Goal: Task Accomplishment & Management: Use online tool/utility

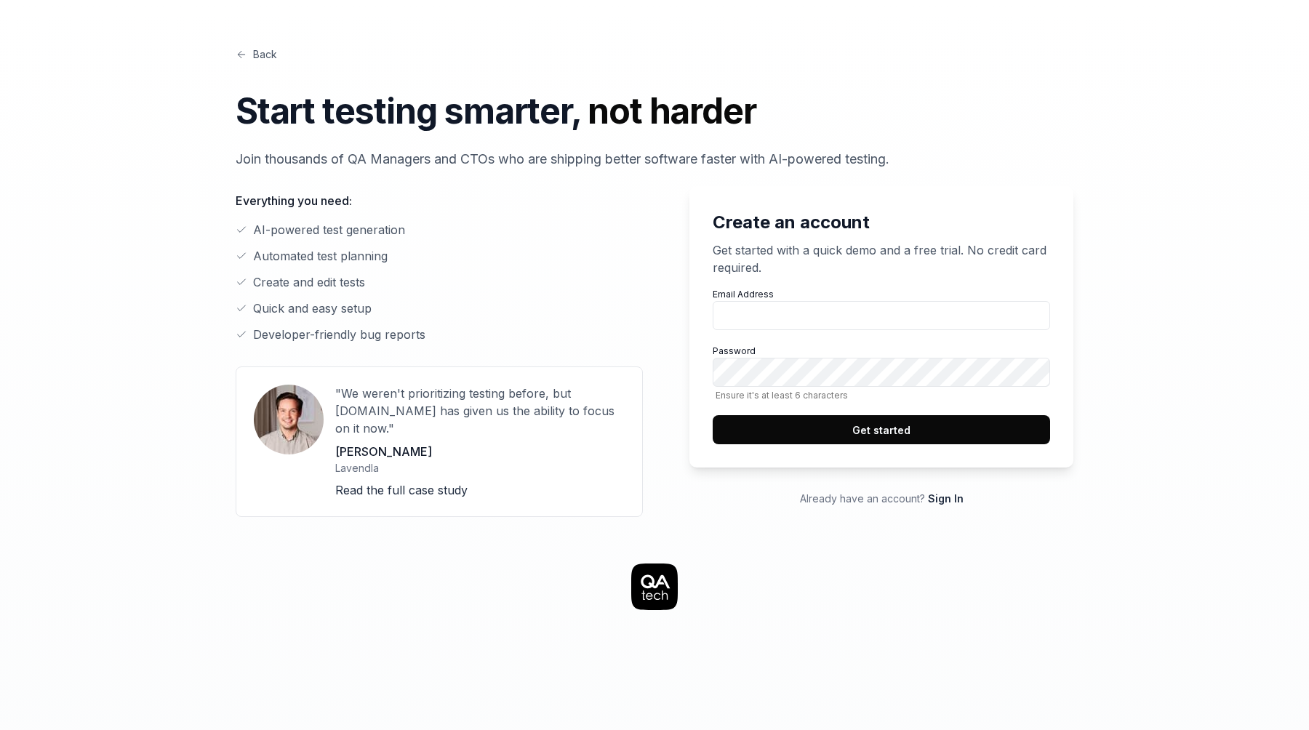
click at [928, 178] on div "Create an account Get started with a quick demo and a free trial. No credit car…" at bounding box center [655, 343] width 838 height 348
drag, startPoint x: 270, startPoint y: 219, endPoint x: 326, endPoint y: 220, distance: 56.7
click at [326, 220] on div "Everything you need: AI-powered test generation Automated test planning Create …" at bounding box center [439, 267] width 407 height 151
drag, startPoint x: 279, startPoint y: 248, endPoint x: 389, endPoint y: 248, distance: 109.8
click at [389, 248] on li "Automated test planning" at bounding box center [439, 255] width 407 height 17
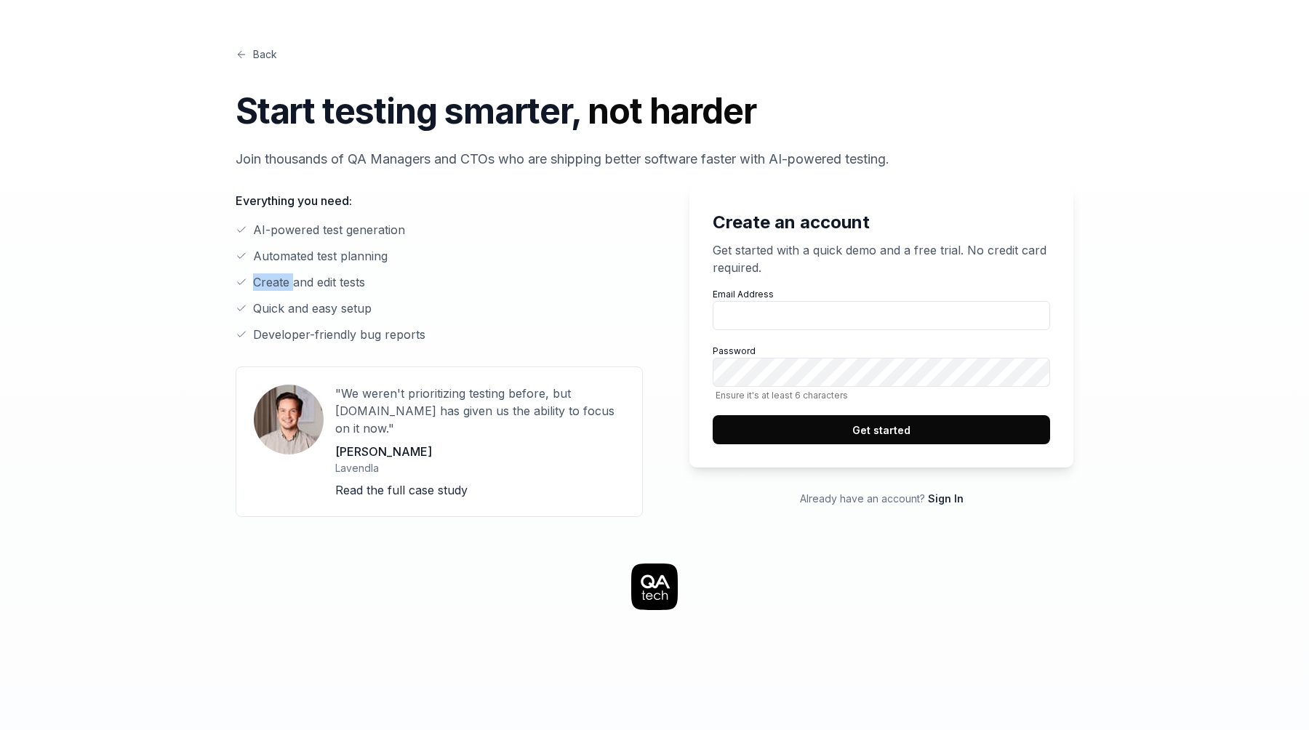
drag, startPoint x: 292, startPoint y: 276, endPoint x: 398, endPoint y: 278, distance: 106.2
click at [398, 278] on li "Create and edit tests" at bounding box center [439, 281] width 407 height 17
drag, startPoint x: 274, startPoint y: 305, endPoint x: 375, endPoint y: 305, distance: 101.1
click at [374, 305] on li "Quick and easy setup" at bounding box center [439, 308] width 407 height 17
drag, startPoint x: 281, startPoint y: 334, endPoint x: 405, endPoint y: 334, distance: 124.3
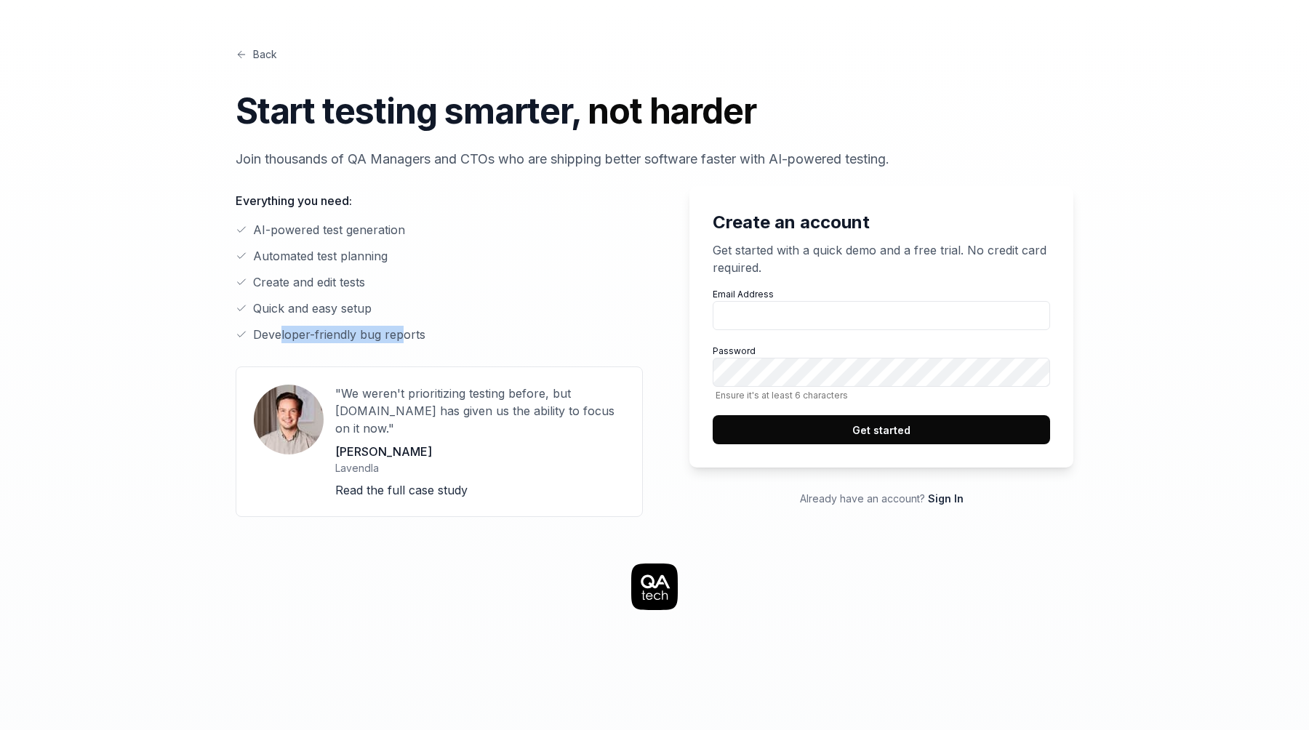
click at [405, 334] on li "Developer-friendly bug reports" at bounding box center [439, 334] width 407 height 17
click at [800, 310] on input "Email Address" at bounding box center [880, 315] width 337 height 29
type input "[EMAIL_ADDRESS][DOMAIN_NAME]"
click at [922, 410] on div "Email Address testerarstruong2@gmail.com Password Ensure it's at least 6 charac…" at bounding box center [880, 366] width 337 height 156
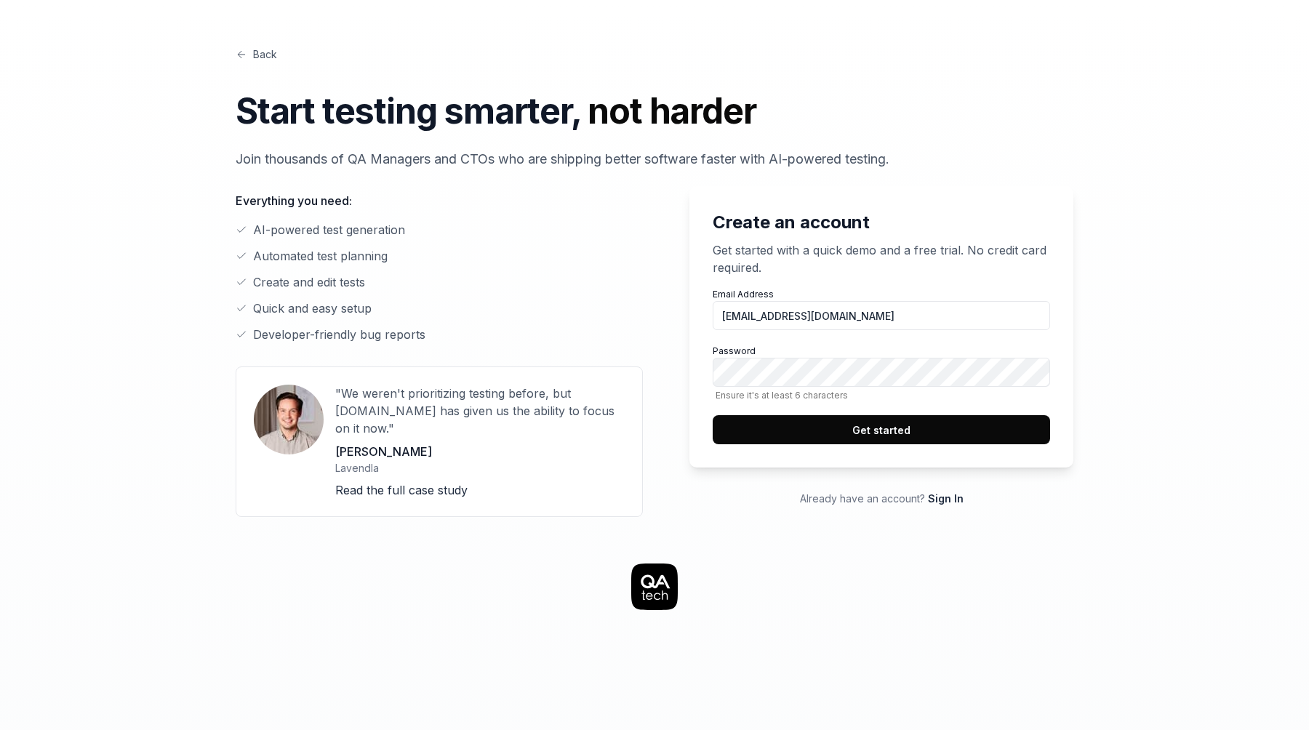
click at [906, 422] on button "Get started" at bounding box center [880, 429] width 337 height 29
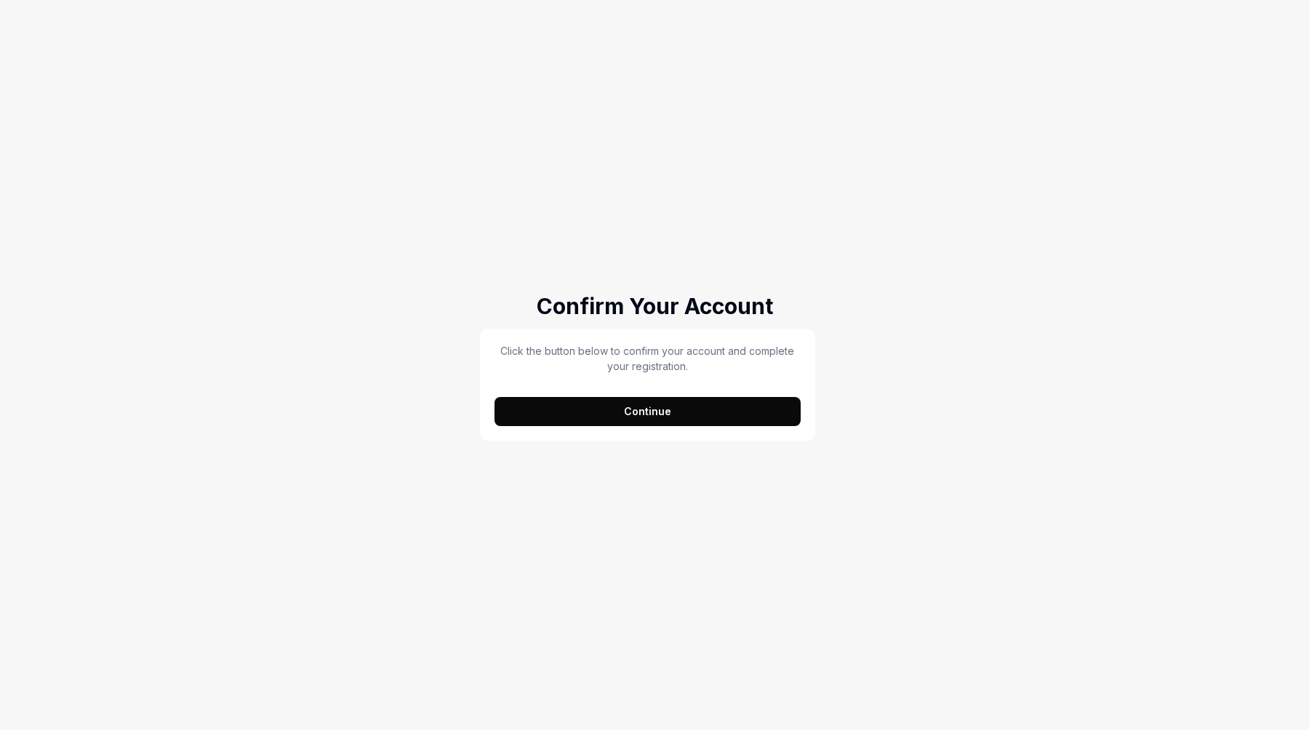
click at [623, 427] on div "Click the button below to confirm your account and complete your registration. …" at bounding box center [647, 385] width 335 height 112
click at [634, 416] on button "Continue" at bounding box center [647, 411] width 306 height 29
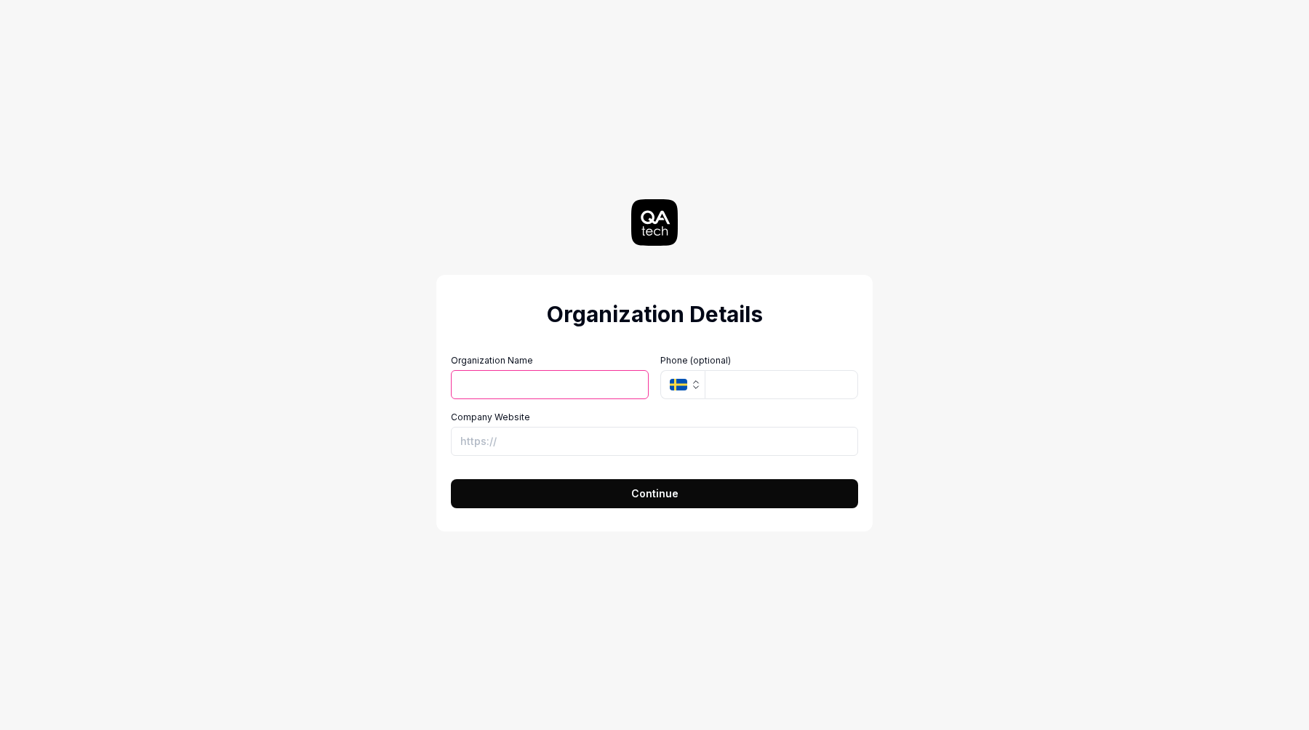
click at [925, 154] on div "Organization Details Organization Name Organization Logo (Square minimum 256x25…" at bounding box center [654, 365] width 651 height 730
click at [545, 412] on label "Company Website" at bounding box center [654, 417] width 407 height 13
click at [545, 427] on input "Company Website" at bounding box center [654, 441] width 407 height 29
click at [563, 385] on input "Organization Name" at bounding box center [550, 384] width 198 height 29
type input "NguyenVibe"
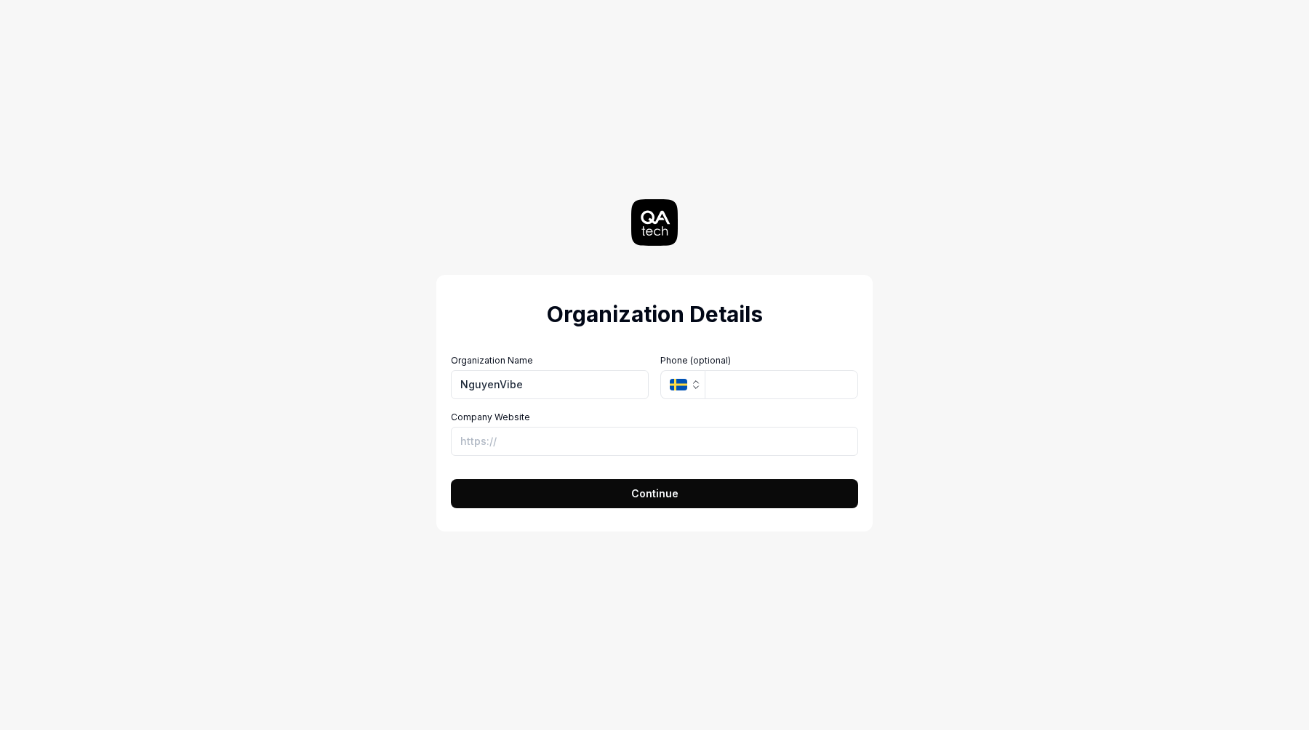
click at [694, 390] on icon "button" at bounding box center [696, 385] width 12 height 12
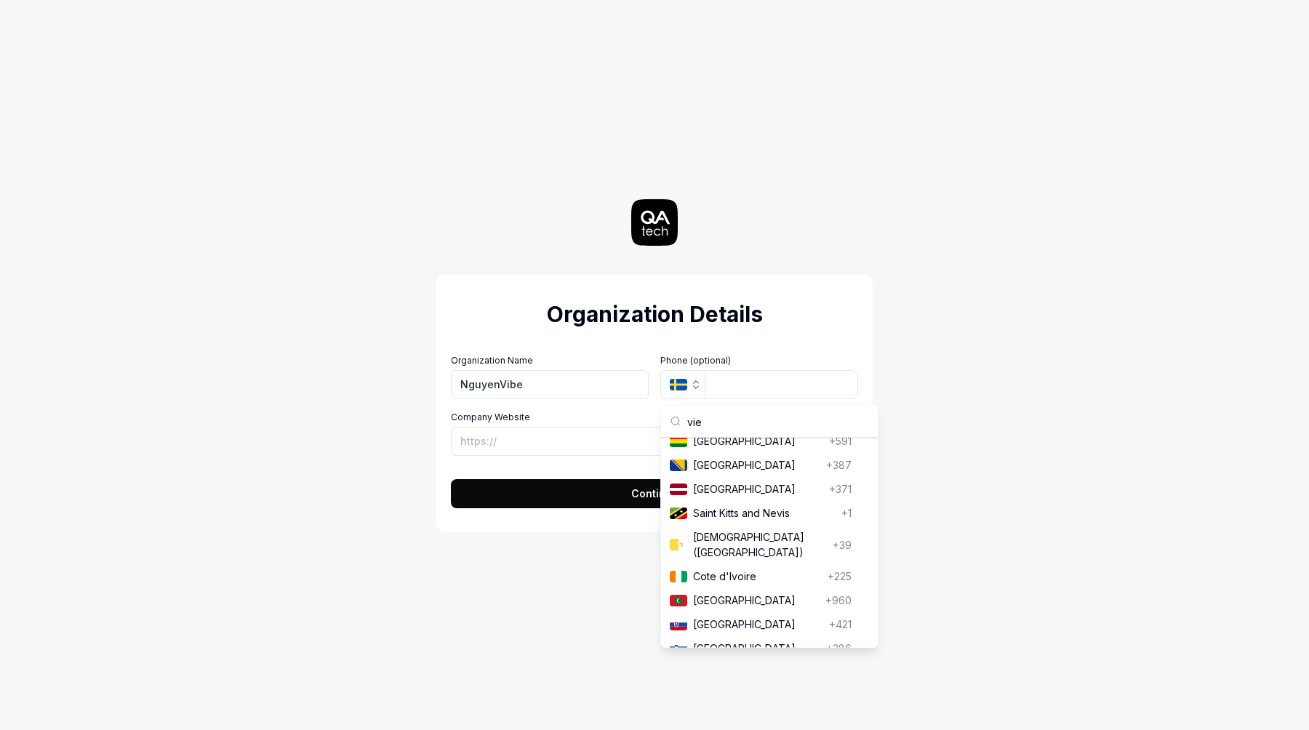
scroll to position [19, 0]
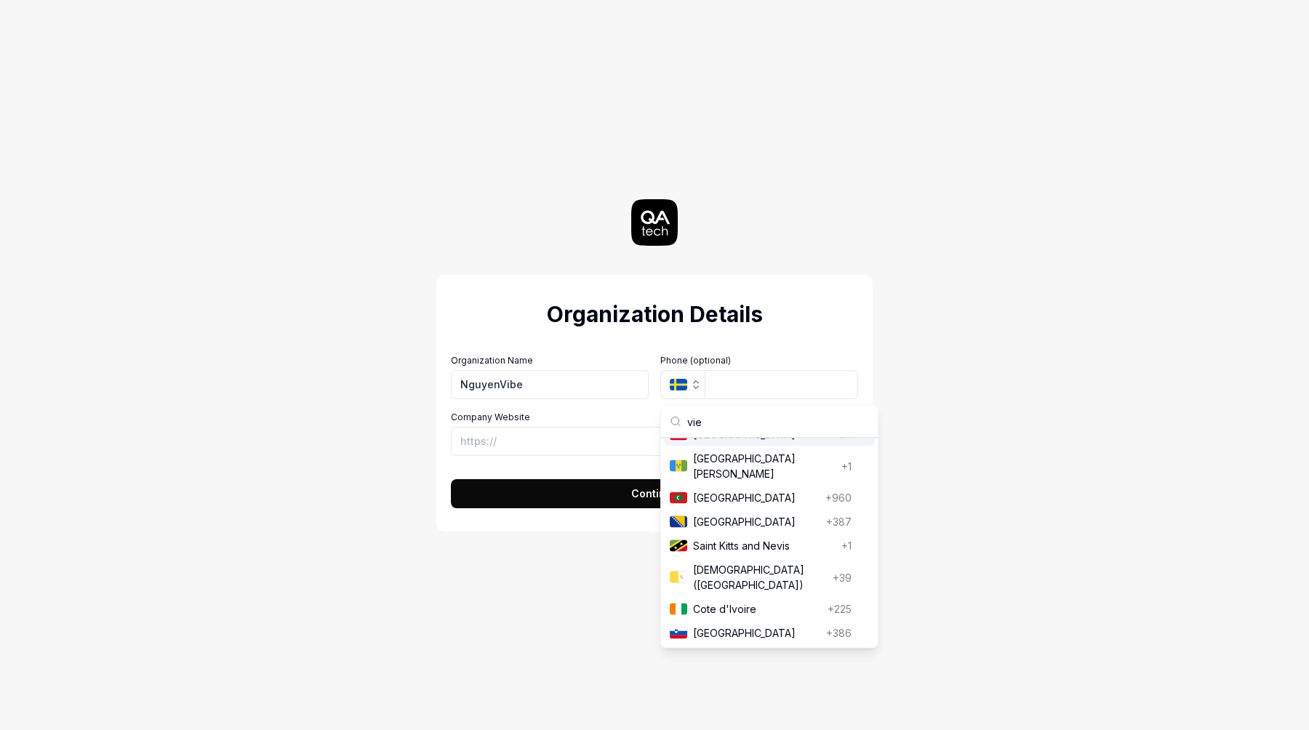
type input "viet"
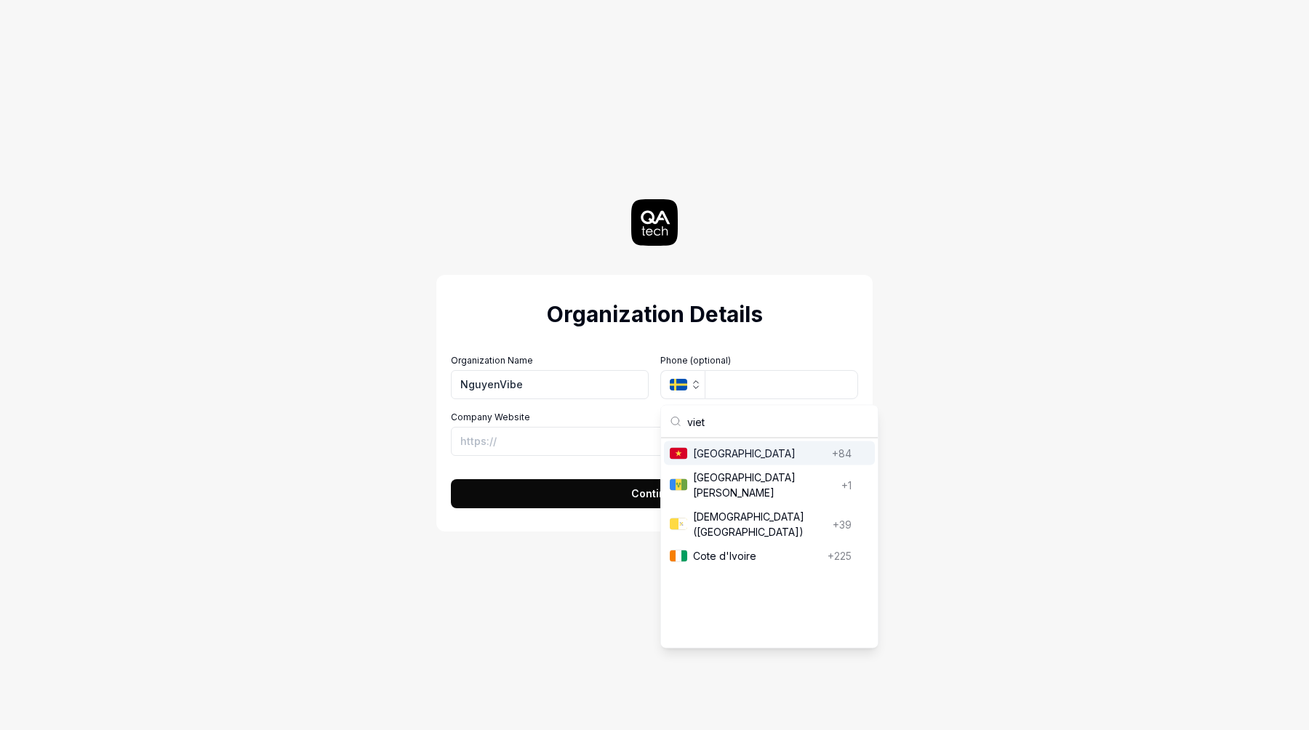
click at [717, 457] on span "[GEOGRAPHIC_DATA]" at bounding box center [759, 453] width 133 height 15
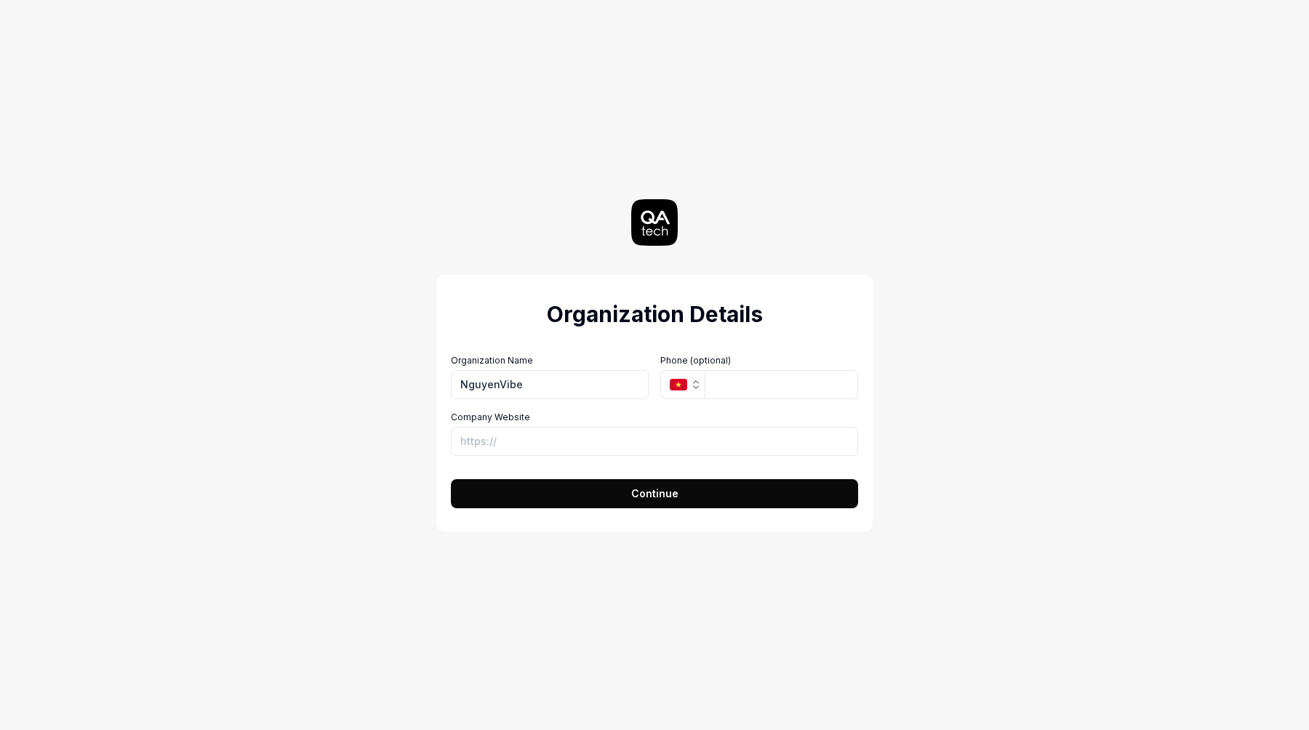
click at [665, 387] on button "VN" at bounding box center [682, 384] width 44 height 29
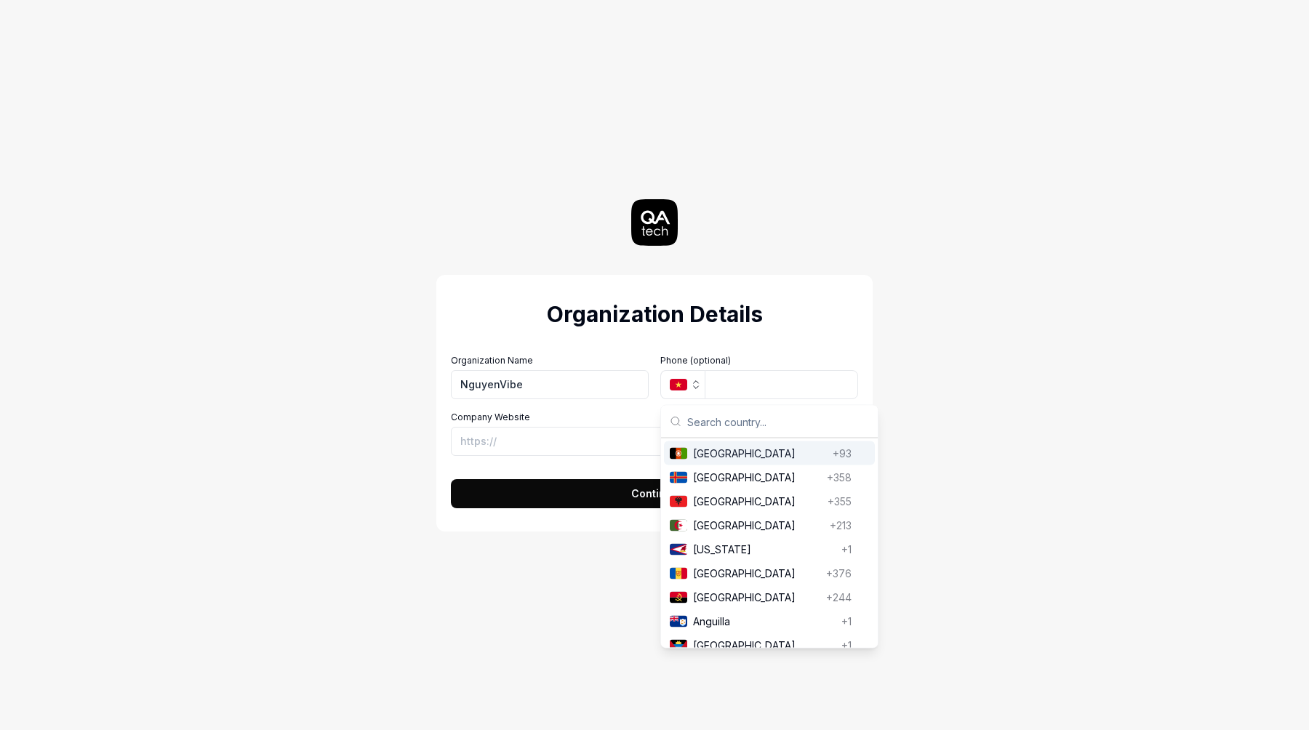
click at [548, 419] on label "Company Website" at bounding box center [654, 417] width 407 height 13
click at [548, 427] on input "Company Website" at bounding box center [654, 441] width 407 height 29
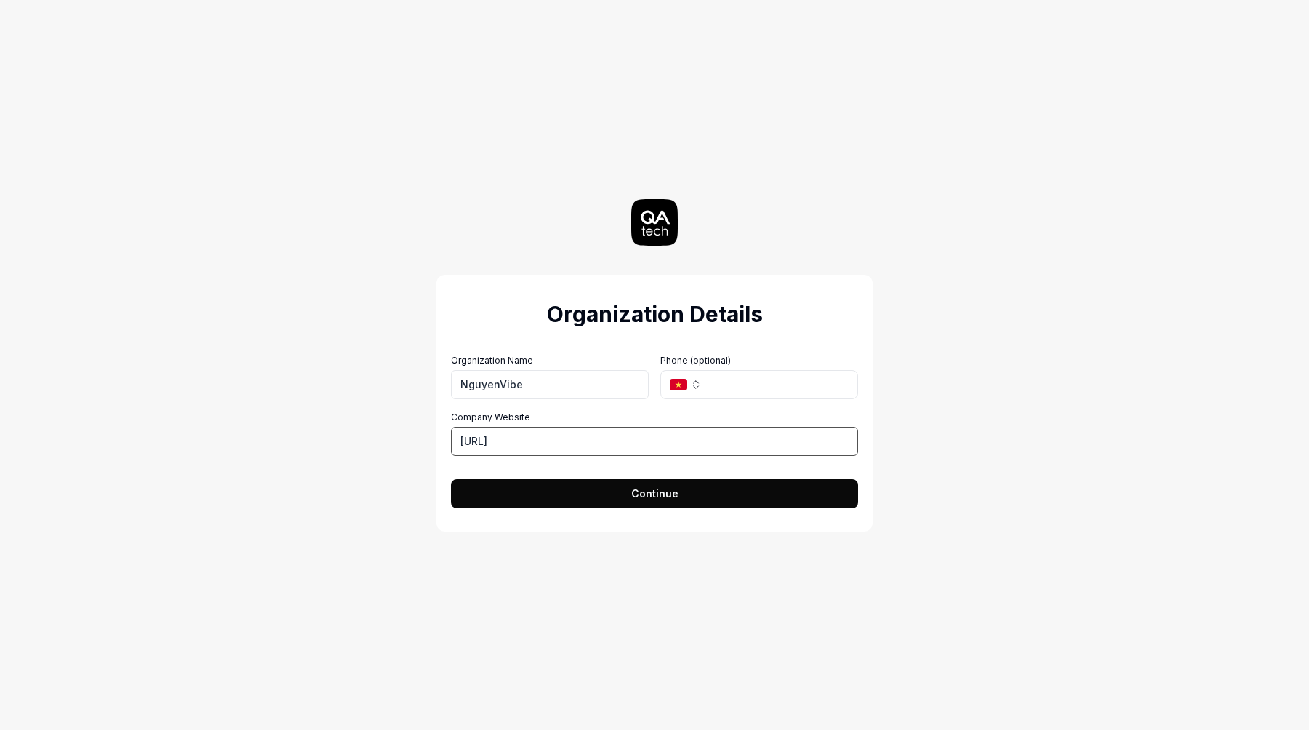
type input "[URL]"
click at [539, 498] on button "Continue" at bounding box center [654, 493] width 407 height 29
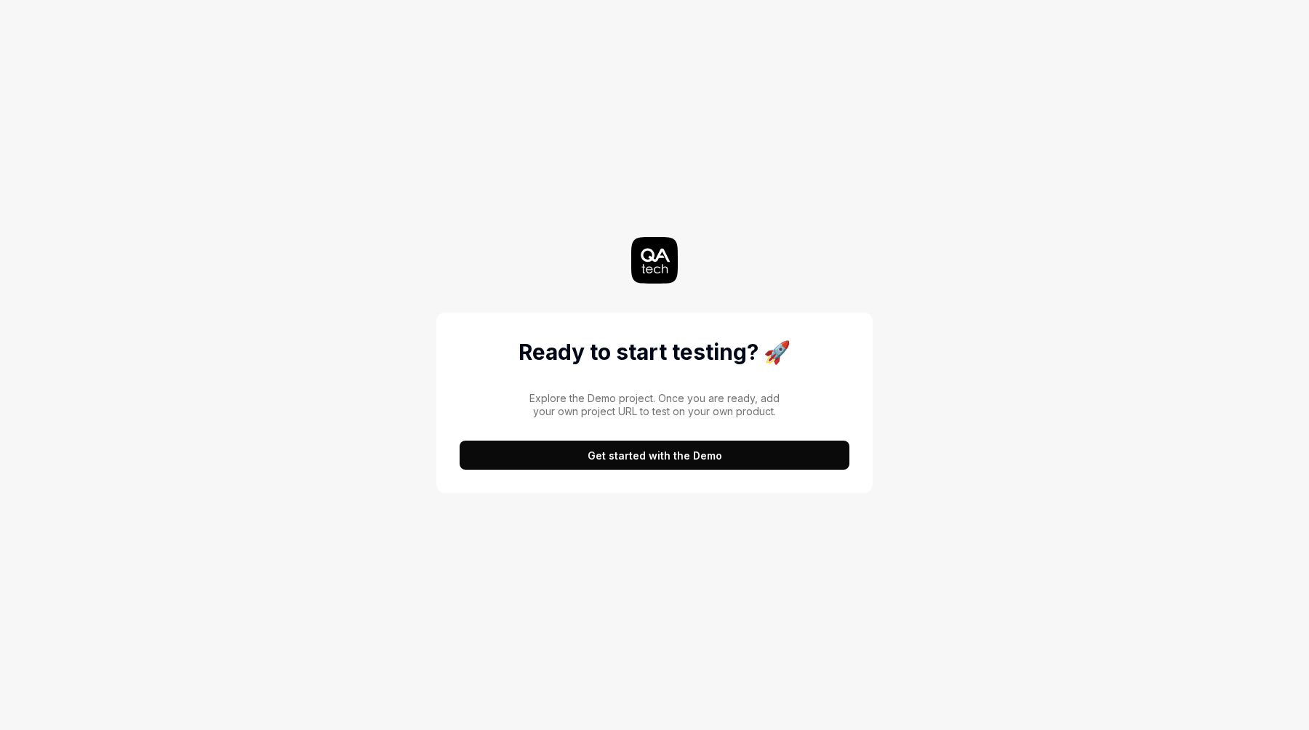
click at [546, 462] on button "Get started with the Demo" at bounding box center [654, 455] width 390 height 29
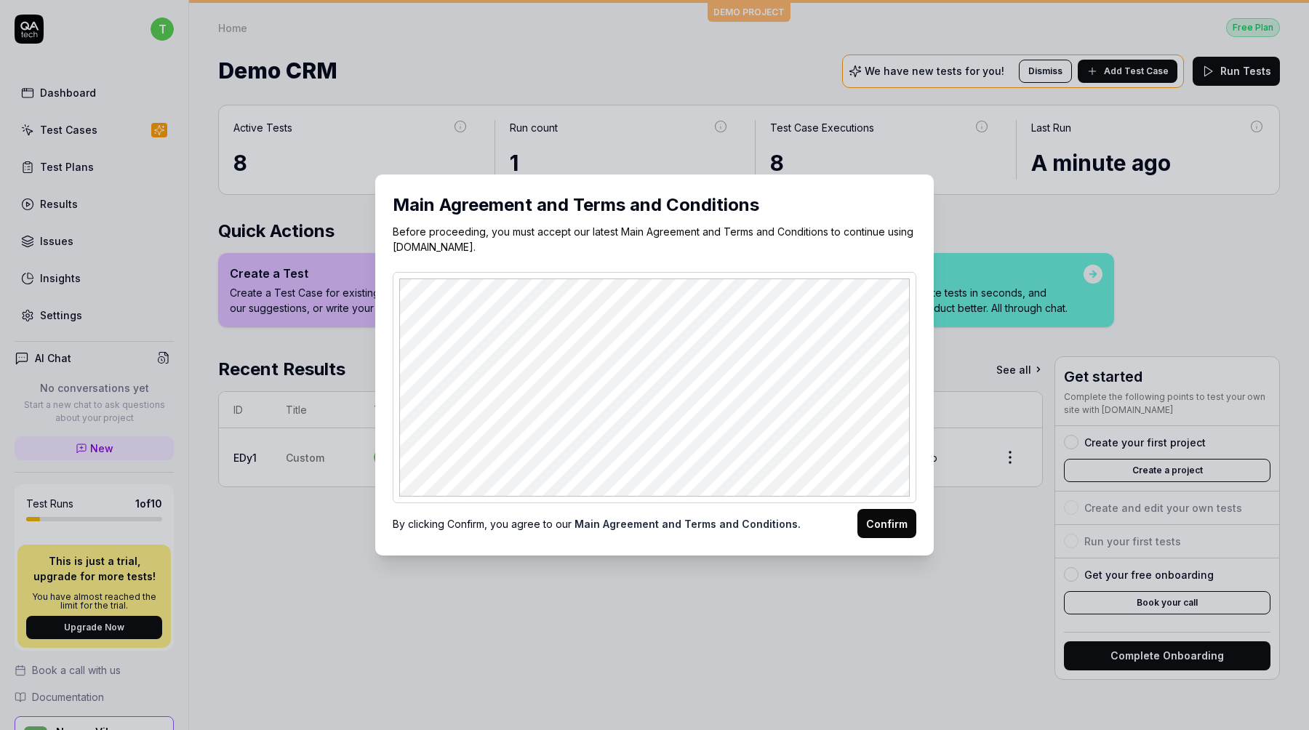
click at [896, 525] on button "Confirm" at bounding box center [886, 523] width 59 height 29
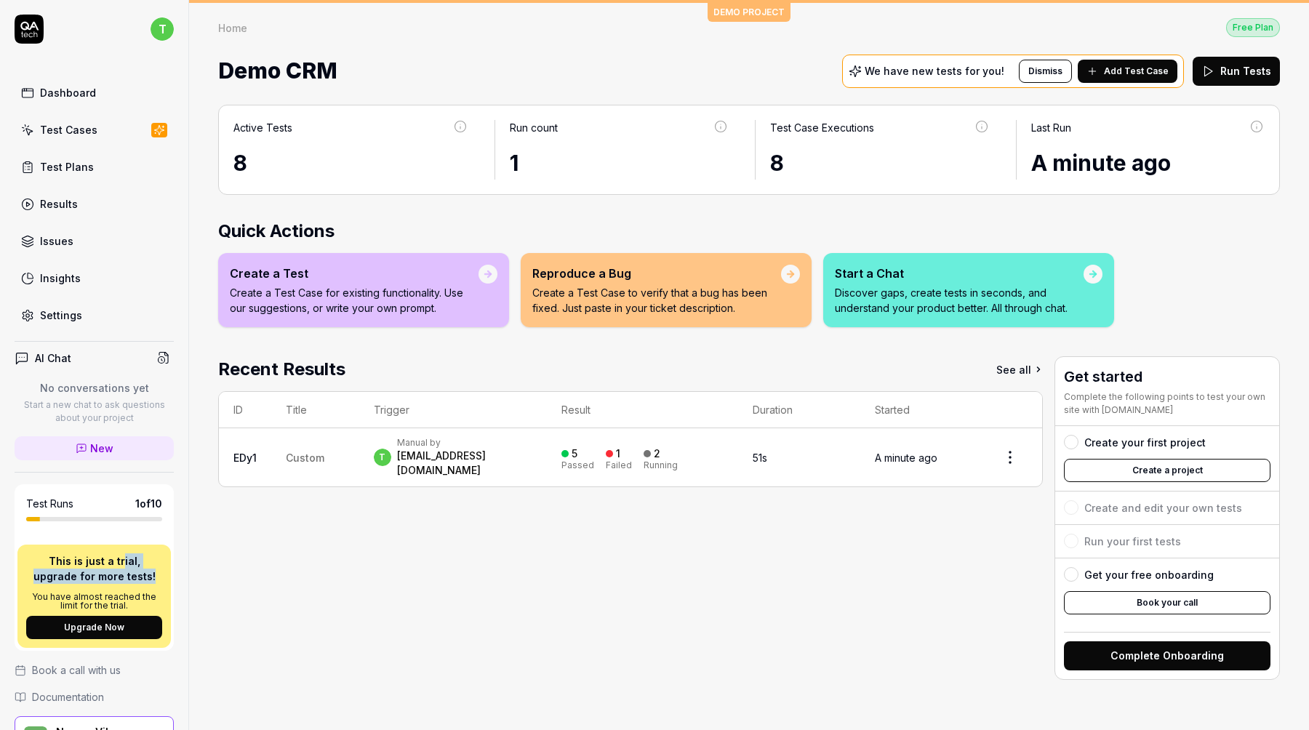
drag, startPoint x: 101, startPoint y: 565, endPoint x: 136, endPoint y: 582, distance: 39.0
click at [133, 582] on p "This is just a trial, upgrade for more tests!" at bounding box center [94, 568] width 136 height 31
click at [530, 439] on div "Manual by" at bounding box center [464, 443] width 135 height 12
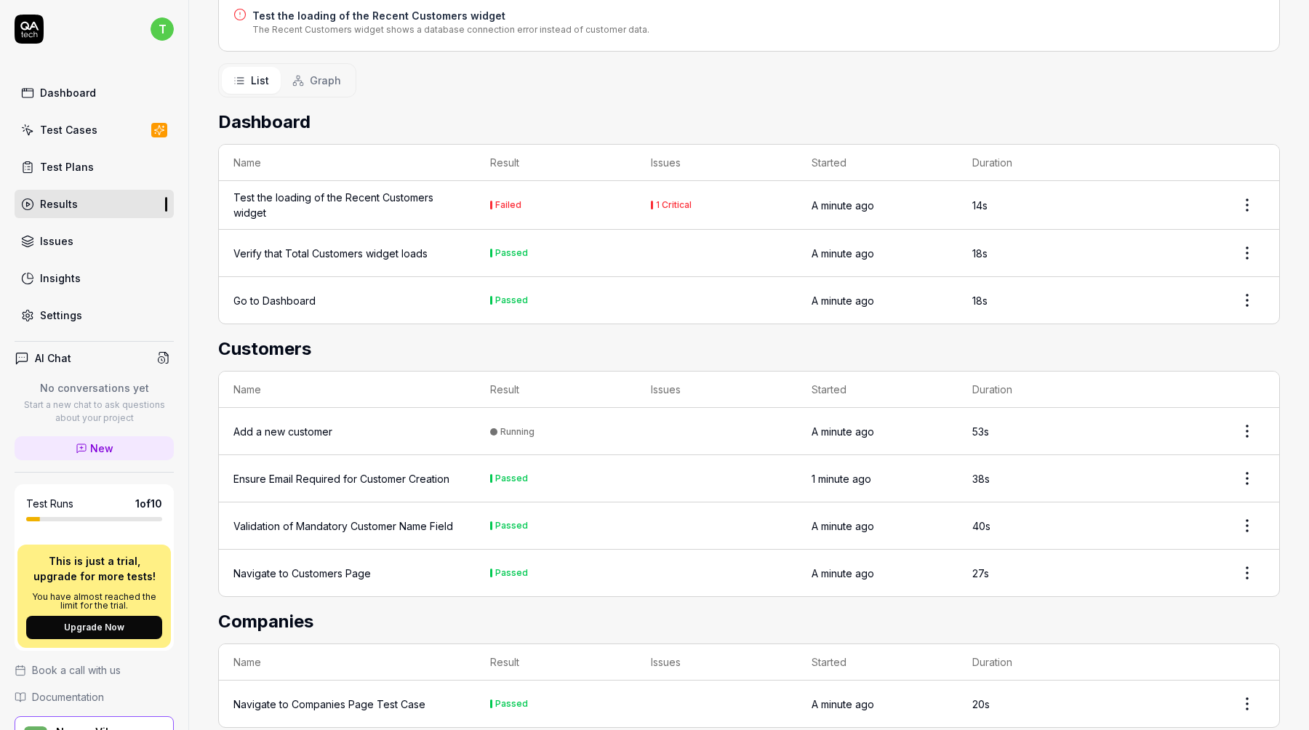
scroll to position [293, 0]
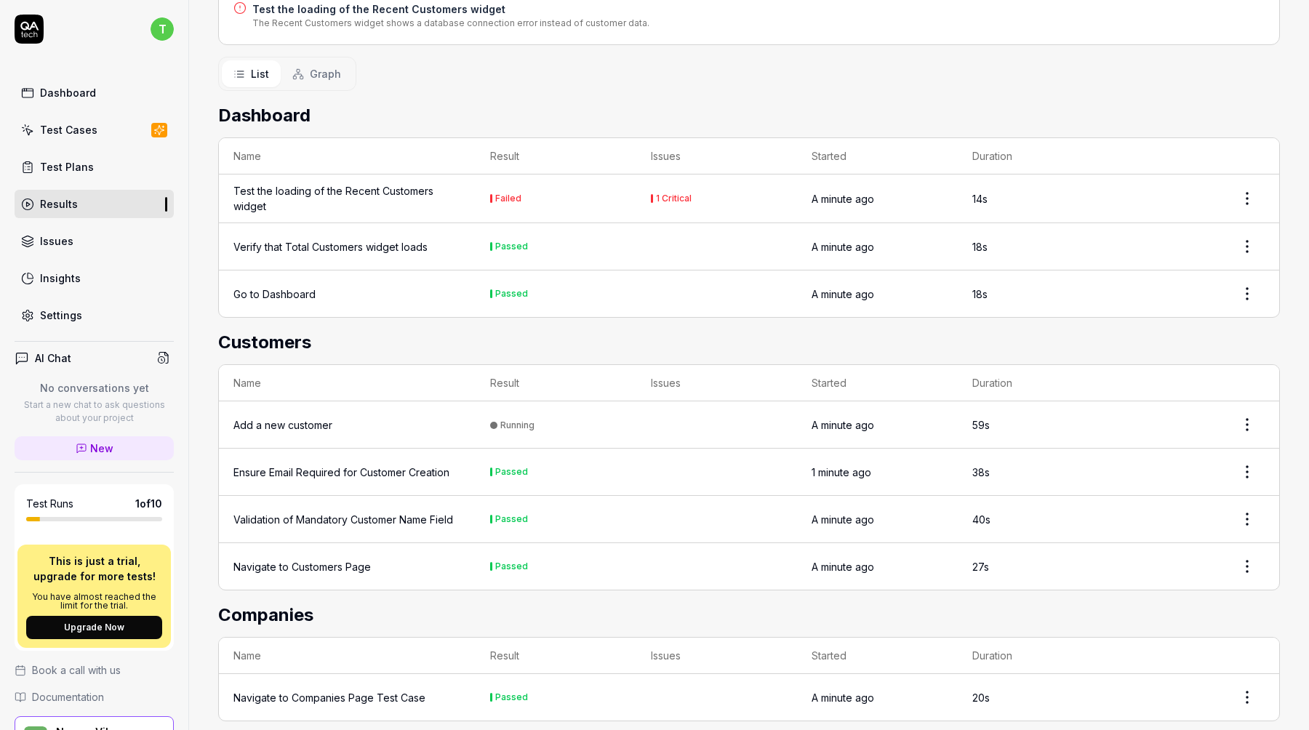
click at [343, 688] on td "Navigate to Companies Page Test Case" at bounding box center [347, 697] width 257 height 47
click at [352, 690] on div "Navigate to Companies Page Test Case" at bounding box center [329, 697] width 192 height 15
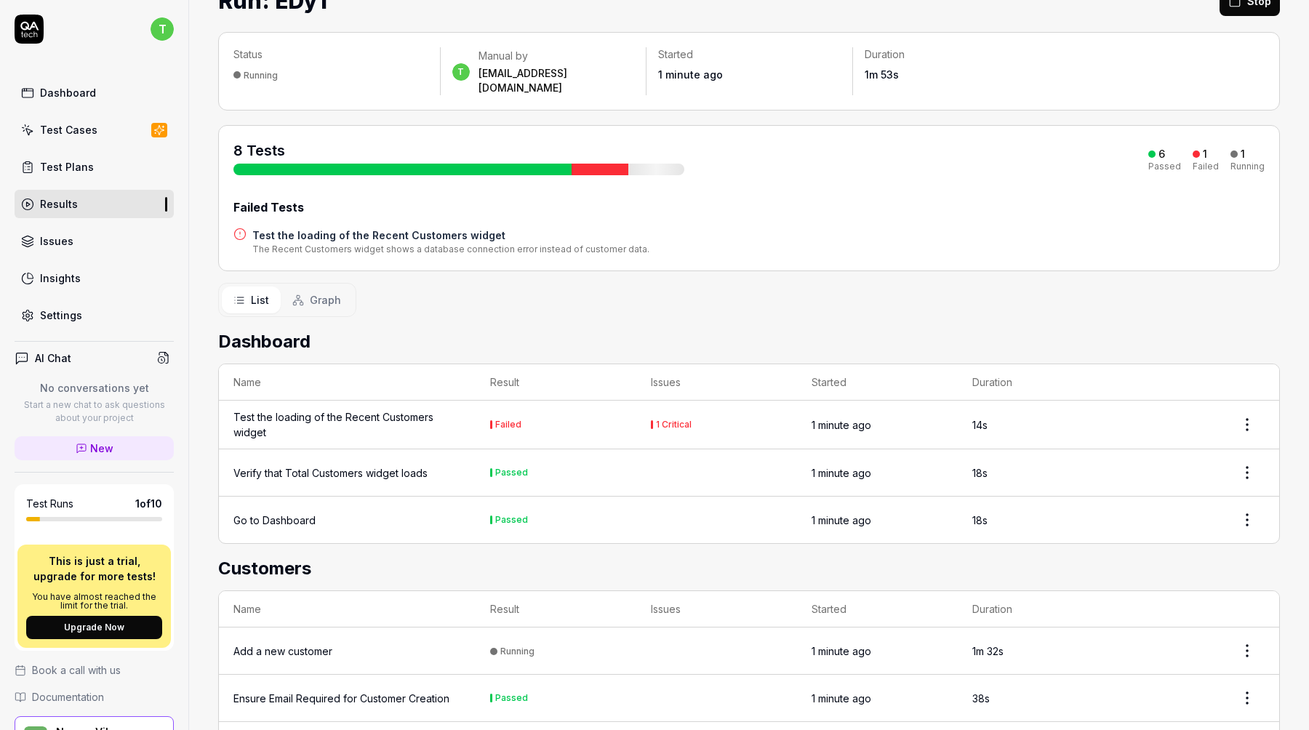
scroll to position [293, 0]
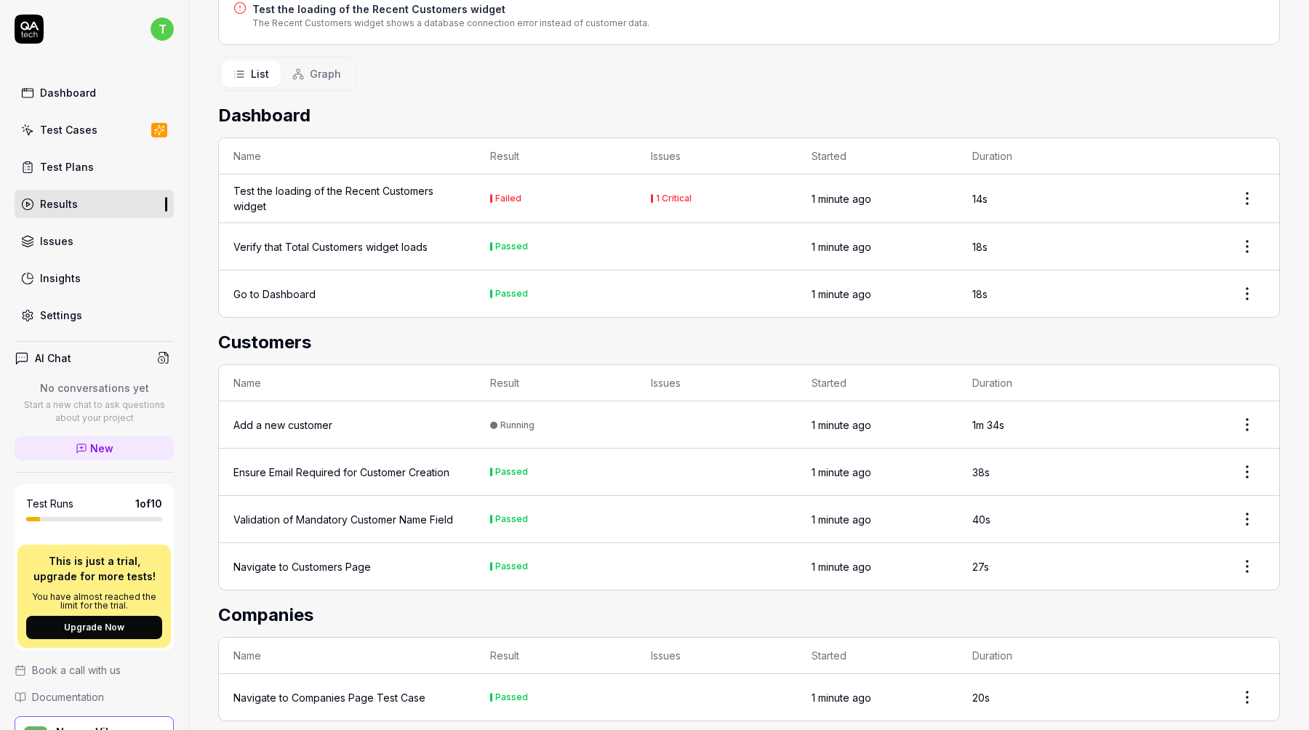
click at [697, 420] on td at bounding box center [716, 424] width 161 height 47
click at [325, 401] on td "Add a new customer" at bounding box center [347, 424] width 257 height 47
click at [274, 417] on div "Add a new customer" at bounding box center [282, 424] width 99 height 15
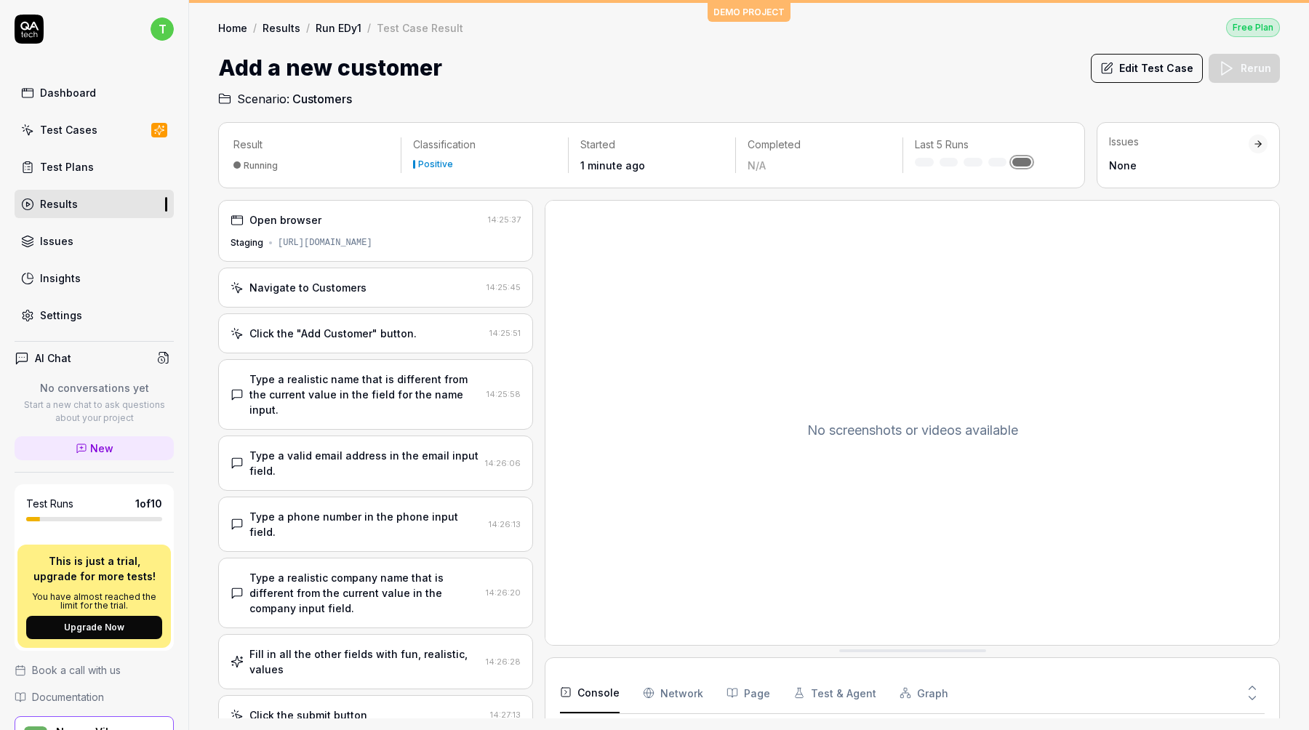
scroll to position [13, 0]
click at [268, 96] on span "Scenario:" at bounding box center [261, 98] width 55 height 17
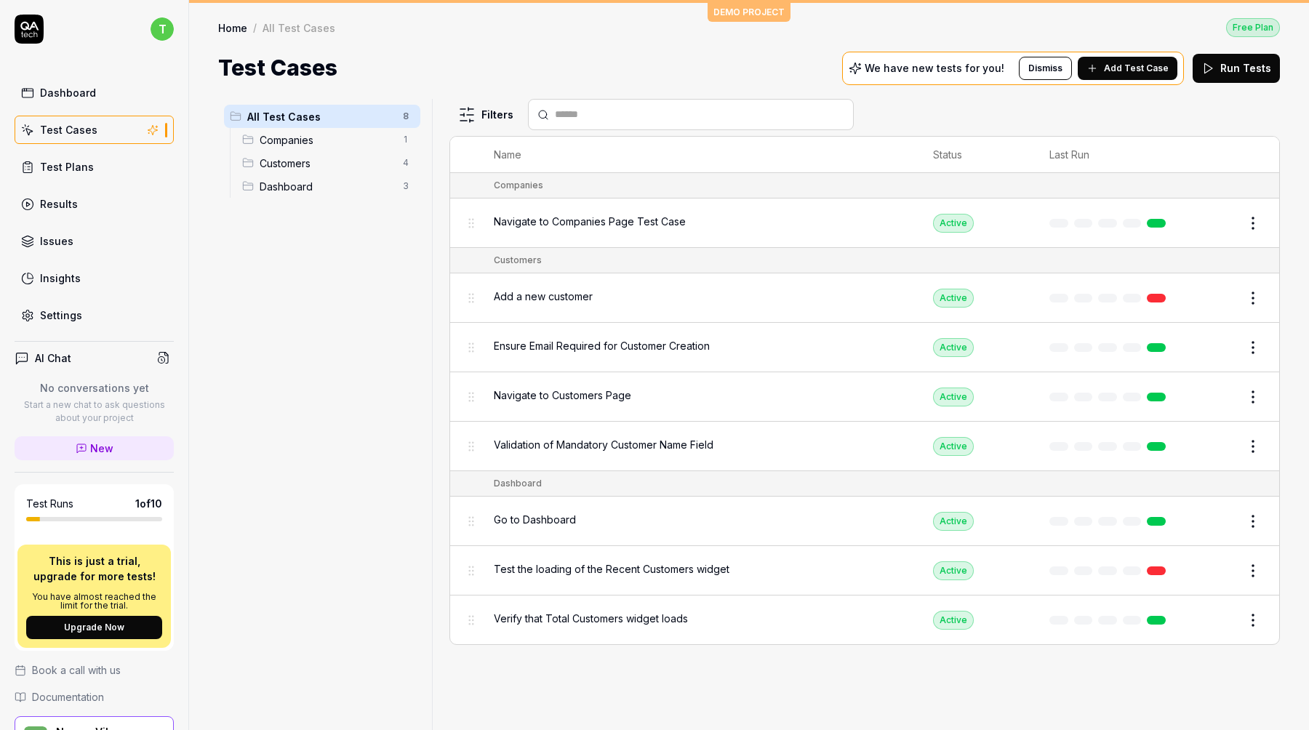
click at [278, 136] on span "Companies" at bounding box center [327, 139] width 134 height 15
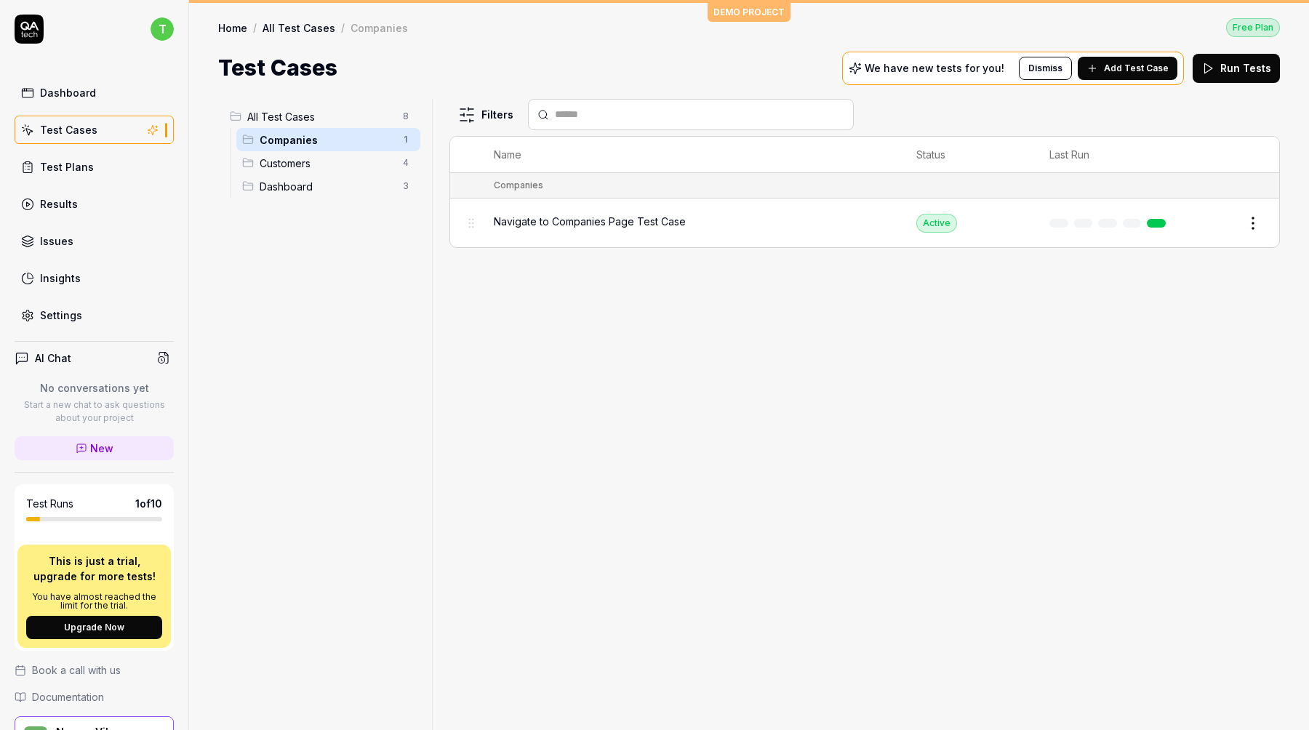
click at [327, 166] on span "Customers" at bounding box center [327, 163] width 134 height 15
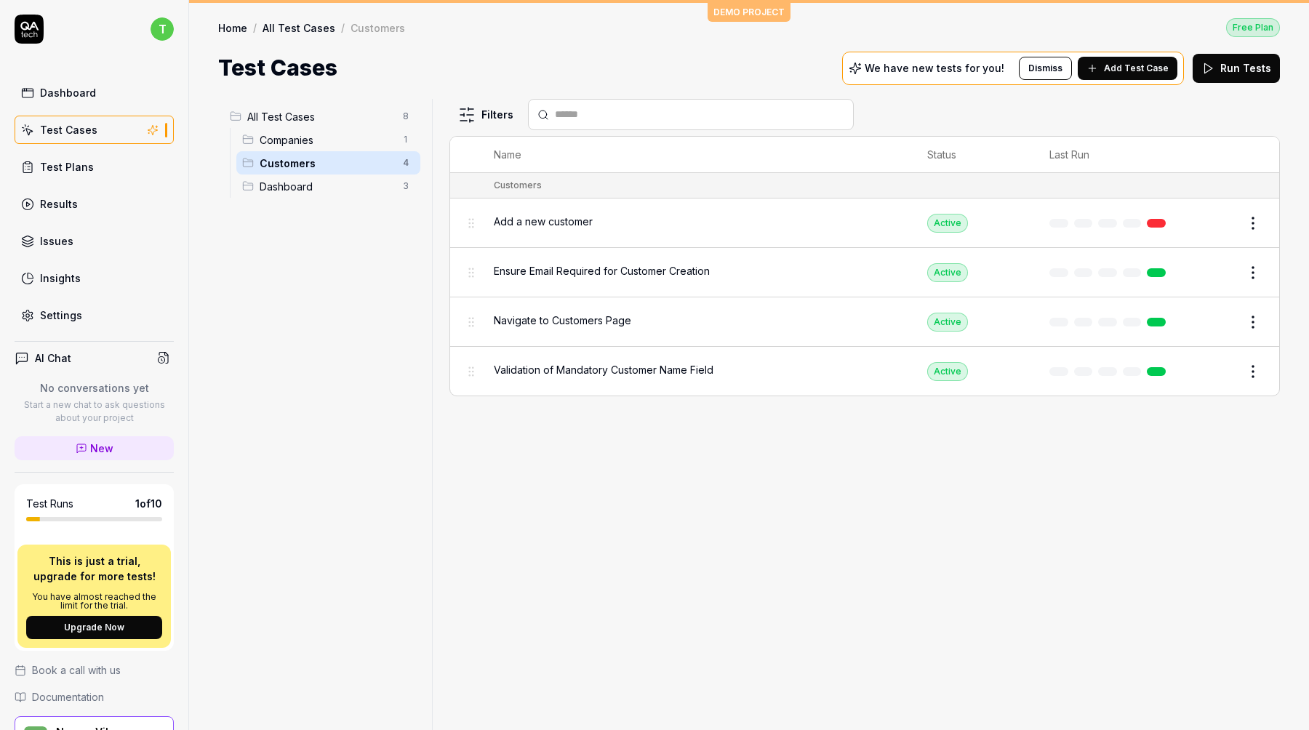
click at [325, 138] on span "Companies" at bounding box center [327, 139] width 134 height 15
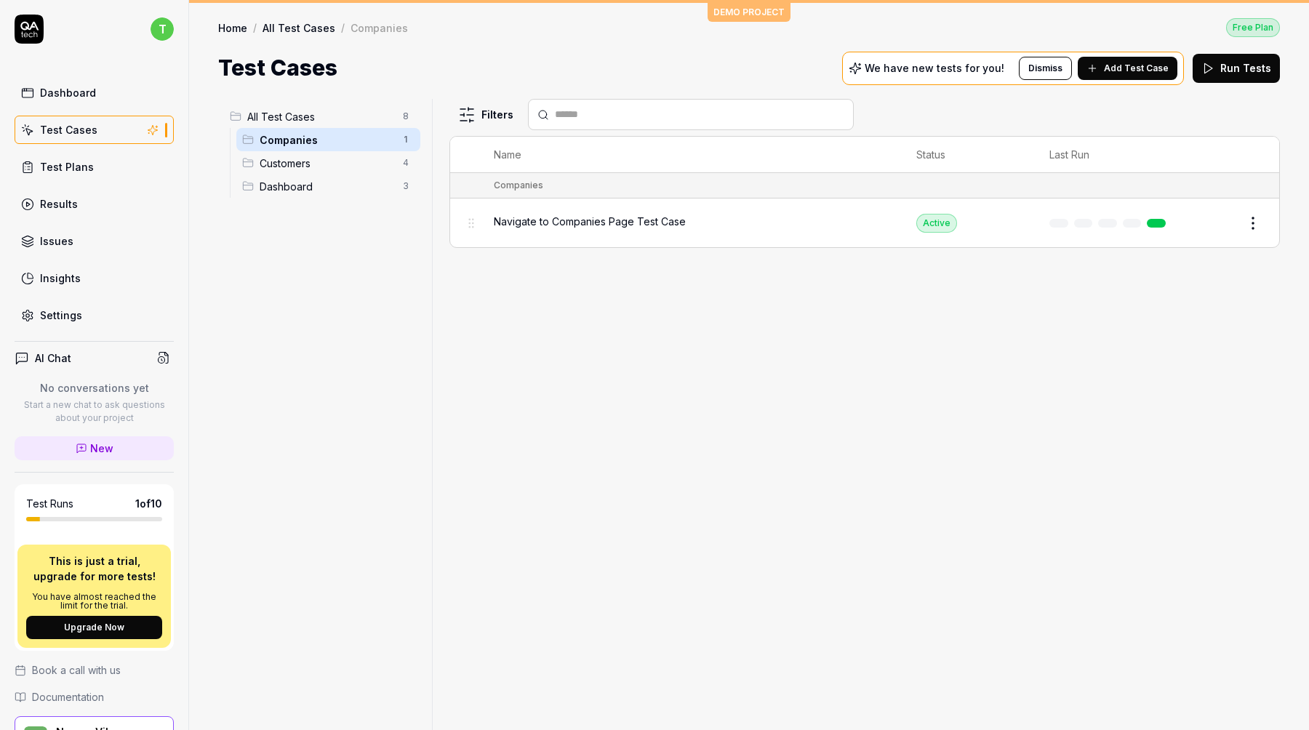
click at [566, 233] on div "Navigate to Companies Page Test Case" at bounding box center [690, 222] width 393 height 31
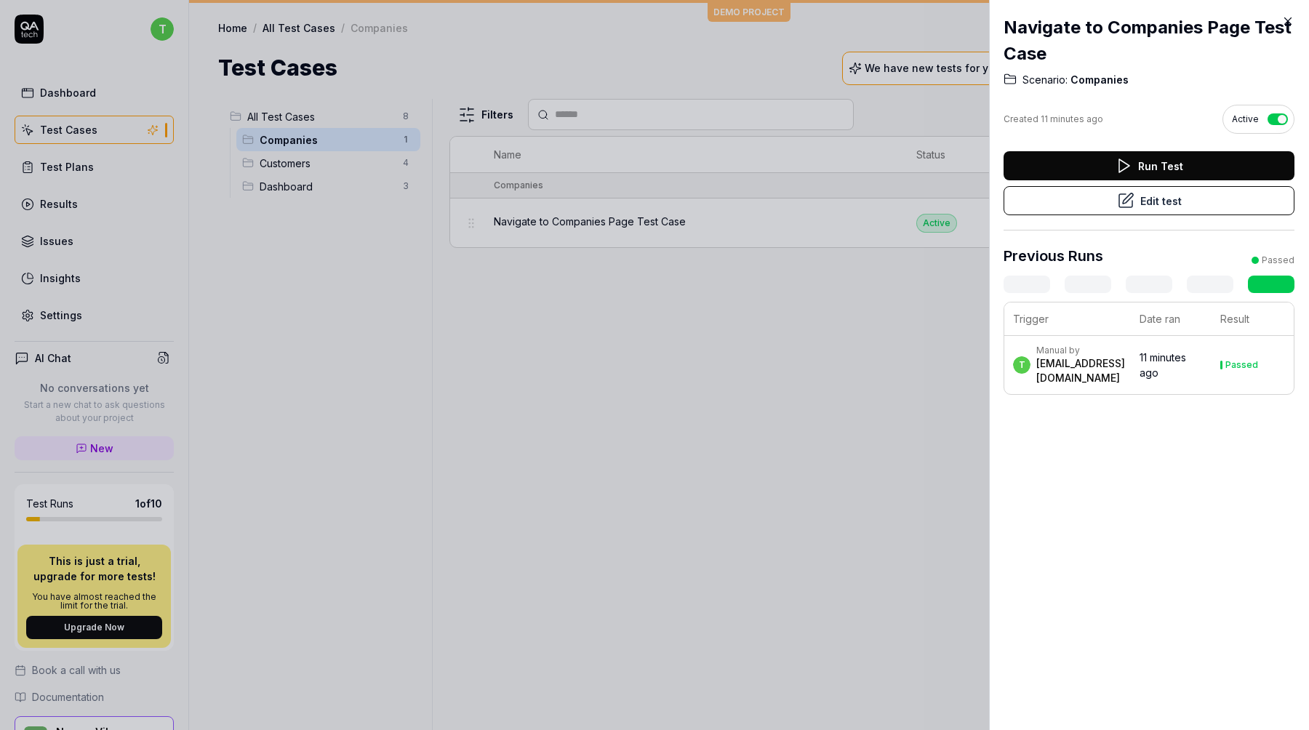
click at [1077, 202] on button "Edit test" at bounding box center [1148, 200] width 291 height 29
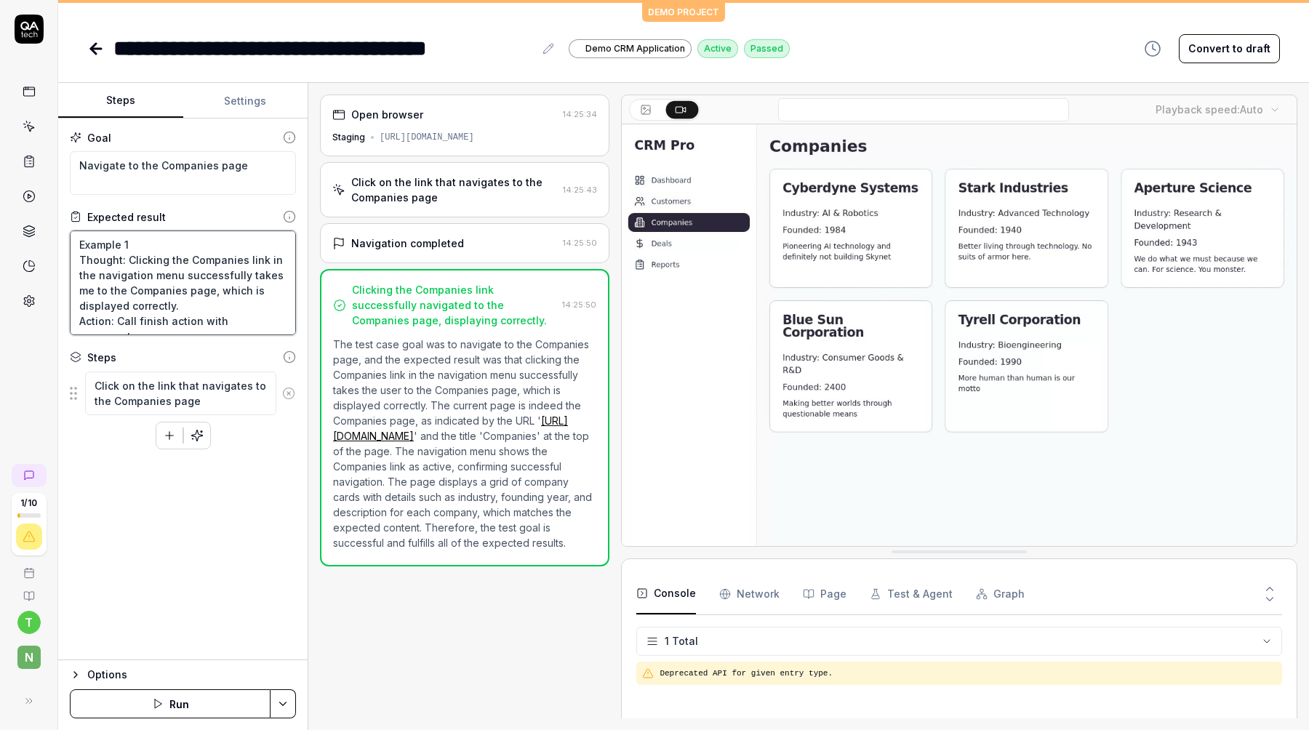
click at [144, 255] on textarea "Example 1 Thought: Clicking the Companies link in the navigation menu successfu…" at bounding box center [183, 282] width 226 height 105
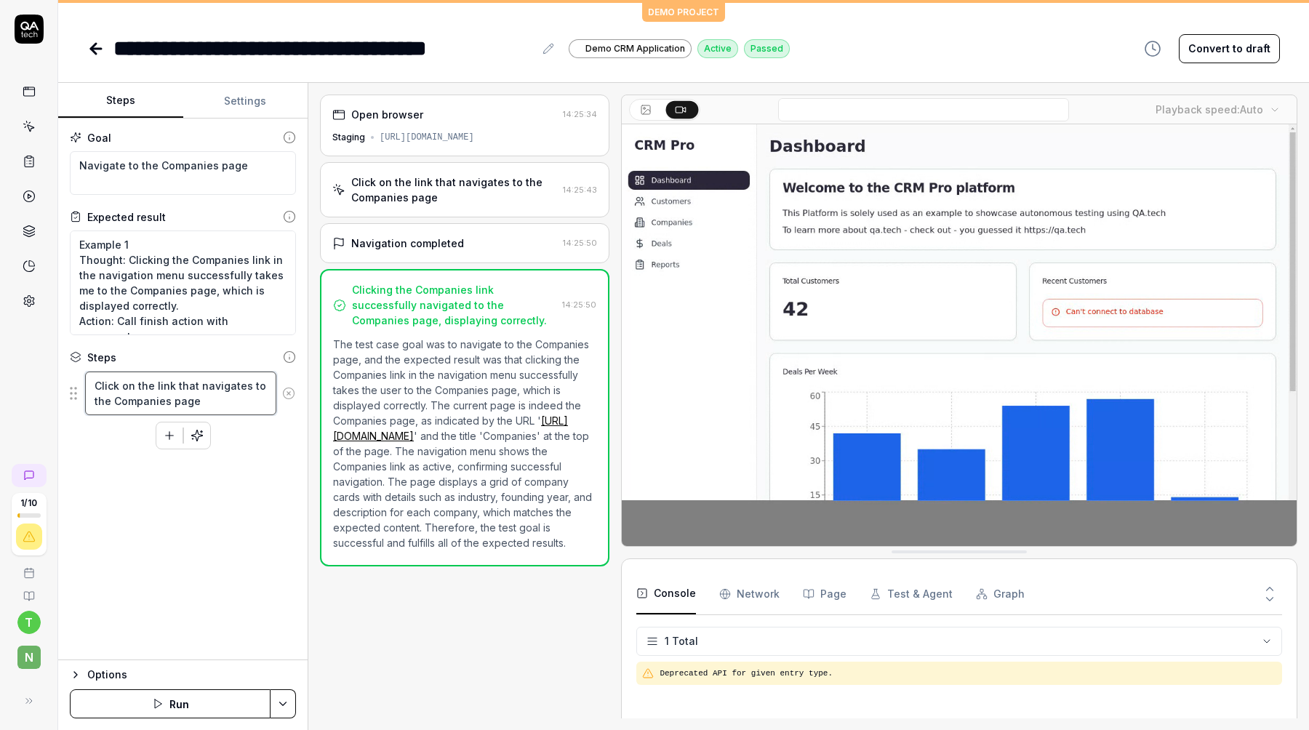
click at [161, 409] on textarea "Click on the link that navigates to the Companies page" at bounding box center [180, 394] width 191 height 44
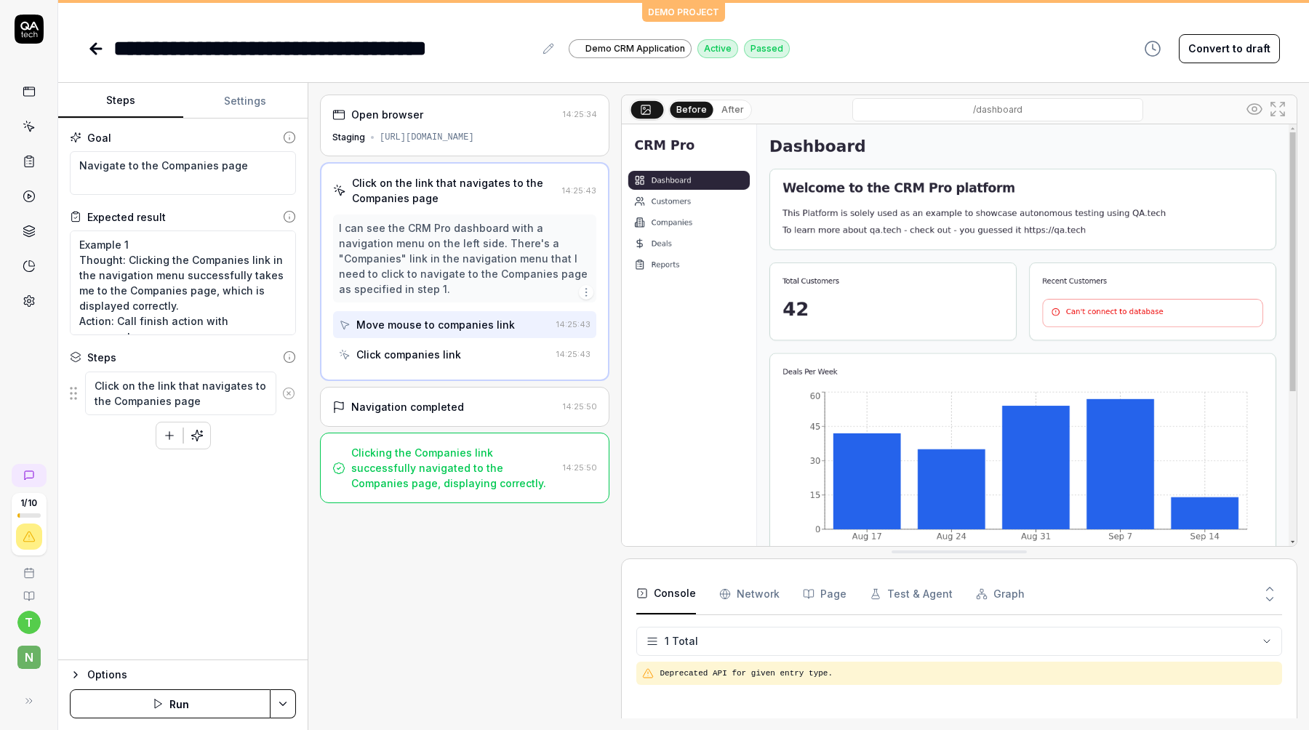
click at [441, 241] on div "I can see the CRM Pro dashboard with a navigation menu on the left side. There'…" at bounding box center [465, 258] width 252 height 76
click at [446, 140] on div "[URL][DOMAIN_NAME]" at bounding box center [427, 137] width 95 height 13
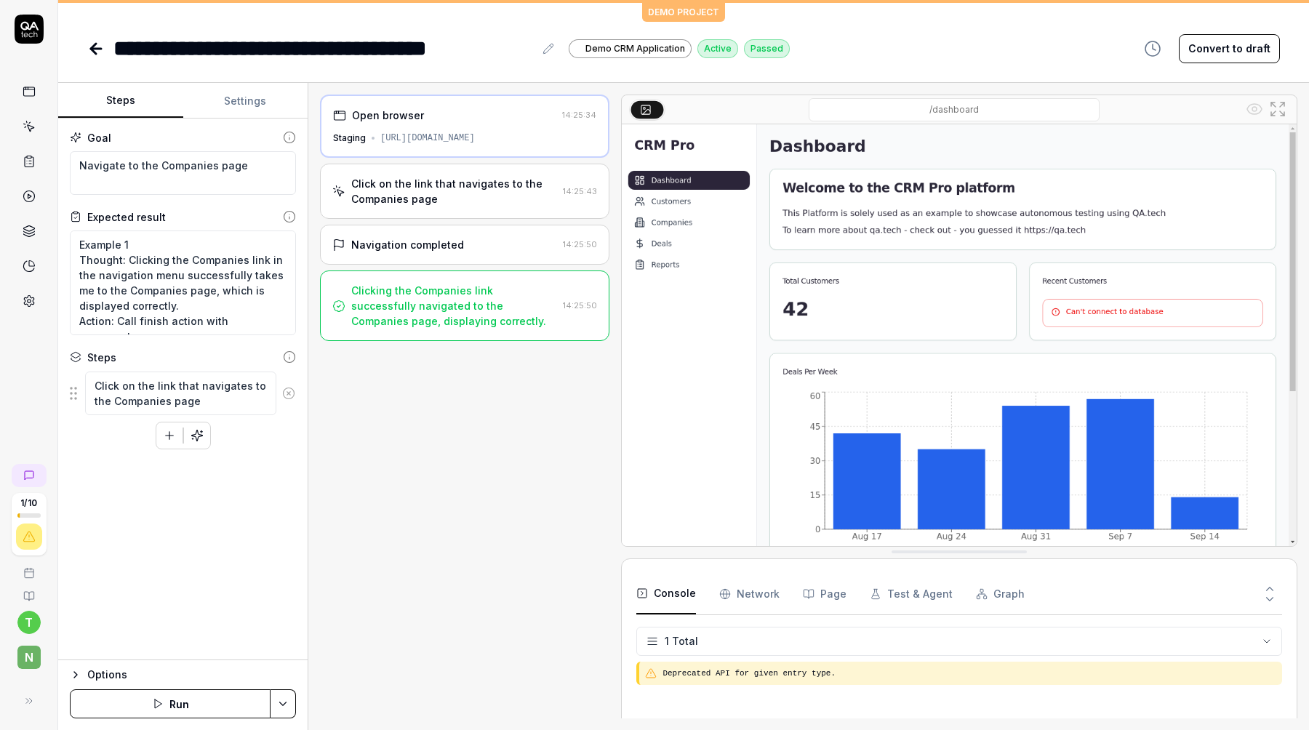
click at [490, 119] on div "Open browser" at bounding box center [444, 115] width 223 height 15
click at [475, 188] on div "Click on the link that navigates to the Companies page" at bounding box center [454, 191] width 206 height 31
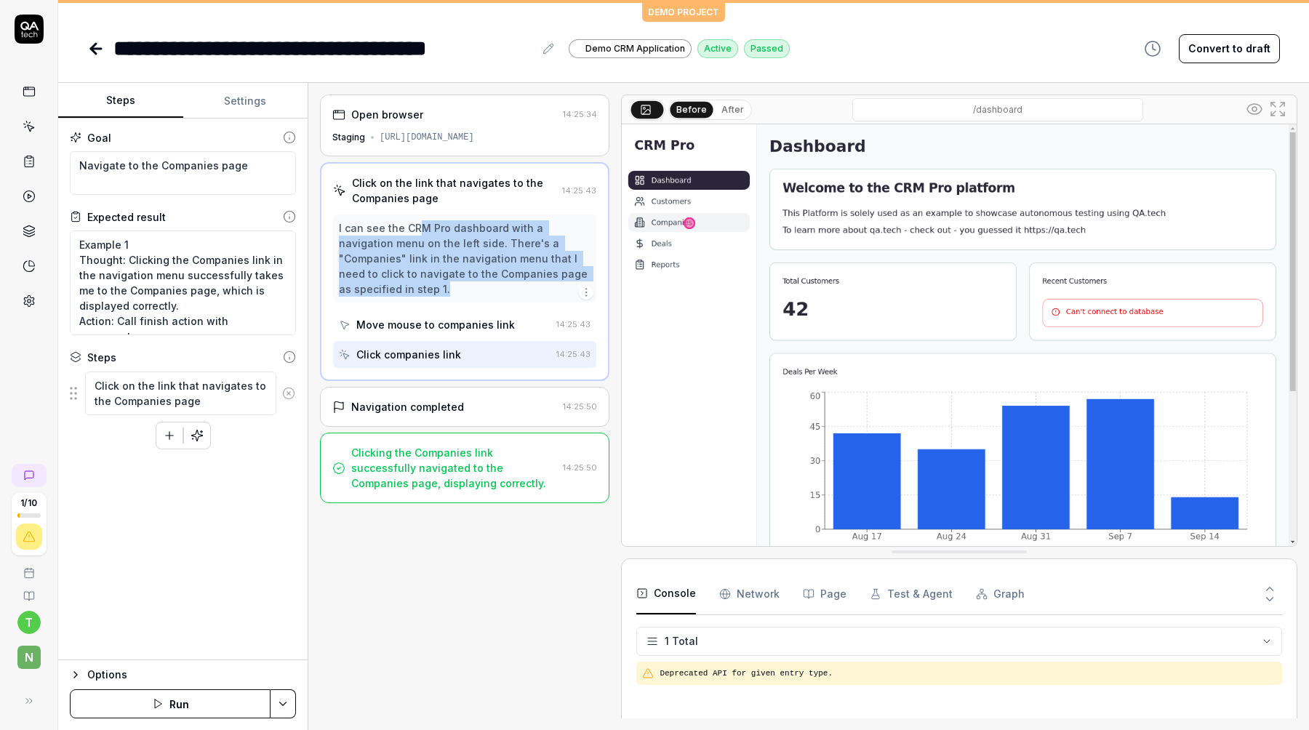
drag, startPoint x: 420, startPoint y: 232, endPoint x: 491, endPoint y: 283, distance: 87.6
click at [491, 283] on div "I can see the CRM Pro dashboard with a navigation menu on the left side. There'…" at bounding box center [464, 258] width 263 height 88
click at [493, 283] on div "I can see the CRM Pro dashboard with a navigation menu on the left side. There'…" at bounding box center [464, 258] width 263 height 88
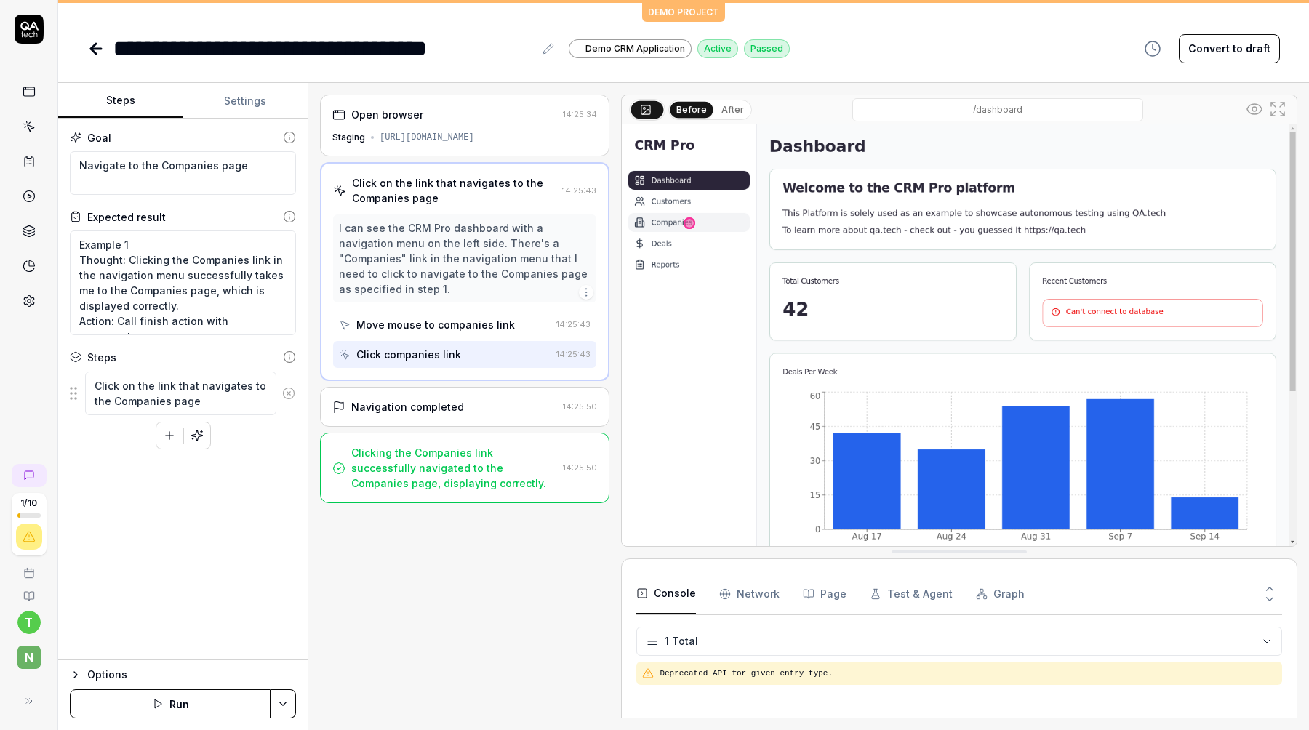
click at [493, 317] on div "Move mouse to companies link" at bounding box center [435, 324] width 158 height 15
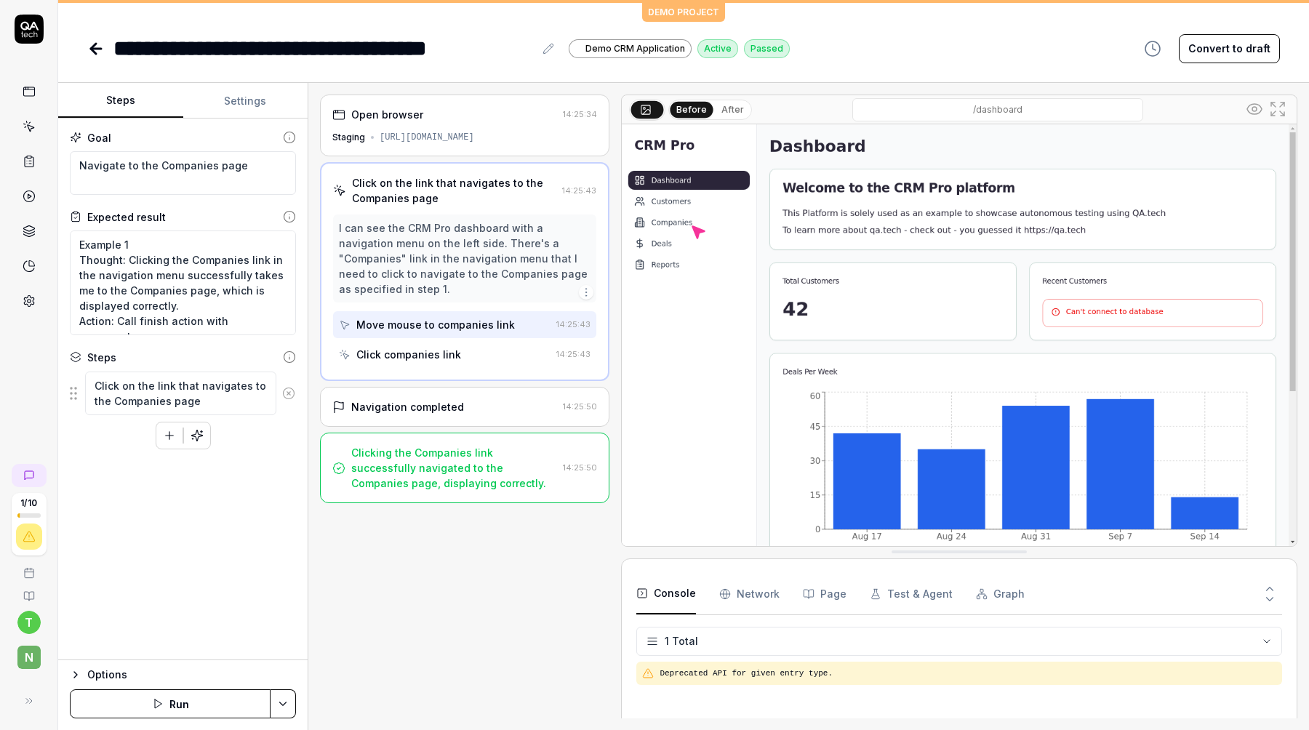
click at [482, 341] on div "Click companies link" at bounding box center [445, 354] width 212 height 27
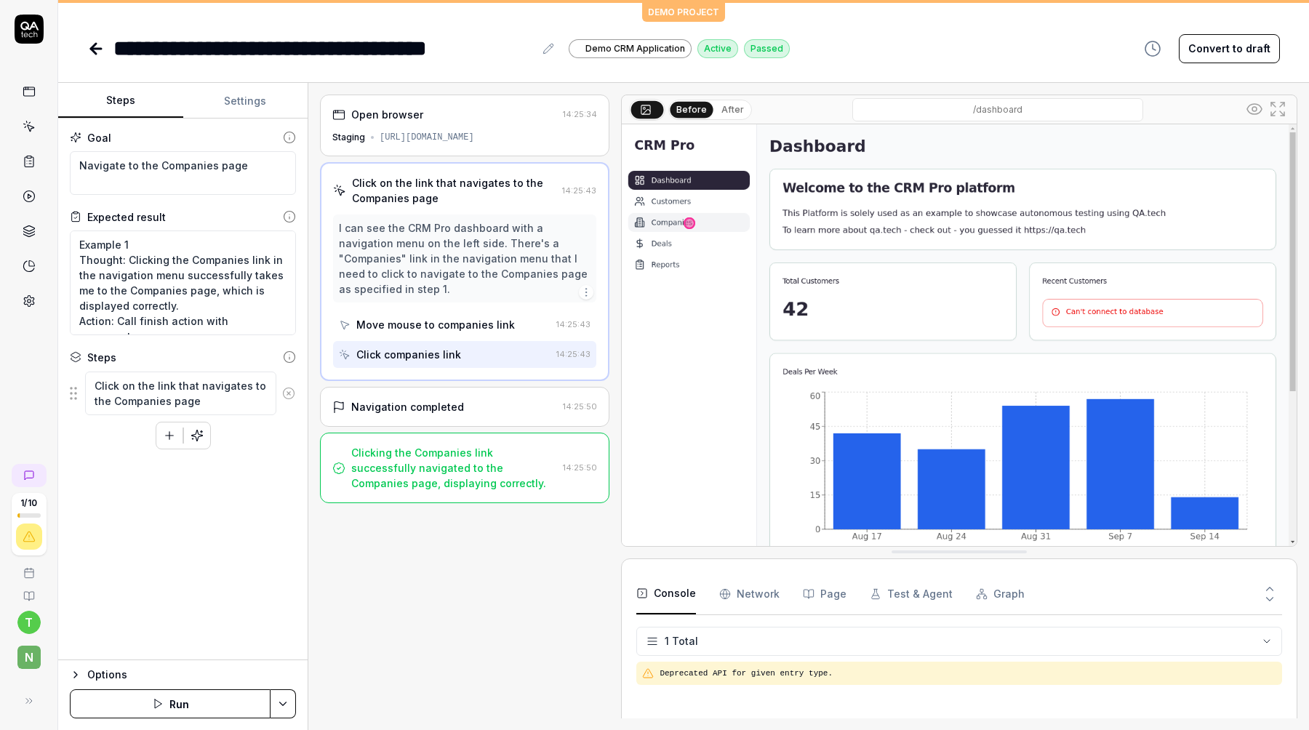
click at [465, 399] on div "Navigation completed" at bounding box center [444, 406] width 225 height 15
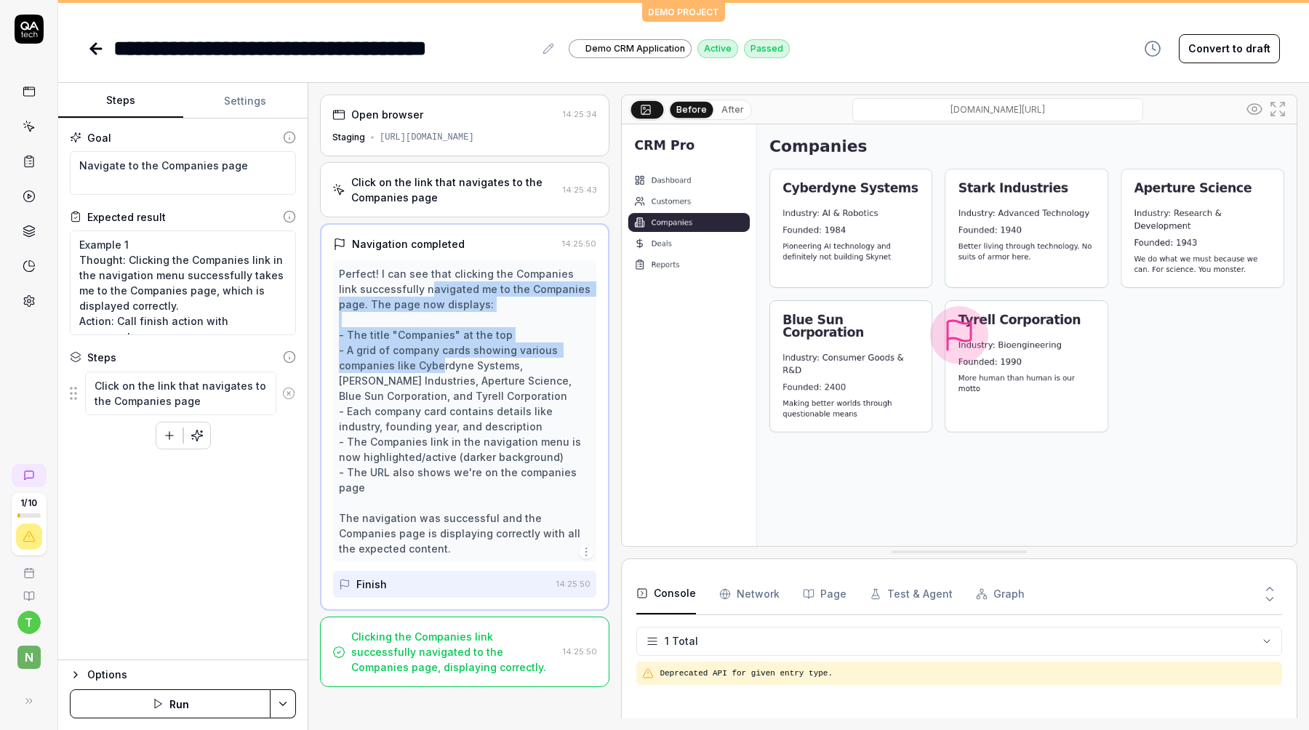
drag, startPoint x: 411, startPoint y: 282, endPoint x: 438, endPoint y: 369, distance: 90.6
click at [438, 369] on div "Perfect! I can see that clicking the Companies link successfully navigated me t…" at bounding box center [465, 411] width 252 height 290
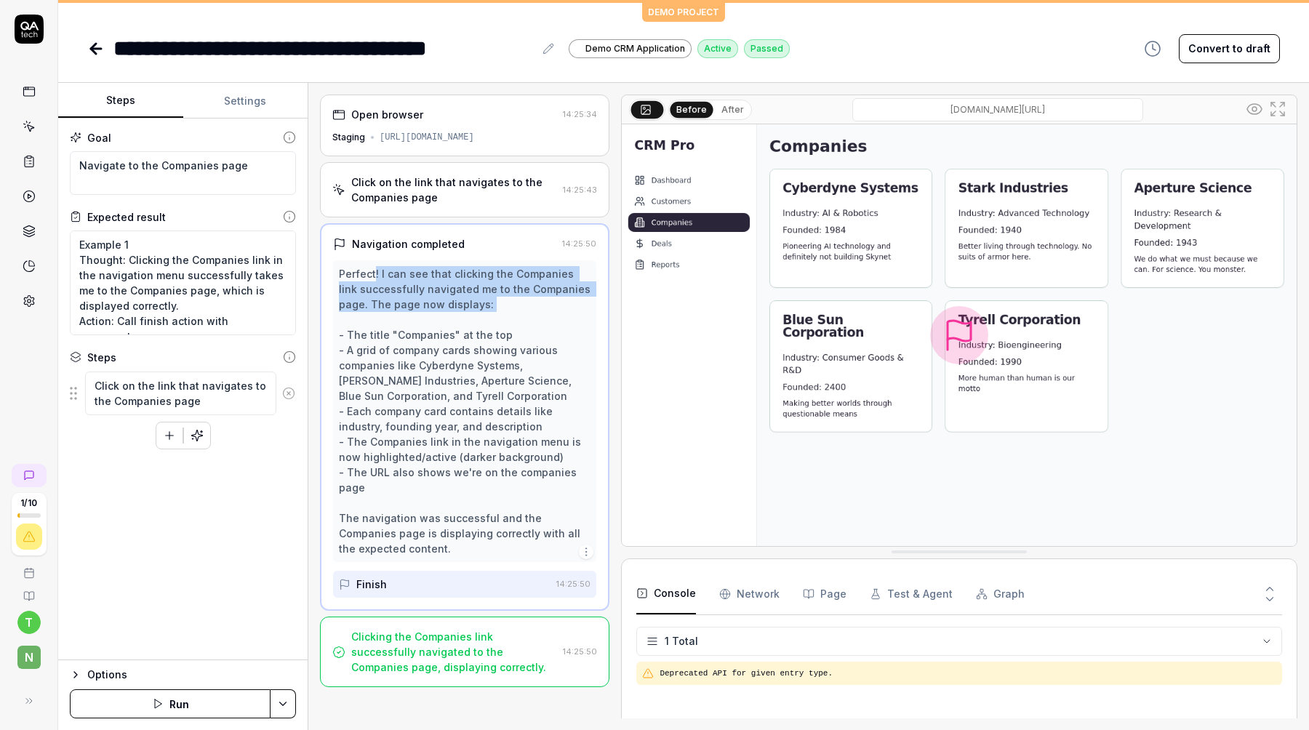
drag, startPoint x: 375, startPoint y: 273, endPoint x: 440, endPoint y: 313, distance: 76.1
click at [440, 313] on div "Perfect! I can see that clicking the Companies link successfully navigated me t…" at bounding box center [465, 411] width 252 height 290
click at [438, 313] on div "Perfect! I can see that clicking the Companies link successfully navigated me t…" at bounding box center [465, 411] width 252 height 290
drag, startPoint x: 431, startPoint y: 275, endPoint x: 446, endPoint y: 312, distance: 39.8
click at [446, 312] on div "Perfect! I can see that clicking the Companies link successfully navigated me t…" at bounding box center [465, 411] width 252 height 290
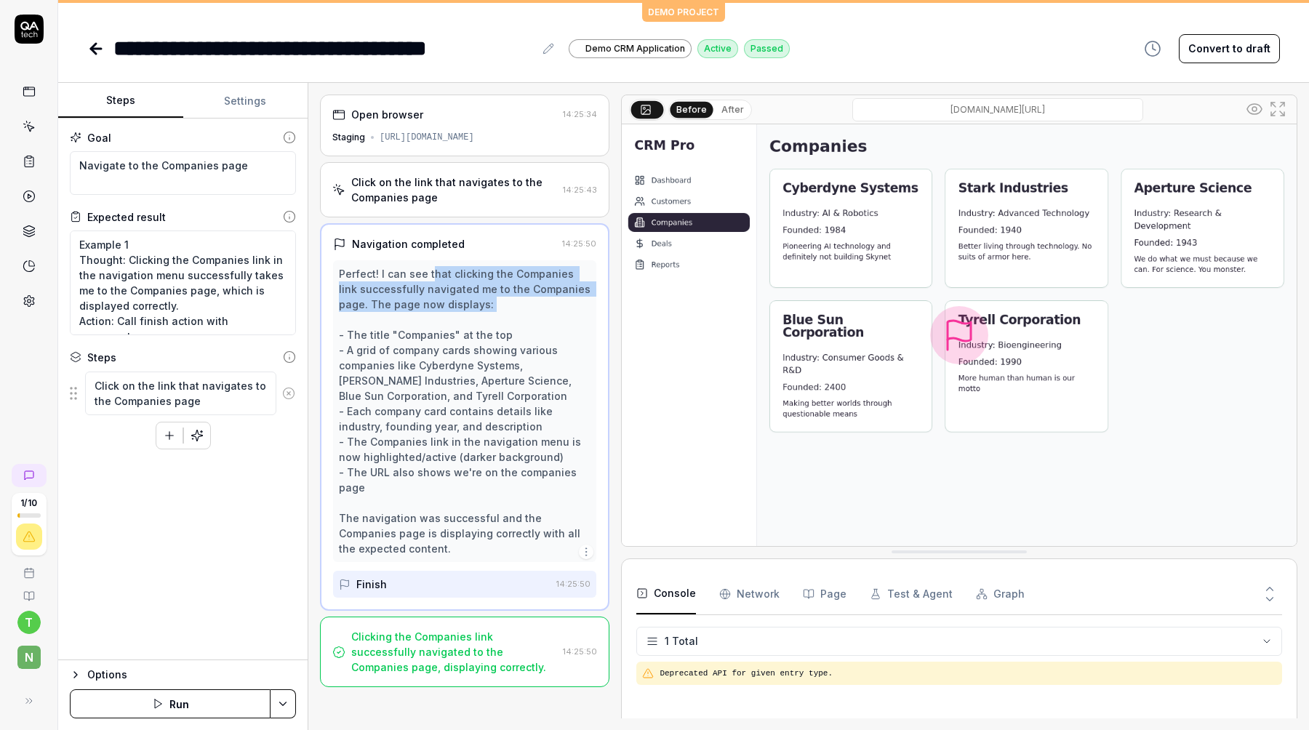
click at [446, 312] on div "Perfect! I can see that clicking the Companies link successfully navigated me t…" at bounding box center [465, 411] width 252 height 290
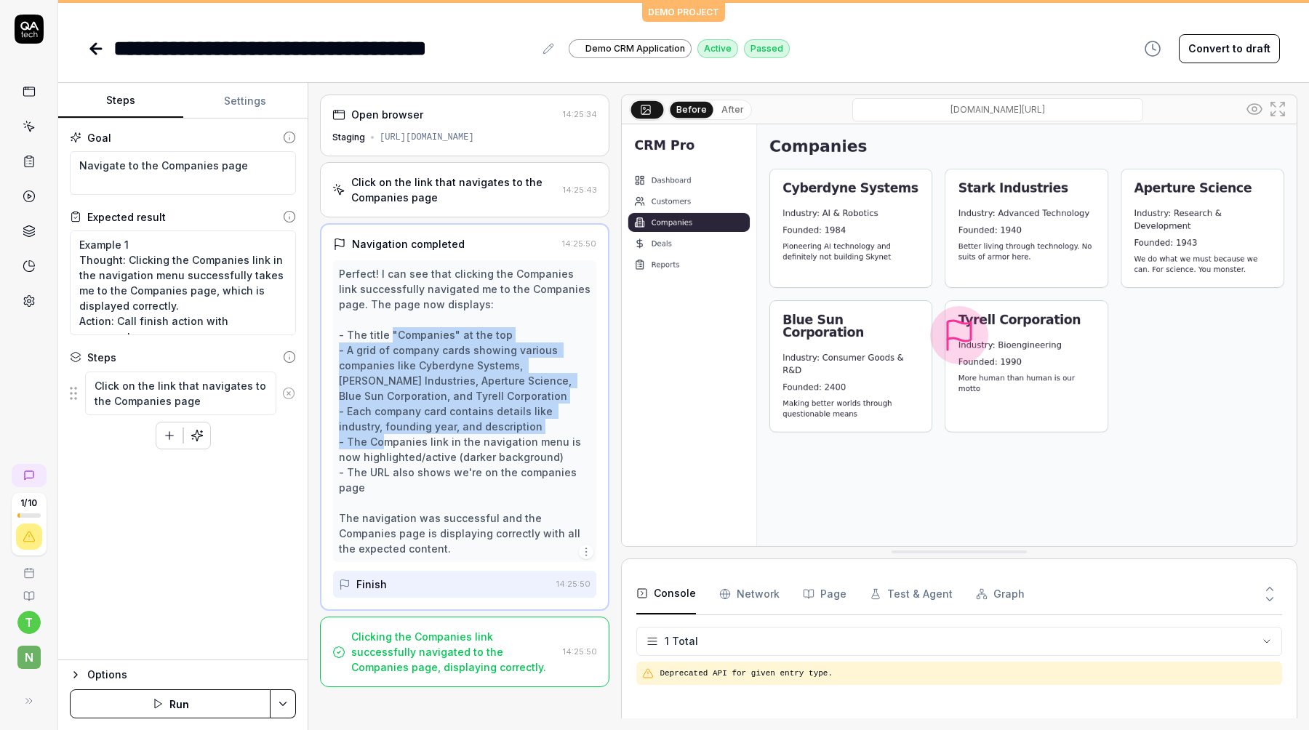
drag, startPoint x: 390, startPoint y: 334, endPoint x: 425, endPoint y: 448, distance: 118.7
click at [425, 448] on div "Perfect! I can see that clicking the Companies link successfully navigated me t…" at bounding box center [465, 411] width 252 height 290
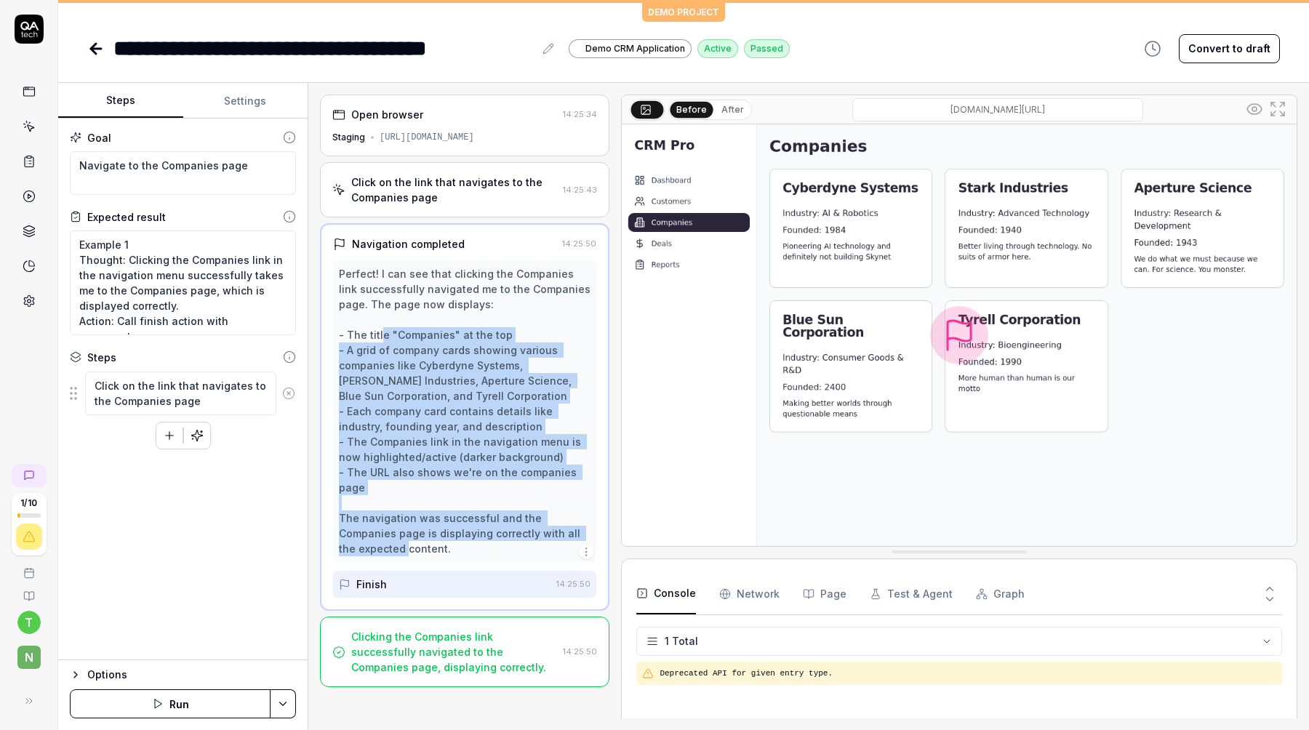
drag, startPoint x: 382, startPoint y: 334, endPoint x: 398, endPoint y: 557, distance: 223.0
click at [397, 555] on div "Perfect! I can see that clicking the Companies link successfully navigated me t…" at bounding box center [465, 411] width 252 height 290
click at [398, 557] on div "Perfect! I can see that clicking the Companies link successfully navigated me t…" at bounding box center [464, 411] width 263 height 302
drag, startPoint x: 398, startPoint y: 557, endPoint x: 401, endPoint y: 300, distance: 256.7
click at [401, 300] on div "Perfect! I can see that clicking the Companies link successfully navigated me t…" at bounding box center [464, 411] width 263 height 302
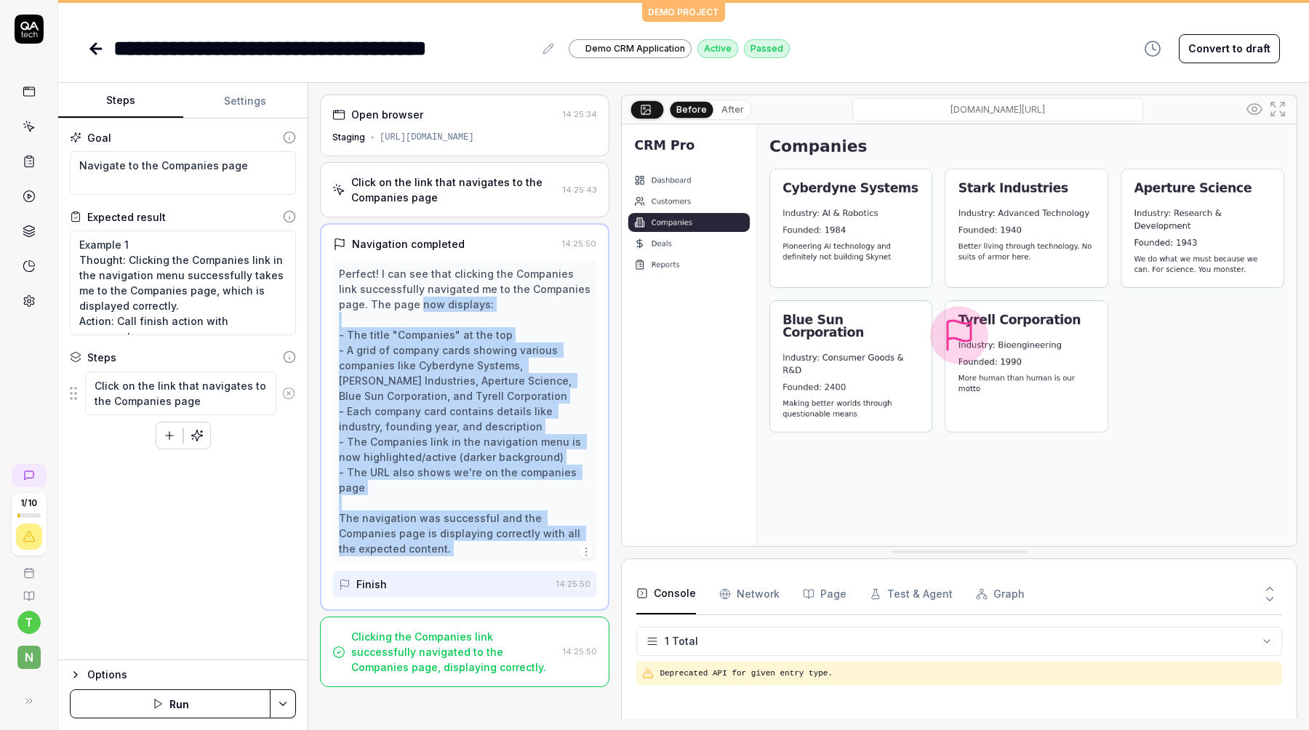
click at [401, 300] on div "Perfect! I can see that clicking the Companies link successfully navigated me t…" at bounding box center [465, 411] width 252 height 290
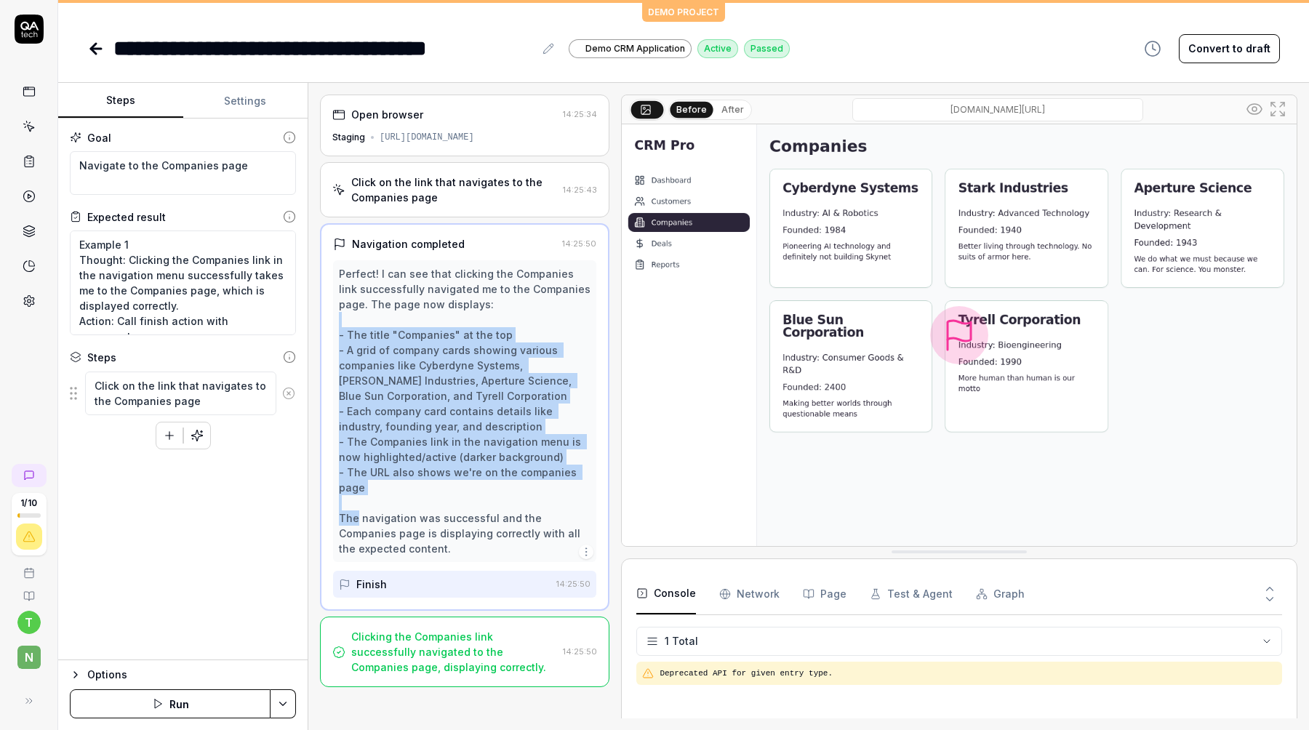
drag, startPoint x: 379, startPoint y: 325, endPoint x: 397, endPoint y: 515, distance: 190.6
click at [397, 515] on div "Perfect! I can see that clicking the Companies link successfully navigated me t…" at bounding box center [465, 411] width 252 height 290
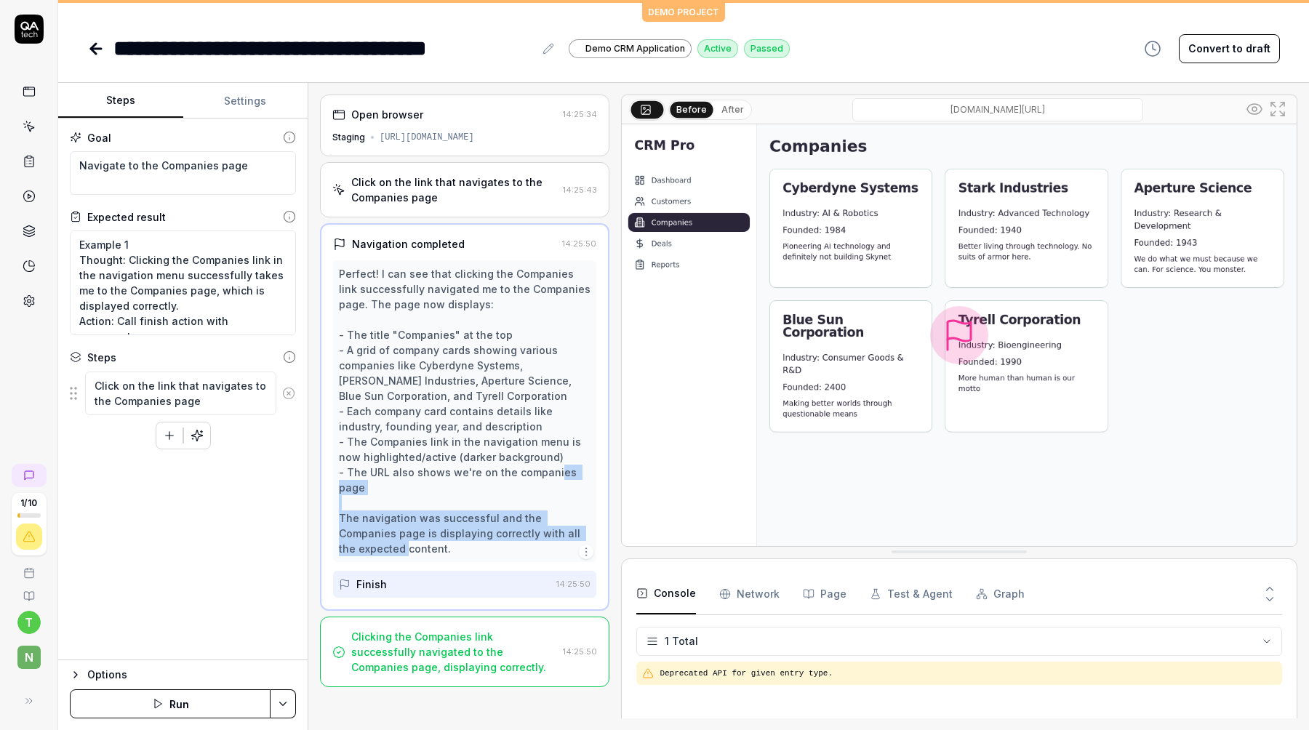
drag, startPoint x: 434, startPoint y: 508, endPoint x: 434, endPoint y: 543, distance: 34.9
click at [434, 543] on div "Perfect! I can see that clicking the Companies link successfully navigated me t…" at bounding box center [465, 411] width 252 height 290
click at [434, 217] on div "Click on the link that navigates to the Companies page 14:25:43" at bounding box center [464, 189] width 289 height 55
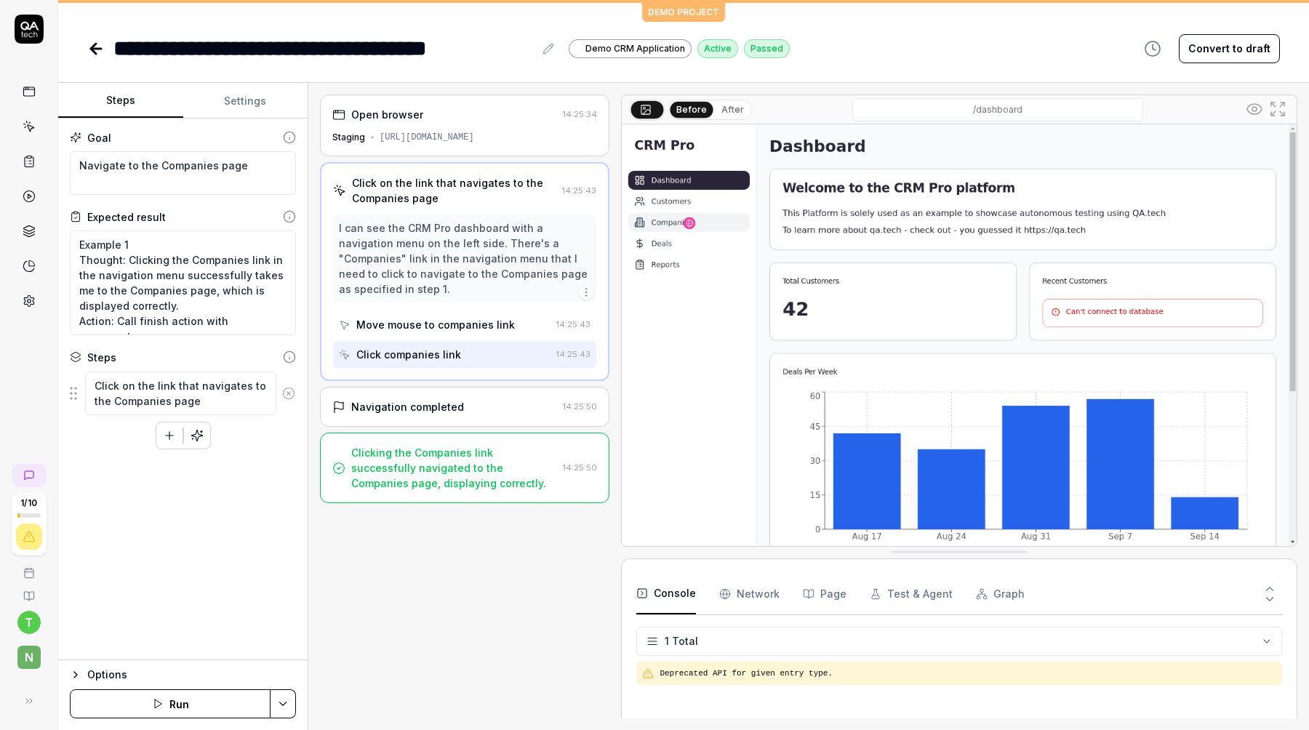
click at [95, 49] on icon at bounding box center [96, 49] width 10 height 0
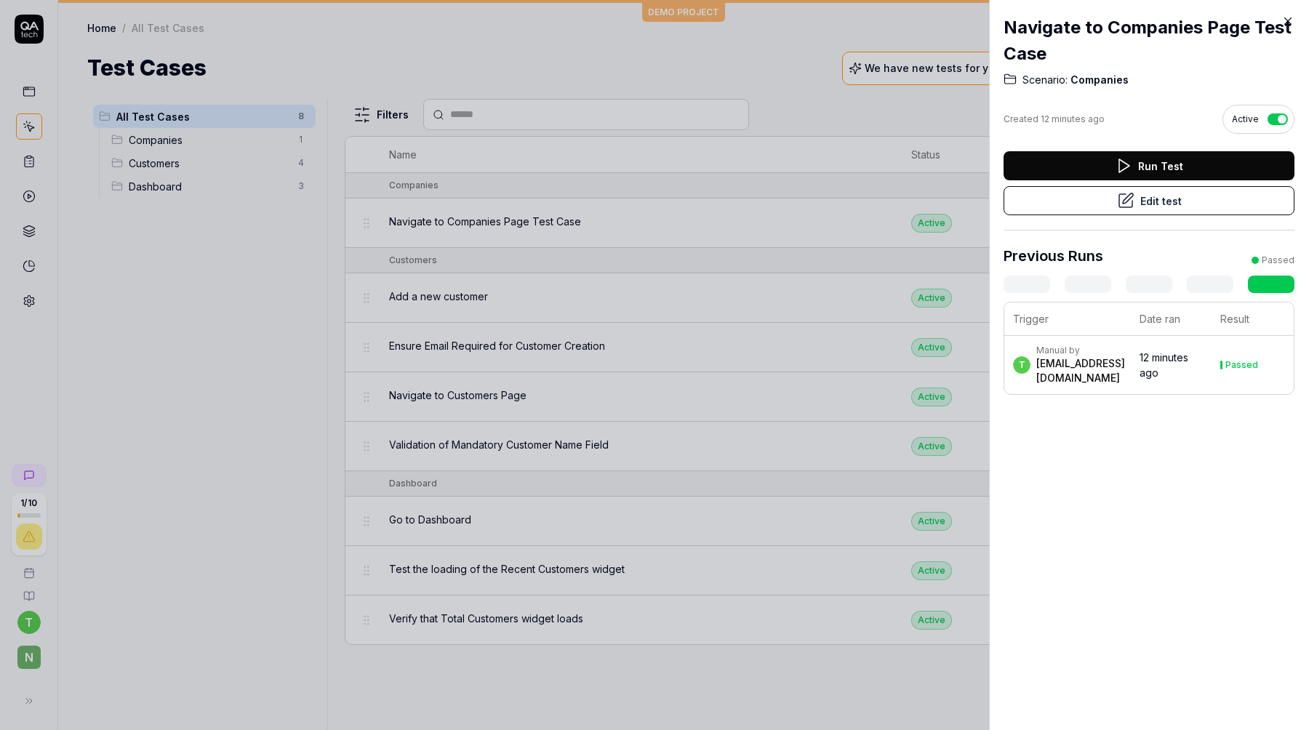
click at [961, 138] on div at bounding box center [654, 365] width 1309 height 730
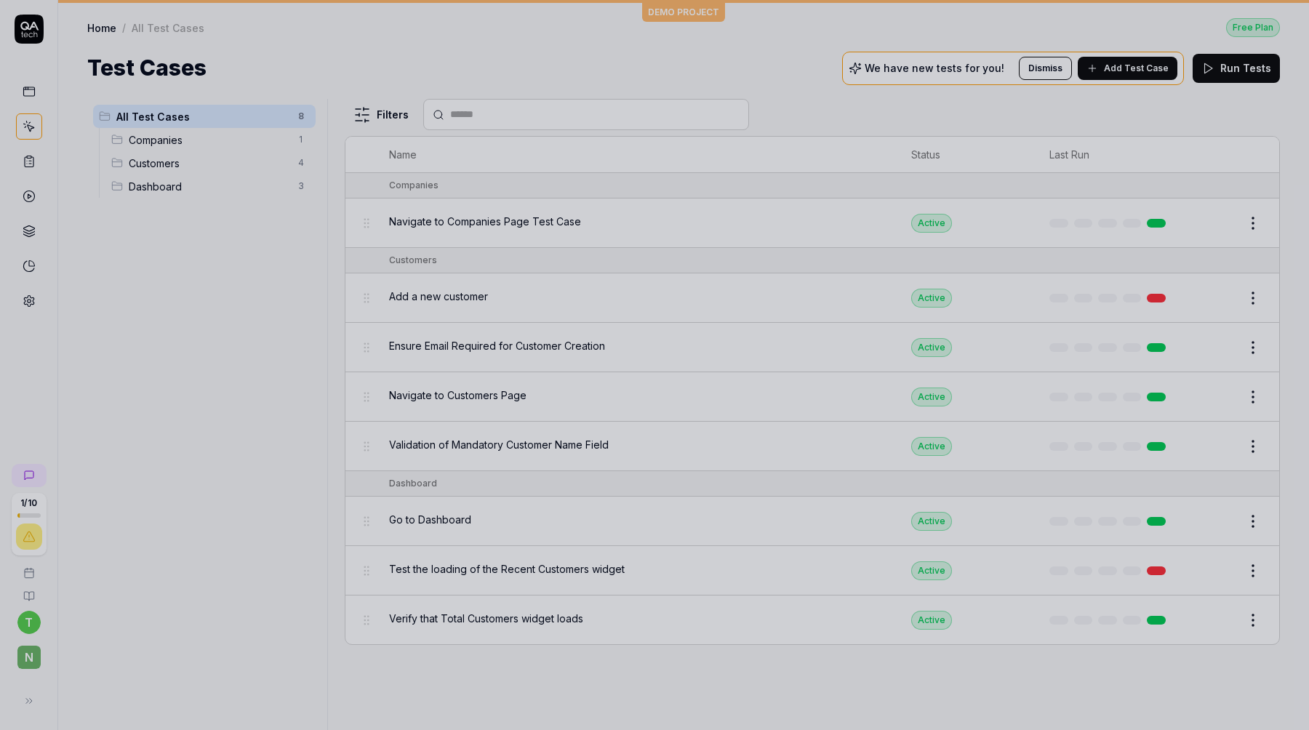
click at [217, 129] on div at bounding box center [654, 365] width 1309 height 730
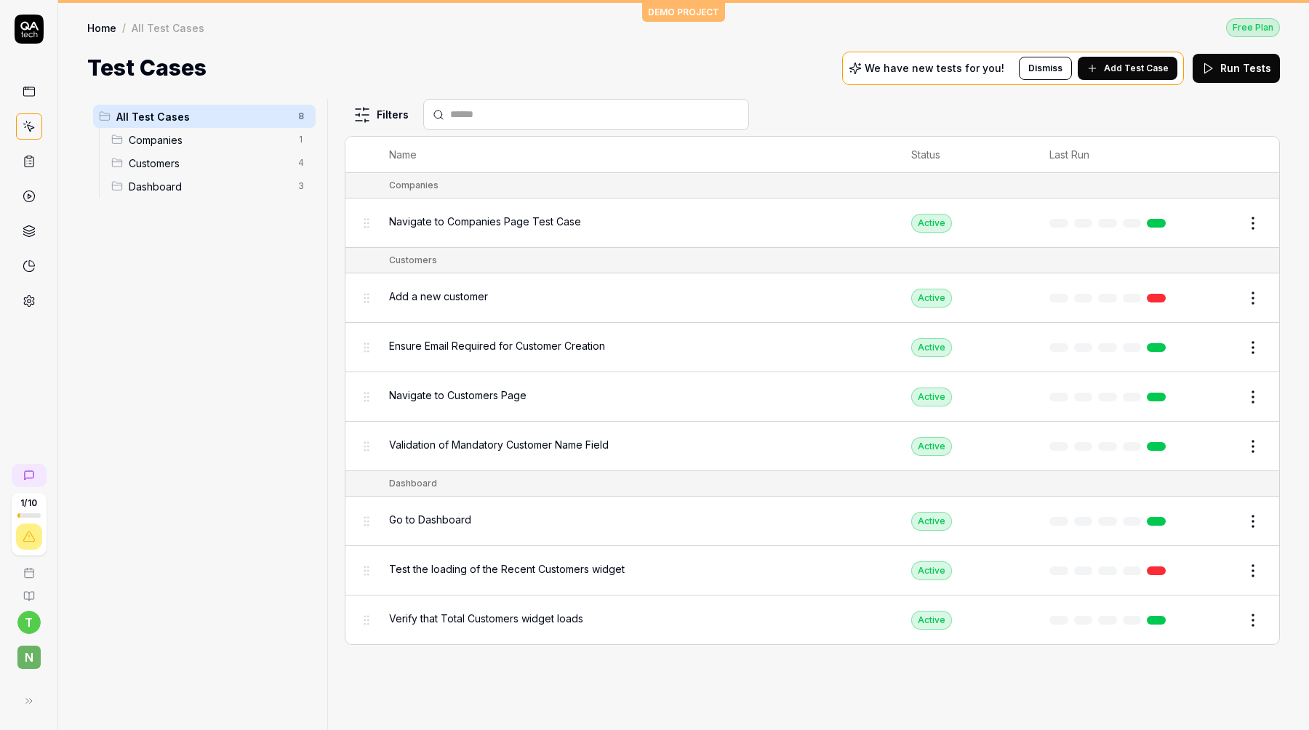
click at [190, 135] on span "Companies" at bounding box center [209, 139] width 161 height 15
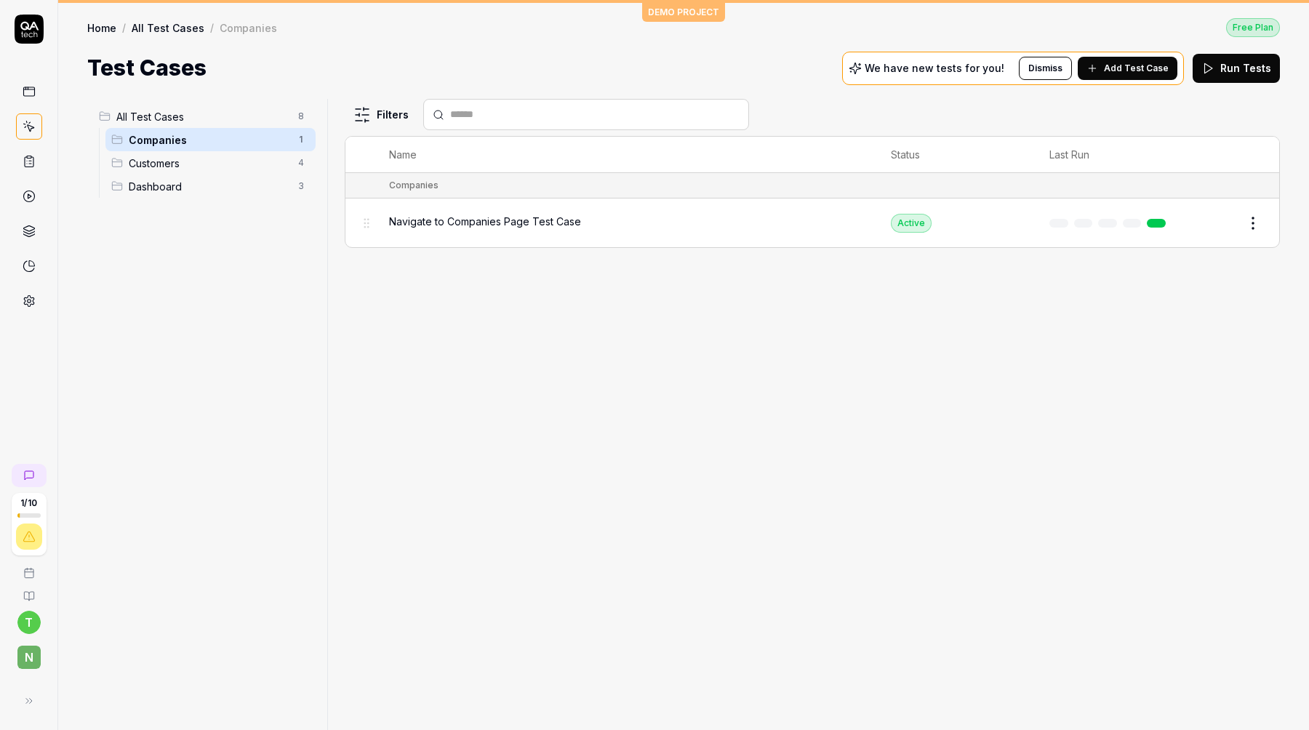
click at [176, 156] on span "Customers" at bounding box center [209, 163] width 161 height 15
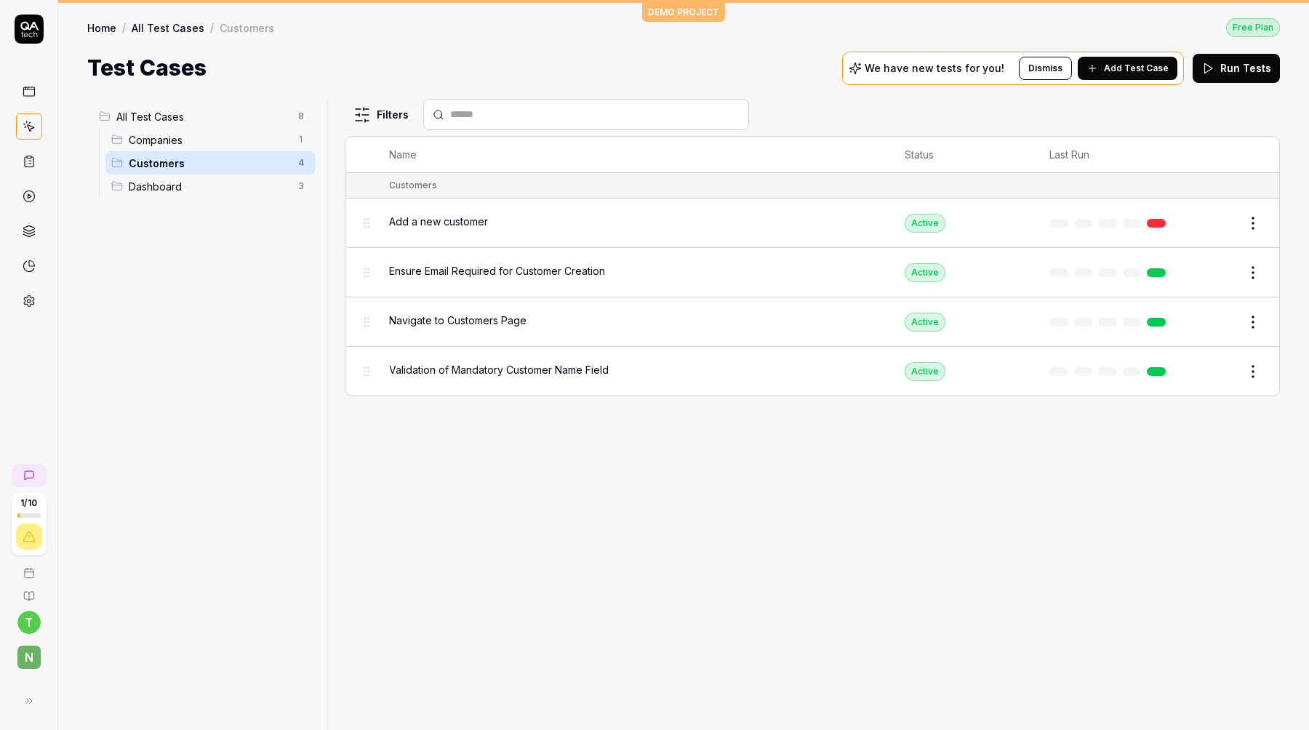
click at [454, 209] on div "Add a new customer" at bounding box center [632, 222] width 486 height 31
click at [517, 228] on div "Add a new customer" at bounding box center [632, 222] width 486 height 31
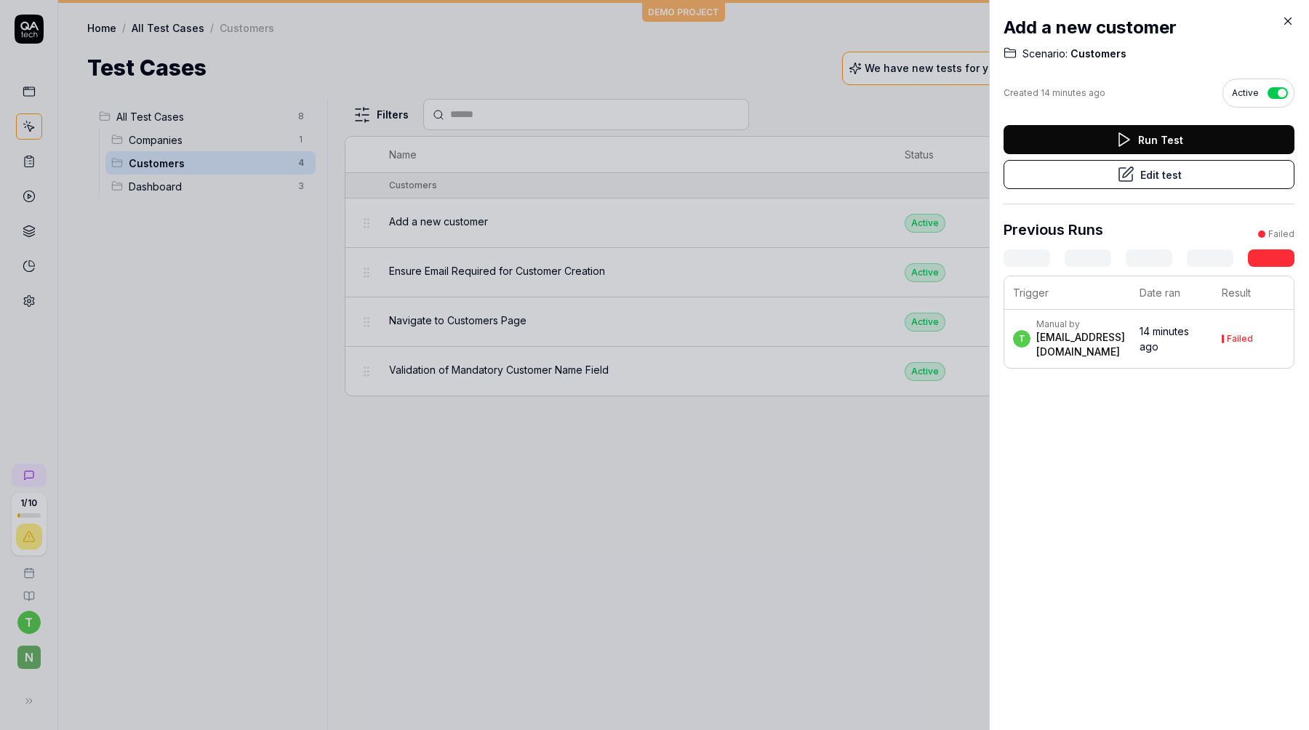
click at [1079, 324] on td "t Manual by [EMAIL_ADDRESS][DOMAIN_NAME]" at bounding box center [1067, 339] width 127 height 58
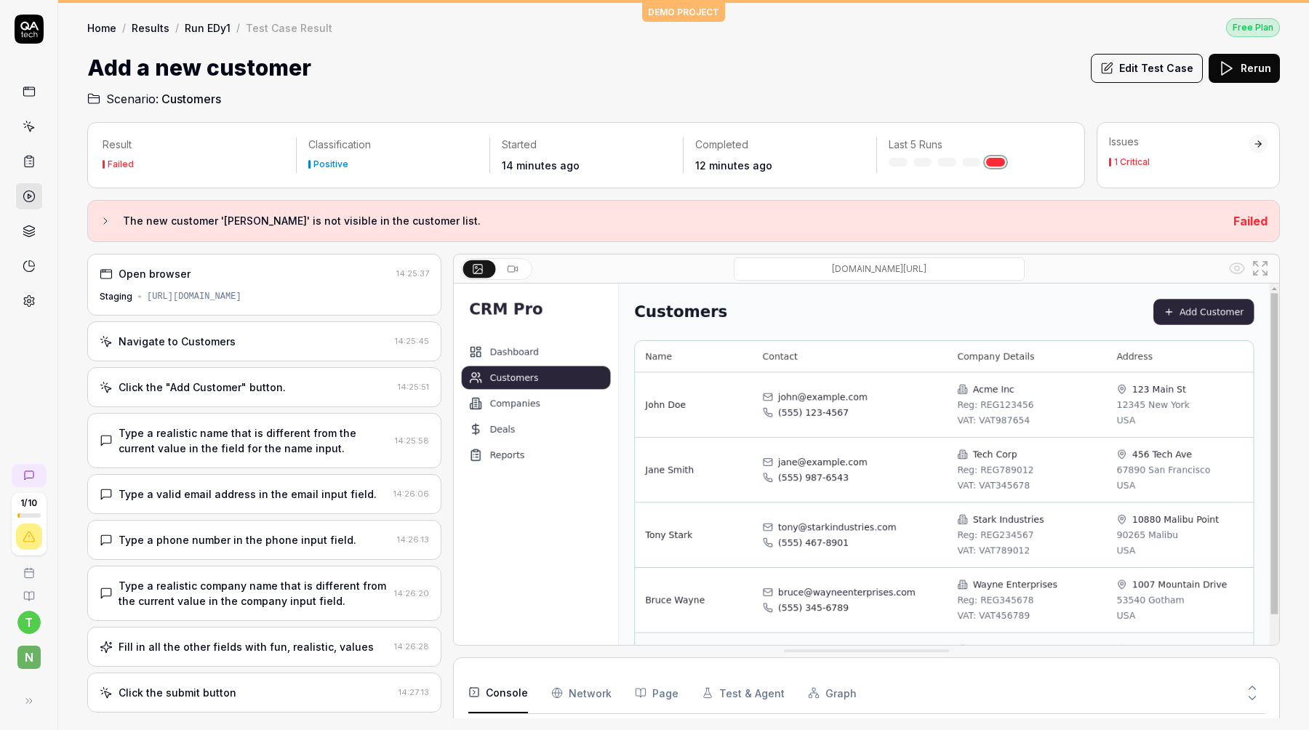
click at [1146, 77] on button "Edit Test Case" at bounding box center [1147, 68] width 112 height 29
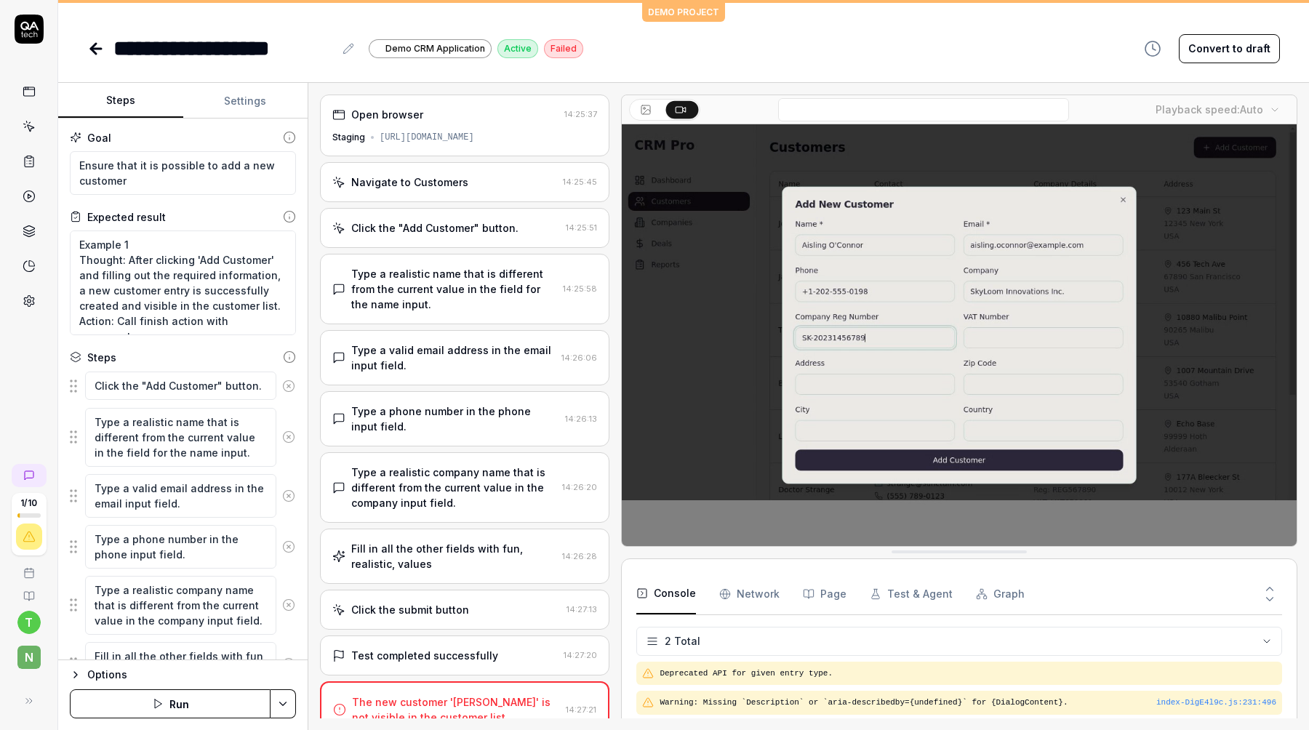
click at [419, 134] on div "[URL][DOMAIN_NAME]" at bounding box center [427, 137] width 95 height 13
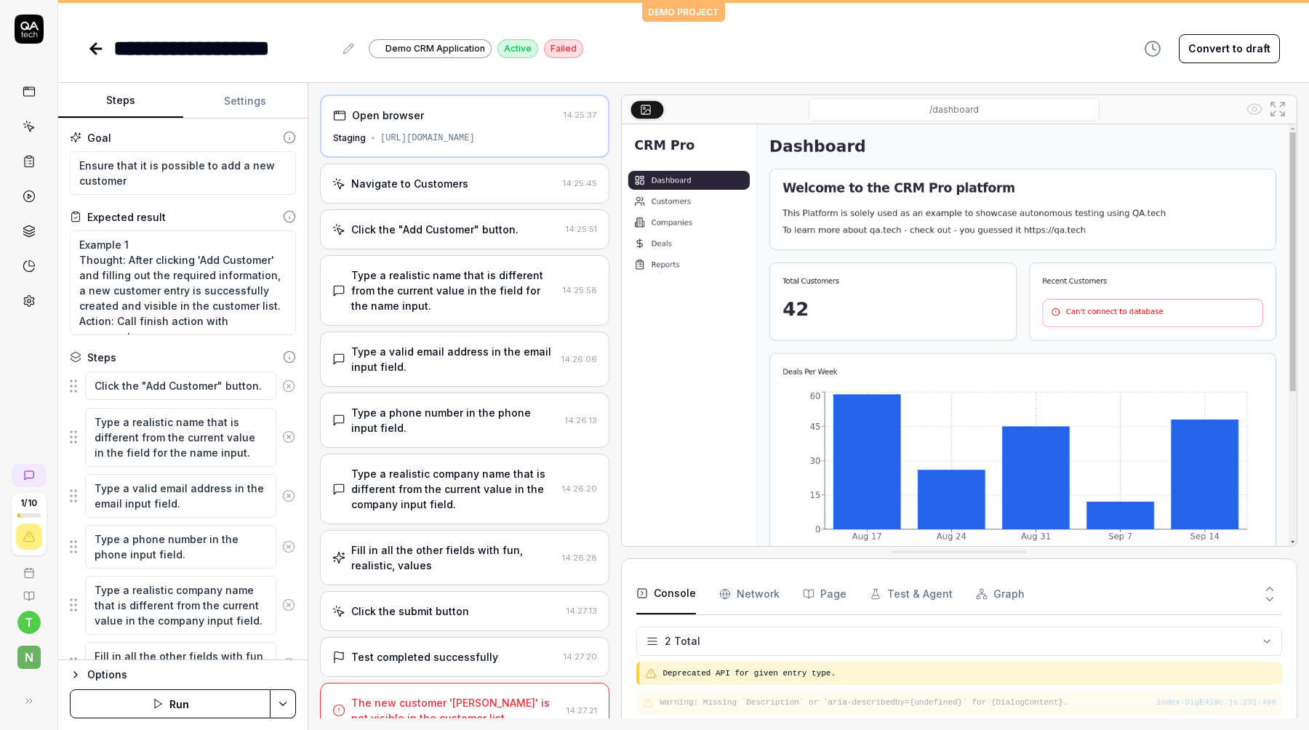
click at [494, 174] on div "Navigate to Customers 14:25:45" at bounding box center [464, 184] width 289 height 40
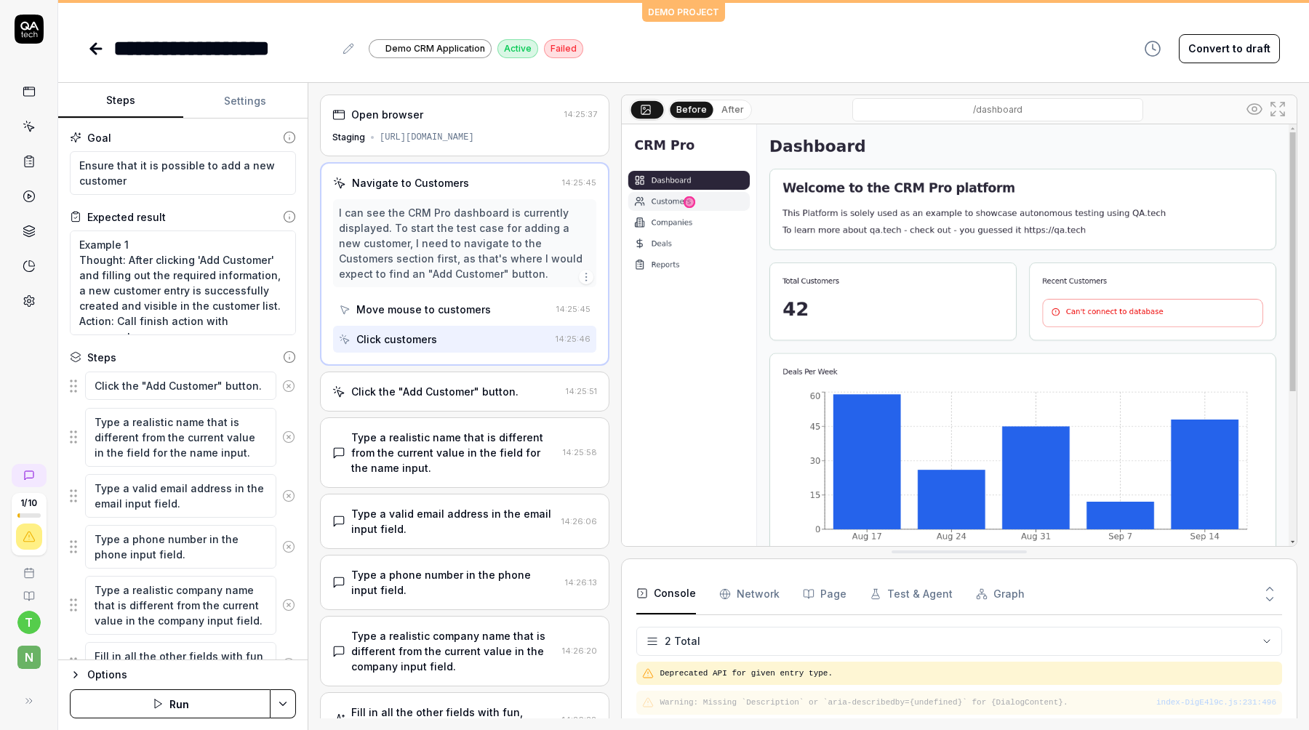
click at [419, 311] on div "Move mouse to customers" at bounding box center [423, 309] width 134 height 15
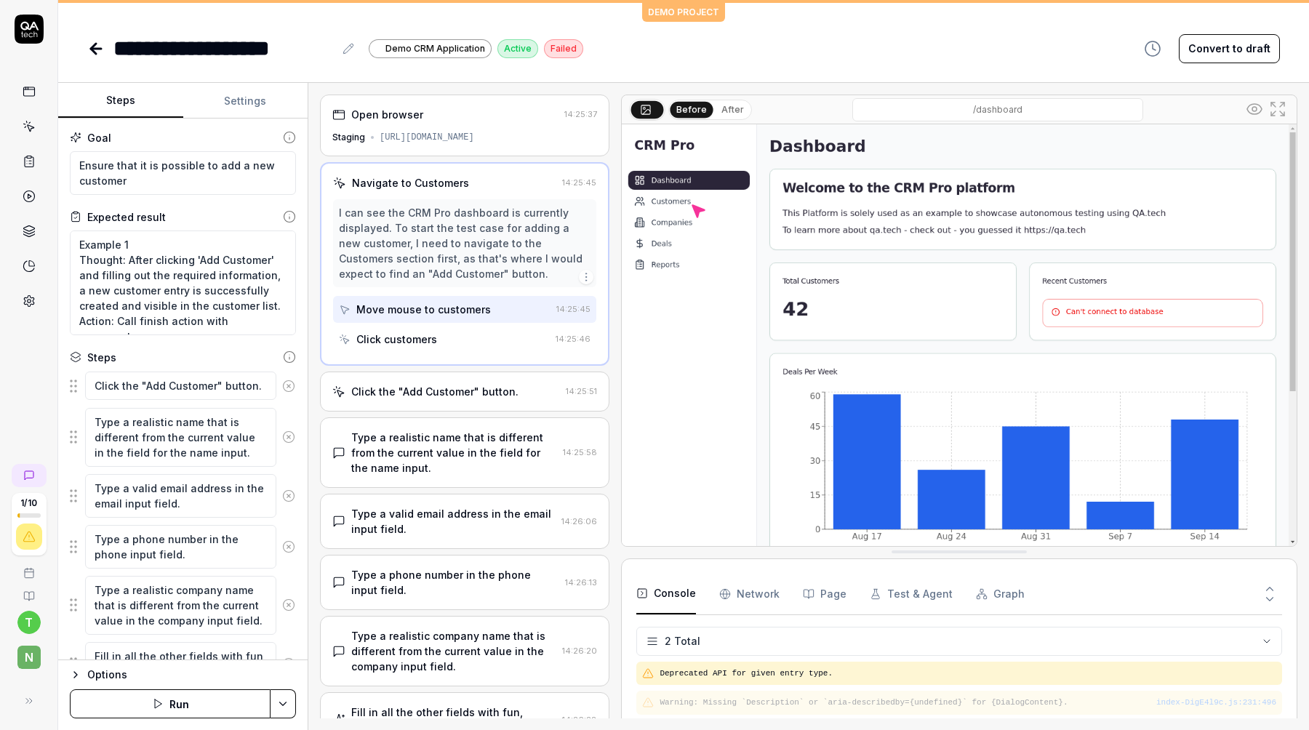
click at [411, 339] on div "Click customers" at bounding box center [396, 339] width 81 height 15
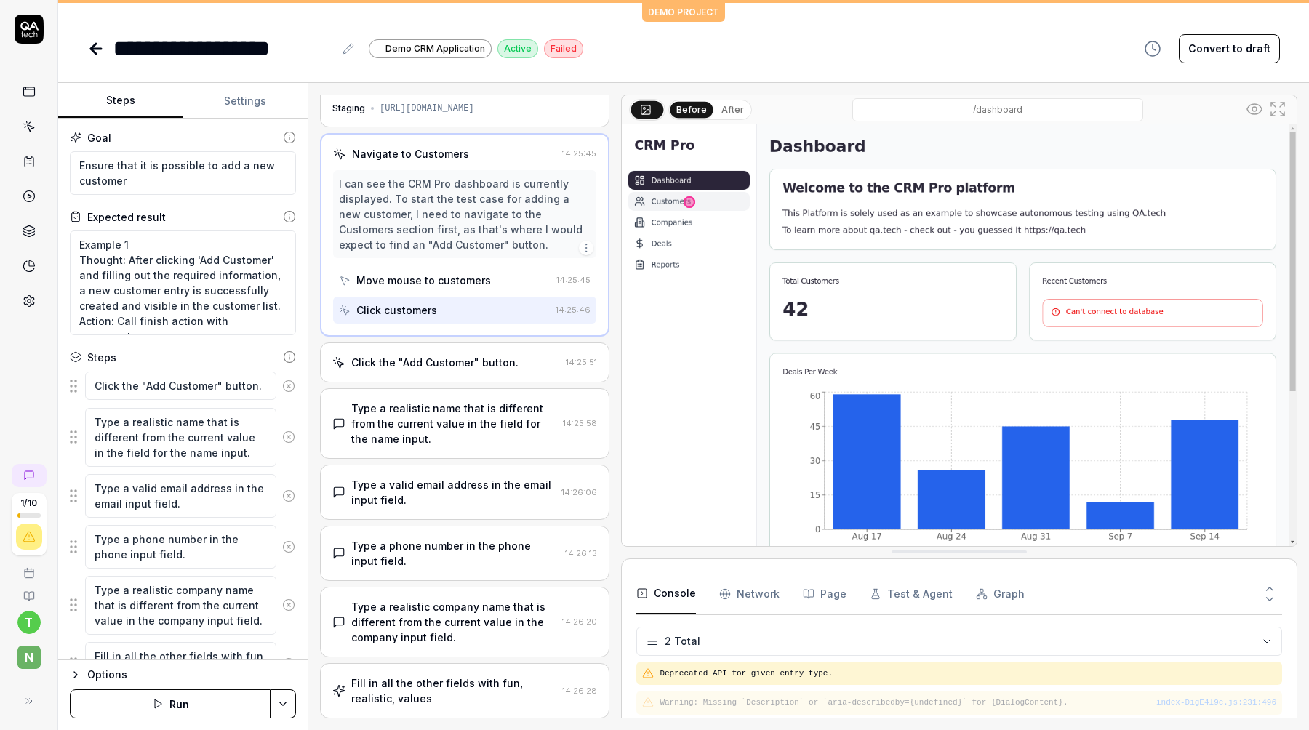
scroll to position [31, 0]
click at [422, 358] on div "Click the "Add Customer" button." at bounding box center [434, 360] width 167 height 15
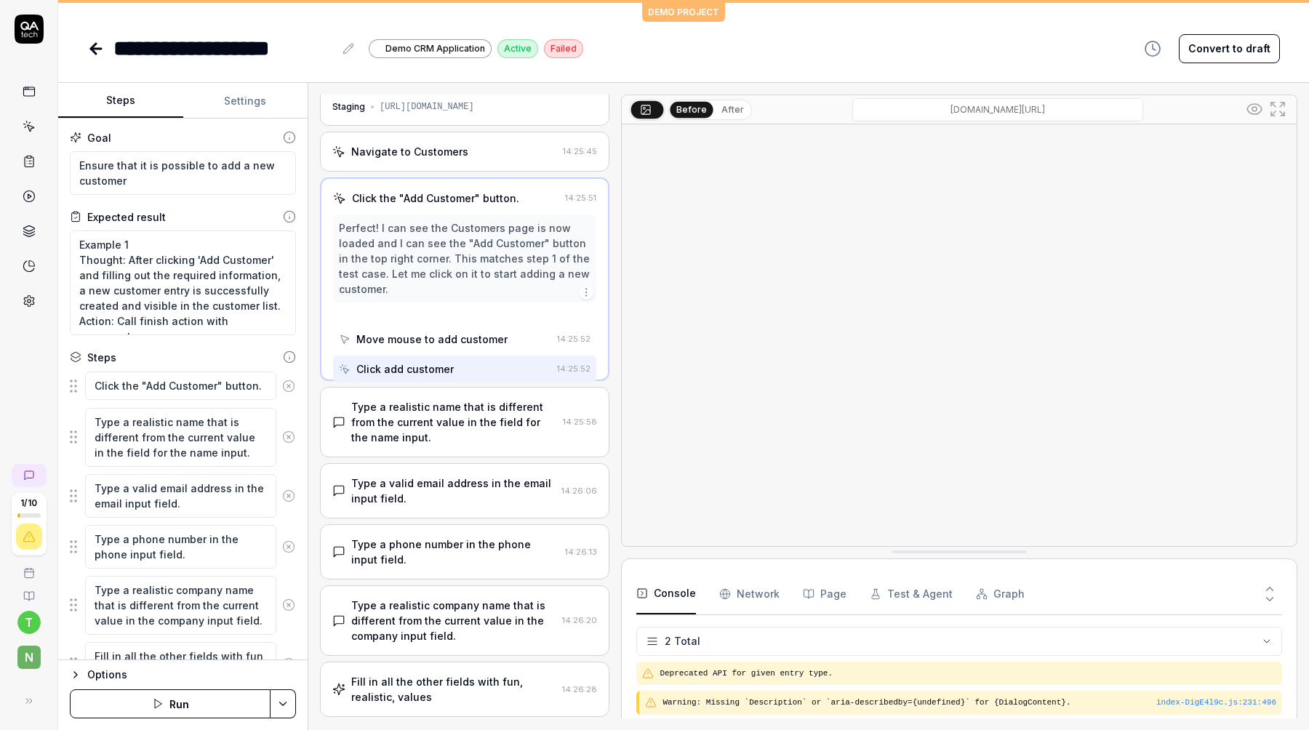
scroll to position [0, 0]
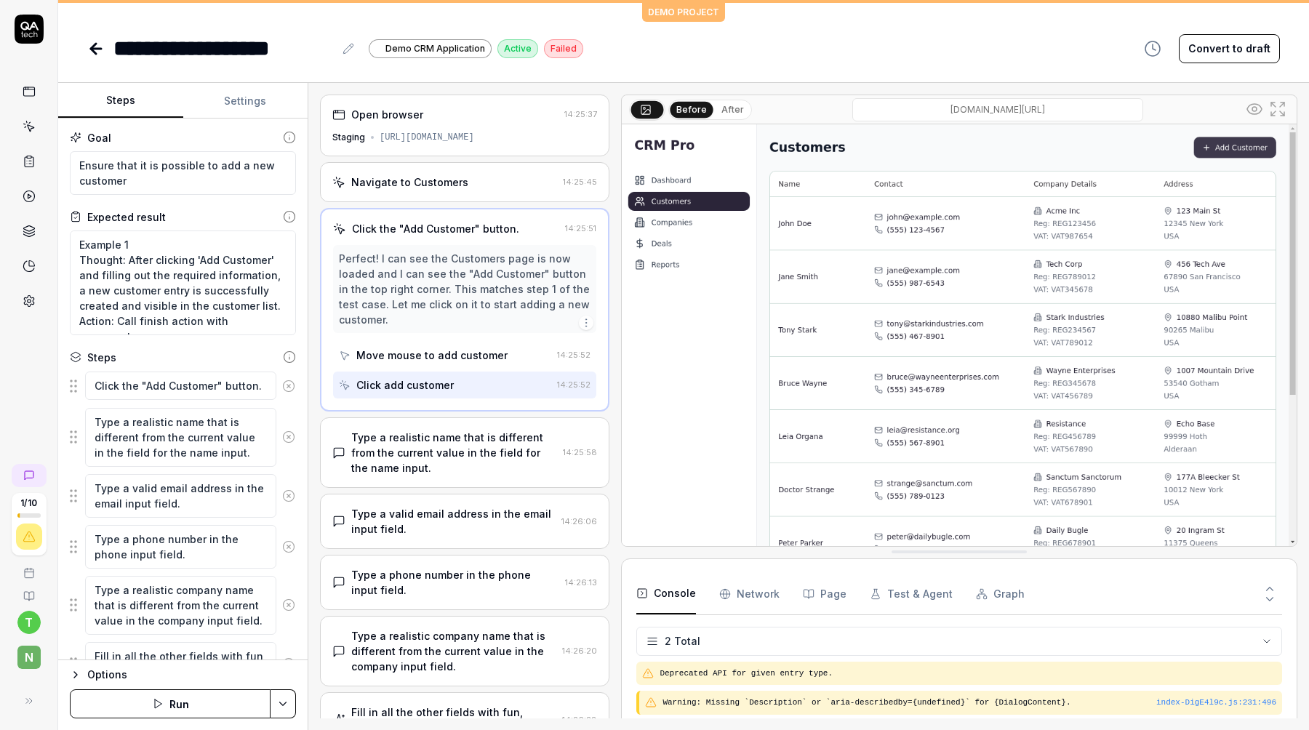
click at [445, 192] on div "Navigate to Customers 14:25:45" at bounding box center [464, 182] width 289 height 40
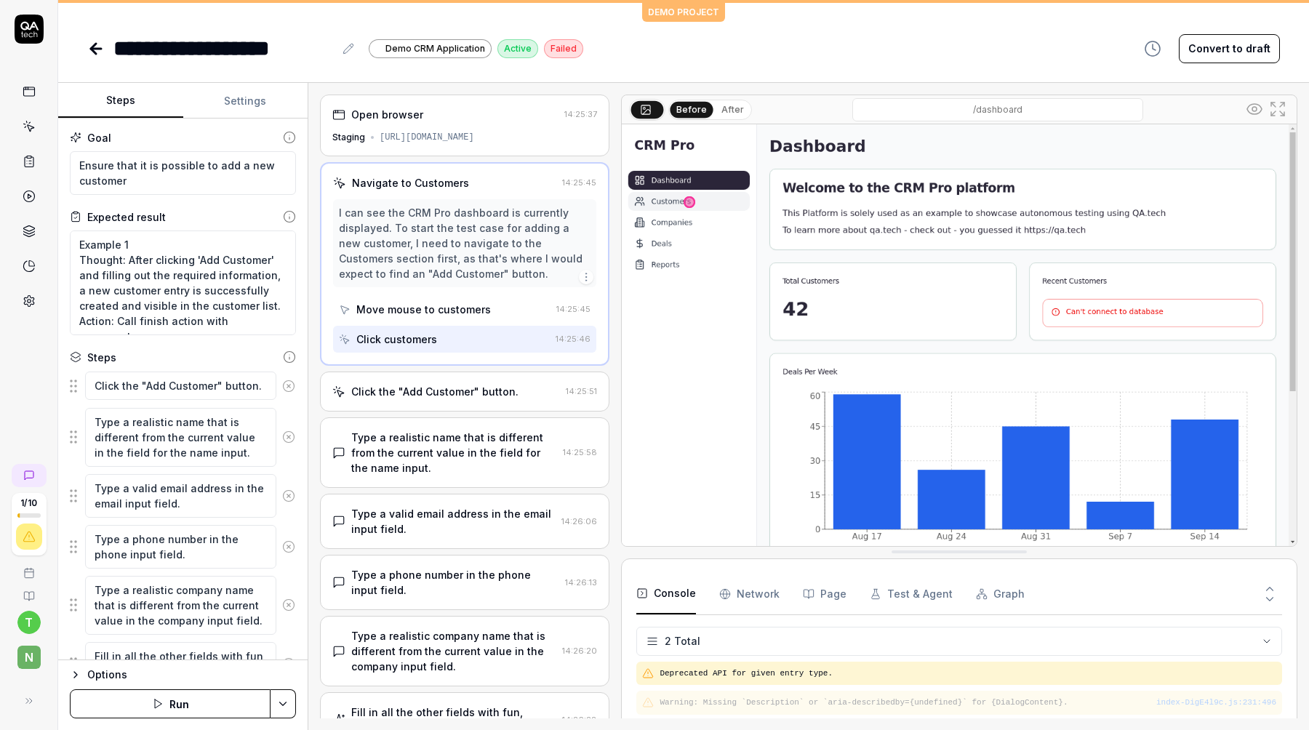
click at [385, 339] on div "Click customers" at bounding box center [396, 339] width 81 height 15
click at [392, 324] on div "I can see the CRM Pro dashboard is currently displayed. To start the test case …" at bounding box center [464, 275] width 263 height 153
click at [381, 380] on div "Click the "Add Customer" button. 14:25:51" at bounding box center [464, 392] width 289 height 40
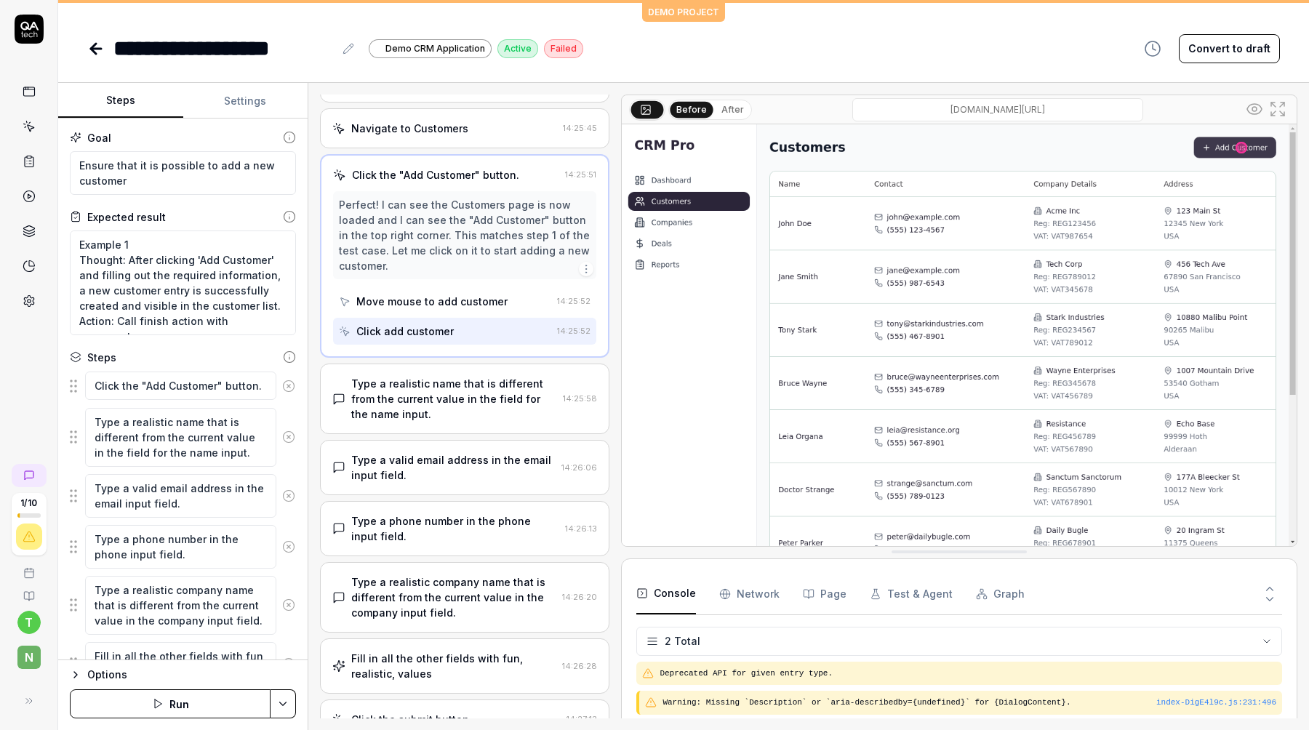
scroll to position [61, 0]
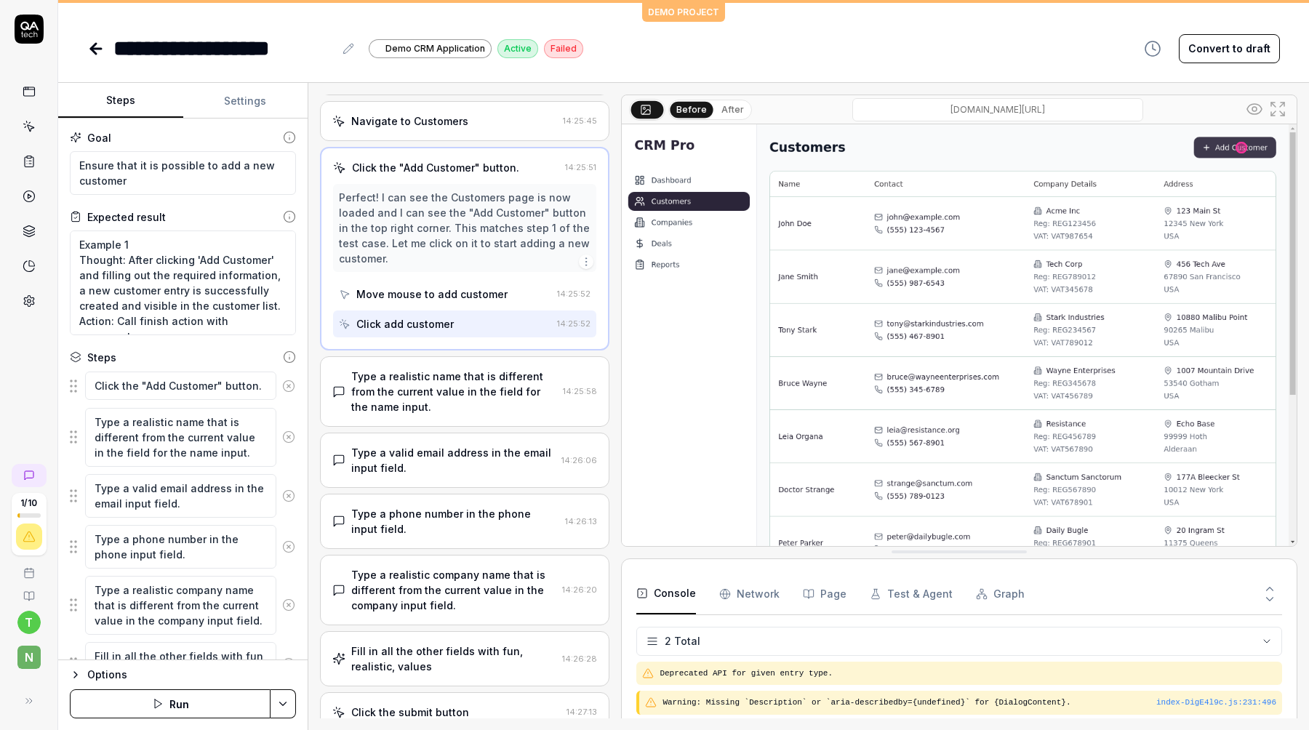
click at [399, 407] on div "Type a realistic name that is different from the current value in the field for…" at bounding box center [454, 392] width 206 height 46
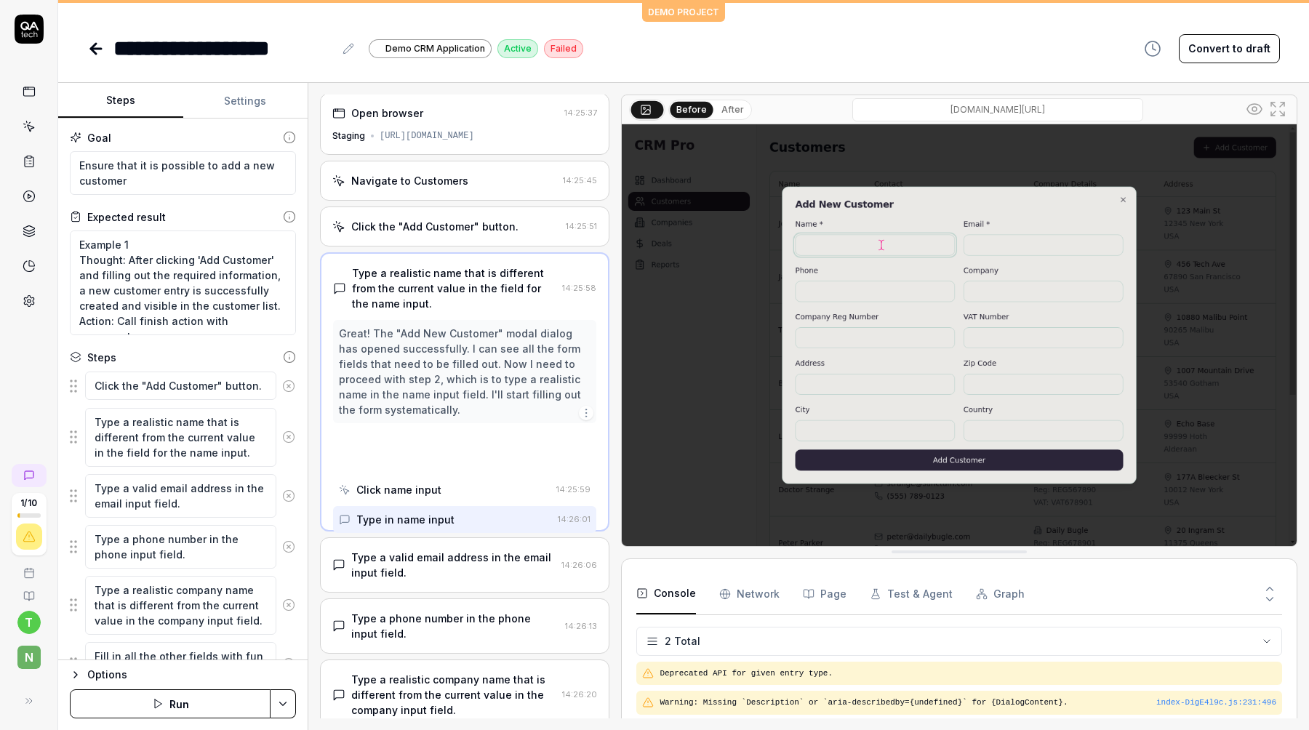
scroll to position [0, 0]
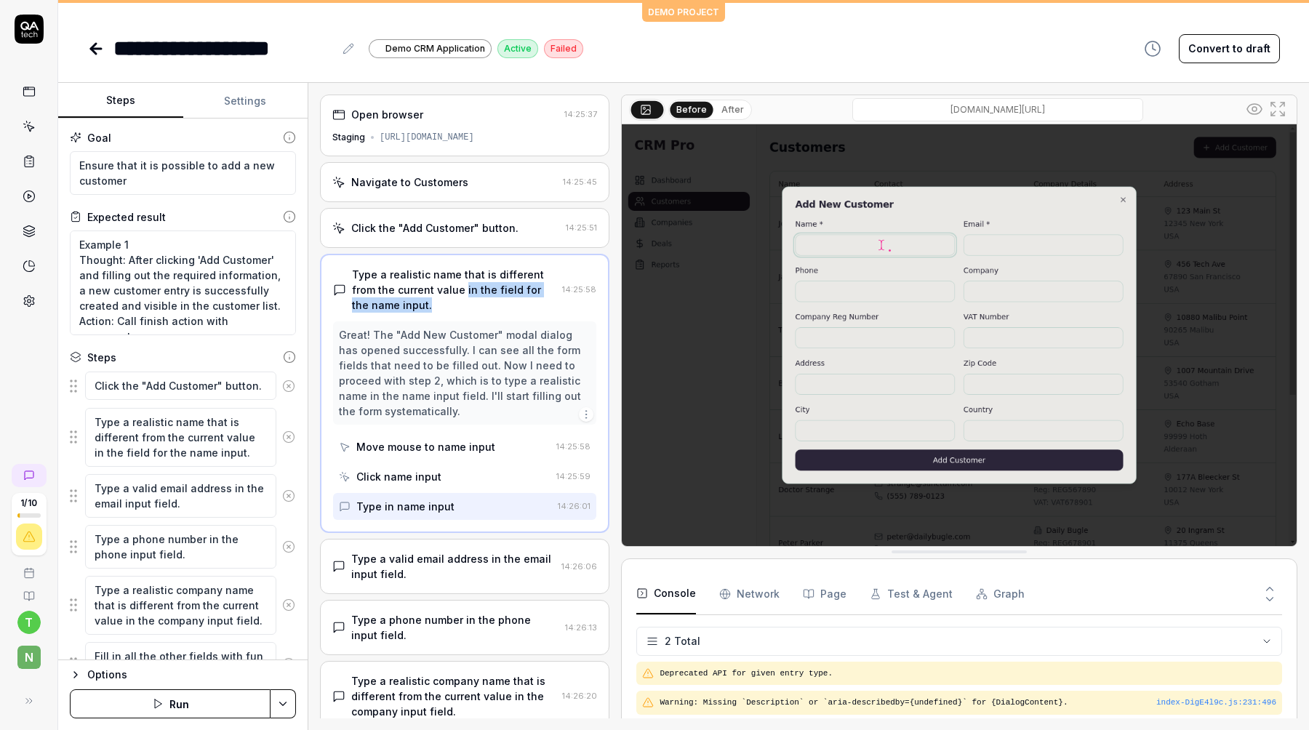
drag, startPoint x: 435, startPoint y: 284, endPoint x: 435, endPoint y: 323, distance: 39.3
click at [435, 321] on div "Type a realistic name that is different from the current value in the field for…" at bounding box center [464, 393] width 289 height 279
click at [435, 323] on div "Great! The "Add New Customer" modal dialog has opened successfully. I can see a…" at bounding box center [464, 372] width 263 height 103
click at [406, 438] on div "Move mouse to name input" at bounding box center [445, 446] width 212 height 27
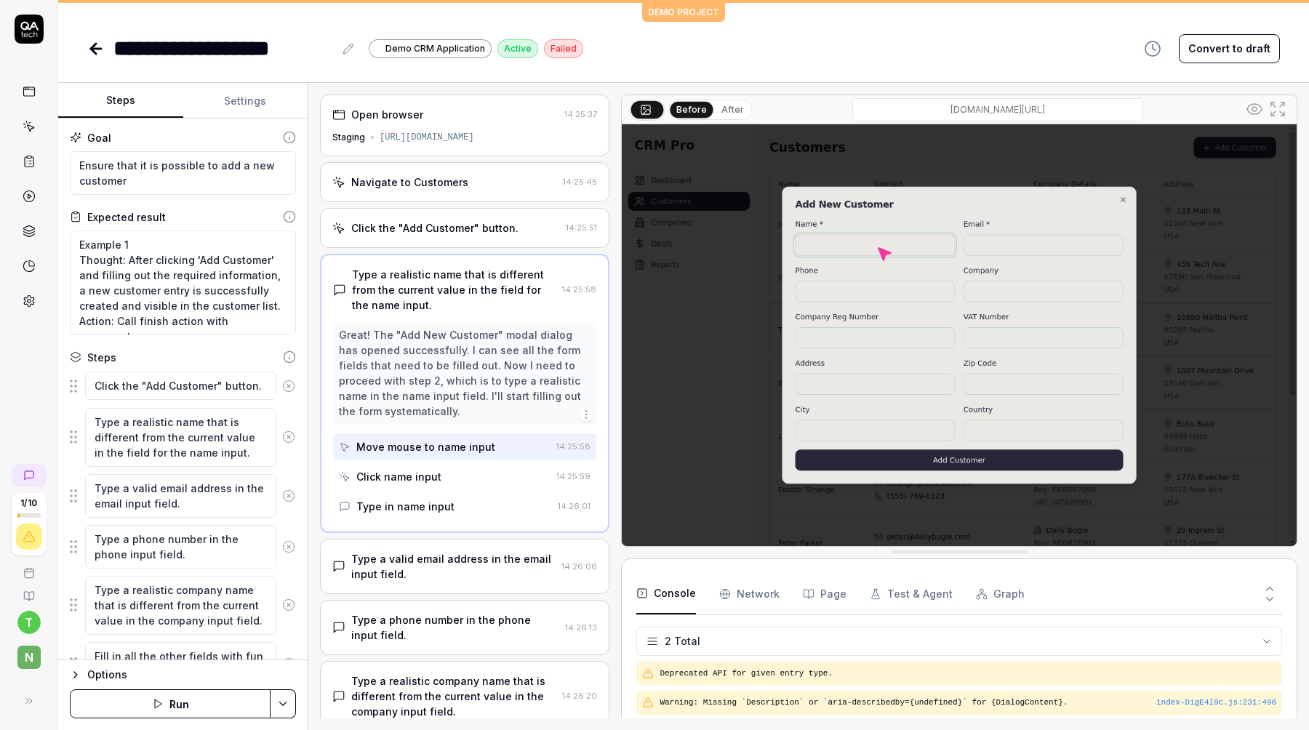
click at [406, 438] on div "Move mouse to name input" at bounding box center [445, 446] width 212 height 27
click at [402, 478] on div "Click name input" at bounding box center [398, 476] width 85 height 15
click at [403, 508] on div "Type in name input" at bounding box center [405, 506] width 98 height 15
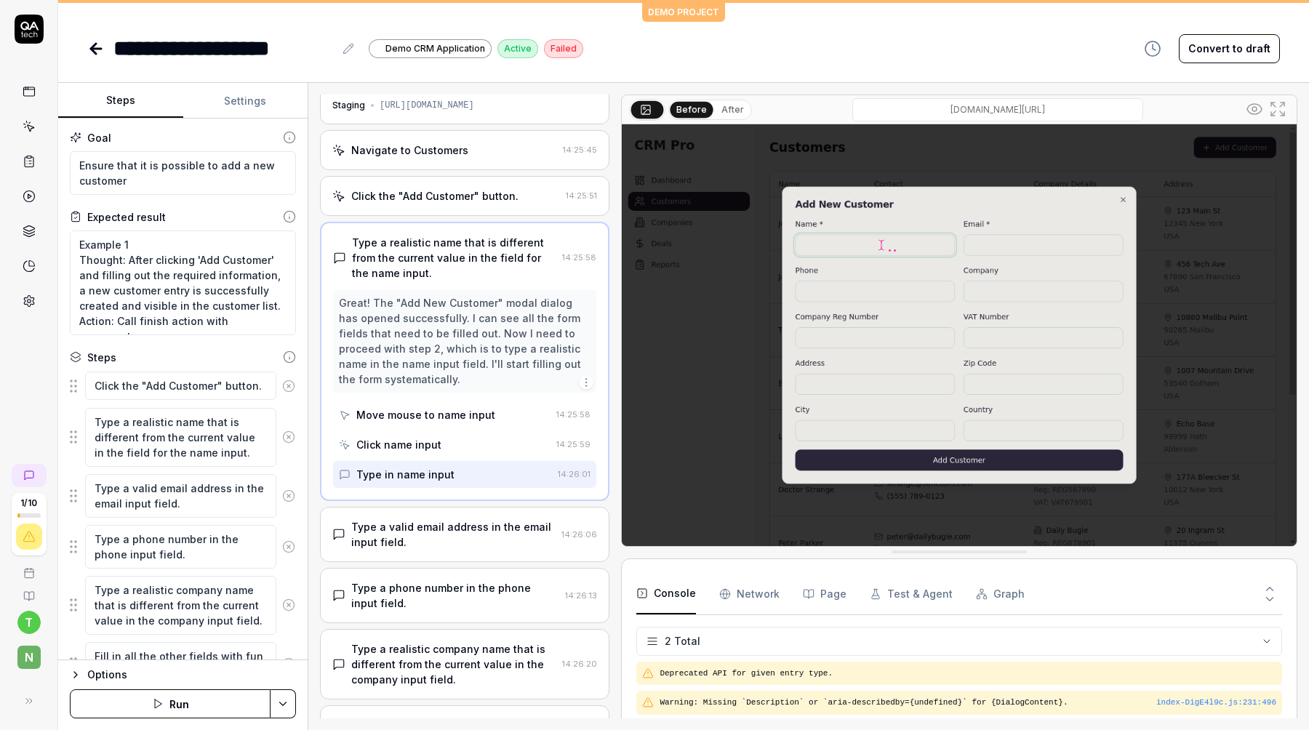
scroll to position [35, 0]
click at [395, 525] on div "Type a valid email address in the email input field." at bounding box center [453, 531] width 204 height 31
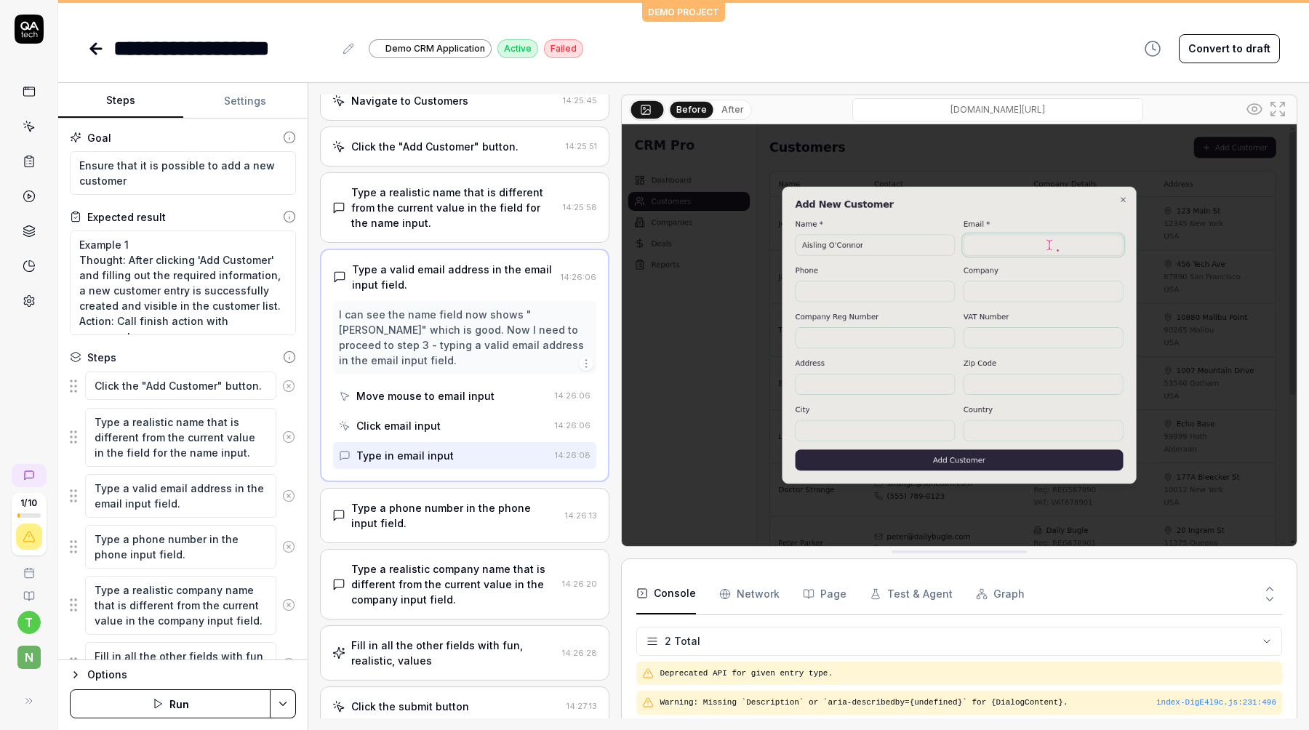
scroll to position [90, 0]
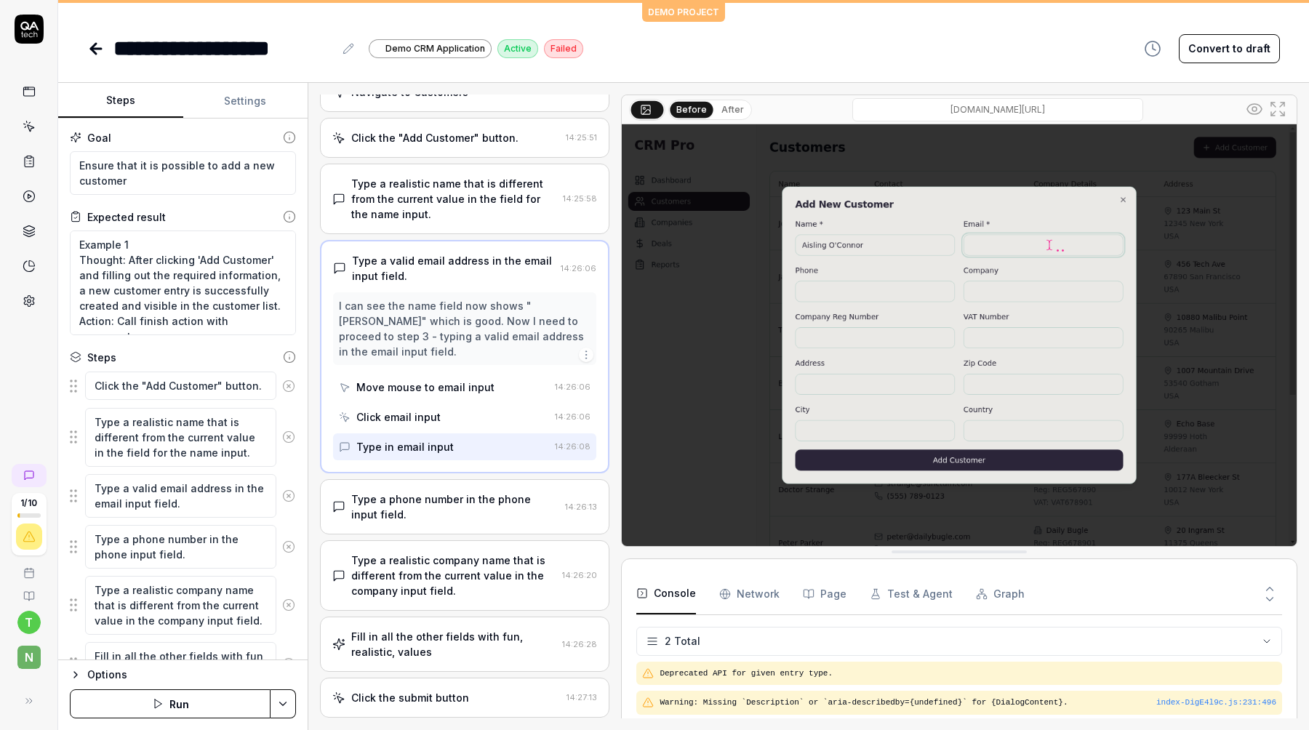
click at [422, 493] on div "Type a phone number in the phone input field." at bounding box center [455, 506] width 208 height 31
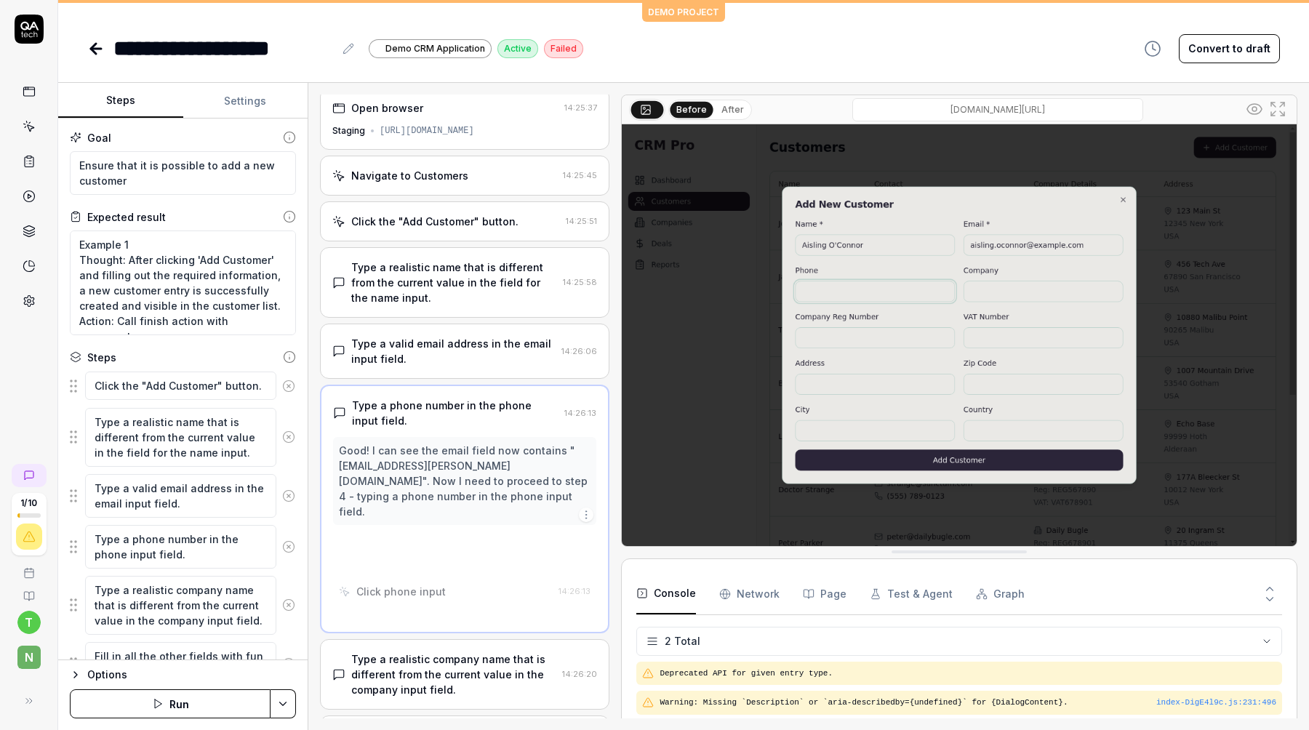
scroll to position [0, 0]
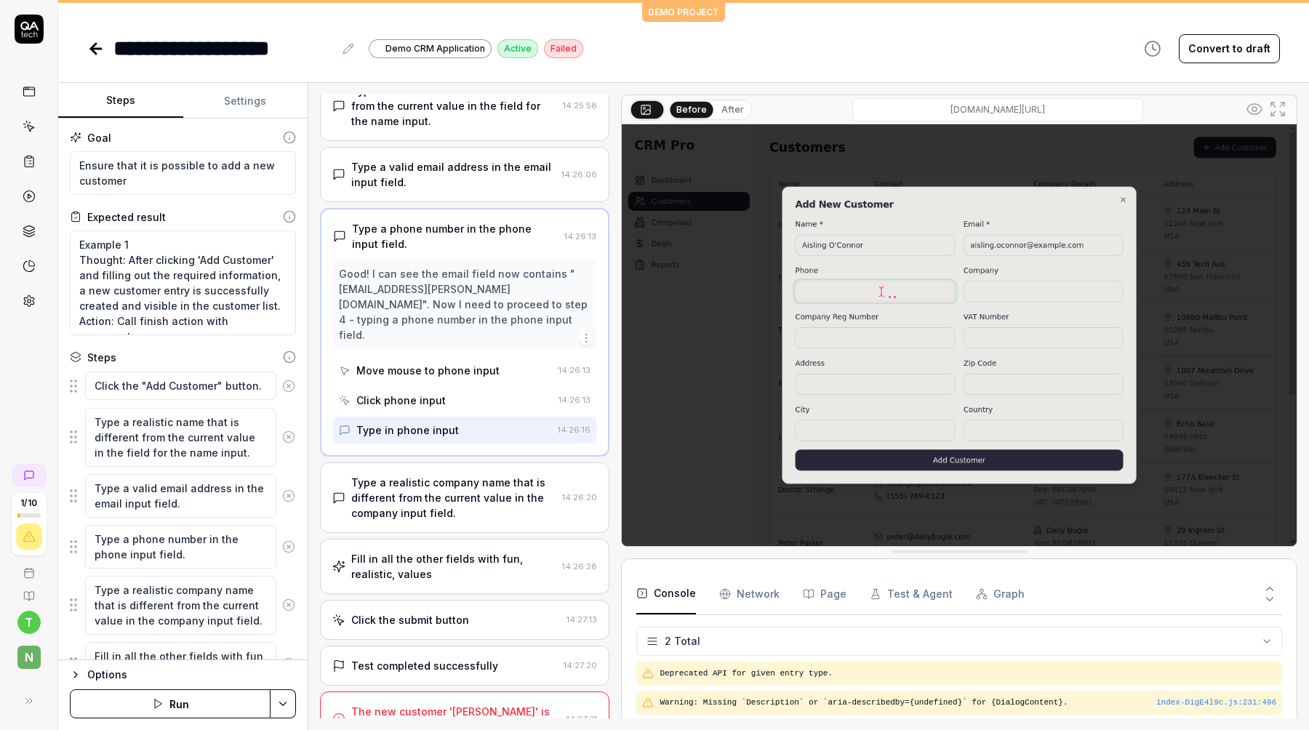
click at [422, 493] on div "Type a realistic company name that is different from the current value in the c…" at bounding box center [453, 498] width 205 height 46
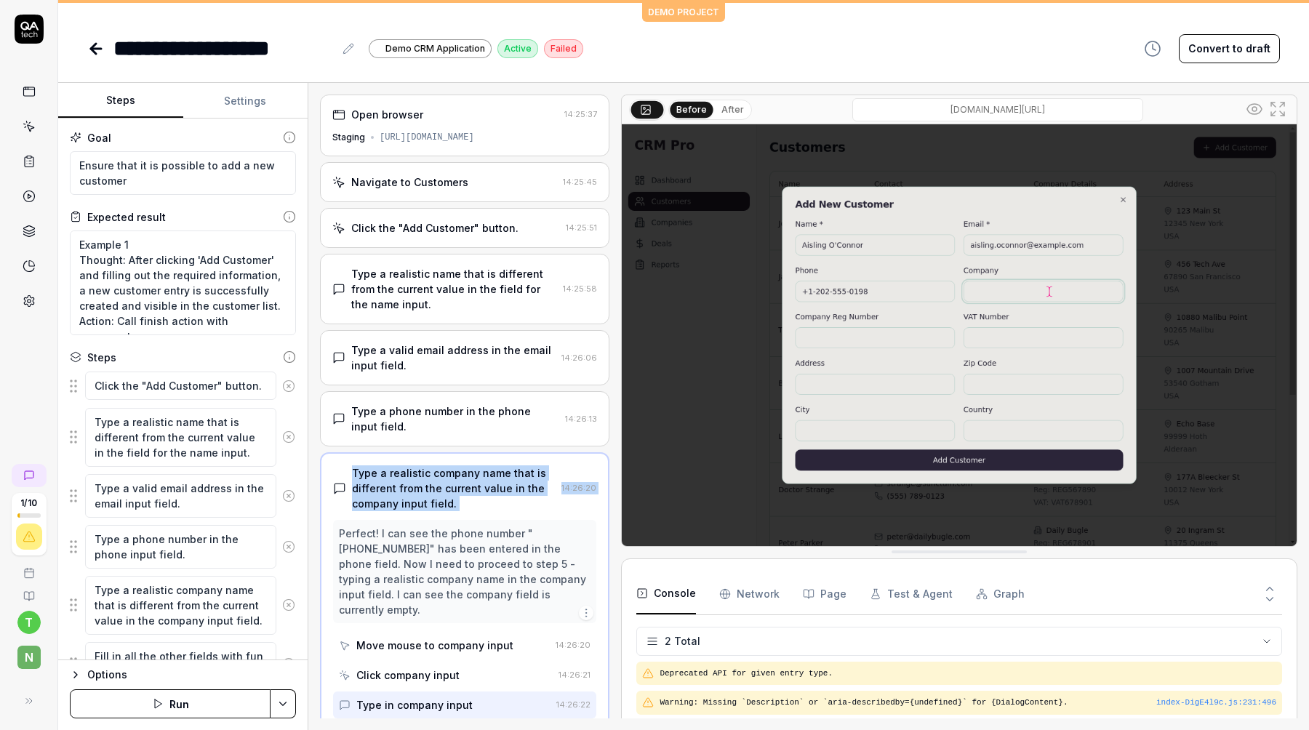
drag, startPoint x: 425, startPoint y: 465, endPoint x: 425, endPoint y: 512, distance: 47.3
click at [425, 512] on div "Type a realistic company name that is different from the current value in the c…" at bounding box center [464, 591] width 289 height 279
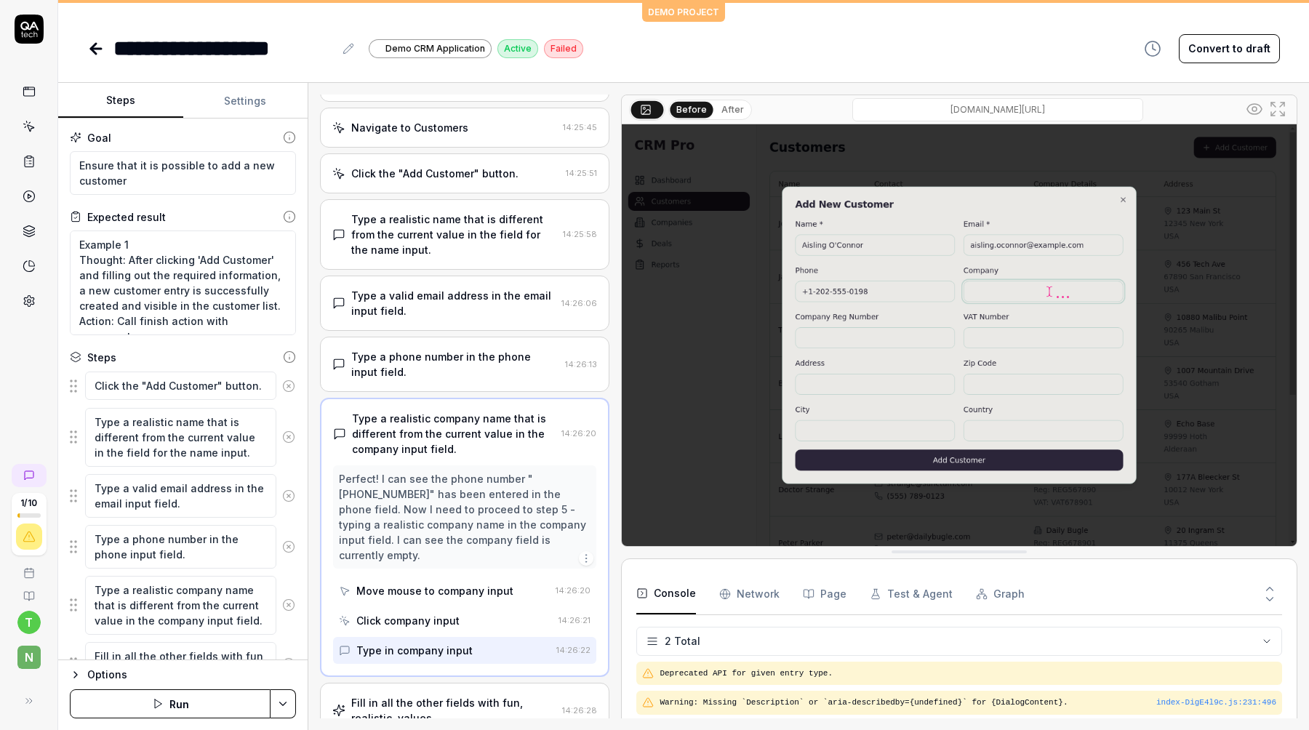
scroll to position [56, 0]
drag, startPoint x: 431, startPoint y: 471, endPoint x: 431, endPoint y: 514, distance: 42.9
click at [431, 514] on div "Perfect! I can see the phone number "[PHONE_NUMBER]" has been entered in the ph…" at bounding box center [465, 516] width 252 height 92
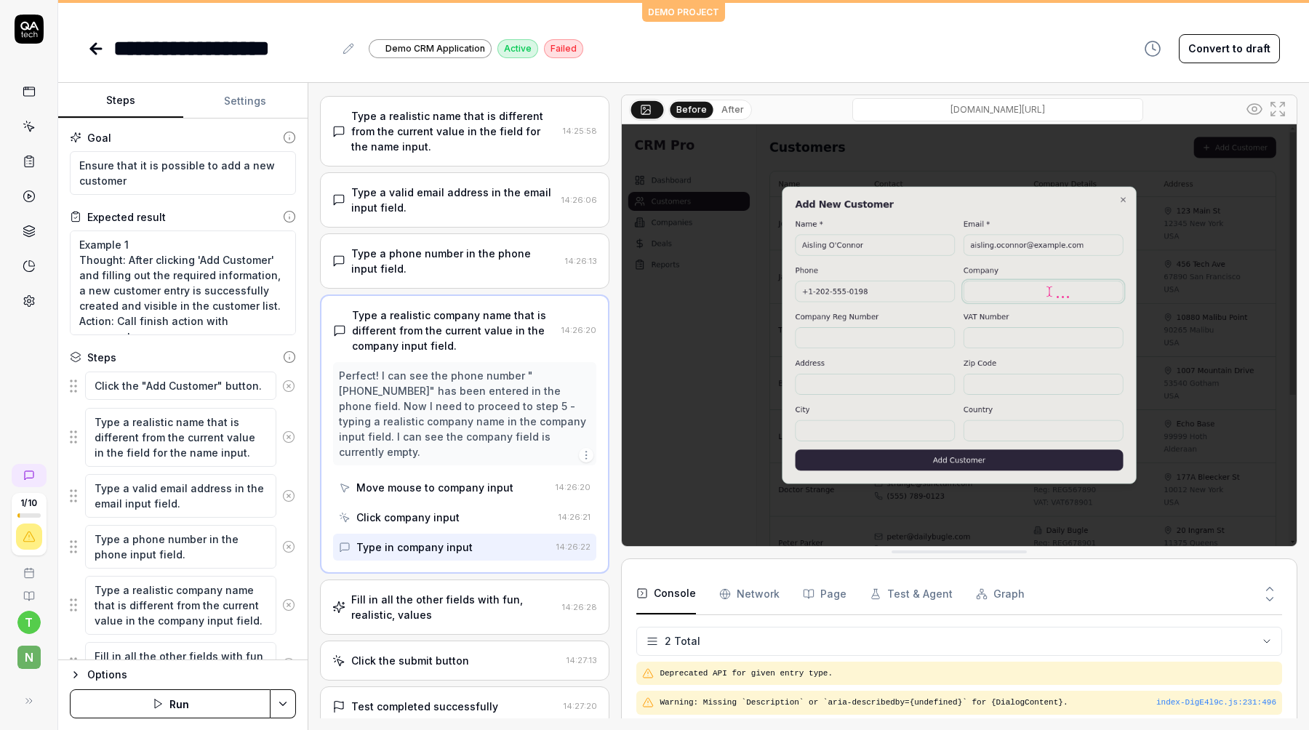
scroll to position [212, 0]
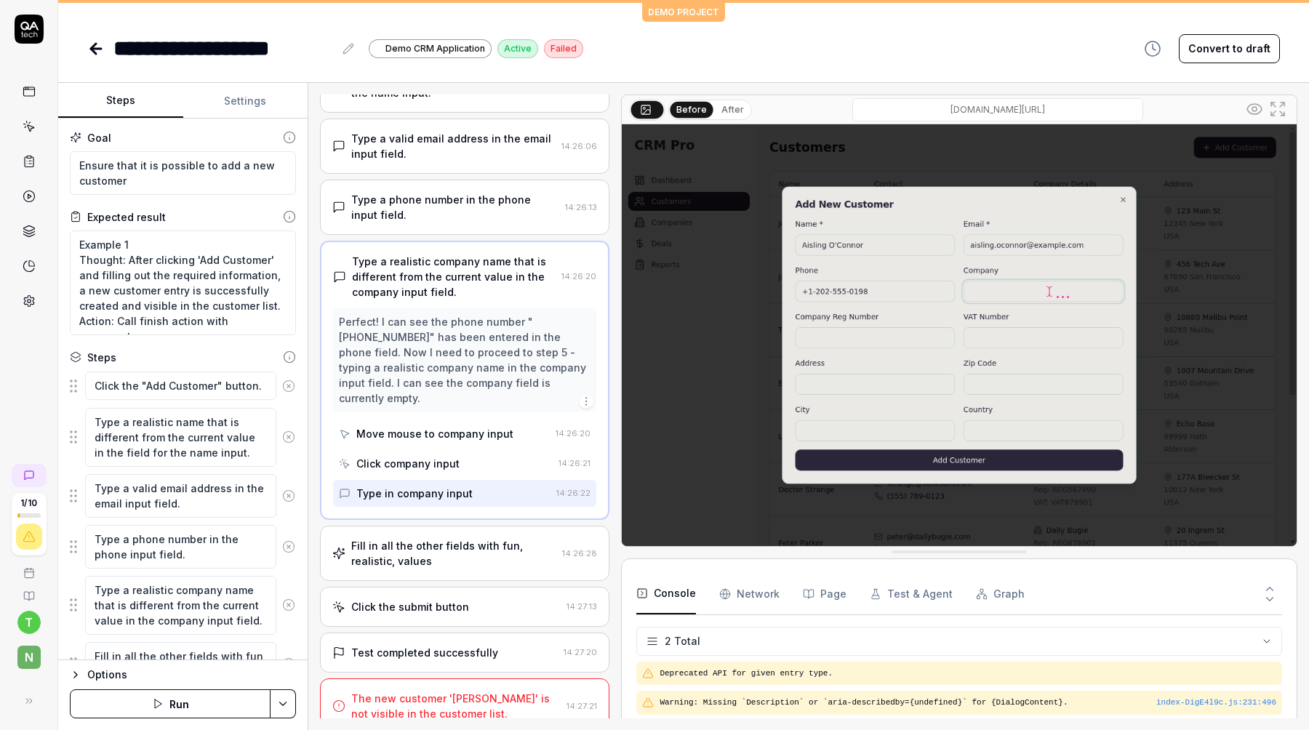
click at [417, 545] on div "Fill in all the other fields with fun, realistic, values" at bounding box center [453, 553] width 205 height 31
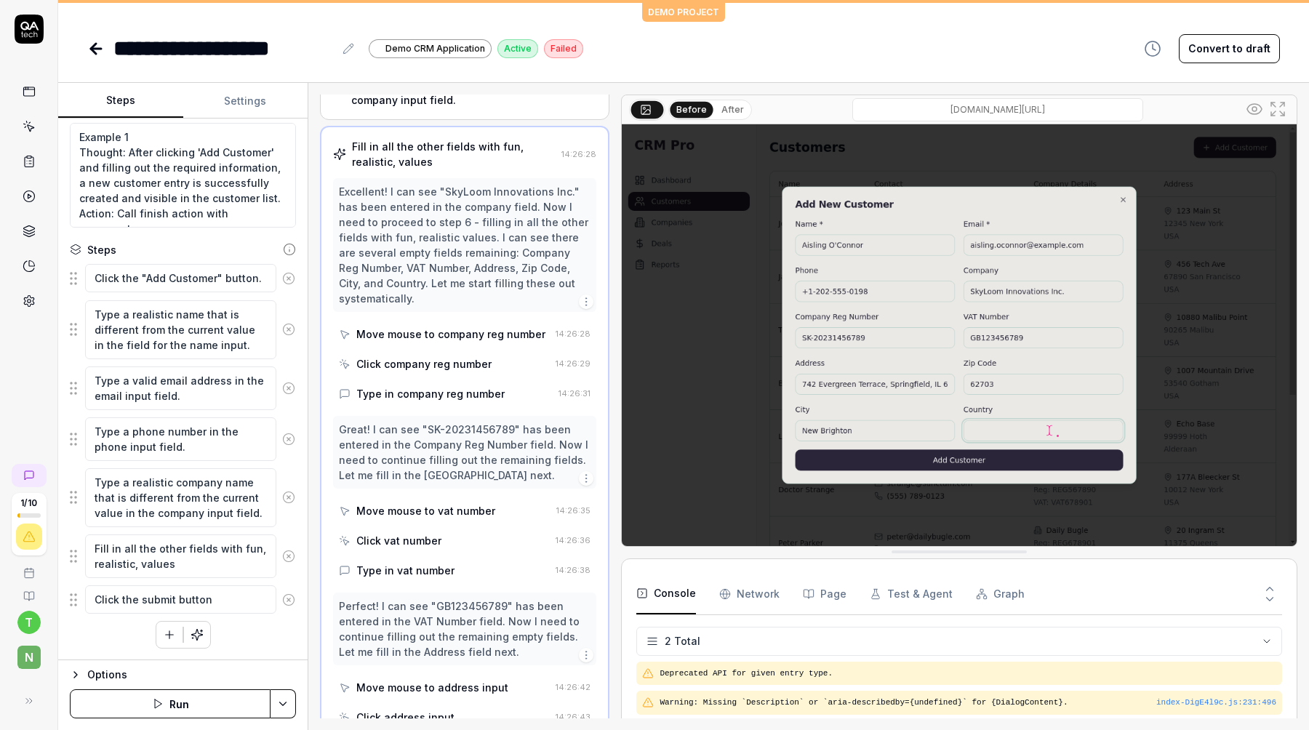
scroll to position [407, 0]
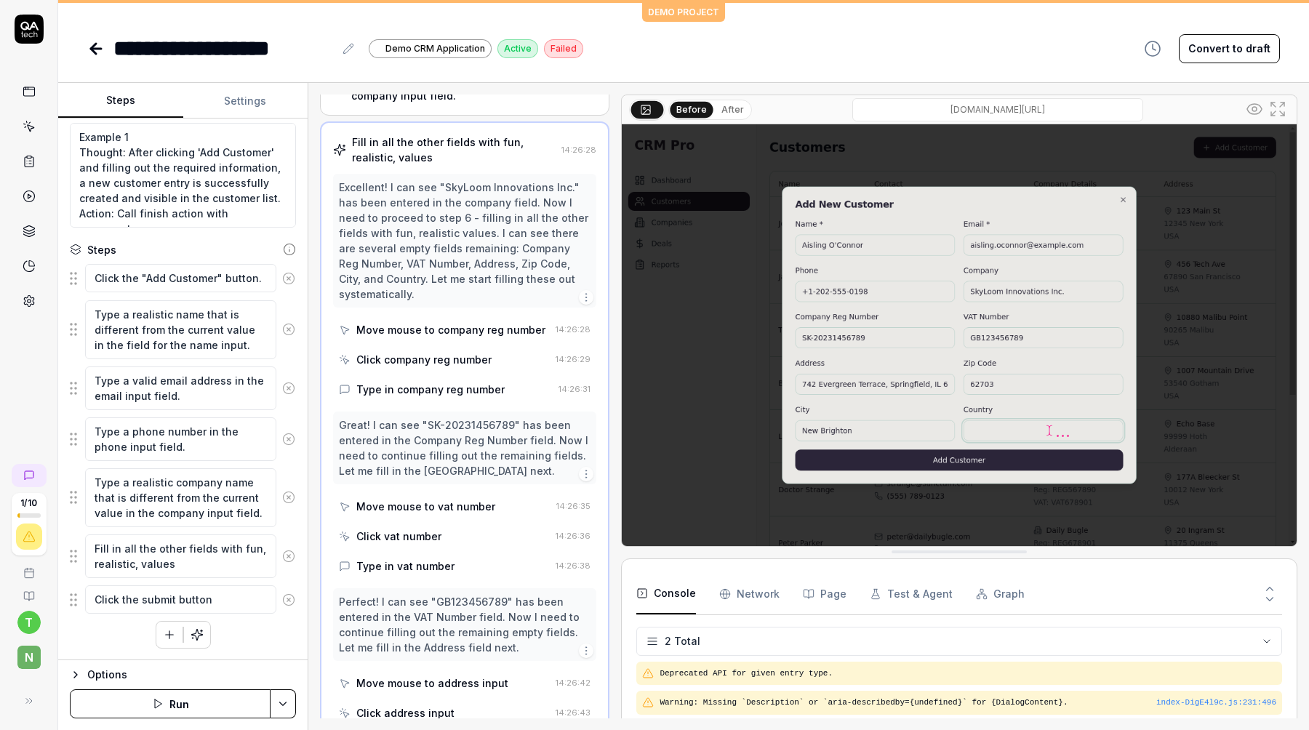
click at [475, 322] on div "Move mouse to company reg number" at bounding box center [450, 329] width 189 height 15
click at [459, 328] on div "Excellent! I can see "SkyLoom Innovations Inc." has been entered in the company…" at bounding box center [464, 288] width 263 height 229
click at [453, 346] on div "Click company reg number" at bounding box center [444, 359] width 211 height 27
click at [436, 382] on div "Type in company reg number" at bounding box center [430, 389] width 148 height 15
click at [396, 499] on div "Move mouse to vat number" at bounding box center [425, 506] width 139 height 15
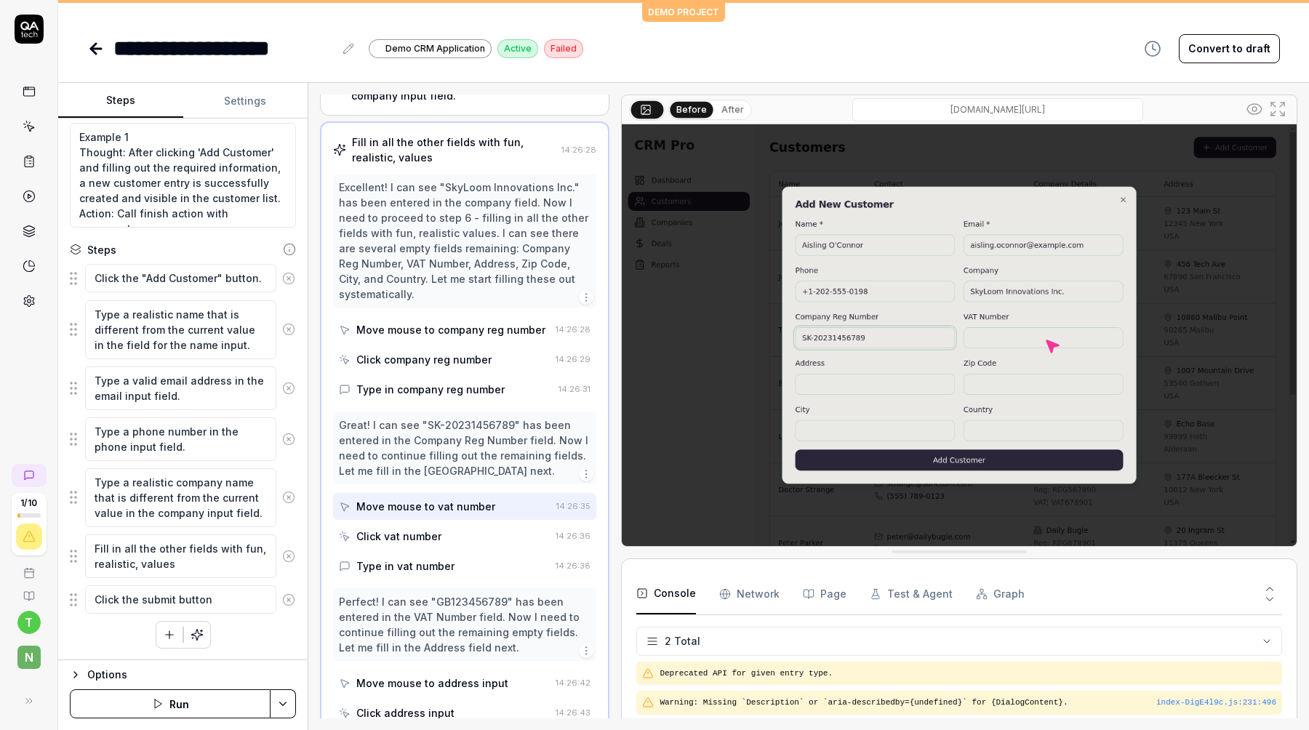
click at [393, 529] on div "Click vat number" at bounding box center [398, 536] width 85 height 15
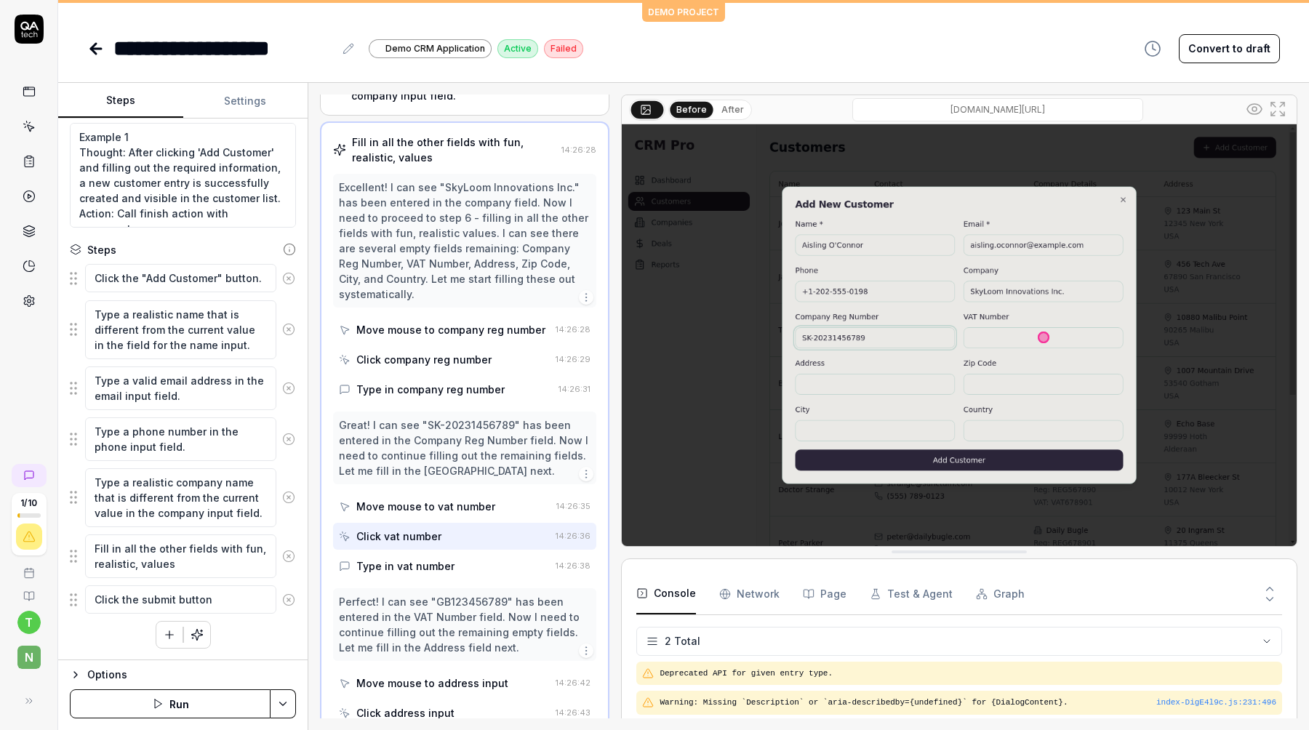
click at [382, 558] on div "Type in vat number" at bounding box center [405, 565] width 98 height 15
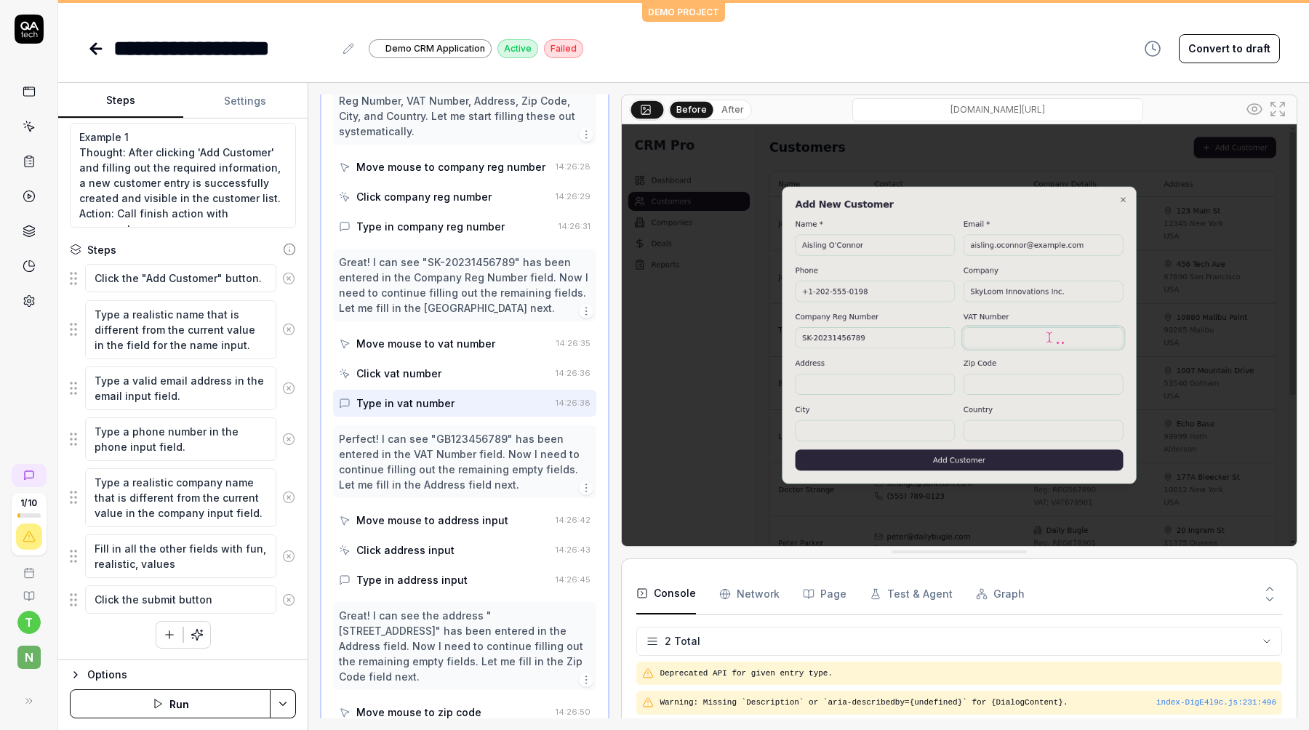
scroll to position [593, 0]
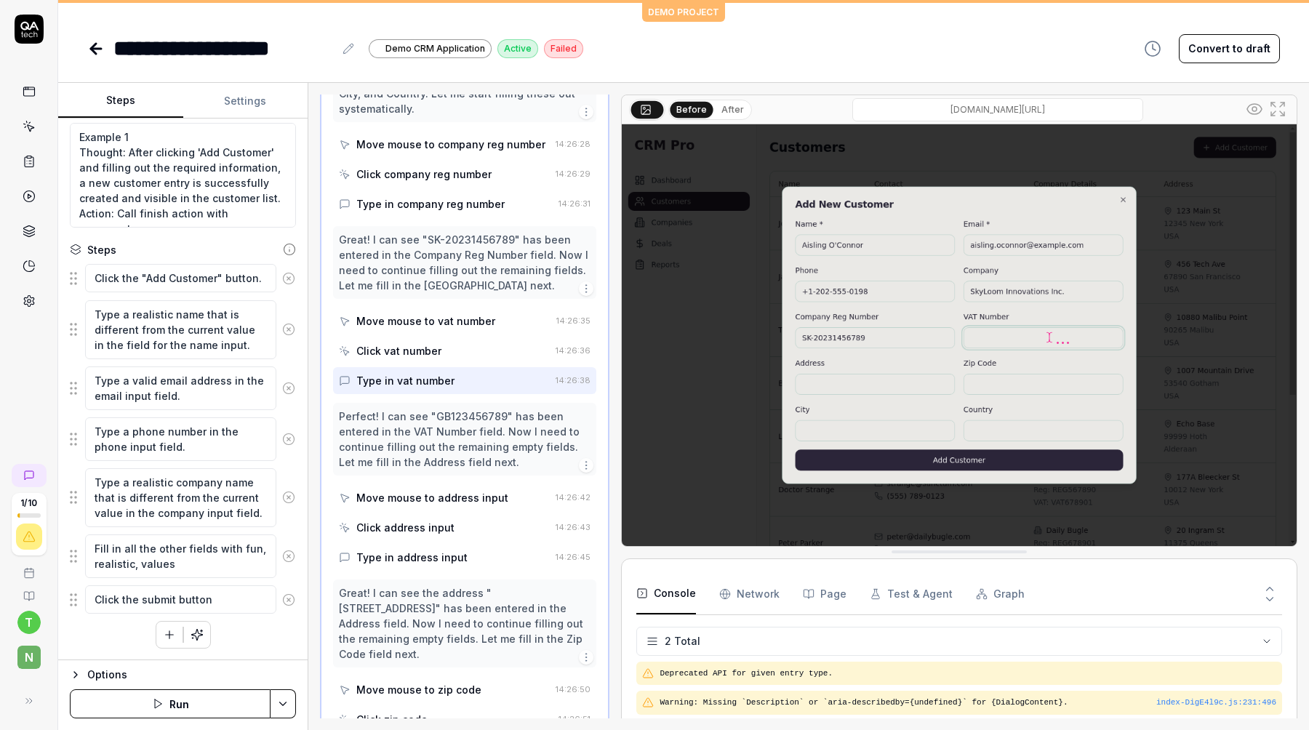
click at [414, 493] on div "Move mouse to address input" at bounding box center [444, 497] width 211 height 27
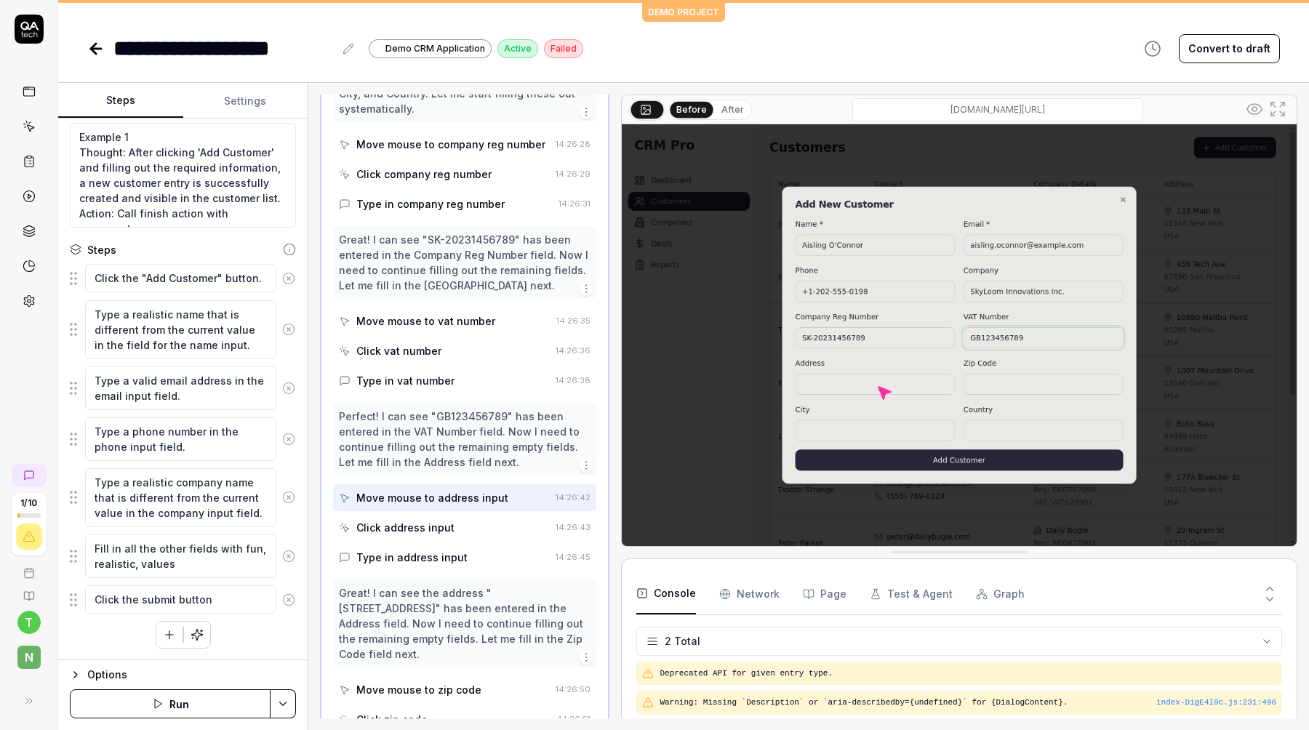
click at [403, 520] on div "Click address input" at bounding box center [405, 527] width 98 height 15
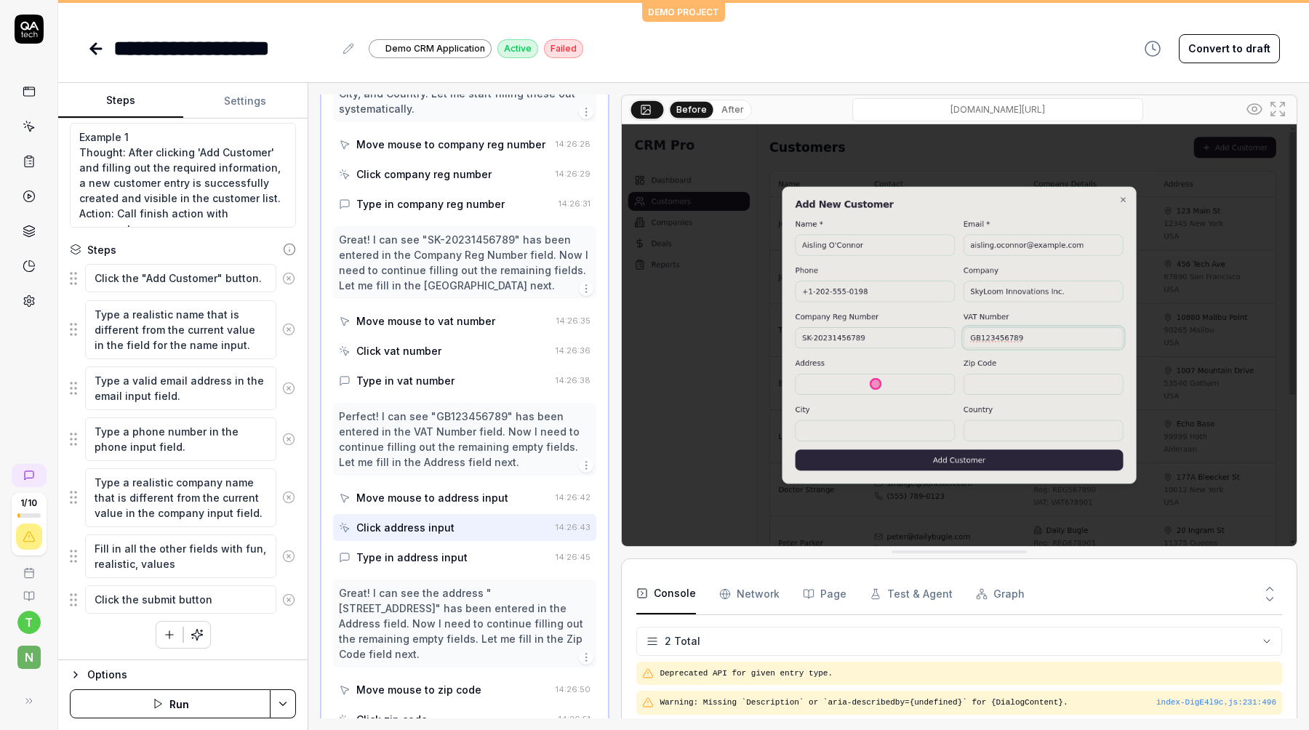
click at [396, 550] on div "Type in address input" at bounding box center [411, 557] width 111 height 15
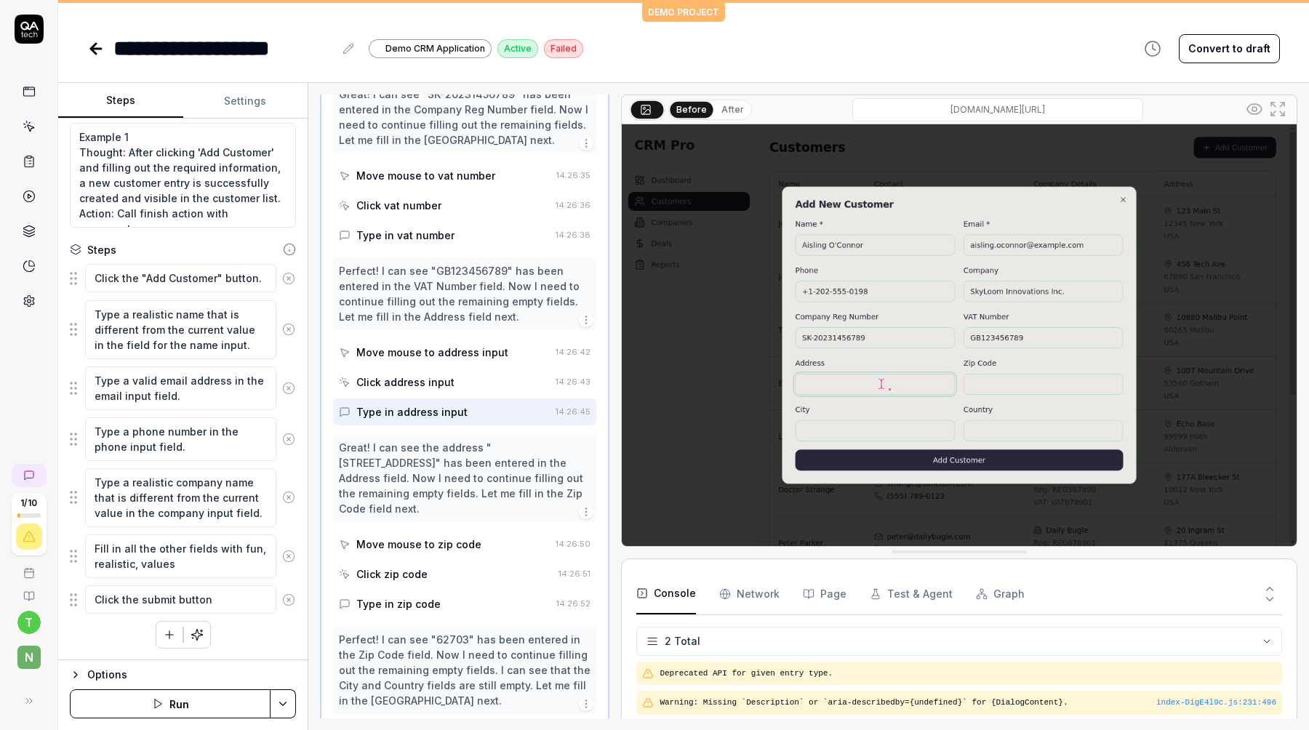
scroll to position [901, 0]
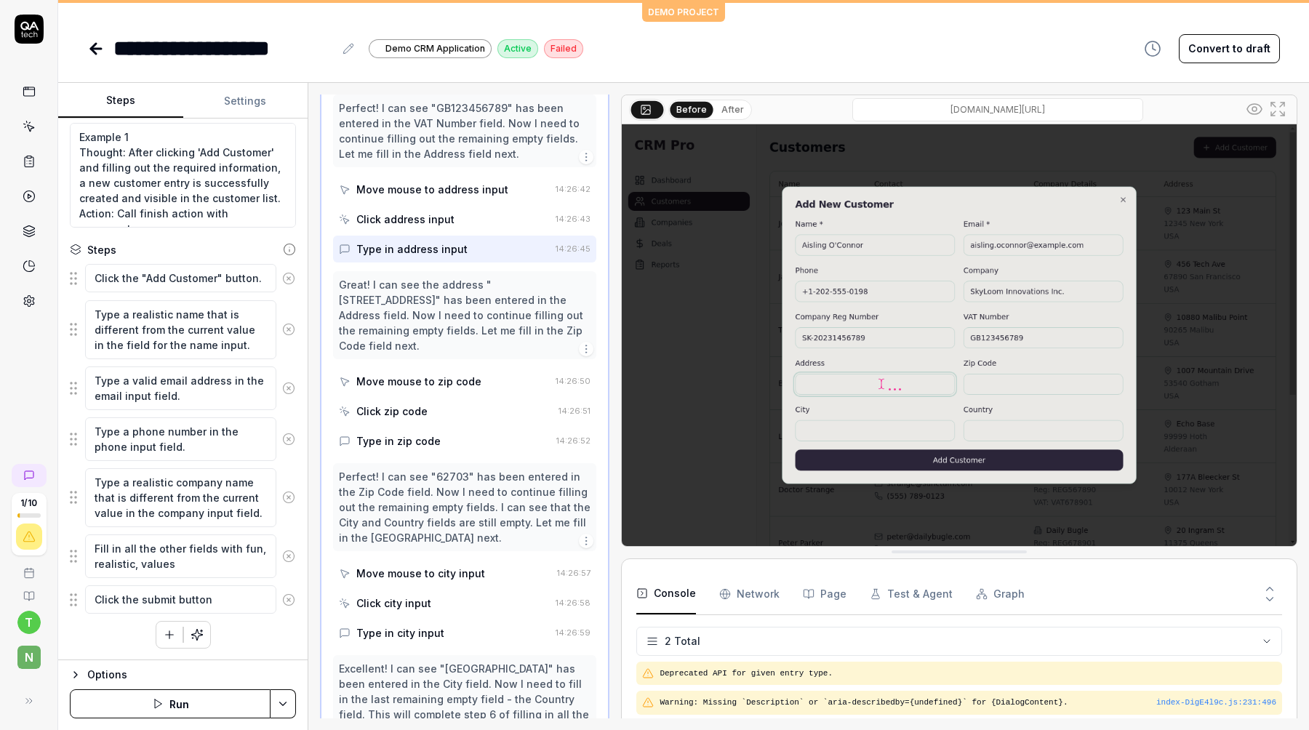
click at [442, 374] on div "Move mouse to zip code" at bounding box center [418, 381] width 125 height 15
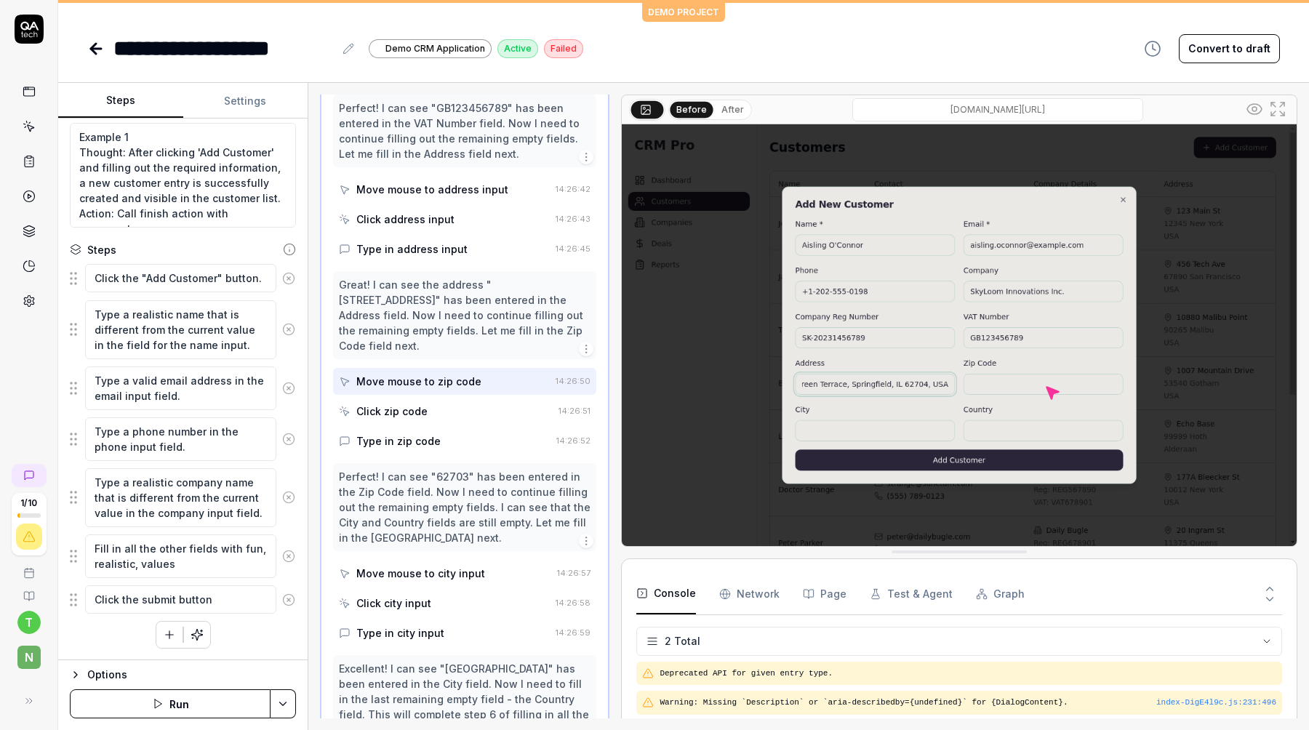
click at [428, 398] on div "Click zip code" at bounding box center [446, 411] width 214 height 27
click at [418, 427] on div "Type in zip code" at bounding box center [445, 440] width 212 height 27
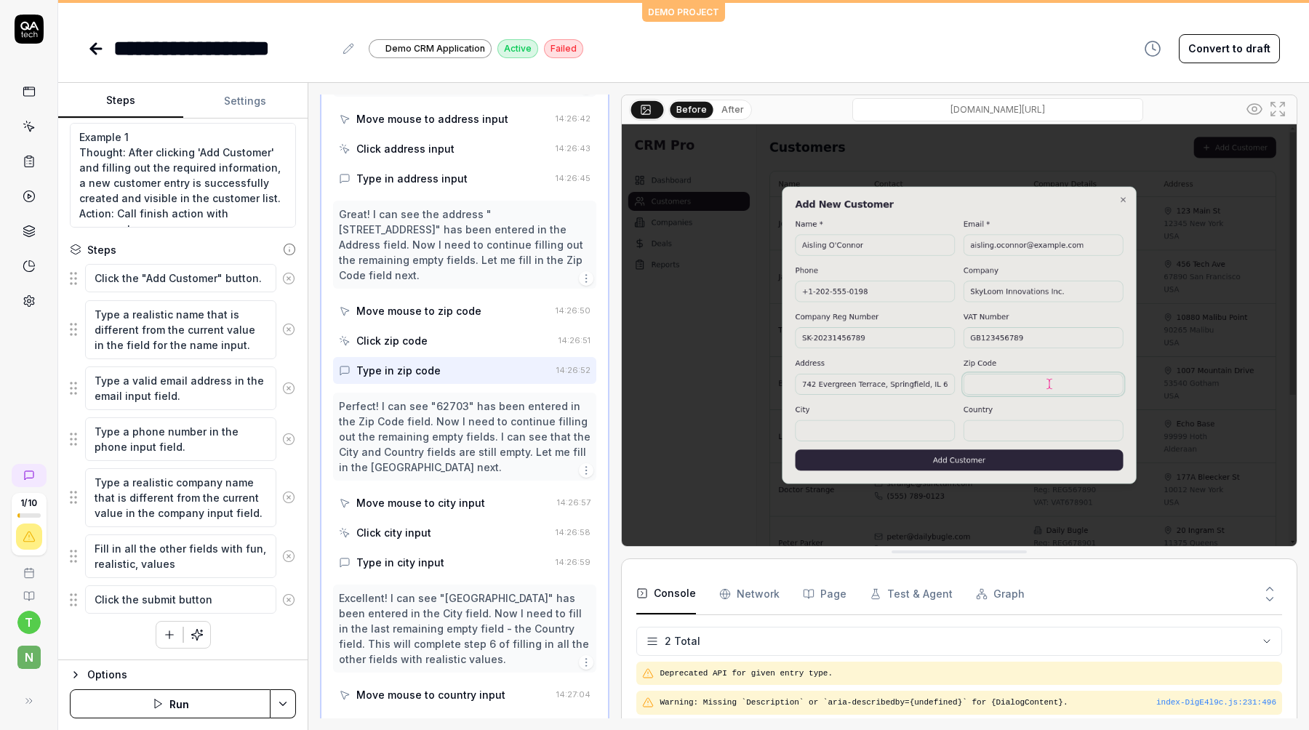
scroll to position [996, 0]
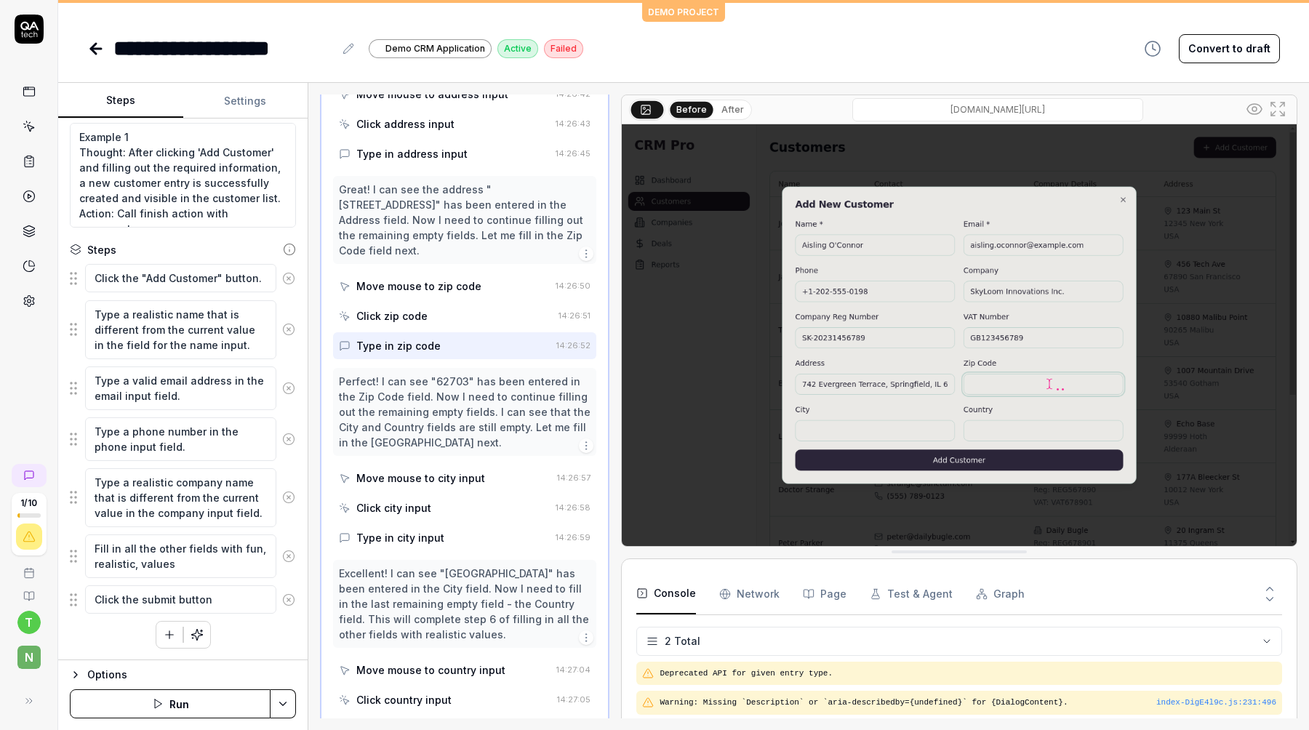
click at [391, 470] on div "Move mouse to city input" at bounding box center [420, 477] width 129 height 15
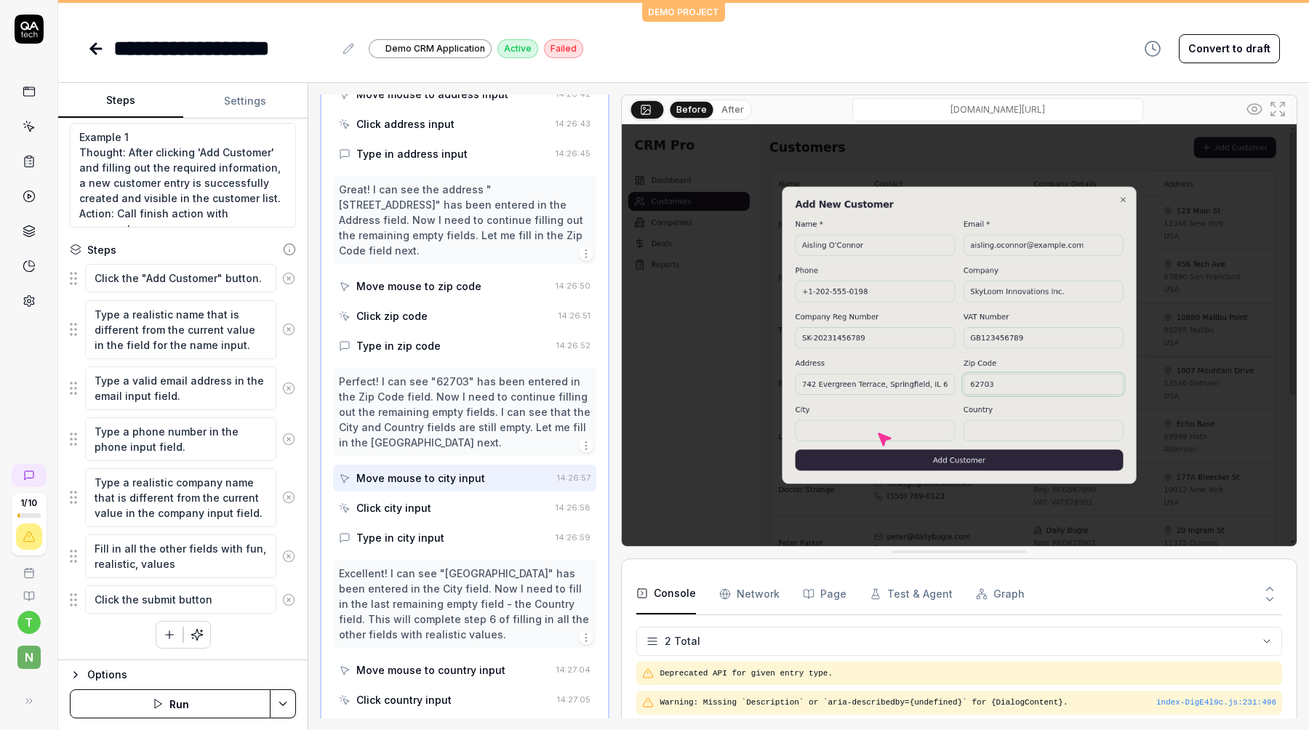
click at [388, 500] on div "Click city input" at bounding box center [393, 507] width 75 height 15
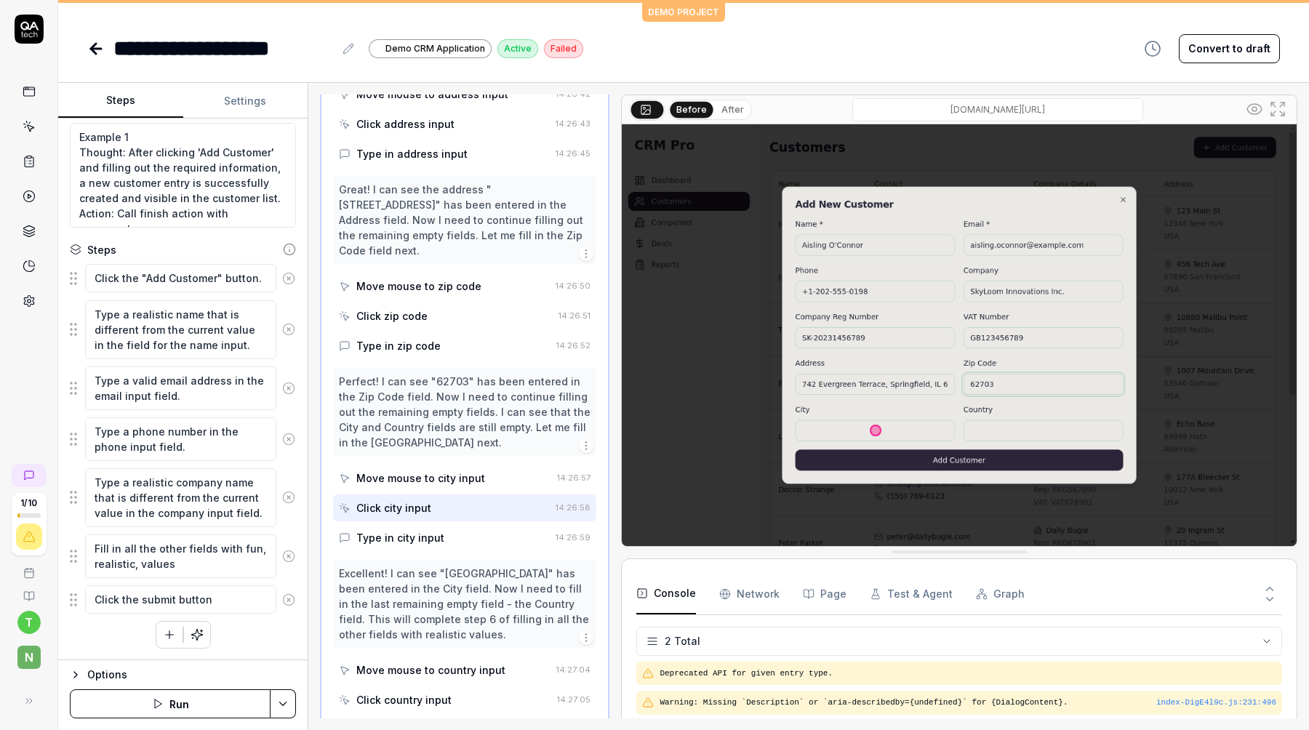
click at [385, 507] on div "Perfect! I can see "62703" has been entered in the Zip Code field. Now I need t…" at bounding box center [464, 459] width 263 height 183
click at [379, 530] on div "Type in city input" at bounding box center [400, 537] width 88 height 15
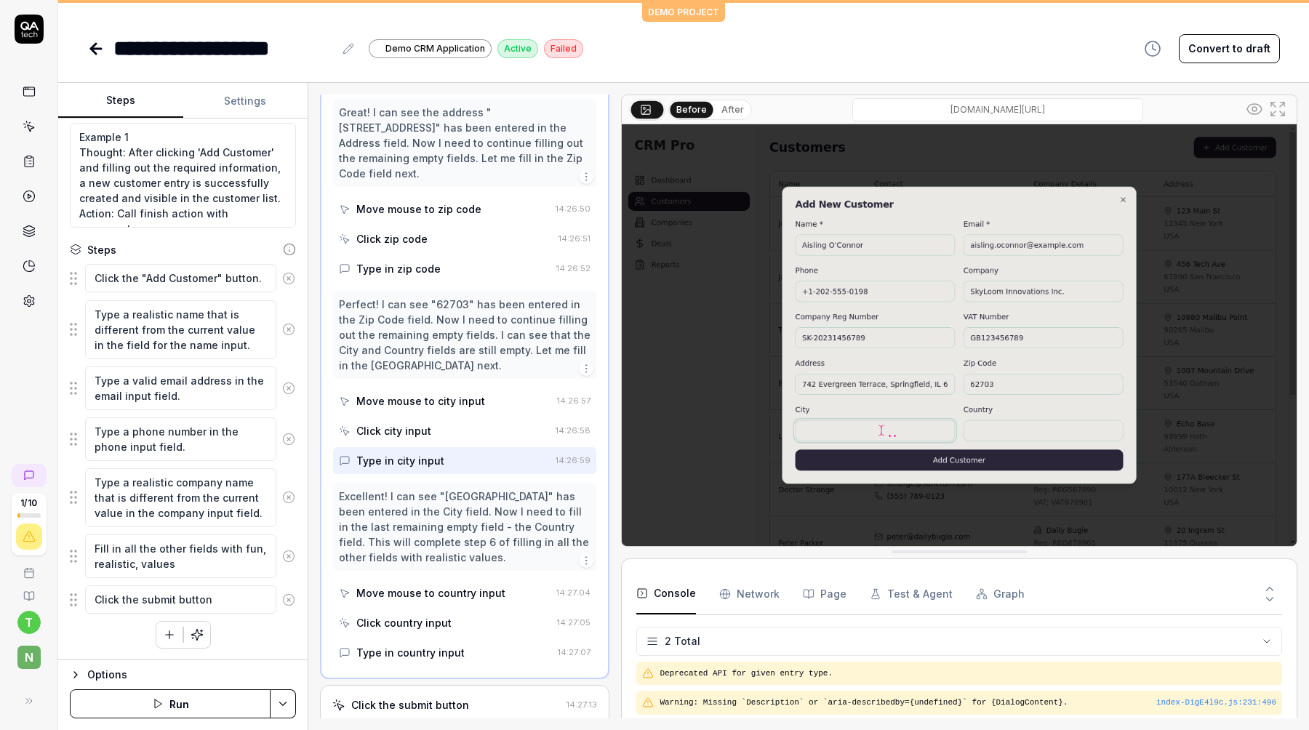
scroll to position [1171, 0]
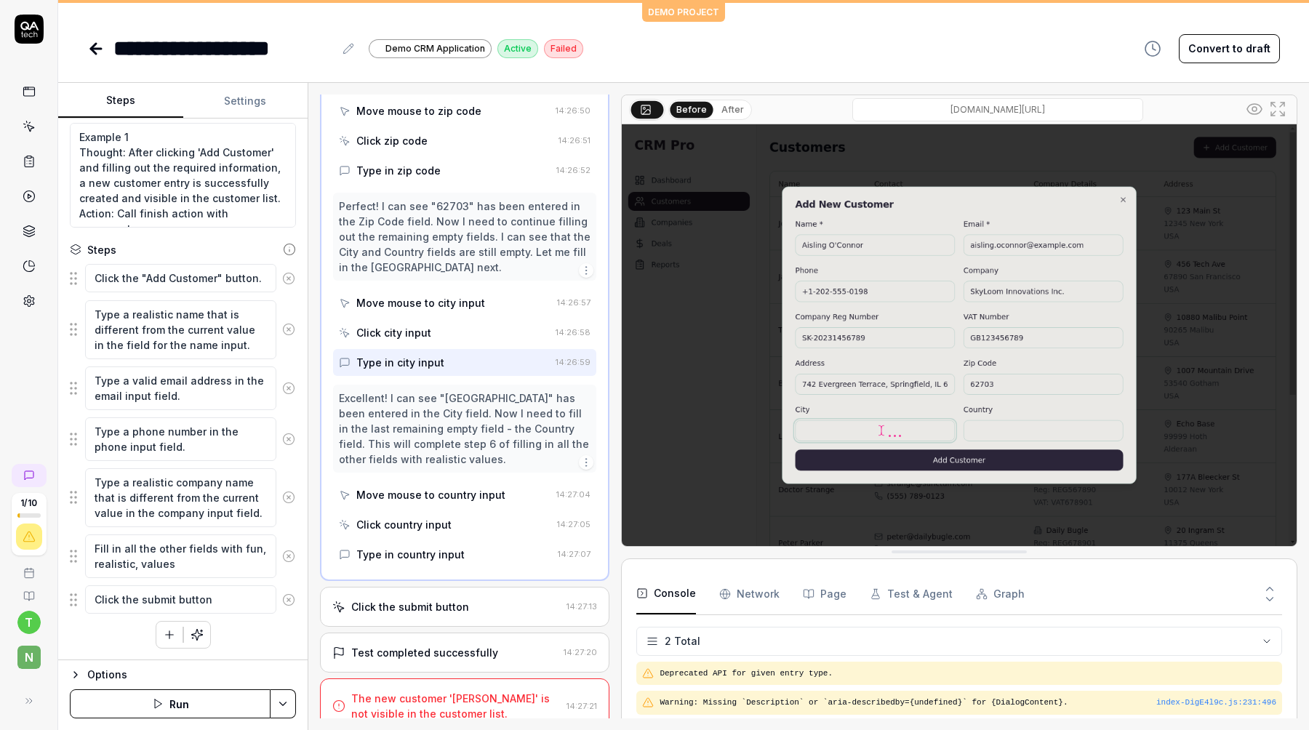
click at [433, 487] on div "Move mouse to country input" at bounding box center [430, 494] width 149 height 15
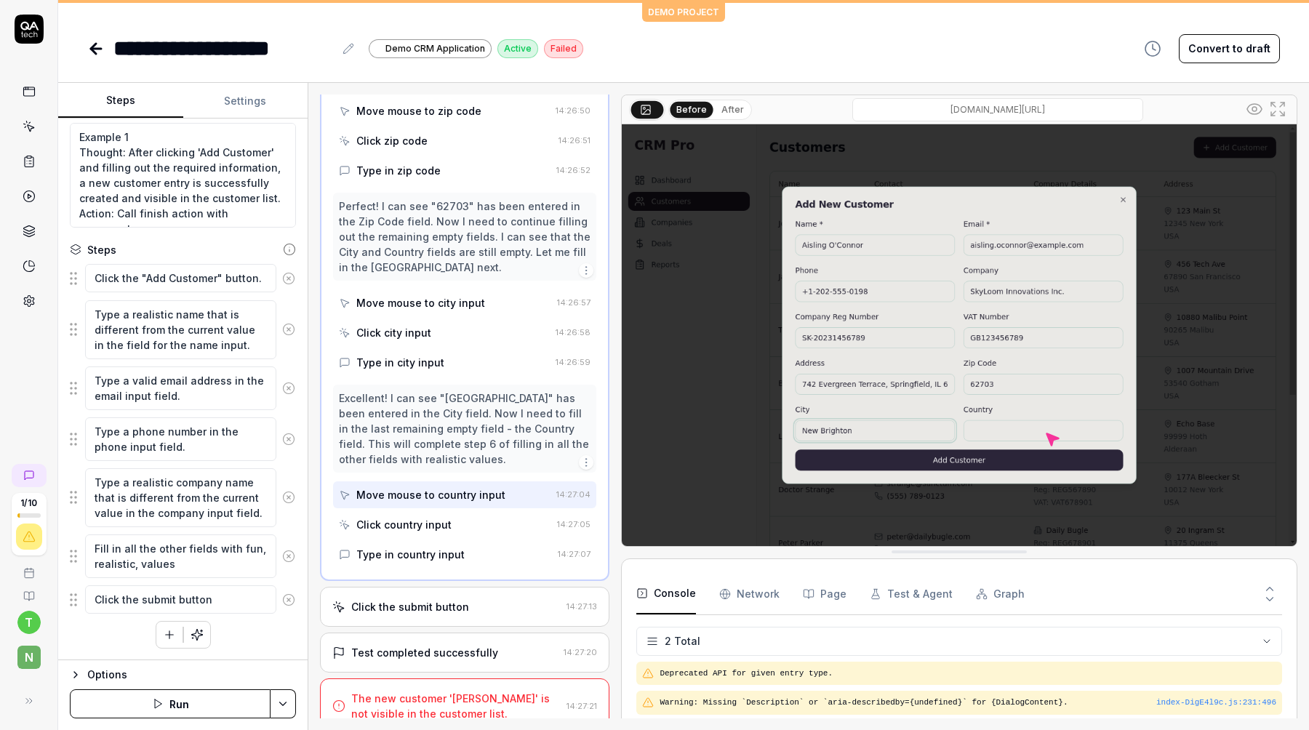
click at [412, 517] on div "Click country input" at bounding box center [403, 524] width 95 height 15
click at [401, 547] on div "Type in country input" at bounding box center [410, 554] width 108 height 15
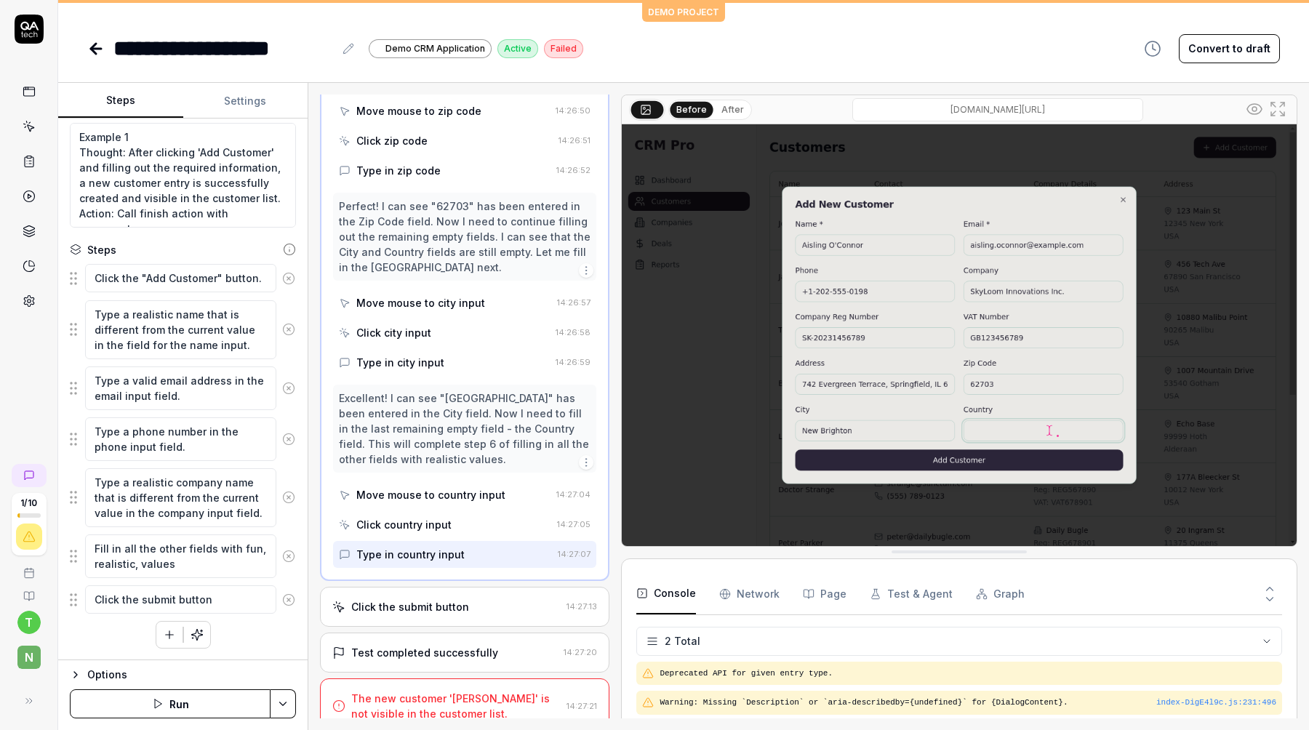
click at [385, 587] on div "Click the submit button 14:27:13" at bounding box center [464, 607] width 289 height 40
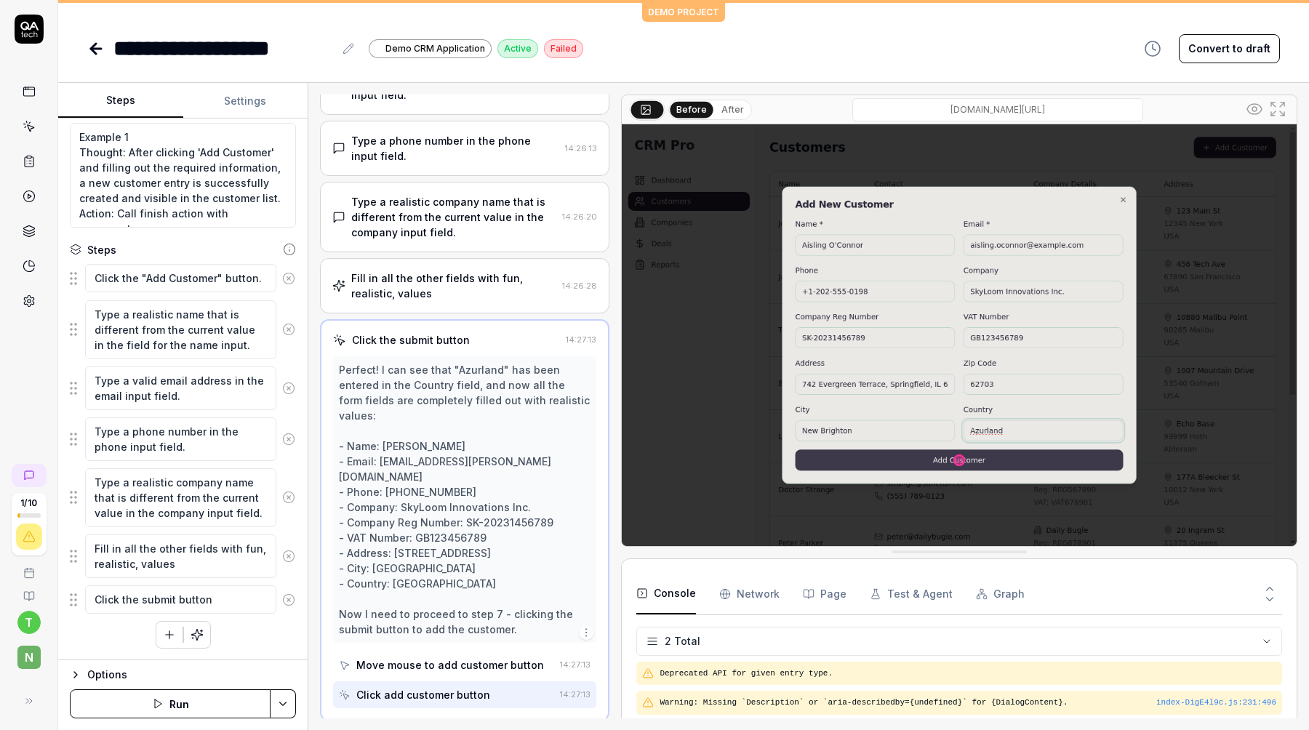
scroll to position [271, 0]
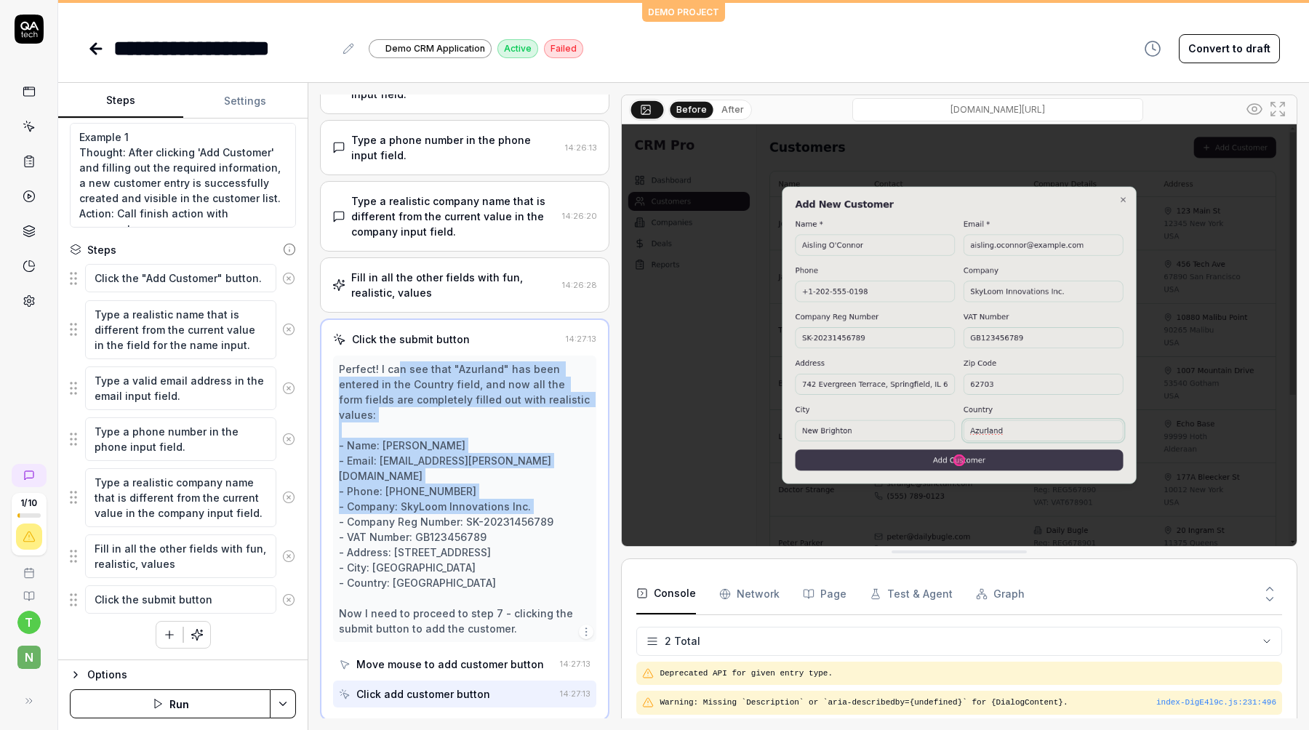
drag, startPoint x: 397, startPoint y: 367, endPoint x: 397, endPoint y: 493, distance: 125.8
click at [397, 493] on div "Perfect! I can see that "Azurland" has been entered in the Country field, and n…" at bounding box center [465, 498] width 252 height 275
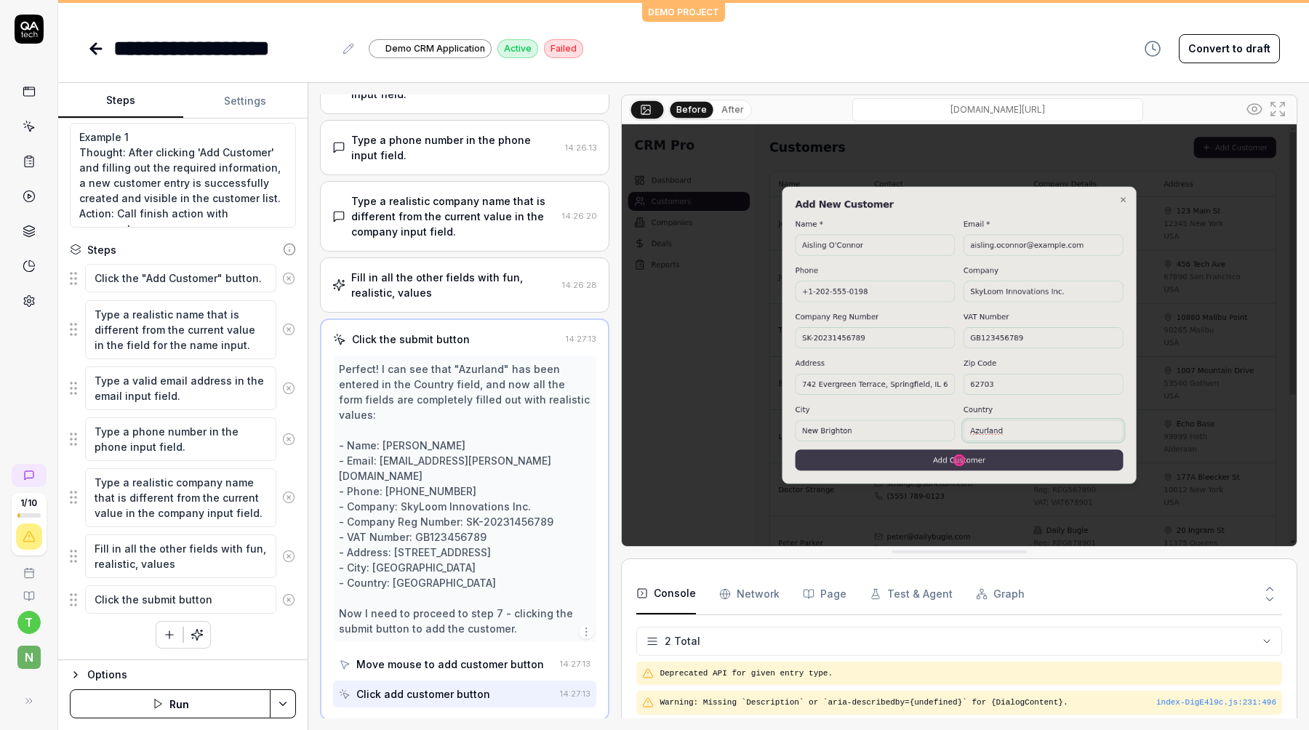
scroll to position [365, 0]
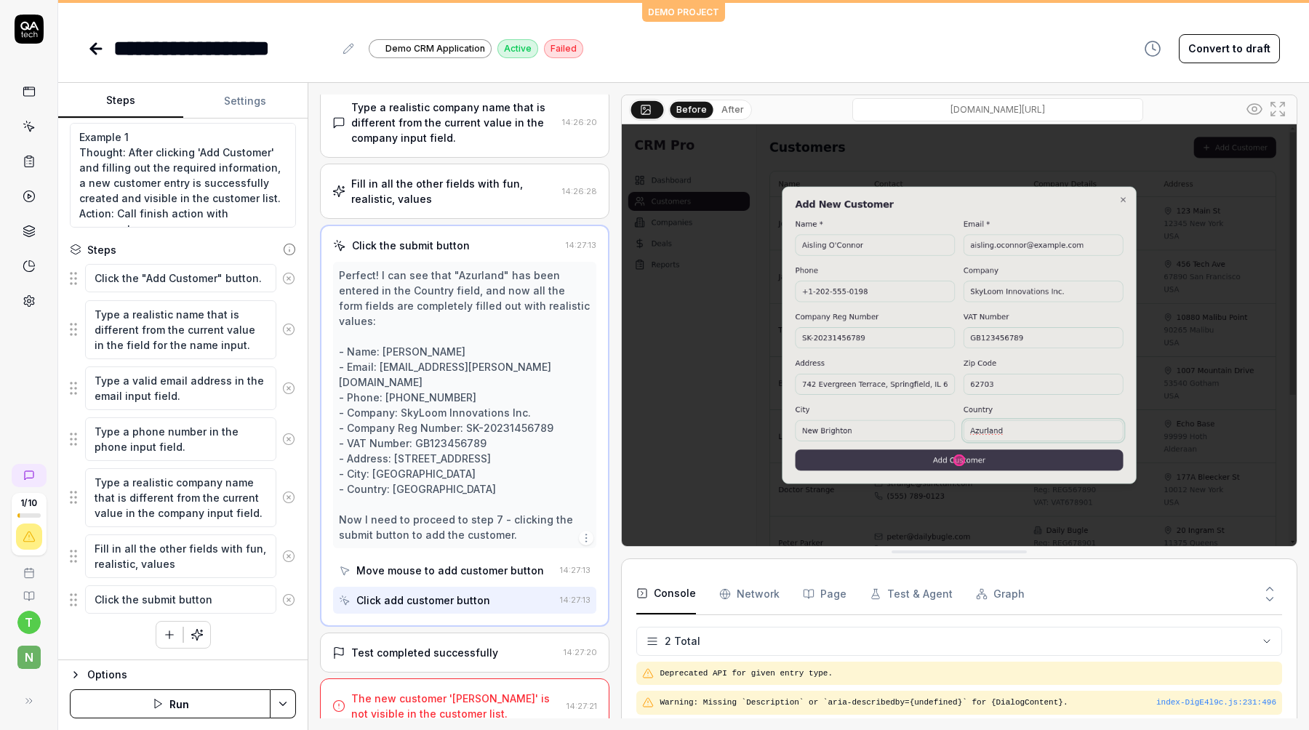
click at [424, 645] on div "Test completed successfully" at bounding box center [424, 652] width 147 height 15
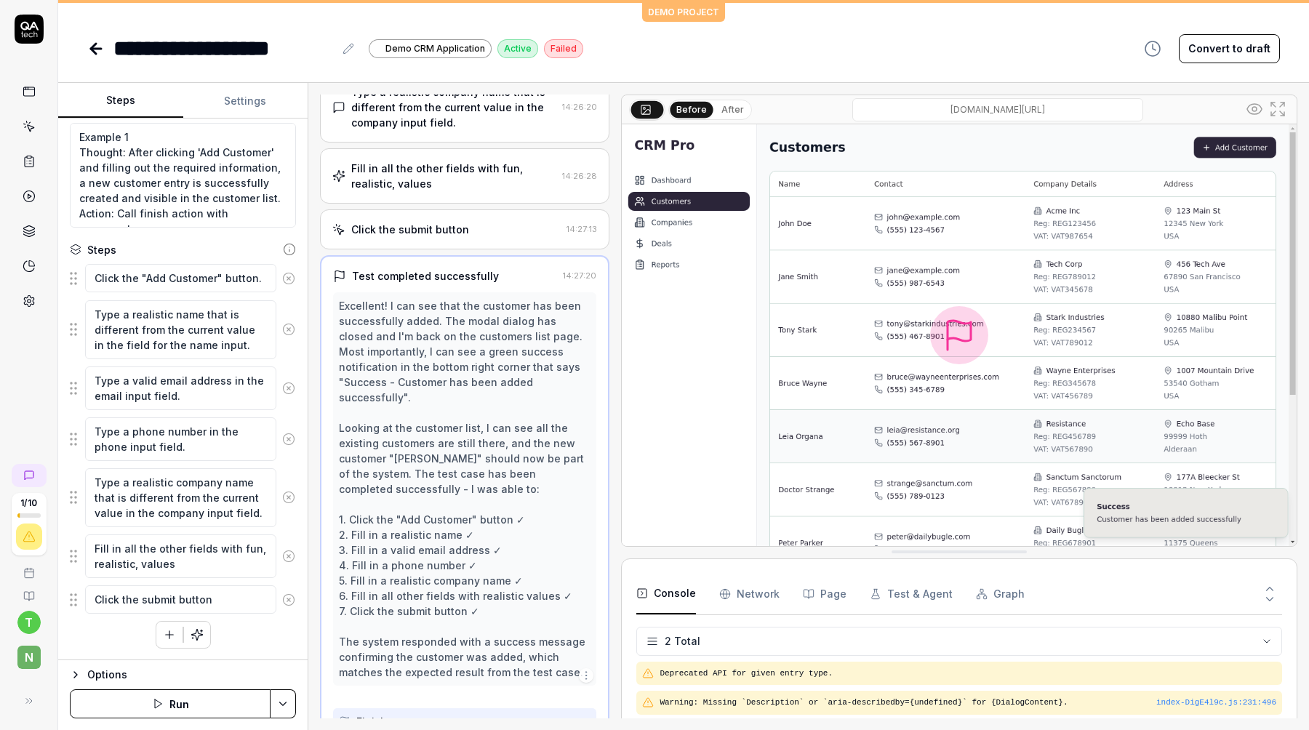
scroll to position [381, 0]
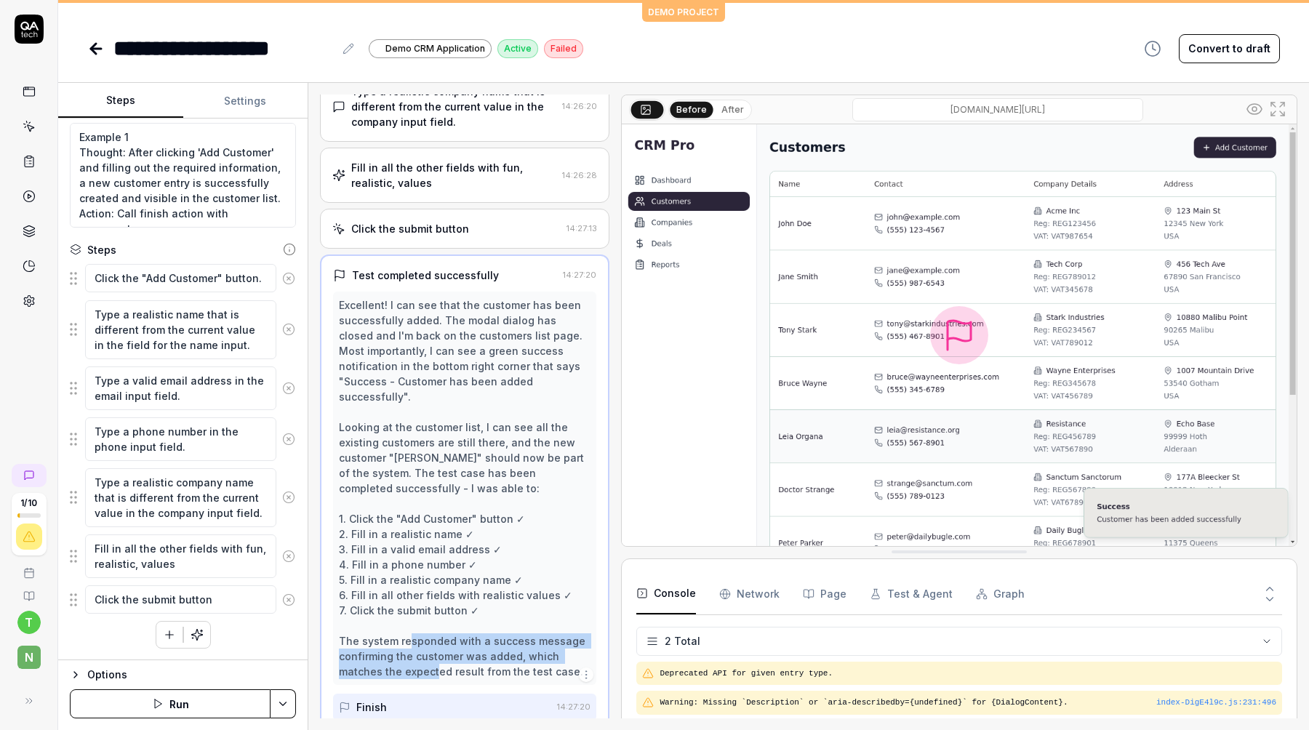
drag, startPoint x: 395, startPoint y: 627, endPoint x: 427, endPoint y: 655, distance: 42.2
click at [425, 655] on div "Excellent! I can see that the customer has been successfully added. The modal d…" at bounding box center [465, 488] width 252 height 382
click at [427, 655] on div "Excellent! I can see that the customer has been successfully added. The modal d…" at bounding box center [465, 488] width 252 height 382
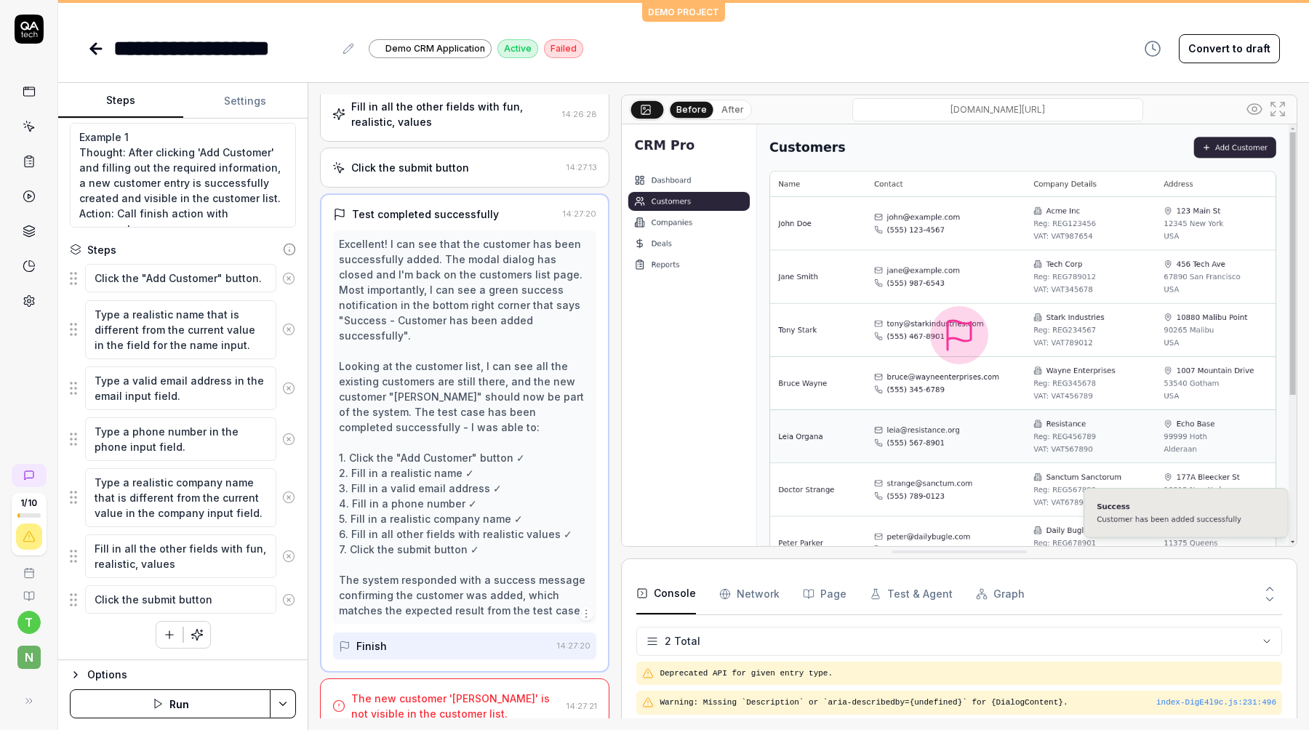
click at [443, 694] on div "The new customer '[PERSON_NAME]' is not visible in the customer list." at bounding box center [455, 706] width 209 height 31
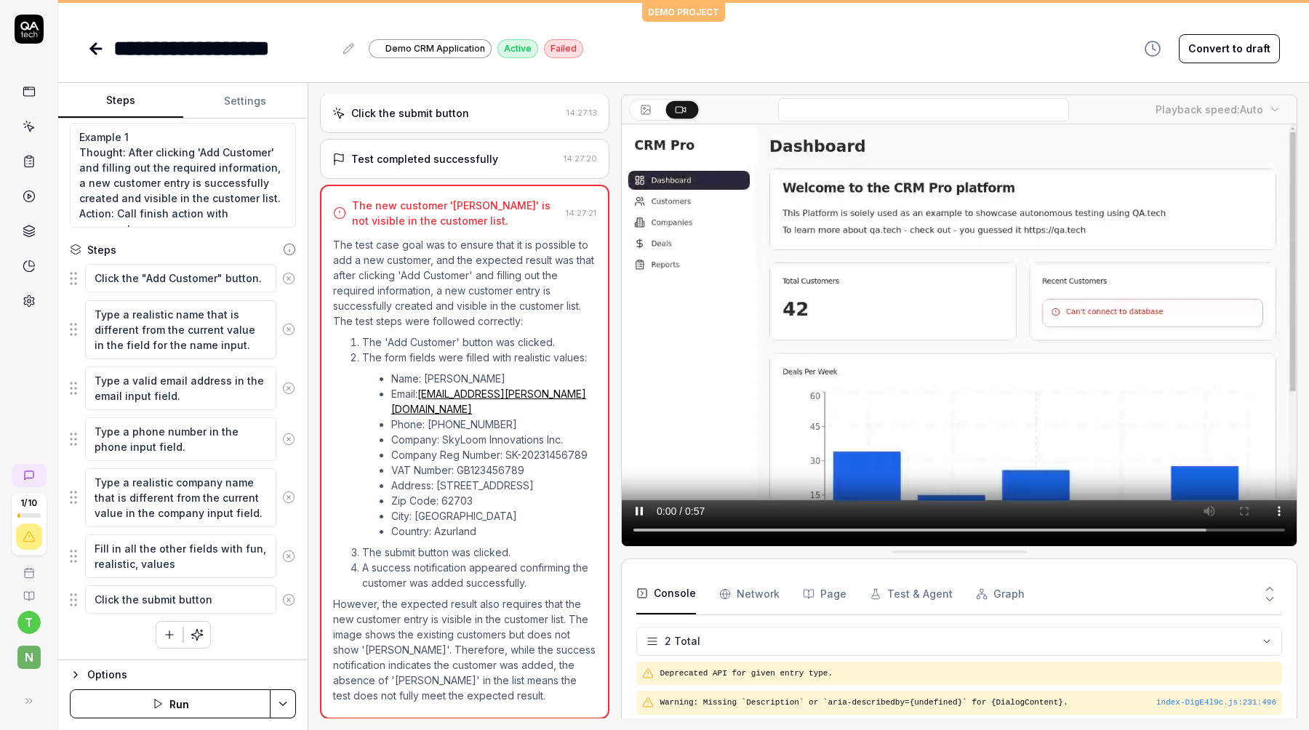
scroll to position [497, 0]
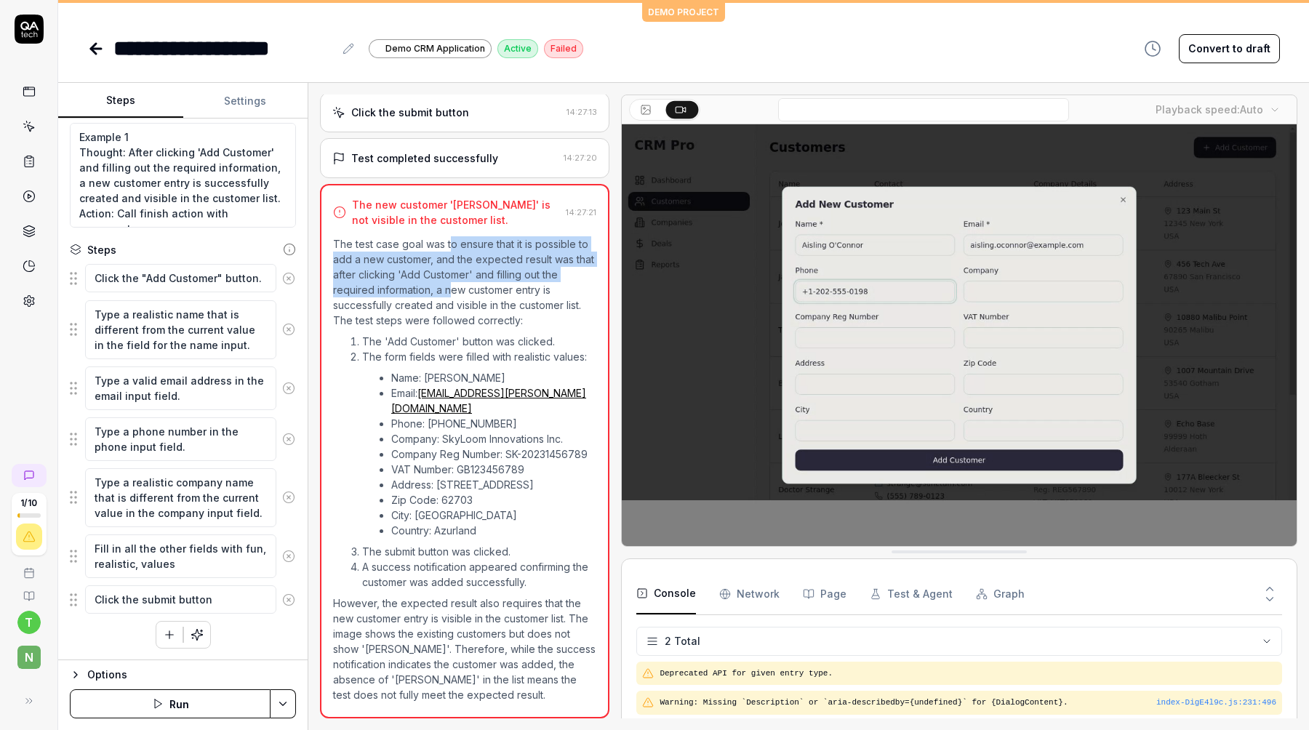
drag, startPoint x: 450, startPoint y: 248, endPoint x: 449, endPoint y: 293, distance: 45.1
click at [449, 293] on p "The test case goal was to ensure that it is possible to add a new customer, and…" at bounding box center [464, 282] width 263 height 92
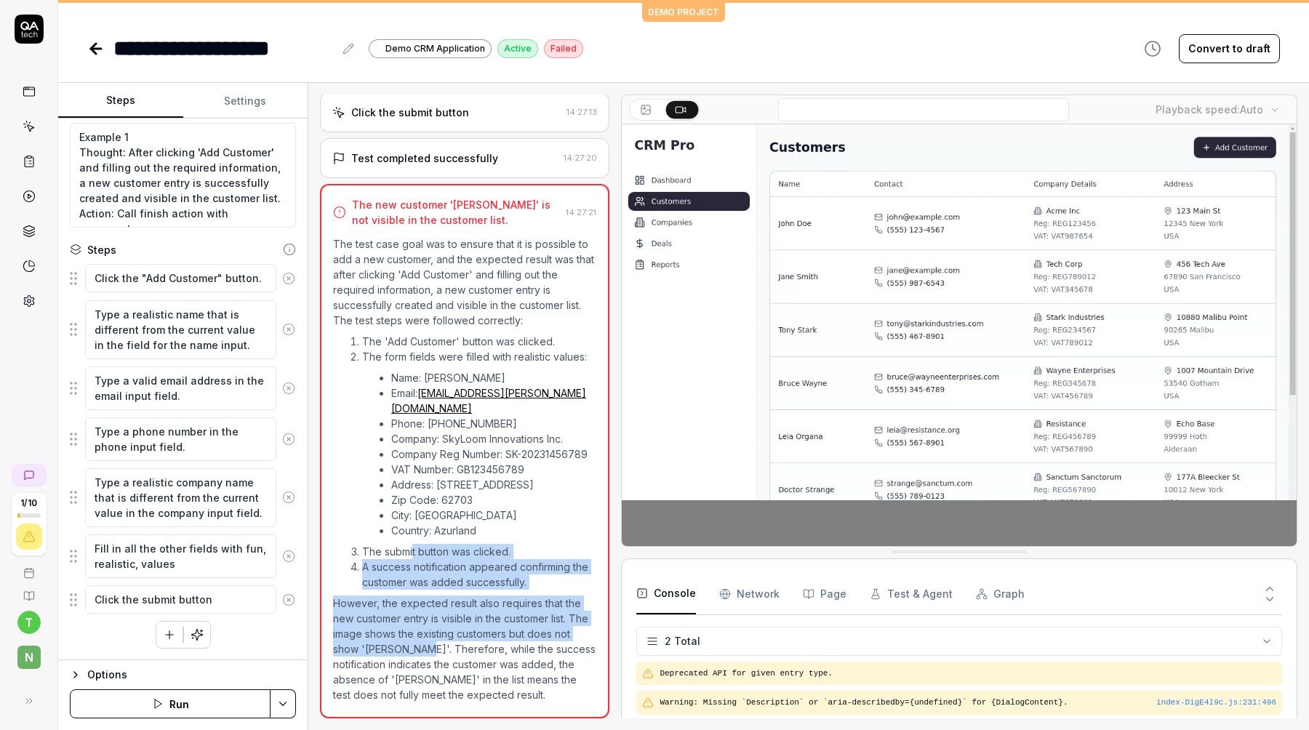
drag, startPoint x: 413, startPoint y: 555, endPoint x: 413, endPoint y: 648, distance: 92.3
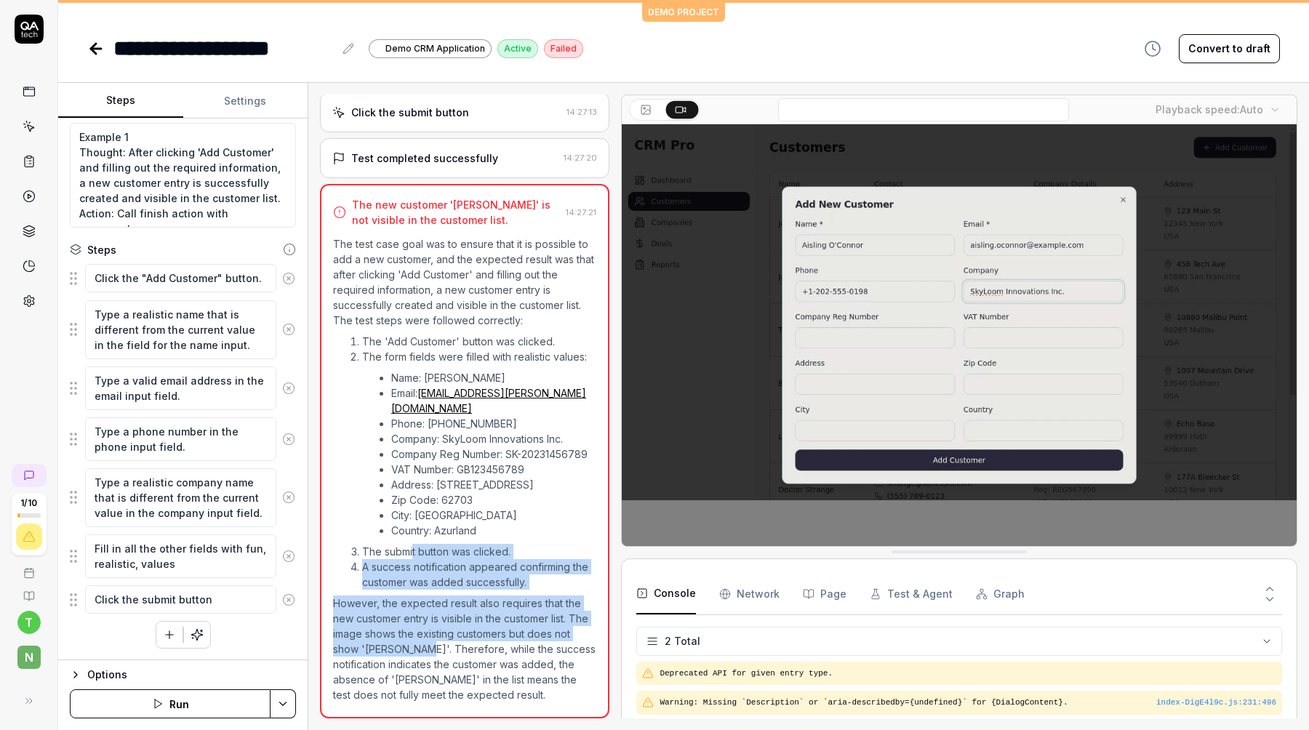
click at [413, 648] on div "The test case goal was to ensure that it is possible to add a new customer, and…" at bounding box center [464, 469] width 263 height 466
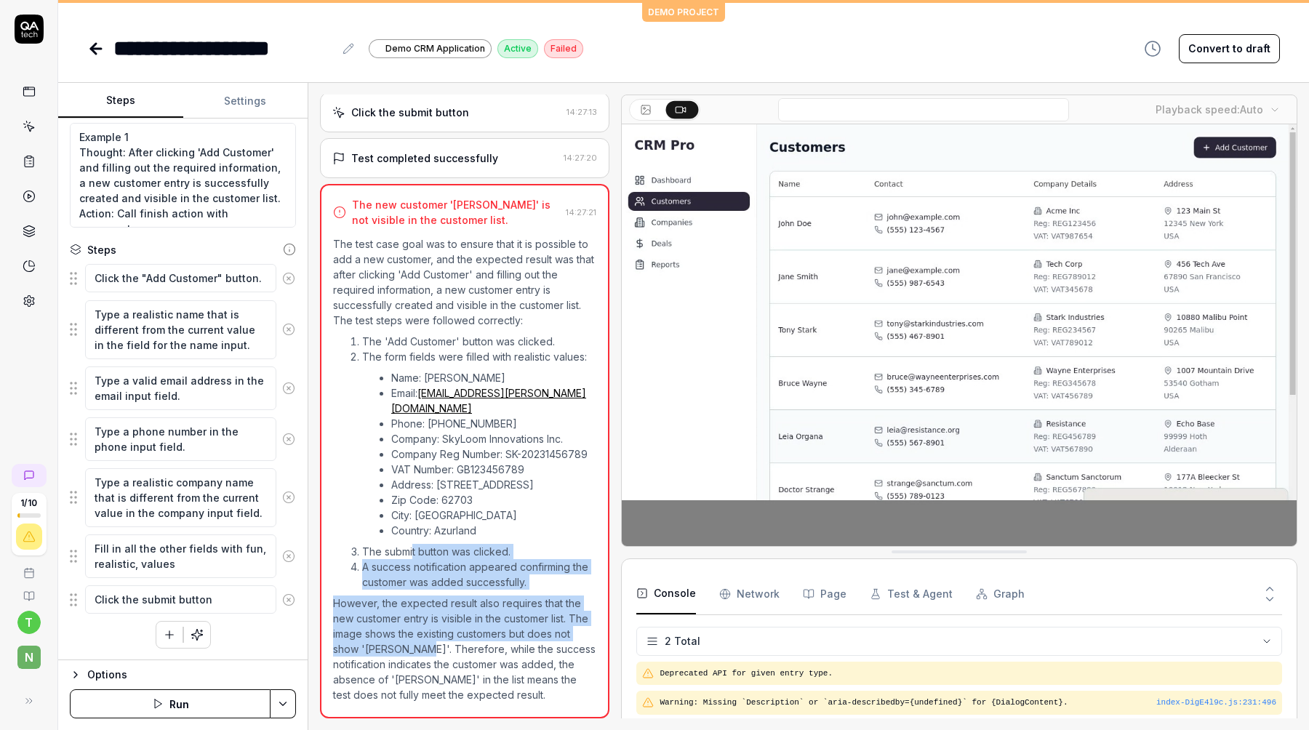
click at [413, 648] on p "However, the expected result also requires that the new customer entry is visib…" at bounding box center [464, 648] width 263 height 107
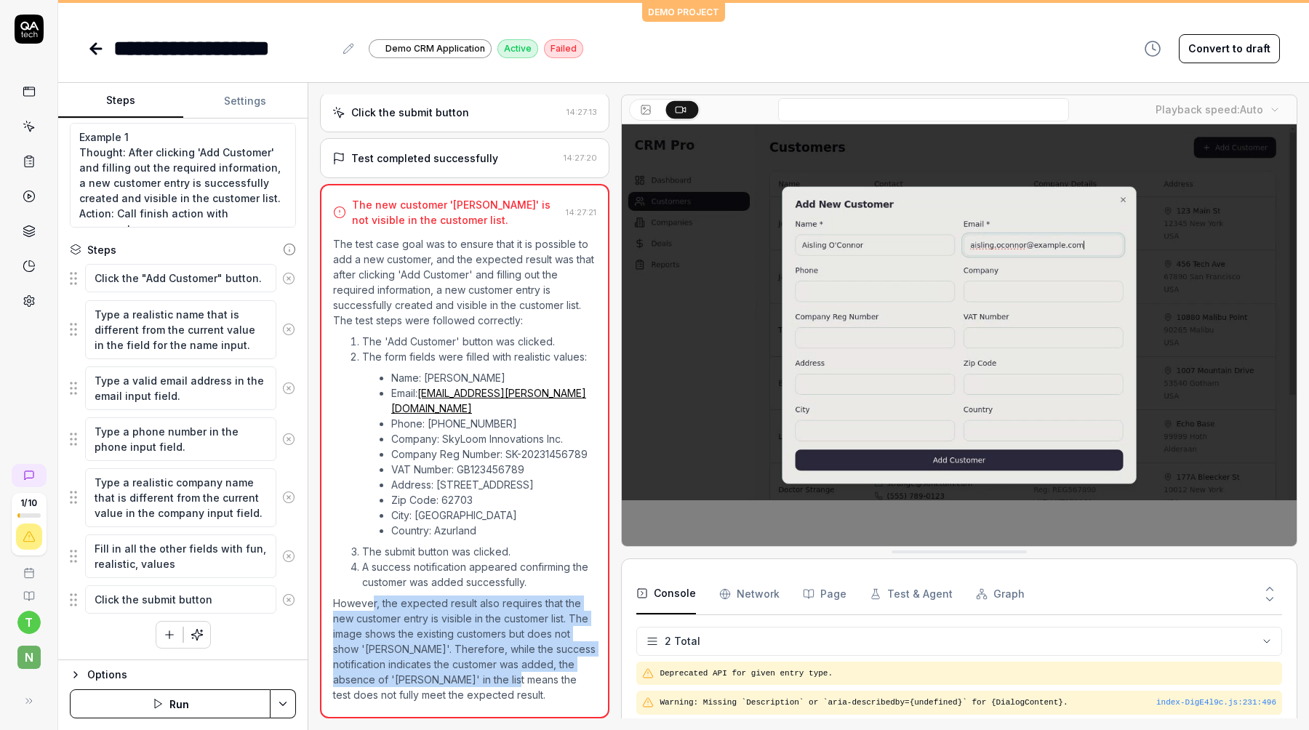
drag, startPoint x: 373, startPoint y: 606, endPoint x: 494, endPoint y: 677, distance: 140.8
click at [494, 677] on p "However, the expected result also requires that the new customer entry is visib…" at bounding box center [464, 648] width 263 height 107
drag, startPoint x: 472, startPoint y: 600, endPoint x: 497, endPoint y: 680, distance: 83.9
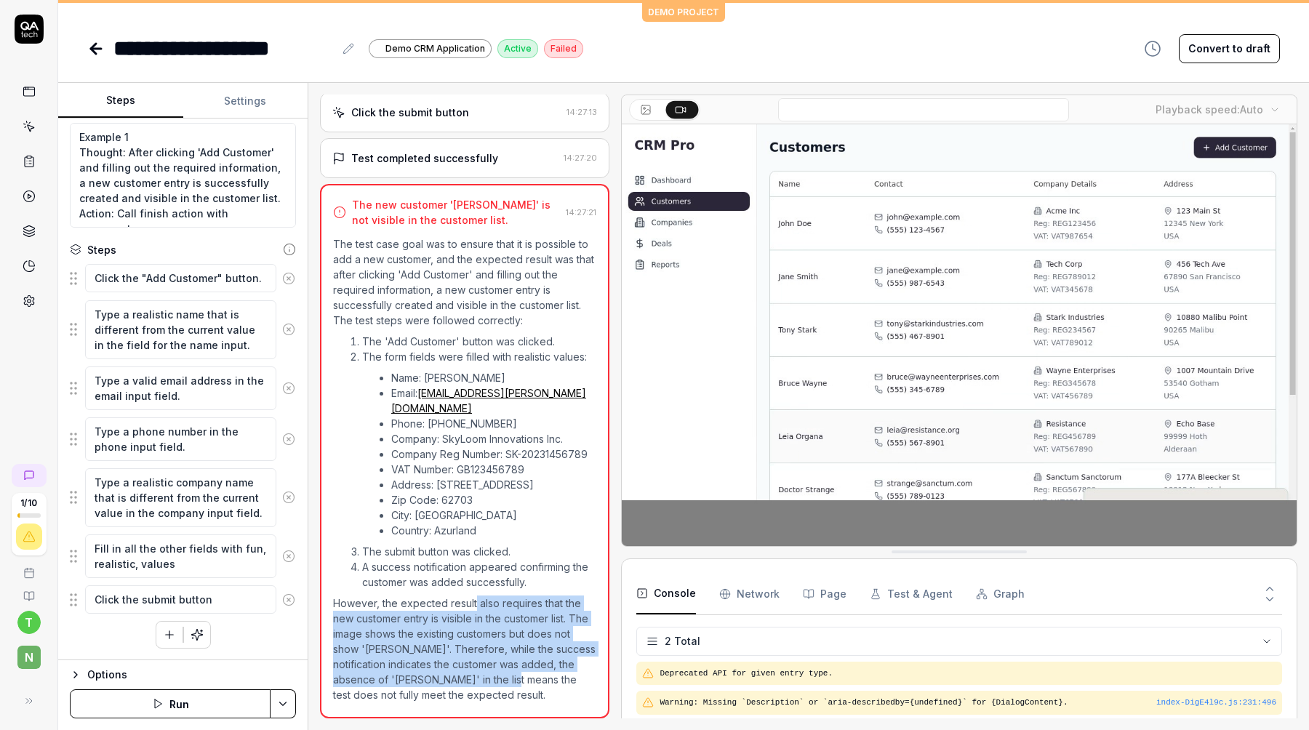
click at [497, 680] on p "However, the expected result also requires that the new customer entry is visib…" at bounding box center [464, 648] width 263 height 107
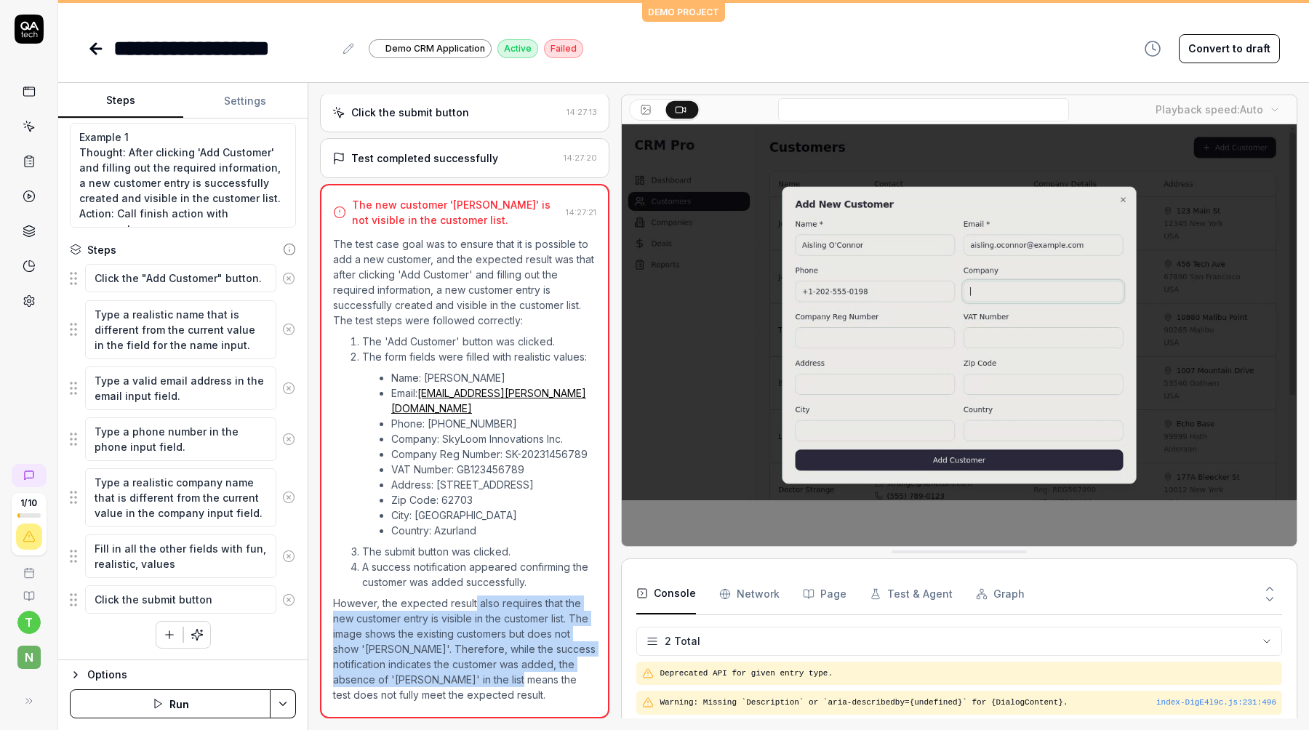
click at [497, 680] on p "However, the expected result also requires that the new customer entry is visib…" at bounding box center [464, 648] width 263 height 107
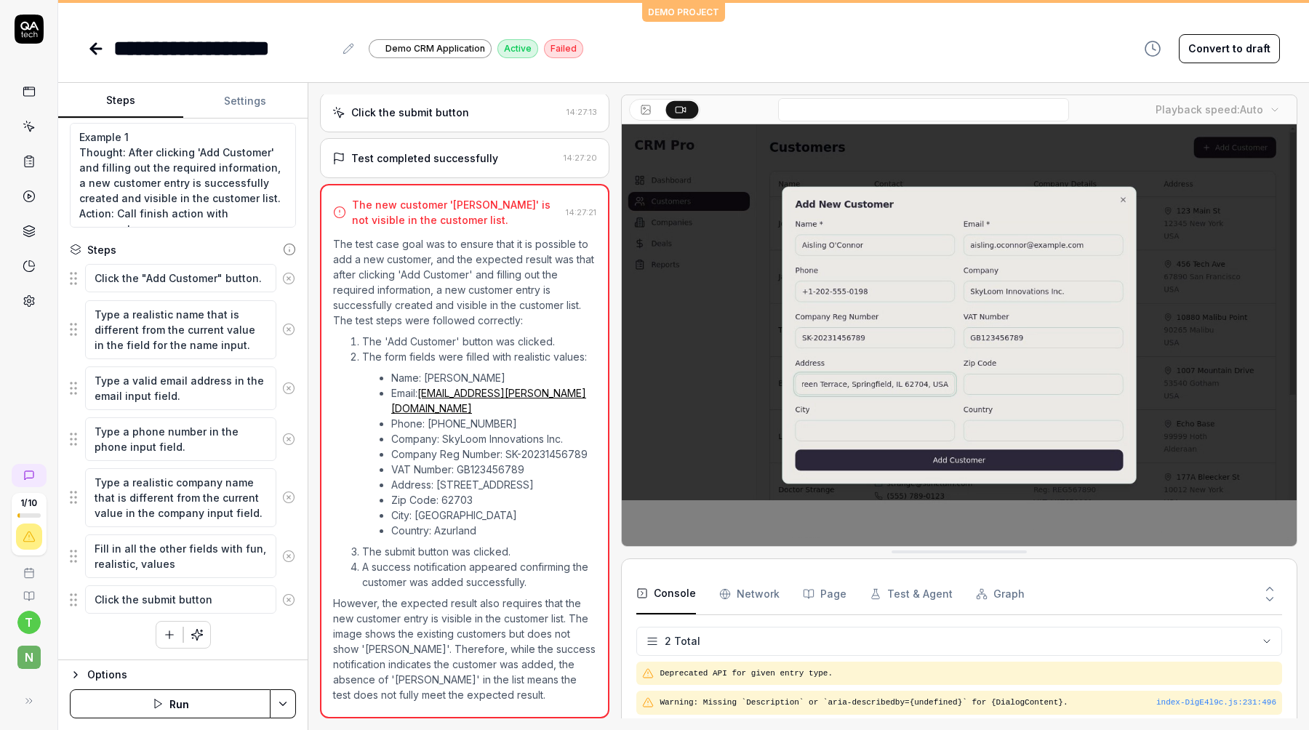
drag, startPoint x: 488, startPoint y: 601, endPoint x: 524, endPoint y: 713, distance: 117.7
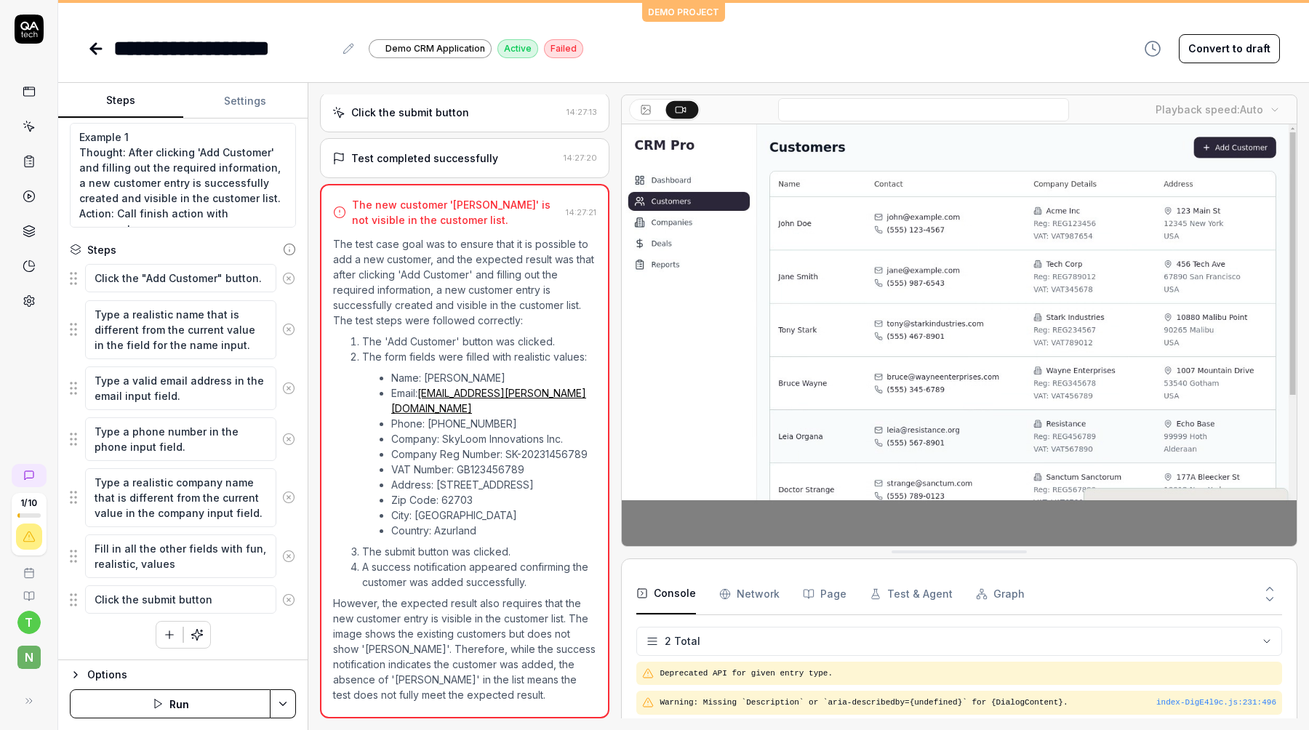
click at [524, 713] on div "The new customer '[PERSON_NAME]' is not visible in the customer list. 14:27:21 …" at bounding box center [464, 451] width 289 height 534
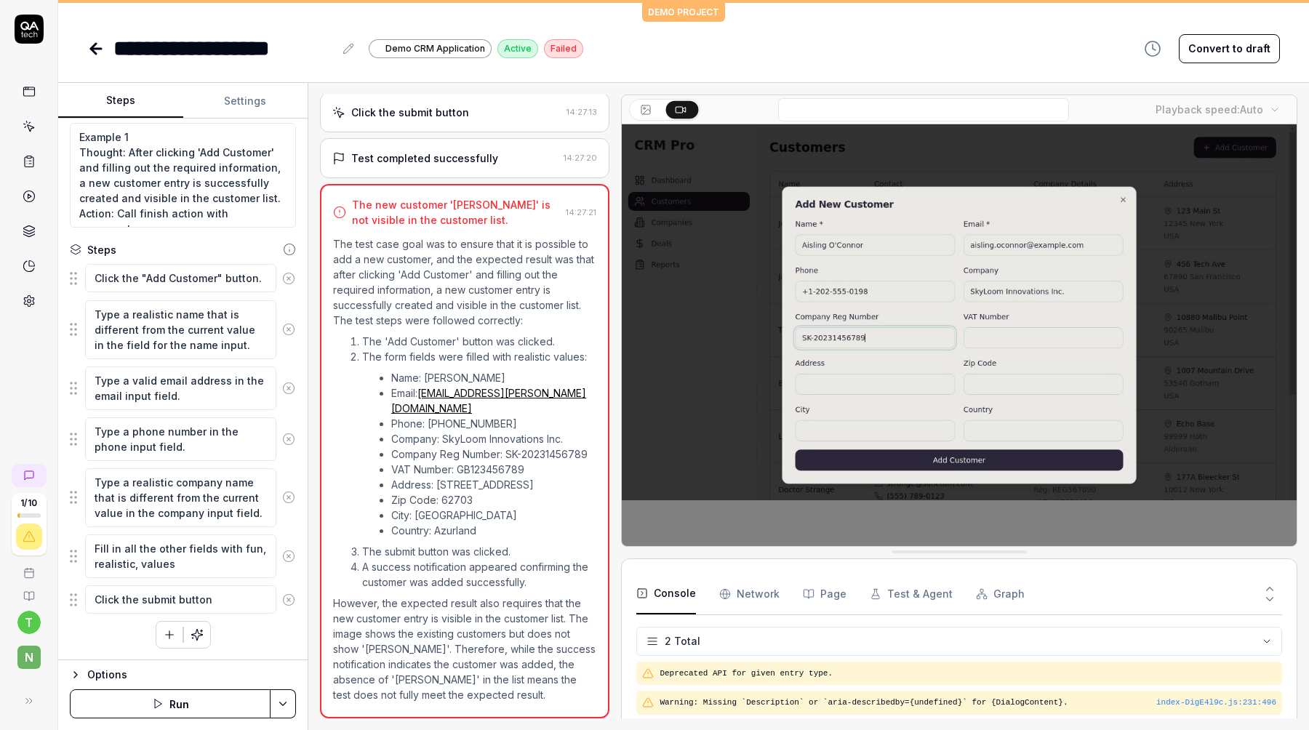
click at [524, 713] on div "The new customer '[PERSON_NAME]' is not visible in the customer list. 14:27:21 …" at bounding box center [464, 451] width 289 height 534
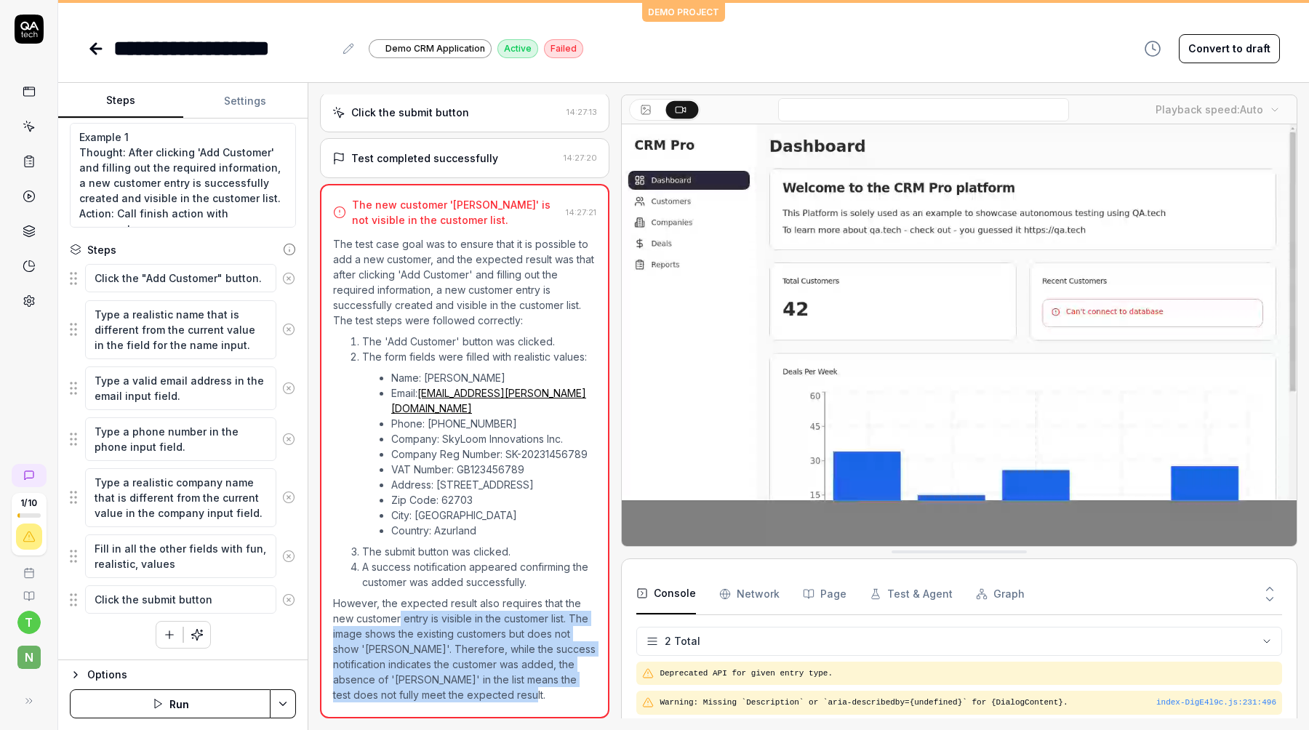
drag, startPoint x: 402, startPoint y: 612, endPoint x: 484, endPoint y: 690, distance: 113.1
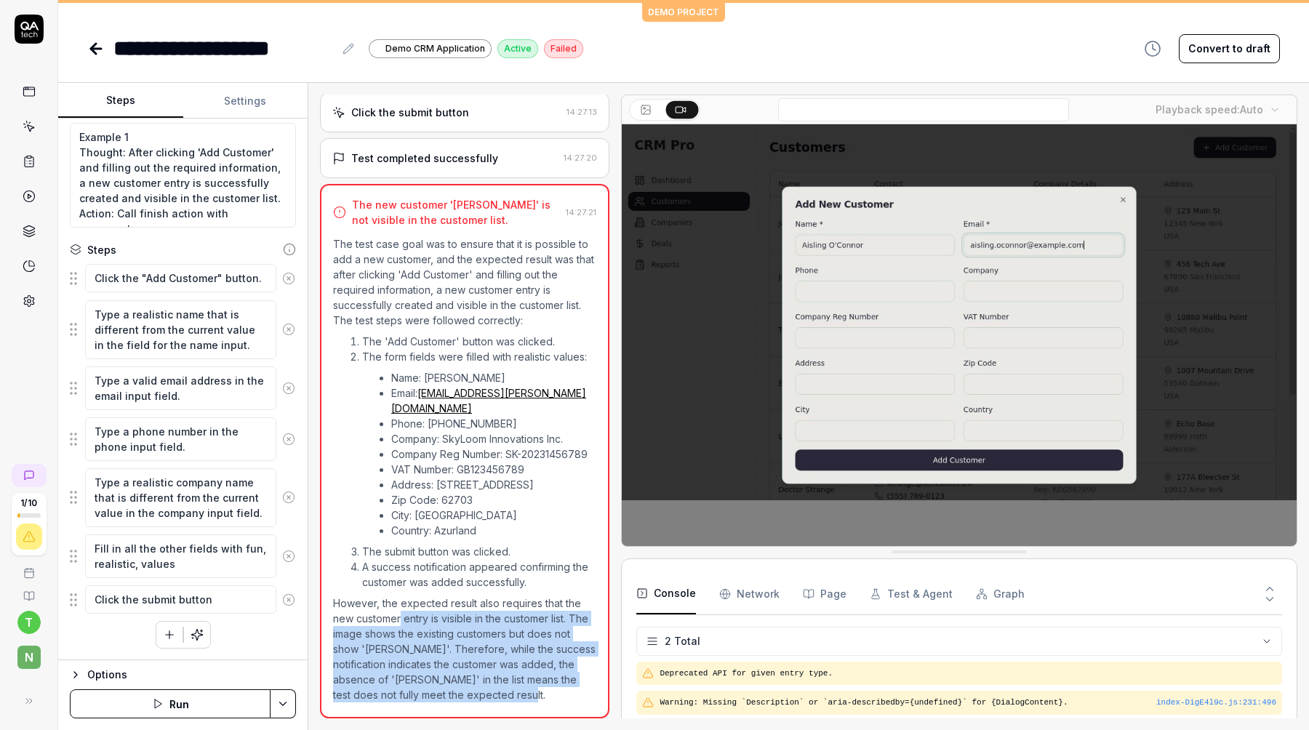
click at [484, 690] on p "However, the expected result also requires that the new customer entry is visib…" at bounding box center [464, 648] width 263 height 107
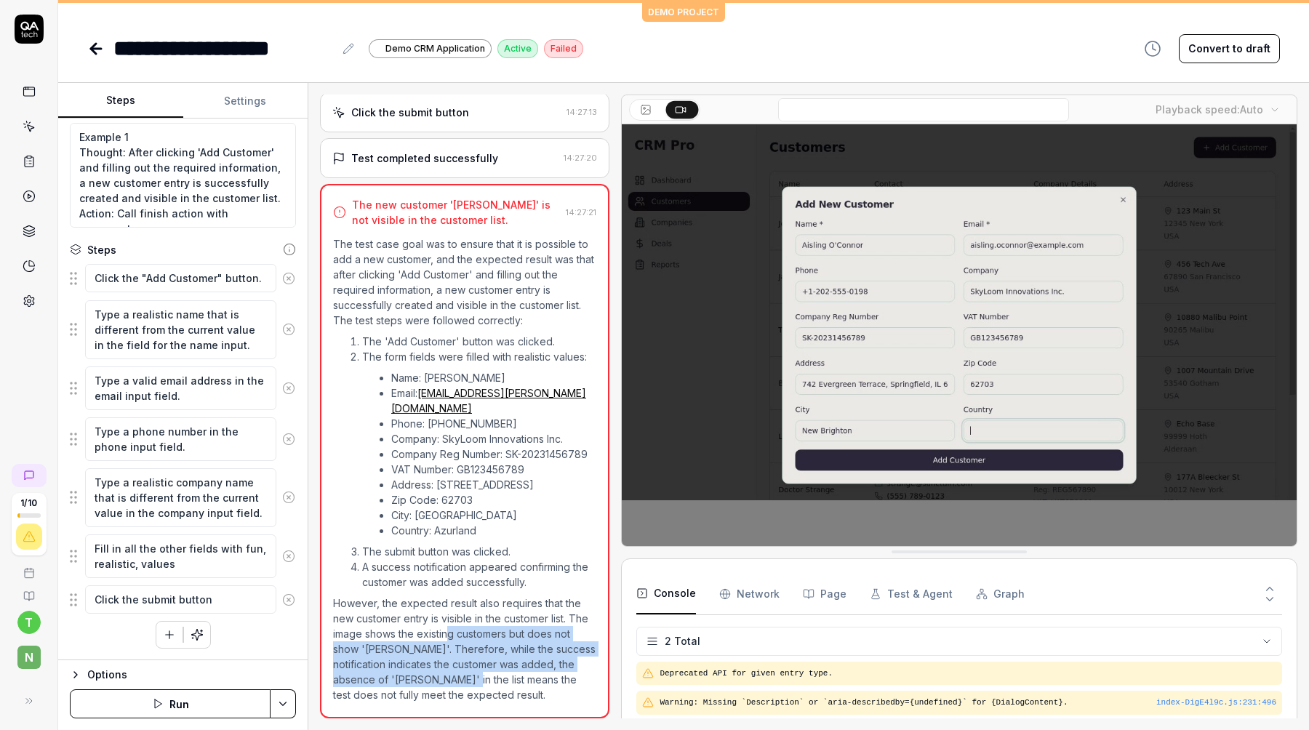
drag, startPoint x: 451, startPoint y: 634, endPoint x: 453, endPoint y: 680, distance: 45.9
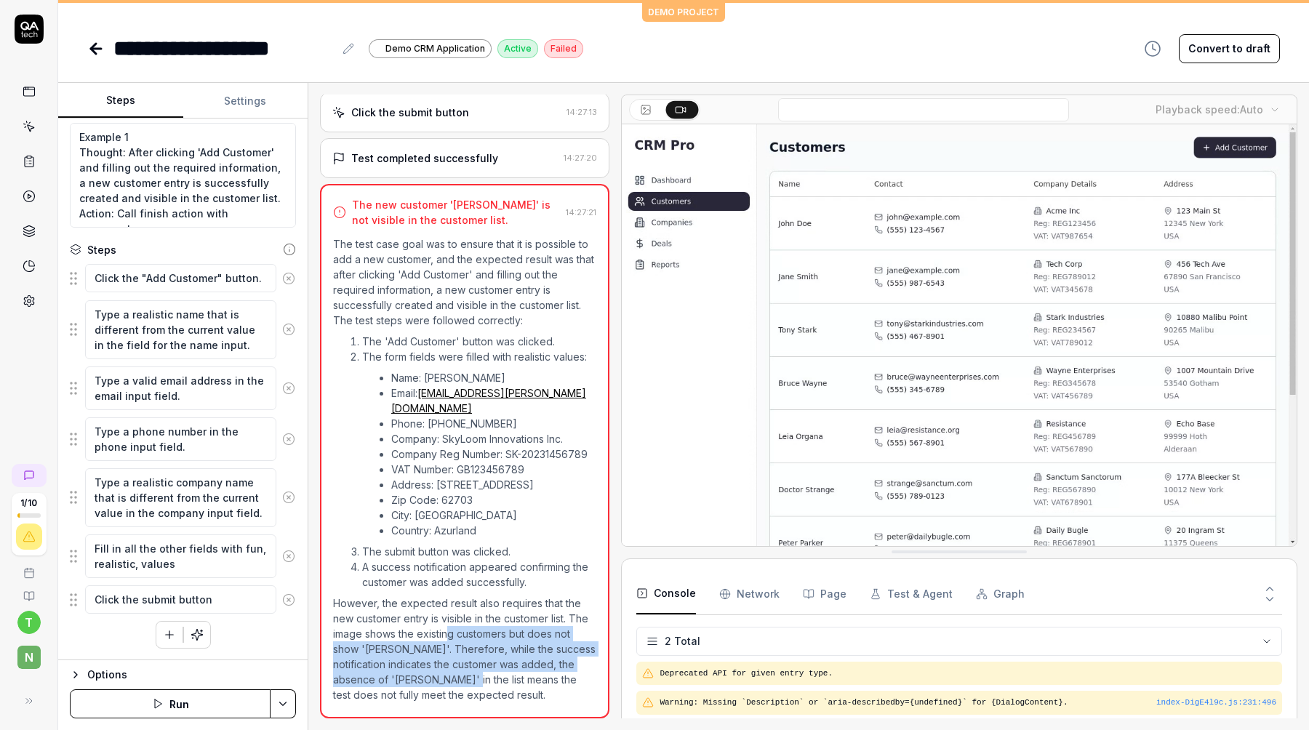
click at [453, 680] on p "However, the expected result also requires that the new customer entry is visib…" at bounding box center [464, 648] width 263 height 107
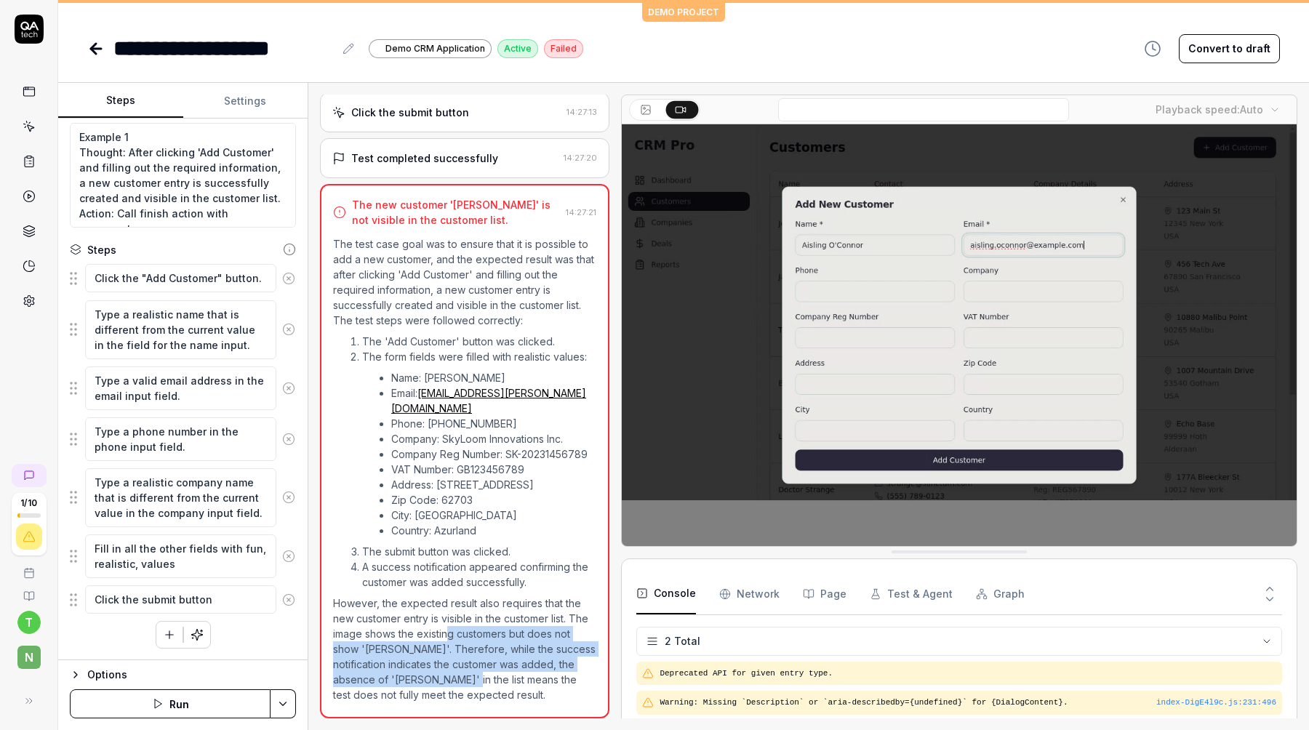
click at [453, 680] on p "However, the expected result also requires that the new customer entry is visib…" at bounding box center [464, 648] width 263 height 107
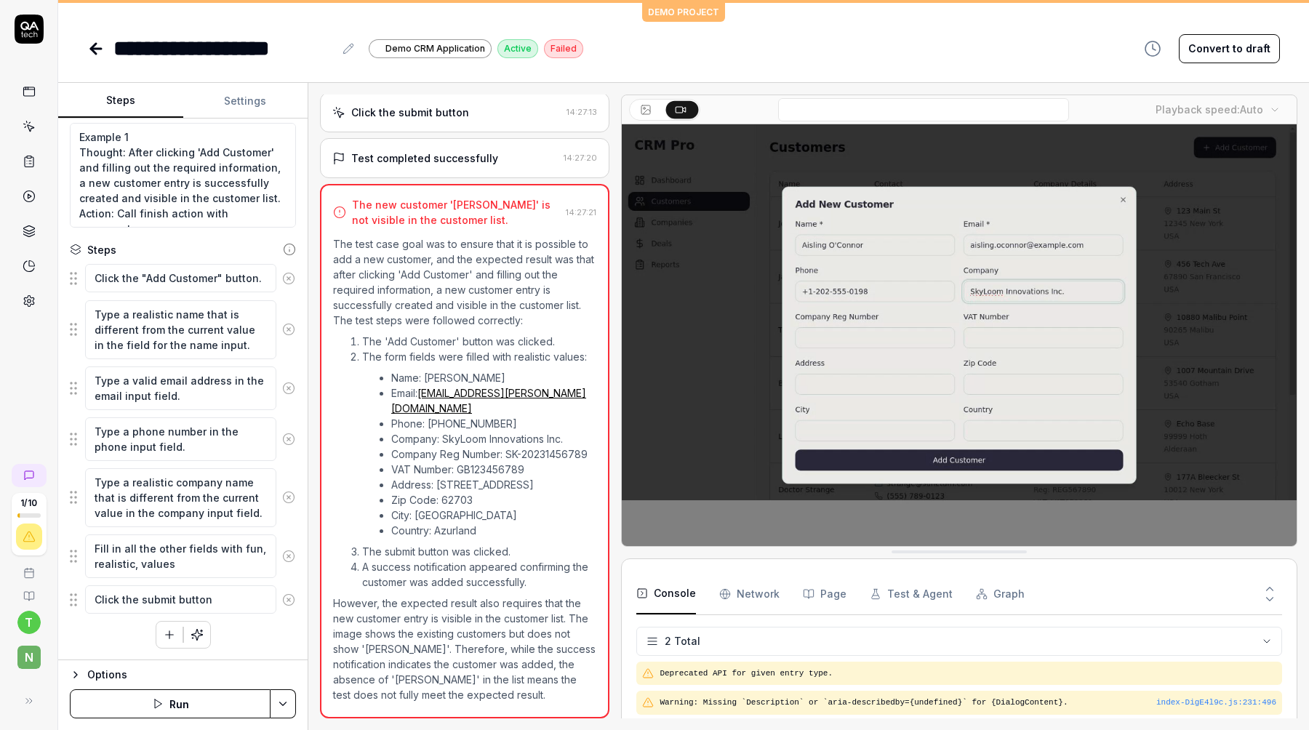
drag, startPoint x: 426, startPoint y: 644, endPoint x: 426, endPoint y: 686, distance: 42.2
click at [426, 686] on p "However, the expected result also requires that the new customer entry is visib…" at bounding box center [464, 648] width 263 height 107
drag, startPoint x: 542, startPoint y: 693, endPoint x: 510, endPoint y: 635, distance: 66.7
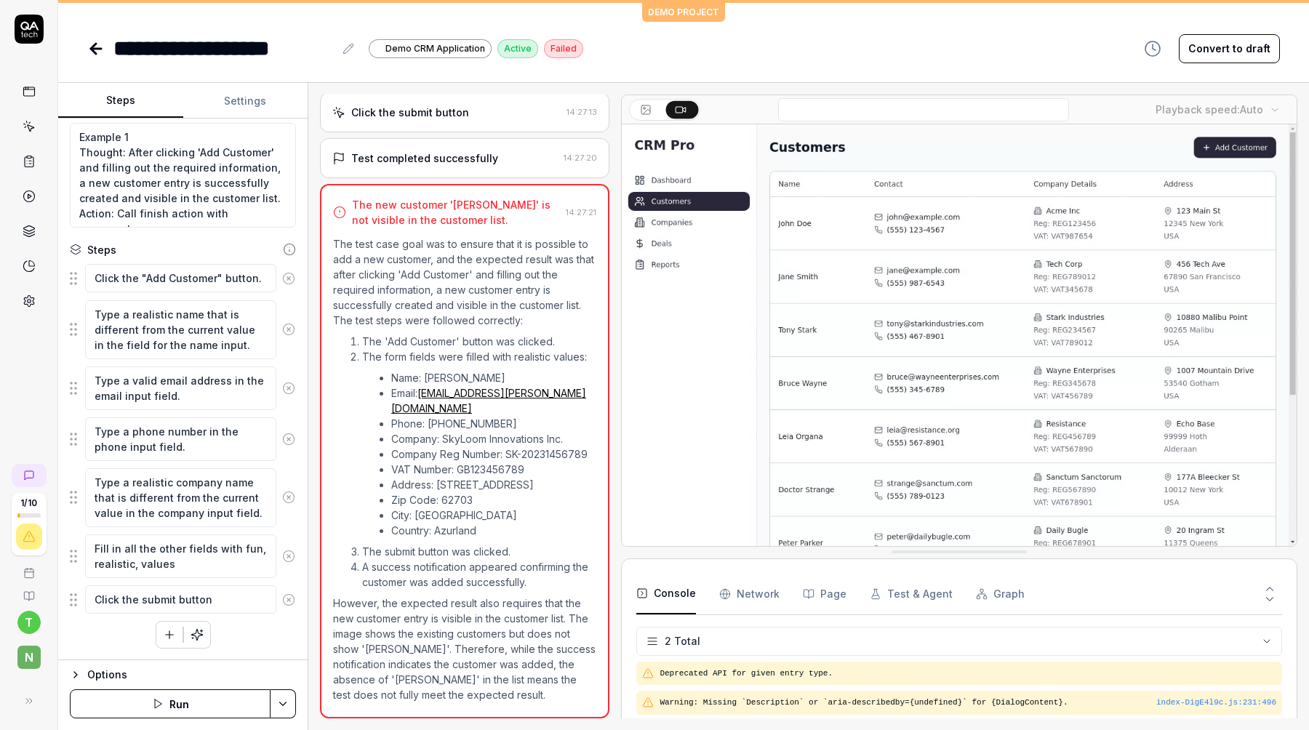
click at [510, 635] on p "However, the expected result also requires that the new customer entry is visib…" at bounding box center [464, 648] width 263 height 107
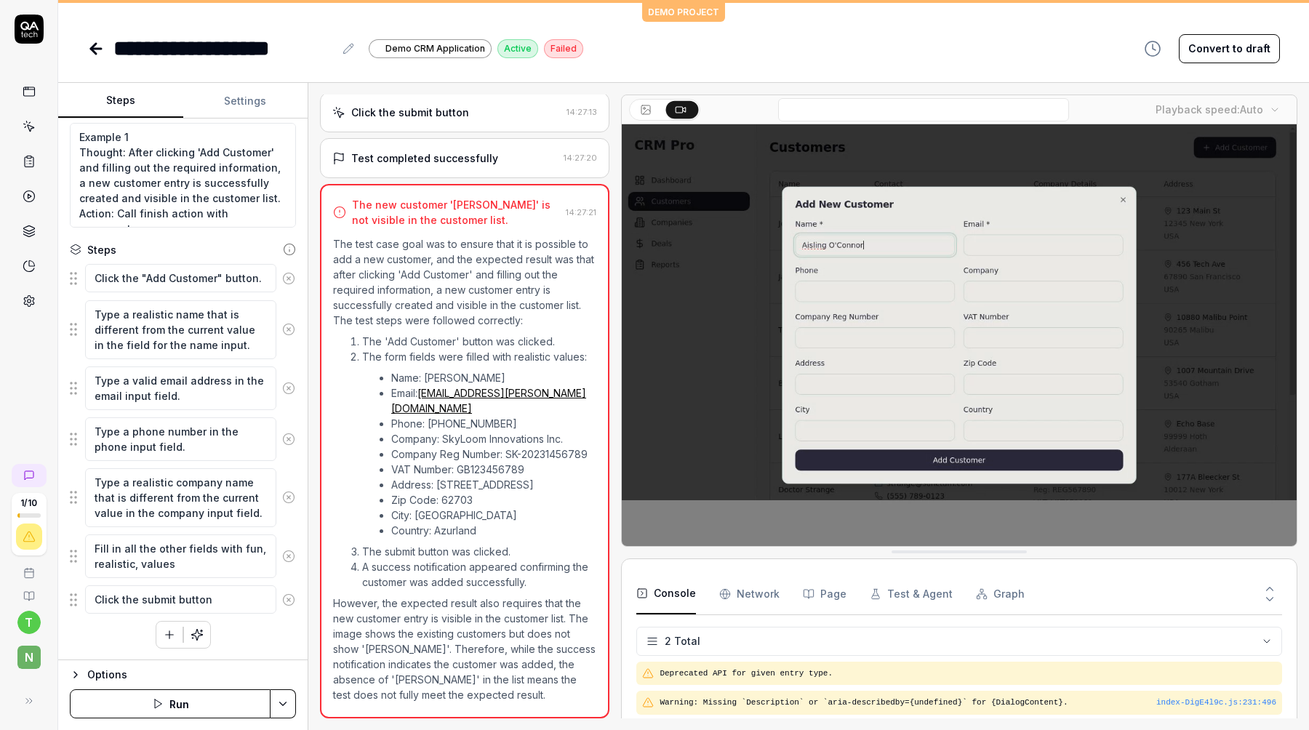
click at [510, 635] on p "However, the expected result also requires that the new customer entry is visib…" at bounding box center [464, 648] width 263 height 107
click at [683, 634] on html "**********" at bounding box center [654, 365] width 1309 height 730
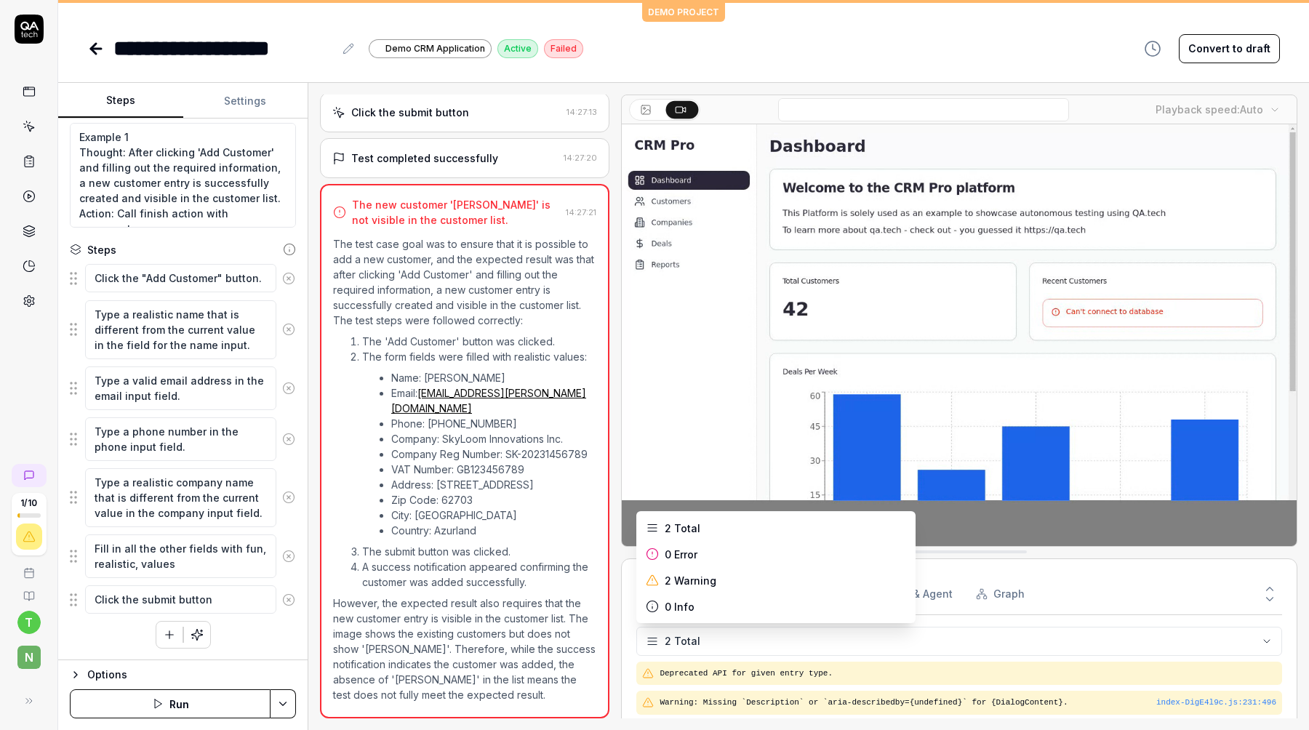
click at [731, 649] on html "**********" at bounding box center [654, 365] width 1309 height 730
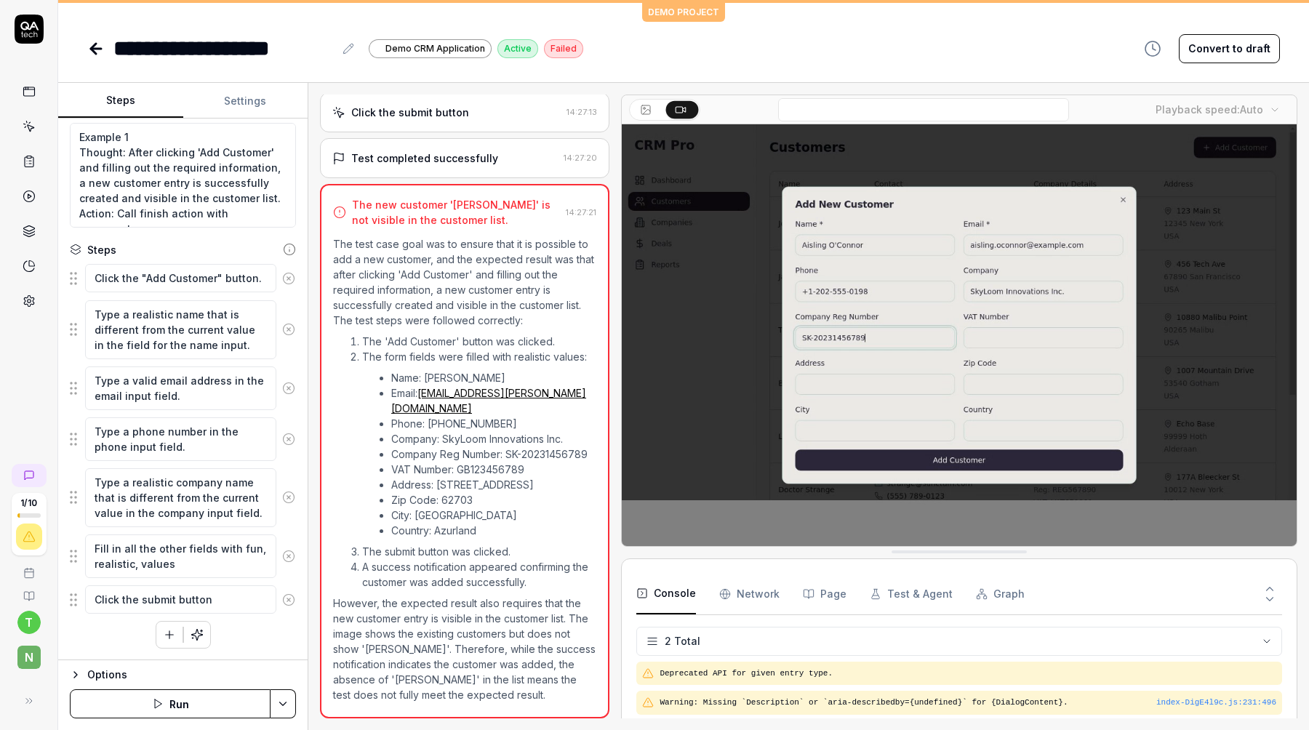
click at [749, 595] on Requests "Network" at bounding box center [749, 594] width 60 height 41
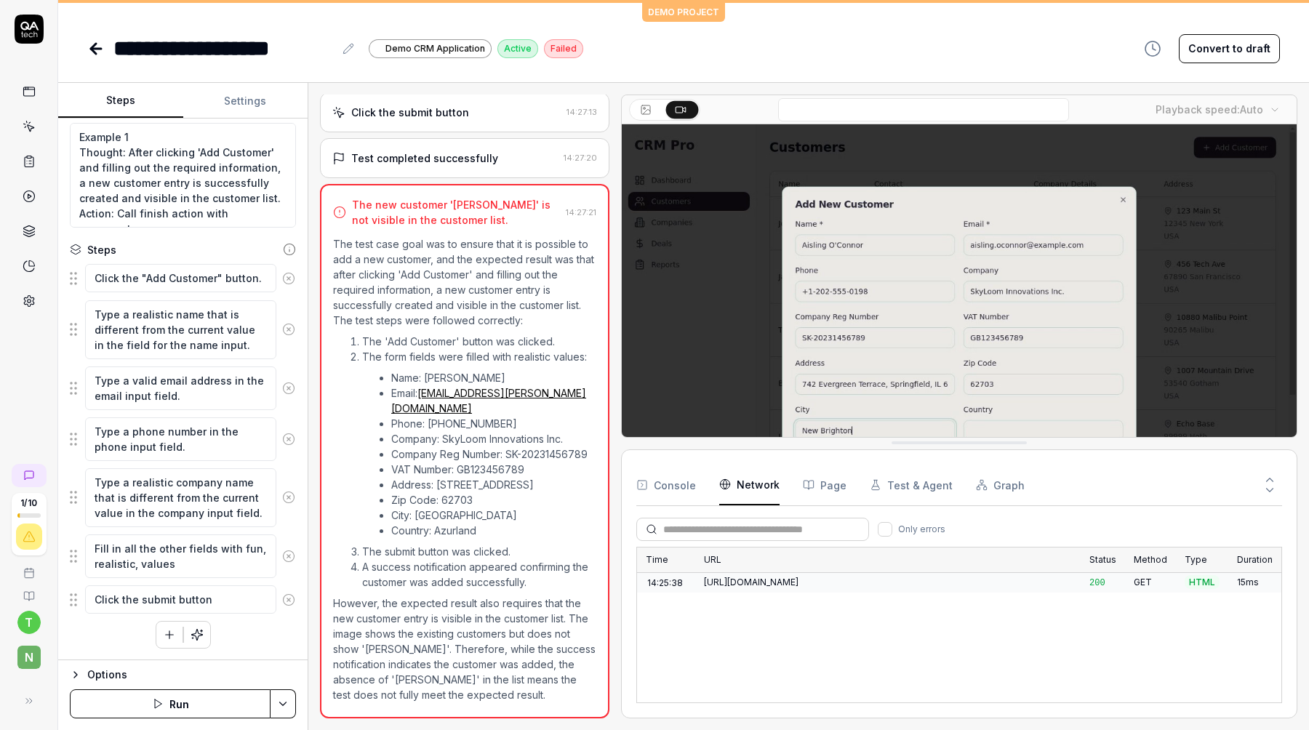
drag, startPoint x: 905, startPoint y: 555, endPoint x: 902, endPoint y: 443, distance: 112.7
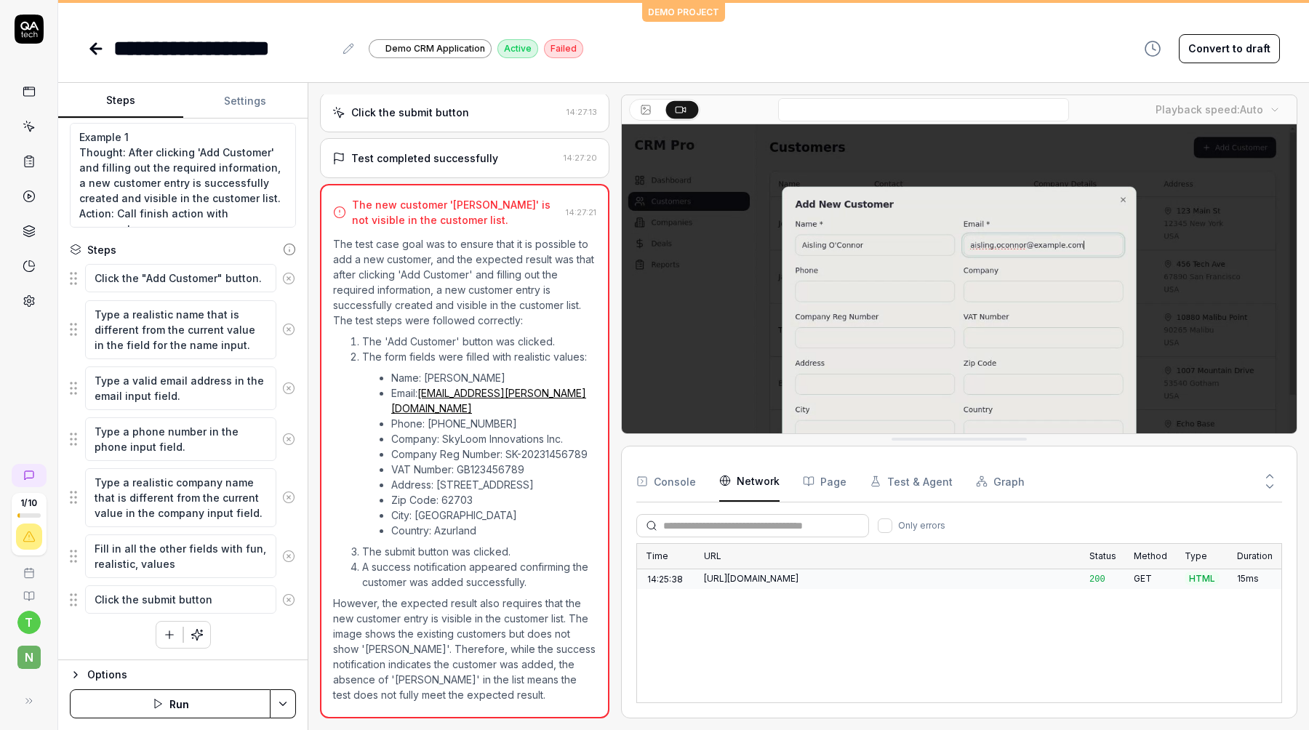
click at [834, 478] on button "Page" at bounding box center [825, 481] width 44 height 41
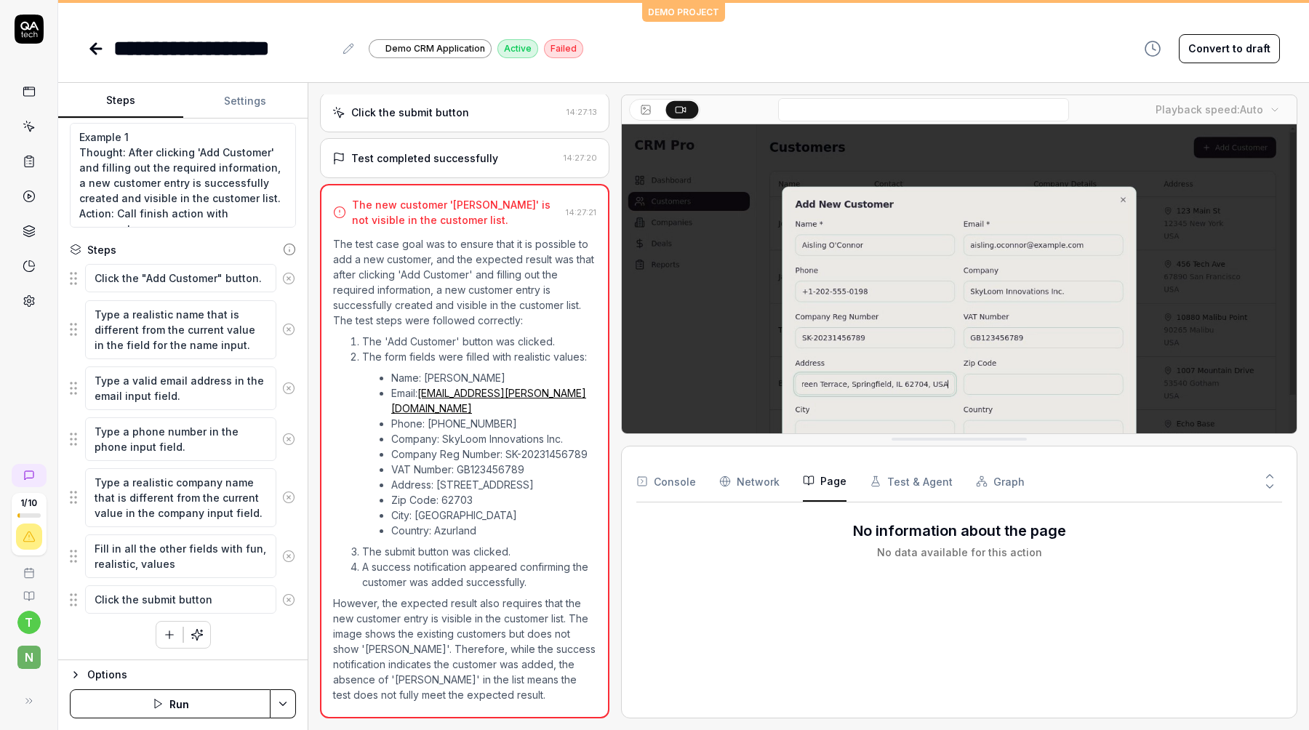
click at [884, 474] on button "Test & Agent" at bounding box center [911, 481] width 83 height 41
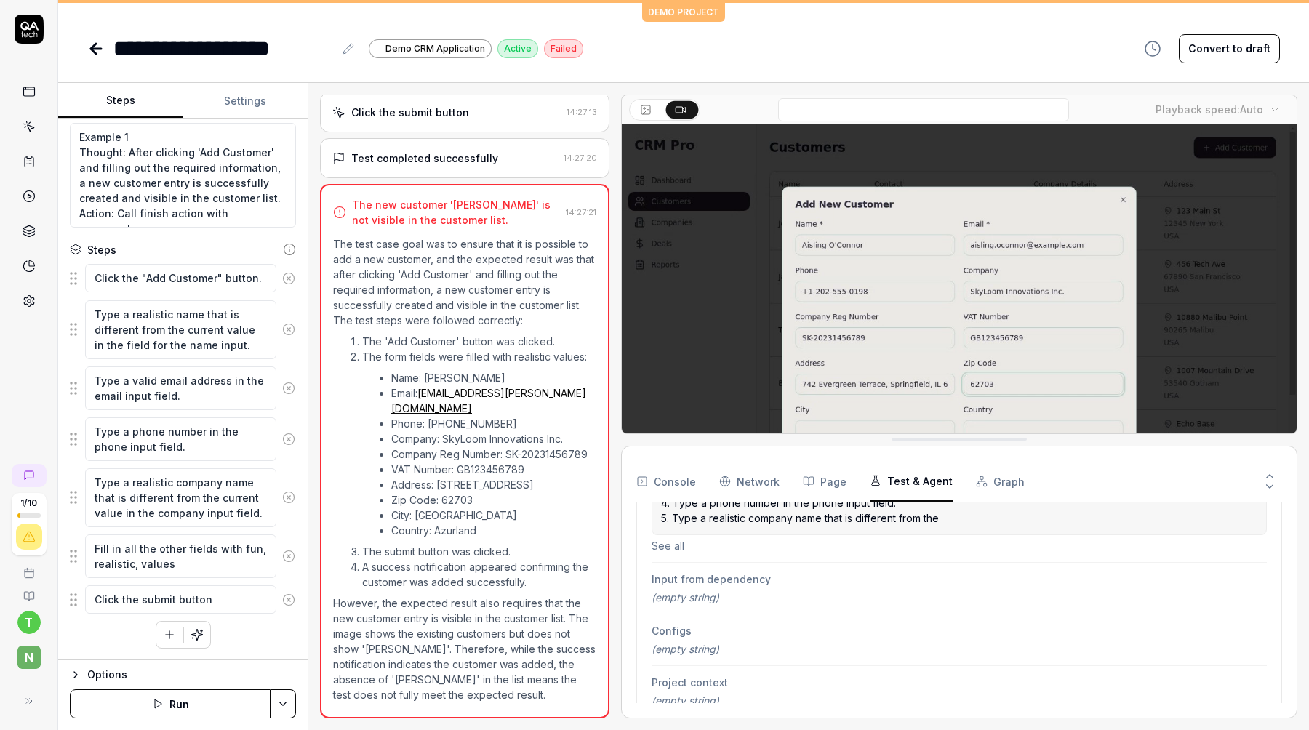
scroll to position [411, 0]
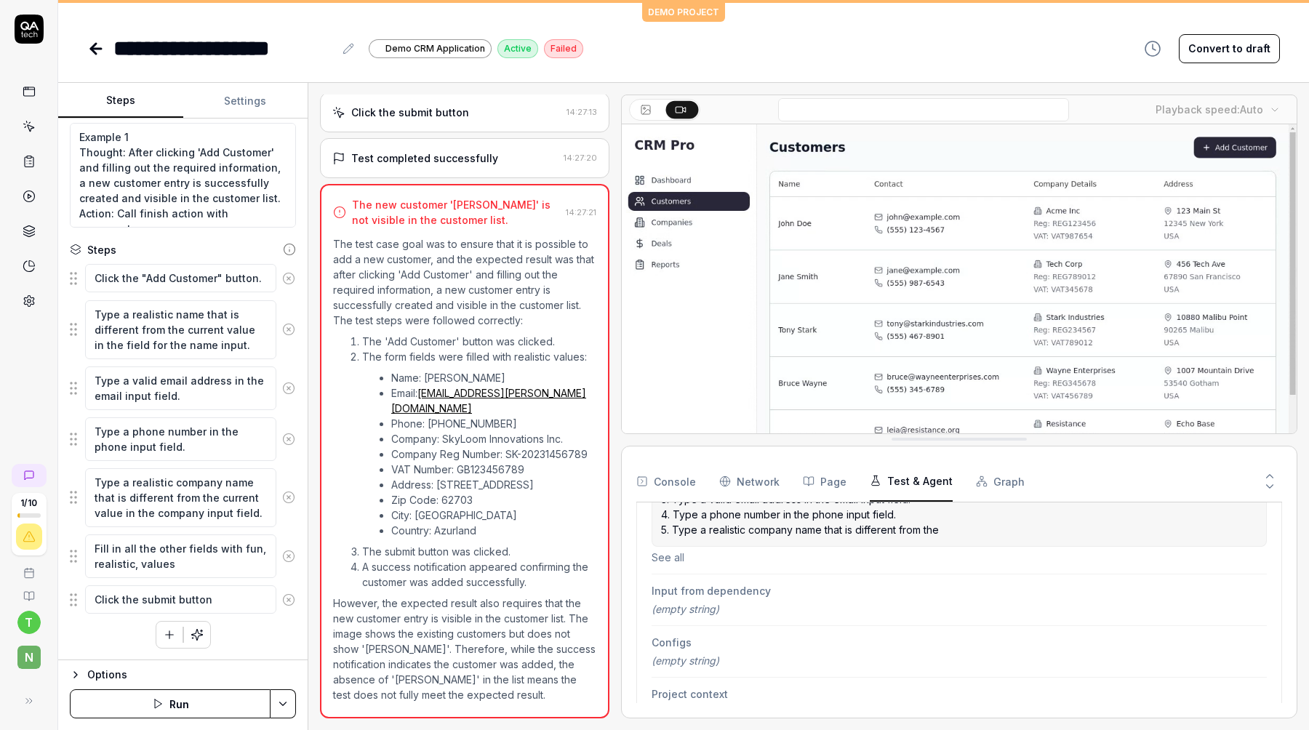
click at [672, 553] on button "See all" at bounding box center [958, 557] width 615 height 15
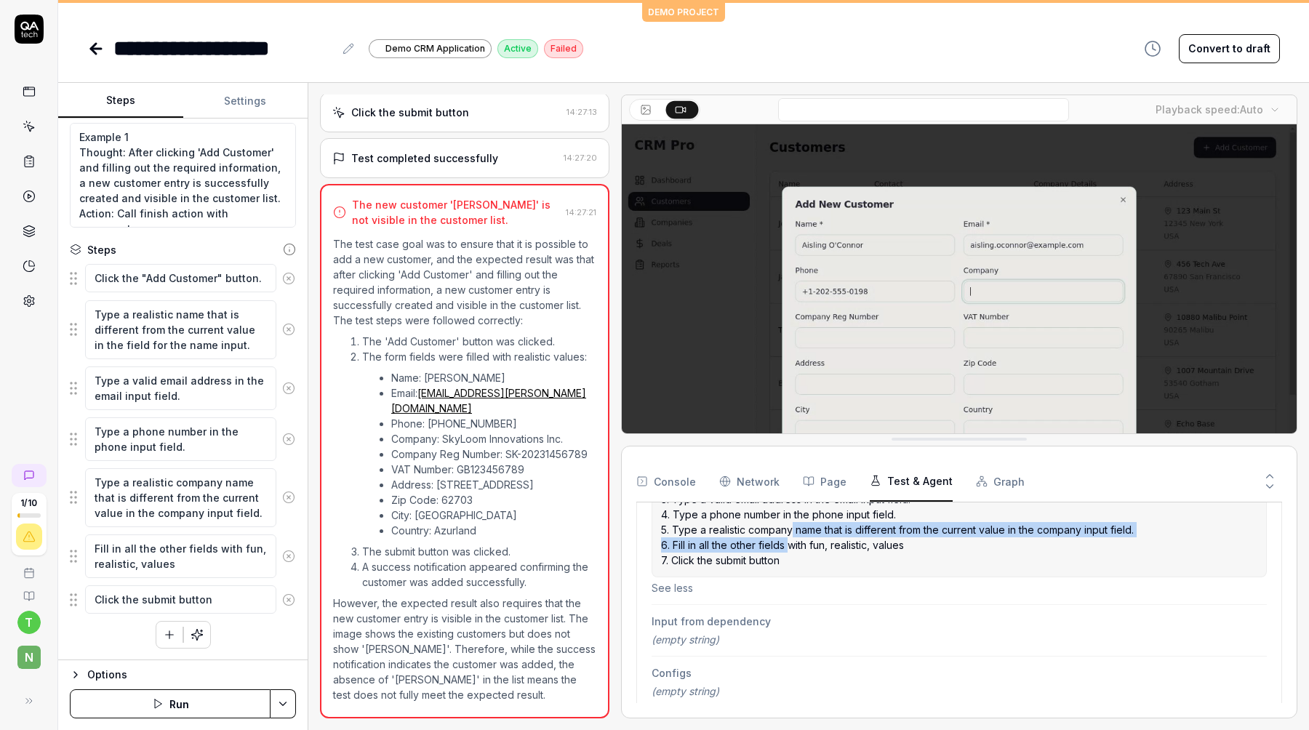
drag, startPoint x: 792, startPoint y: 529, endPoint x: 792, endPoint y: 547, distance: 17.4
click at [792, 547] on p "1. Click the "Add Customer" button. 2. Type a realistic name that is different …" at bounding box center [959, 514] width 596 height 107
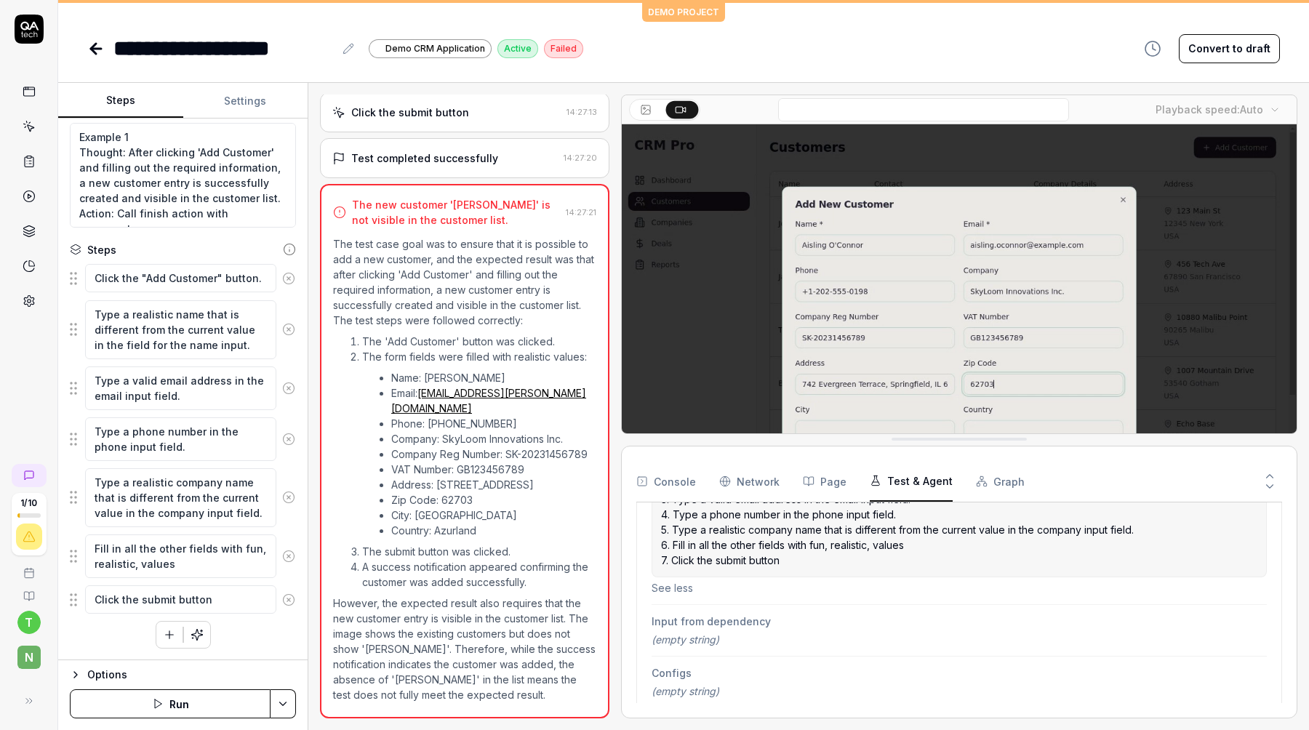
scroll to position [473, 0]
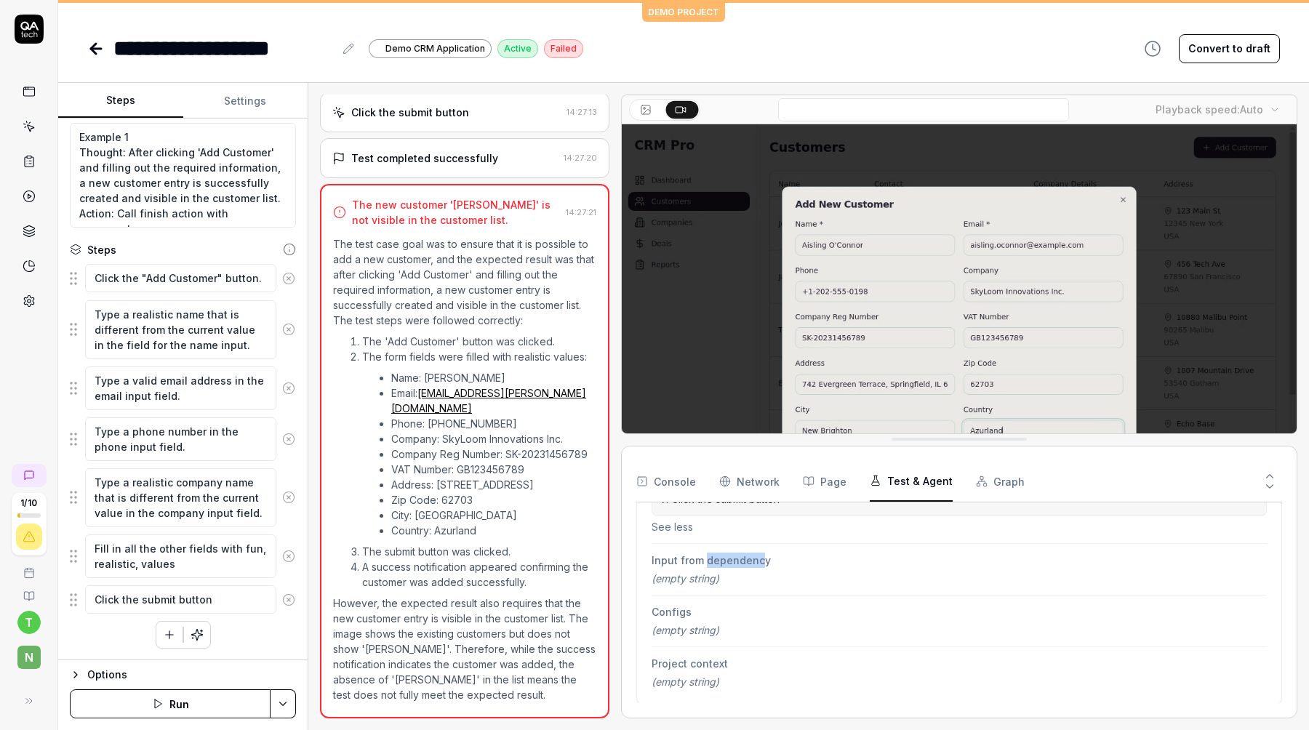
drag, startPoint x: 703, startPoint y: 561, endPoint x: 761, endPoint y: 561, distance: 58.2
click at [761, 561] on span "Input from dependency" at bounding box center [958, 560] width 615 height 15
click at [998, 478] on button "Graph" at bounding box center [1000, 481] width 49 height 41
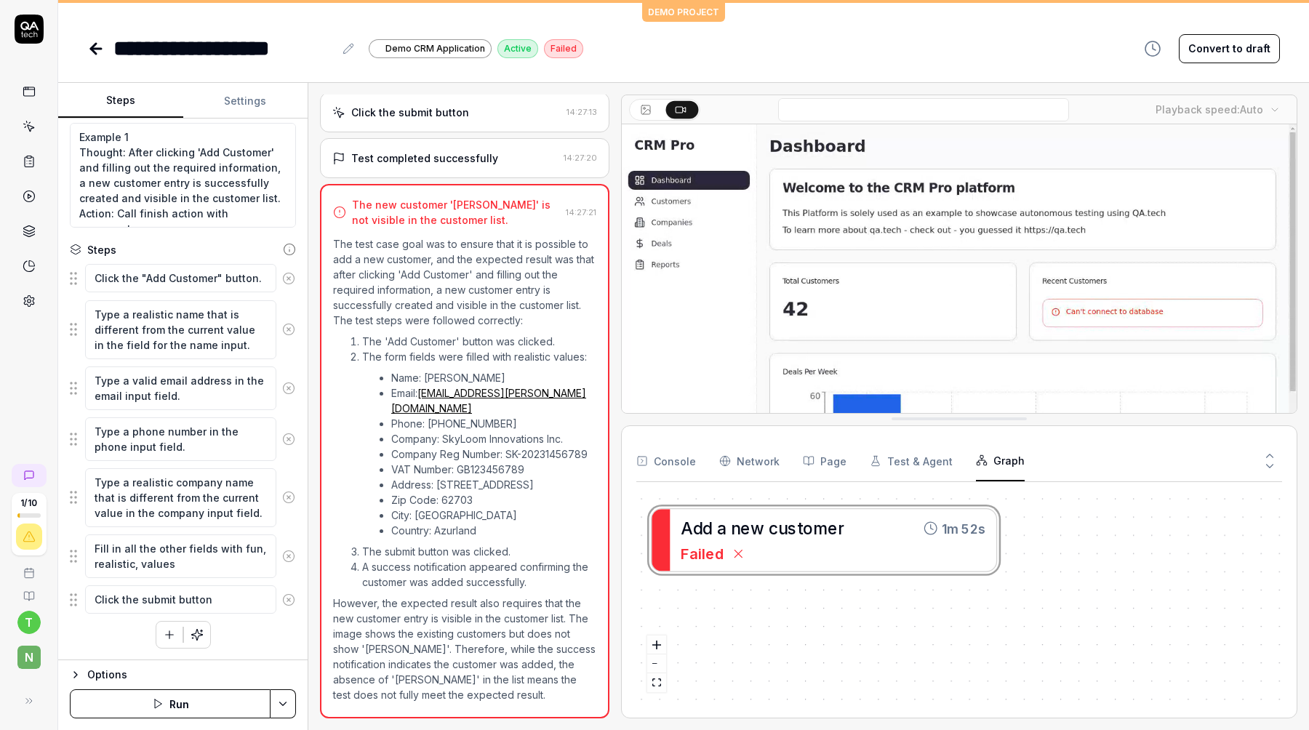
drag, startPoint x: 973, startPoint y: 443, endPoint x: 976, endPoint y: 394, distance: 49.5
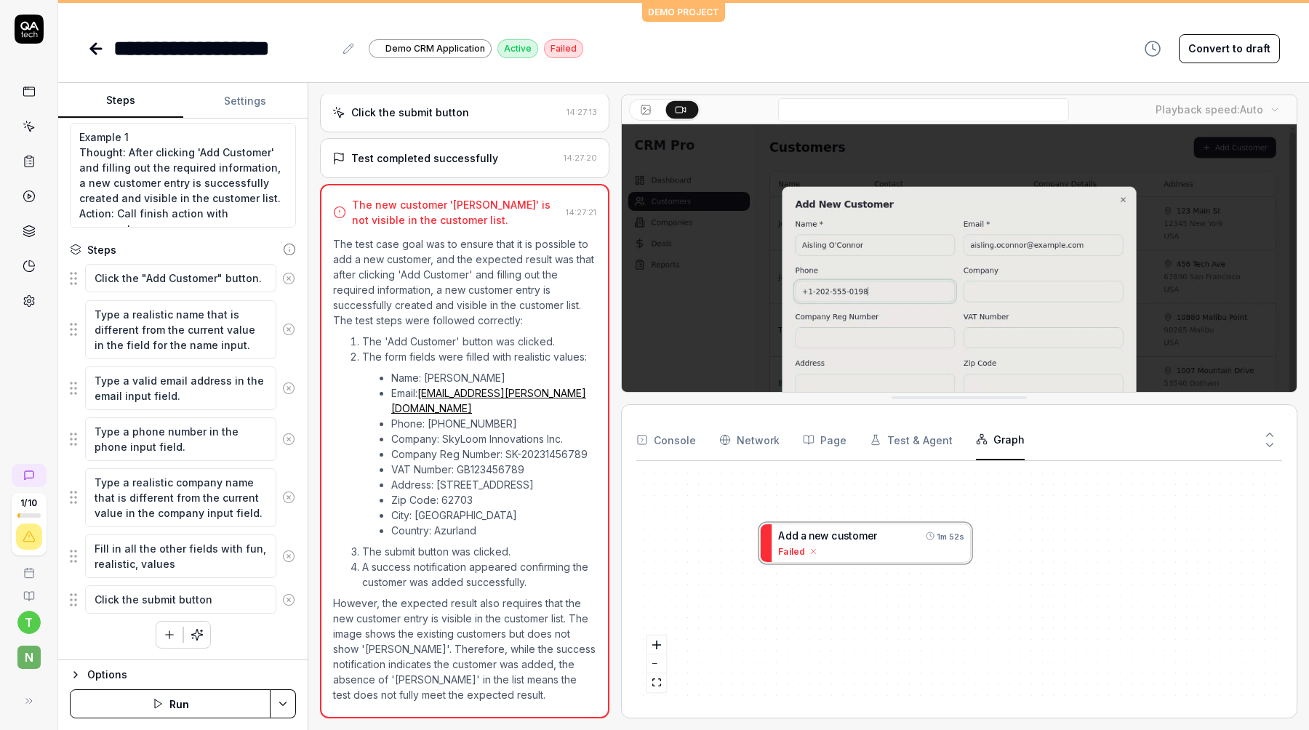
drag, startPoint x: 800, startPoint y: 593, endPoint x: 852, endPoint y: 605, distance: 53.6
click at [852, 606] on div "A d d a n e w c u s t o m e r 1m 52s Failed" at bounding box center [959, 588] width 646 height 230
click at [256, 108] on button "Settings" at bounding box center [245, 101] width 125 height 35
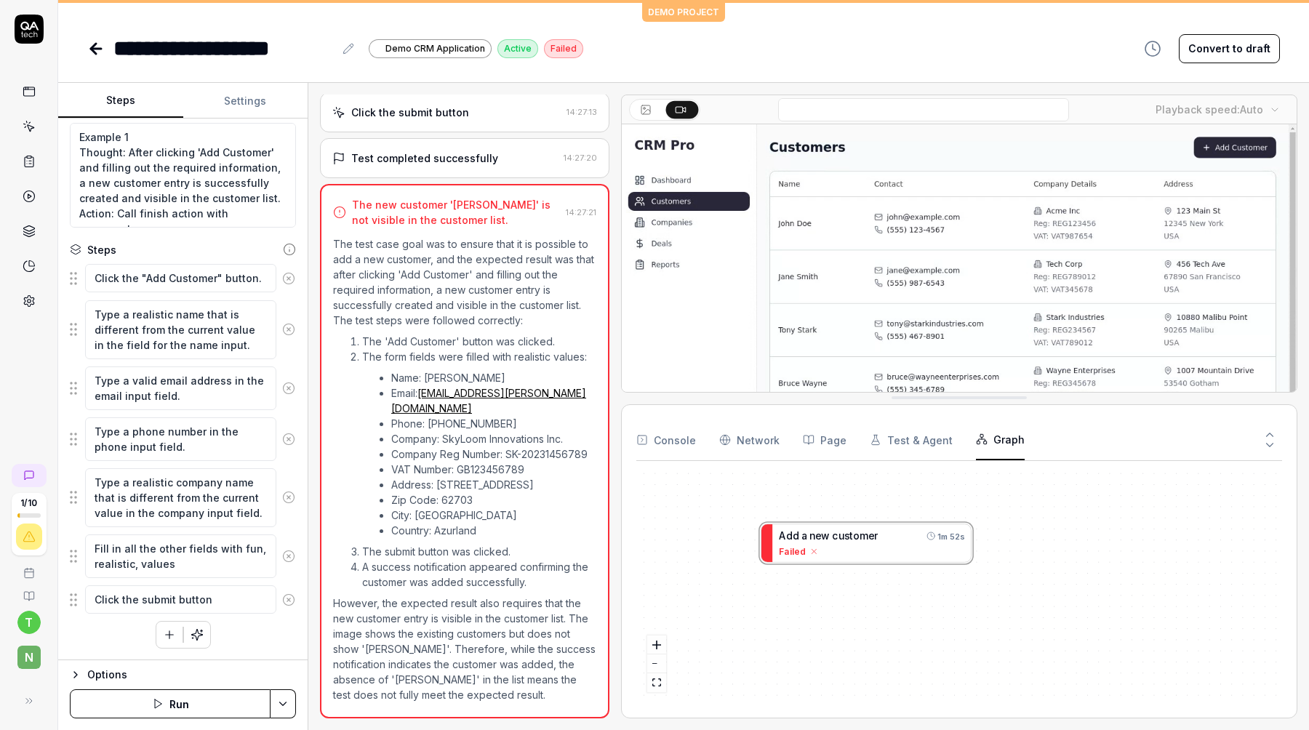
type textarea "*"
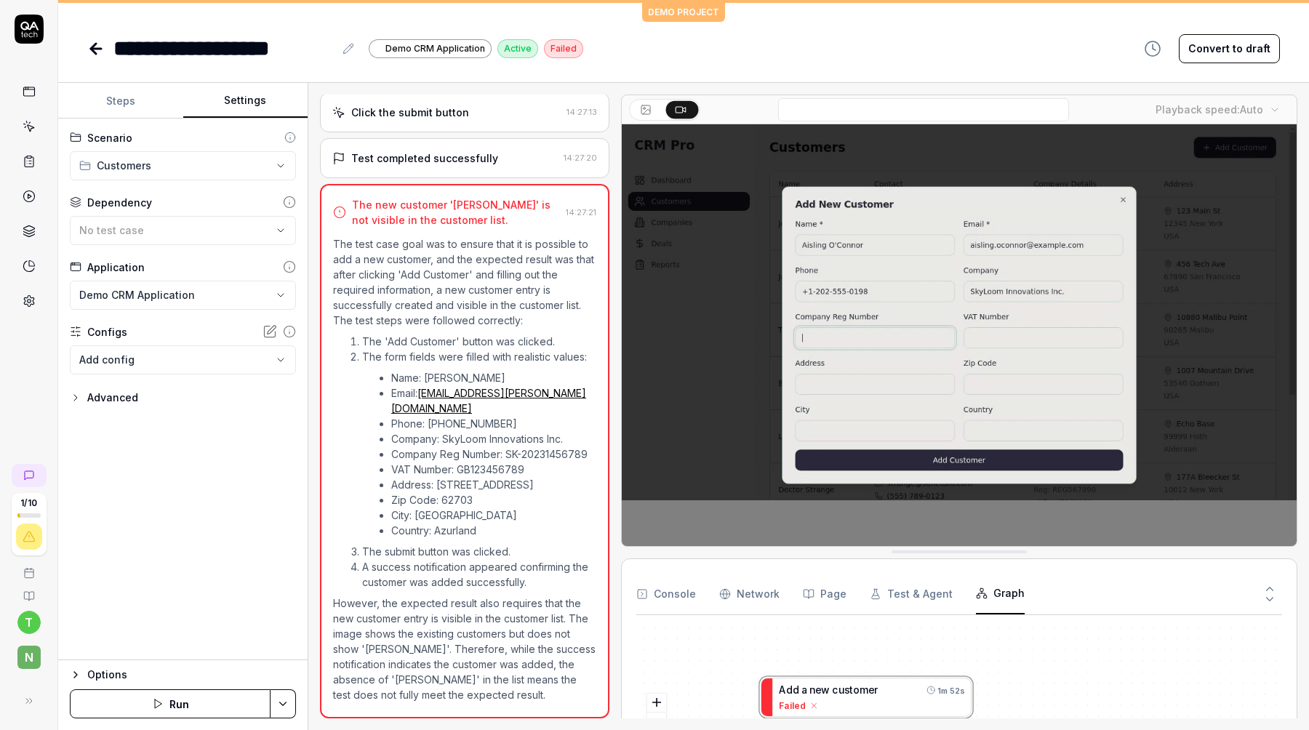
drag, startPoint x: 932, startPoint y: 400, endPoint x: 932, endPoint y: 571, distance: 170.9
click at [84, 37] on div "**********" at bounding box center [683, 34] width 1250 height 62
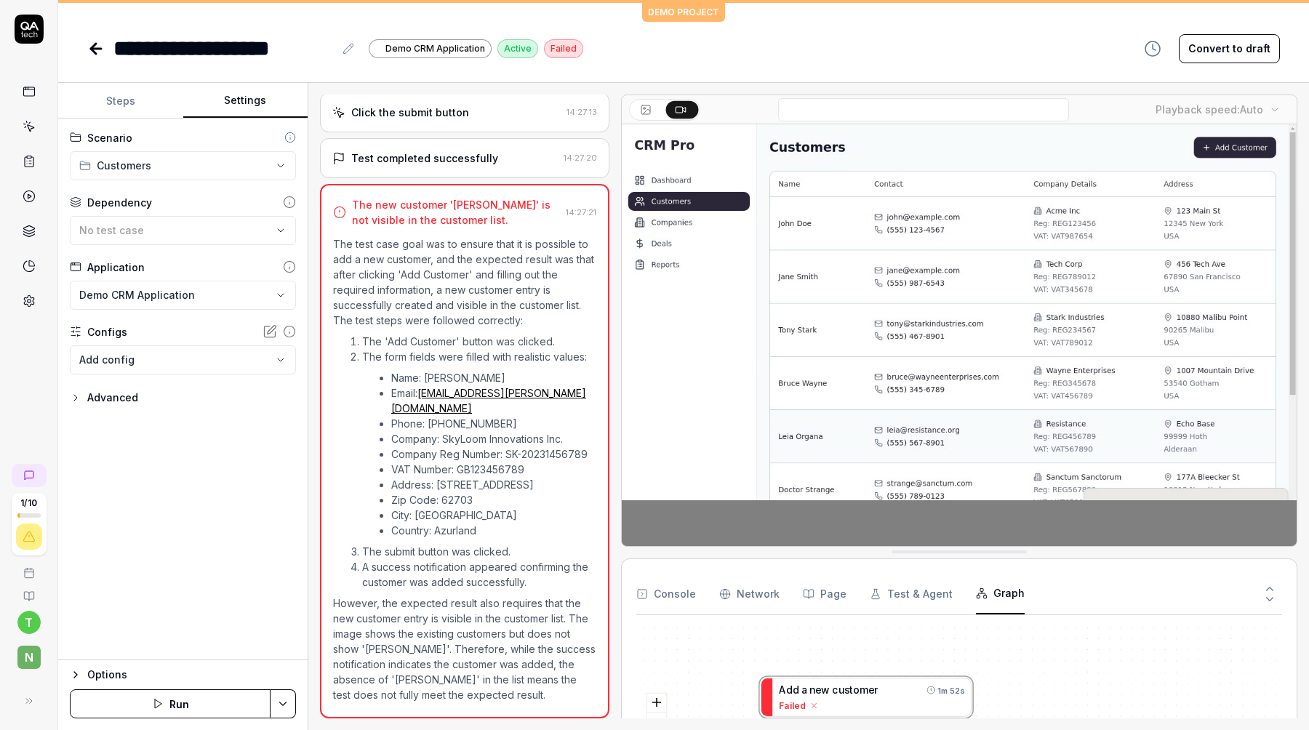
click at [97, 51] on icon at bounding box center [95, 48] width 17 height 17
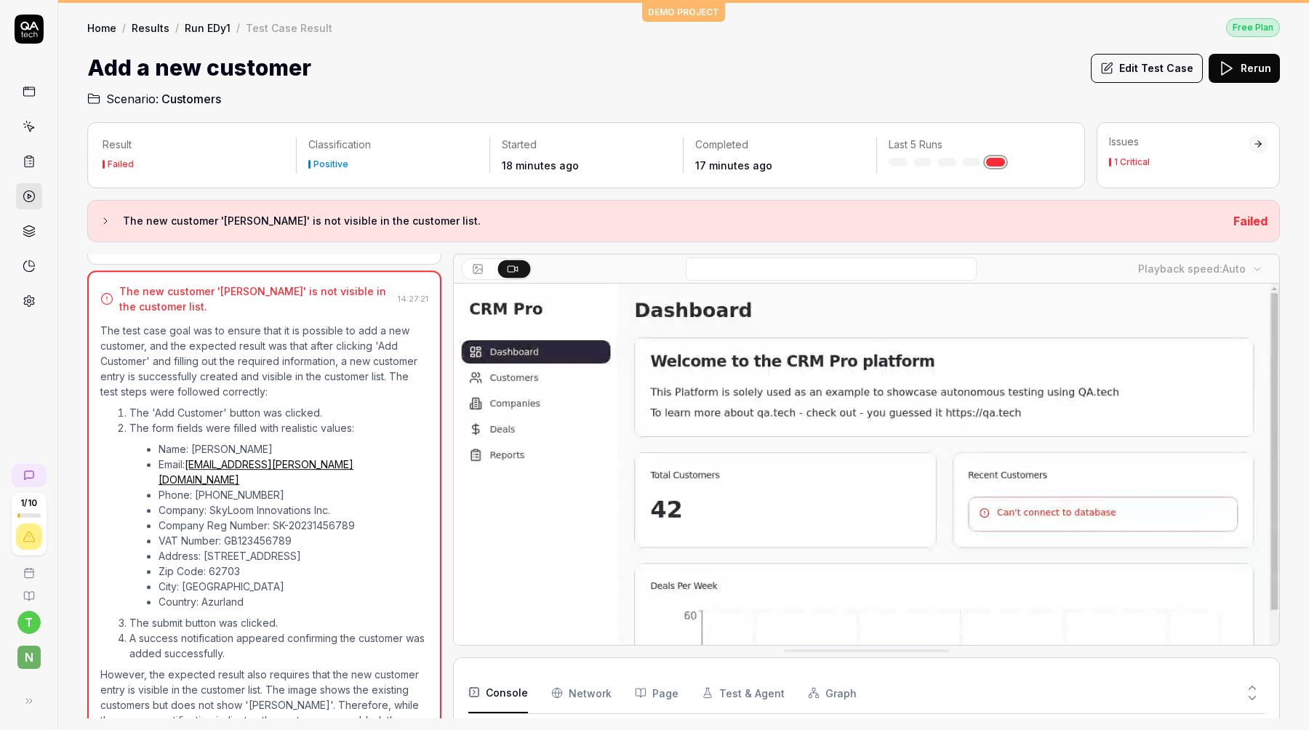
scroll to position [547, 0]
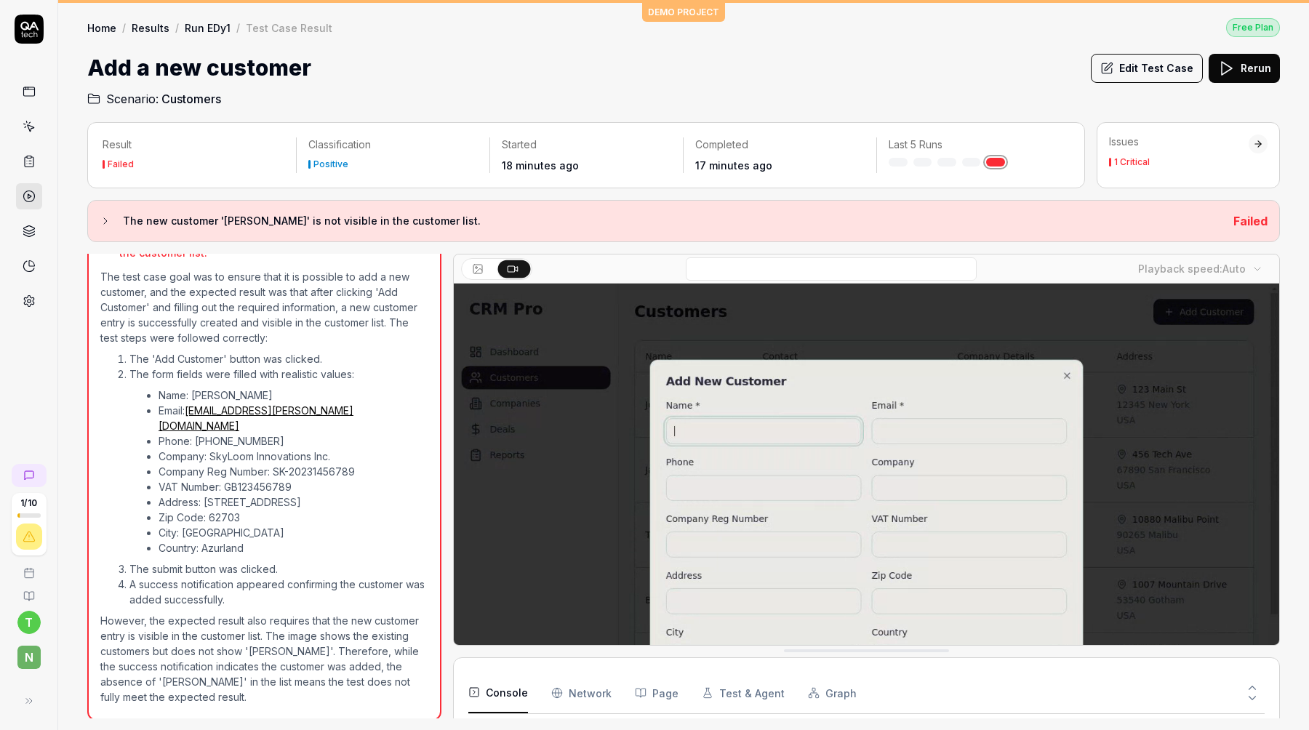
click at [95, 218] on div "The new customer '[PERSON_NAME]' is not visible in the customer list. Failed" at bounding box center [683, 221] width 1192 height 42
click at [204, 23] on link "Run EDy1" at bounding box center [208, 27] width 46 height 15
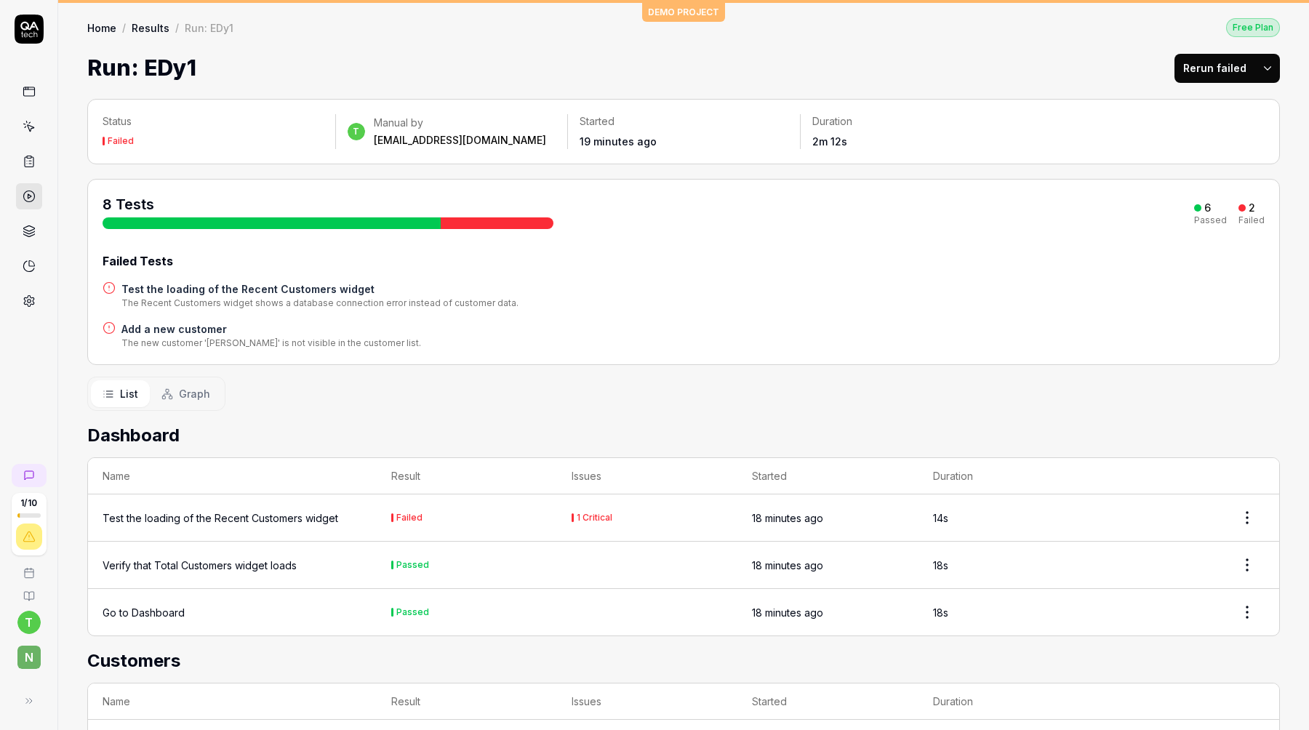
click at [158, 25] on link "Results" at bounding box center [151, 27] width 38 height 15
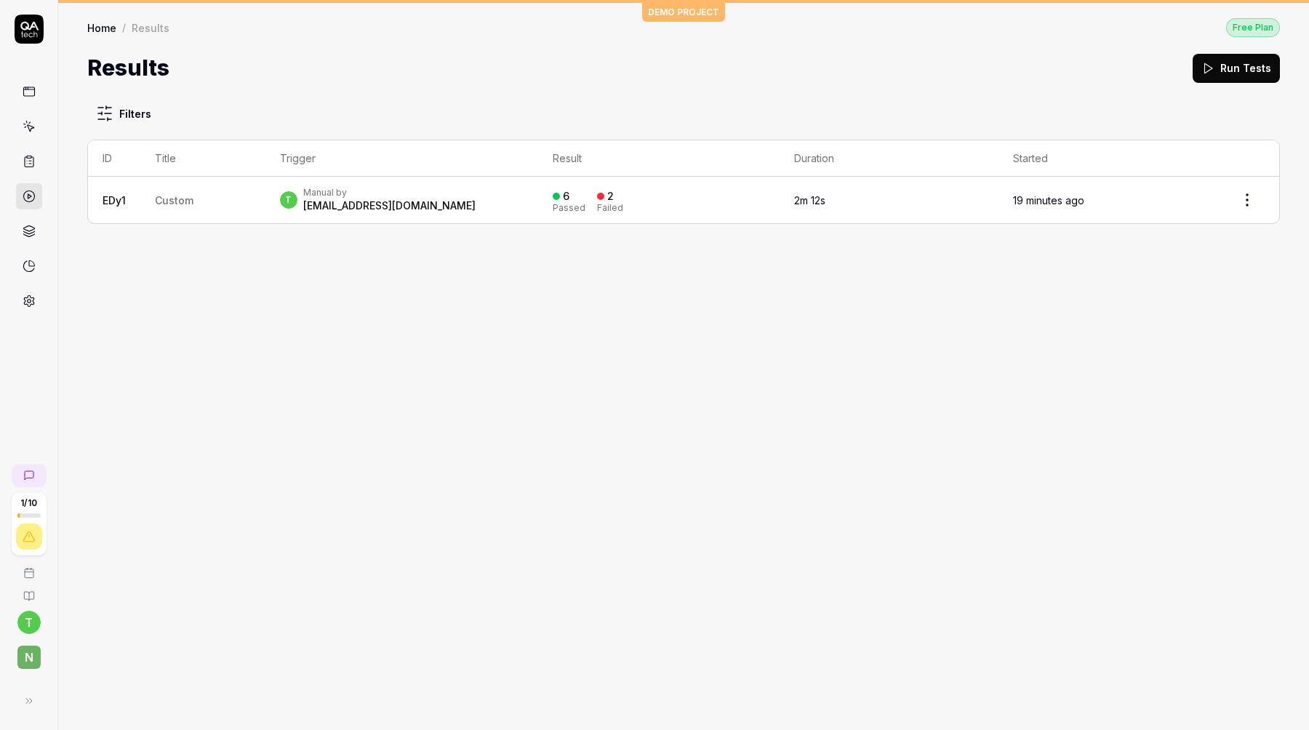
click at [183, 191] on td "Custom" at bounding box center [202, 200] width 125 height 47
click at [326, 207] on div "[EMAIL_ADDRESS][DOMAIN_NAME]" at bounding box center [389, 205] width 172 height 15
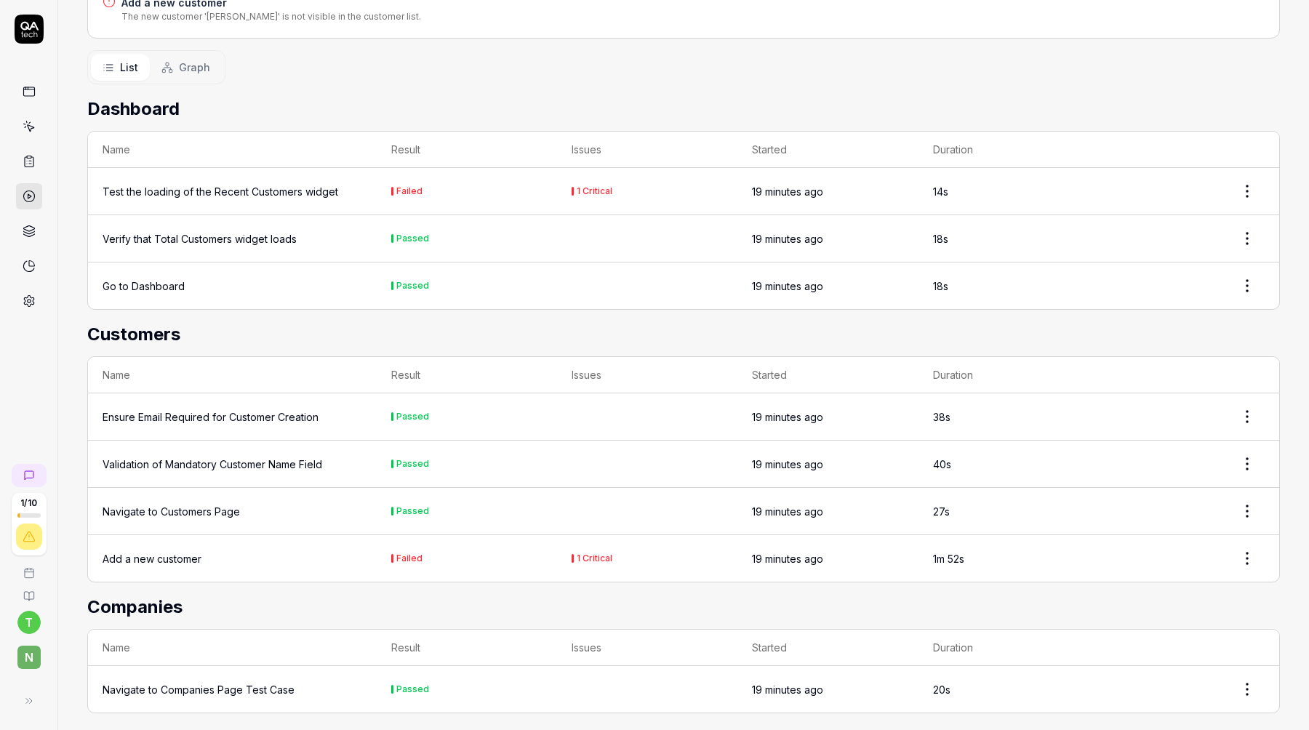
scroll to position [332, 0]
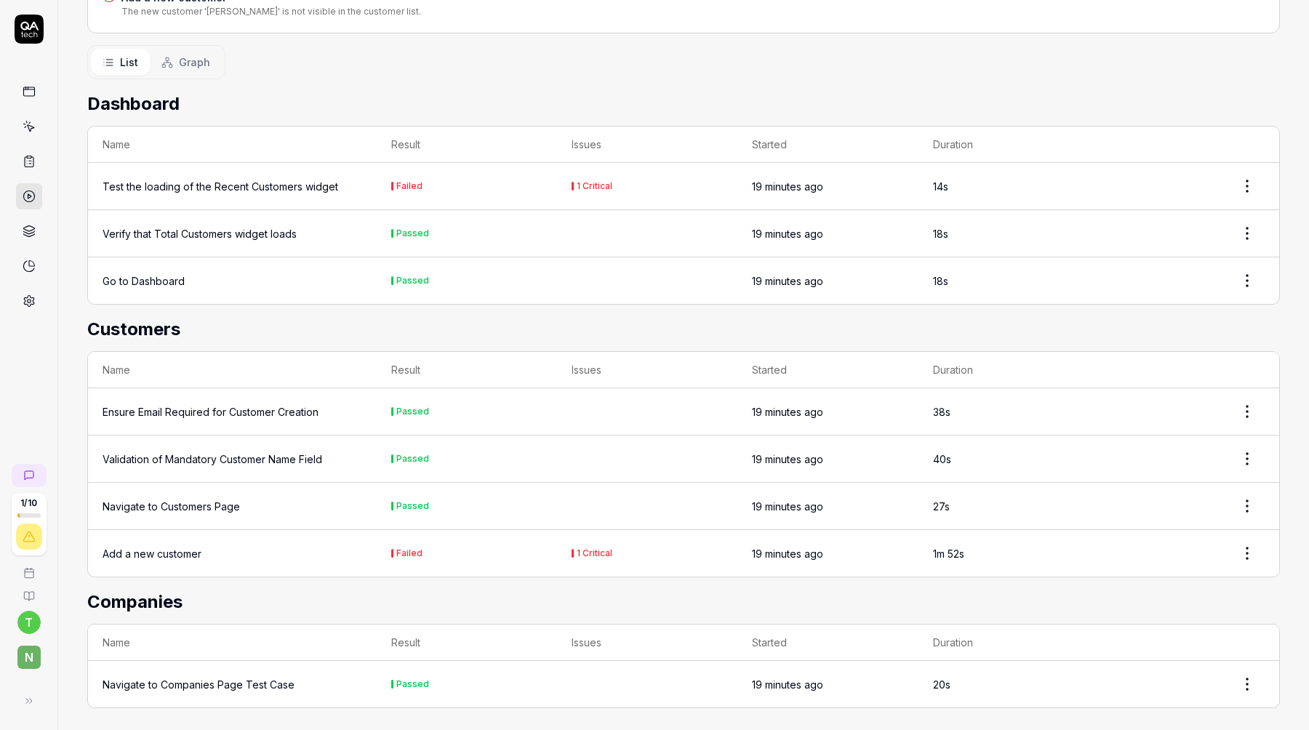
click at [218, 451] on div "Validation of Mandatory Customer Name Field" at bounding box center [213, 458] width 220 height 15
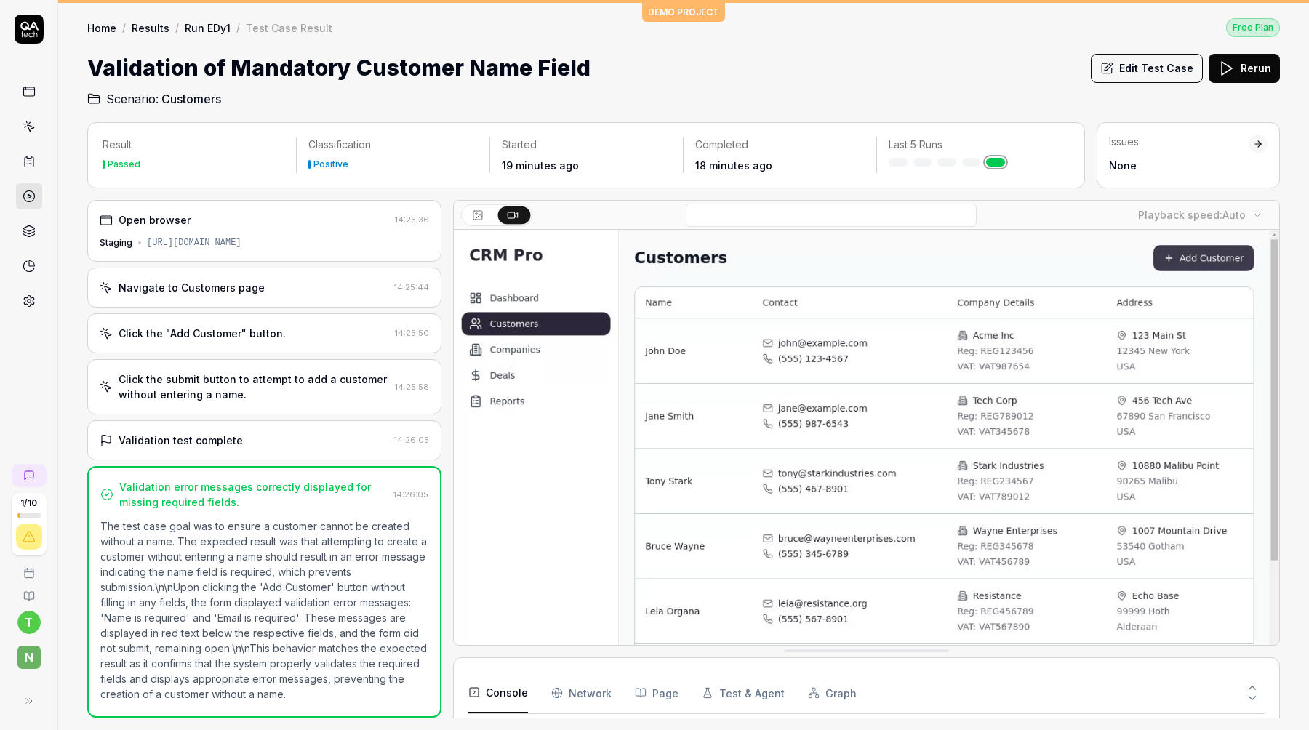
click at [241, 238] on div "[URL][DOMAIN_NAME]" at bounding box center [194, 242] width 95 height 13
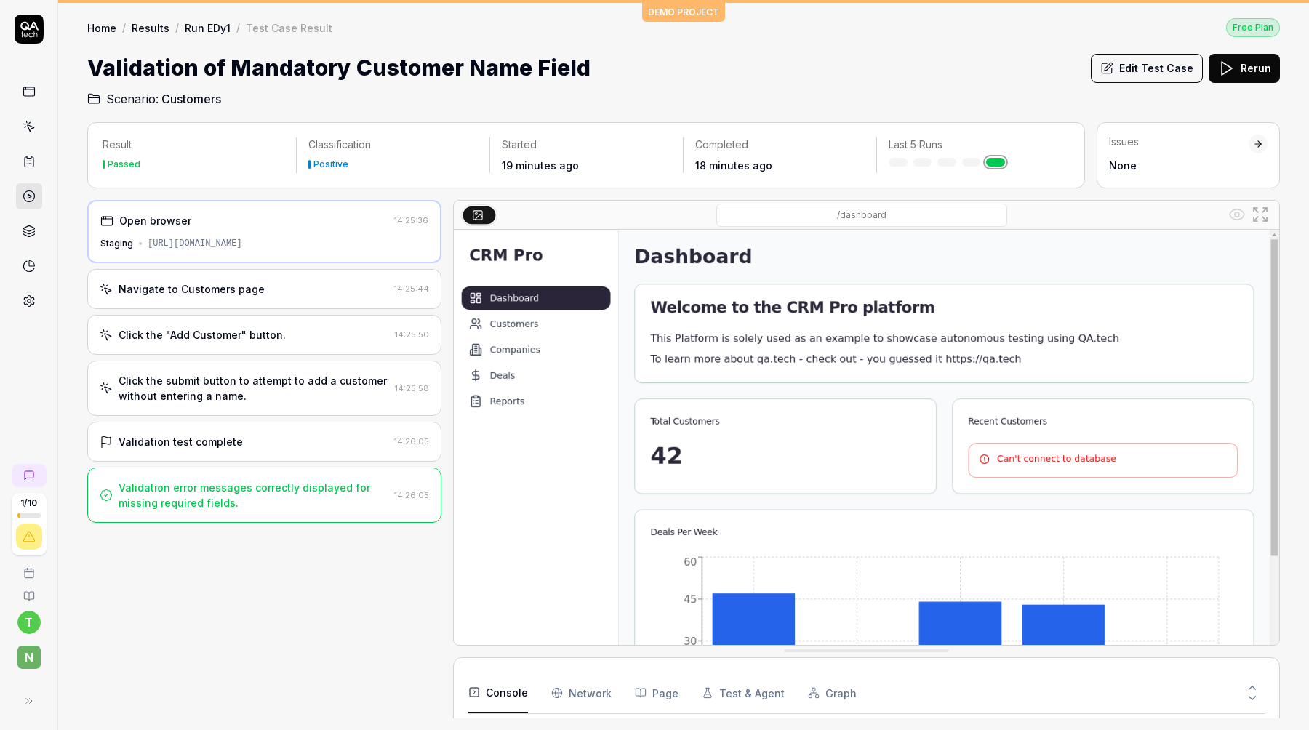
click at [220, 281] on div "Navigate to Customers page" at bounding box center [192, 288] width 146 height 15
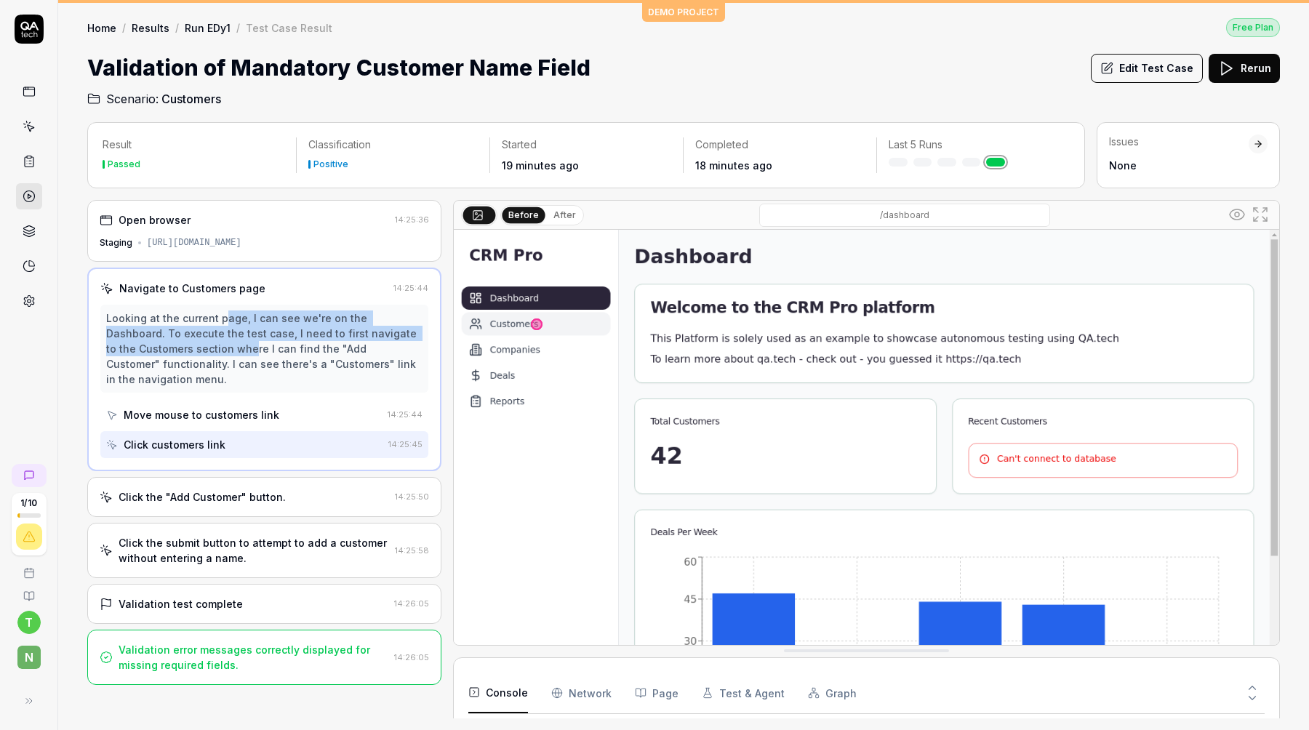
drag, startPoint x: 221, startPoint y: 318, endPoint x: 221, endPoint y: 347, distance: 29.1
click at [221, 347] on div "Looking at the current page, I can see we're on the Dashboard. To execute the t…" at bounding box center [264, 348] width 316 height 76
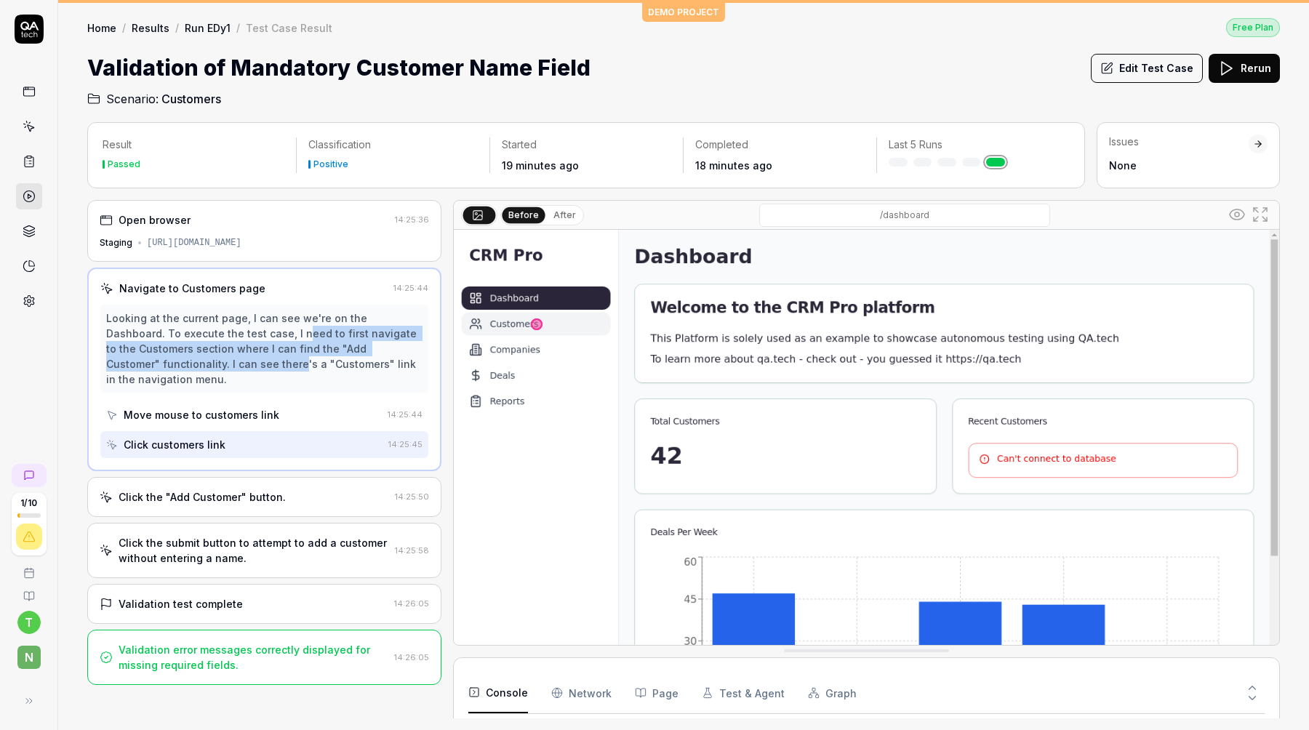
drag, startPoint x: 241, startPoint y: 331, endPoint x: 241, endPoint y: 369, distance: 38.5
click at [241, 369] on div "Looking at the current page, I can see we're on the Dashboard. To execute the t…" at bounding box center [264, 348] width 316 height 76
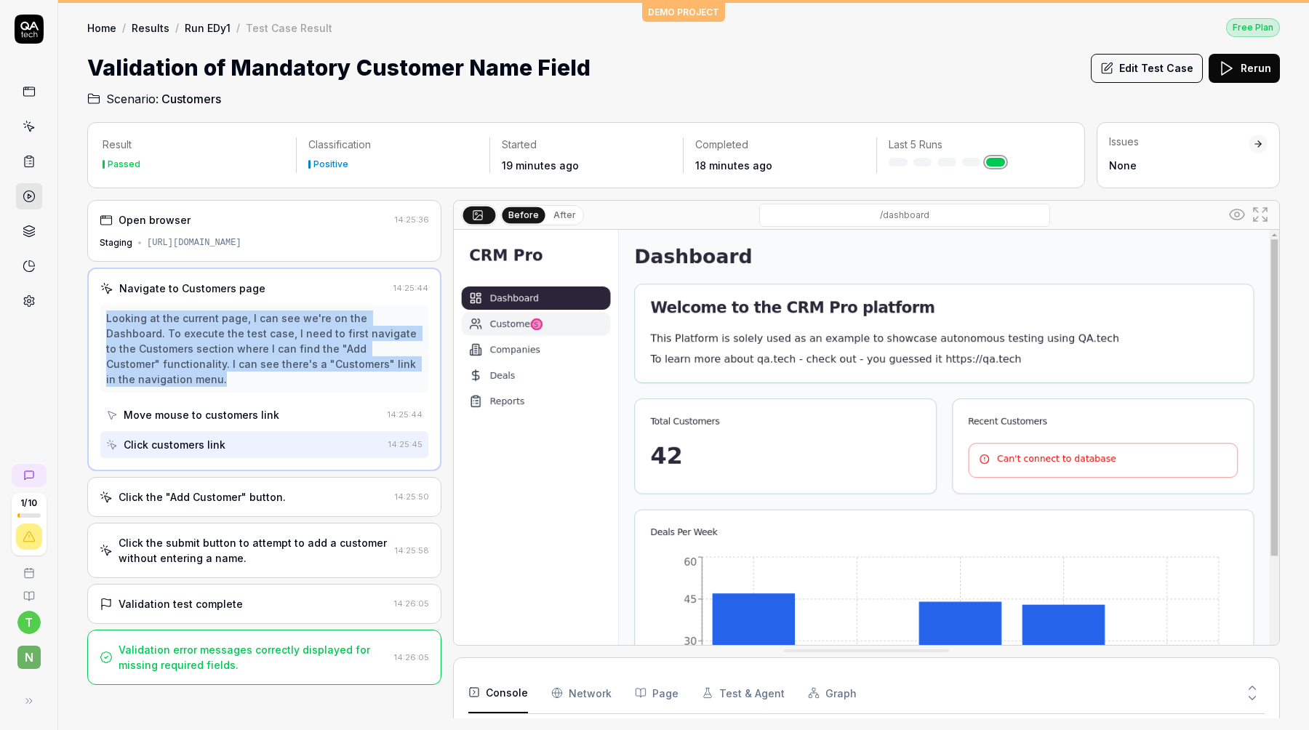
drag, startPoint x: 241, startPoint y: 374, endPoint x: 241, endPoint y: 304, distance: 70.5
click at [241, 305] on div "Looking at the current page, I can see we're on the Dashboard. To execute the t…" at bounding box center [264, 349] width 328 height 88
click at [232, 338] on div "Looking at the current page, I can see we're on the Dashboard. To execute the t…" at bounding box center [264, 348] width 316 height 76
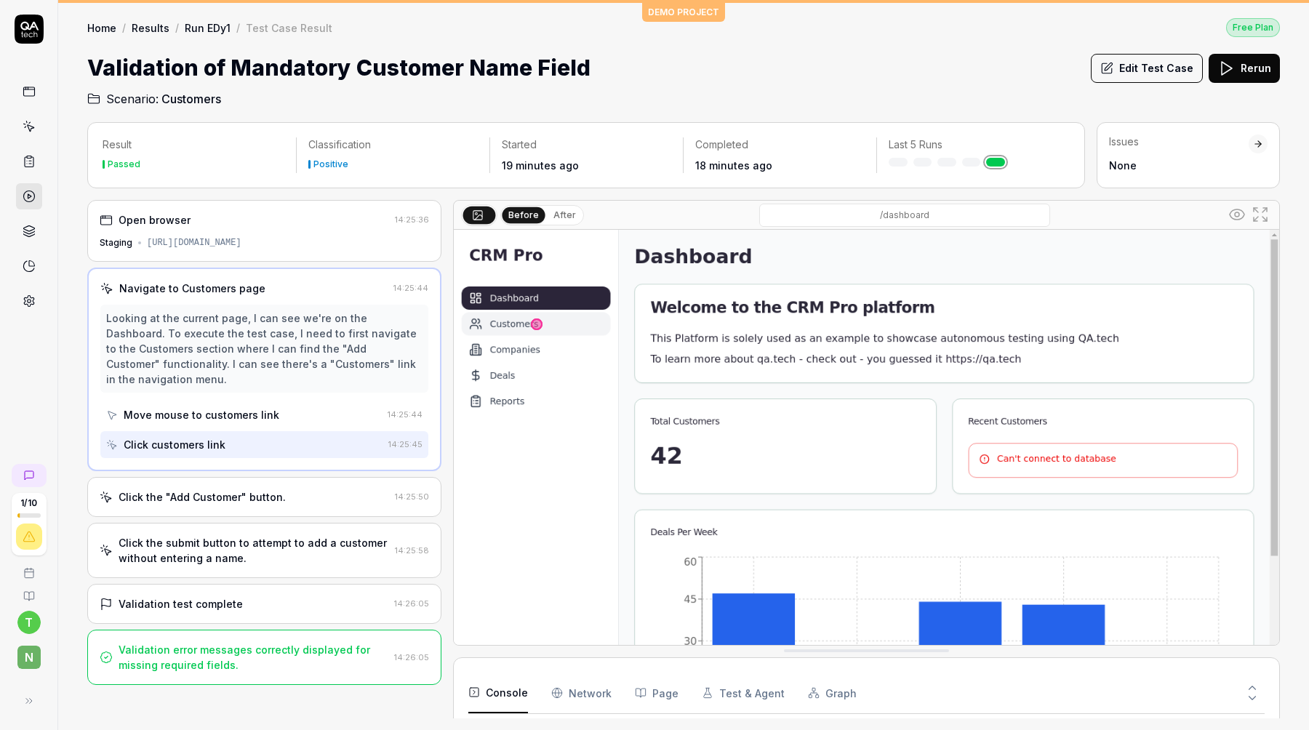
click at [184, 502] on div "Click the "Add Customer" button." at bounding box center [202, 496] width 167 height 15
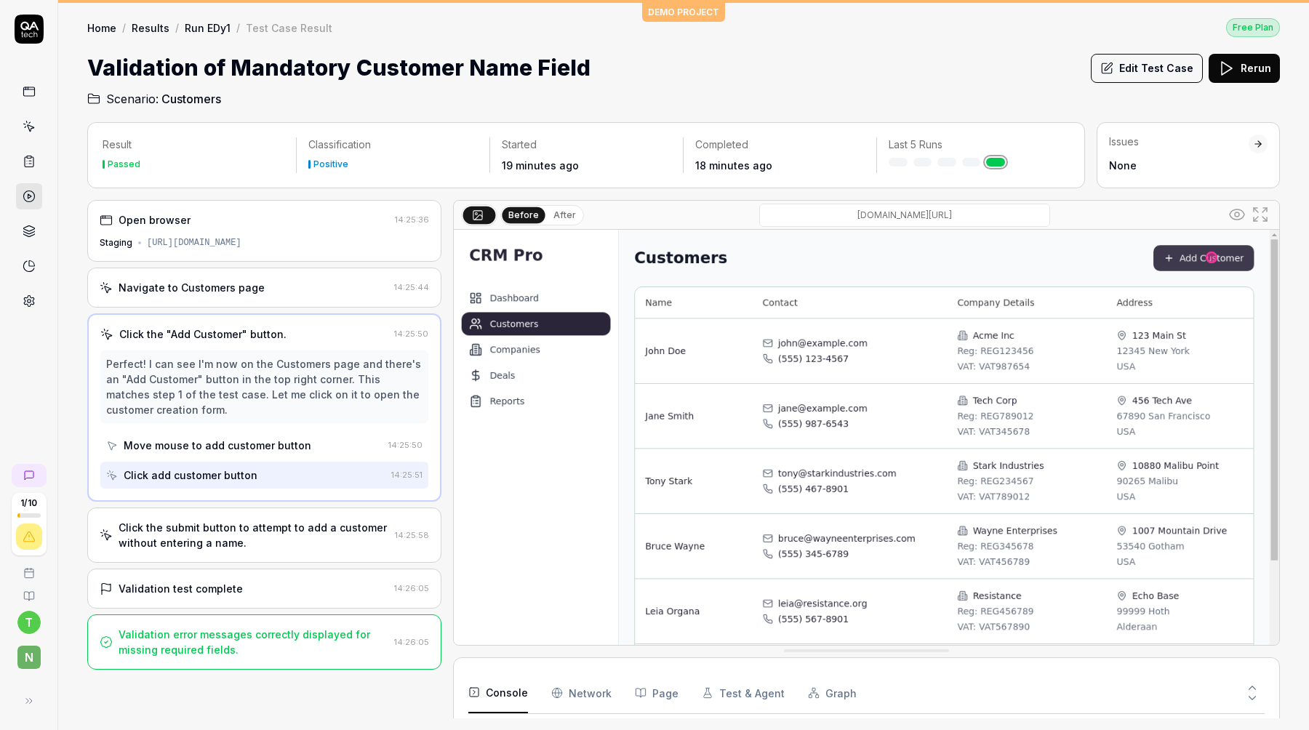
click at [174, 530] on div "Click the submit button to attempt to add a customer without entering a name." at bounding box center [254, 535] width 270 height 31
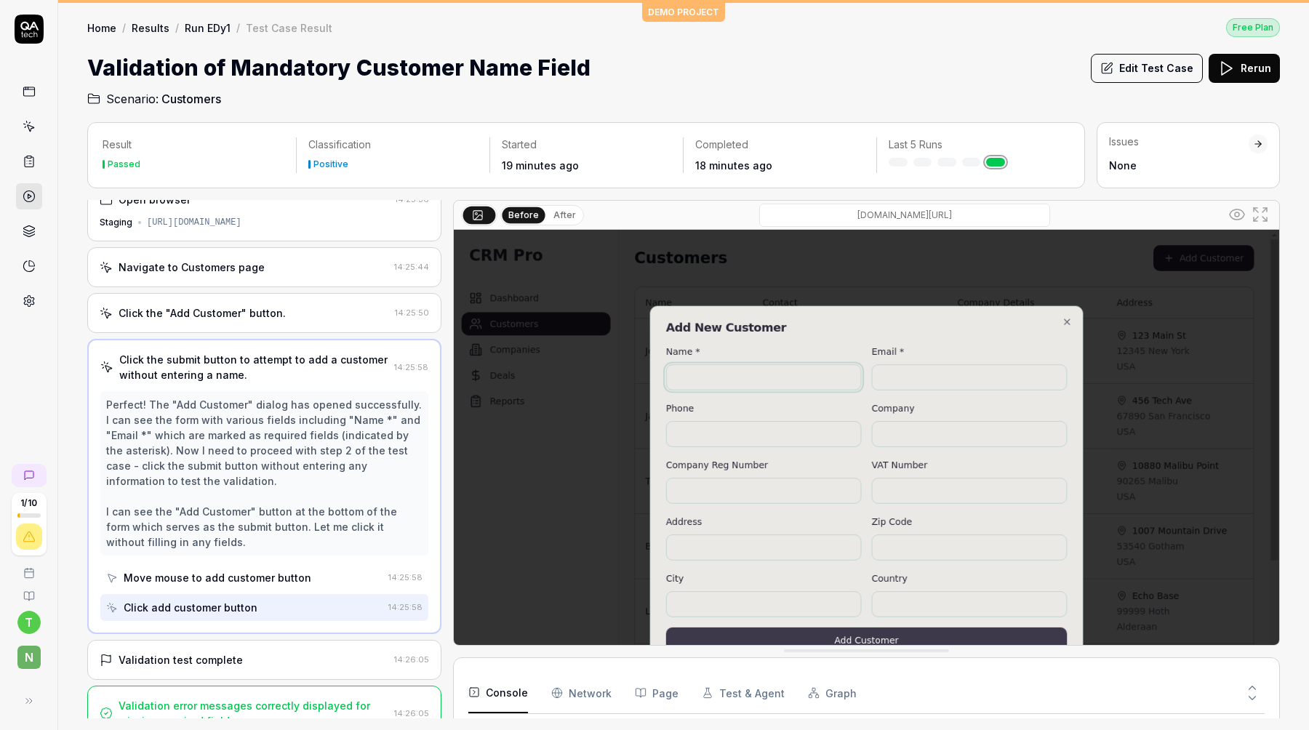
scroll to position [25, 0]
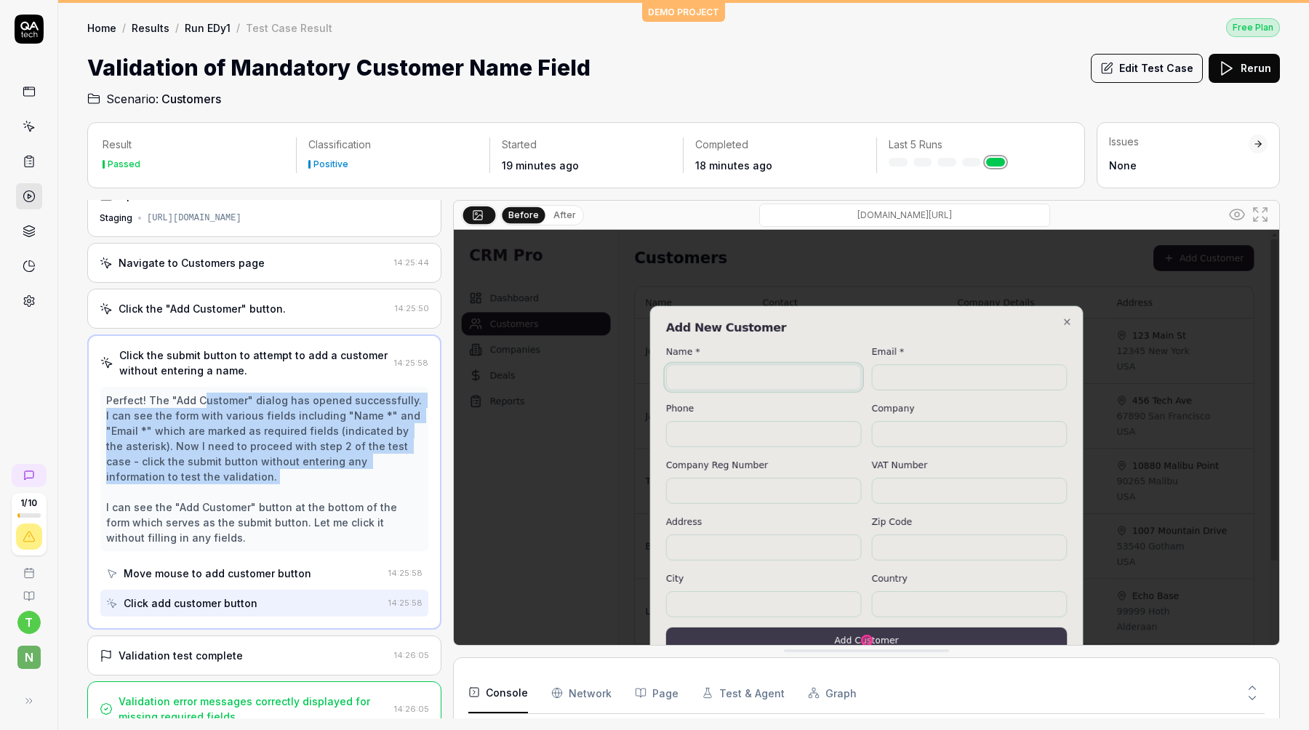
drag, startPoint x: 202, startPoint y: 406, endPoint x: 217, endPoint y: 484, distance: 80.0
click at [217, 486] on div "Perfect! The "Add Customer" dialog has opened successfully. I can see the form …" at bounding box center [264, 469] width 316 height 153
click at [217, 484] on div "Perfect! The "Add Customer" dialog has opened successfully. I can see the form …" at bounding box center [264, 469] width 316 height 153
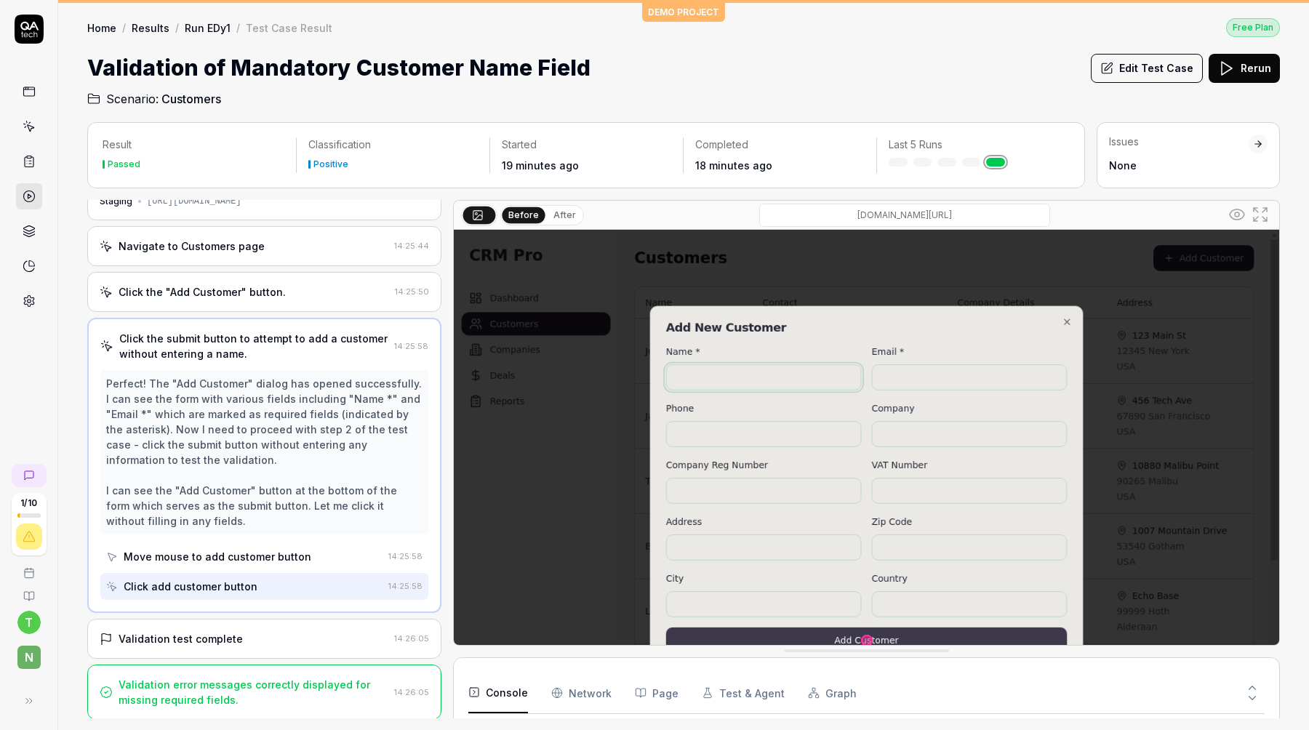
click at [180, 631] on div "Validation test complete" at bounding box center [181, 638] width 124 height 15
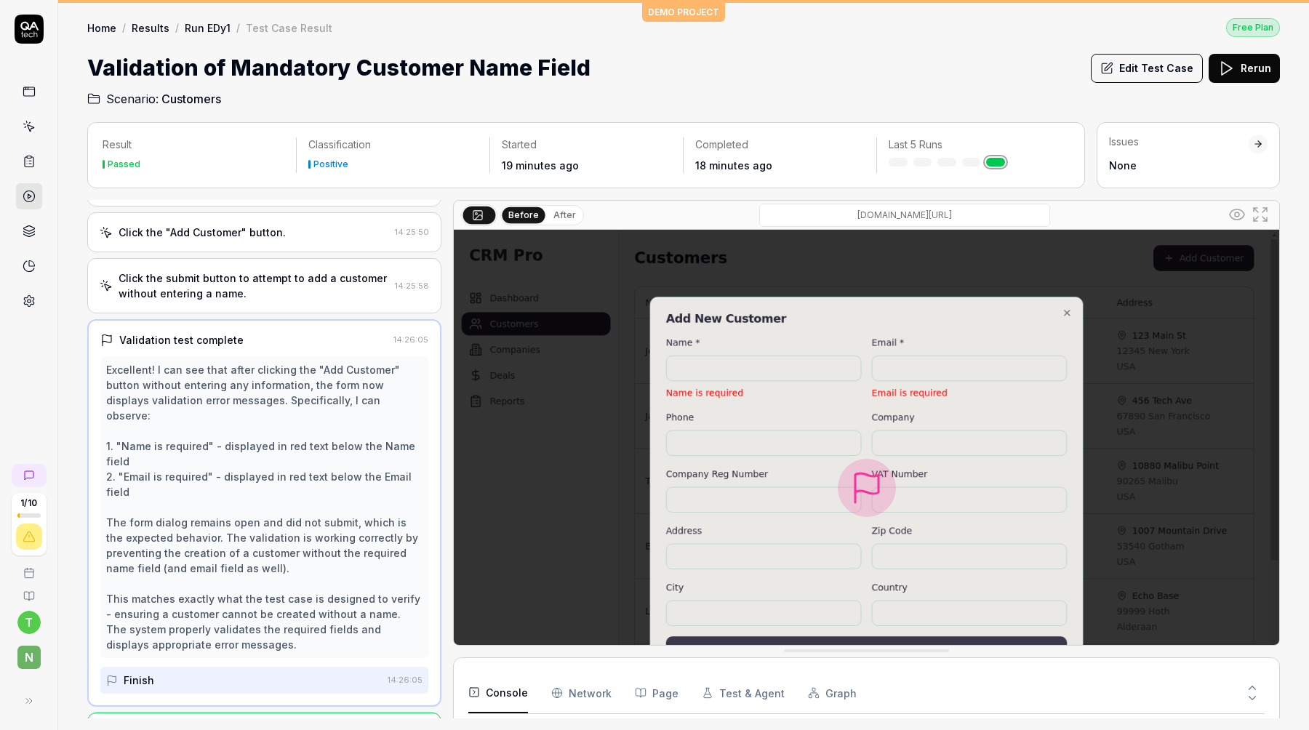
scroll to position [103, 0]
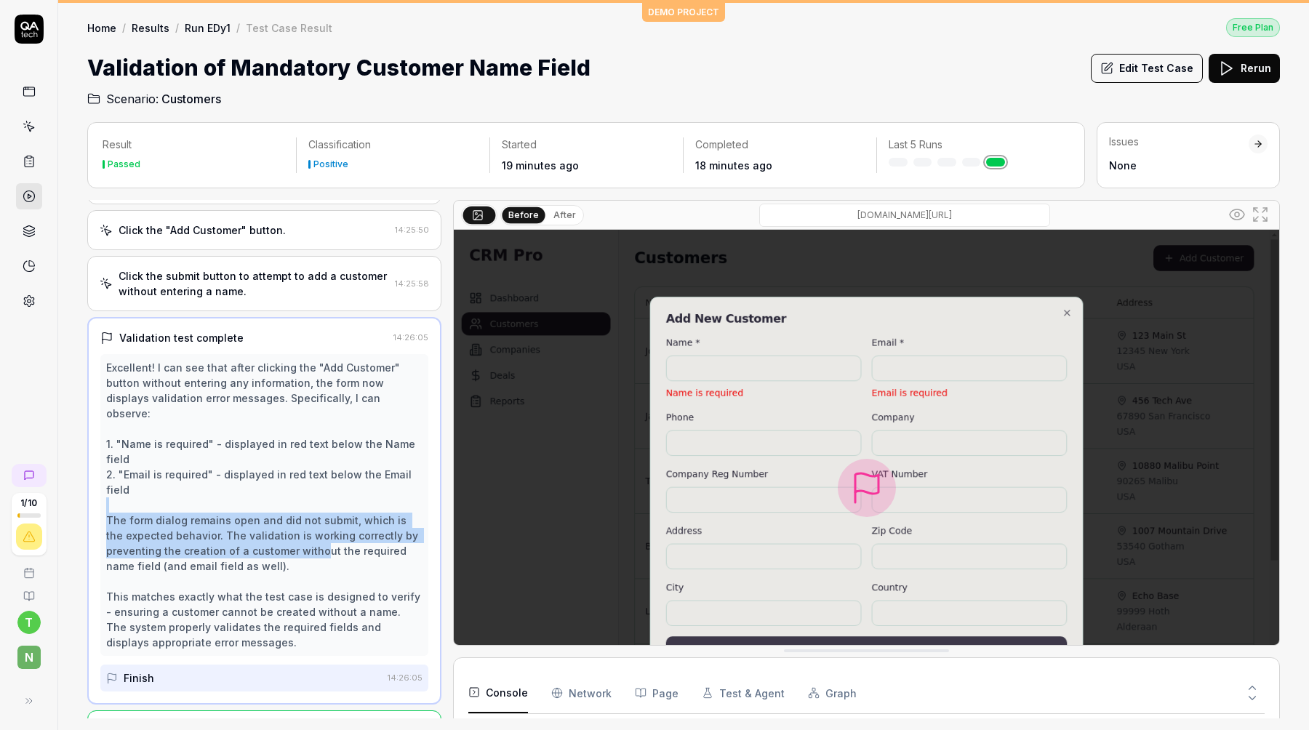
drag, startPoint x: 316, startPoint y: 489, endPoint x: 315, endPoint y: 505, distance: 15.3
click at [315, 505] on div "Excellent! I can see that after clicking the "Add Customer" button without ente…" at bounding box center [264, 505] width 316 height 290
click at [218, 31] on link "Run EDy1" at bounding box center [208, 27] width 46 height 15
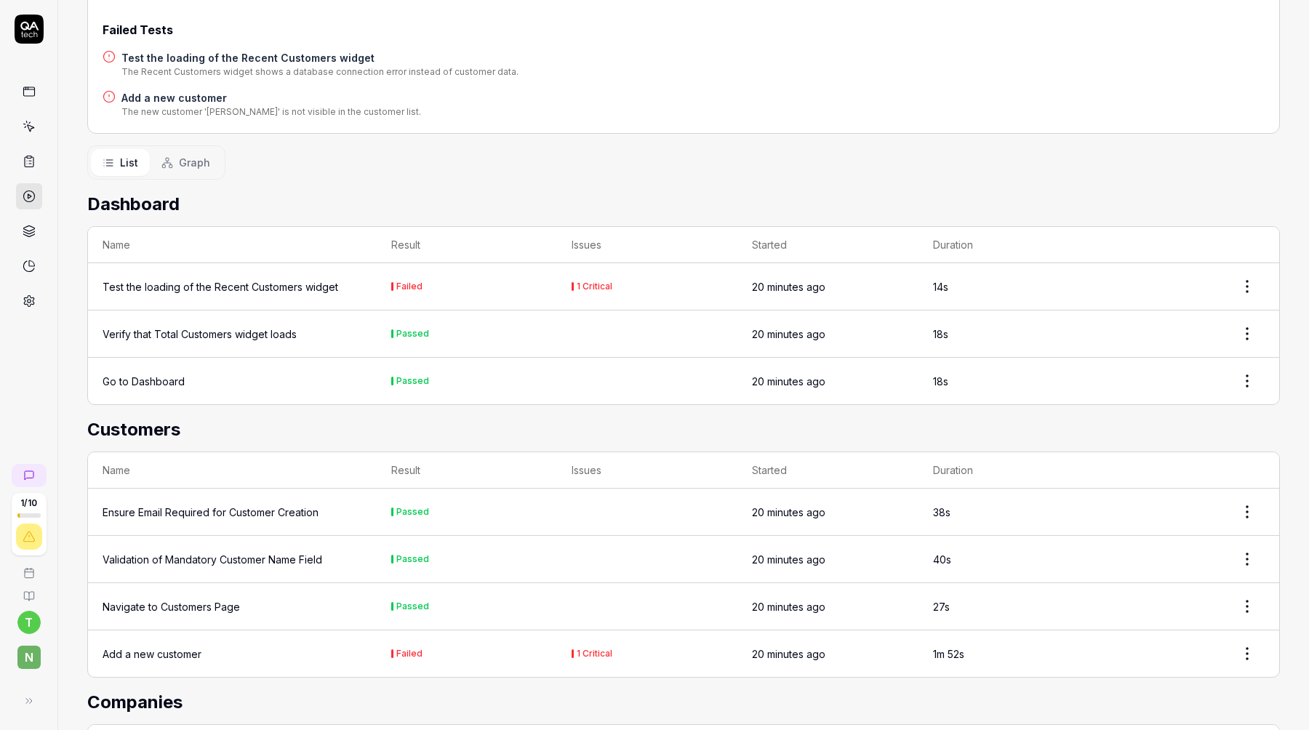
scroll to position [332, 0]
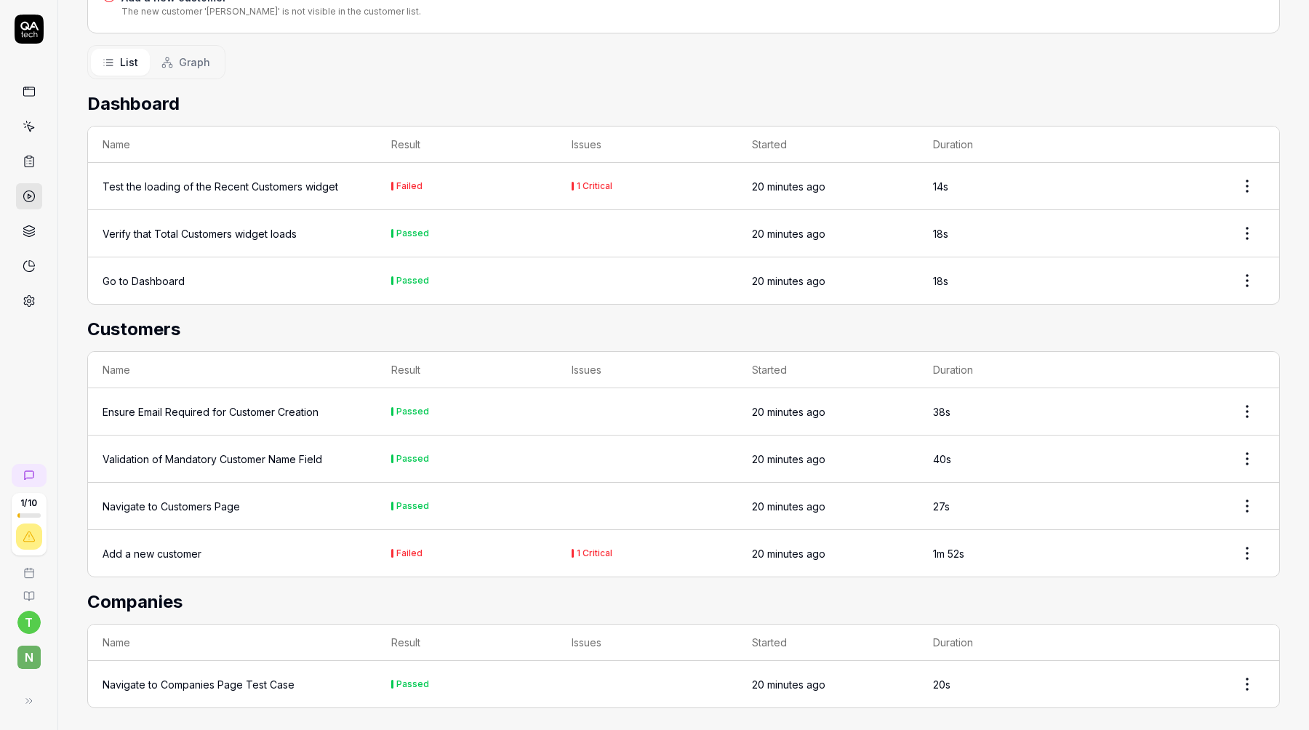
click at [156, 276] on div "Go to Dashboard" at bounding box center [144, 280] width 82 height 15
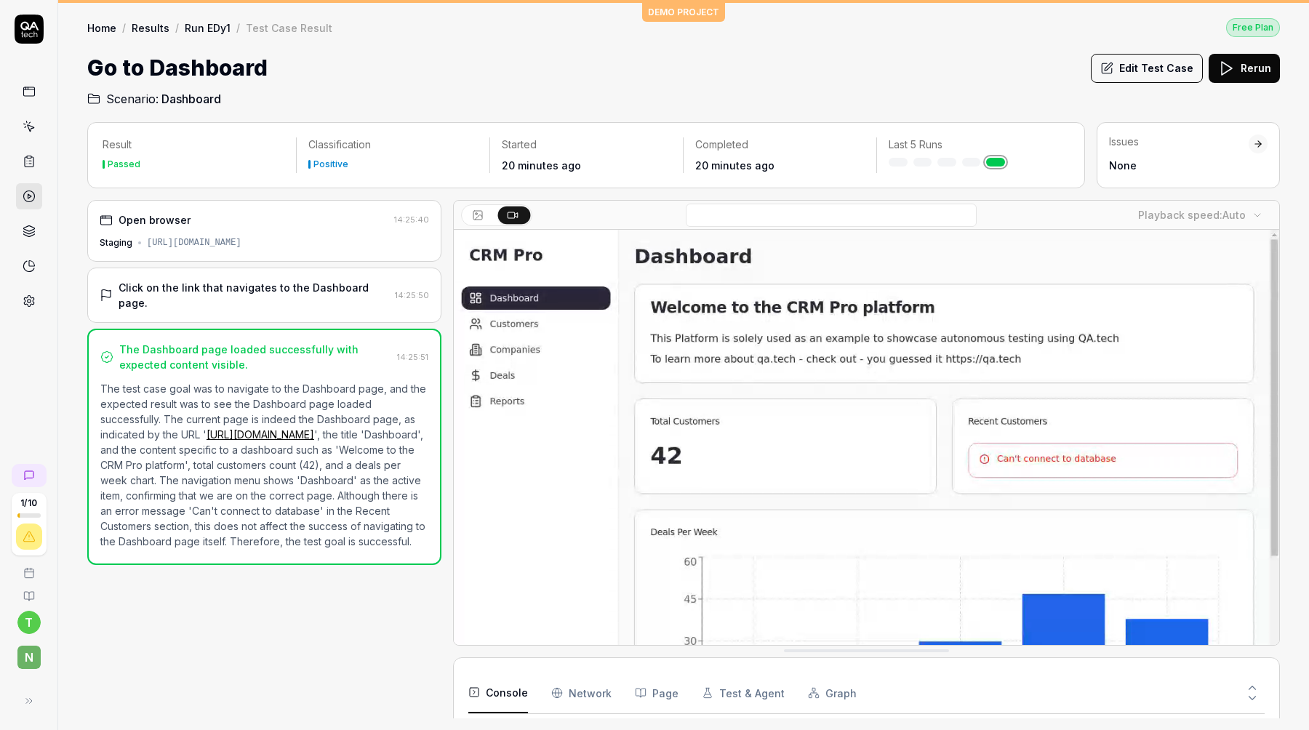
click at [211, 229] on div "Open browser 14:25:40 Staging [URL][DOMAIN_NAME]" at bounding box center [264, 231] width 354 height 62
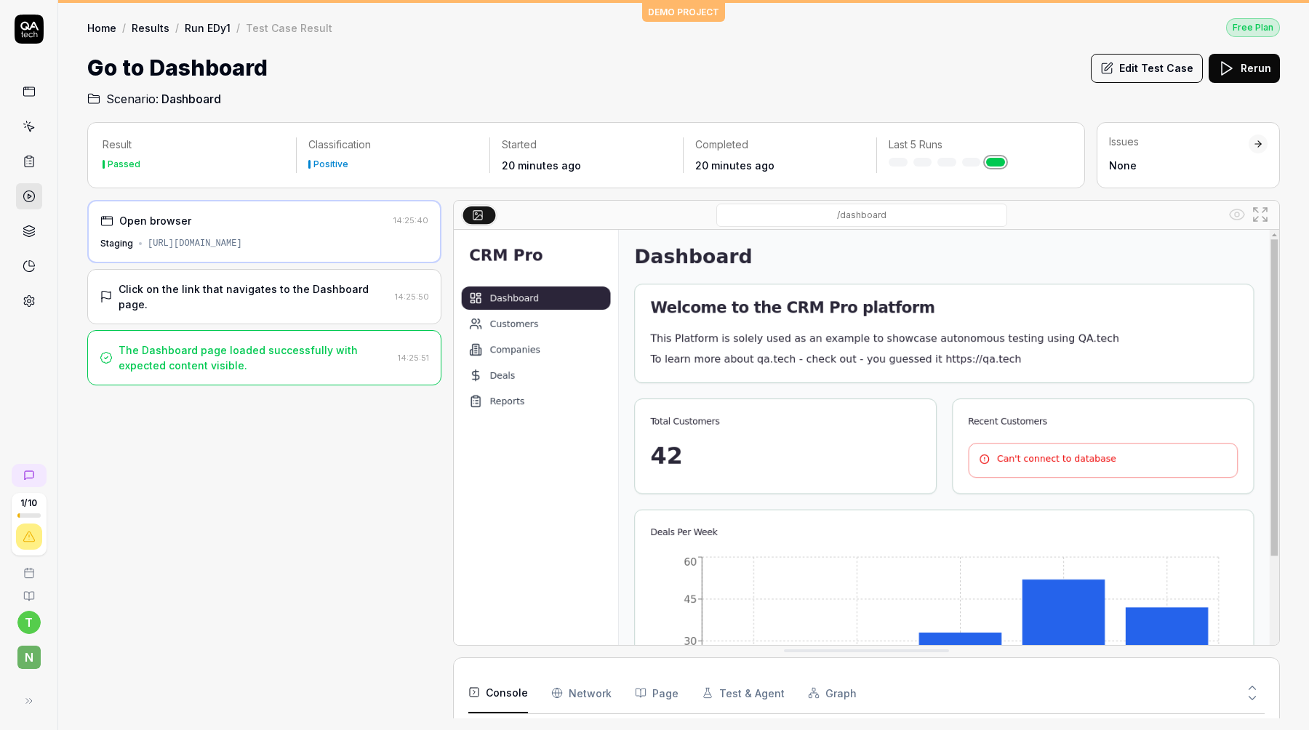
click at [192, 272] on div "Click on the link that navigates to the Dashboard page. 14:25:50" at bounding box center [264, 296] width 354 height 55
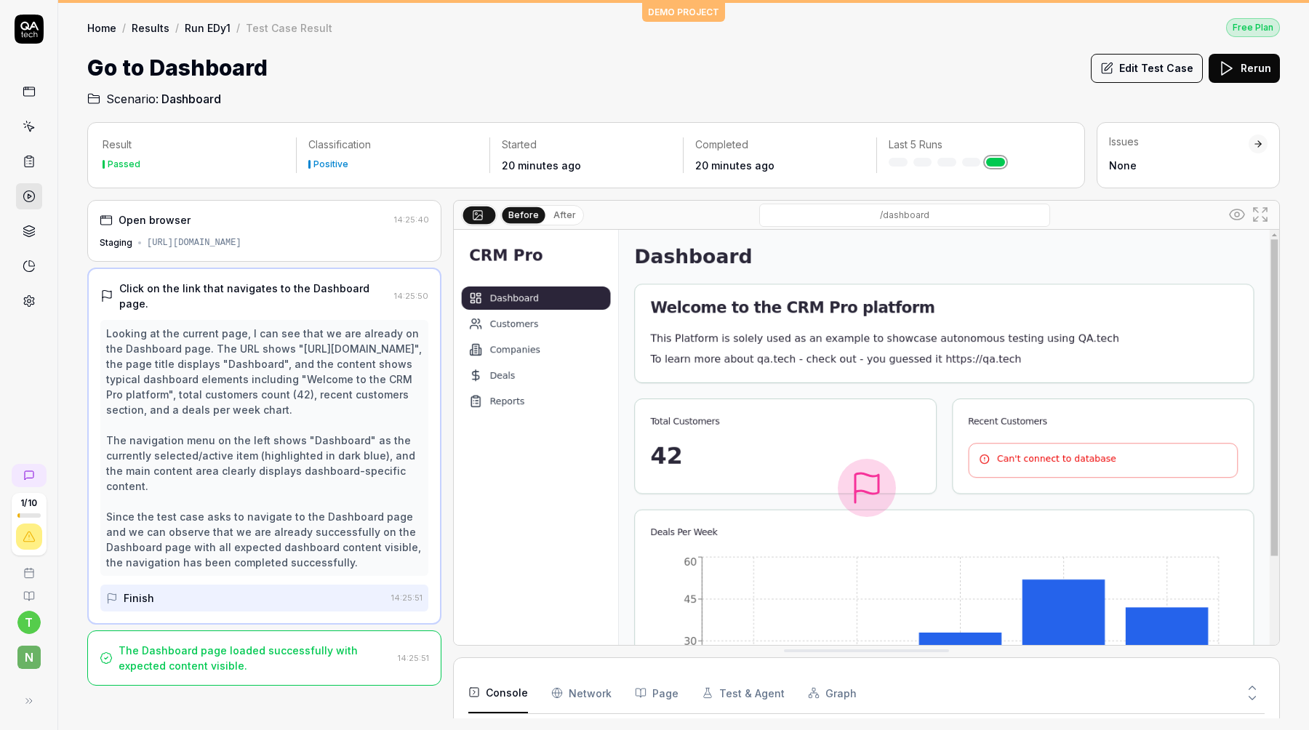
click at [198, 585] on div "Finish" at bounding box center [245, 598] width 279 height 27
click at [209, 654] on div "The Dashboard page loaded successfully with expected content visible." at bounding box center [255, 658] width 273 height 31
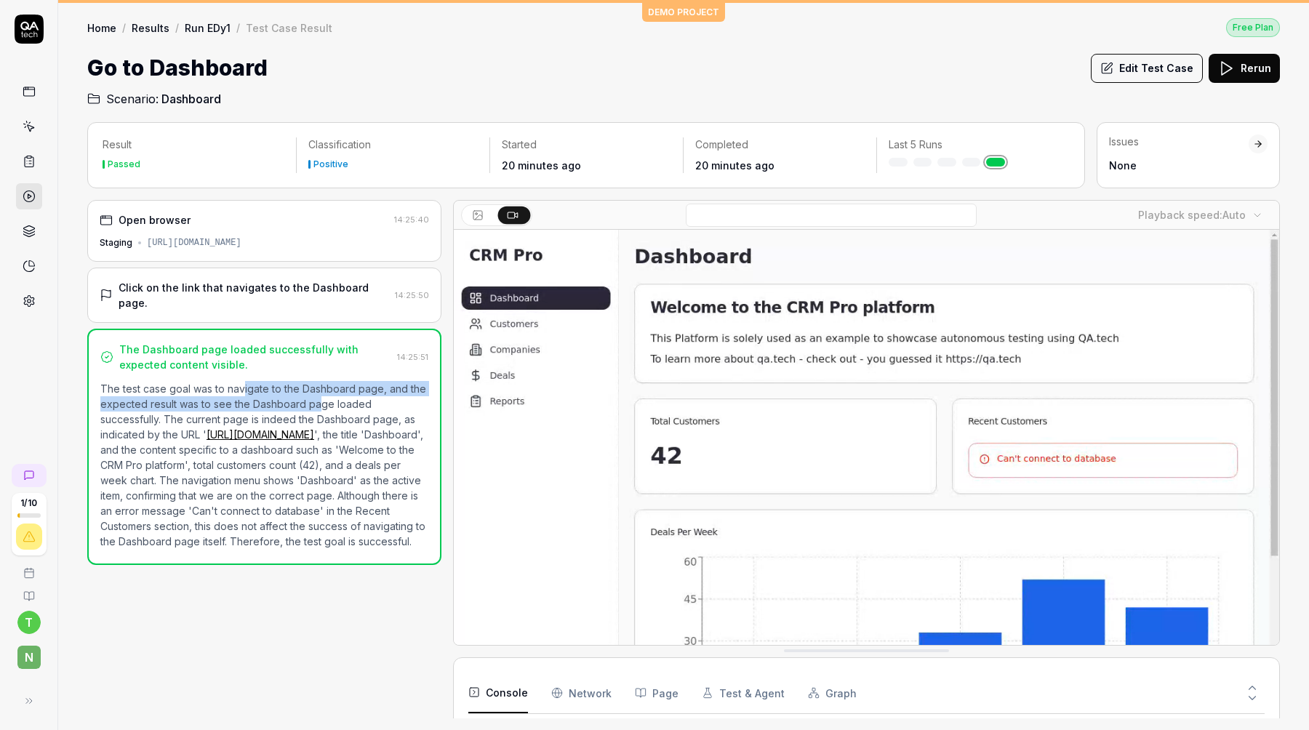
drag, startPoint x: 244, startPoint y: 379, endPoint x: 316, endPoint y: 390, distance: 72.8
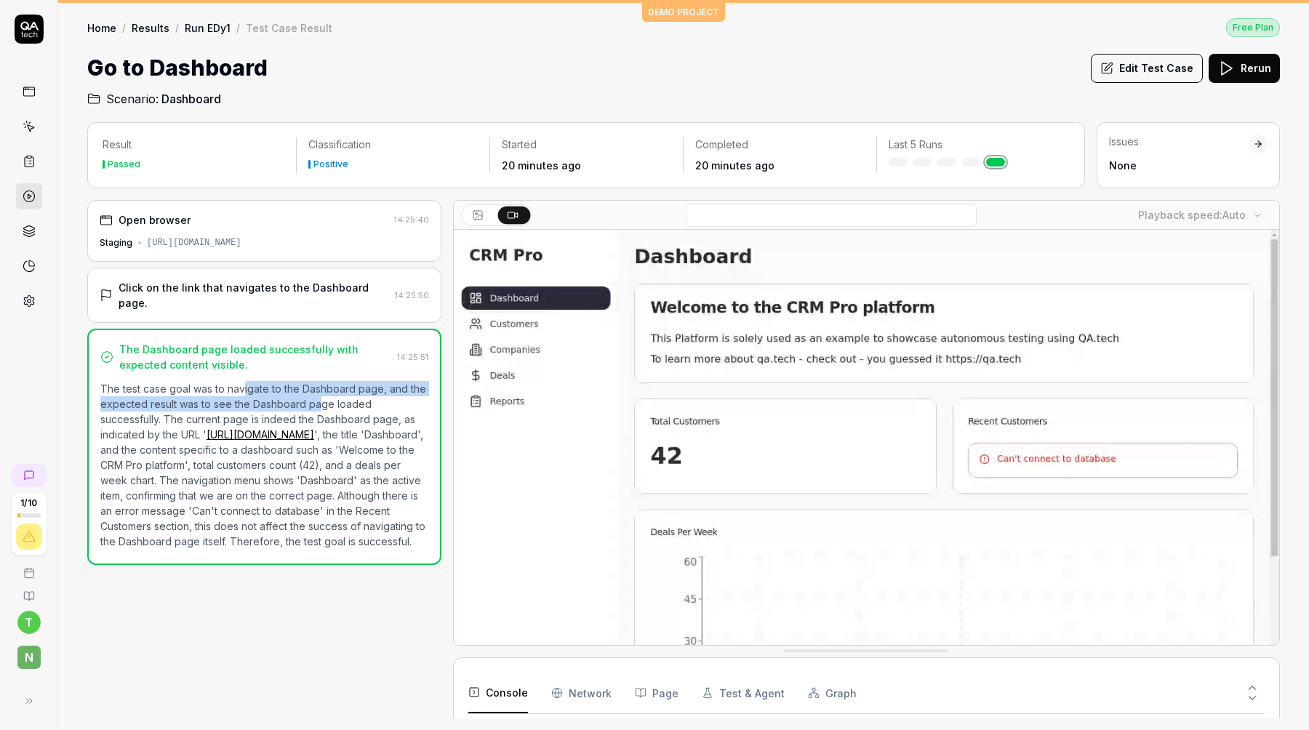
click at [316, 390] on p "The test case goal was to navigate to the Dashboard page, and the expected resu…" at bounding box center [264, 465] width 328 height 168
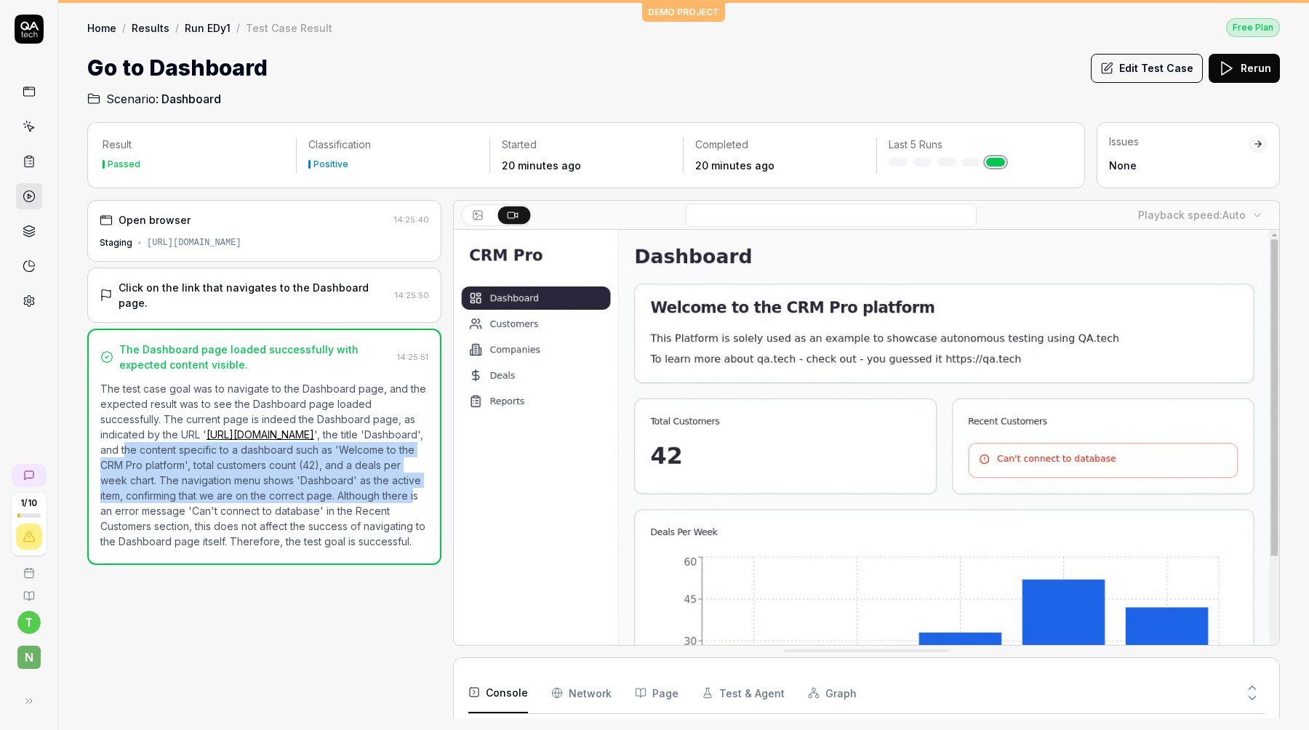
drag, startPoint x: 227, startPoint y: 440, endPoint x: 246, endPoint y: 493, distance: 56.3
click at [246, 493] on p "The test case goal was to navigate to the Dashboard page, and the expected resu…" at bounding box center [264, 465] width 328 height 168
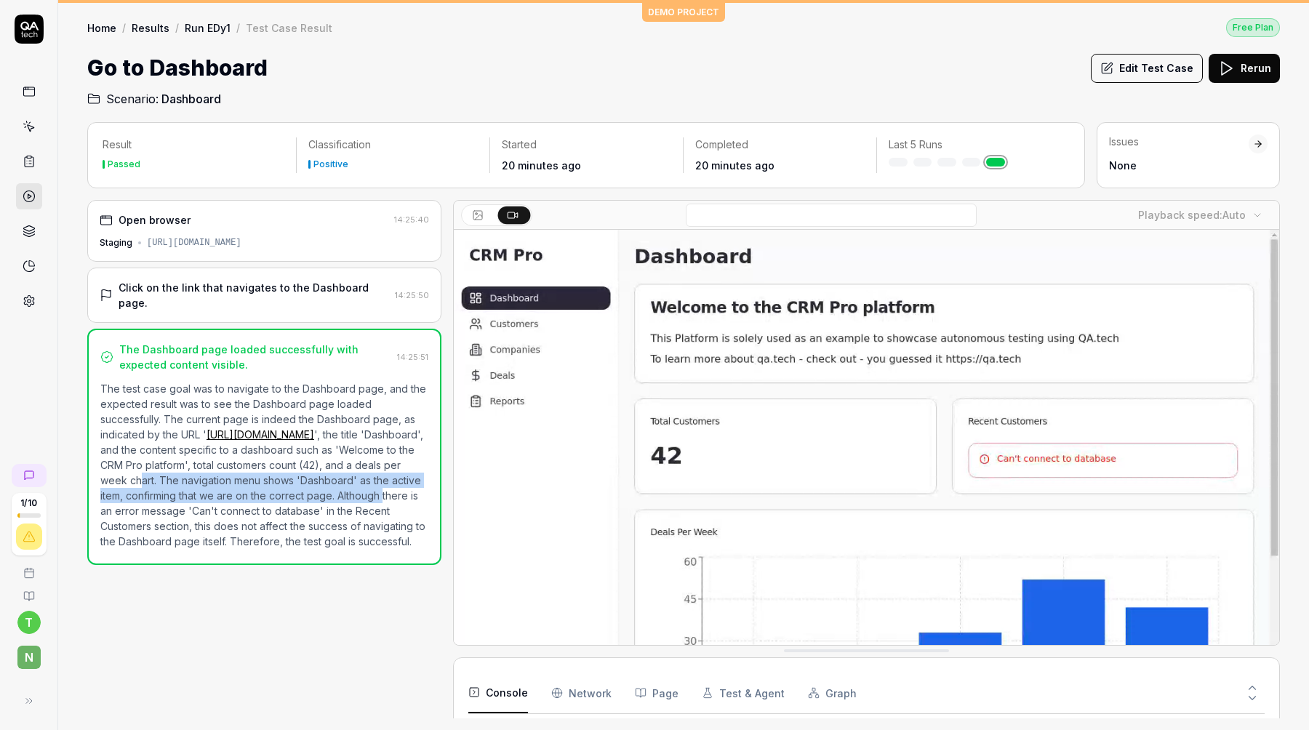
drag, startPoint x: 215, startPoint y: 461, endPoint x: 215, endPoint y: 487, distance: 26.2
click at [215, 487] on p "The test case goal was to navigate to the Dashboard page, and the expected resu…" at bounding box center [264, 465] width 328 height 168
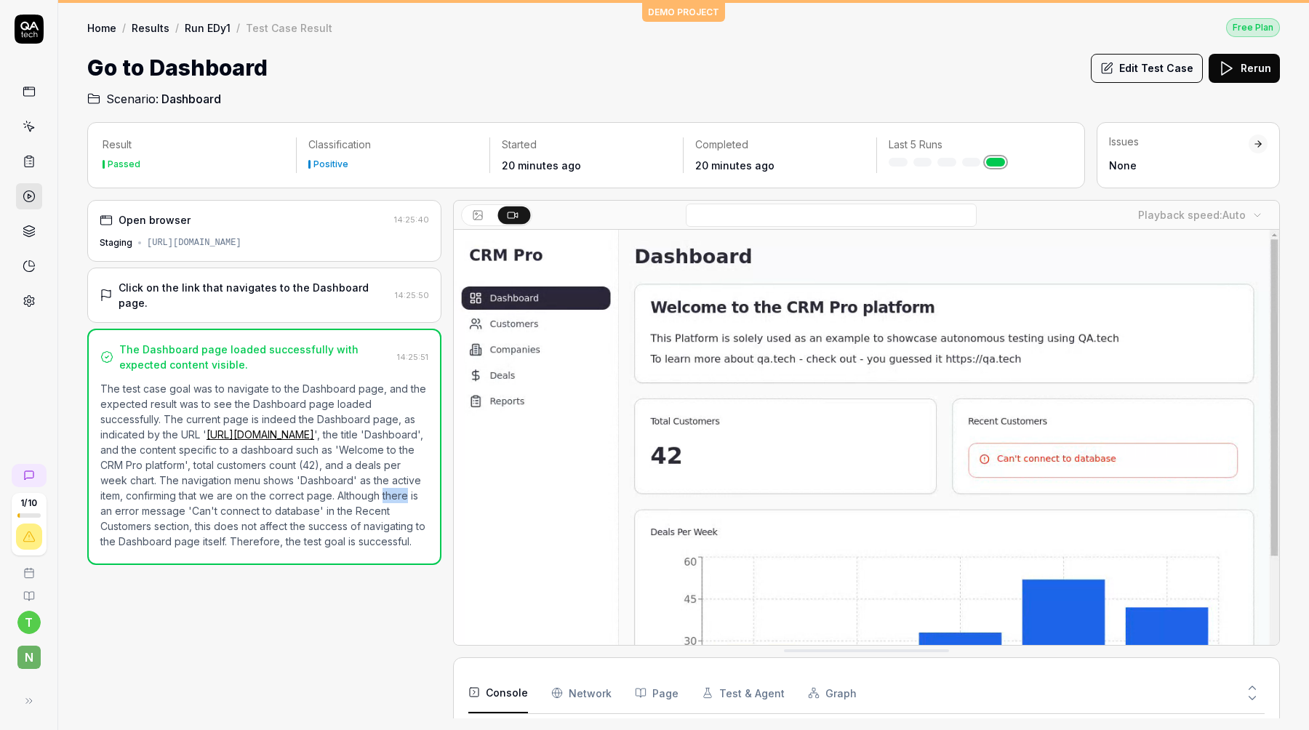
click at [215, 488] on p "The test case goal was to navigate to the Dashboard page, and the expected resu…" at bounding box center [264, 465] width 328 height 168
click at [214, 487] on p "The test case goal was to navigate to the Dashboard page, and the expected resu…" at bounding box center [264, 465] width 328 height 168
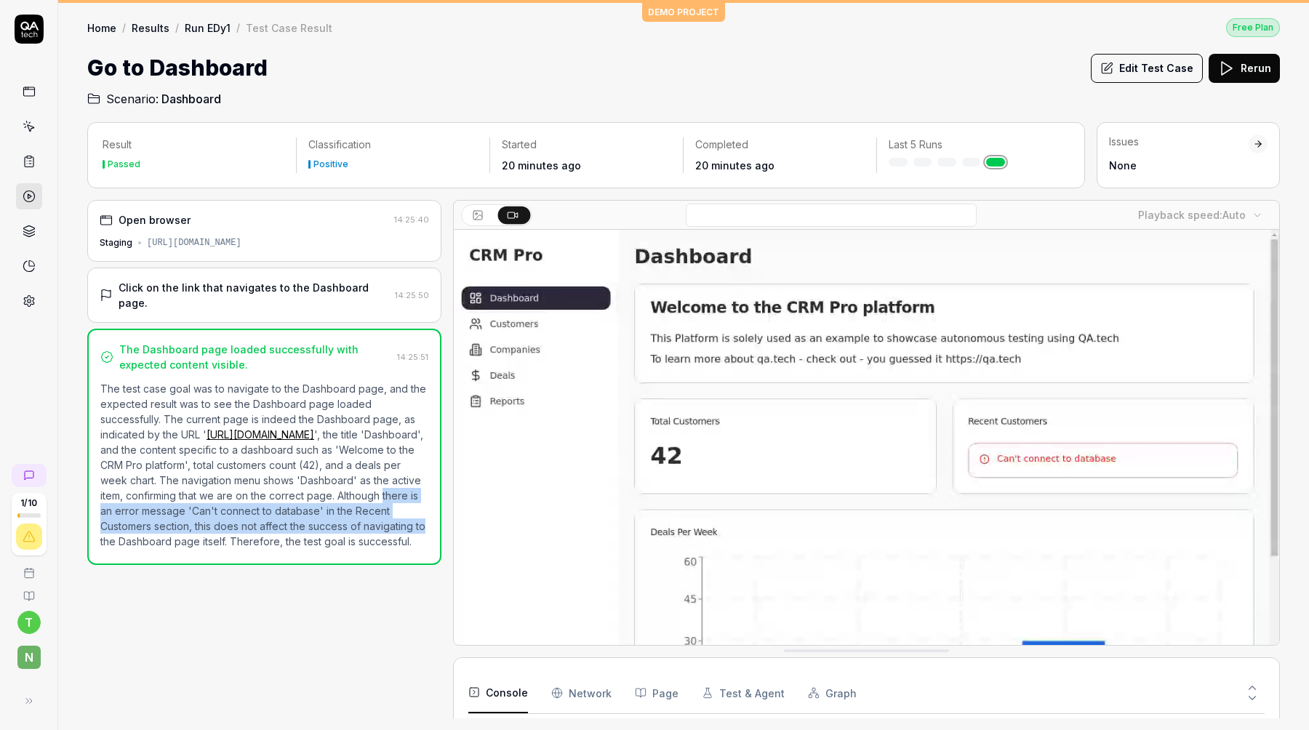
drag, startPoint x: 214, startPoint y: 487, endPoint x: 210, endPoint y: 526, distance: 38.8
click at [210, 526] on p "The test case goal was to navigate to the Dashboard page, and the expected resu…" at bounding box center [264, 465] width 328 height 168
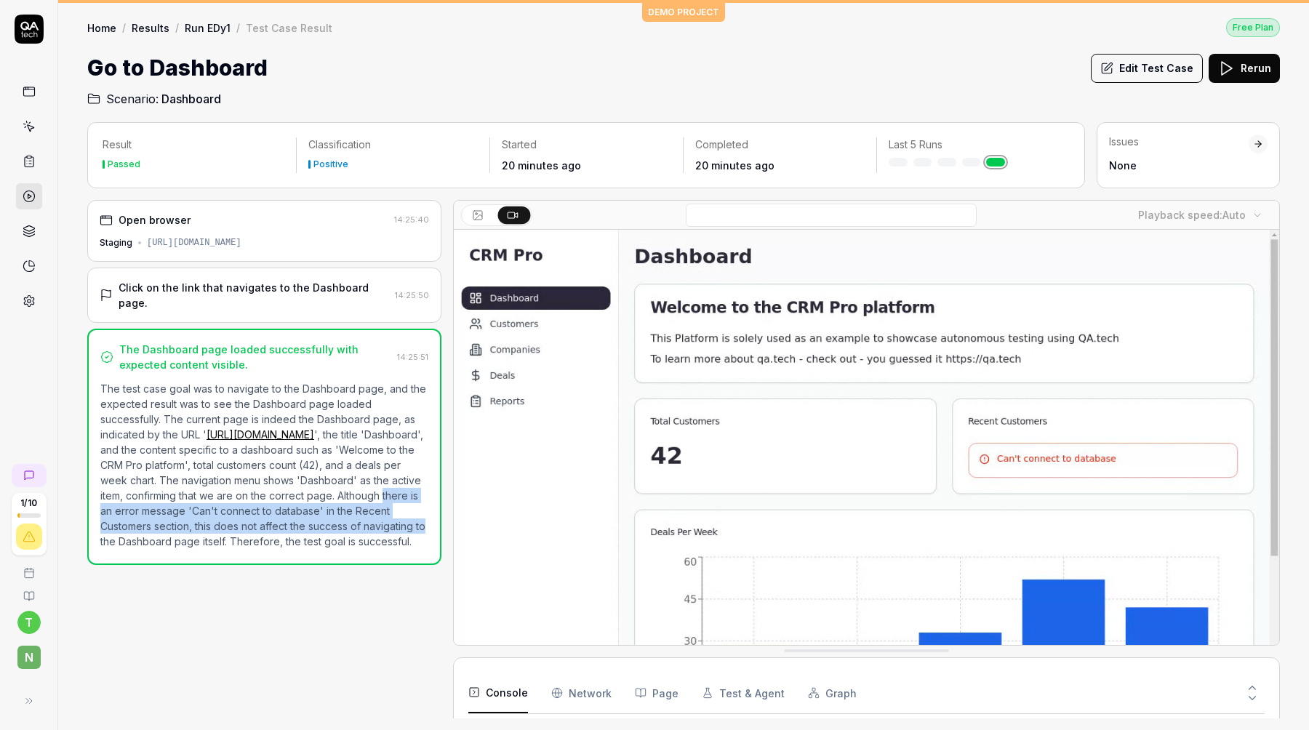
click at [210, 526] on p "The test case goal was to navigate to the Dashboard page, and the expected resu…" at bounding box center [264, 465] width 328 height 168
drag, startPoint x: 209, startPoint y: 558, endPoint x: 213, endPoint y: 490, distance: 67.7
click at [213, 490] on div "Open browser 14:25:40 Staging [URL][DOMAIN_NAME] Click on the link that navigat…" at bounding box center [264, 459] width 354 height 518
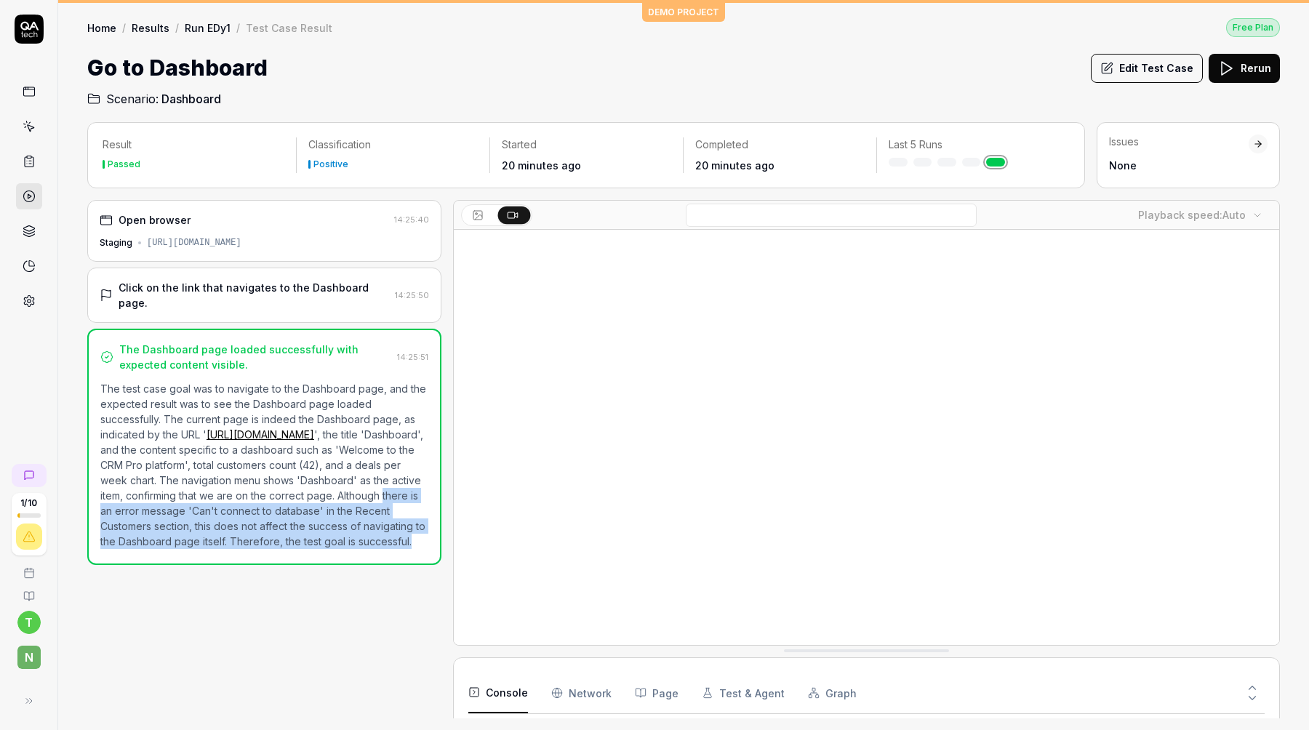
click at [213, 490] on p "The test case goal was to navigate to the Dashboard page, and the expected resu…" at bounding box center [264, 465] width 328 height 168
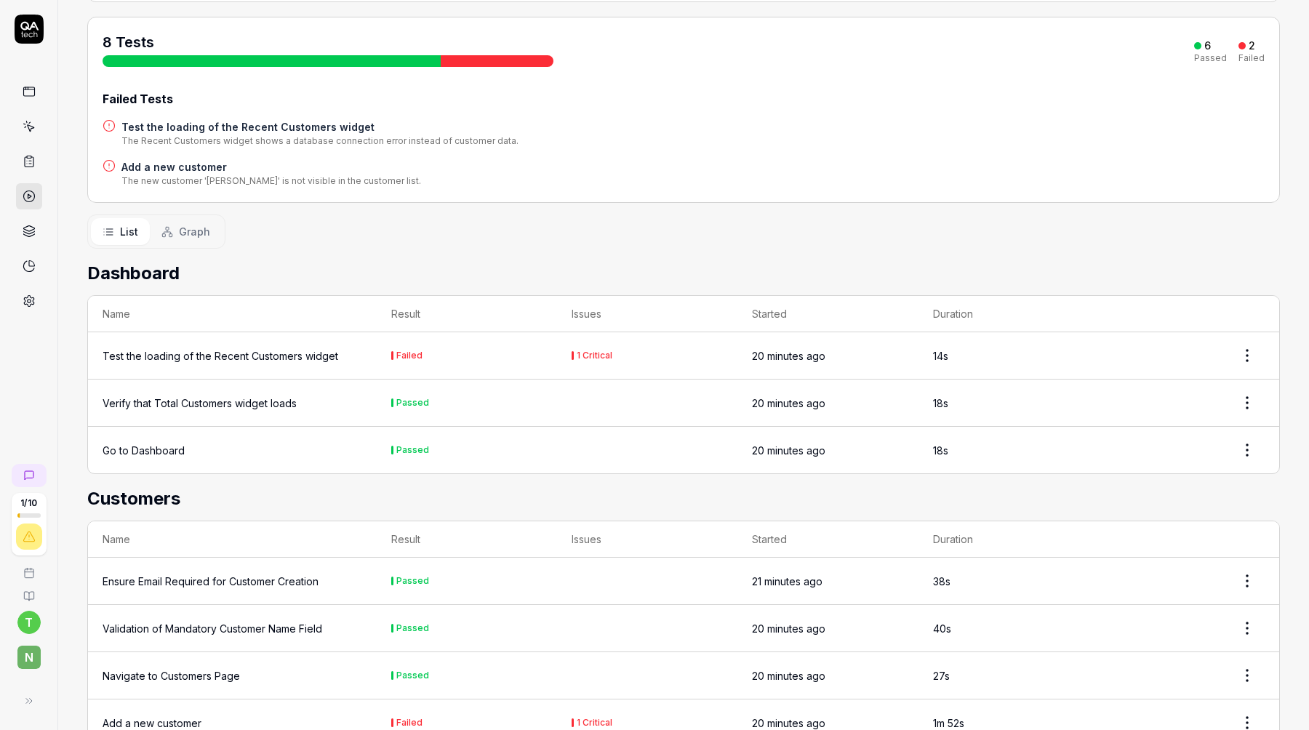
scroll to position [188, 0]
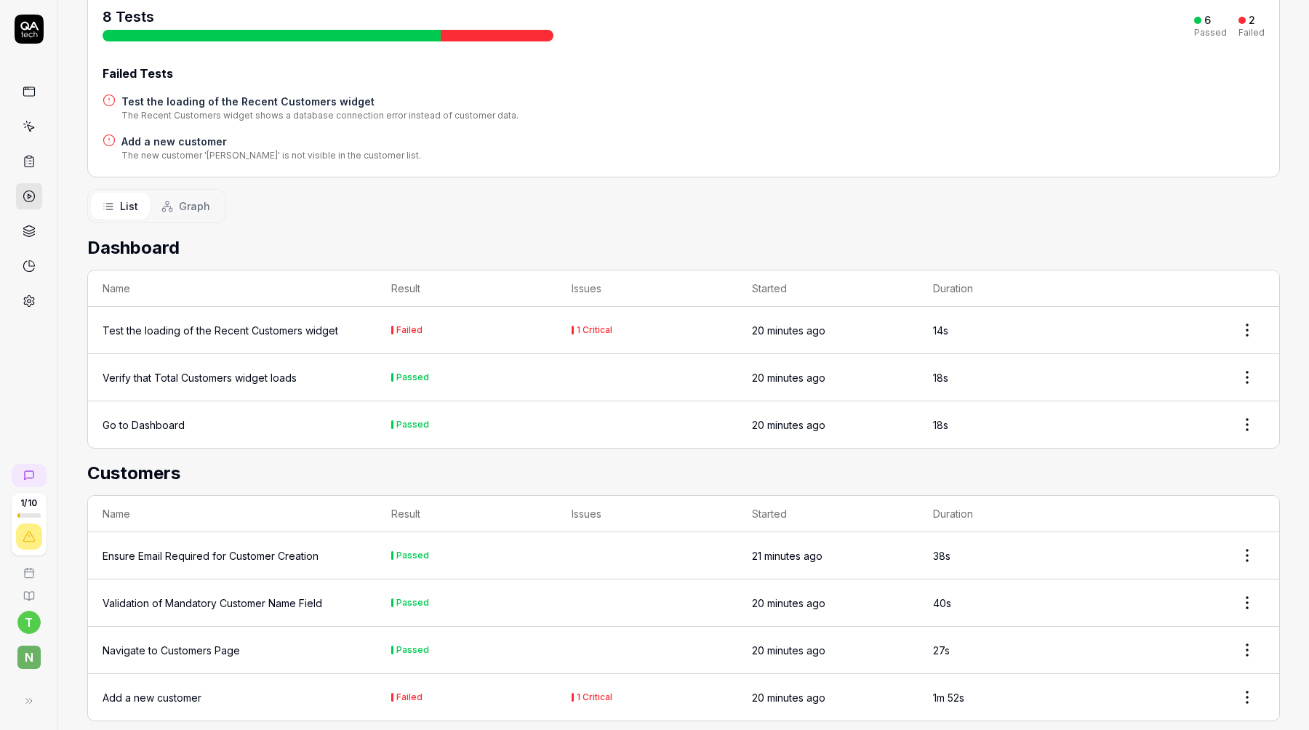
click at [174, 332] on div "Test the loading of the Recent Customers widget" at bounding box center [221, 330] width 236 height 15
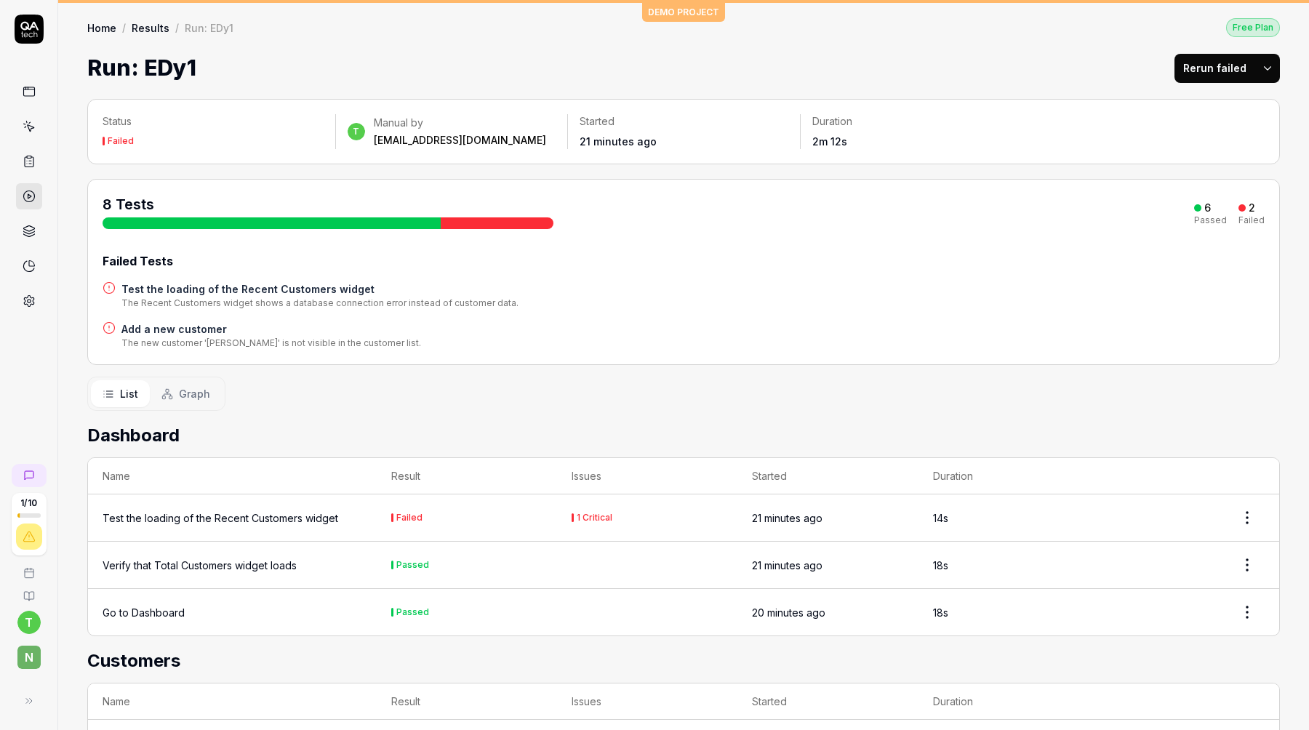
click at [168, 510] on div "Test the loading of the Recent Customers widget" at bounding box center [221, 517] width 236 height 15
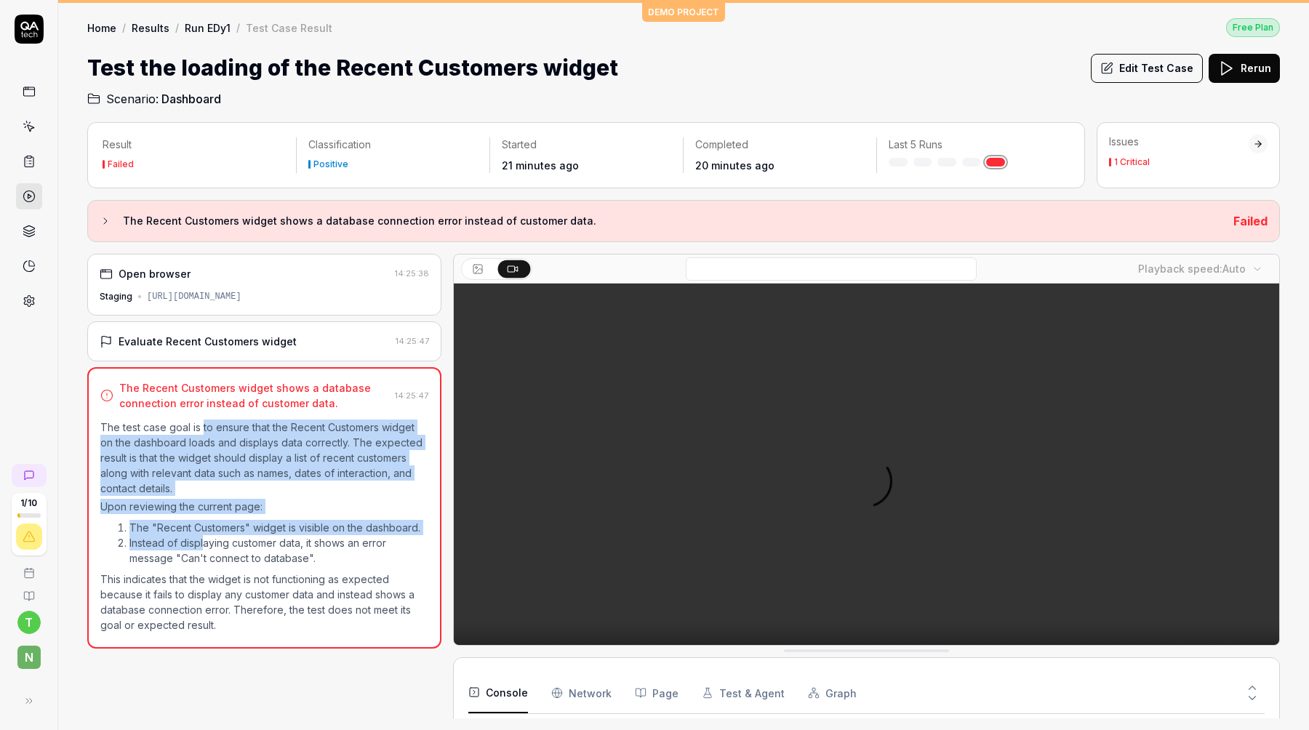
drag, startPoint x: 202, startPoint y: 431, endPoint x: 202, endPoint y: 534, distance: 102.5
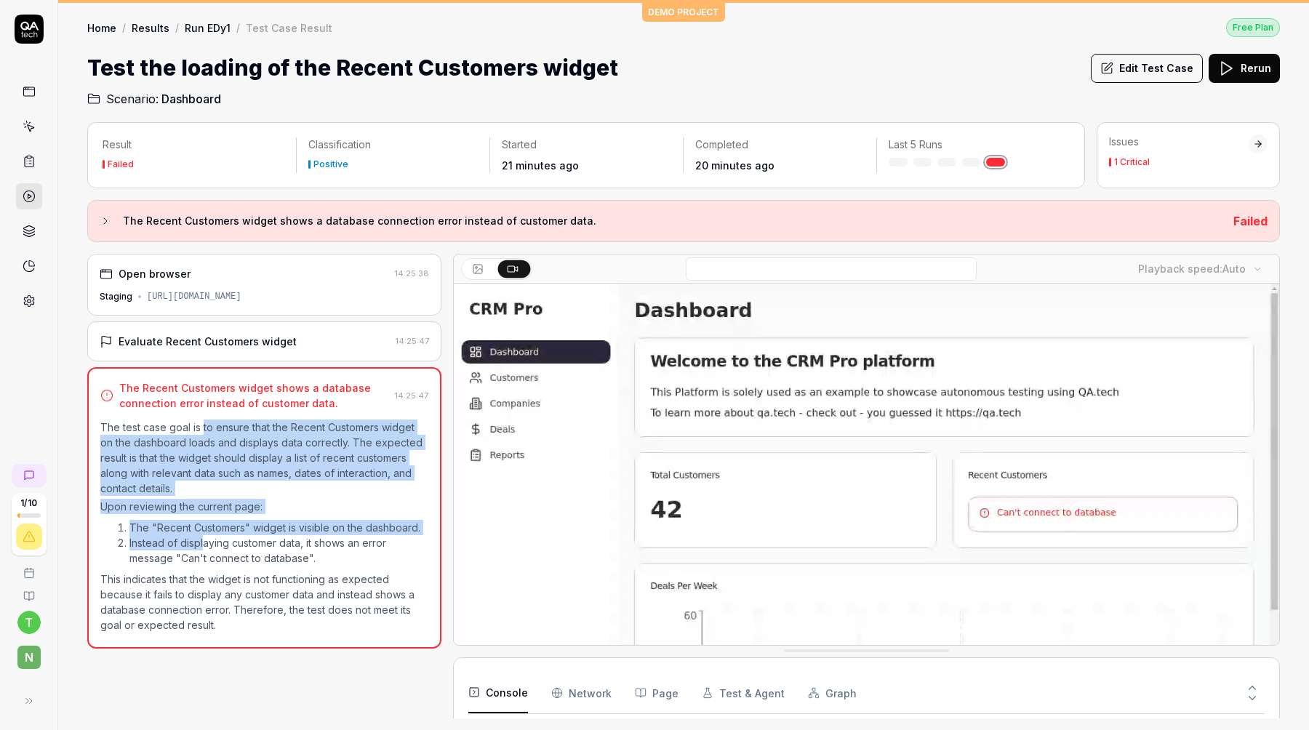
click at [202, 534] on div "The test case goal is to ensure that the Recent Customers widget on the dashboa…" at bounding box center [264, 525] width 328 height 213
click at [202, 535] on li "Instead of displaying customer data, it shows an error message "Can't connect t…" at bounding box center [278, 550] width 299 height 31
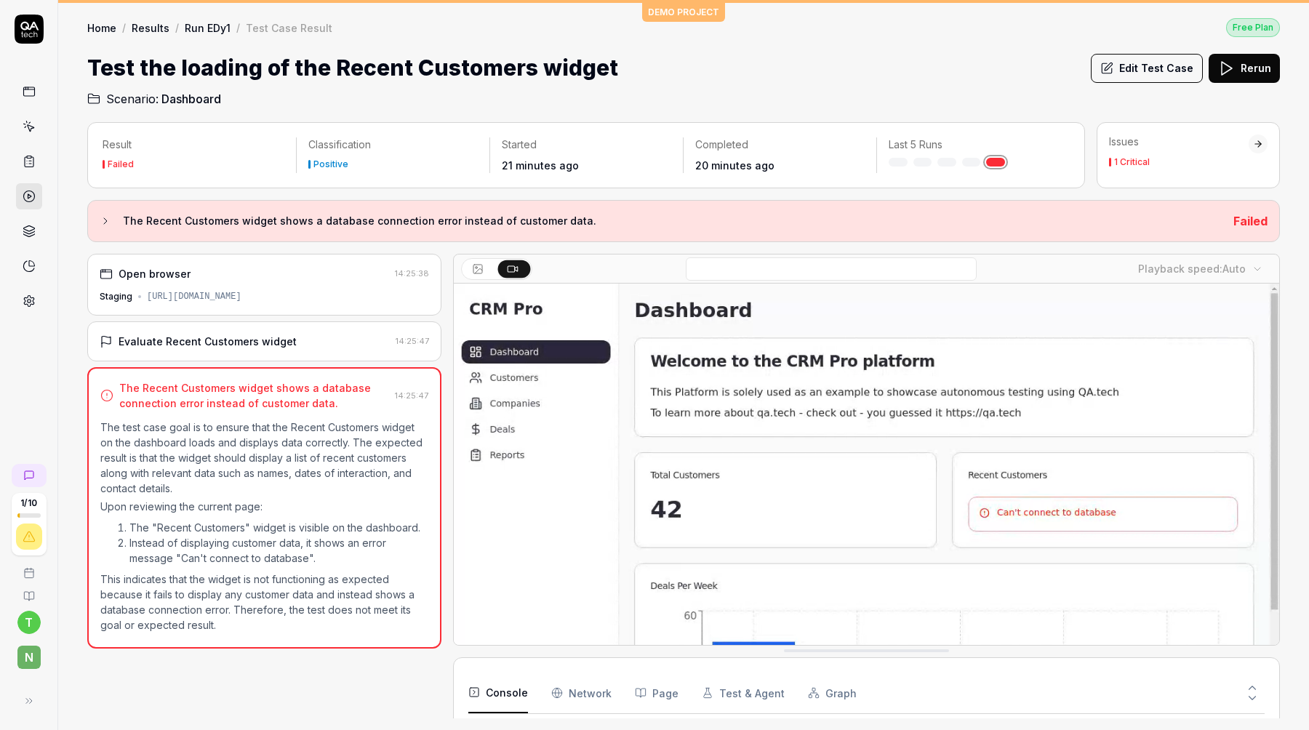
click at [209, 21] on link "Run EDy1" at bounding box center [208, 27] width 46 height 15
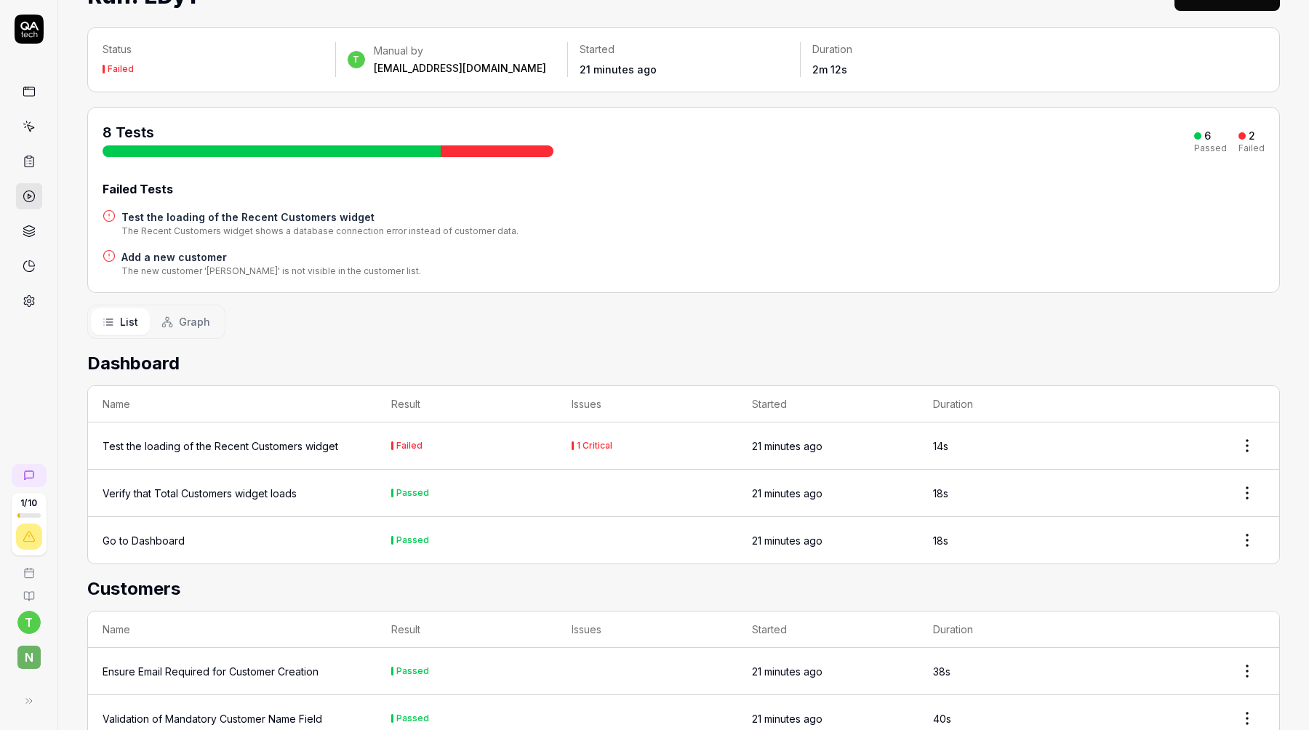
scroll to position [63, 0]
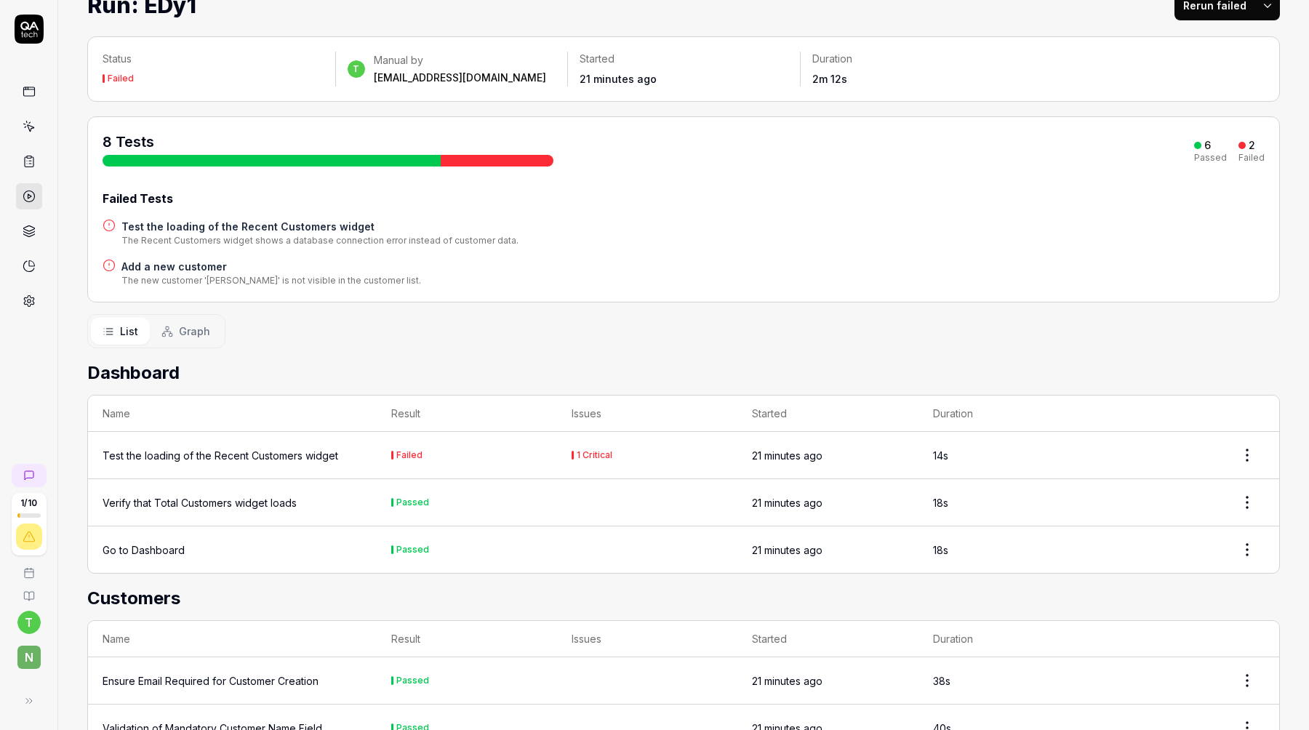
click at [179, 324] on span "Graph" at bounding box center [194, 331] width 31 height 15
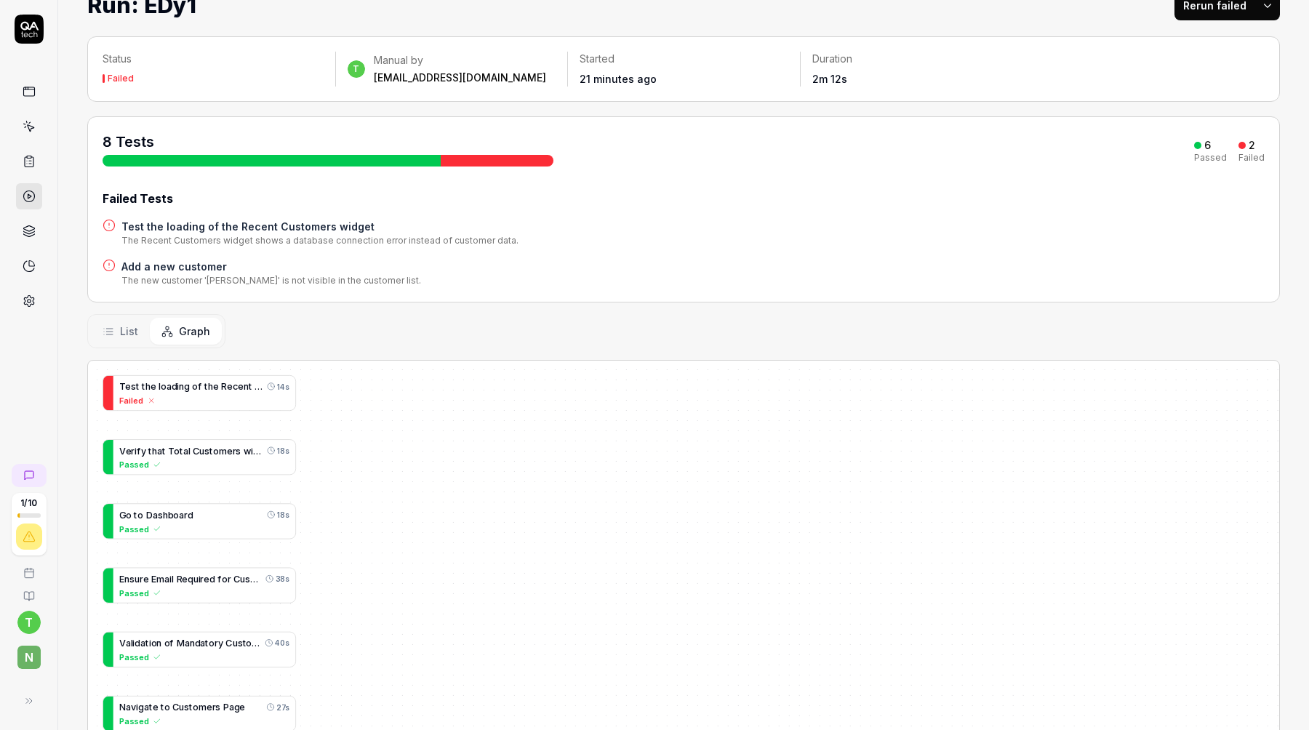
scroll to position [101, 0]
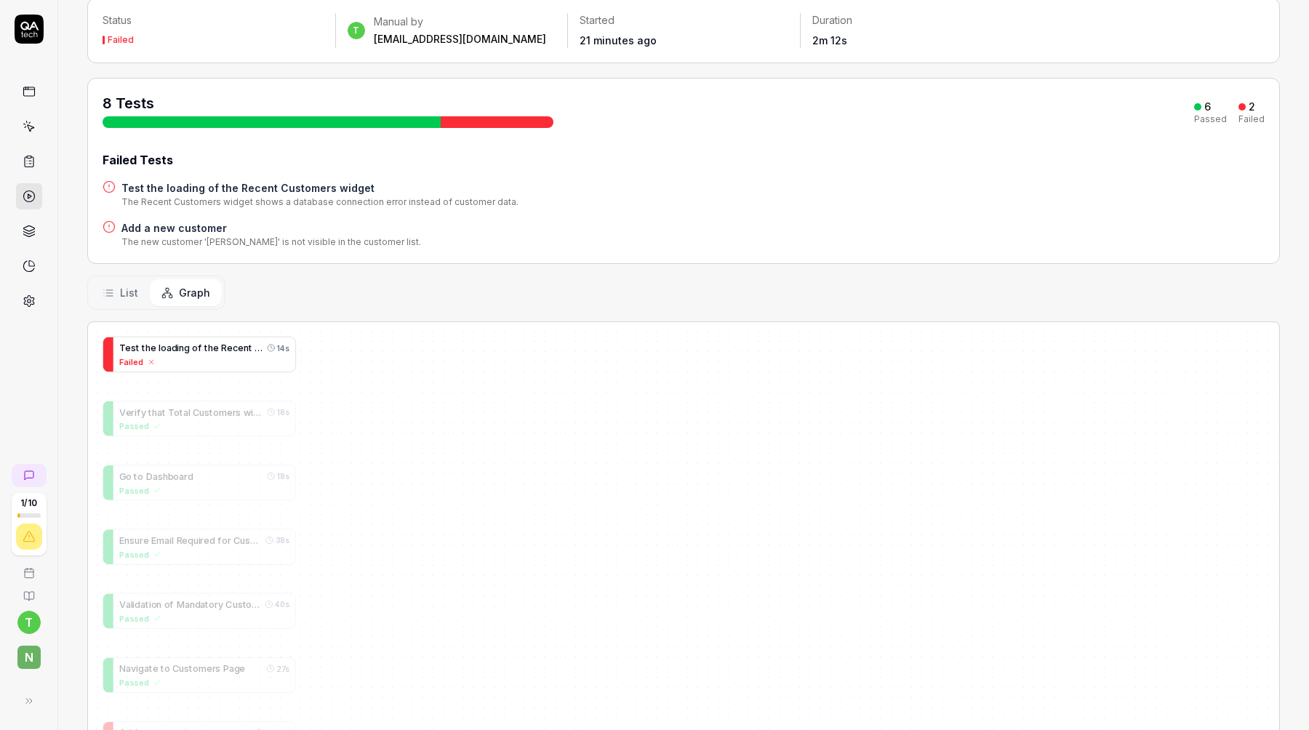
click at [228, 357] on div "Failed" at bounding box center [204, 362] width 170 height 12
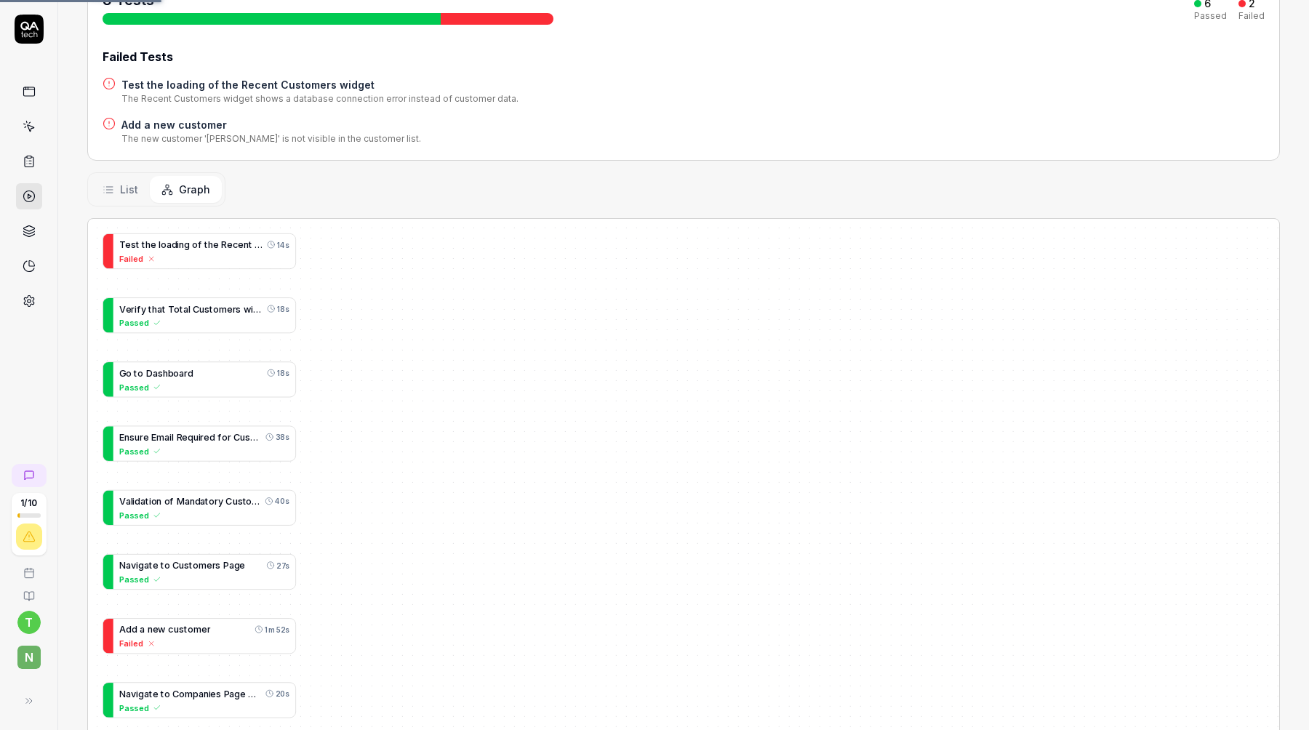
scroll to position [303, 0]
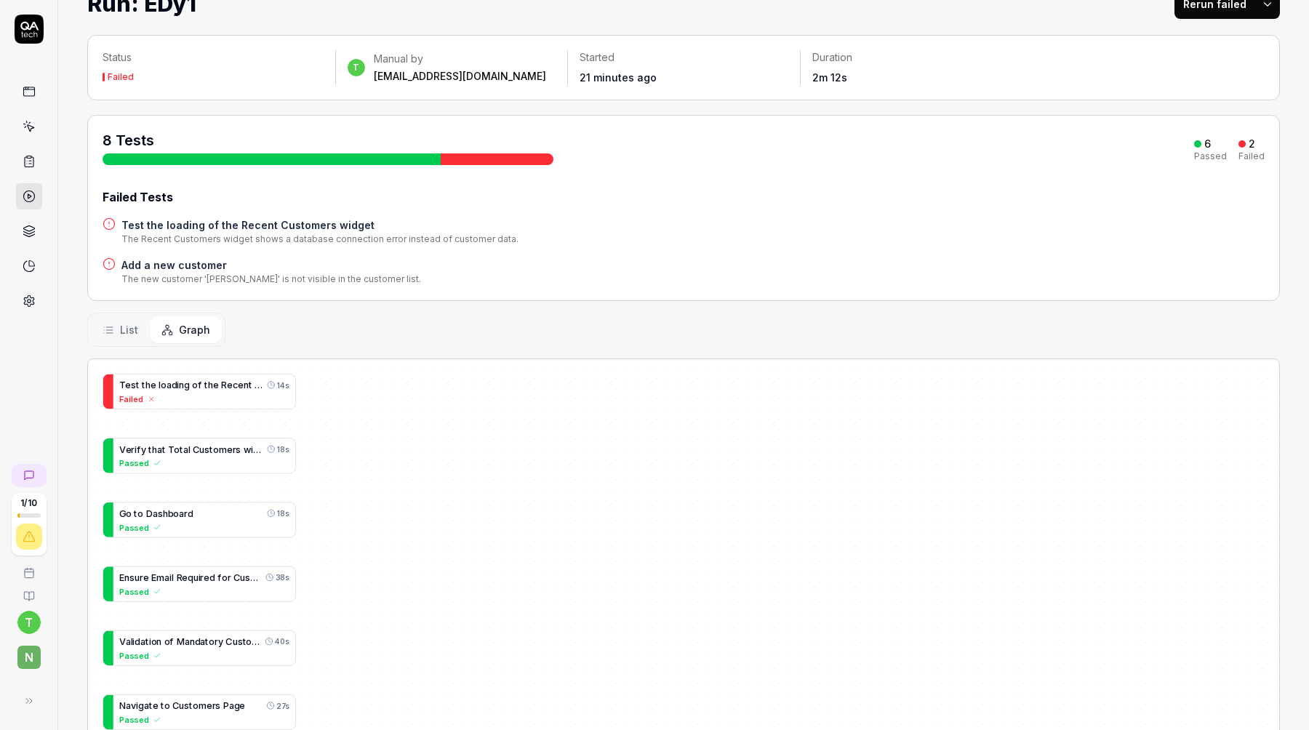
scroll to position [142, 0]
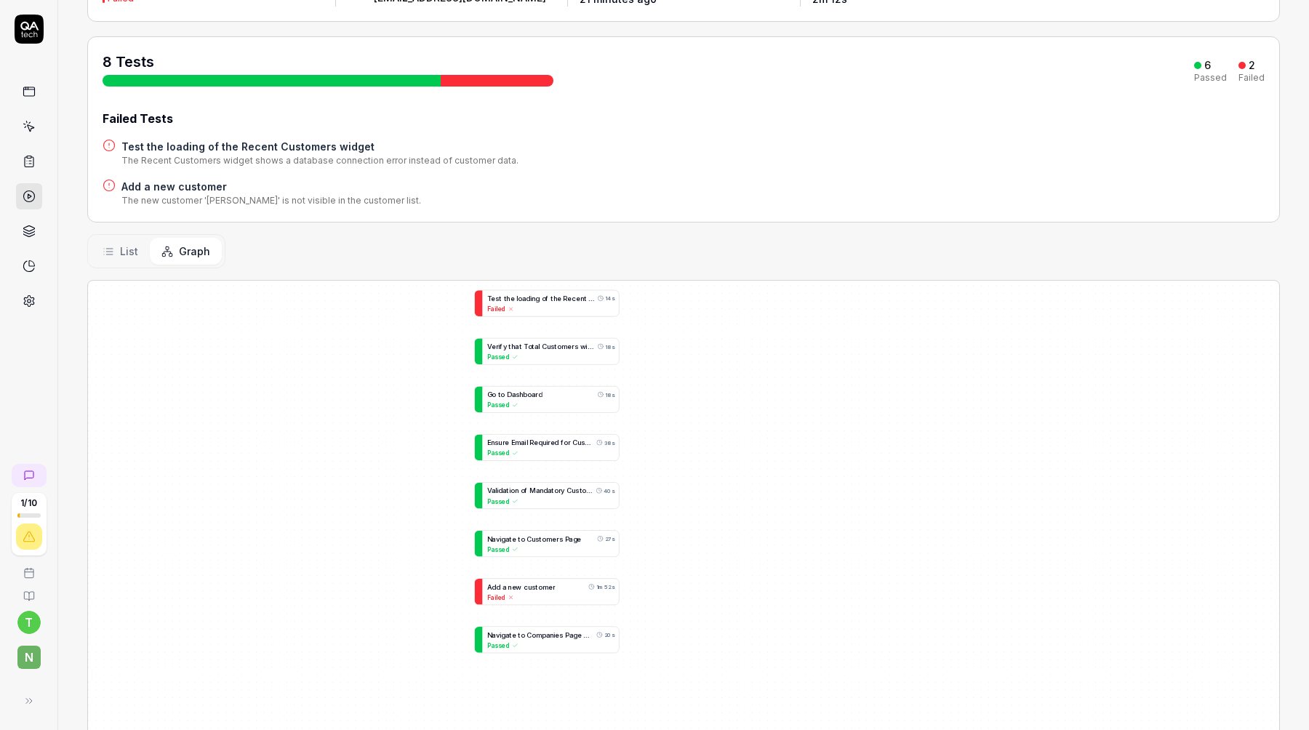
drag, startPoint x: 348, startPoint y: 470, endPoint x: 688, endPoint y: 454, distance: 341.3
click at [688, 454] on div "T e s t t h e l o a d i n g o f t h e R e c e n t C u s t o m e r s w i d g e t…" at bounding box center [683, 572] width 1191 height 582
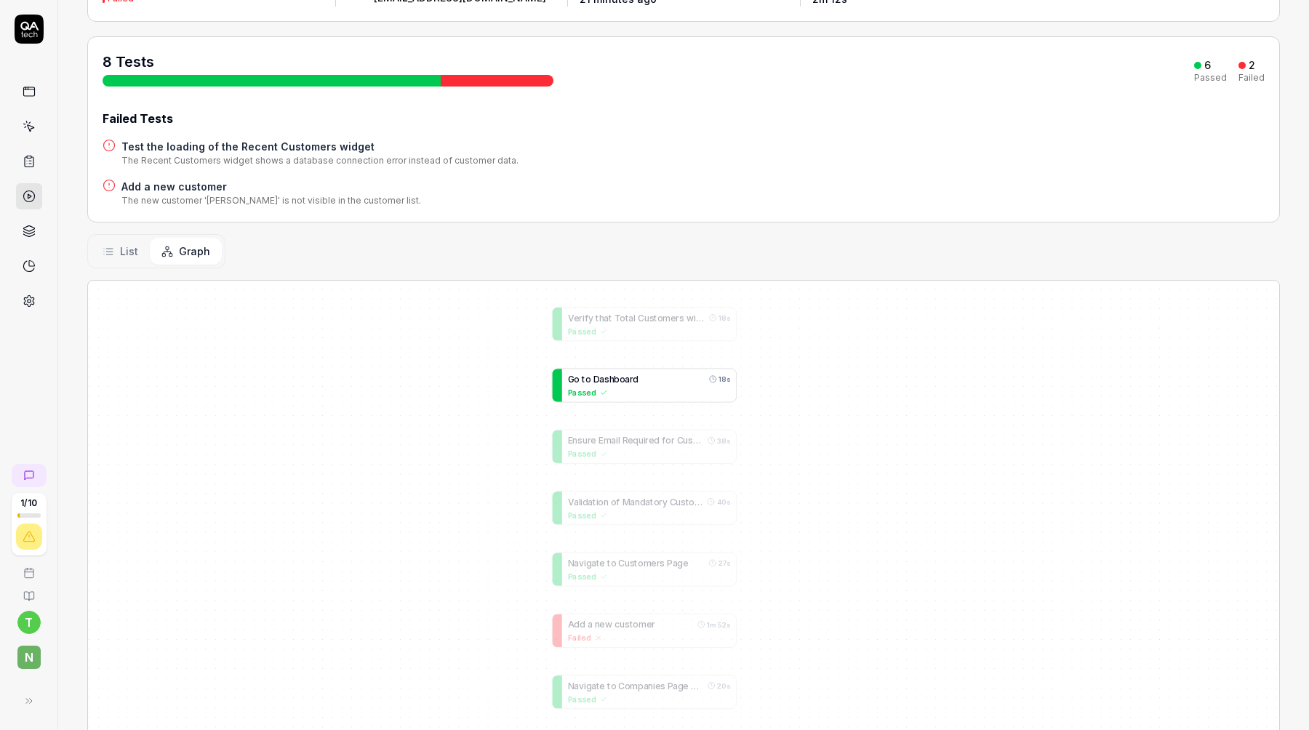
drag, startPoint x: 545, startPoint y: 364, endPoint x: 675, endPoint y: 375, distance: 131.4
click at [675, 375] on div "G o t o D a s h b o a r d 18s" at bounding box center [649, 378] width 163 height 13
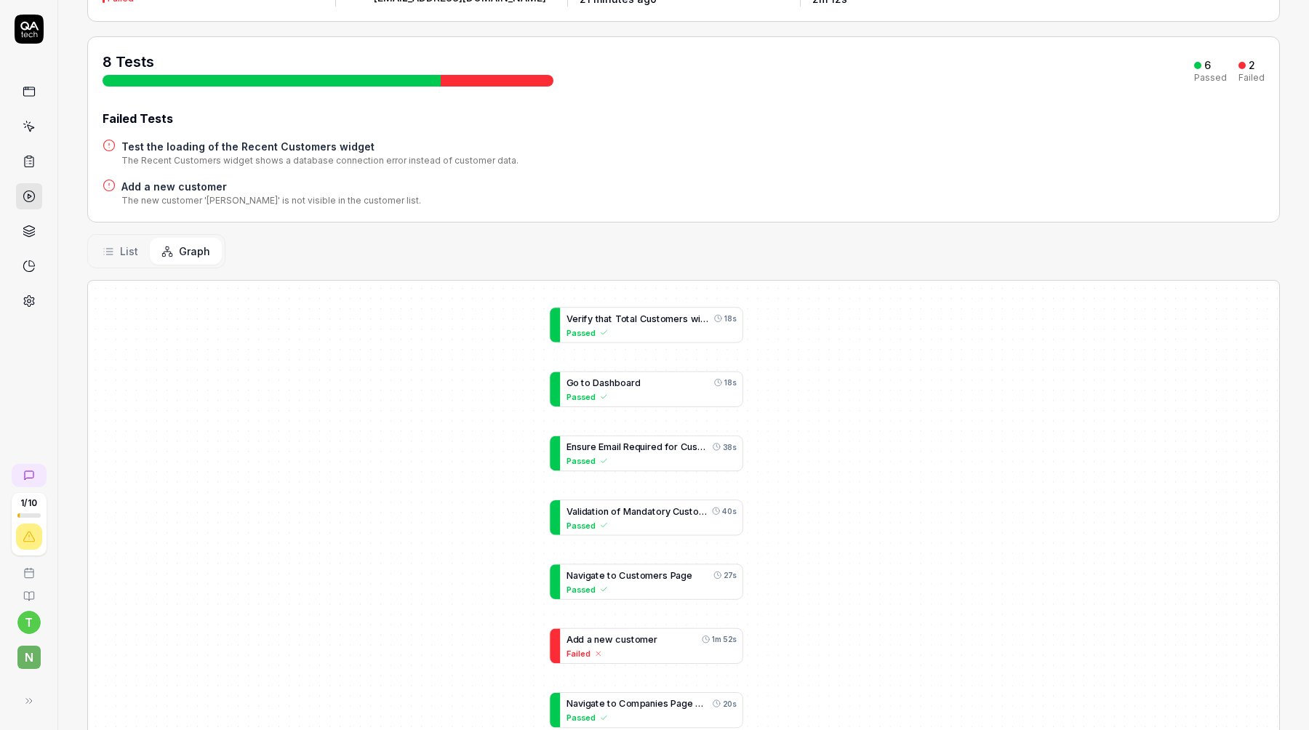
drag, startPoint x: 473, startPoint y: 561, endPoint x: 391, endPoint y: 419, distance: 163.5
click at [391, 422] on div "T e s t t h e l o a d i n g o f t h e R e c e n t C u s t o m e r s w i d g e t…" at bounding box center [683, 572] width 1191 height 582
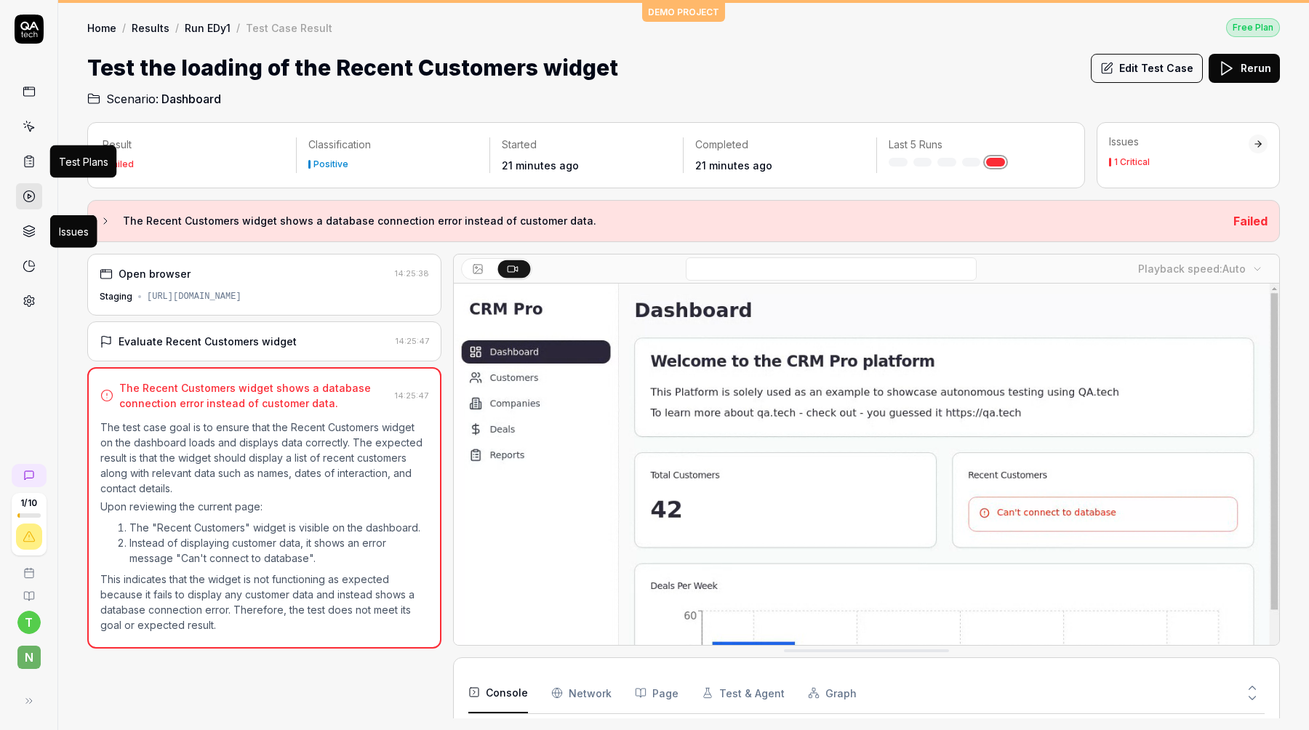
click at [140, 32] on link "Results" at bounding box center [151, 27] width 38 height 15
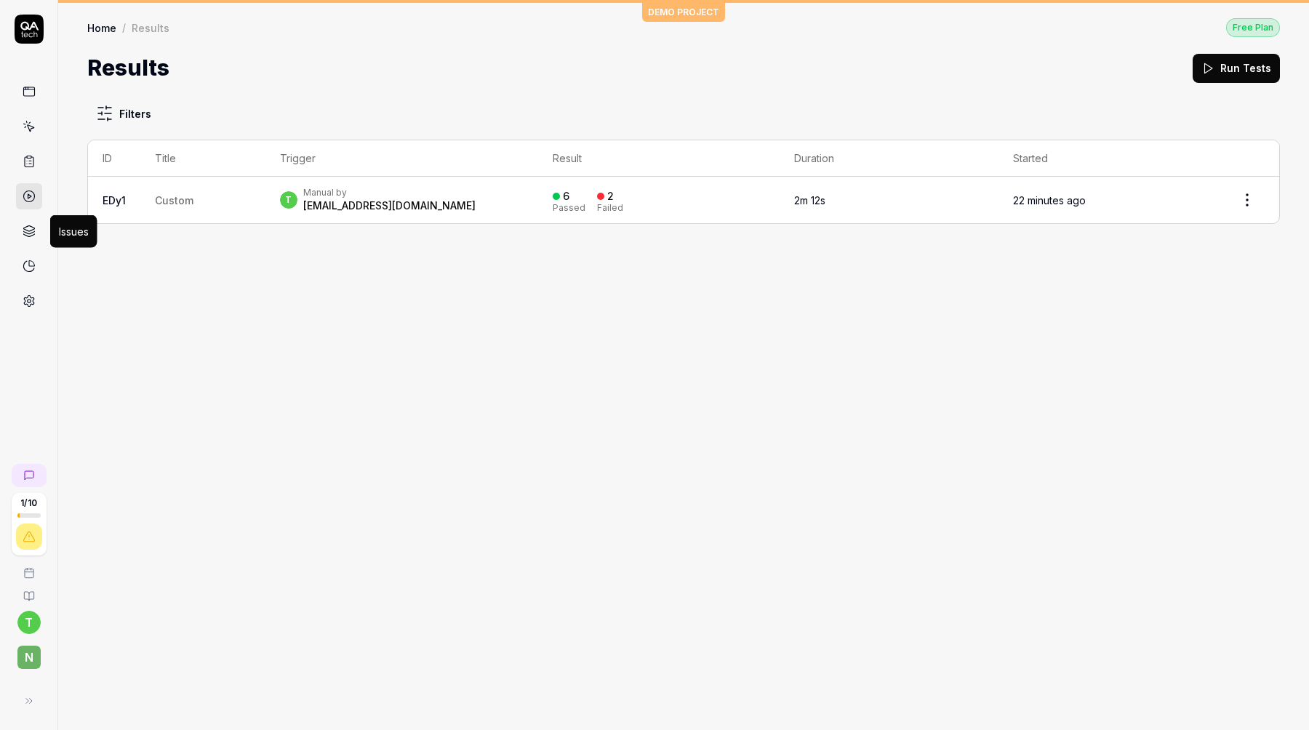
click at [34, 218] on link at bounding box center [29, 231] width 26 height 26
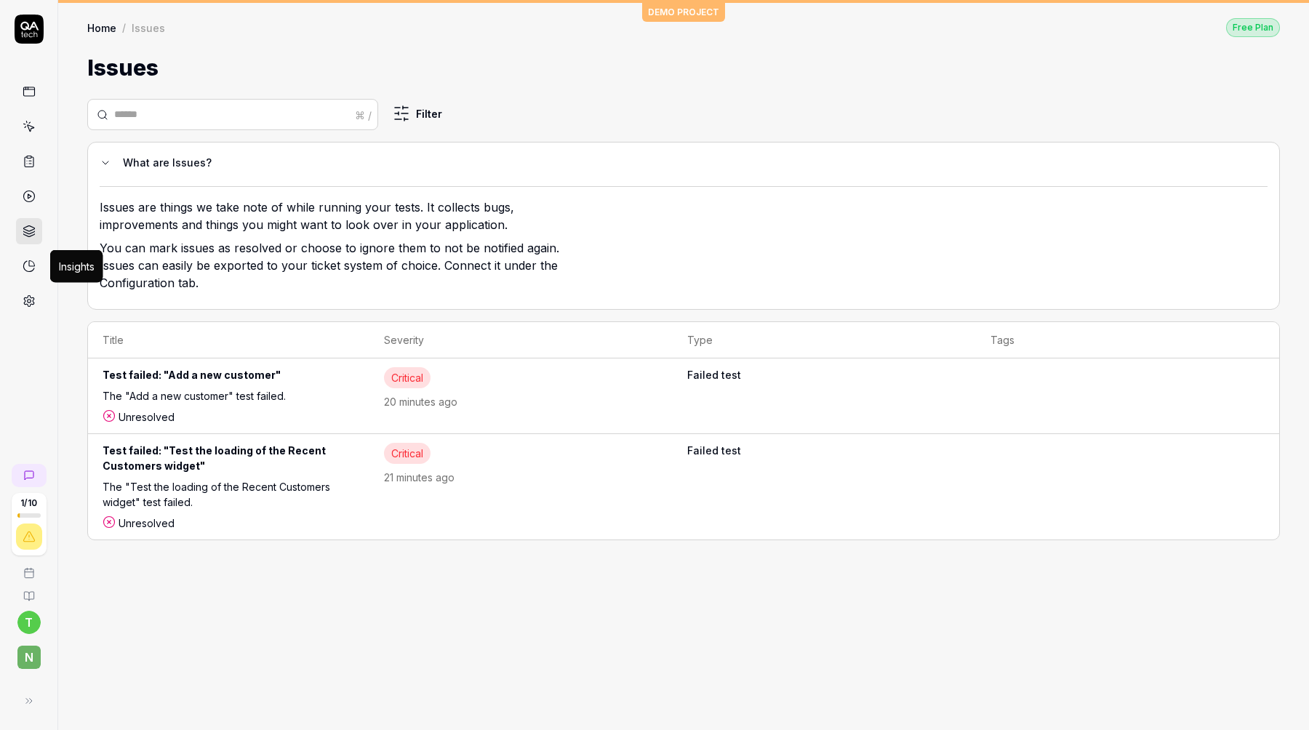
click at [29, 266] on icon at bounding box center [30, 263] width 5 height 5
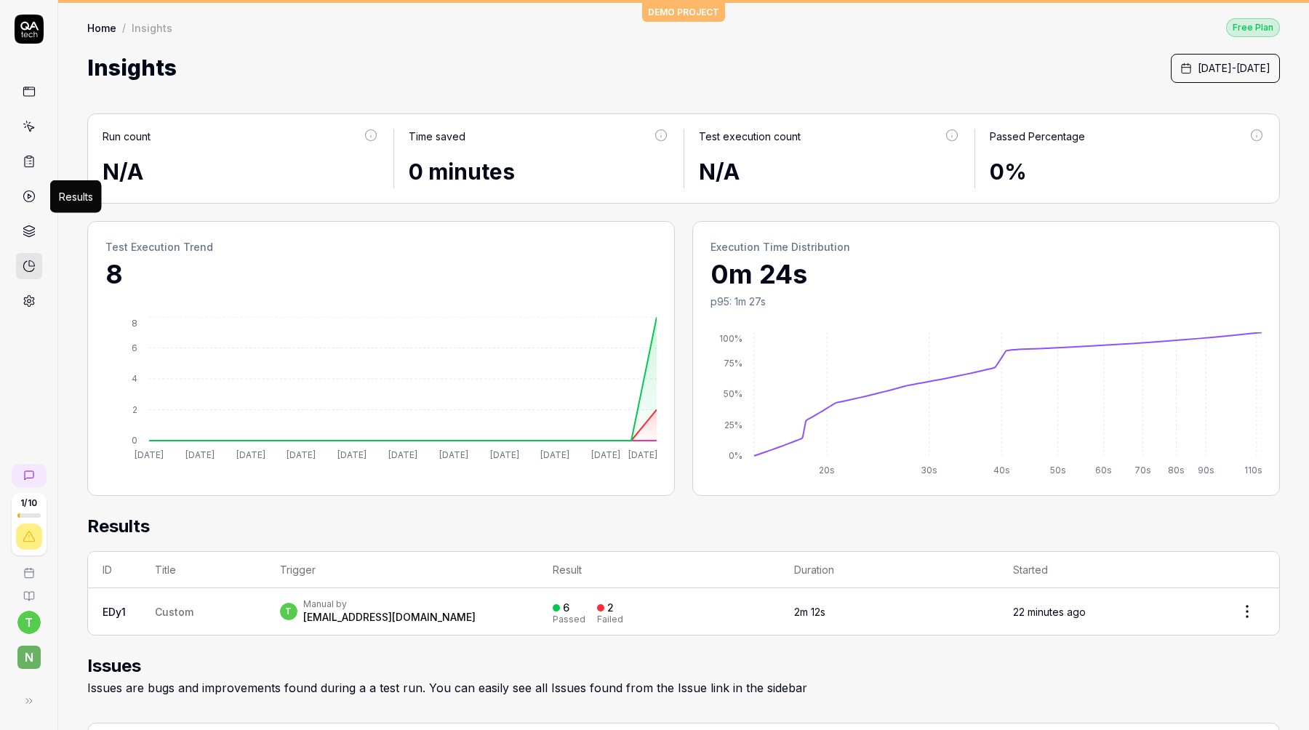
click at [28, 199] on icon at bounding box center [29, 196] width 13 height 13
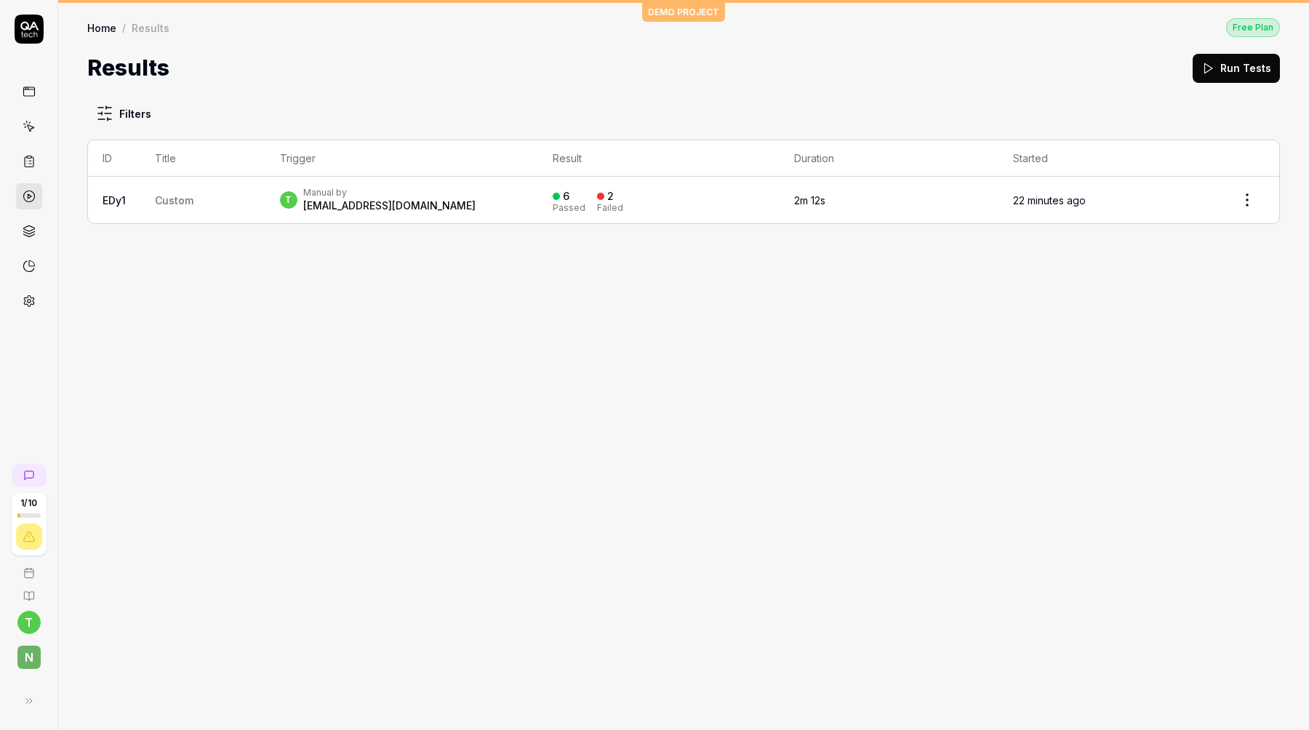
click at [25, 238] on link at bounding box center [29, 231] width 26 height 26
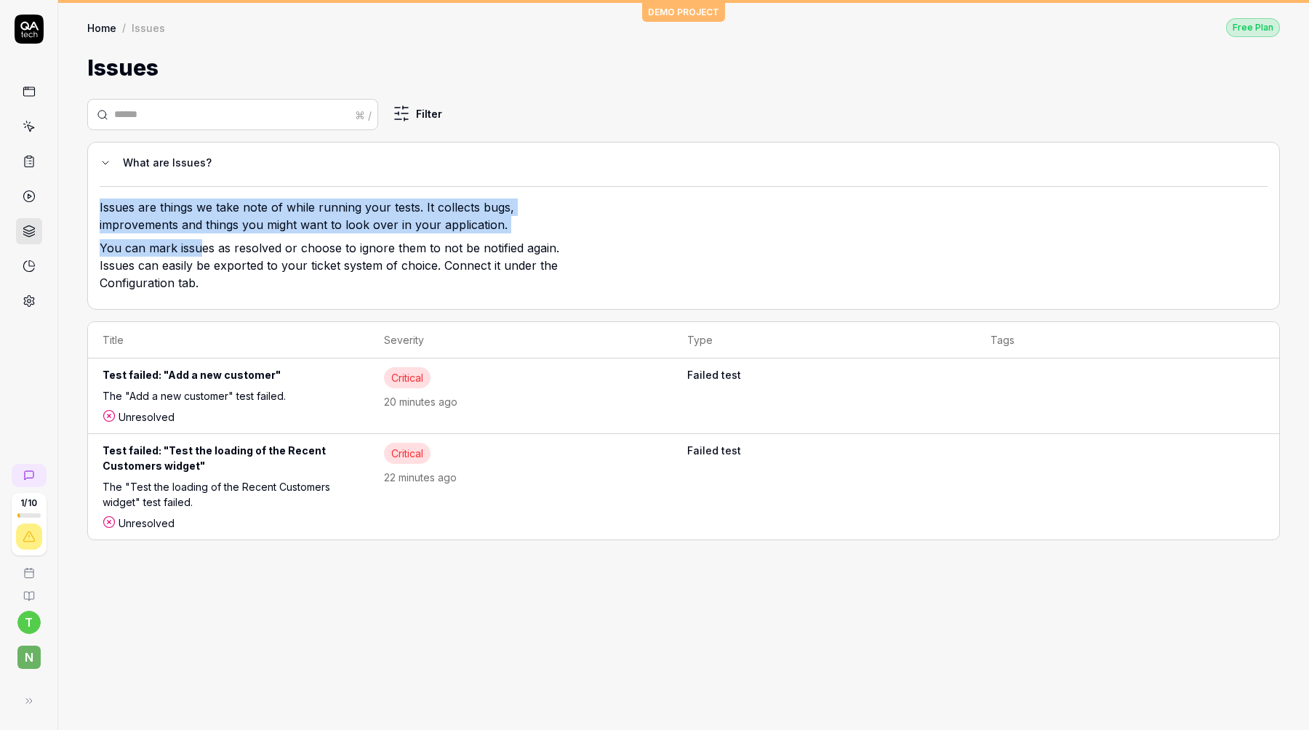
drag, startPoint x: 202, startPoint y: 188, endPoint x: 202, endPoint y: 254, distance: 66.2
click at [202, 254] on div "Issues are things we take note of while running your tests. It collects bugs, i…" at bounding box center [684, 241] width 1168 height 111
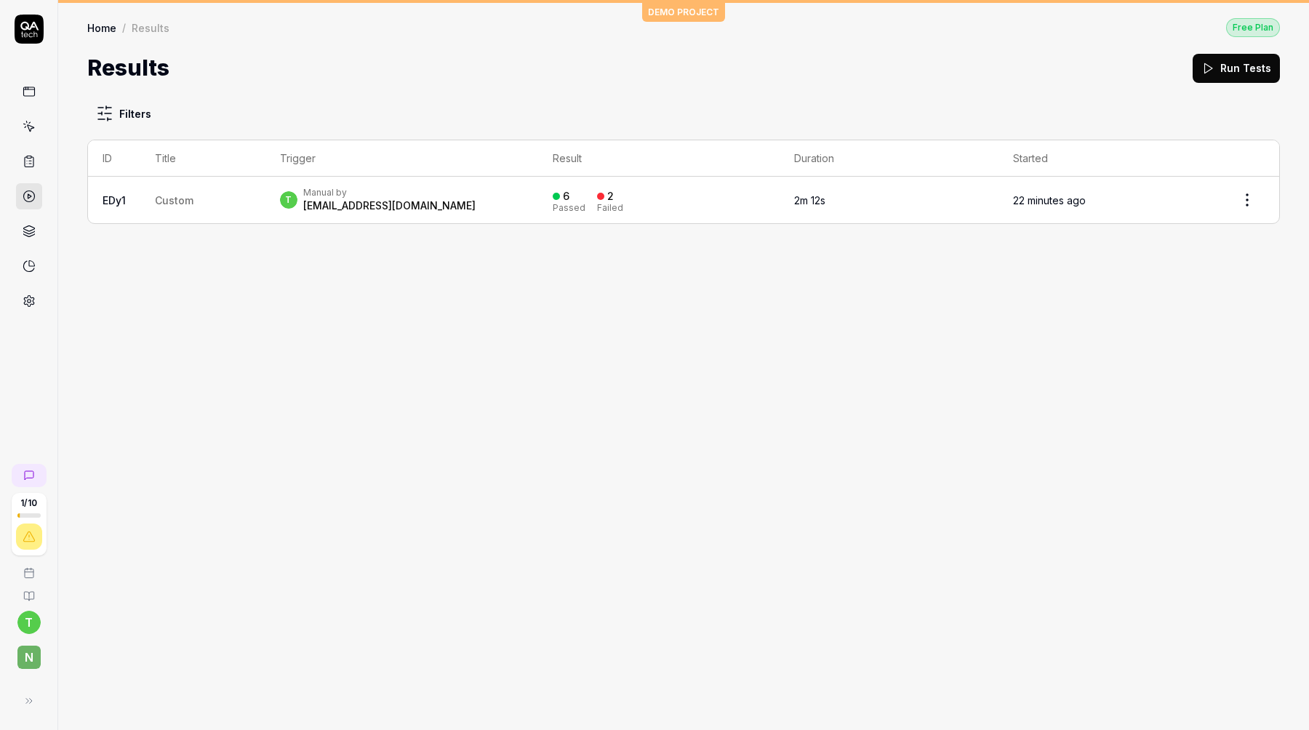
click at [18, 158] on link at bounding box center [29, 161] width 26 height 26
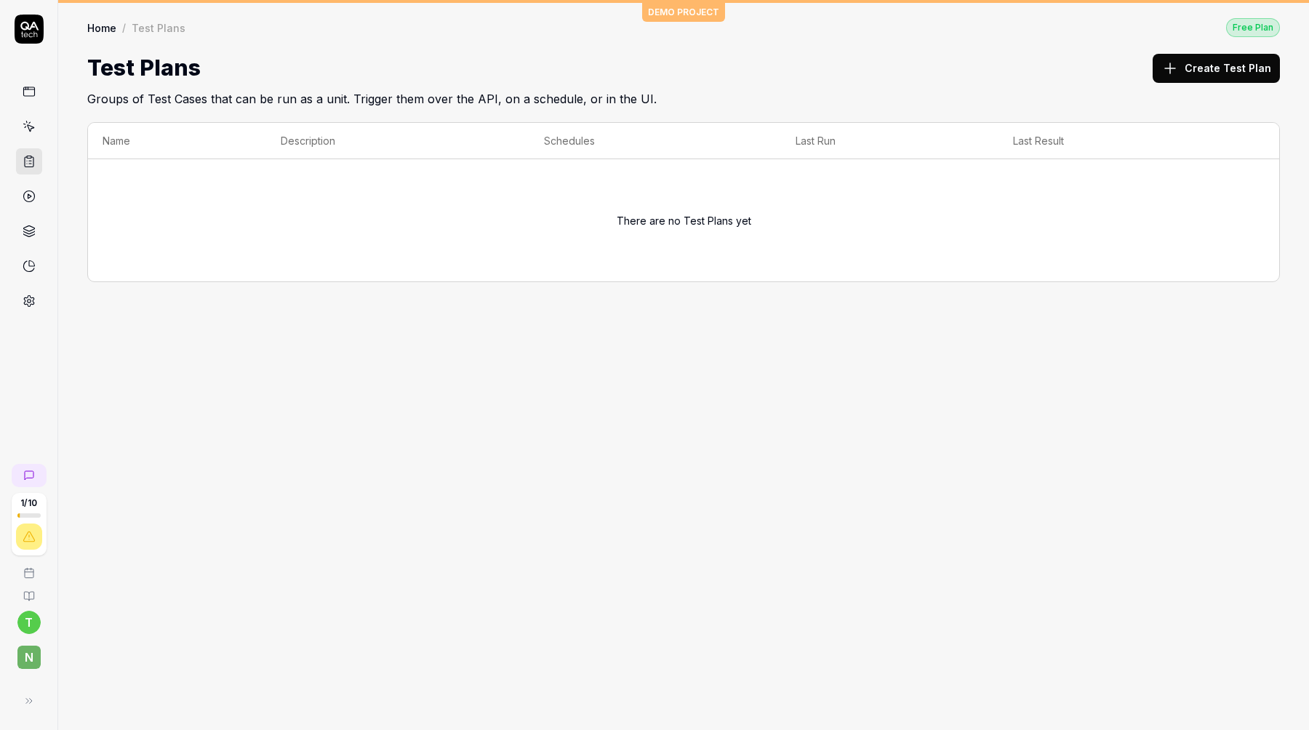
click at [31, 114] on link at bounding box center [29, 126] width 26 height 26
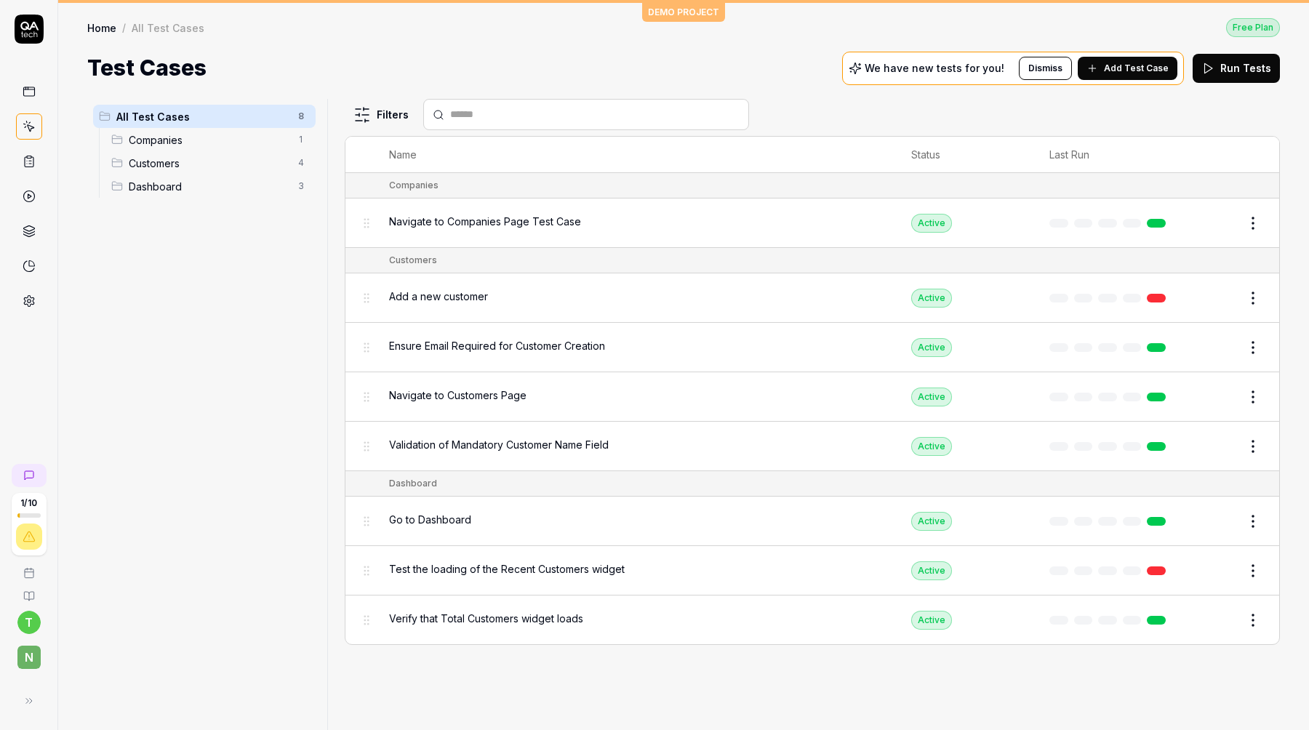
click at [1120, 72] on span "Add Test Case" at bounding box center [1136, 68] width 65 height 13
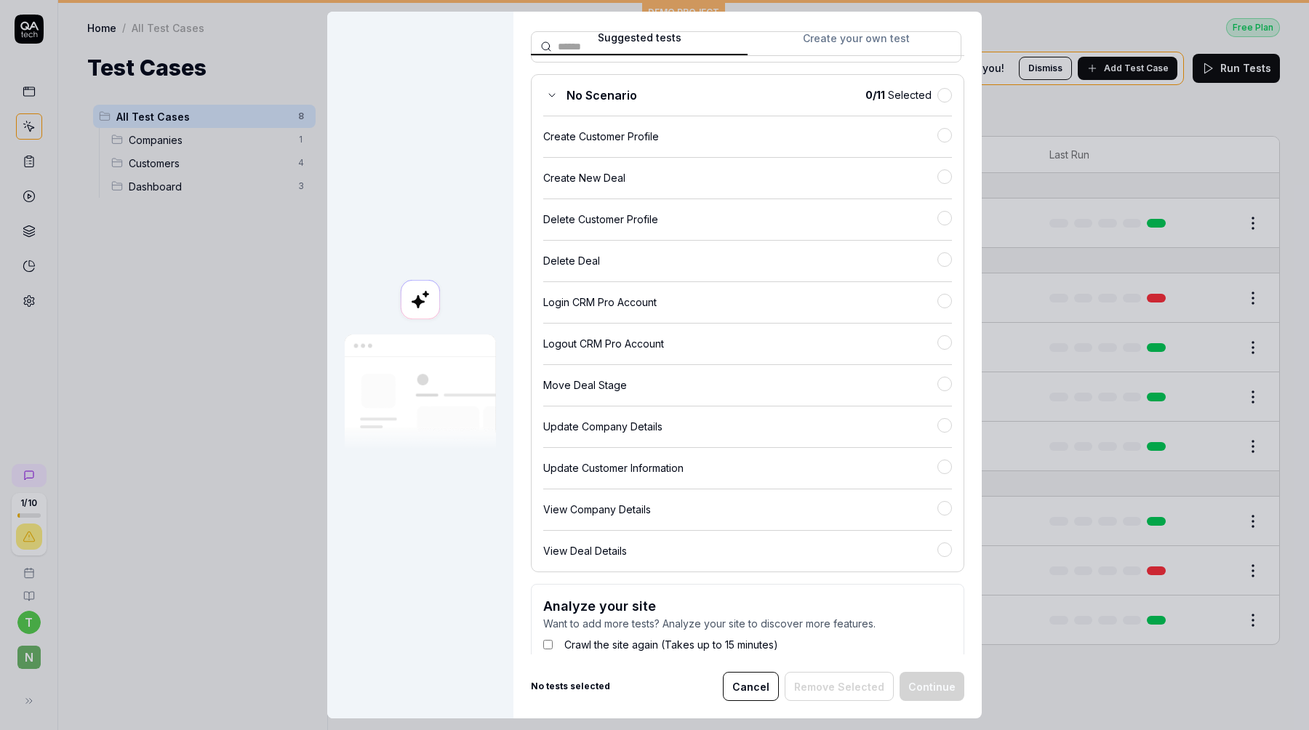
scroll to position [188, 0]
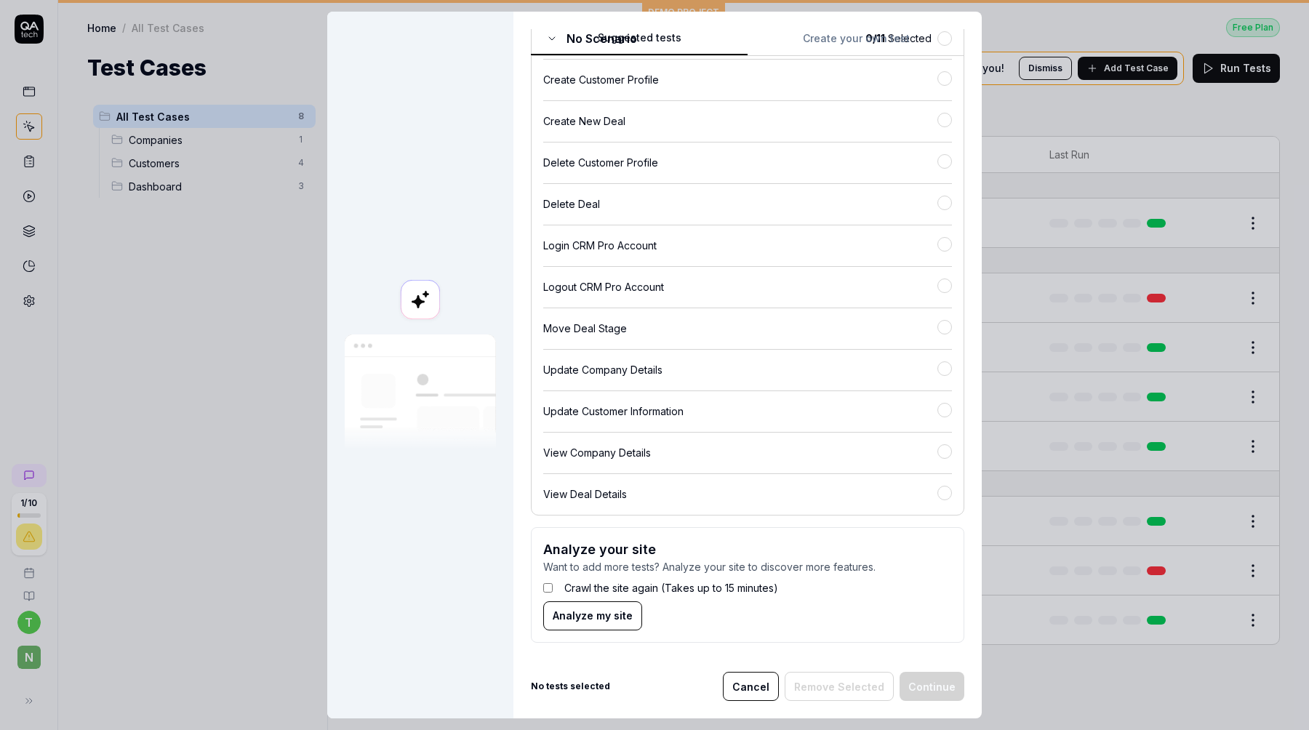
click at [561, 589] on div "Crawl the site again (Takes up to 15 minutes)" at bounding box center [747, 587] width 409 height 27
click at [579, 606] on button "Analyze my site" at bounding box center [592, 615] width 99 height 29
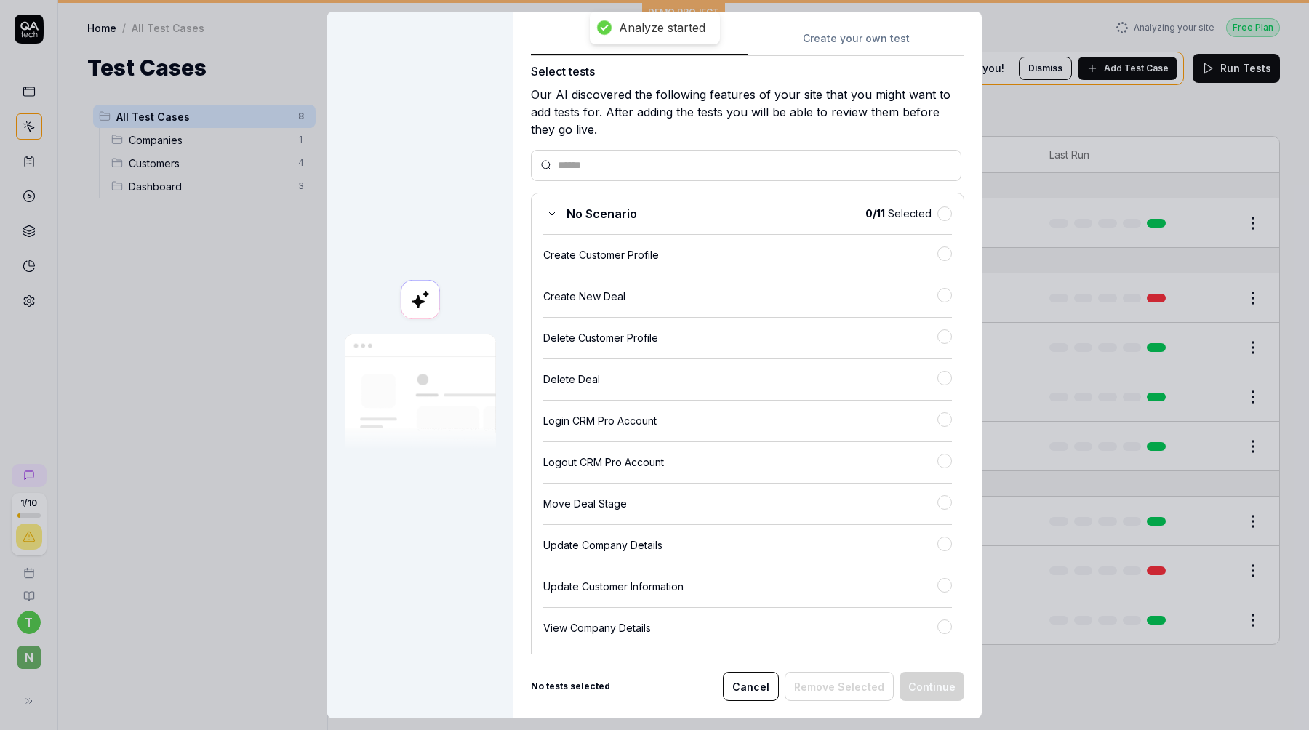
scroll to position [0, 0]
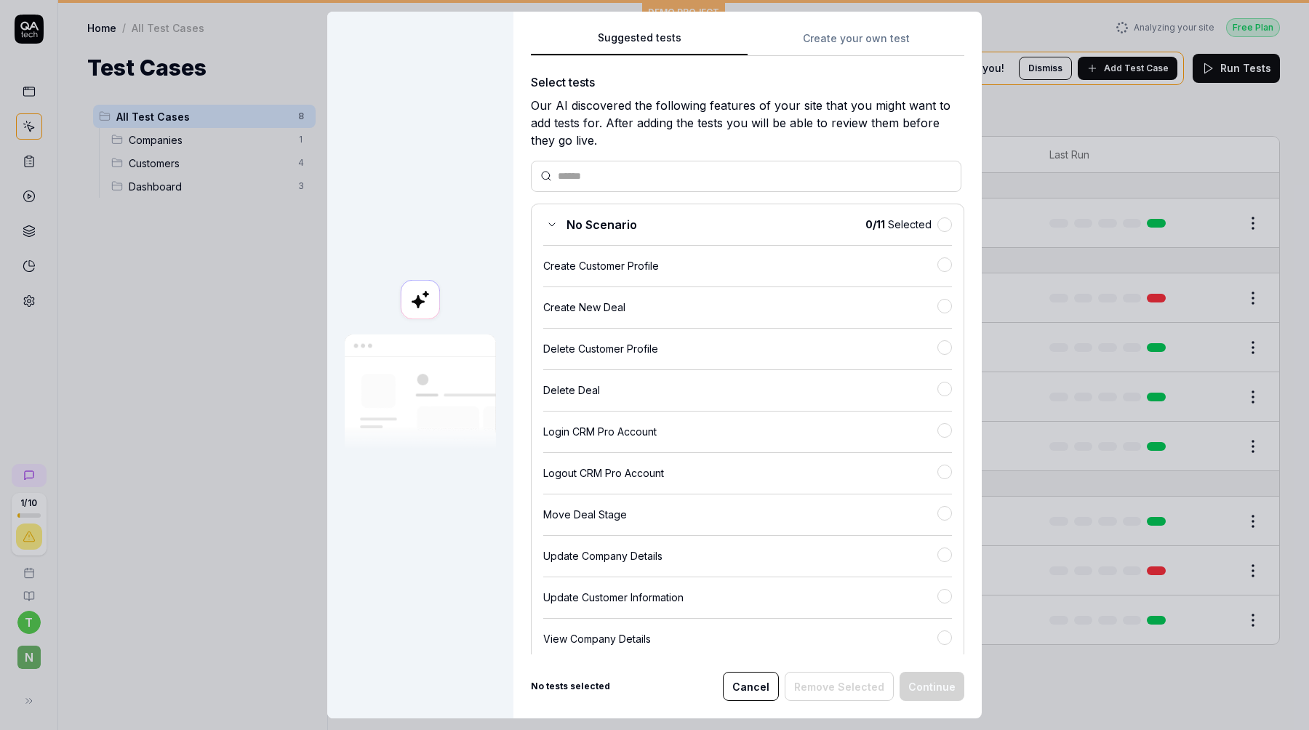
click at [329, 561] on div at bounding box center [420, 365] width 186 height 707
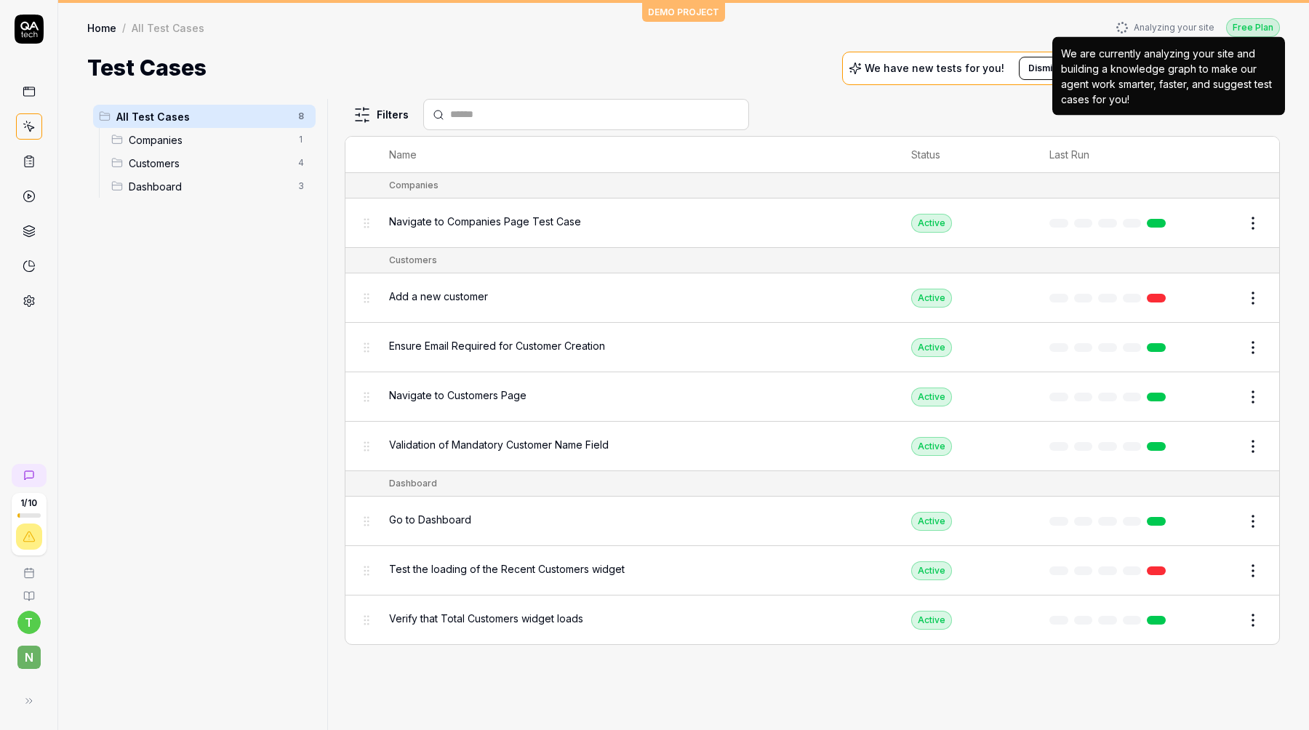
click at [1152, 25] on div "Analyzing your site" at bounding box center [1165, 27] width 98 height 13
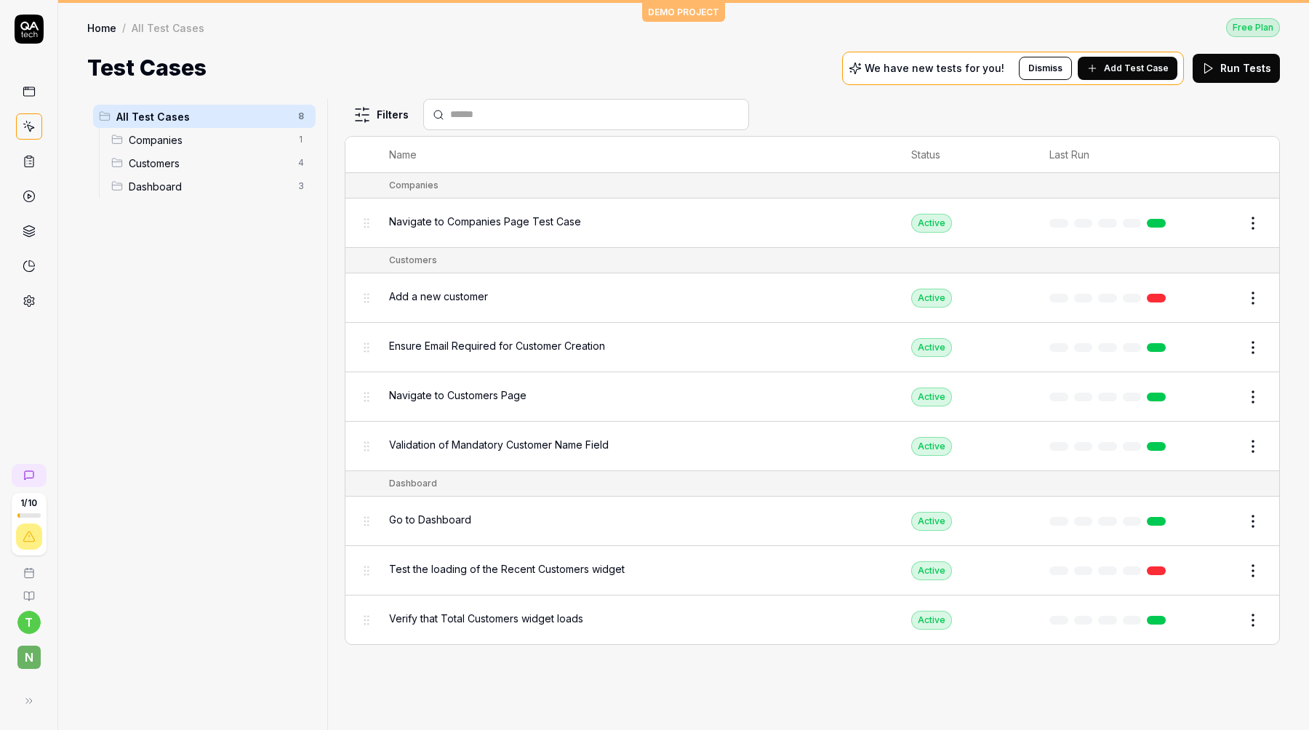
click at [20, 90] on link at bounding box center [29, 92] width 26 height 26
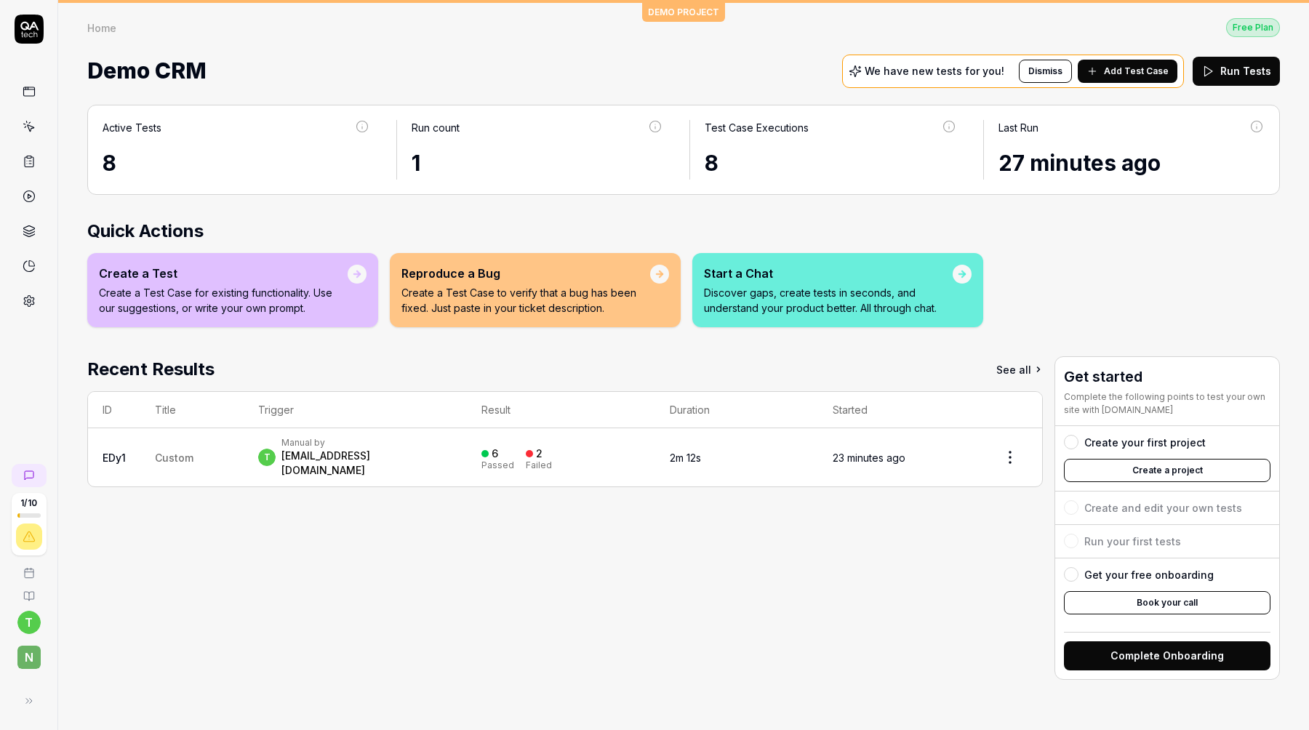
click at [548, 495] on div "Recent Results See all ID Title Trigger Result Duration Started EDy1 Custom t M…" at bounding box center [564, 518] width 955 height 324
click at [1112, 65] on span "Add Test Case" at bounding box center [1136, 71] width 65 height 13
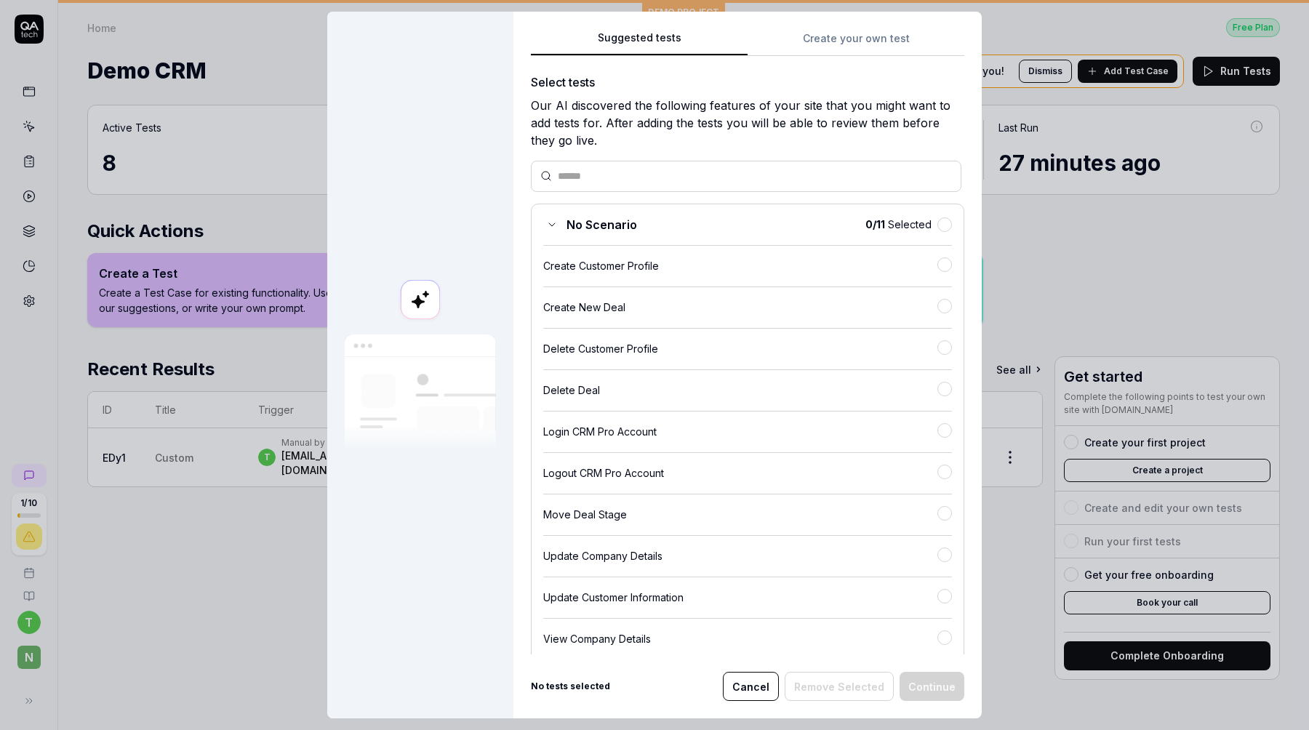
click at [834, 31] on div "Suggested tests Suggested tests Create your own test Select tests Our AI discov…" at bounding box center [654, 365] width 1309 height 730
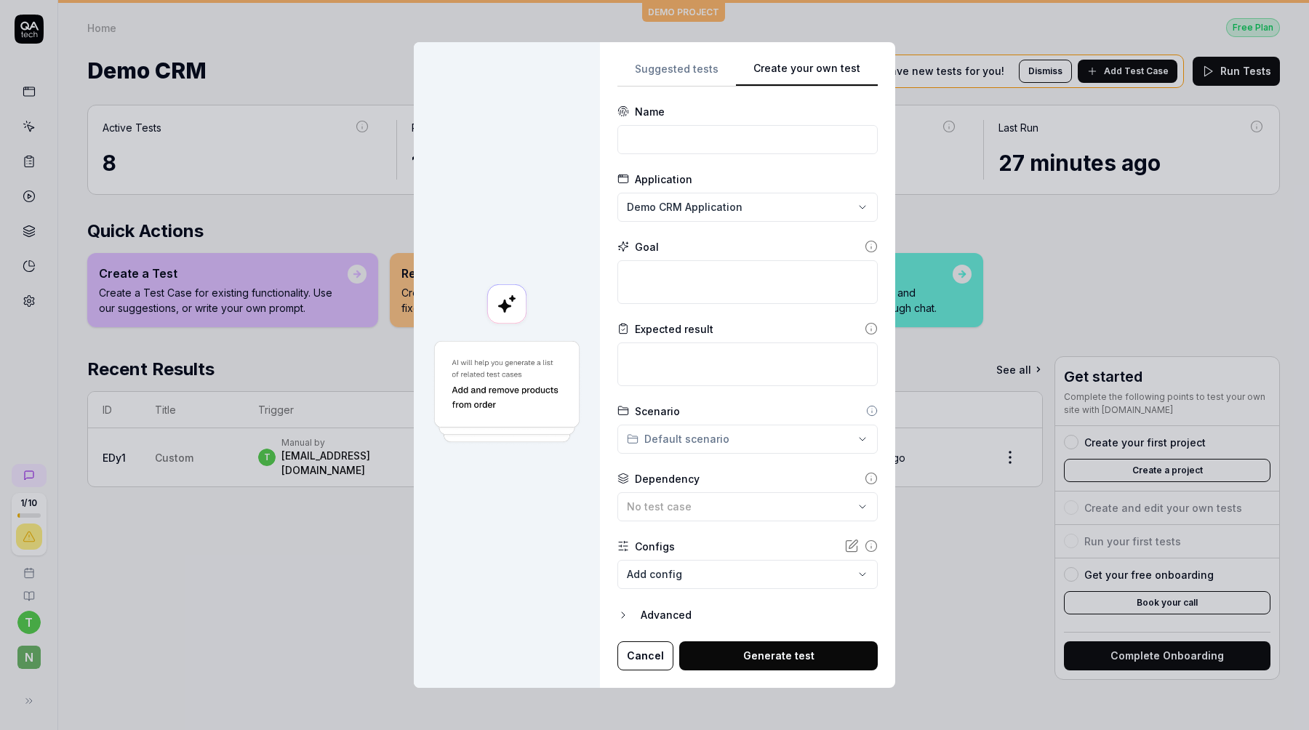
click at [683, 81] on div "**********" at bounding box center [747, 365] width 260 height 611
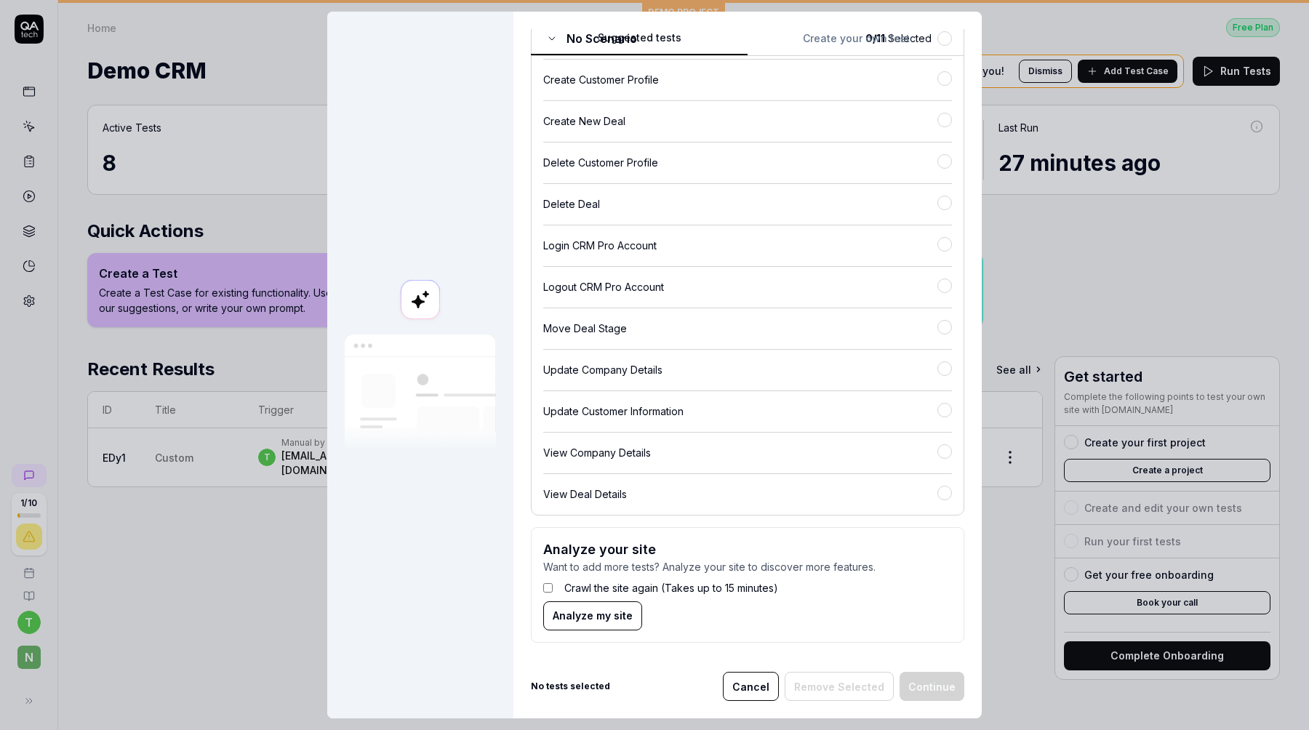
click at [633, 497] on div "View Deal Details" at bounding box center [740, 493] width 394 height 15
click at [633, 497] on div "View Deal Details" at bounding box center [740, 494] width 394 height 15
click at [670, 458] on div "View Company Details" at bounding box center [740, 452] width 394 height 15
click at [687, 419] on div "Update Customer Information" at bounding box center [747, 406] width 409 height 30
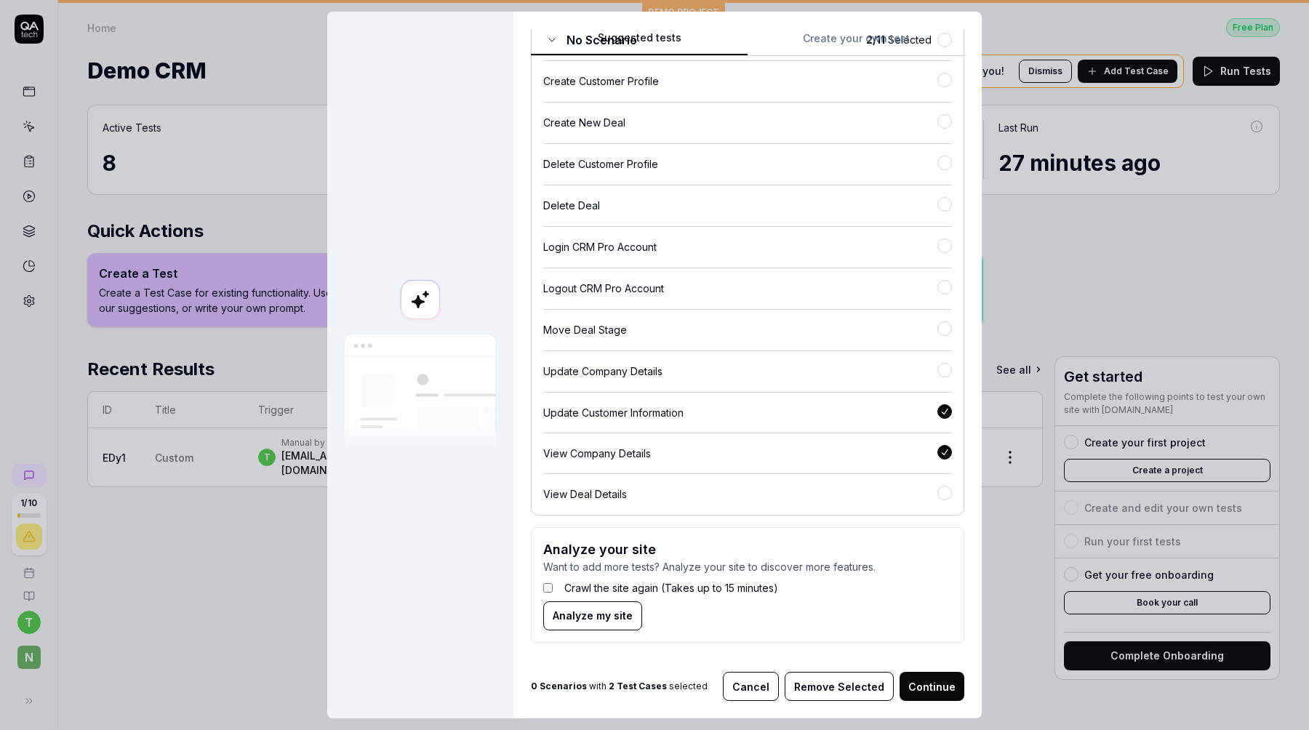
click at [714, 369] on div "Update Company Details" at bounding box center [740, 371] width 394 height 15
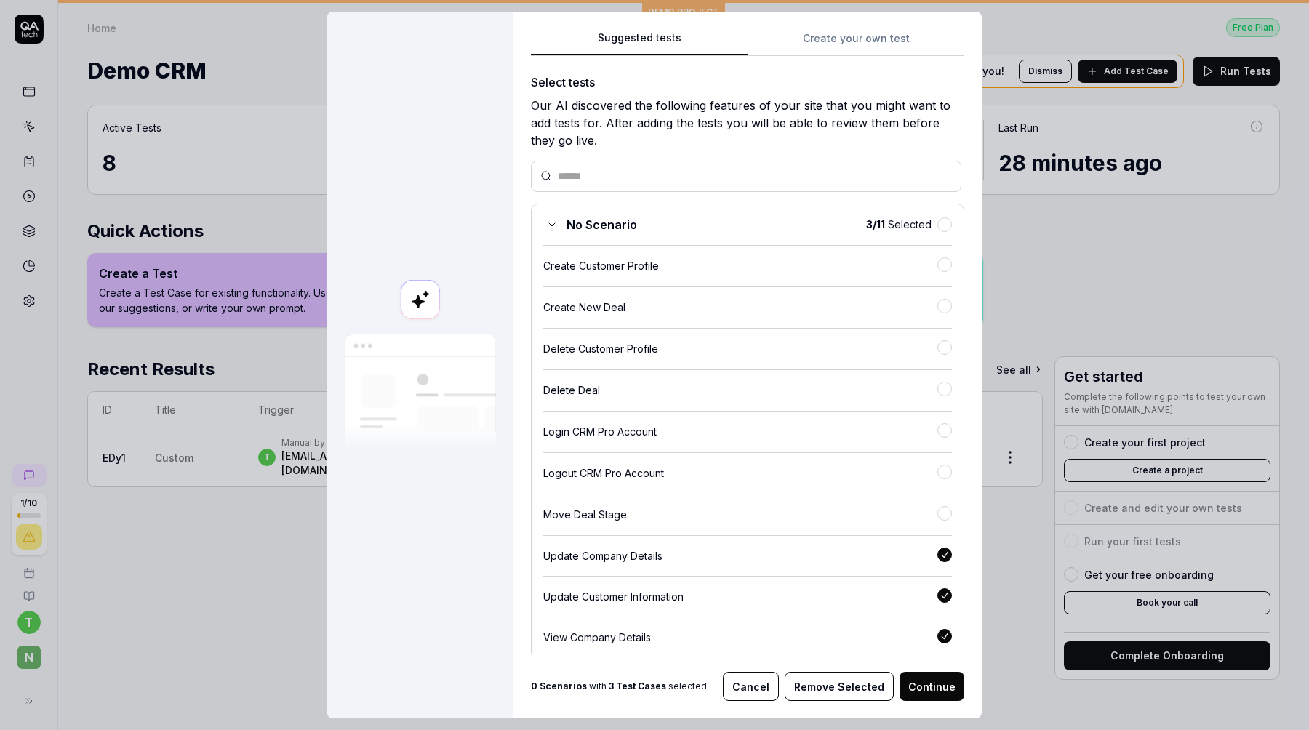
click at [957, 225] on div "No Scenario 3 / 11 Selected Create Customer Profile Create New Deal Delete Cust…" at bounding box center [747, 452] width 433 height 496
click at [939, 224] on button "button" at bounding box center [944, 224] width 15 height 15
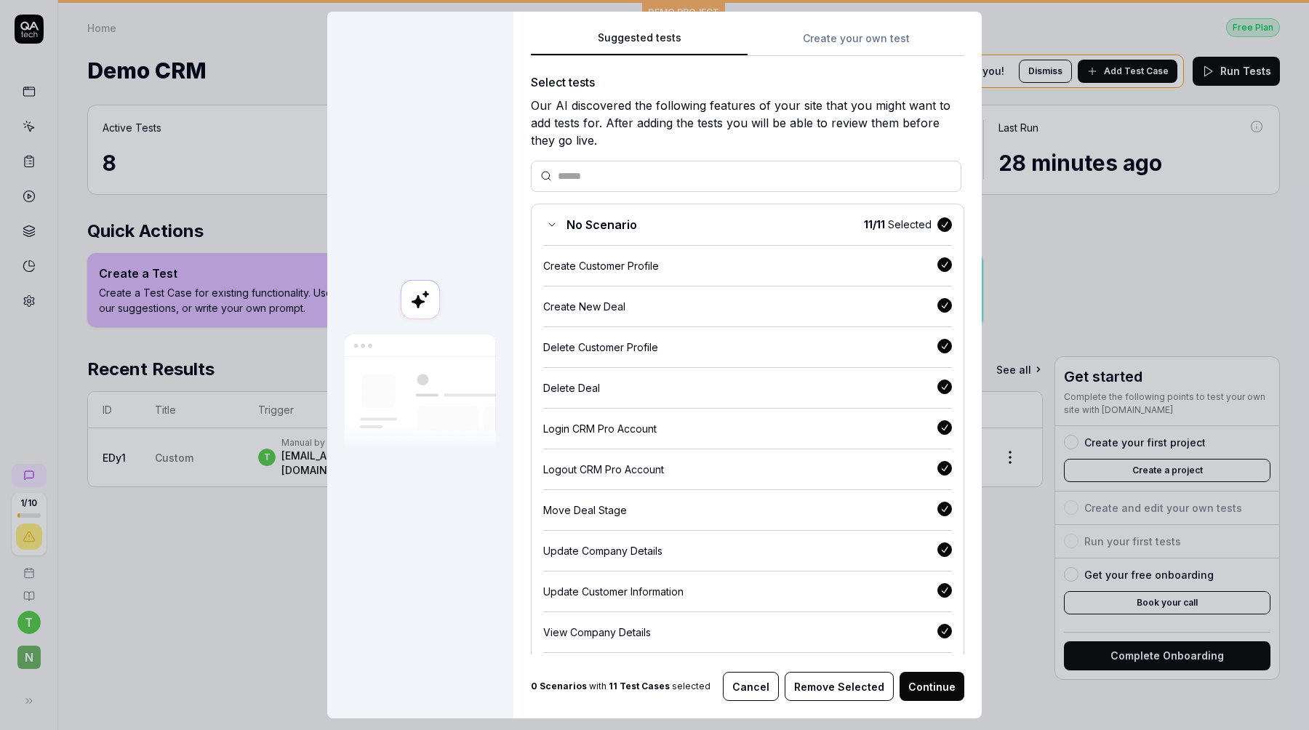
click at [939, 224] on button "button" at bounding box center [944, 224] width 15 height 15
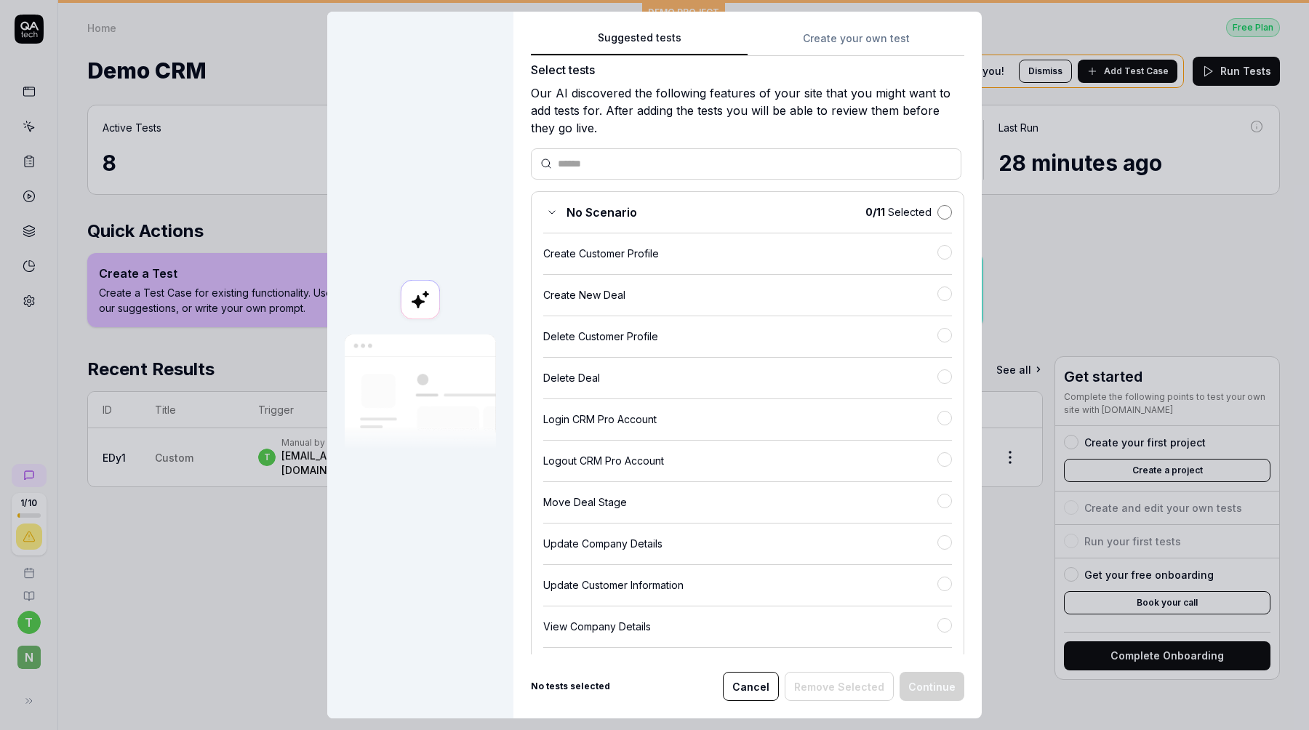
scroll to position [188, 0]
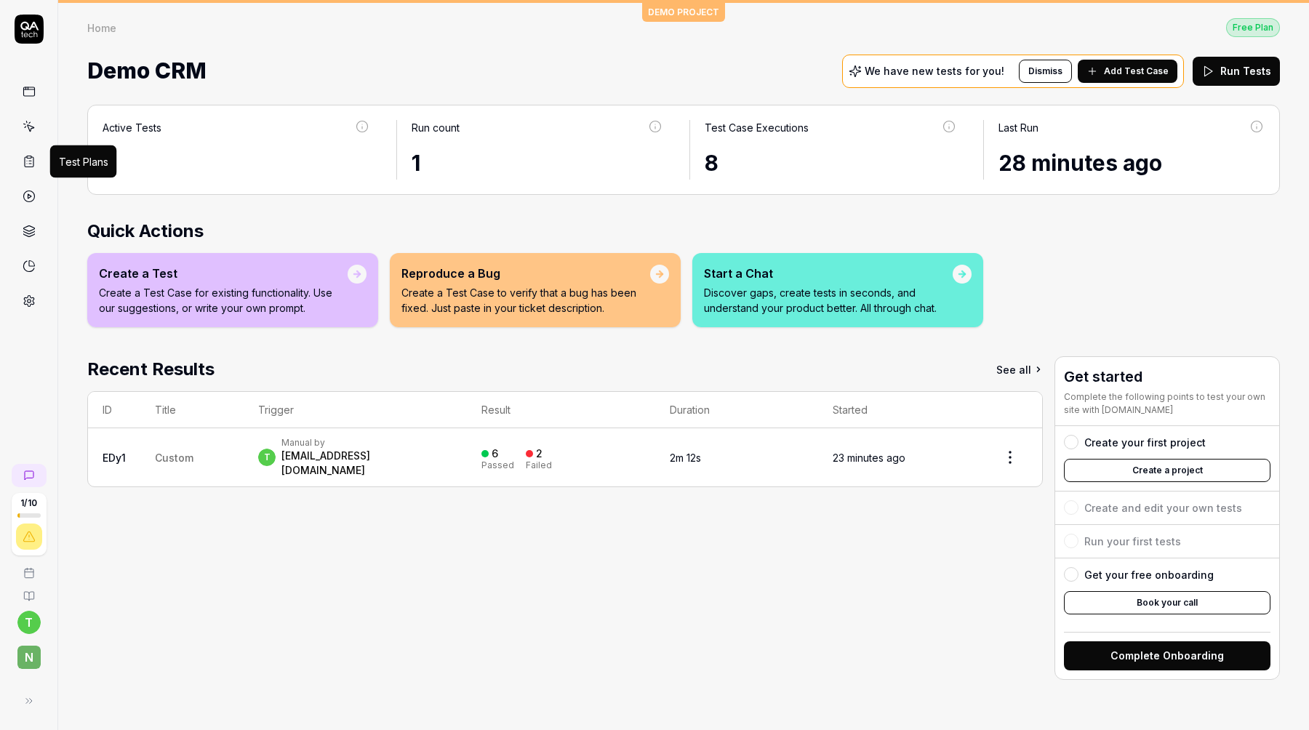
click at [23, 193] on icon at bounding box center [29, 196] width 13 height 13
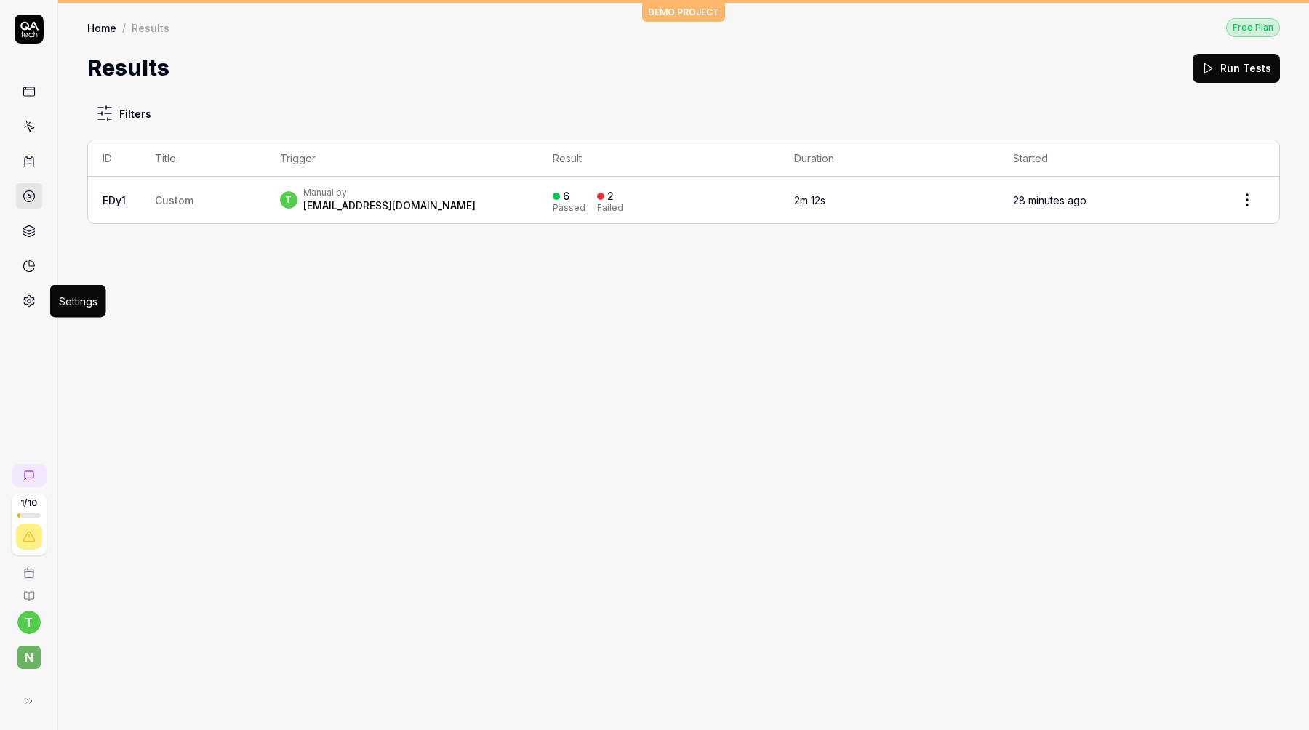
click at [29, 296] on icon at bounding box center [29, 301] width 10 height 11
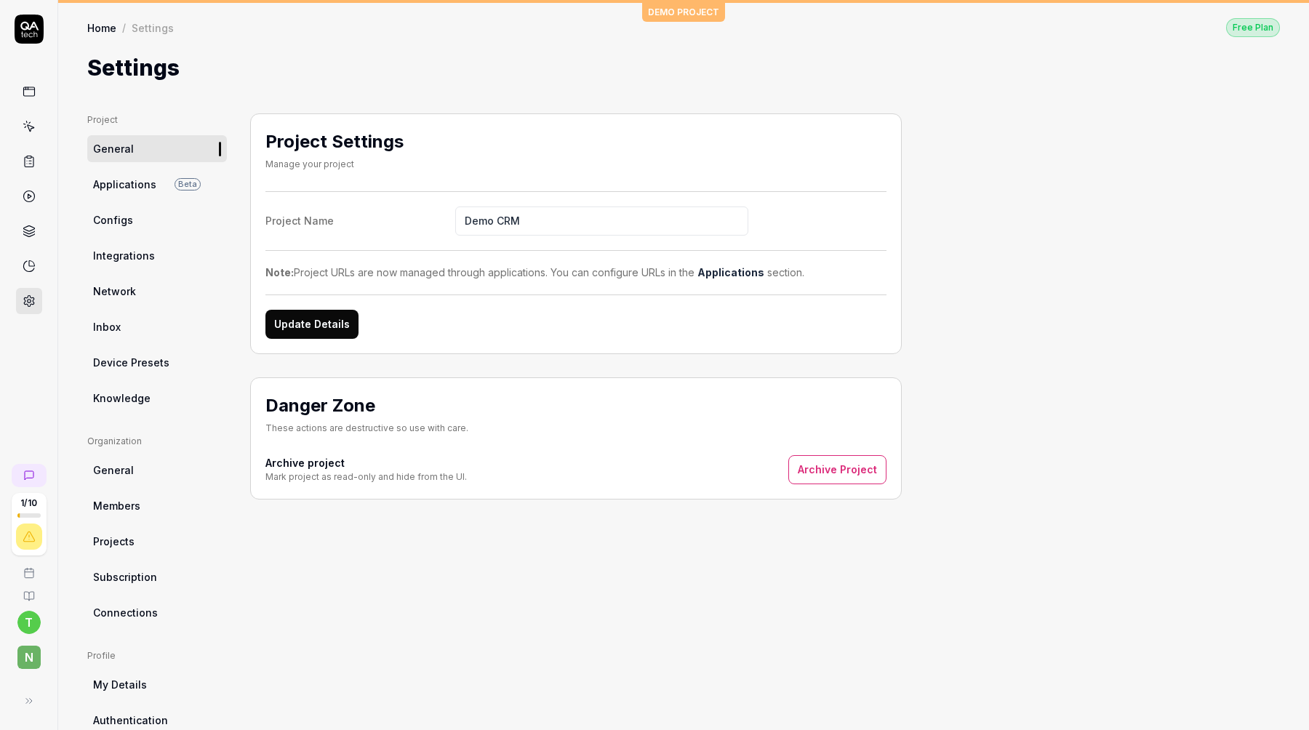
click at [134, 185] on span "Applications" at bounding box center [124, 184] width 63 height 15
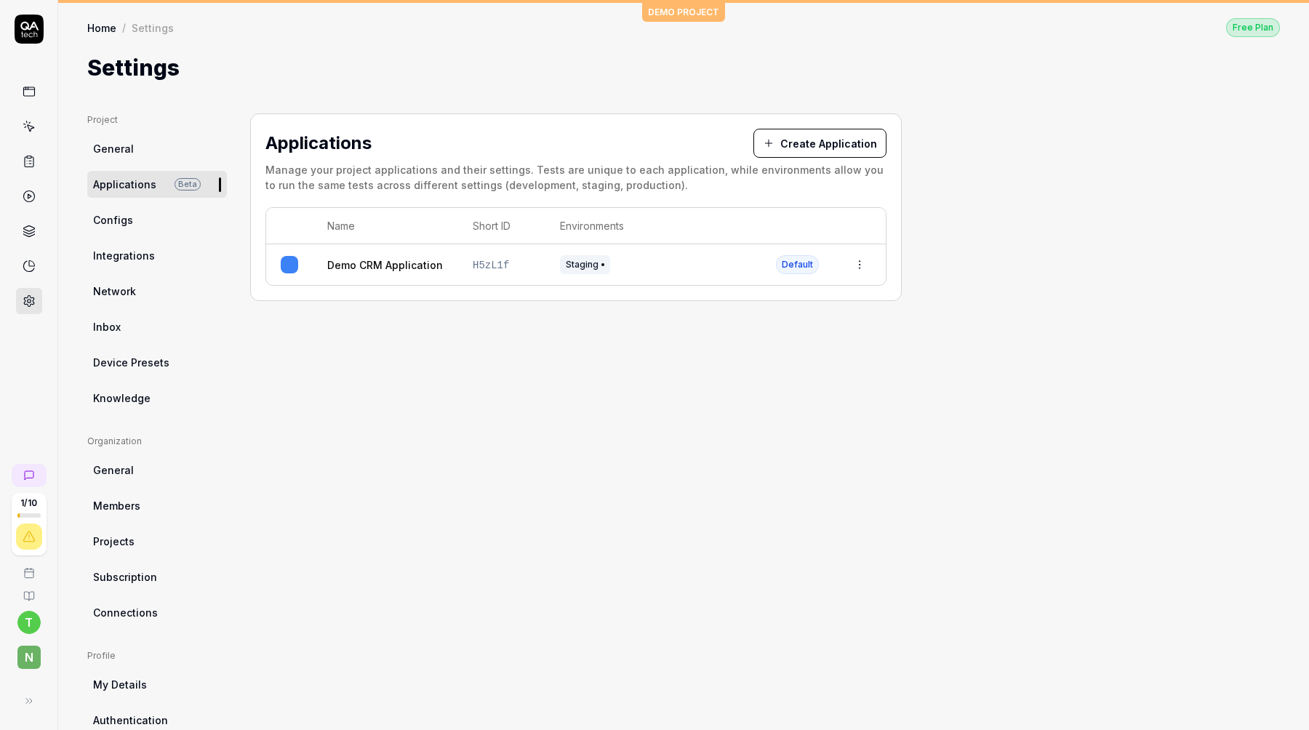
click at [116, 220] on span "Configs" at bounding box center [113, 219] width 40 height 15
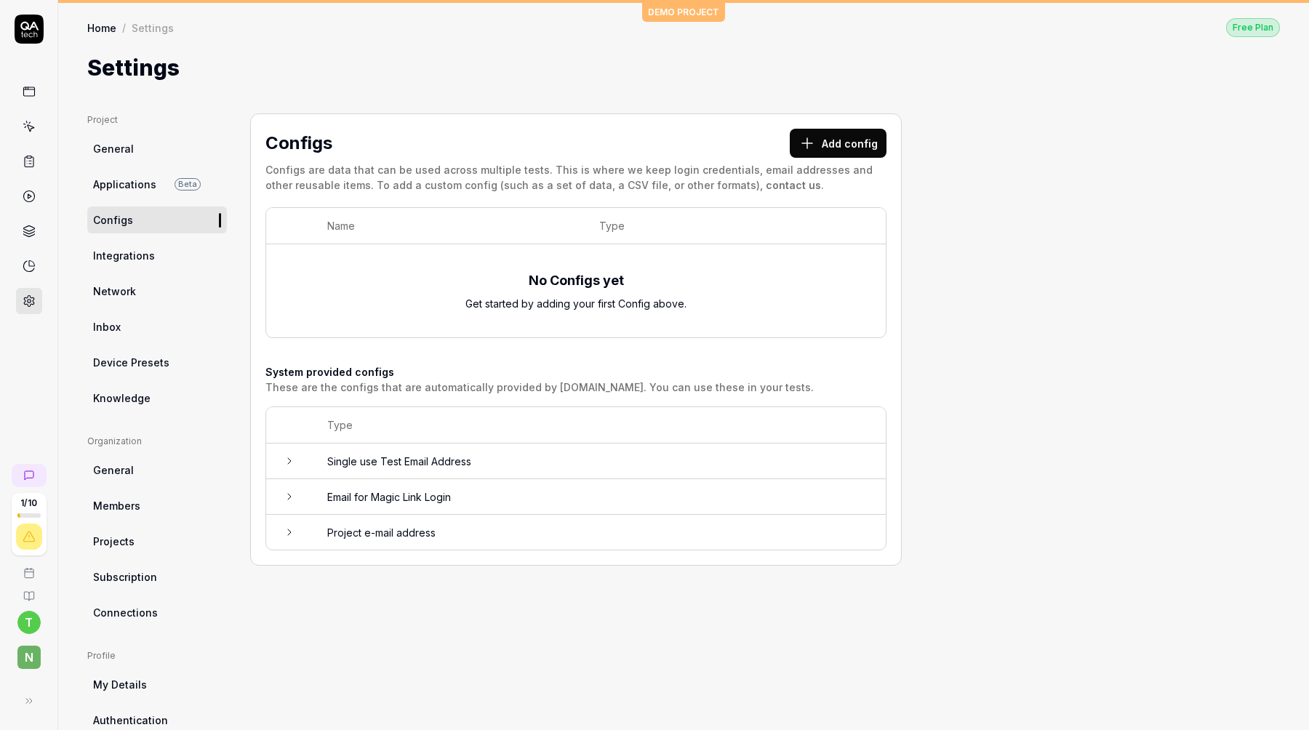
click at [127, 258] on span "Integrations" at bounding box center [124, 255] width 62 height 15
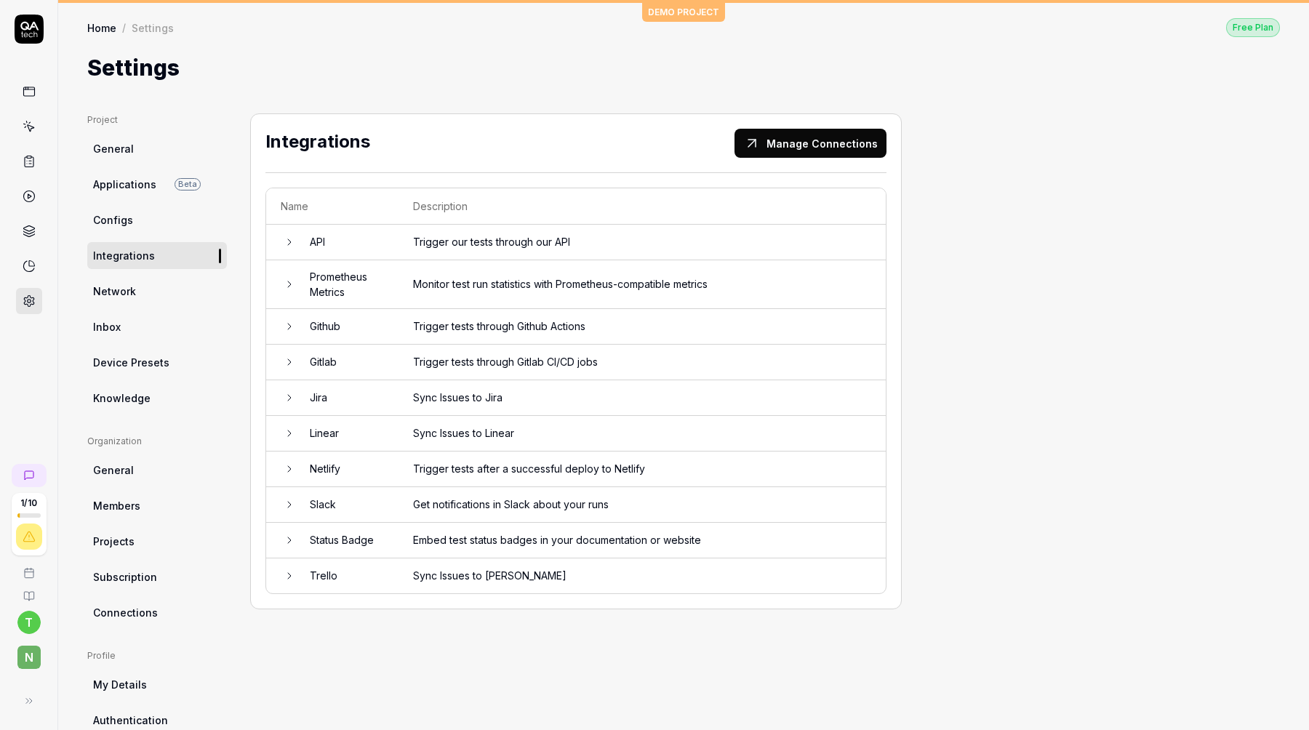
click at [278, 245] on td at bounding box center [280, 243] width 29 height 36
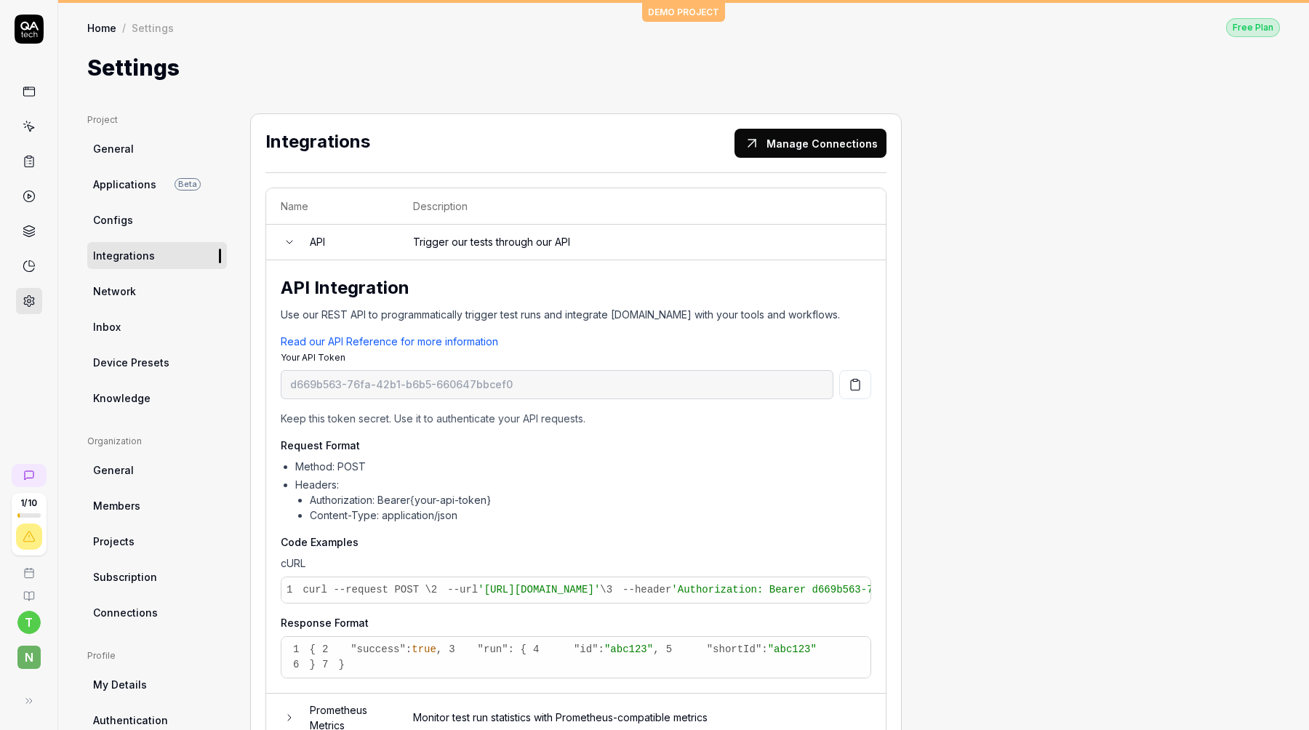
click at [278, 245] on td at bounding box center [280, 243] width 29 height 36
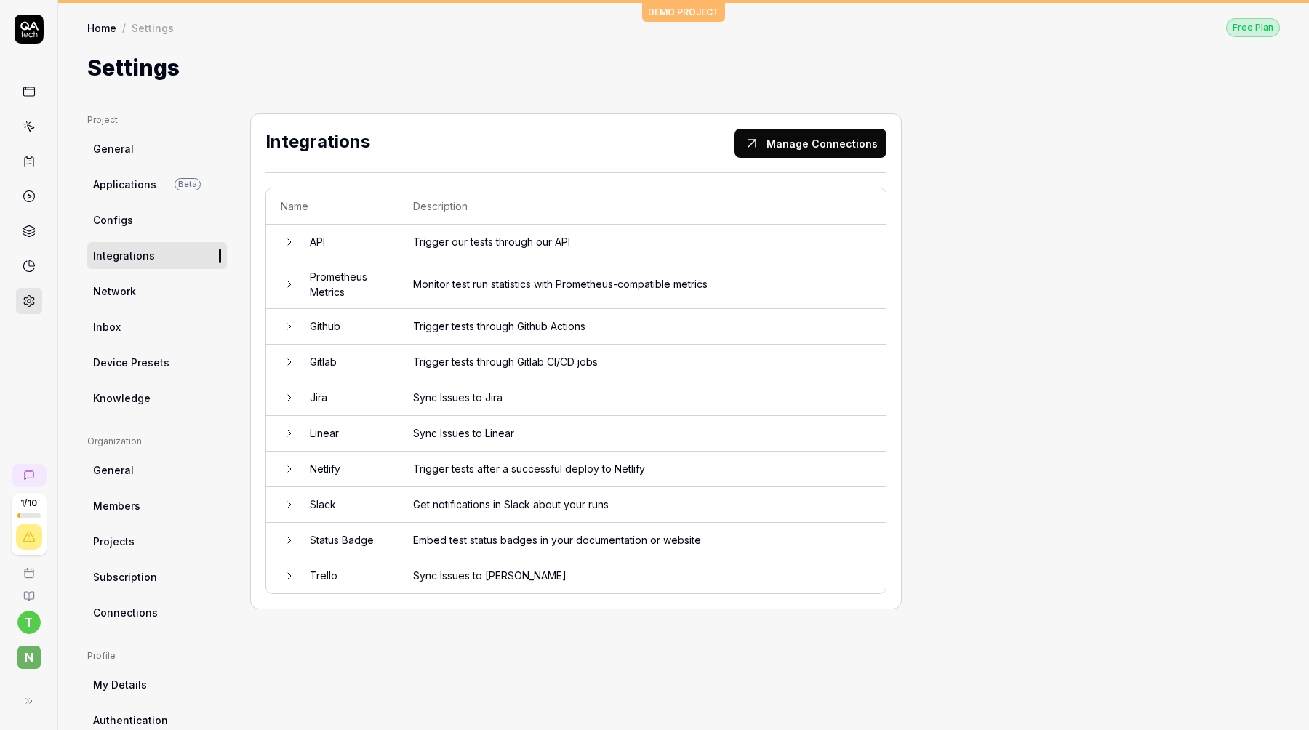
click at [278, 245] on td at bounding box center [280, 243] width 29 height 36
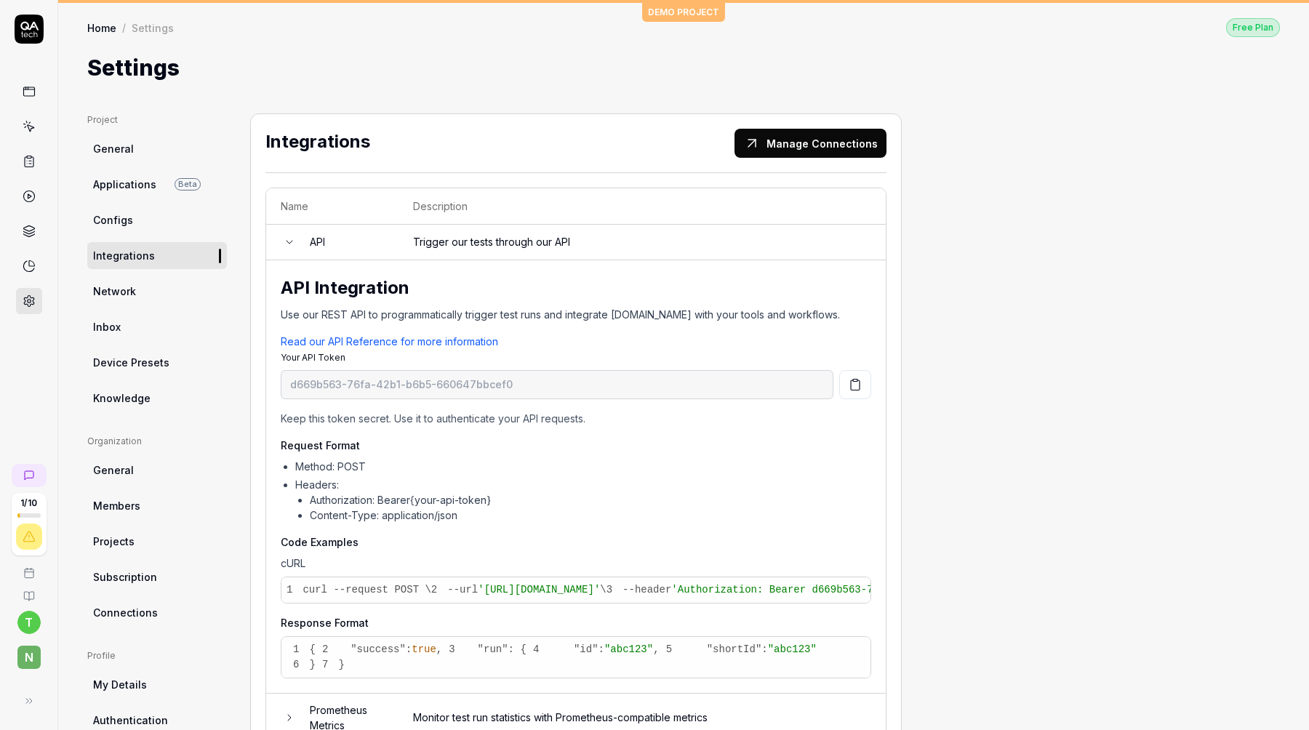
click at [278, 245] on td at bounding box center [280, 243] width 29 height 36
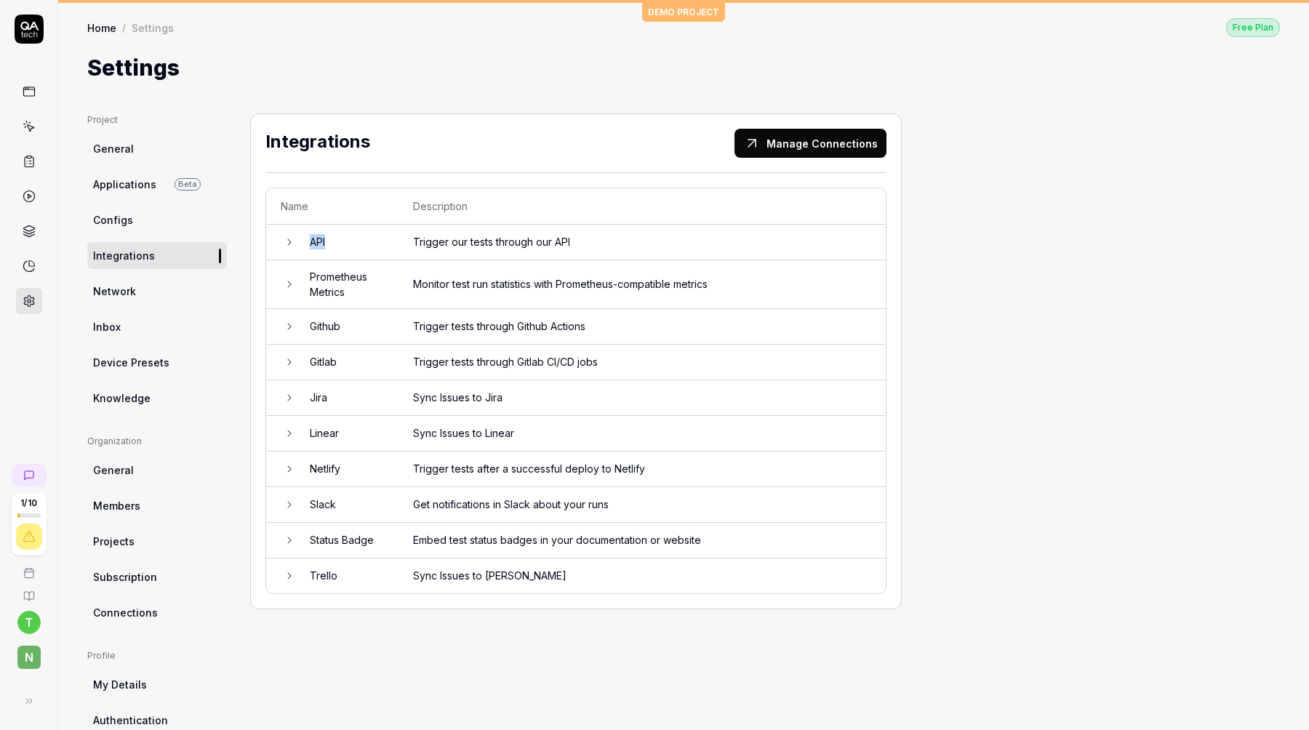
click at [289, 278] on icon at bounding box center [290, 284] width 12 height 12
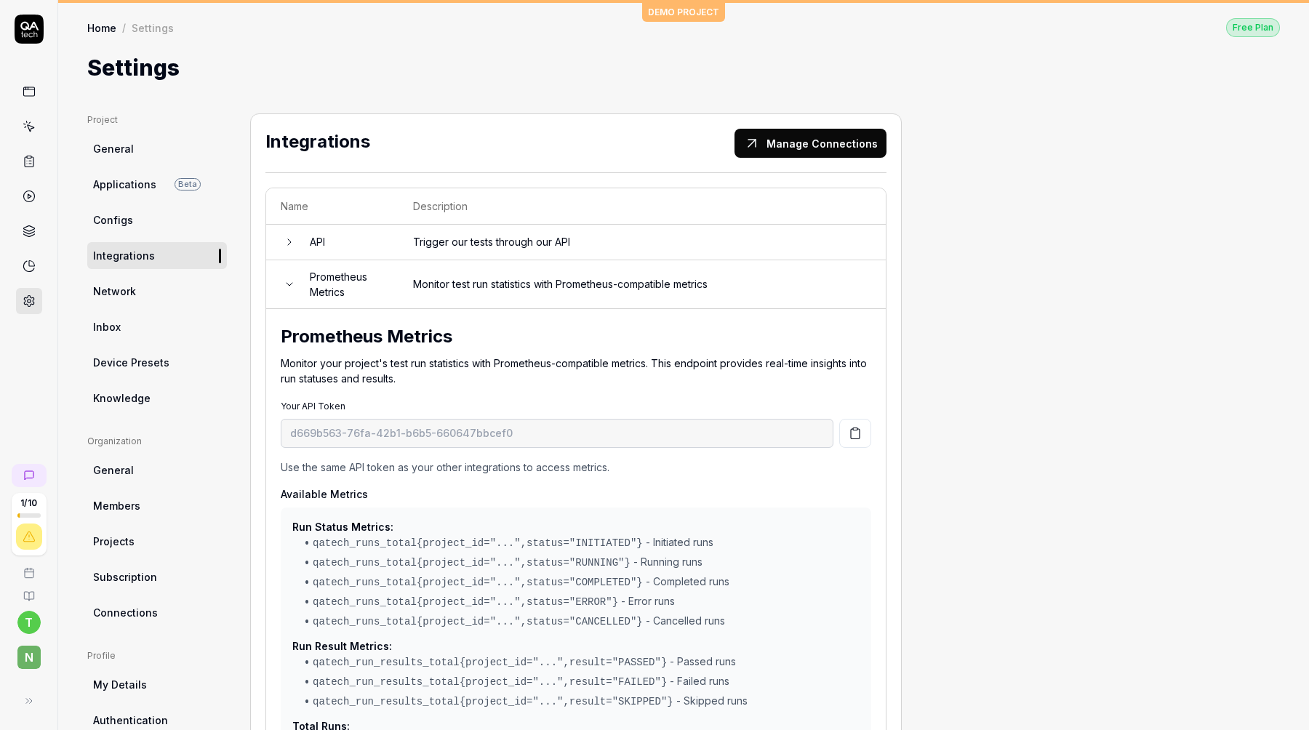
click at [289, 278] on icon at bounding box center [290, 284] width 12 height 12
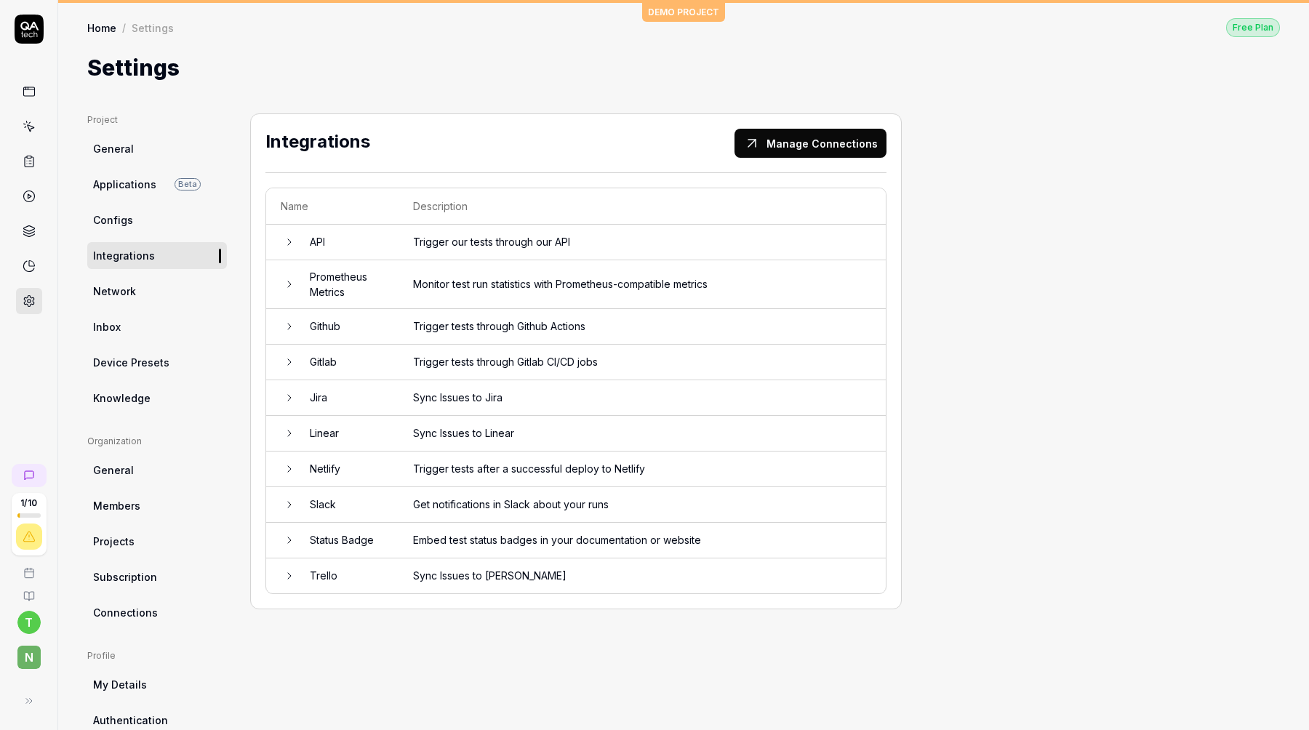
scroll to position [103, 0]
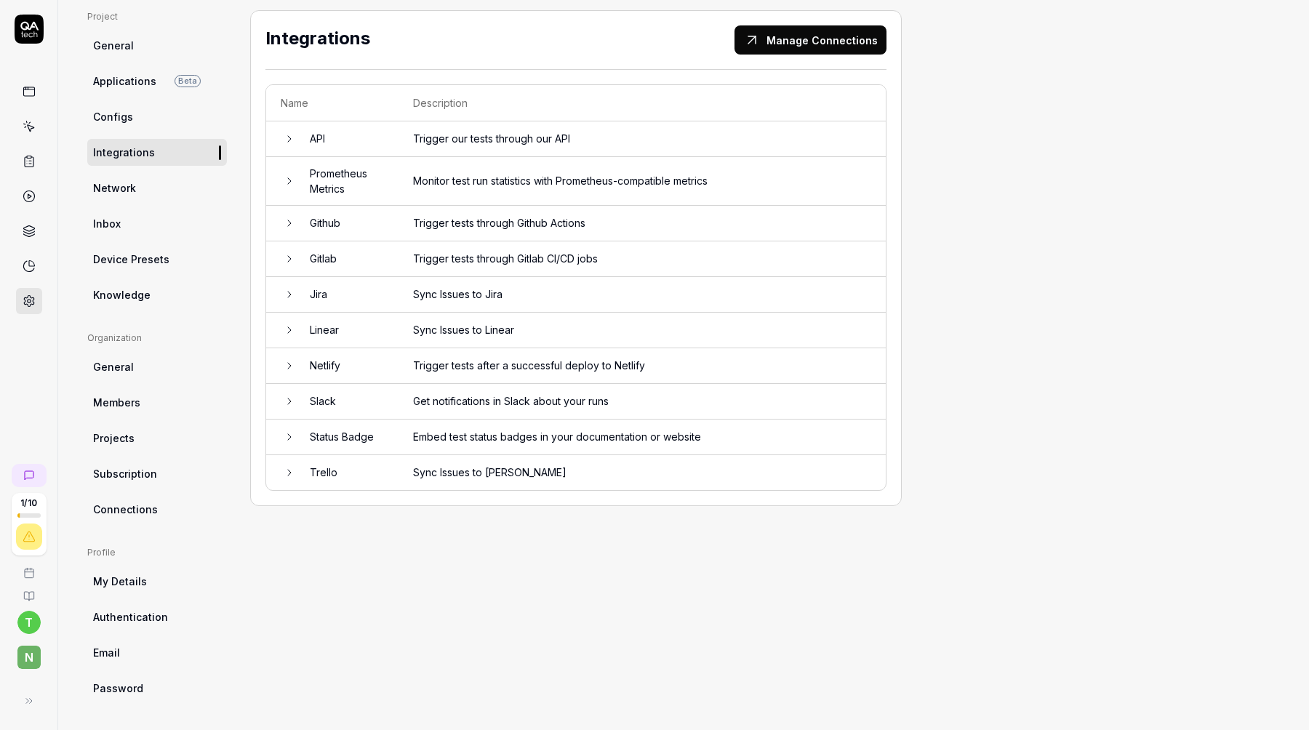
click at [148, 515] on span "Connections" at bounding box center [125, 509] width 65 height 15
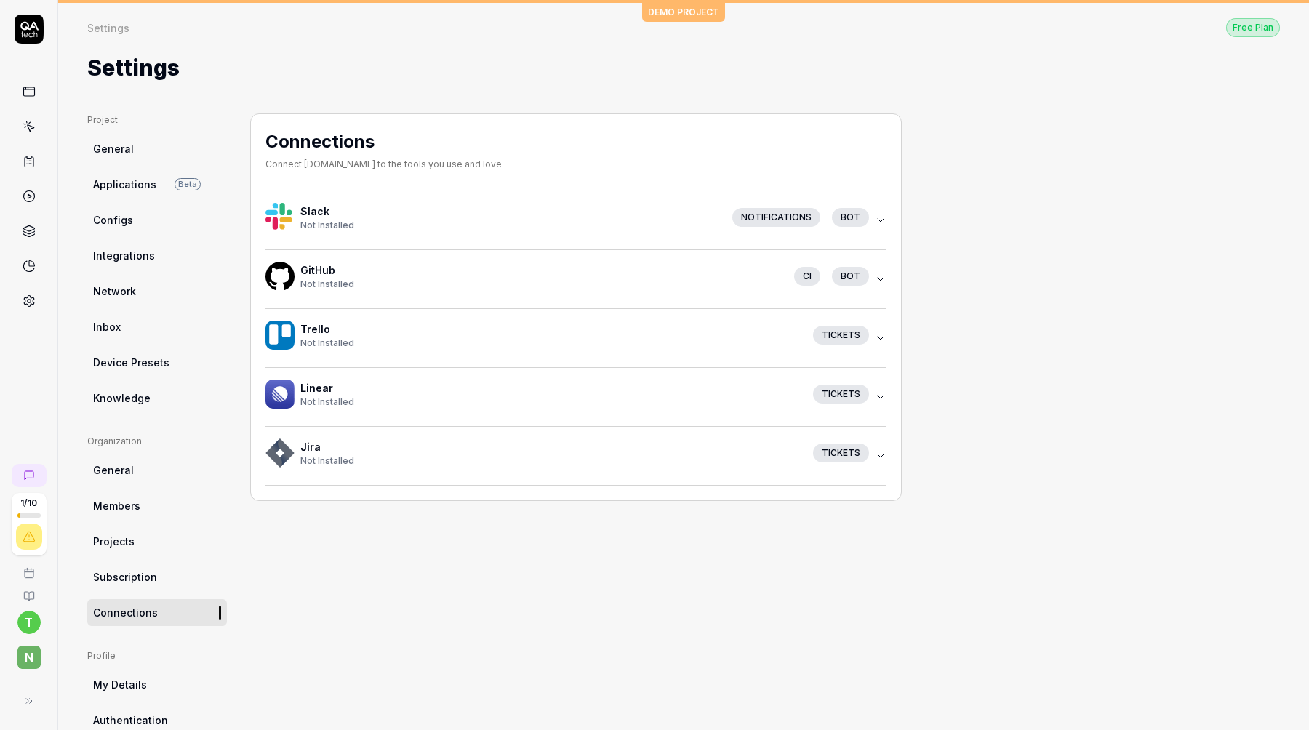
scroll to position [103, 0]
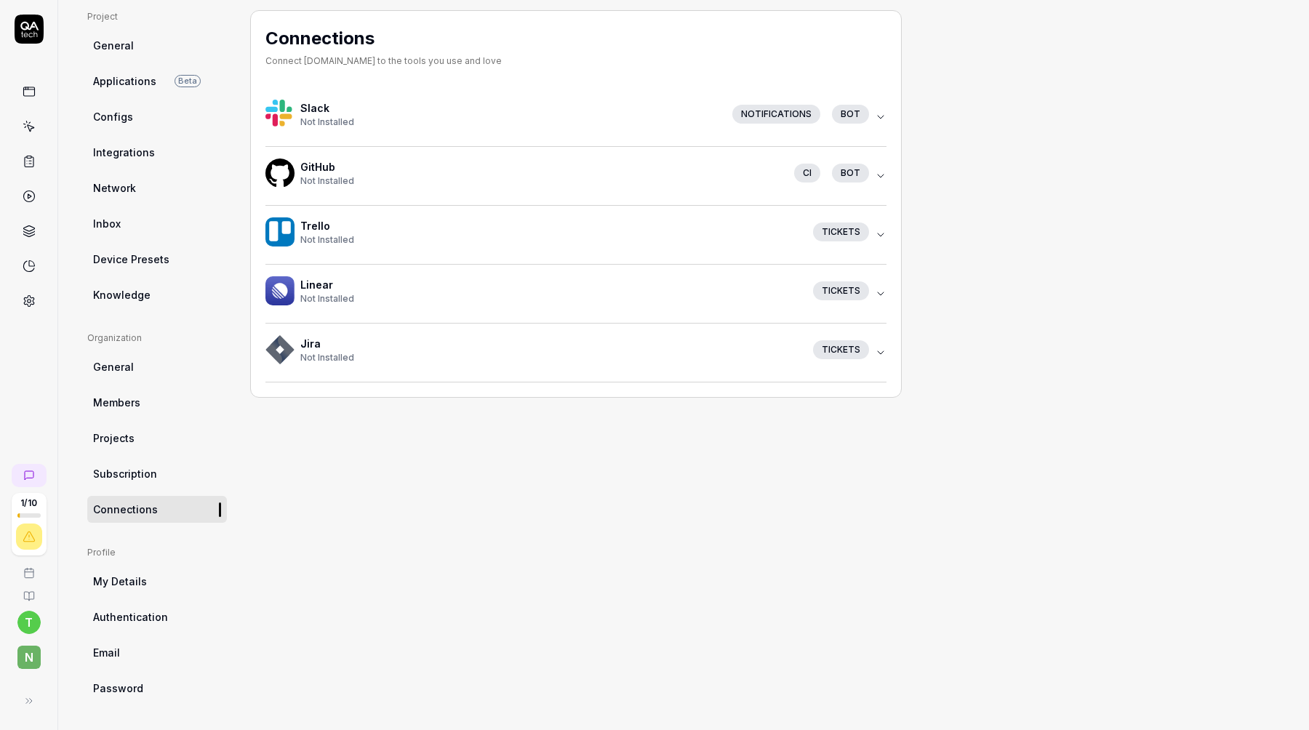
click at [137, 594] on ul "Profile My Details Authentication Email Password" at bounding box center [157, 624] width 140 height 156
click at [137, 584] on span "My Details" at bounding box center [120, 581] width 54 height 15
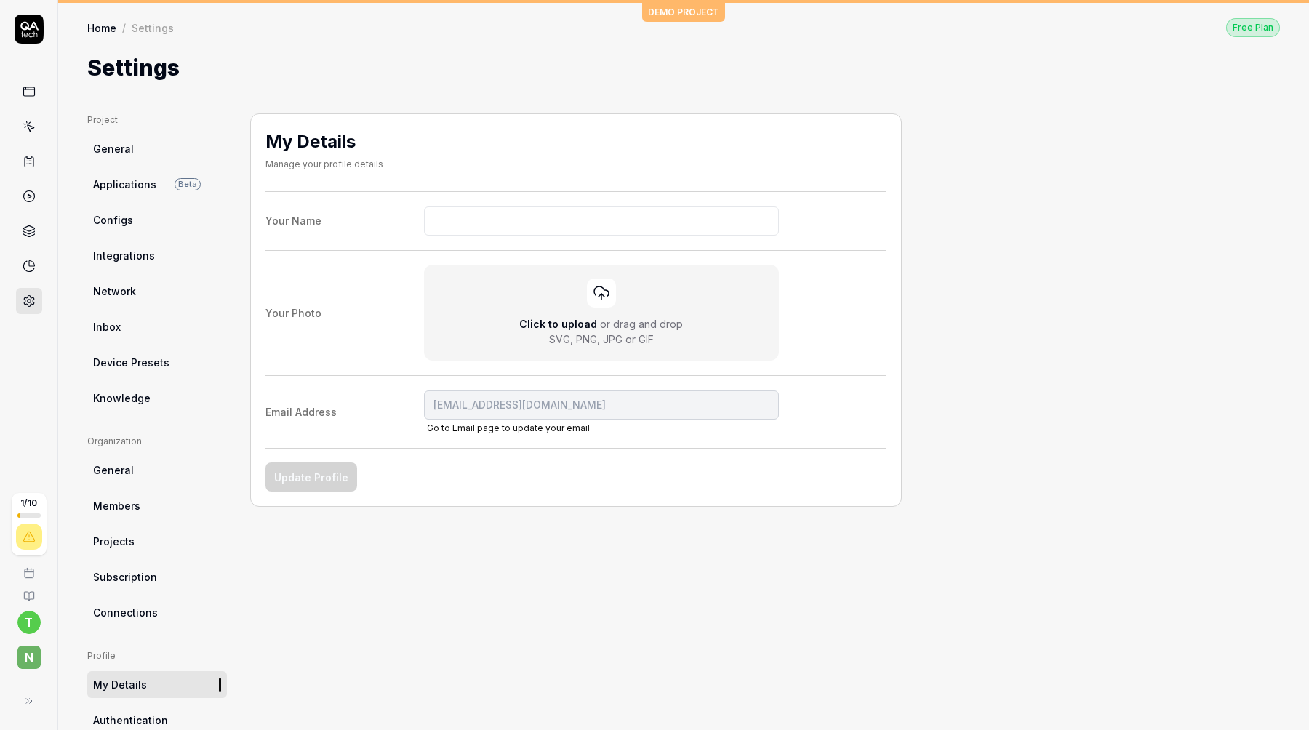
click at [125, 184] on span "Applications" at bounding box center [124, 184] width 63 height 15
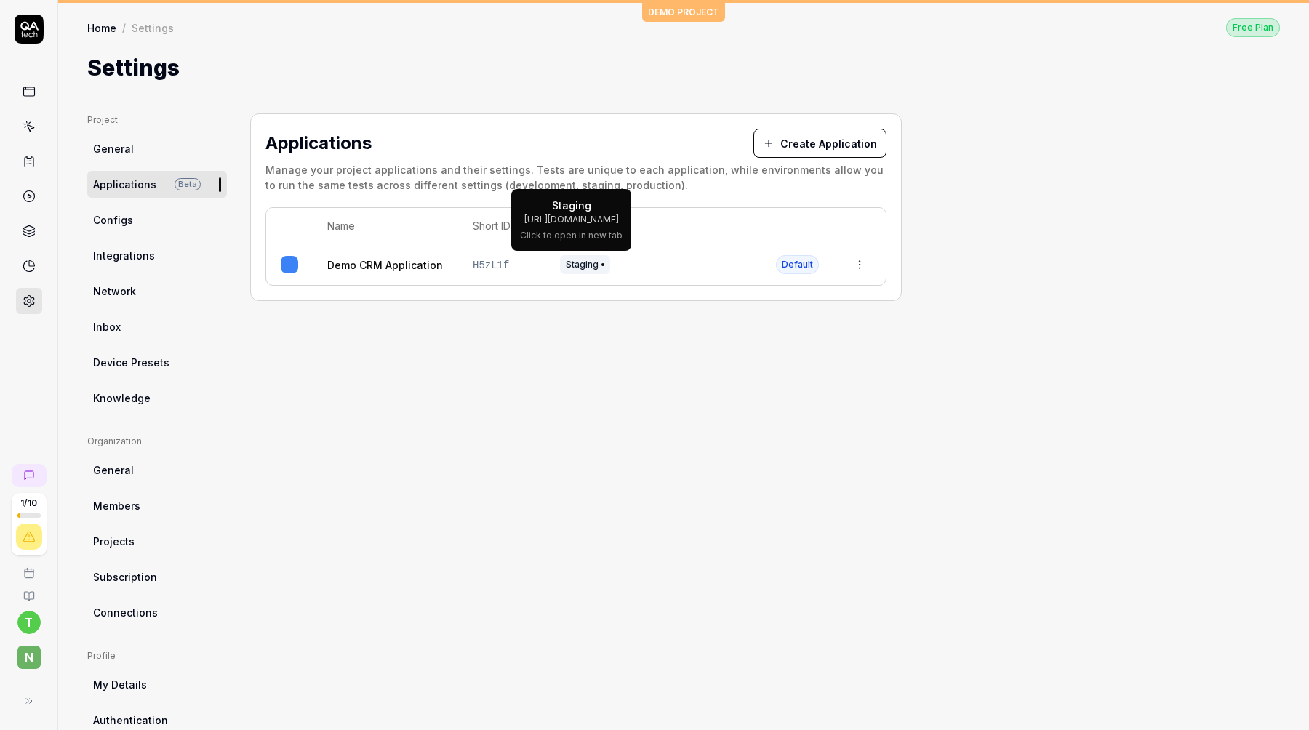
click at [579, 265] on span "Staging" at bounding box center [585, 264] width 50 height 19
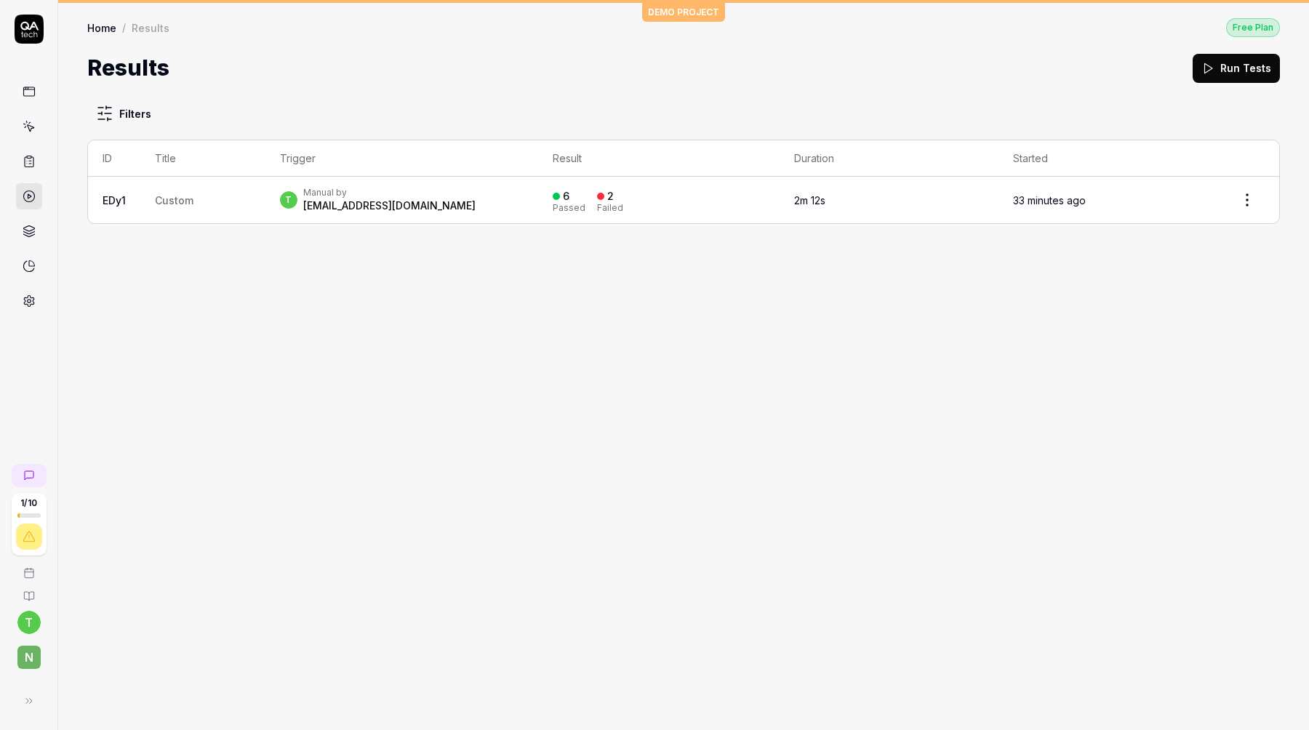
click at [515, 196] on div "t Manual by testerarstruong2@gmail.com" at bounding box center [402, 200] width 244 height 26
click at [31, 85] on icon at bounding box center [29, 91] width 13 height 13
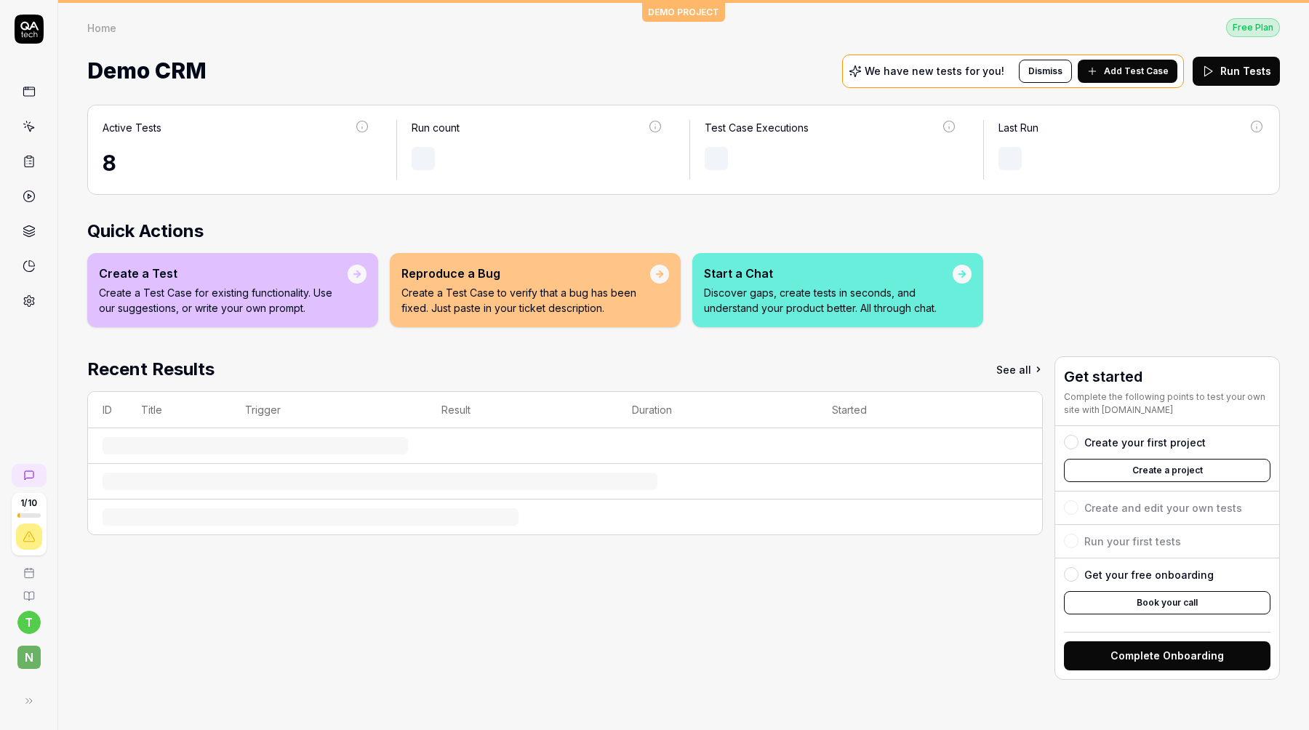
click at [1141, 80] on button "Add Test Case" at bounding box center [1127, 71] width 100 height 23
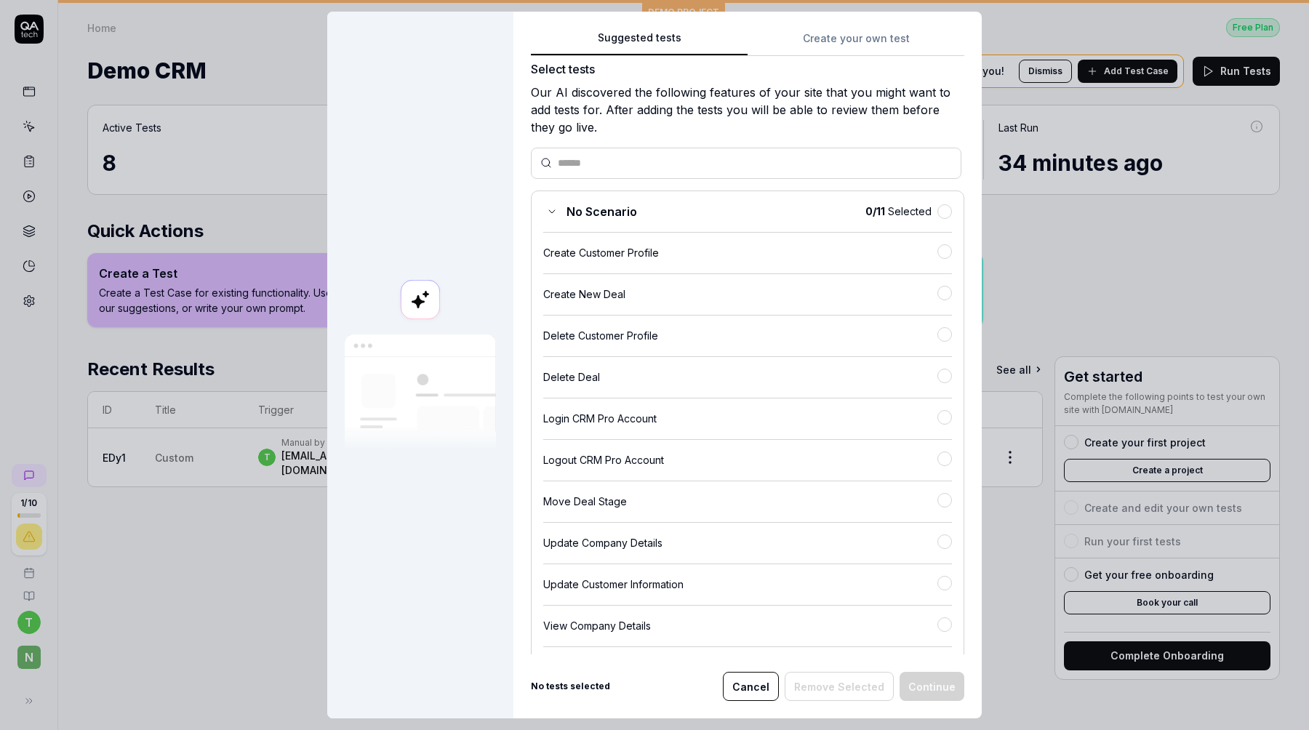
scroll to position [15, 0]
click at [832, 248] on div "Create Customer Profile" at bounding box center [740, 250] width 394 height 15
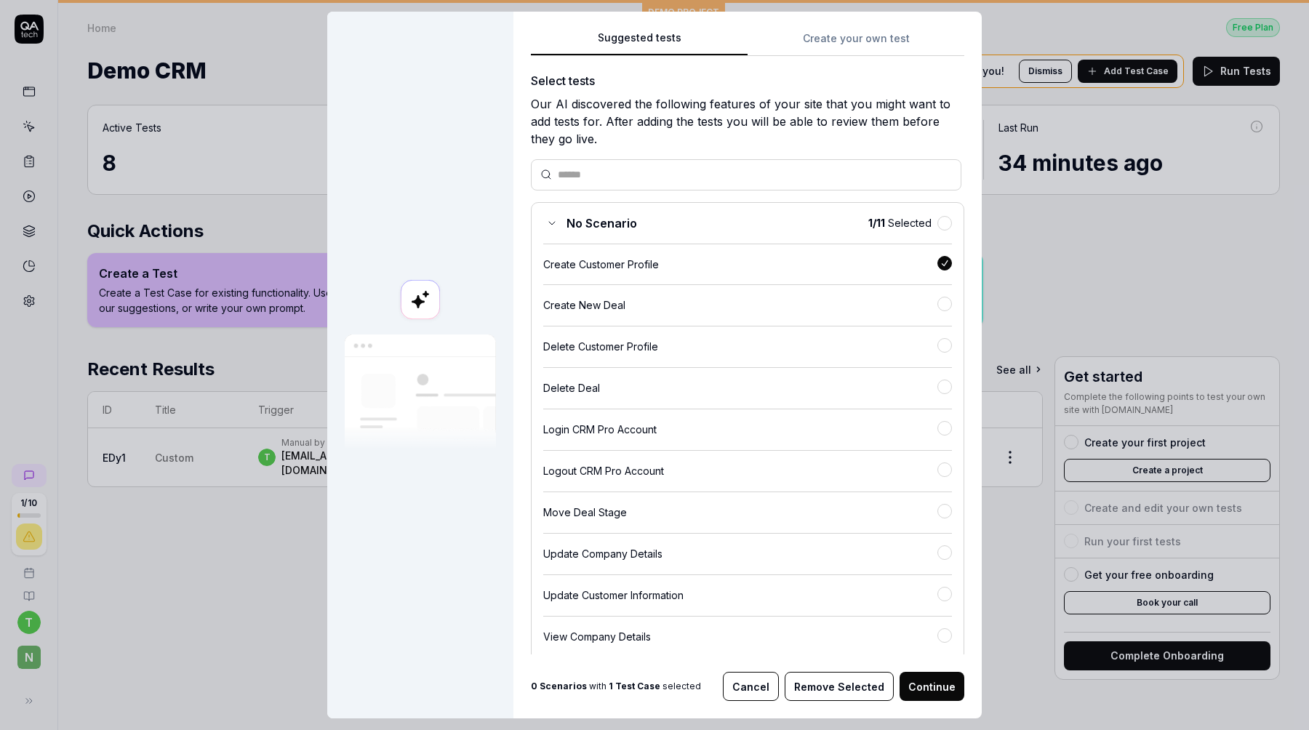
scroll to position [0, 0]
click at [950, 267] on div at bounding box center [944, 265] width 15 height 17
click at [839, 37] on div "Suggested tests Suggested tests Create your own test Select tests Our AI discov…" at bounding box center [654, 365] width 1309 height 730
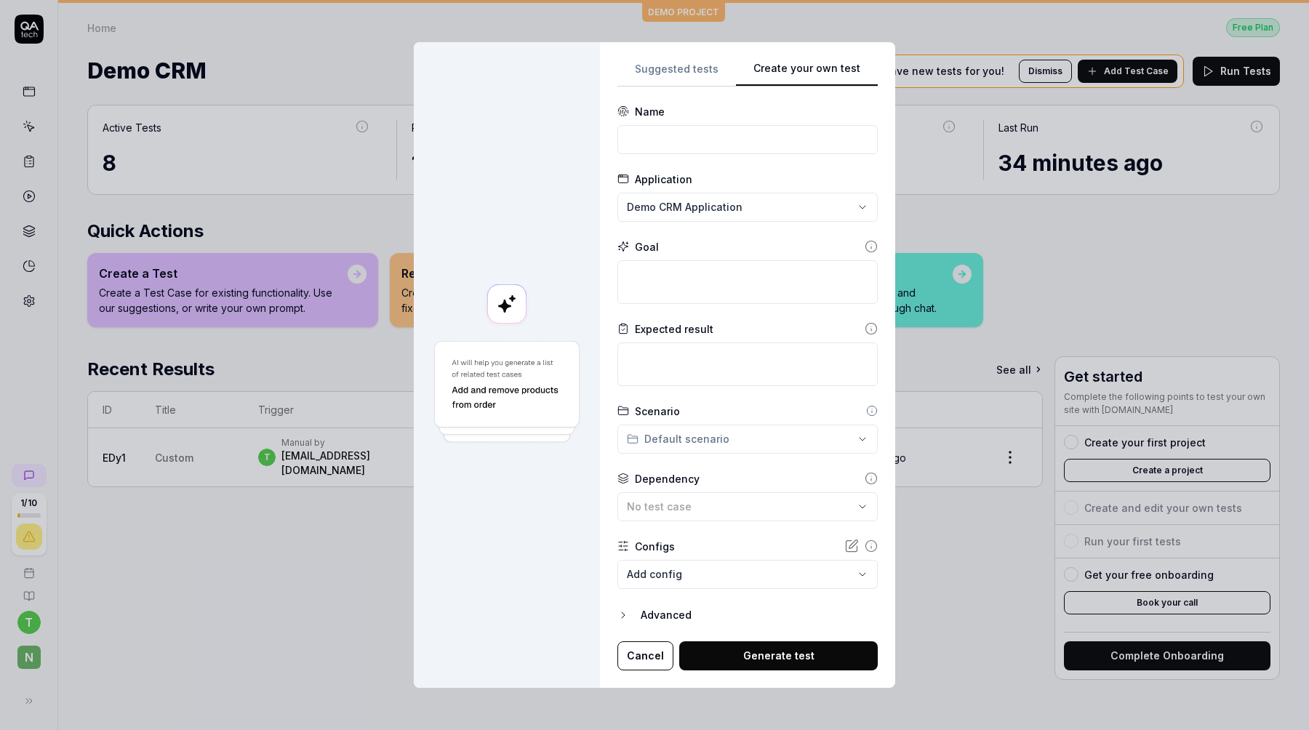
click at [680, 73] on div "**********" at bounding box center [747, 365] width 260 height 611
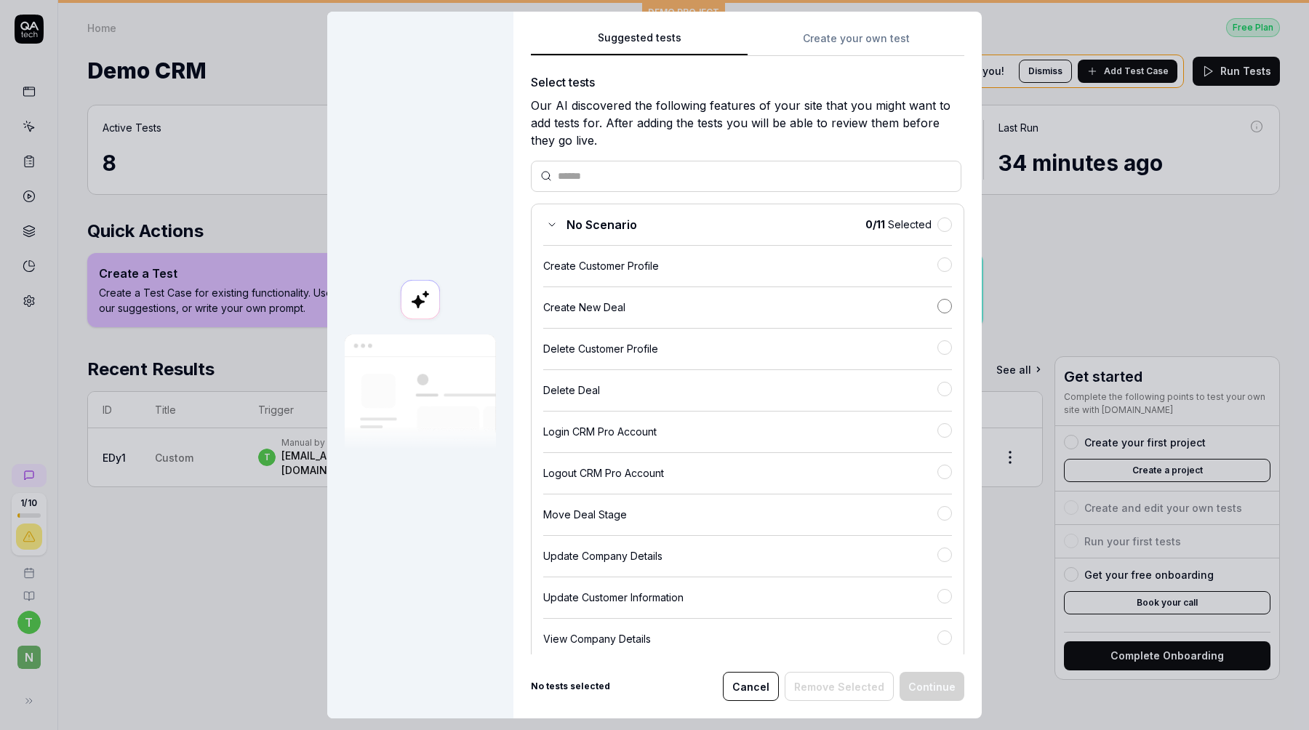
click at [947, 307] on button "button" at bounding box center [944, 306] width 15 height 15
click at [971, 380] on div "Suggested tests Create your own test Select tests Our AI discovered the followi…" at bounding box center [747, 365] width 468 height 707
click at [941, 387] on button "button" at bounding box center [944, 388] width 15 height 15
click at [946, 515] on button "button" at bounding box center [944, 512] width 15 height 15
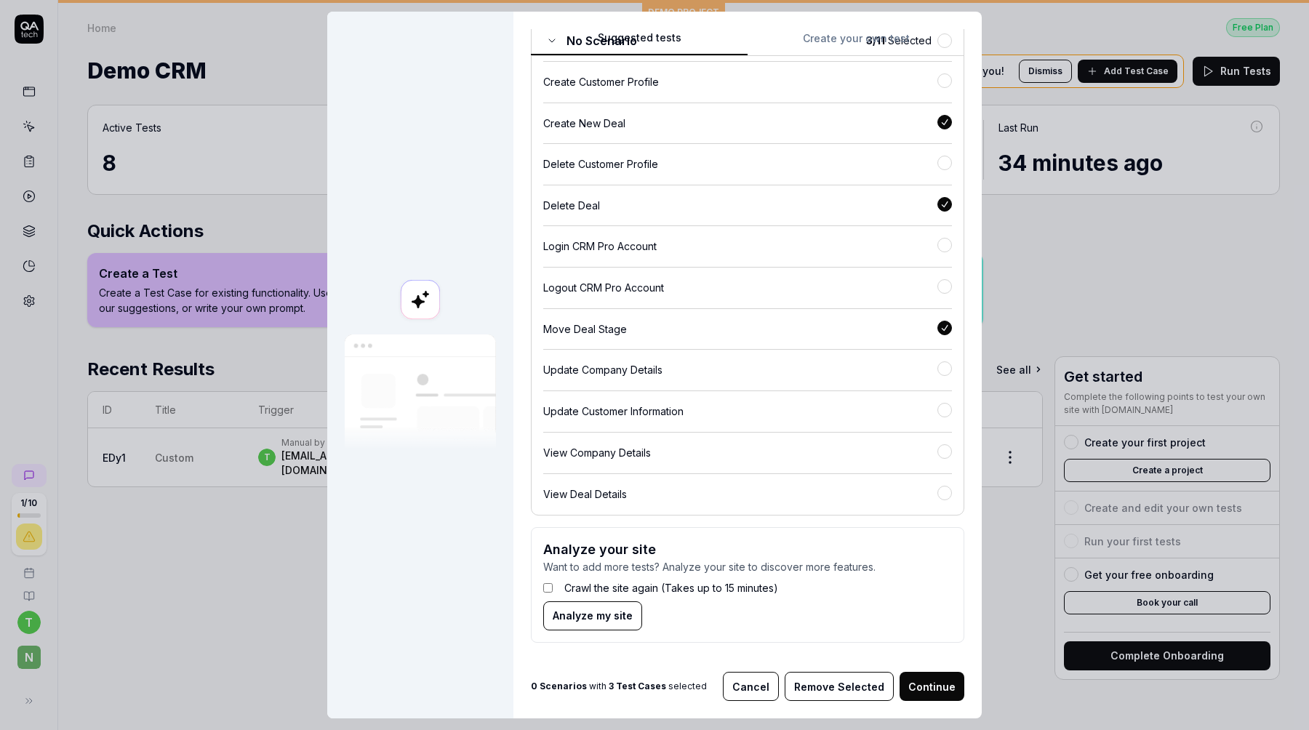
click at [932, 677] on button "Continue" at bounding box center [931, 686] width 65 height 29
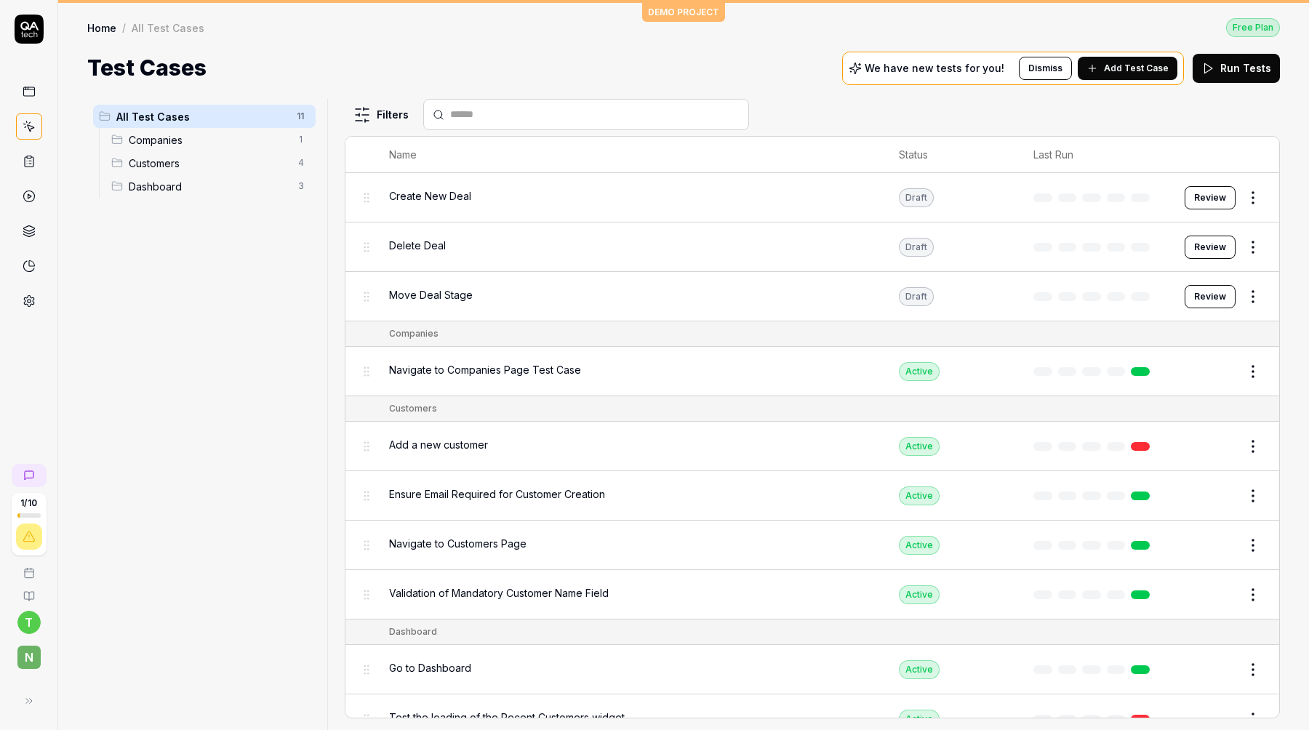
click at [1213, 298] on button "Review" at bounding box center [1209, 296] width 51 height 23
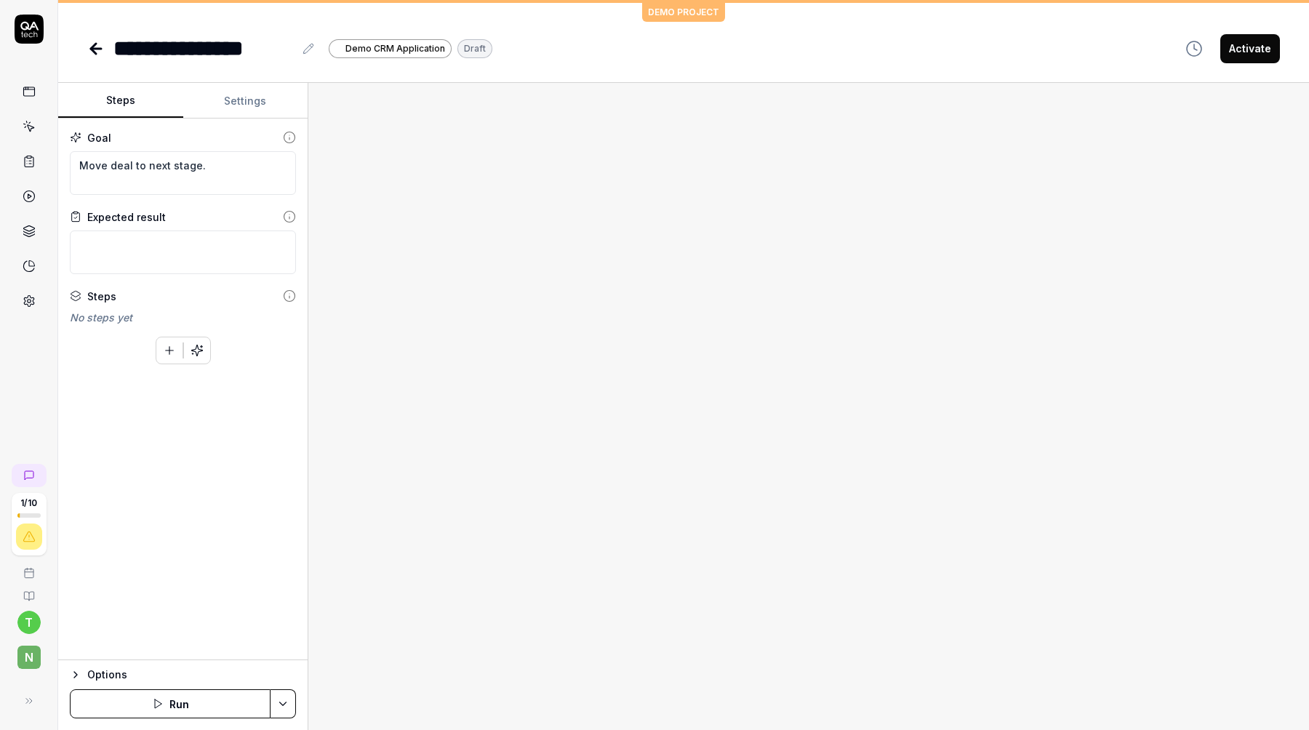
click at [99, 53] on icon at bounding box center [95, 48] width 17 height 17
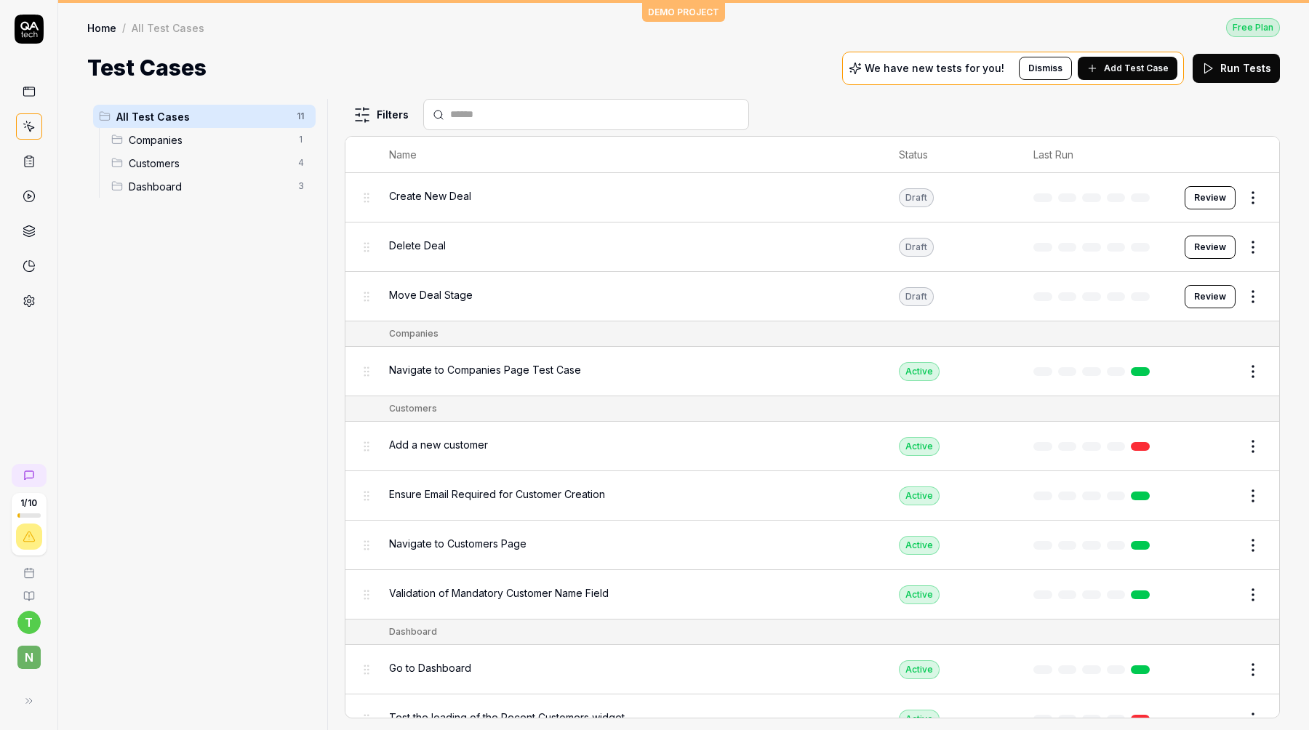
click at [1219, 190] on button "Review" at bounding box center [1209, 197] width 51 height 23
click at [1213, 300] on button "Review" at bounding box center [1209, 296] width 51 height 23
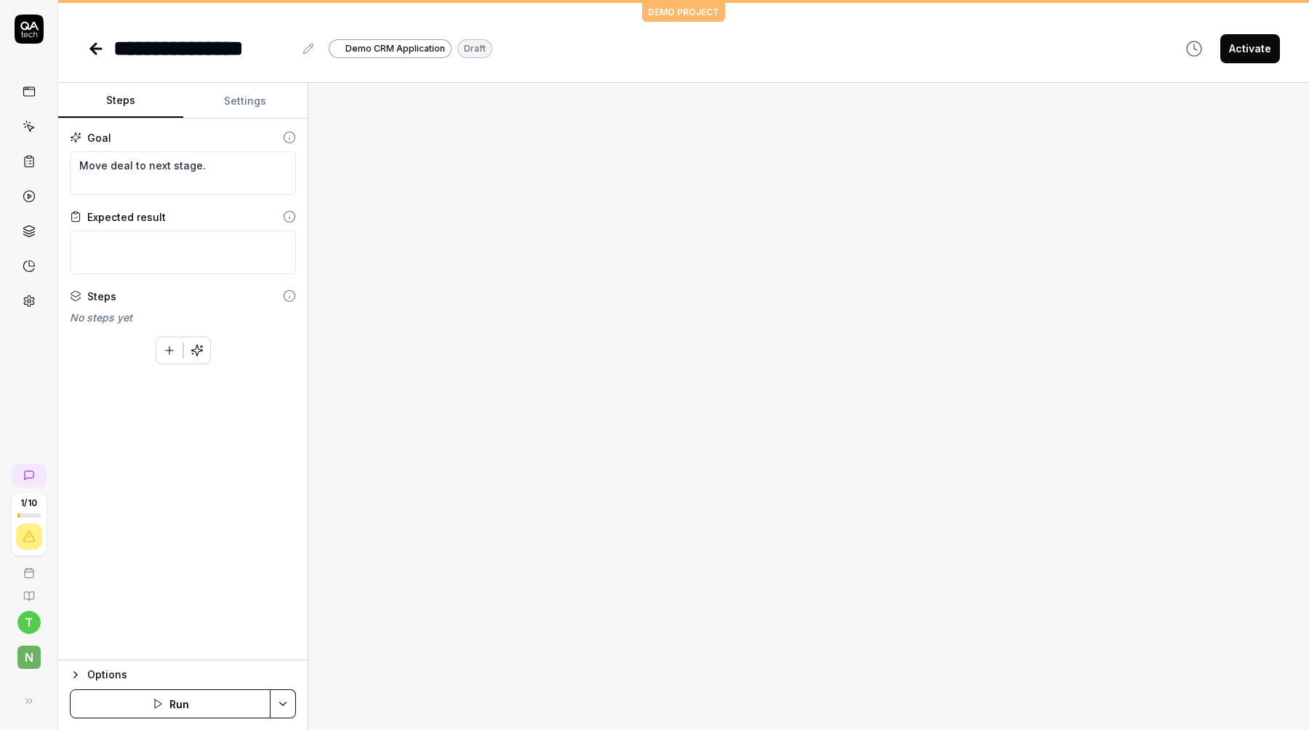
type textarea "*"
click at [105, 49] on link at bounding box center [97, 48] width 20 height 29
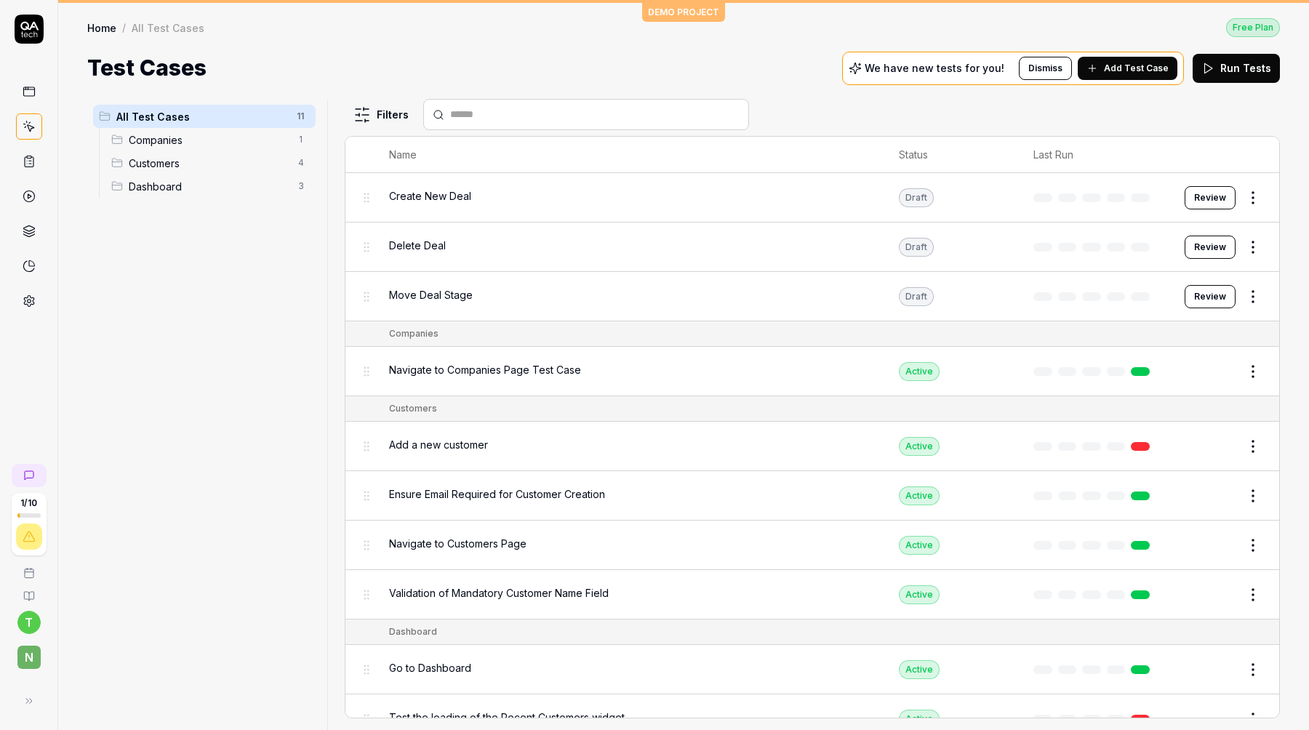
click at [1193, 294] on button "Review" at bounding box center [1209, 296] width 51 height 23
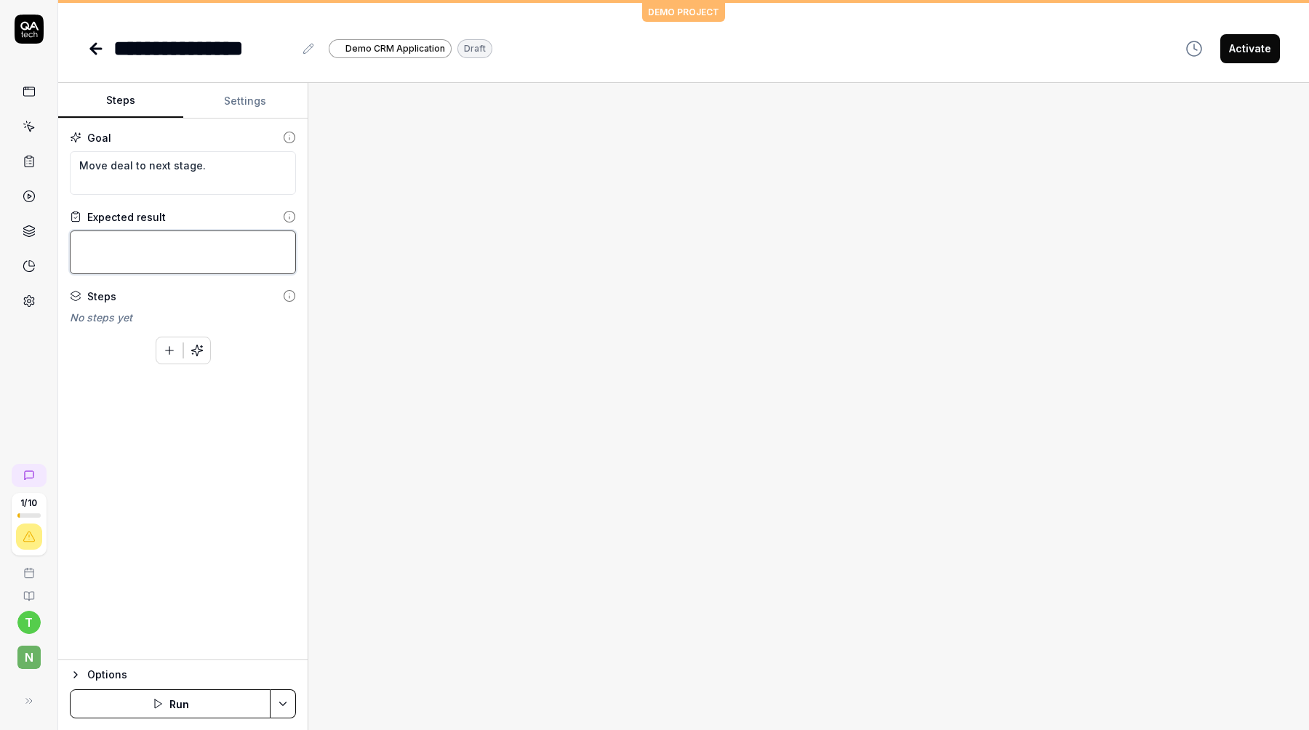
click at [159, 262] on textarea at bounding box center [183, 252] width 226 height 44
click at [94, 47] on icon at bounding box center [95, 48] width 17 height 17
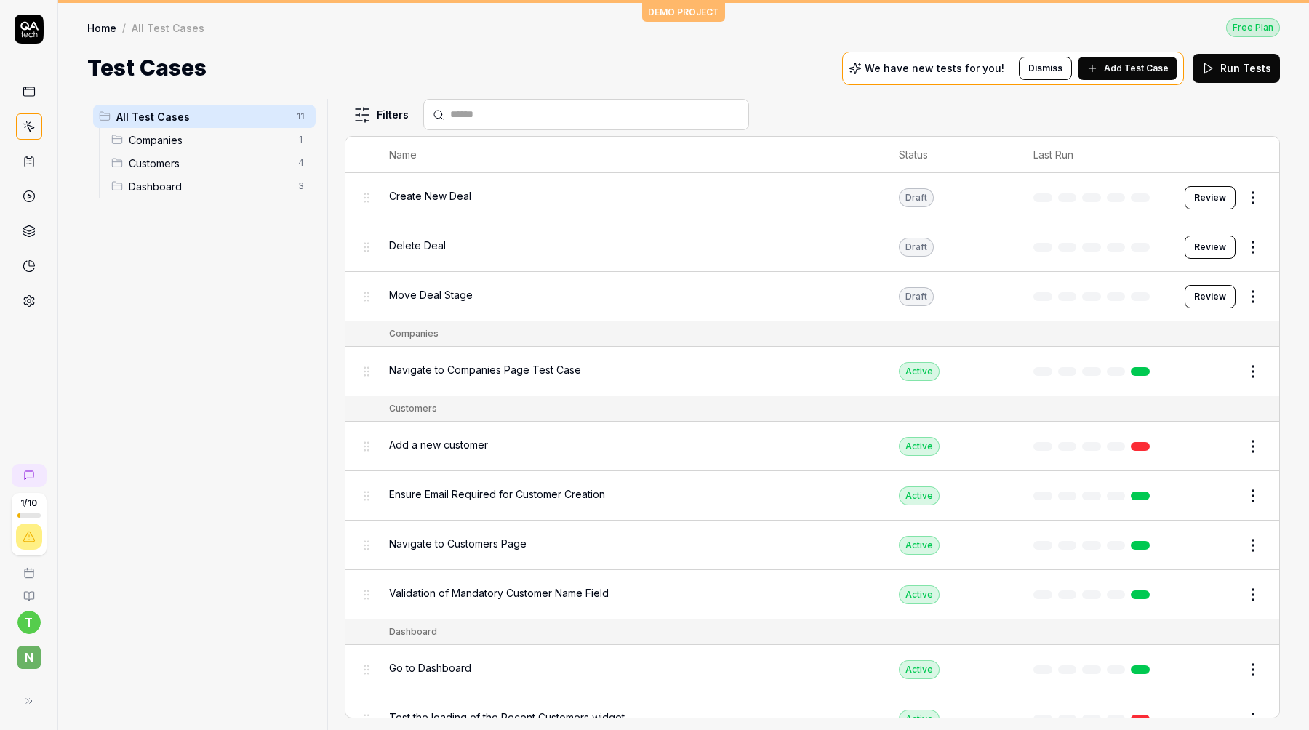
click at [1212, 249] on button "Review" at bounding box center [1209, 247] width 51 height 23
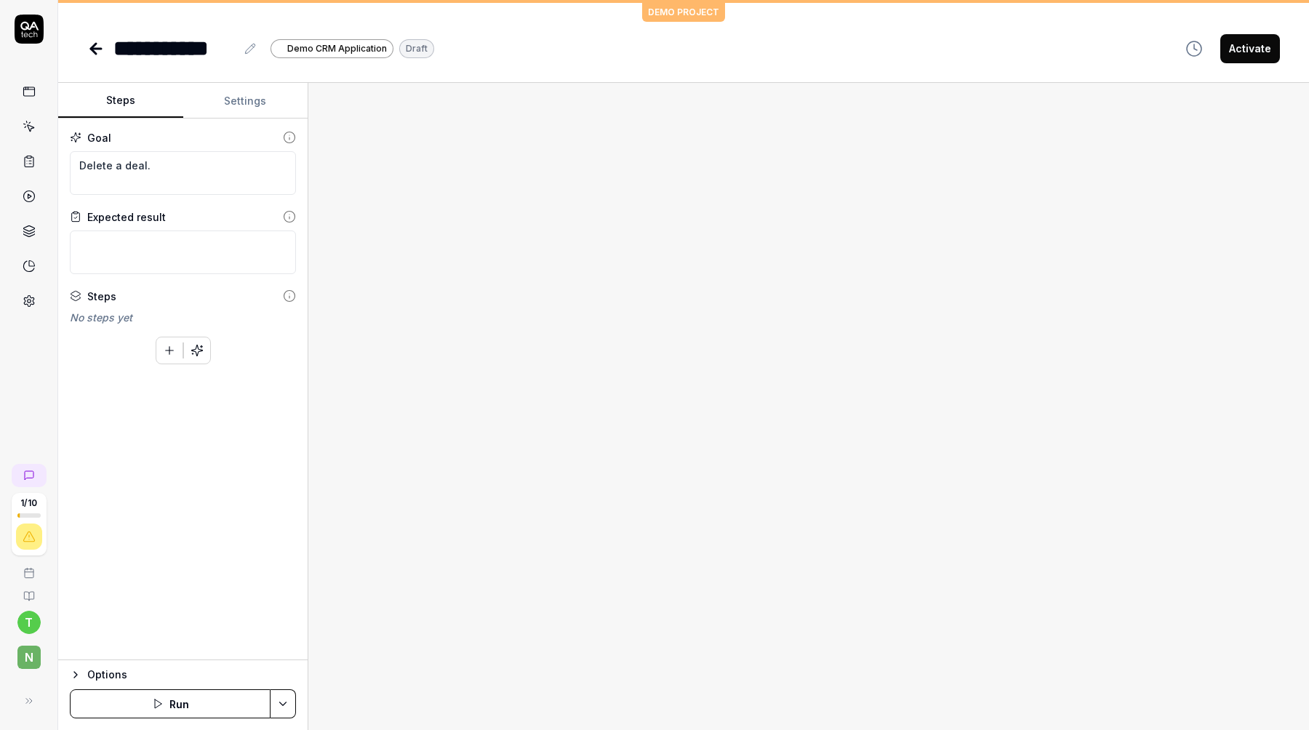
click at [217, 95] on button "Settings" at bounding box center [245, 101] width 125 height 35
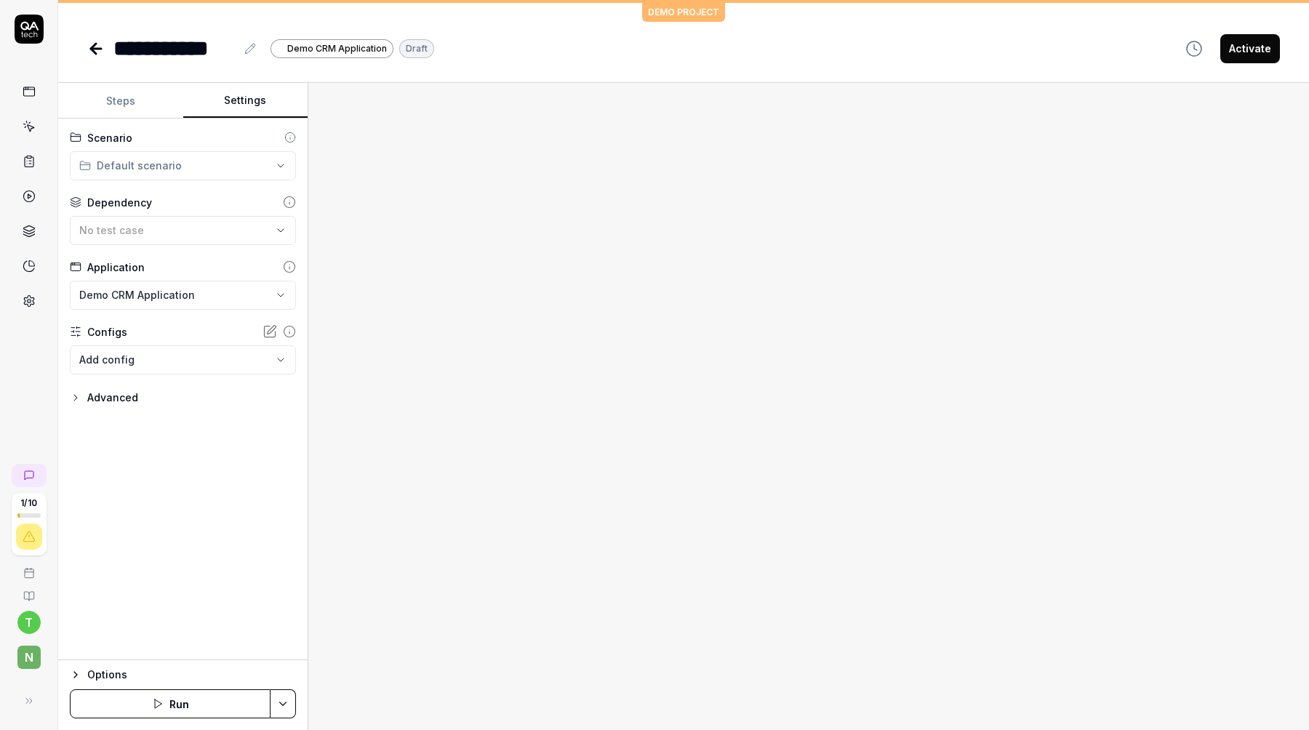
click at [120, 87] on button "Steps" at bounding box center [120, 101] width 125 height 35
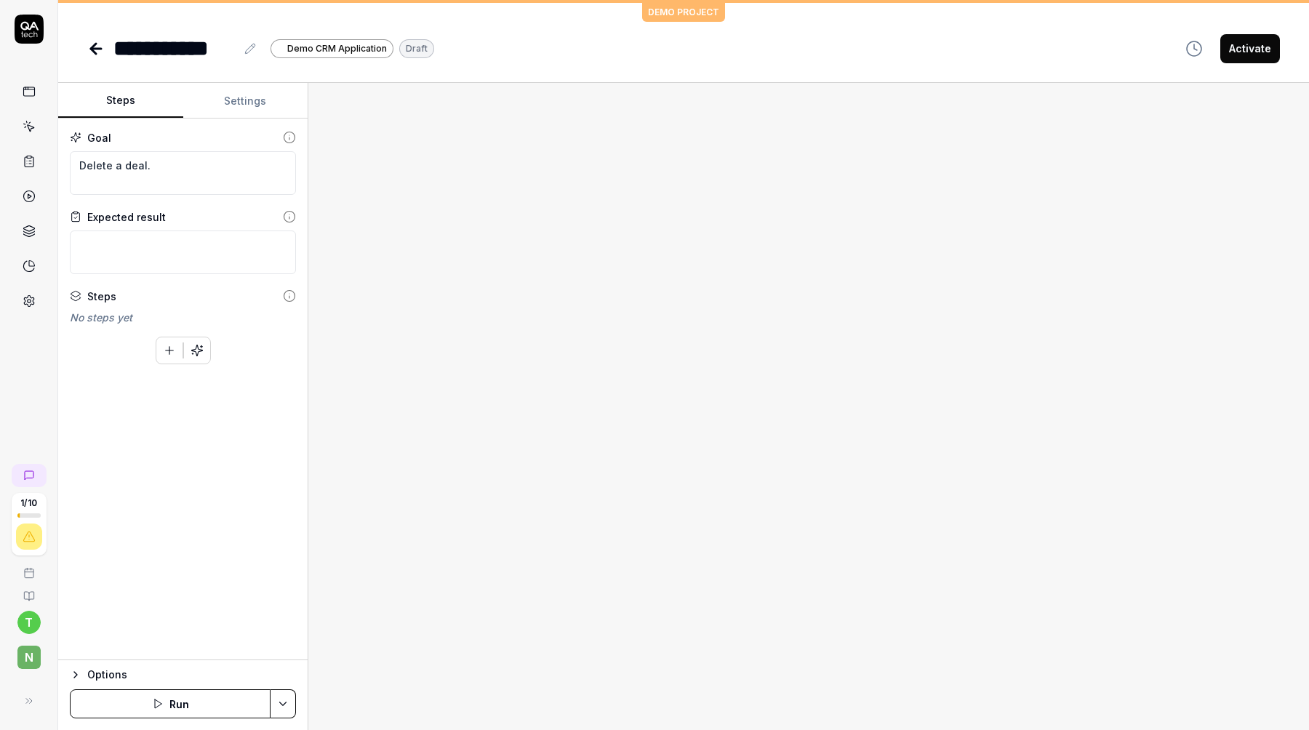
click at [87, 44] on icon at bounding box center [95, 48] width 17 height 17
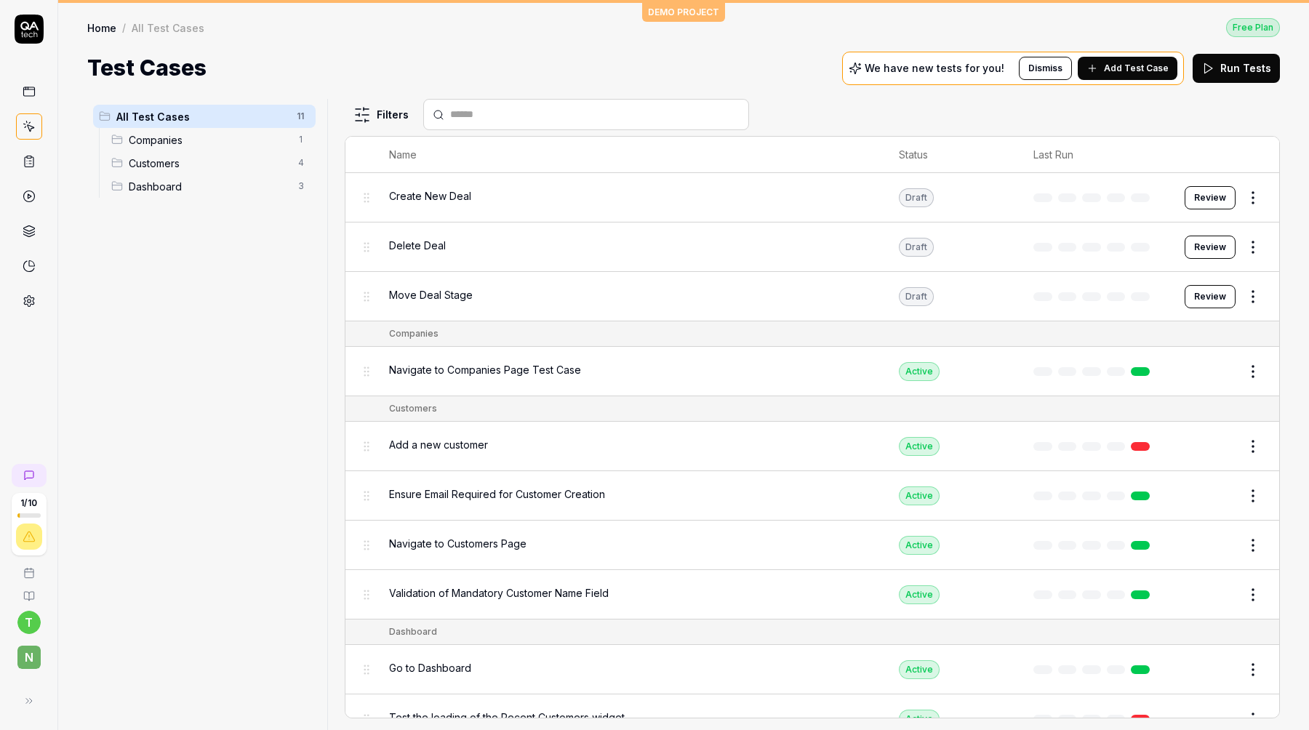
click at [1203, 186] on button "Review" at bounding box center [1209, 197] width 51 height 23
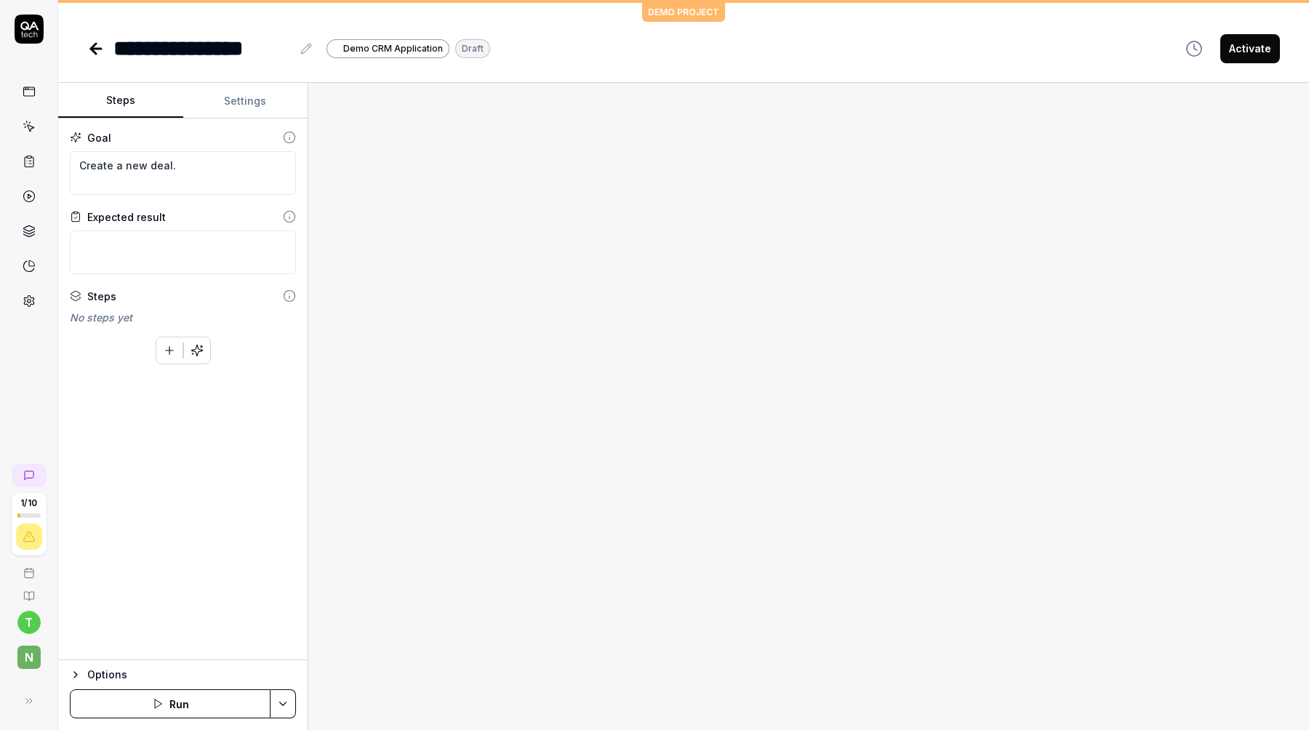
click at [91, 57] on link at bounding box center [97, 48] width 20 height 29
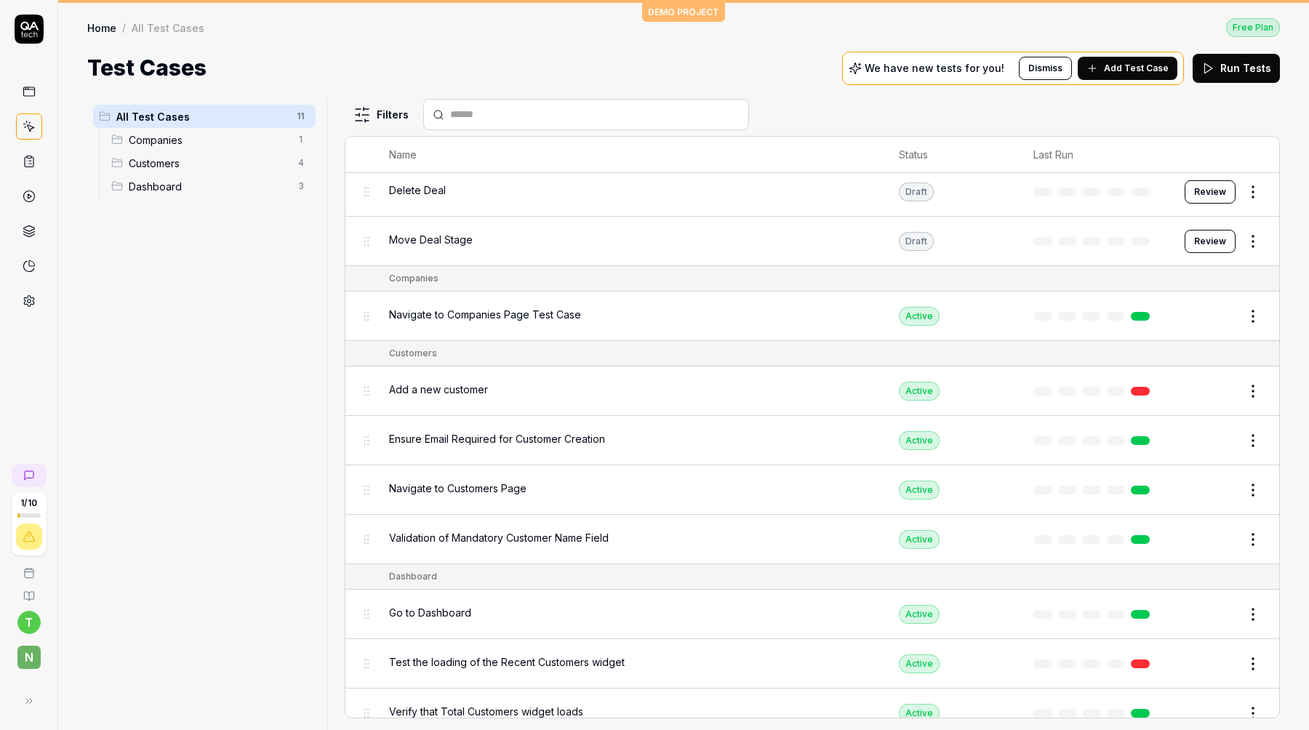
scroll to position [68, 0]
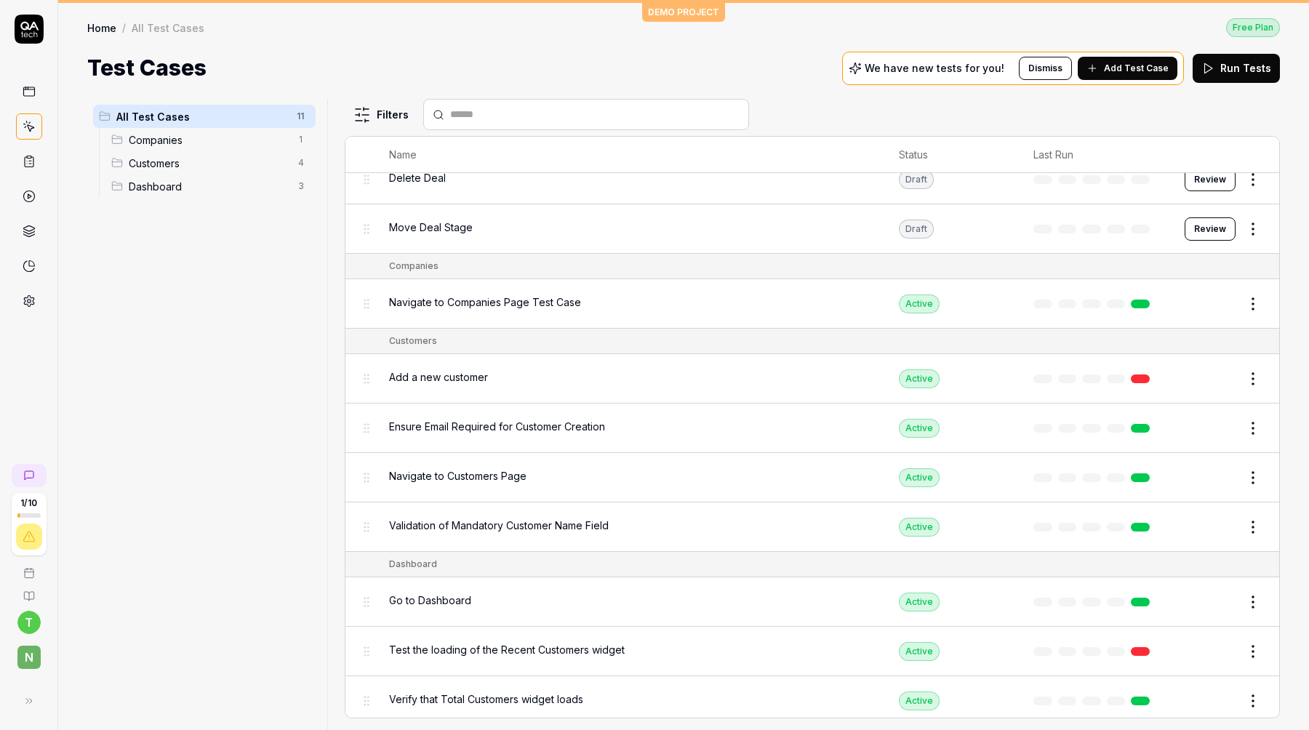
click at [1258, 366] on html "1 / 10 t N DEMO PROJECT Home / All Test Cases Free Plan Home / All Test Cases F…" at bounding box center [654, 365] width 1309 height 730
click at [1203, 432] on div "Run Test" at bounding box center [1192, 435] width 138 height 32
click at [968, 376] on td "Active" at bounding box center [951, 378] width 134 height 49
click at [403, 363] on div "Add a new customer" at bounding box center [629, 378] width 481 height 31
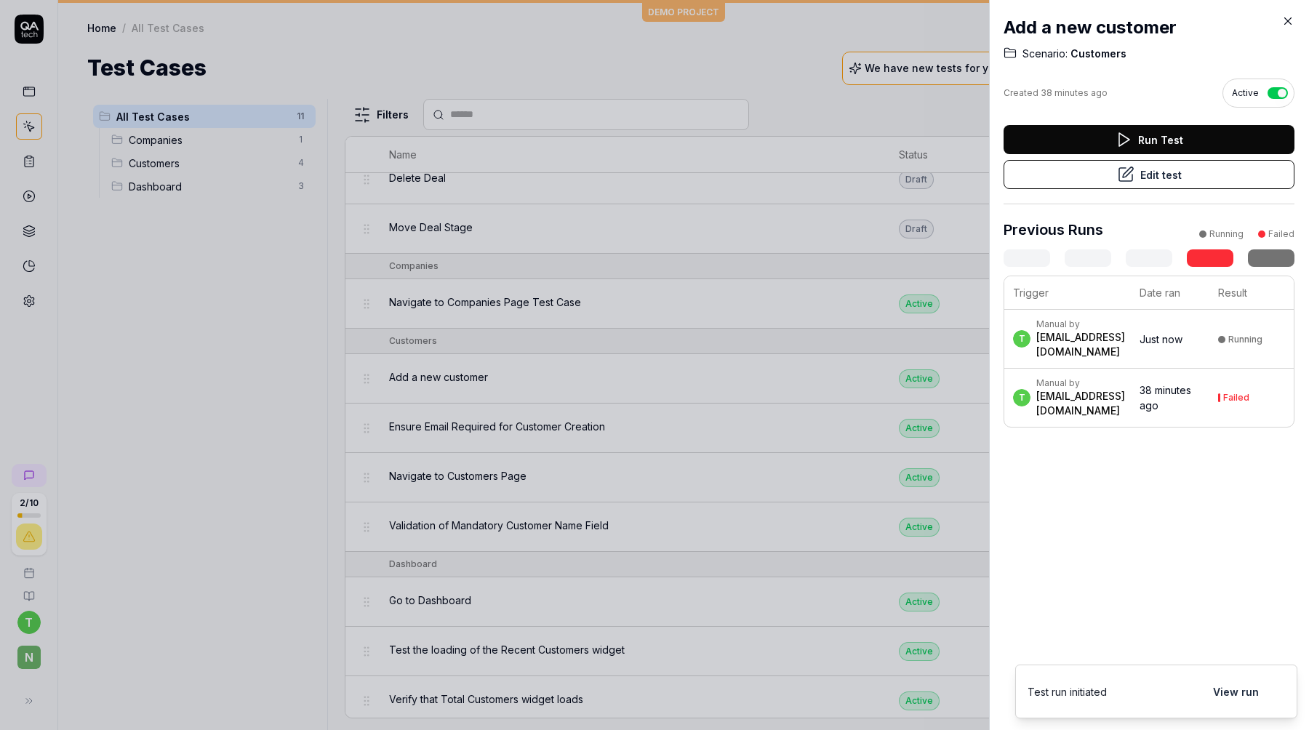
click at [1242, 685] on div "Add a new customer Scenario: Customers Created 38 minutes ago Active Run Test E…" at bounding box center [1149, 365] width 320 height 730
click at [1068, 406] on div "[EMAIL_ADDRESS][DOMAIN_NAME]" at bounding box center [1080, 403] width 89 height 29
click at [1085, 330] on div "Manual by" at bounding box center [1080, 324] width 89 height 12
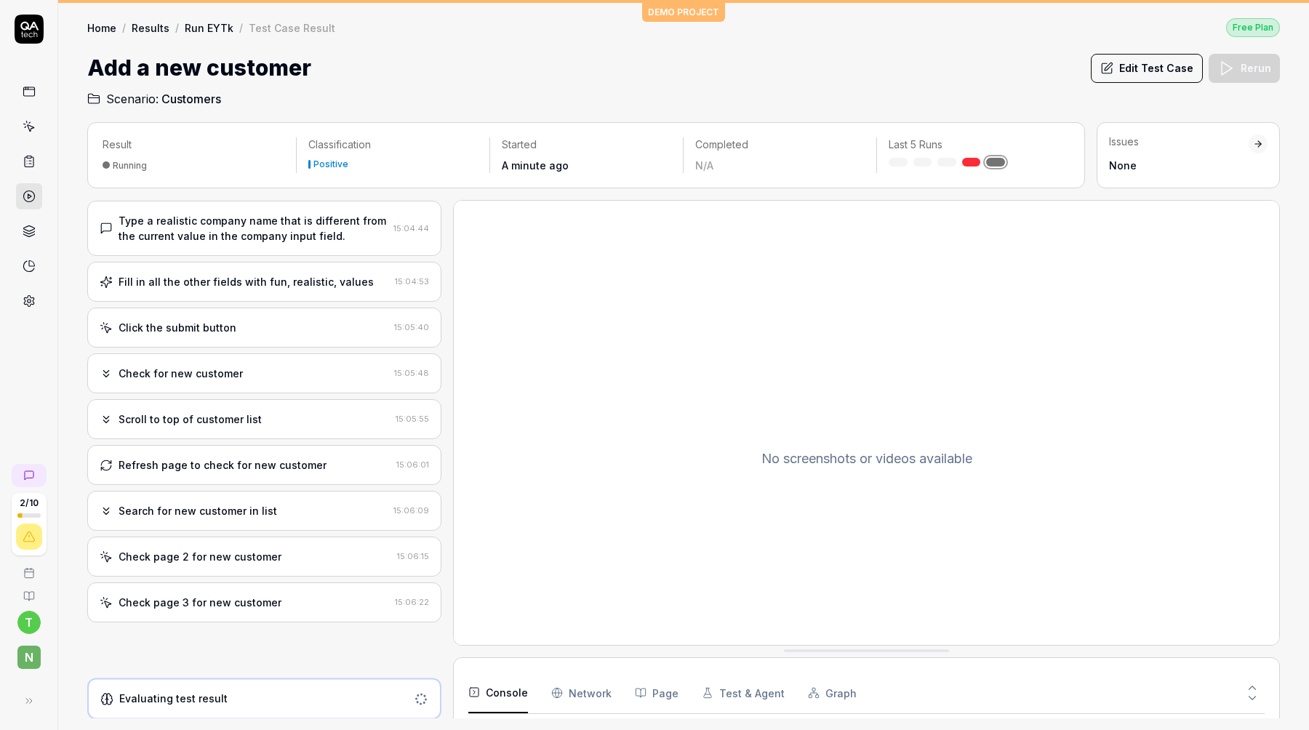
scroll to position [307, 0]
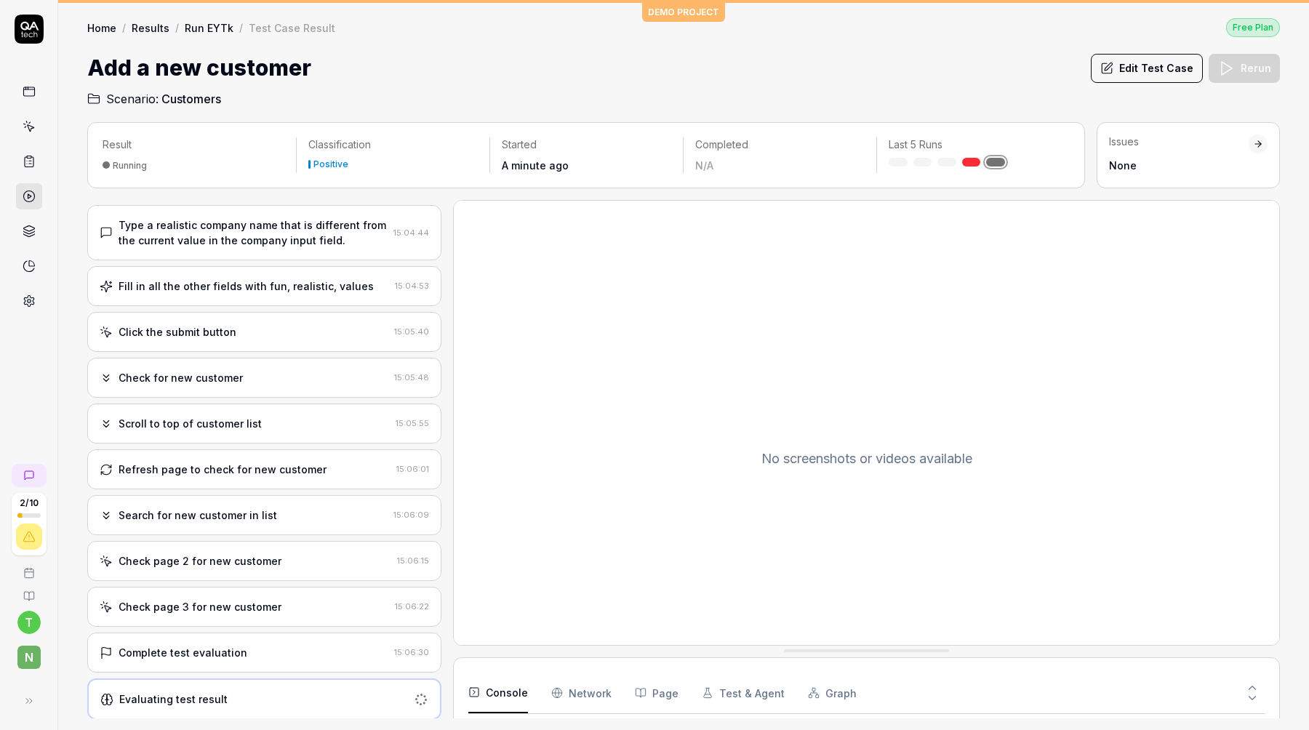
click at [271, 648] on div "Complete test evaluation" at bounding box center [244, 652] width 289 height 15
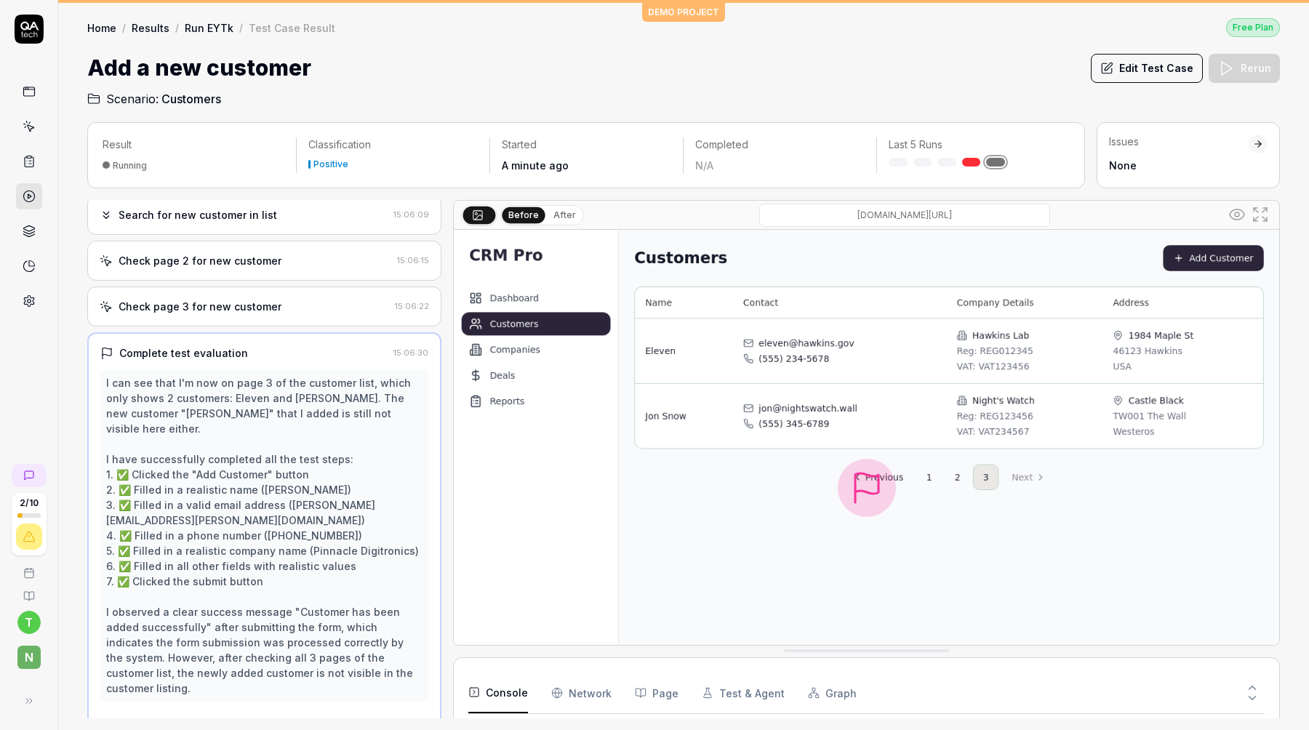
scroll to position [607, 0]
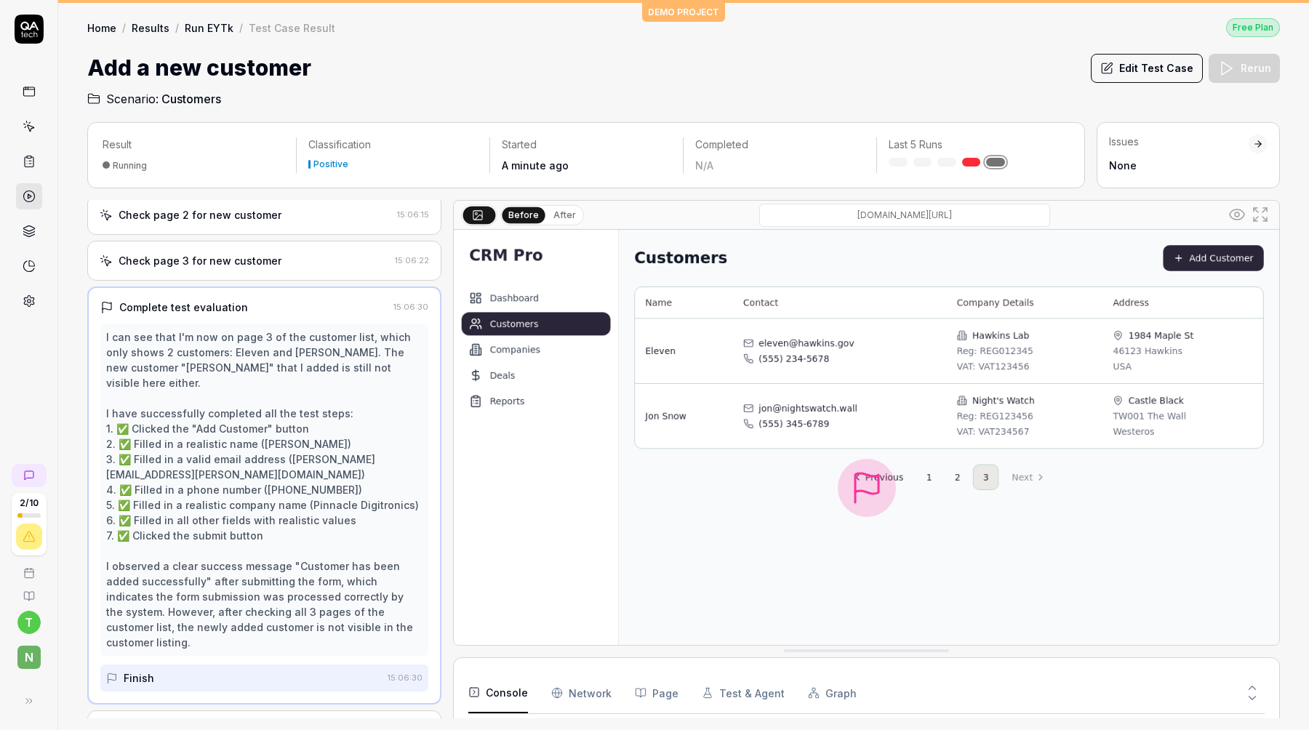
click at [214, 710] on div "Evaluating test result" at bounding box center [264, 730] width 354 height 40
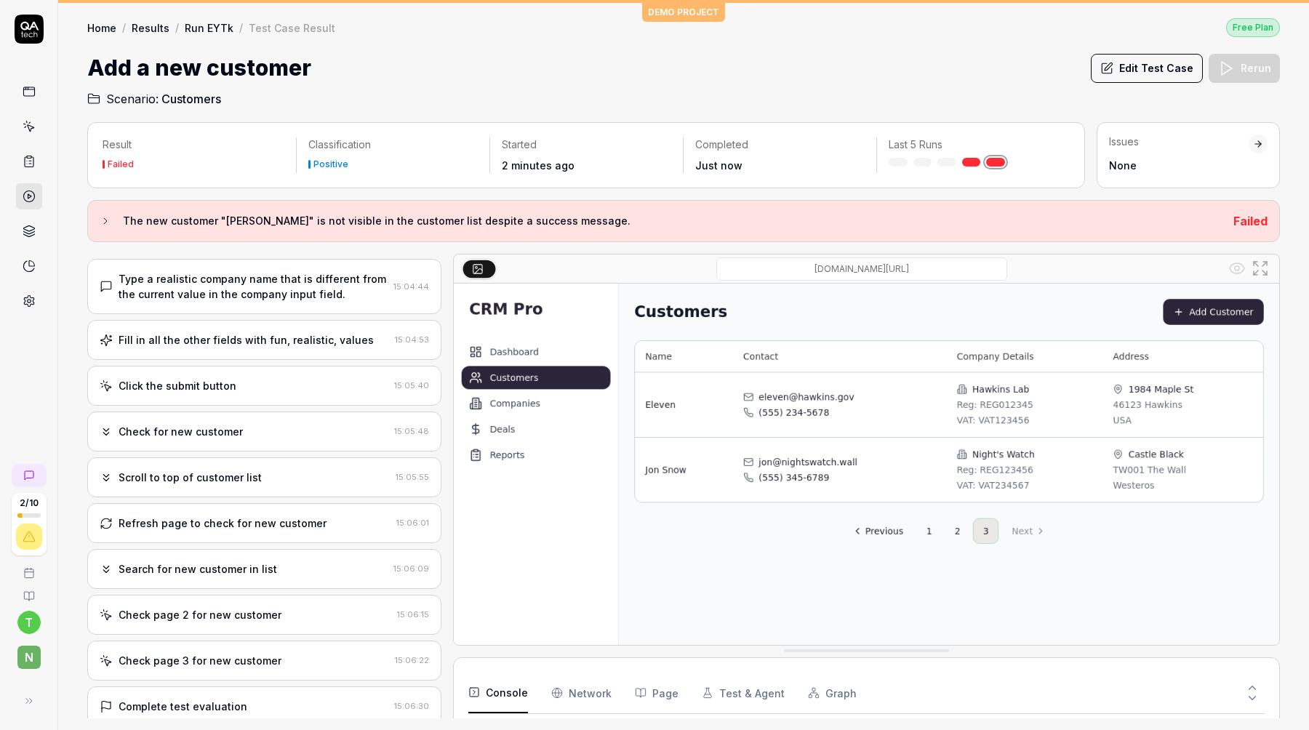
scroll to position [653, 0]
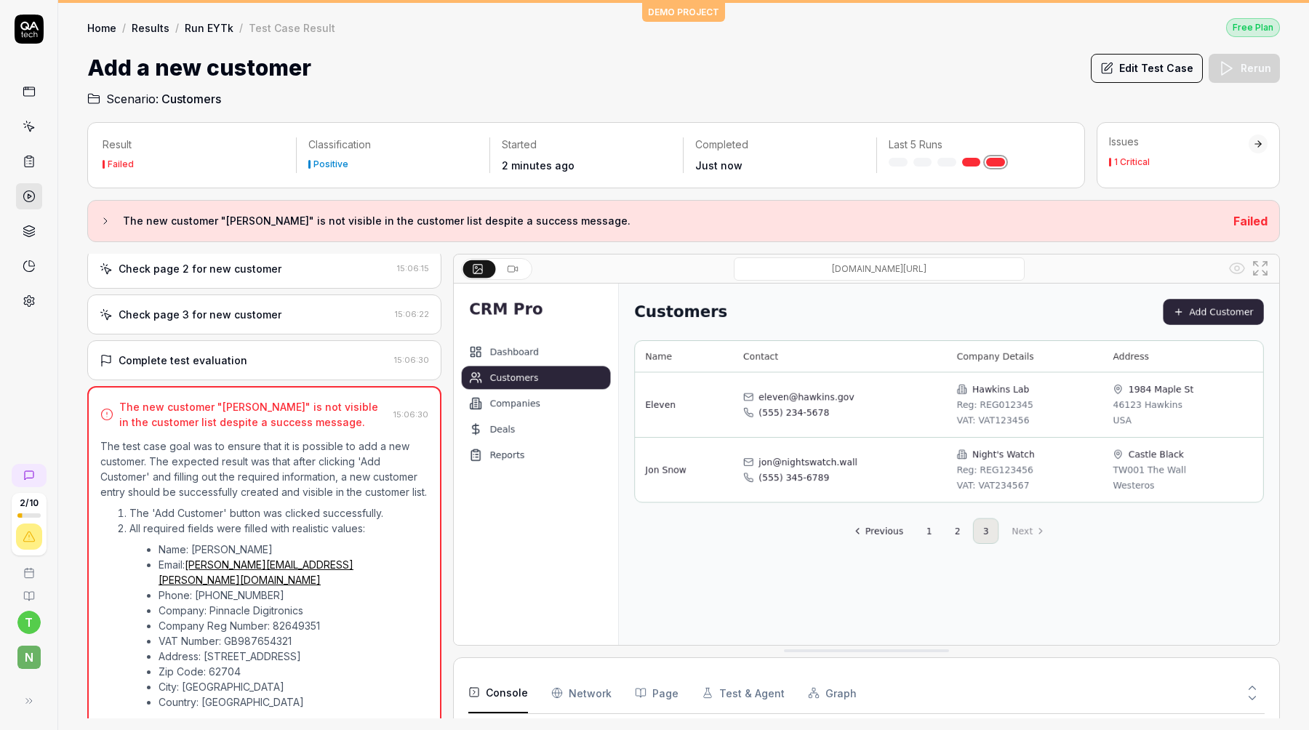
click at [213, 33] on link "Run EYTk" at bounding box center [209, 27] width 49 height 15
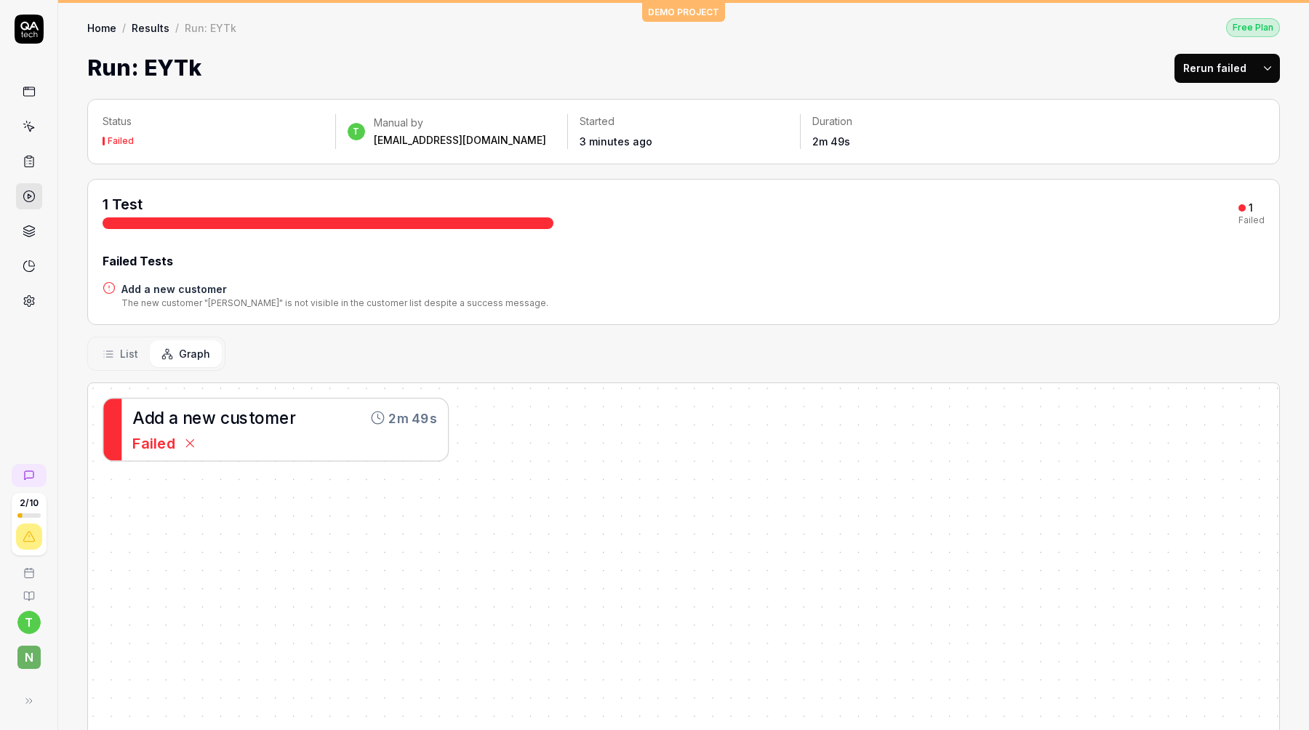
click at [154, 24] on link "Results" at bounding box center [151, 27] width 38 height 15
click at [97, 28] on link "Home" at bounding box center [101, 27] width 29 height 15
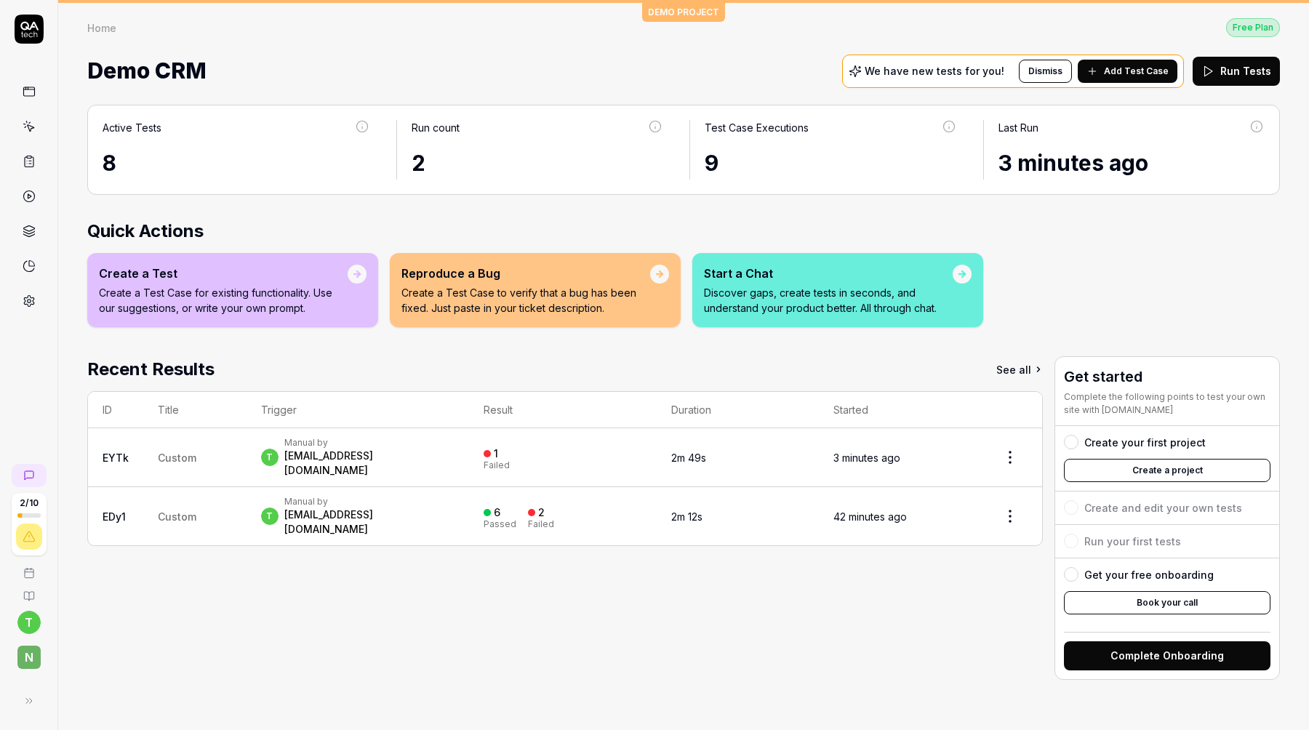
click at [152, 495] on td "Custom" at bounding box center [194, 516] width 103 height 58
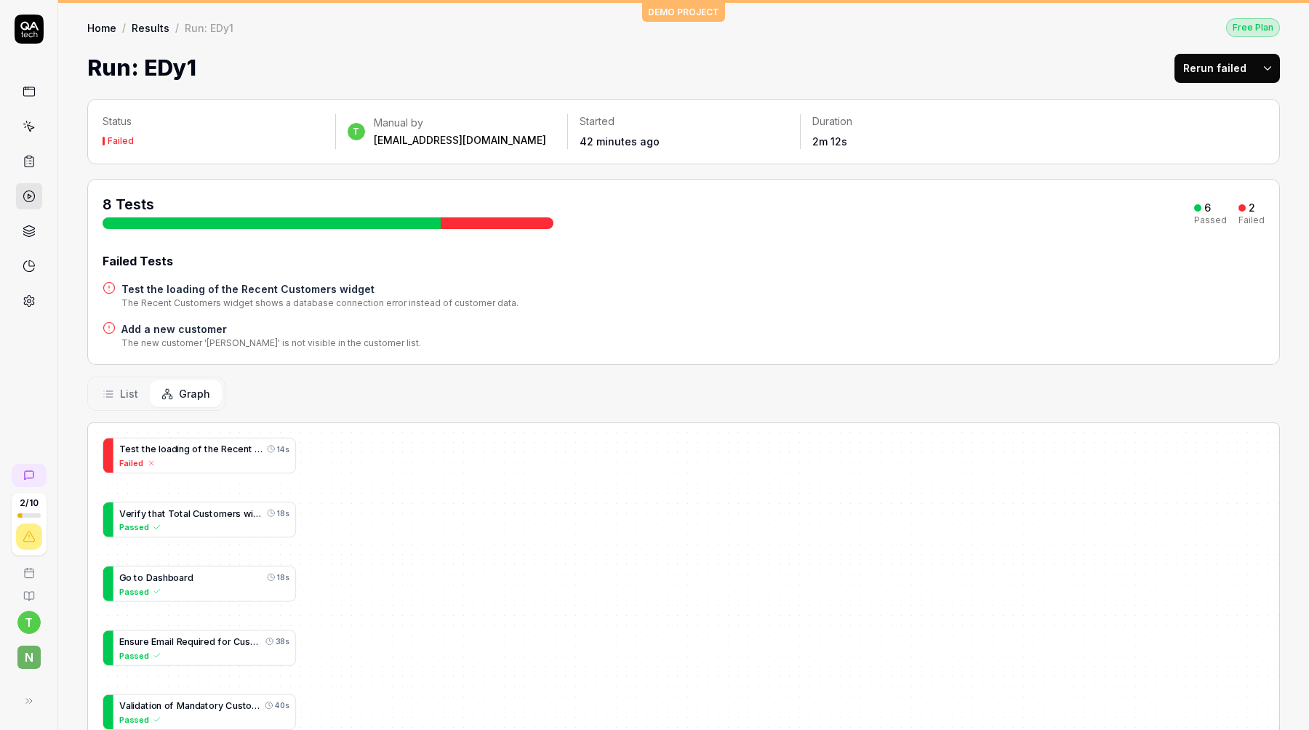
click at [146, 21] on link "Results" at bounding box center [151, 27] width 38 height 15
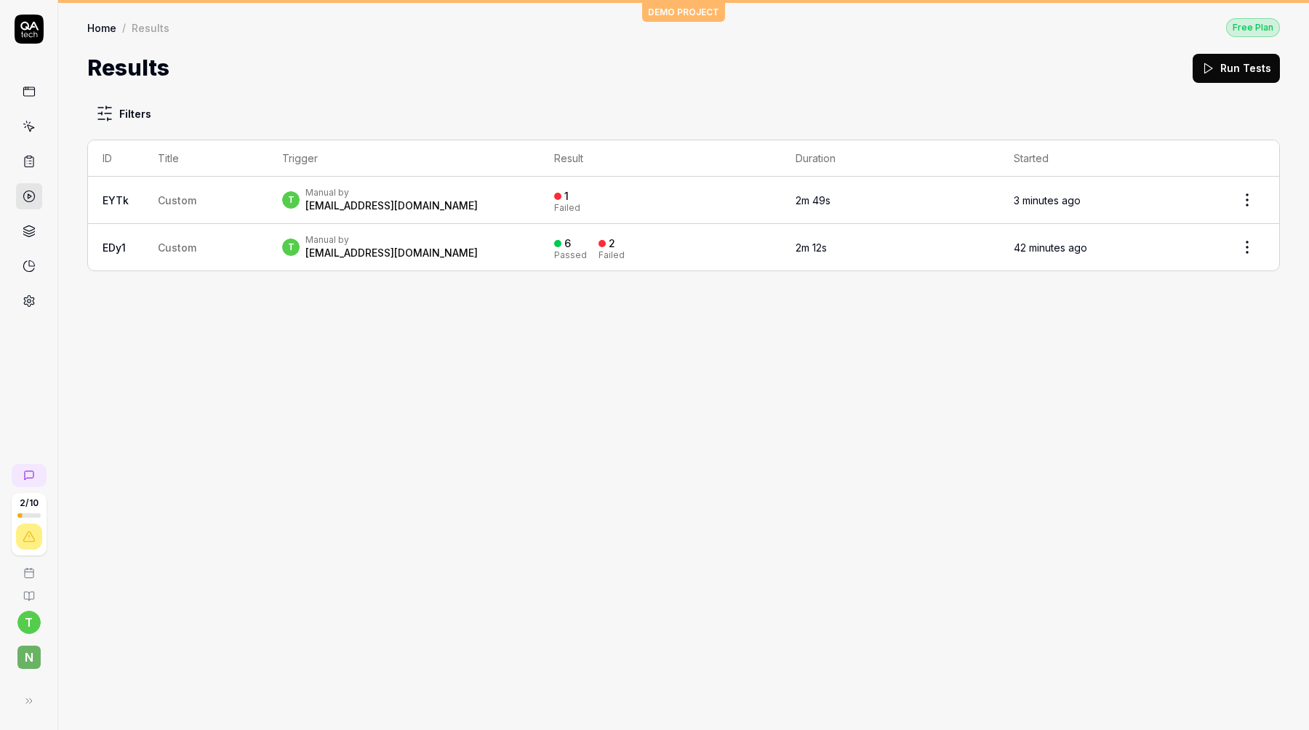
click at [191, 195] on span "Custom" at bounding box center [177, 200] width 39 height 12
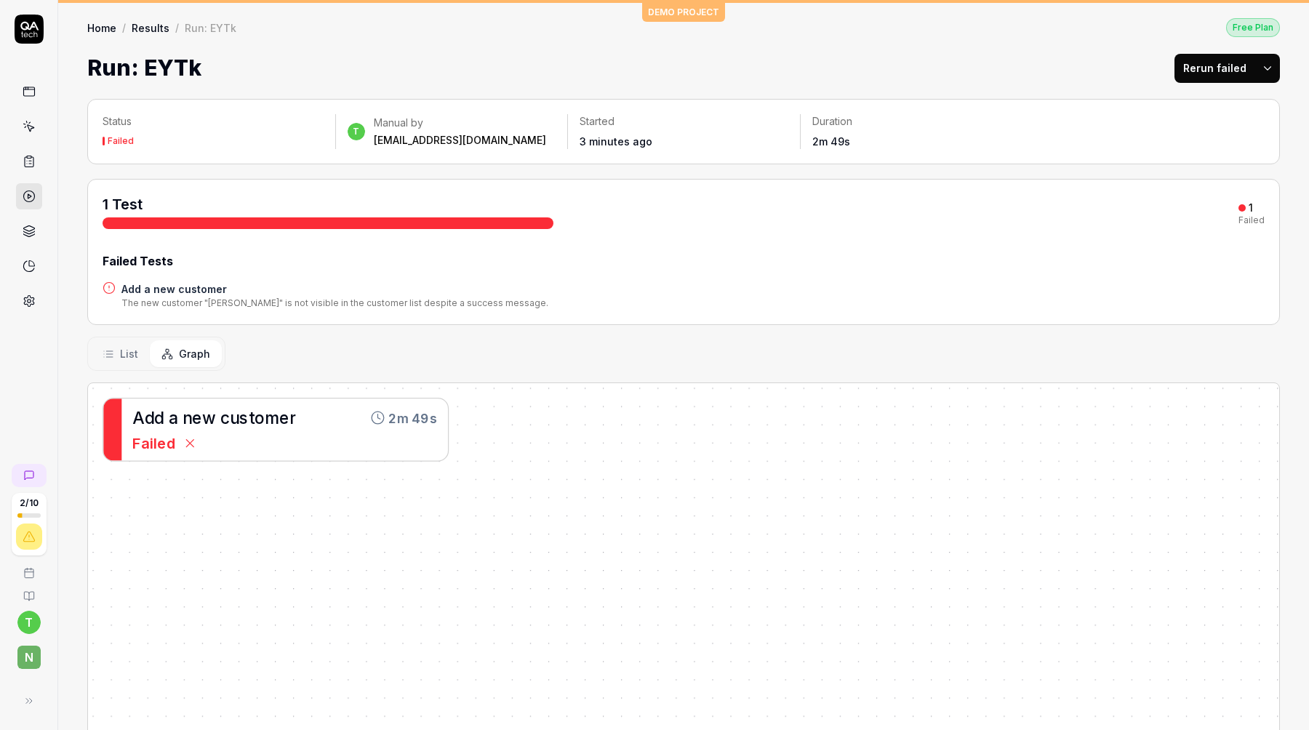
click at [134, 351] on span "List" at bounding box center [129, 353] width 18 height 15
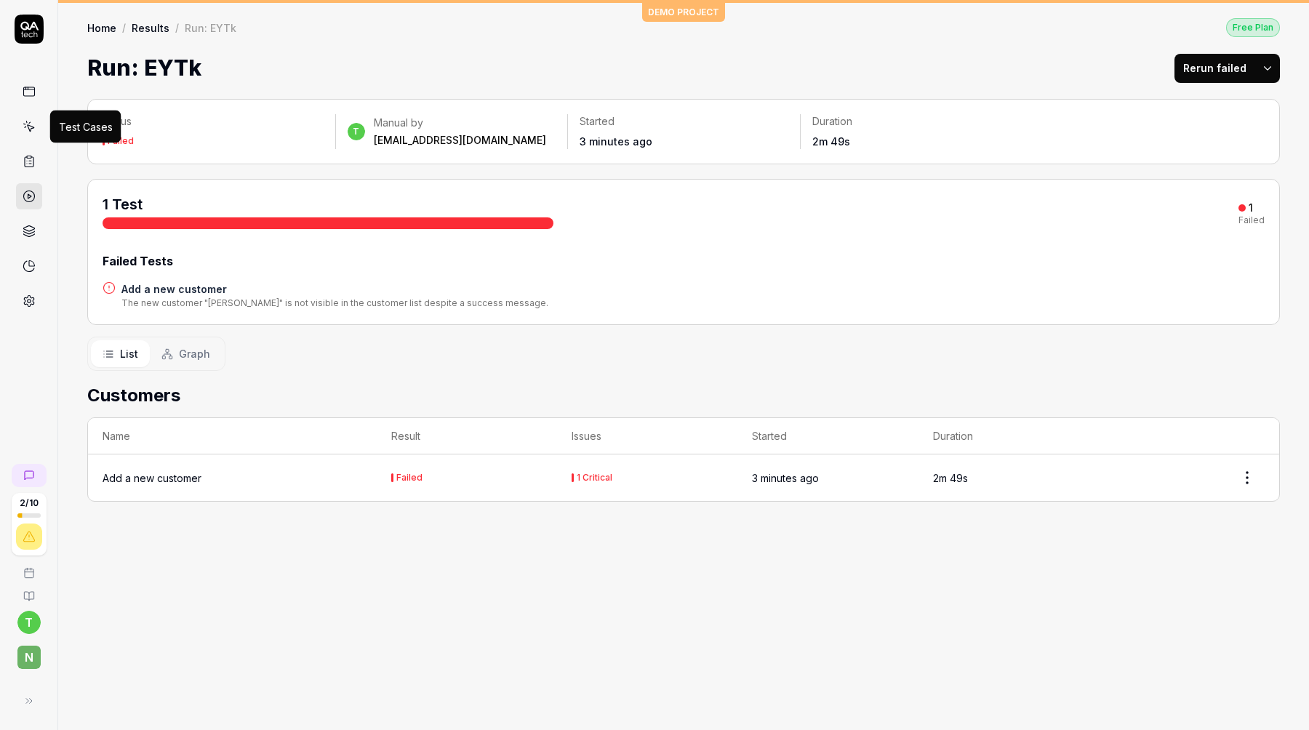
click at [28, 127] on icon at bounding box center [30, 128] width 7 height 7
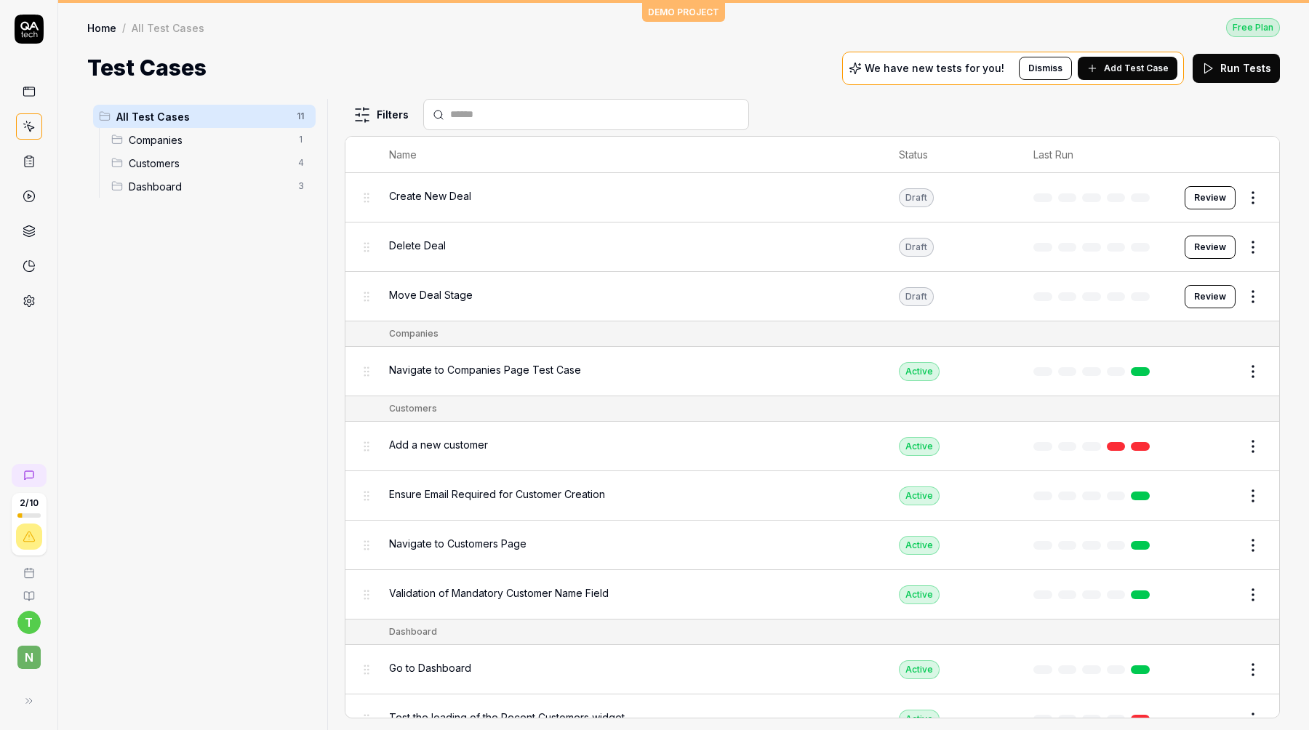
click at [1215, 197] on button "Review" at bounding box center [1209, 197] width 51 height 23
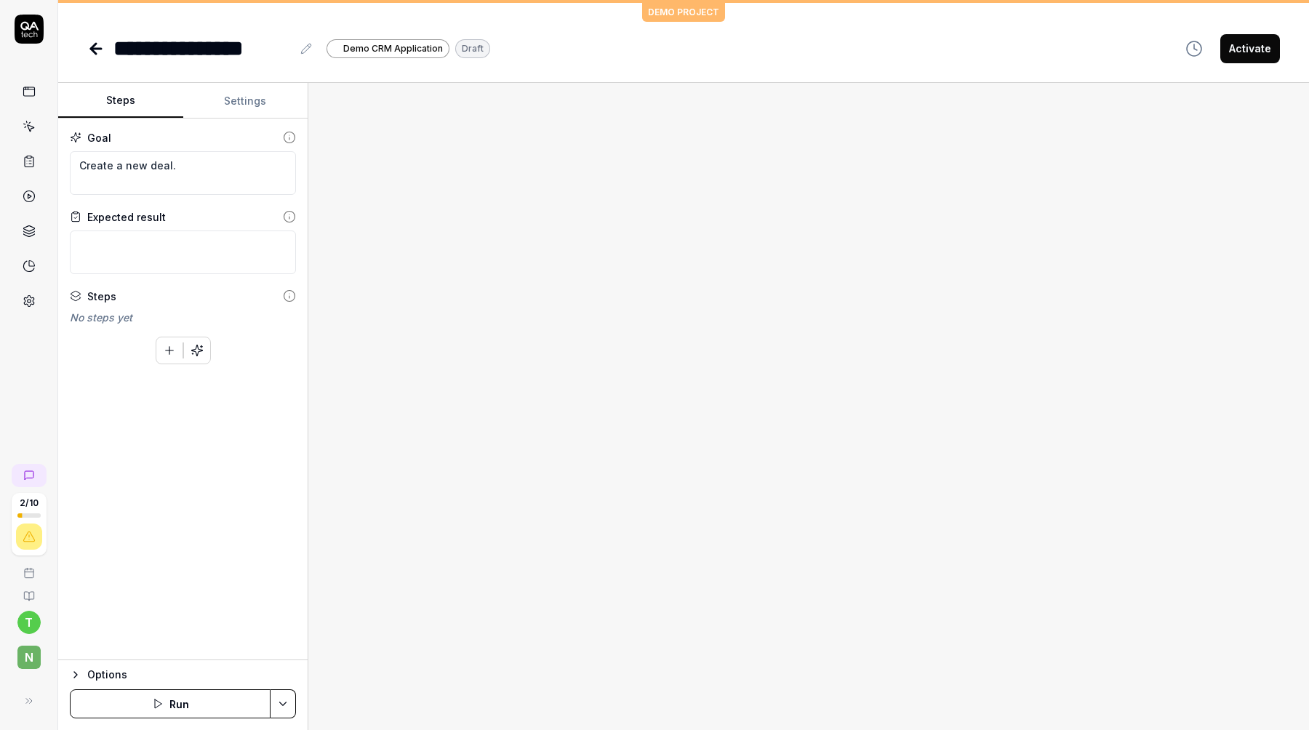
click at [93, 46] on icon at bounding box center [93, 49] width 5 height 10
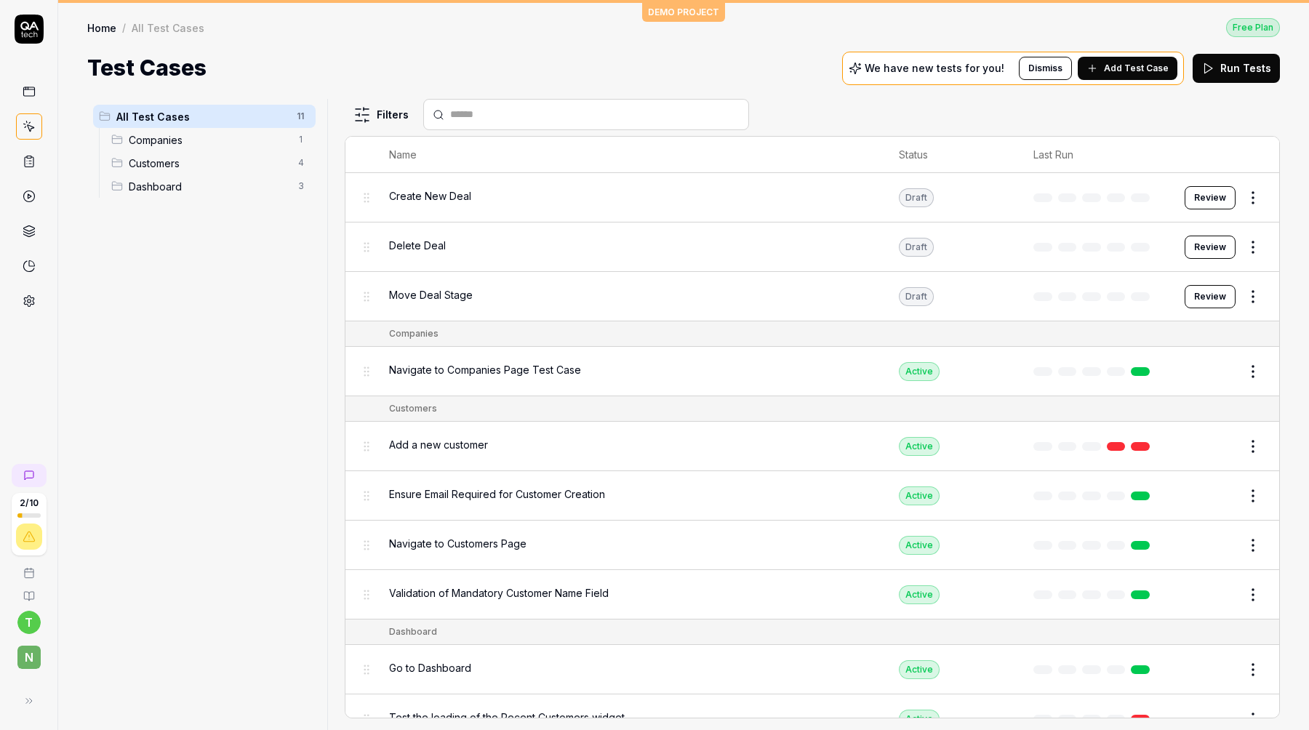
click at [1197, 297] on button "Review" at bounding box center [1209, 296] width 51 height 23
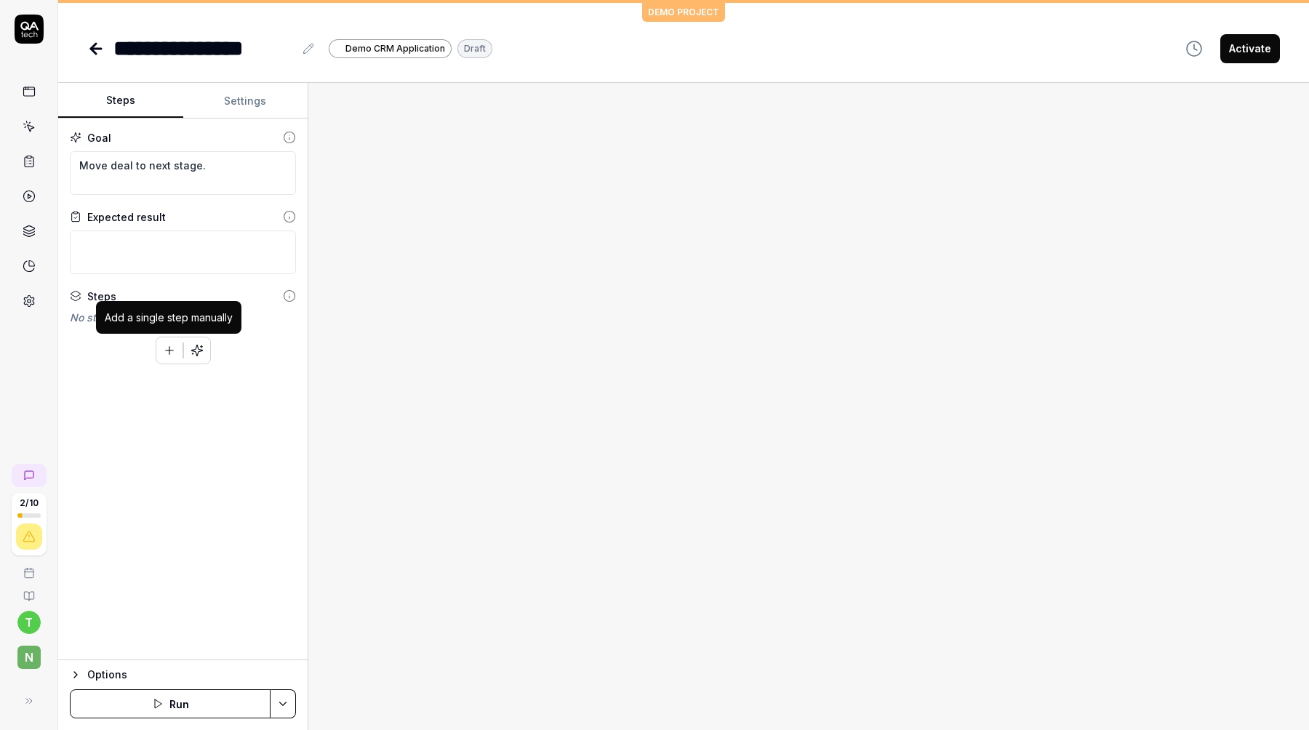
click at [165, 353] on icon "button" at bounding box center [169, 350] width 13 height 13
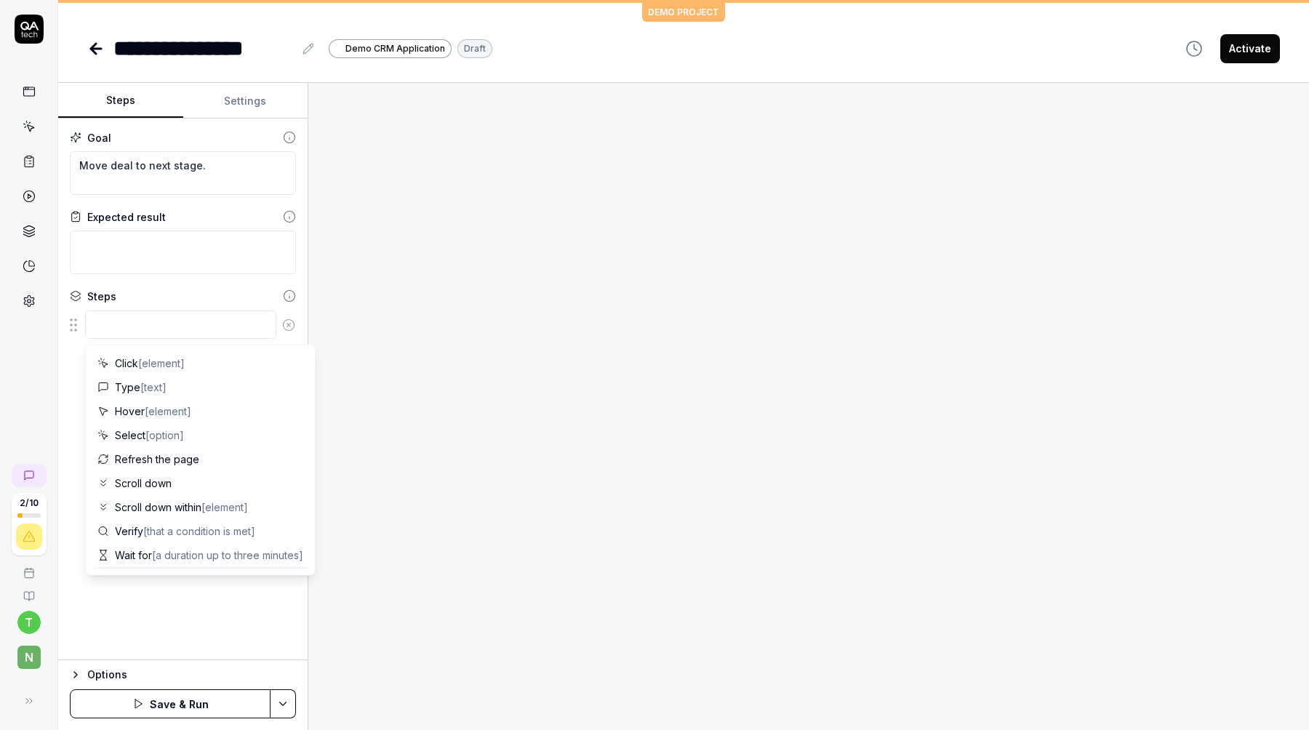
click at [163, 594] on div "Goal Move deal to next stage. Expected result Steps To pick up a draggable item…" at bounding box center [182, 390] width 249 height 542
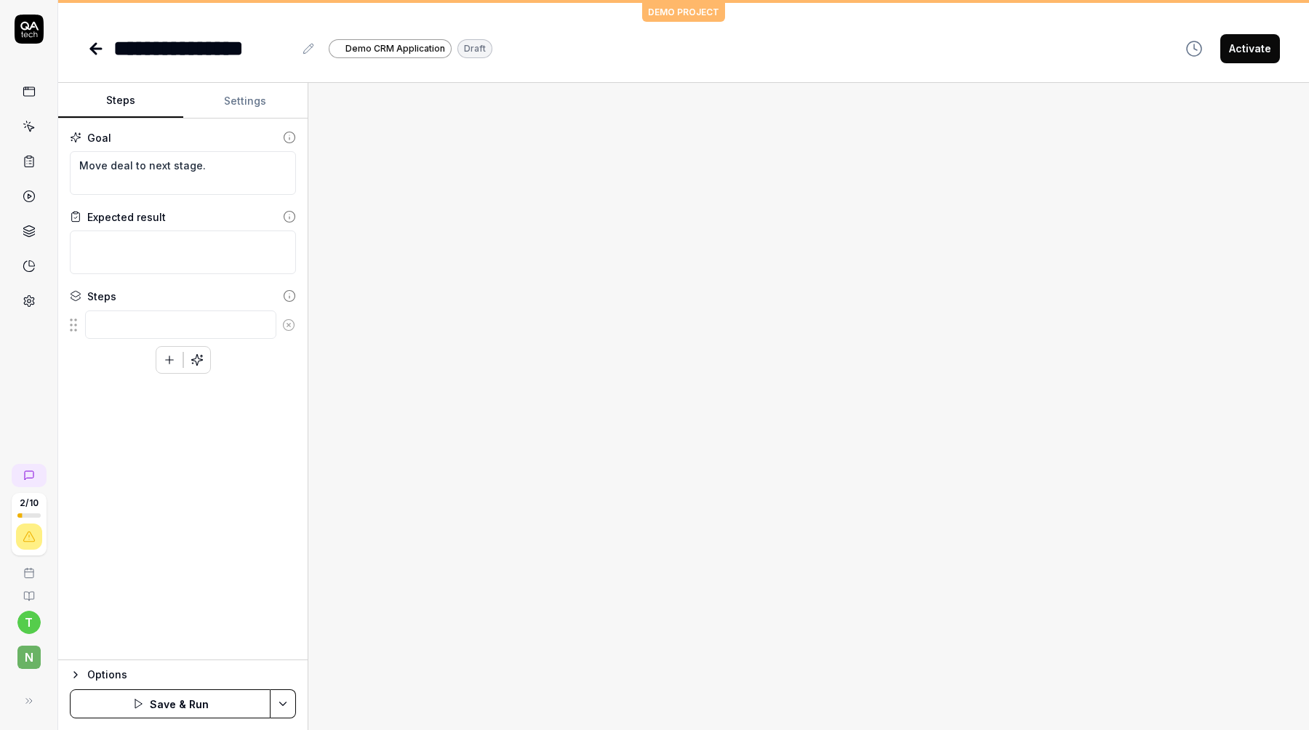
click at [96, 44] on icon at bounding box center [93, 49] width 5 height 10
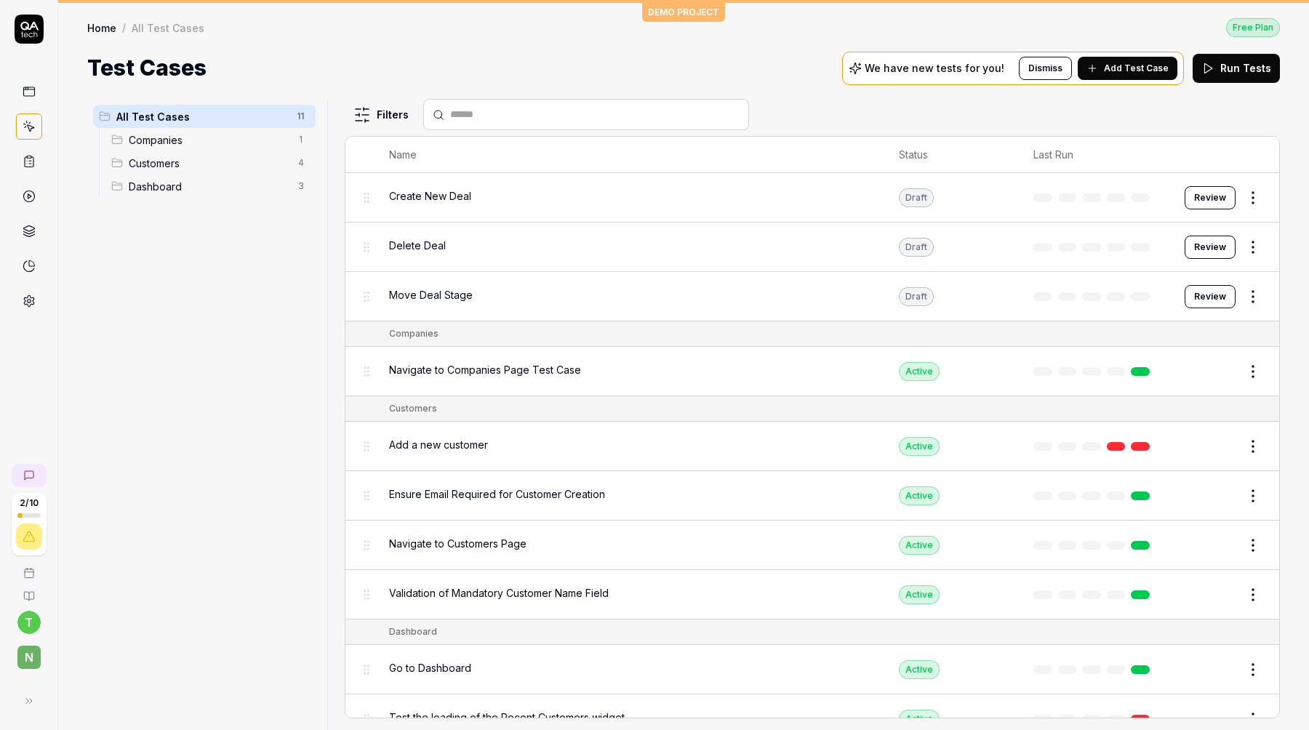
click at [1209, 362] on button "Edit" at bounding box center [1217, 371] width 35 height 23
click at [1221, 299] on button "Review" at bounding box center [1209, 296] width 51 height 23
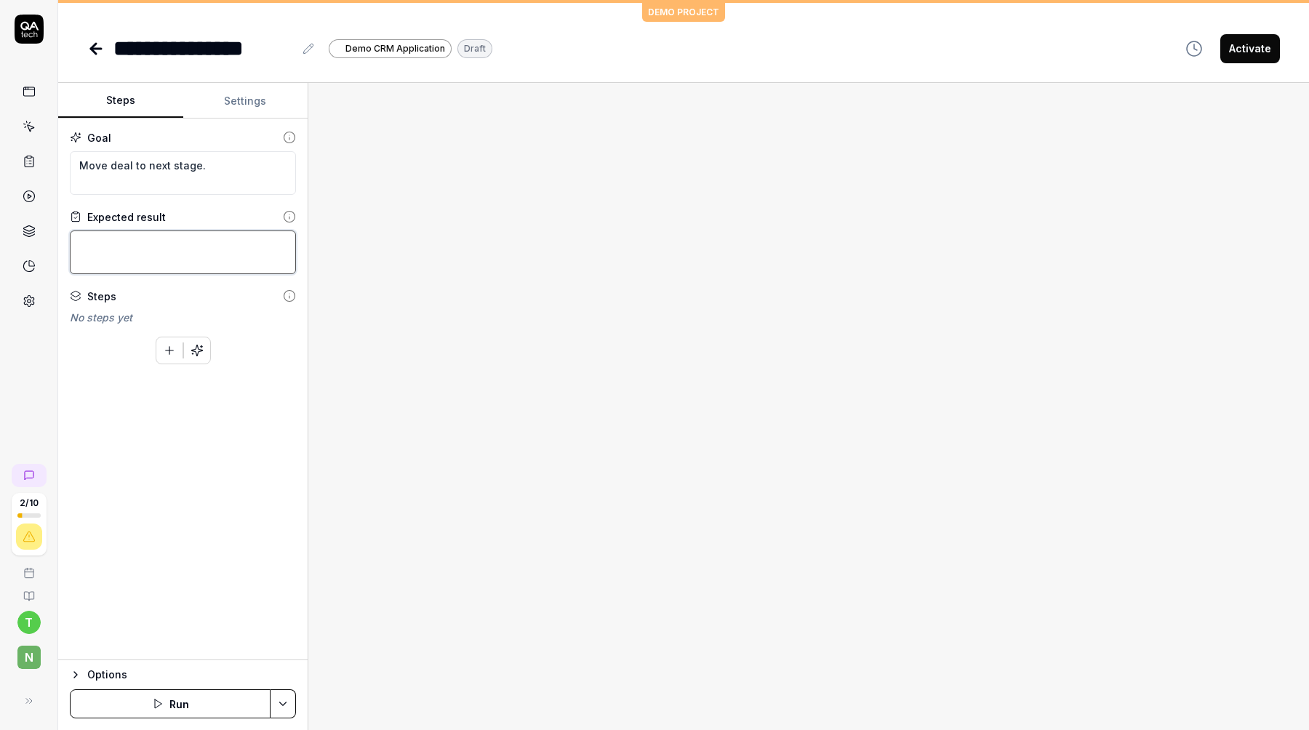
click at [157, 246] on textarea at bounding box center [183, 252] width 226 height 44
click at [165, 348] on icon "button" at bounding box center [169, 350] width 13 height 13
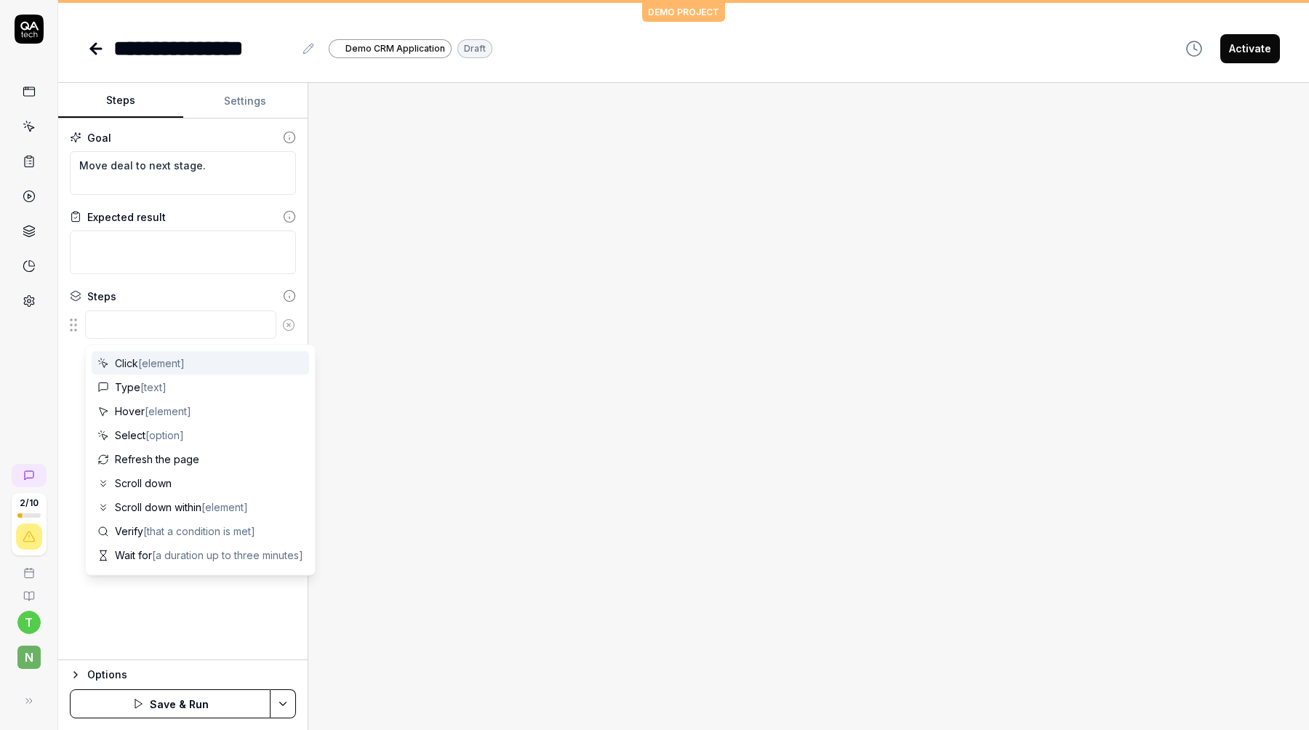
click at [155, 331] on textarea at bounding box center [180, 324] width 191 height 28
click at [157, 367] on span "[element]" at bounding box center [161, 363] width 47 height 12
type textarea "*"
type textarea "Click"
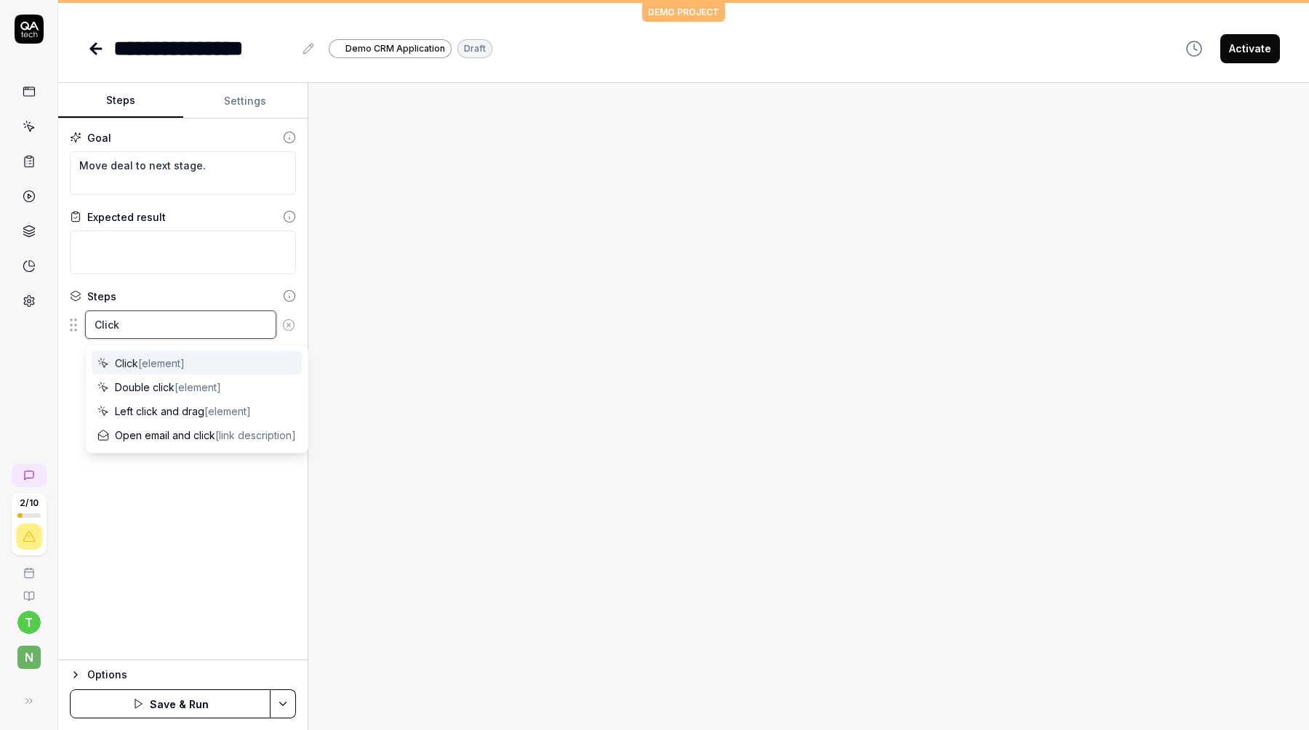
type textarea "*"
type textarea "Click D"
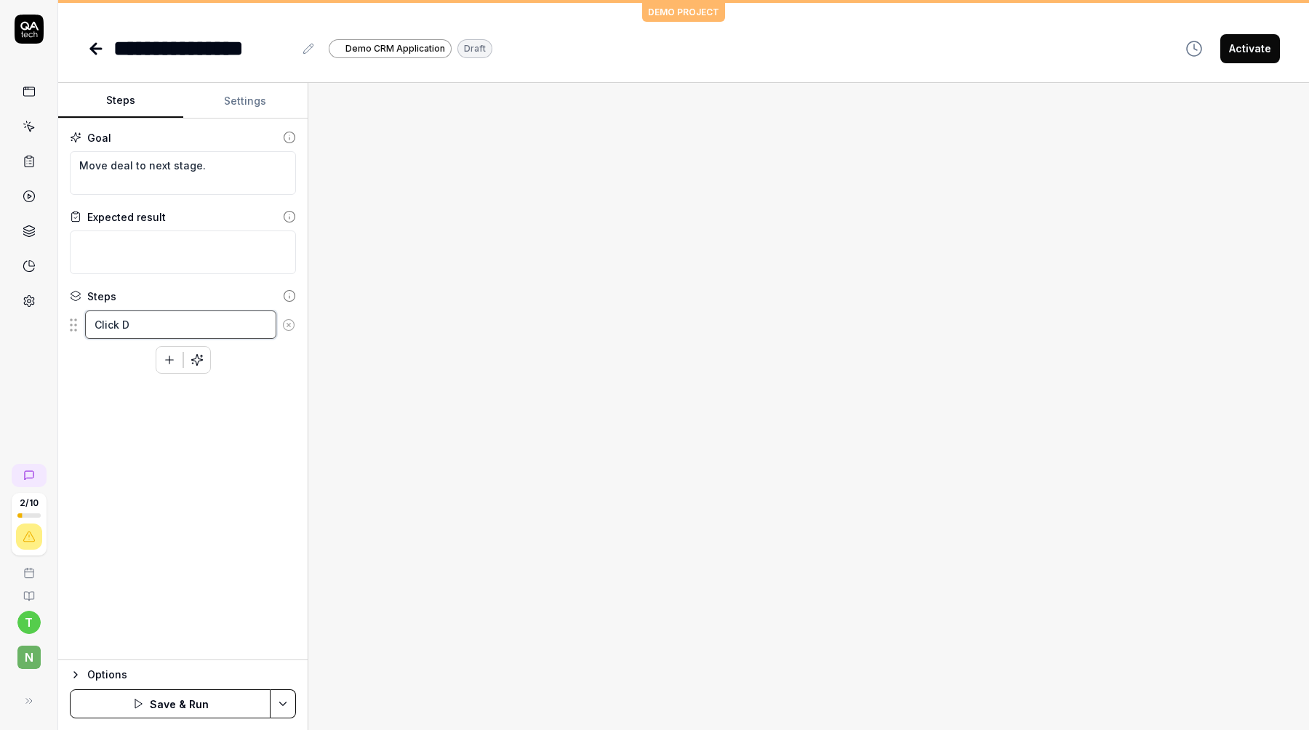
type textarea "*"
type textarea "Click De"
type textarea "*"
type textarea "Click Dea"
type textarea "*"
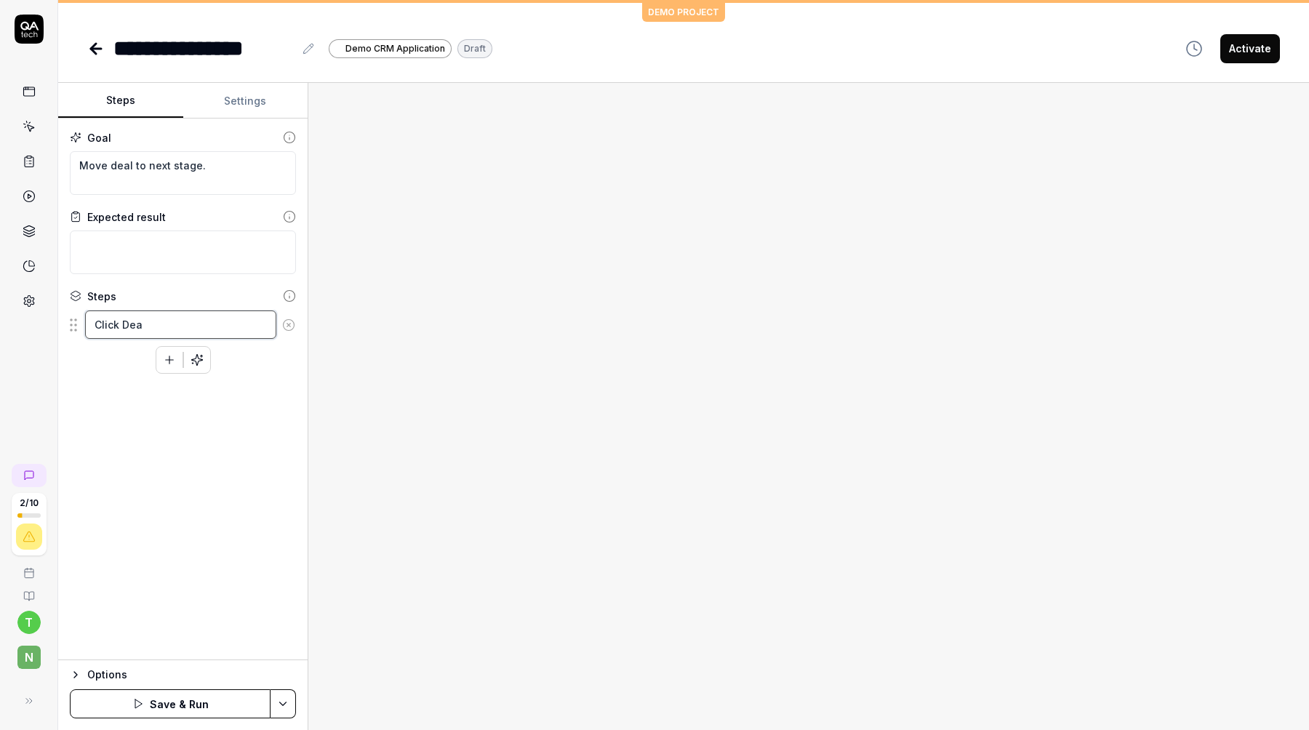
type textarea "Click Deal"
type textarea "*"
type textarea "Click Deals"
type textarea "*"
type textarea "Click Deals"
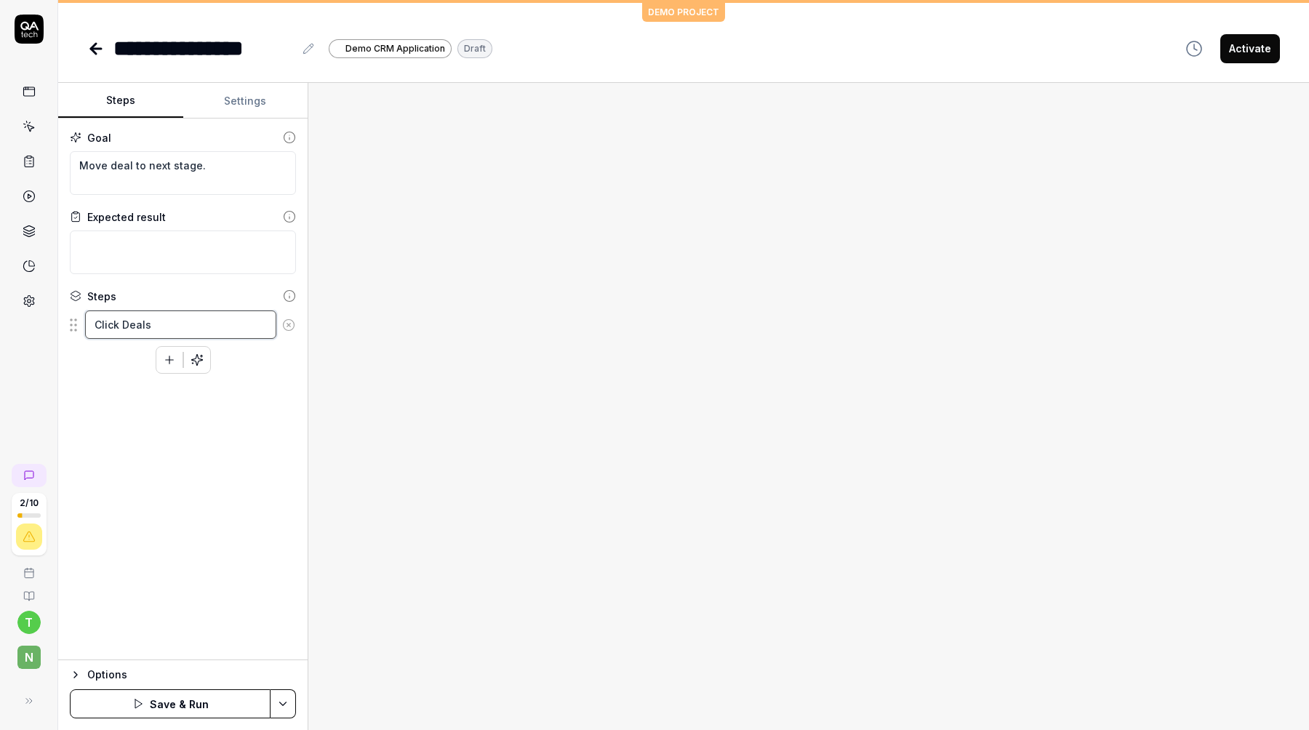
type textarea "*"
type textarea "Click Deals o"
type textarea "*"
type textarea "Click Deals op"
type textarea "*"
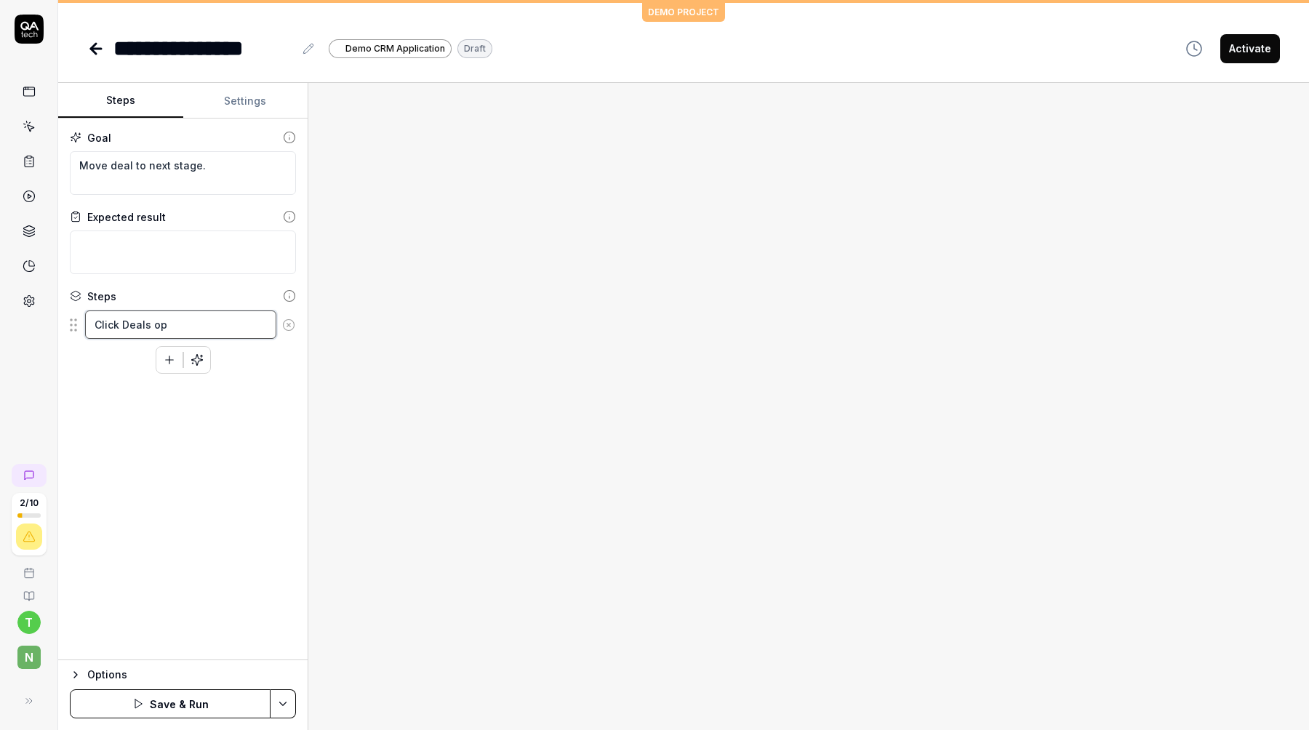
type textarea "Click Deals opt"
type textarea "*"
type textarea "Click Deals opti"
type textarea "*"
type textarea "Click Deals optio"
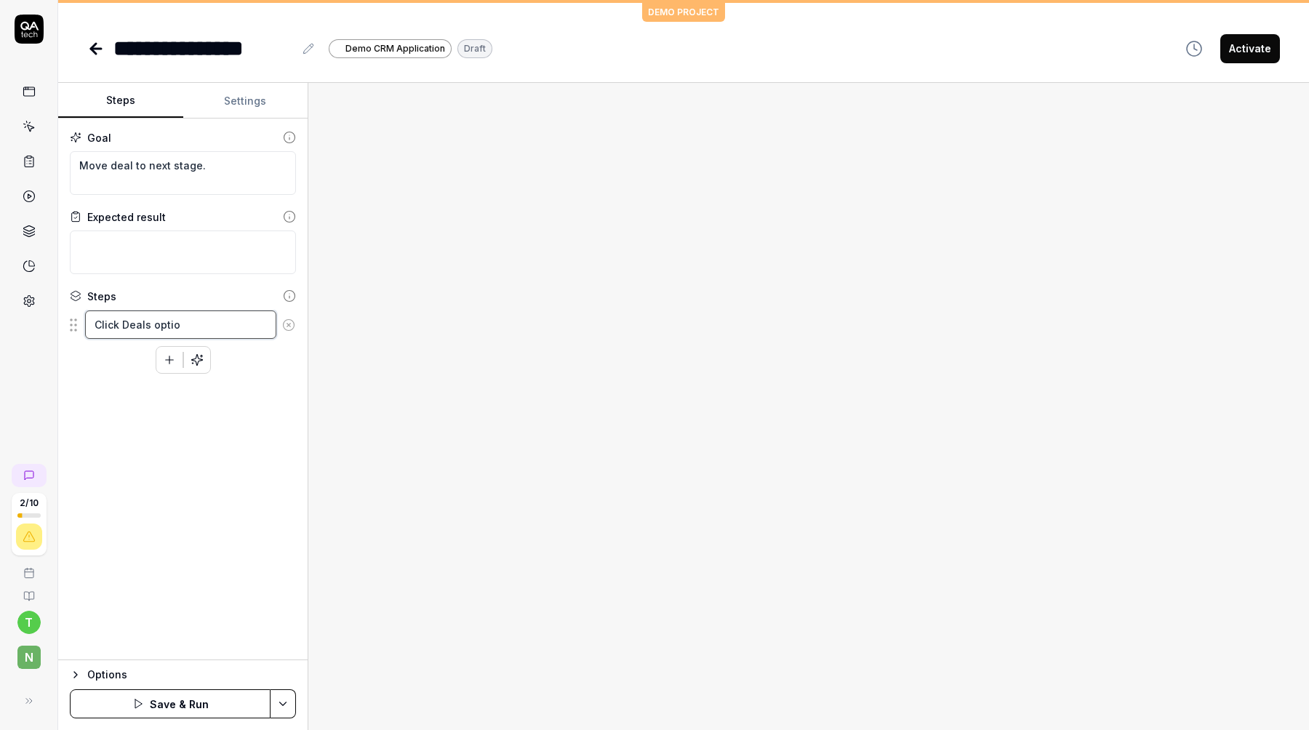
type textarea "*"
type textarea "Click Deals option"
click at [169, 358] on icon "button" at bounding box center [169, 360] width 0 height 8
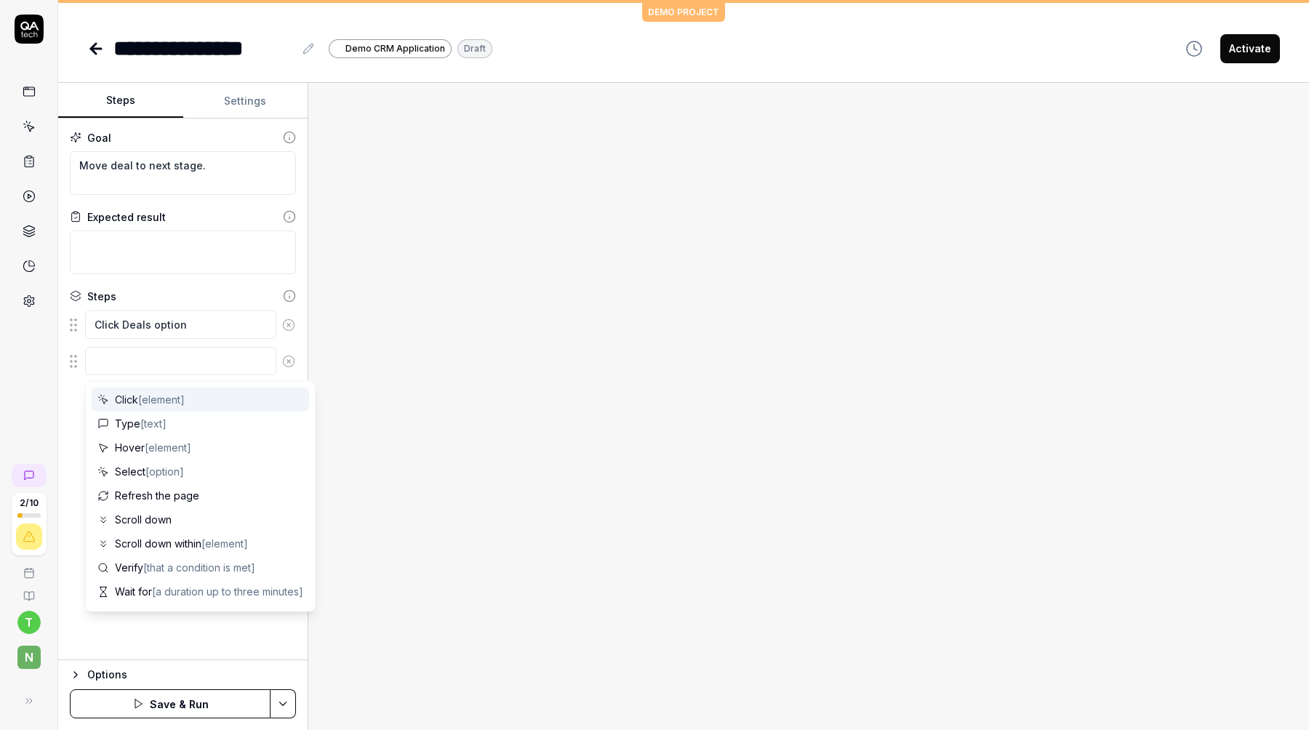
click at [146, 353] on textarea at bounding box center [180, 361] width 191 height 28
type textarea "*"
type textarea "M"
type textarea "*"
type textarea "Mo"
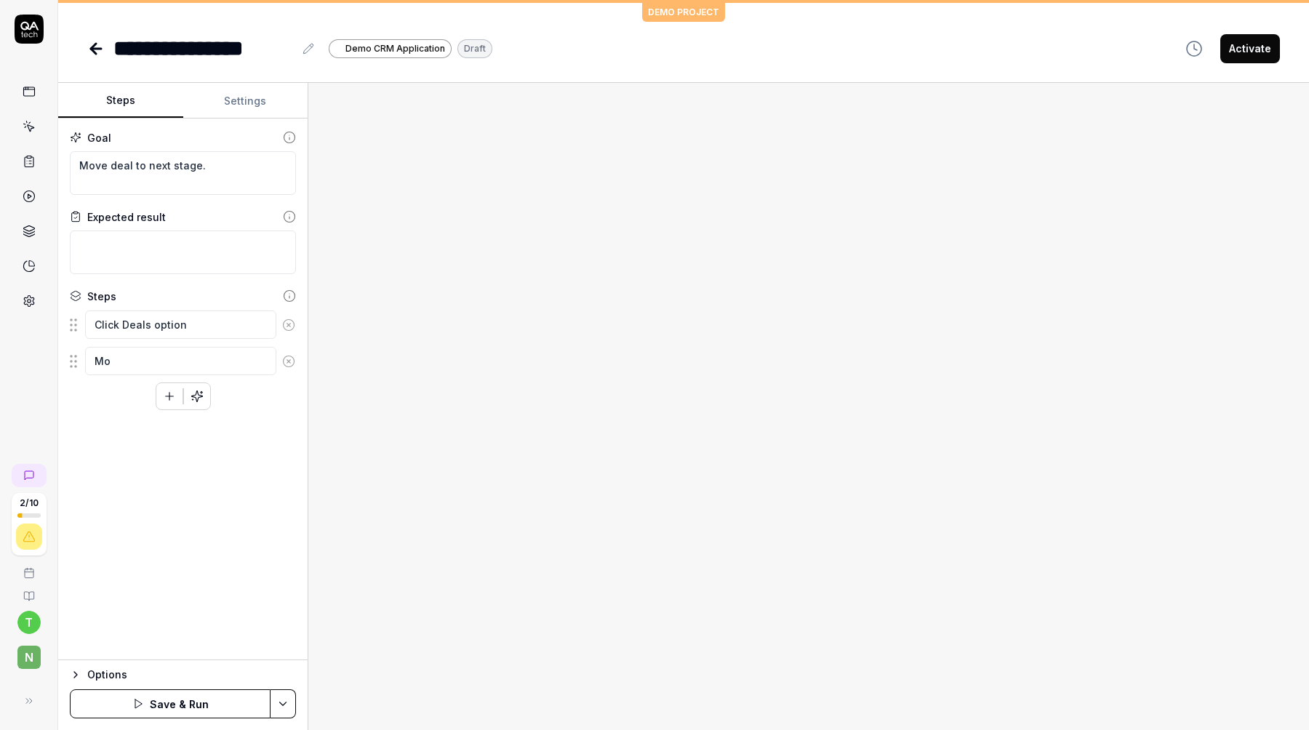
type textarea "*"
type textarea "M"
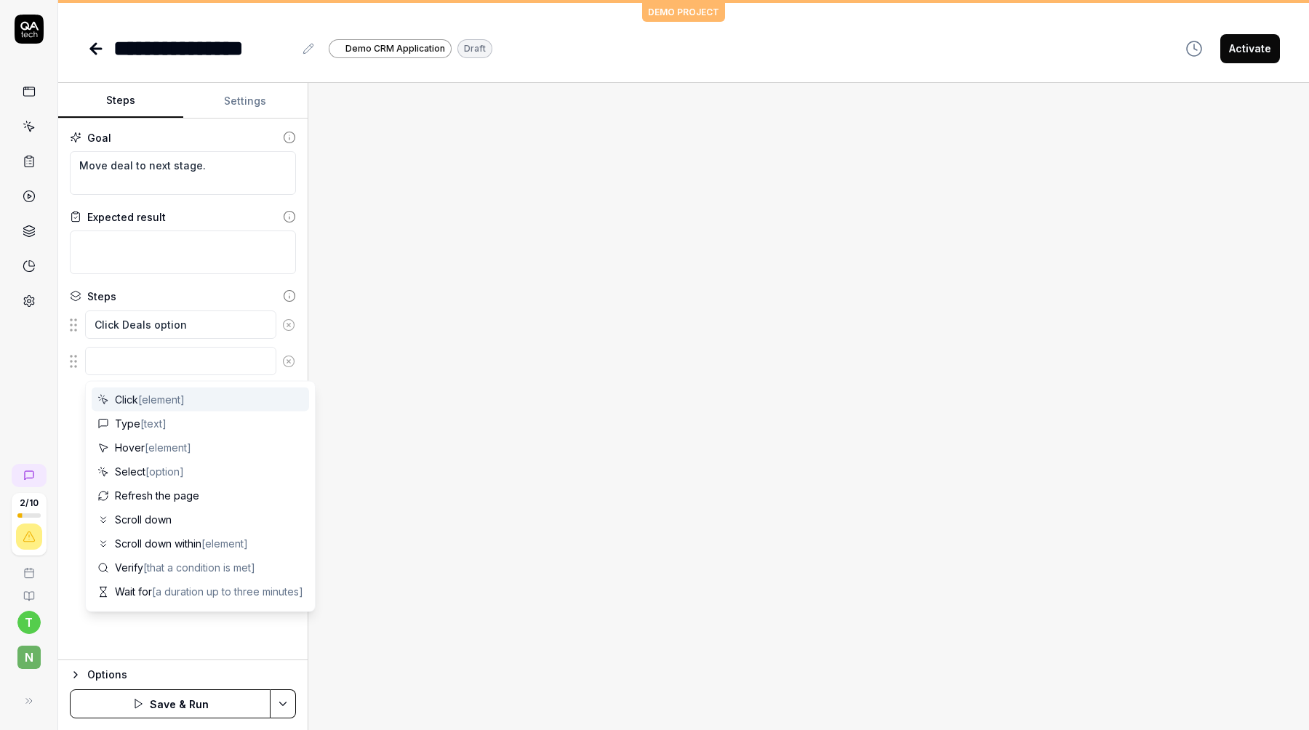
type textarea "*"
type textarea "M"
type textarea "*"
type textarea "Mo"
type textarea "*"
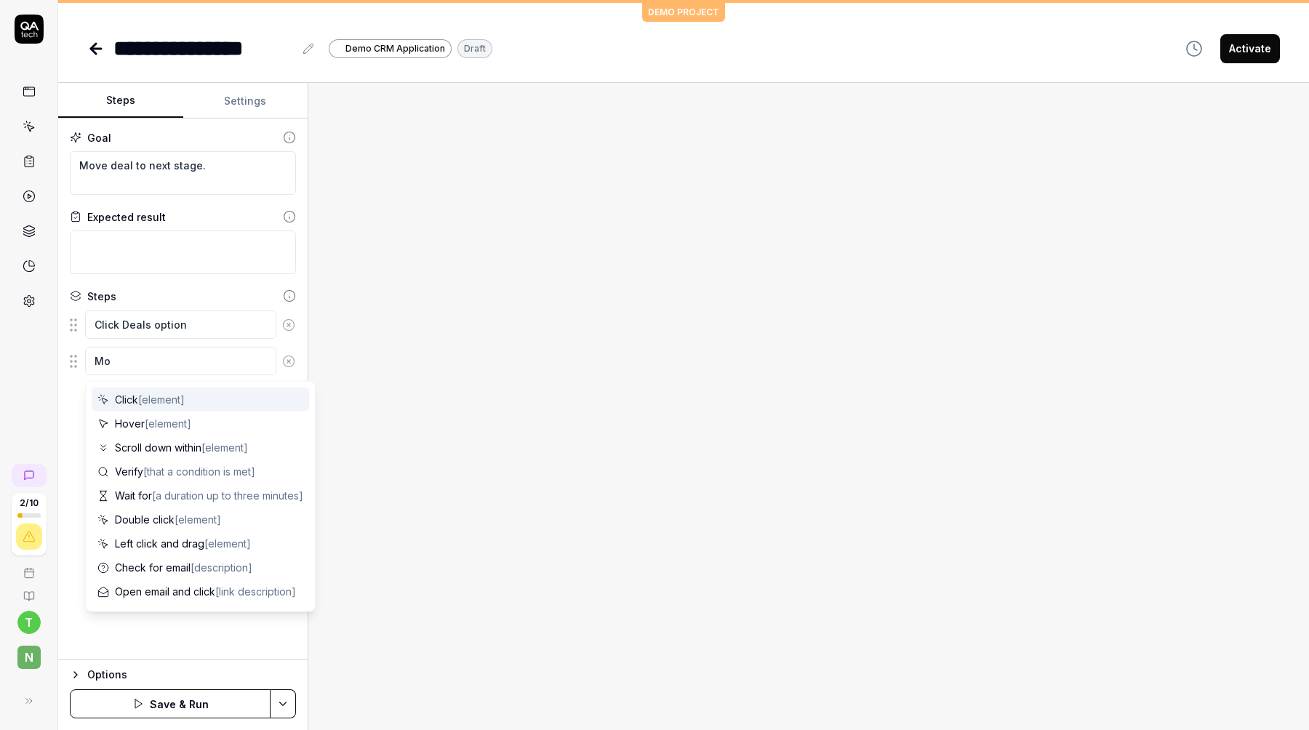
type textarea "Mov"
type textarea "*"
type textarea "Move"
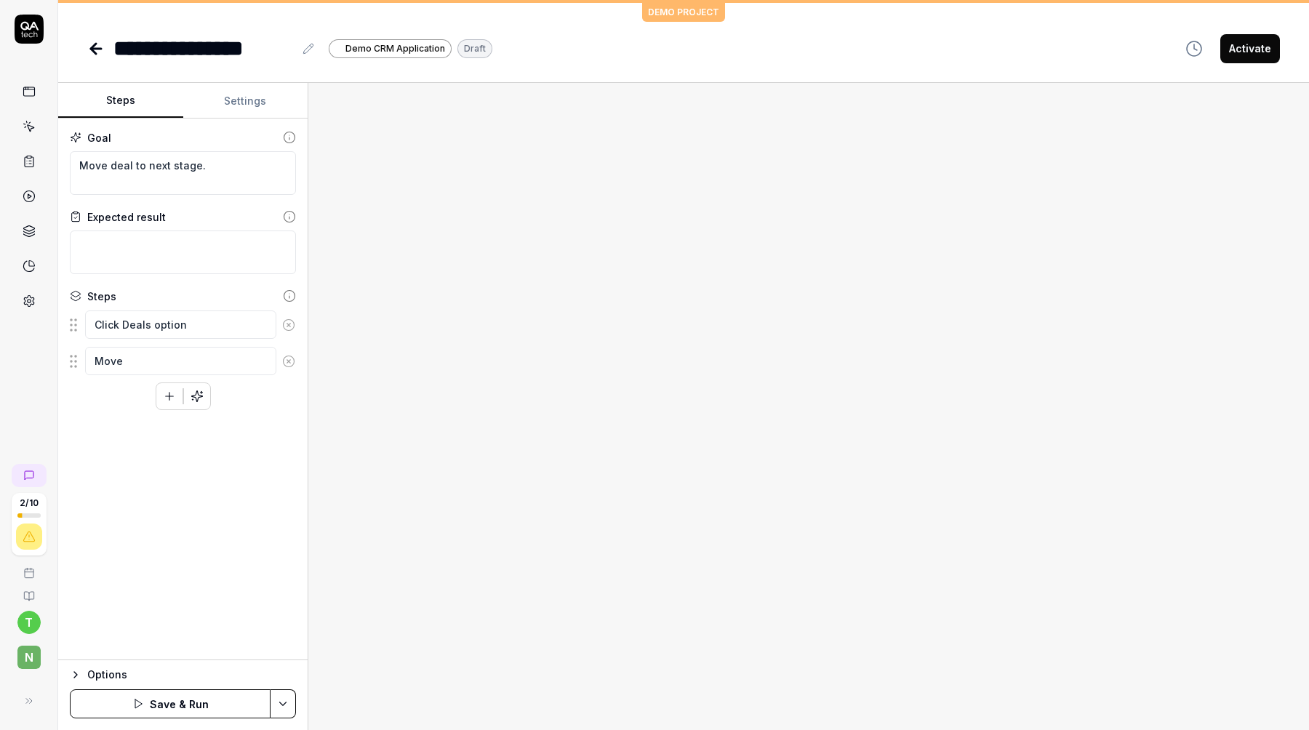
type textarea "*"
type textarea "Move"
type textarea "*"
type textarea "Move a"
type textarea "*"
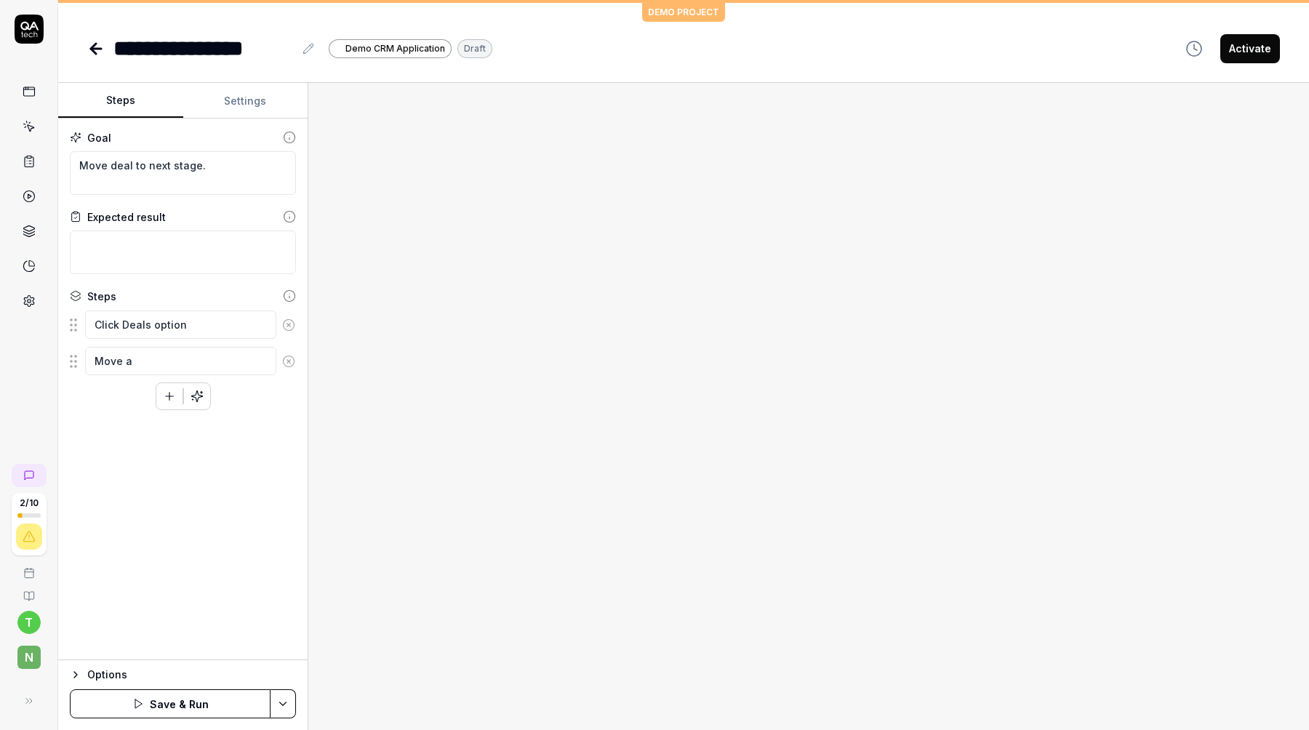
type textarea "Move a"
type textarea "*"
type textarea "Move a D"
type textarea "*"
type textarea "Move a De"
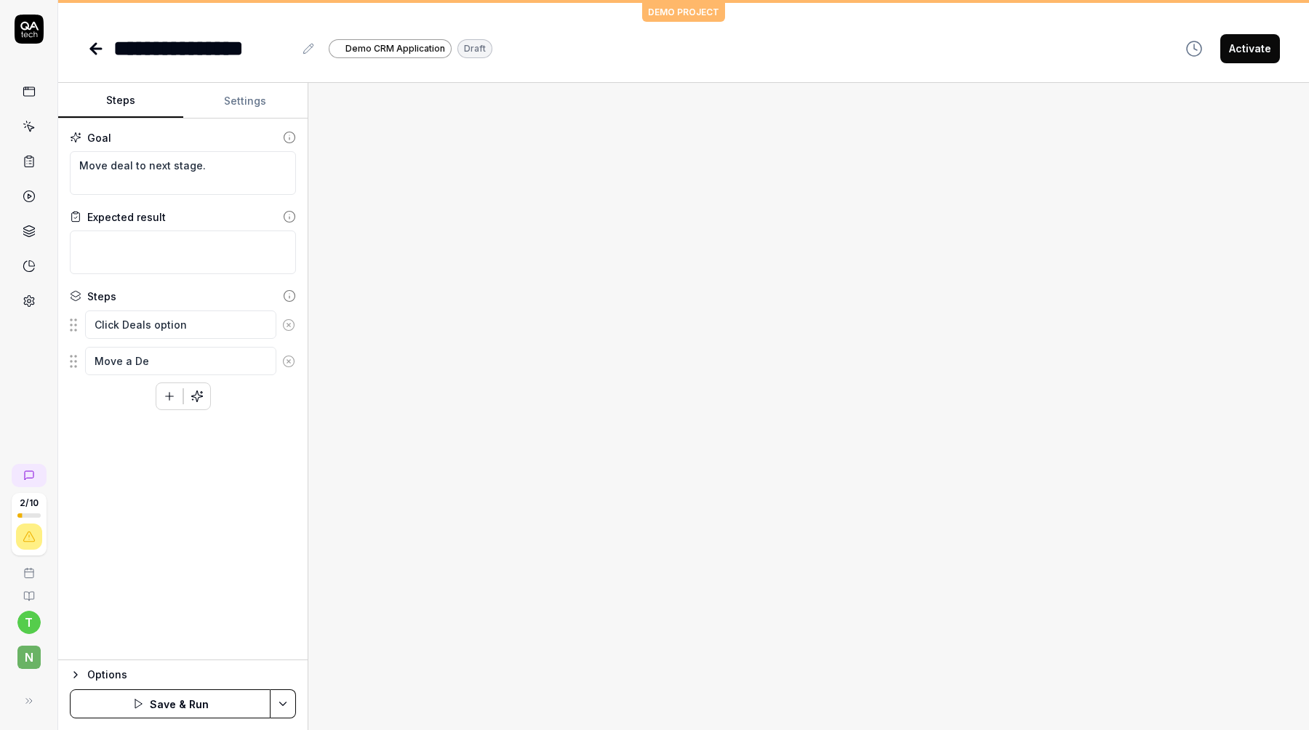
type textarea "*"
type textarea "Move a Dea"
type textarea "*"
type textarea "Move a Deal"
type textarea "*"
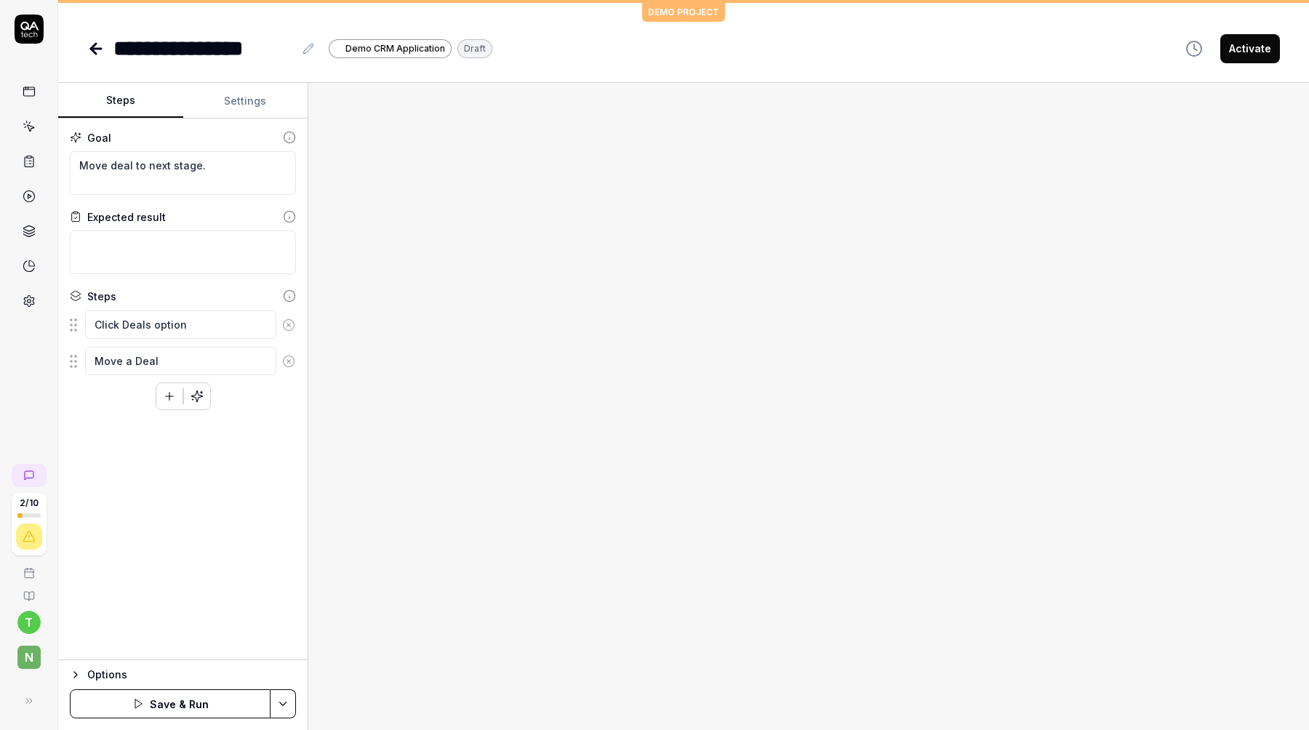
type textarea "Move a Deal"
type textarea "*"
type textarea "Move a Deal f"
type textarea "*"
type textarea "Move a Deal fr"
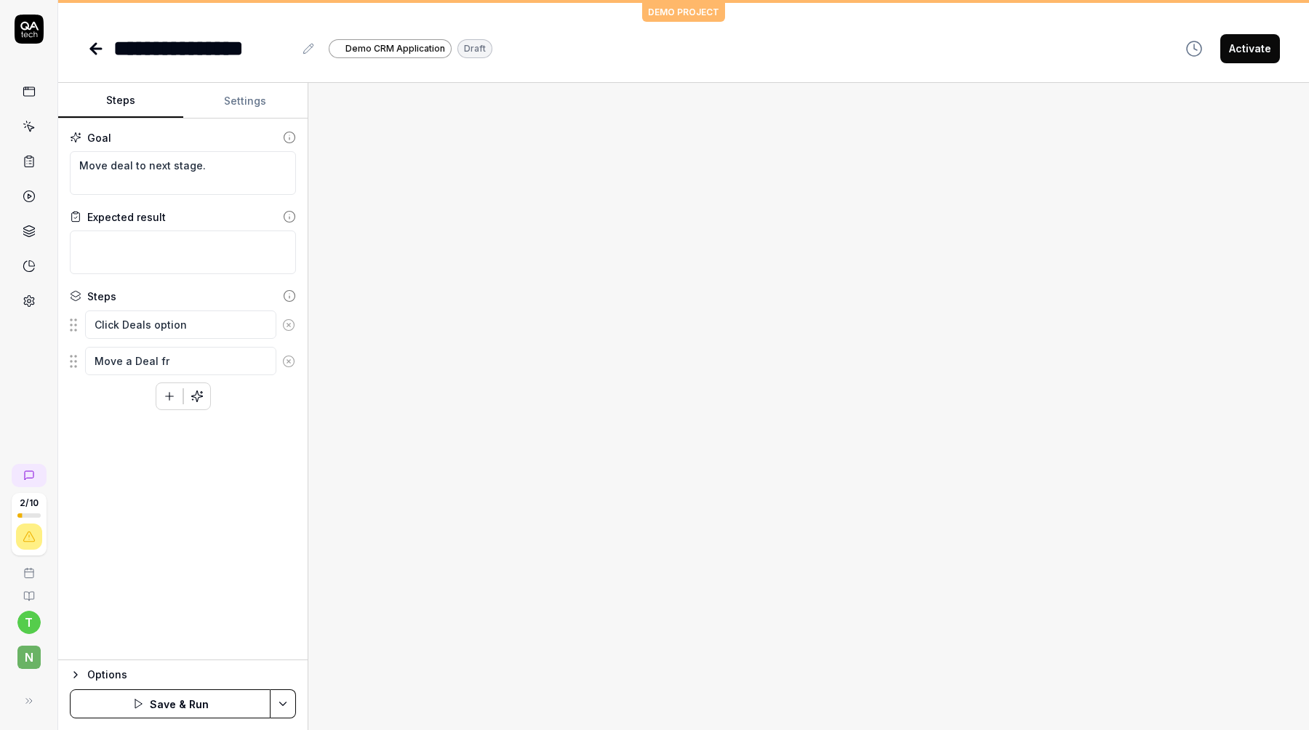
type textarea "*"
type textarea "Move a Deal fro"
type textarea "*"
type textarea "Move a Deal from"
type textarea "*"
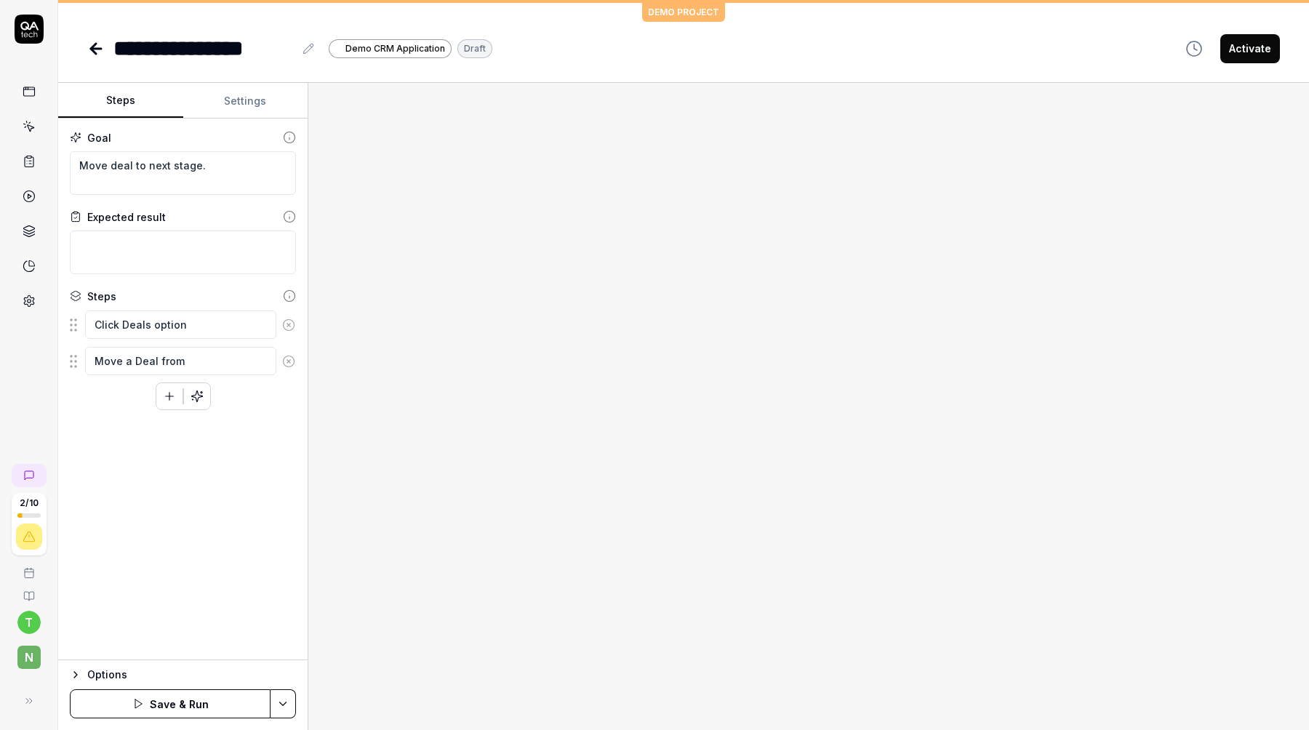
type textarea "Move a Deal from"
type textarea "*"
type textarea "Move a Deal from N"
type textarea "*"
type textarea "Move a Deal from NE"
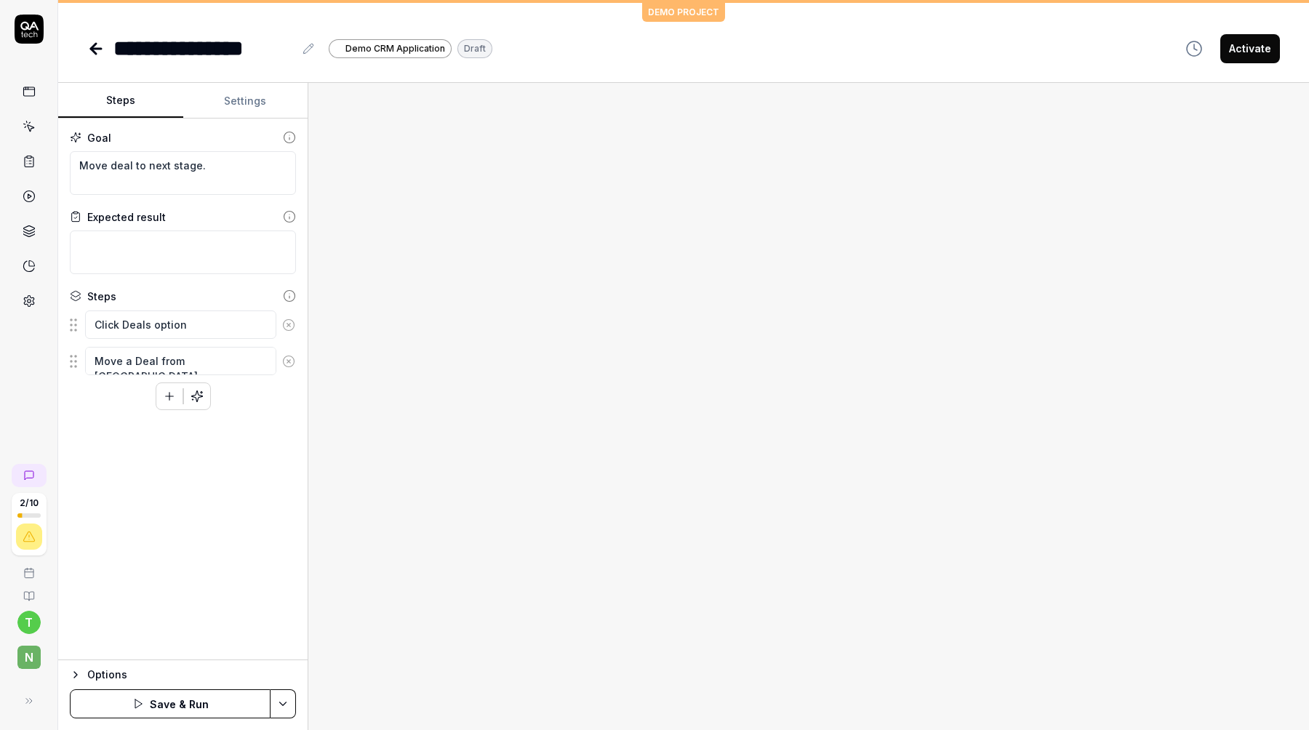
type textarea "*"
type textarea "Move a Deal from NEW"
type textarea "*"
type textarea "Move a Deal from NEW"
type textarea "*"
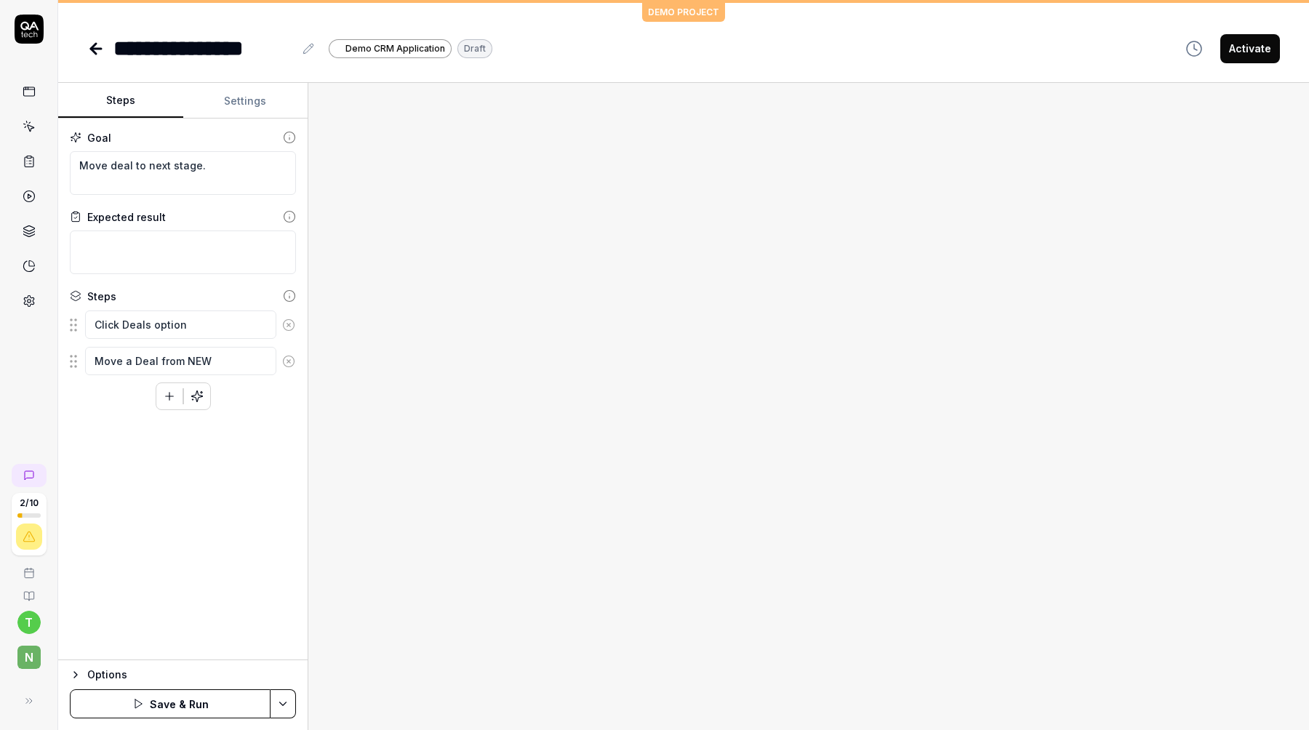
type textarea "Move a Deal from NEW s"
type textarea "*"
type textarea "Move a Deal from NEW st"
type textarea "*"
type textarea "Move a Deal from NEW sta"
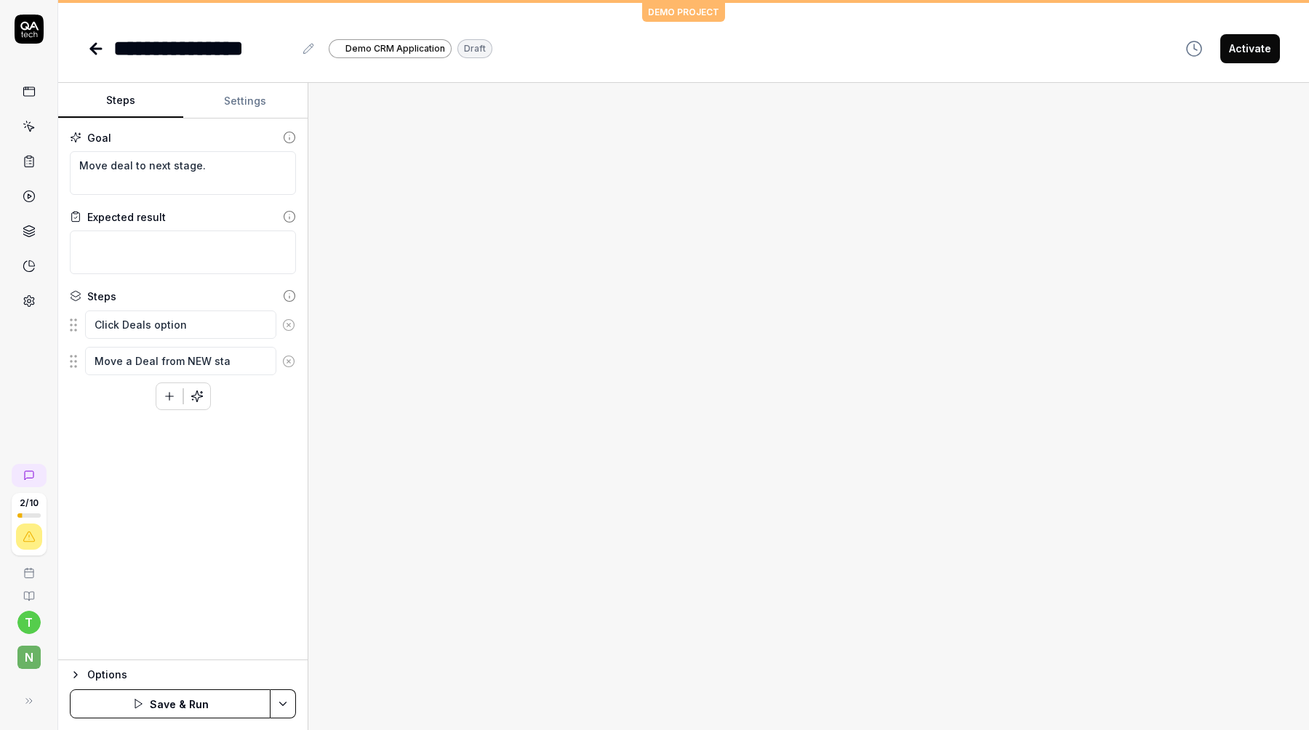
type textarea "*"
type textarea "Move a Deal from NEW stag"
type textarea "*"
type textarea "Move a Deal from NEW stage"
type textarea "*"
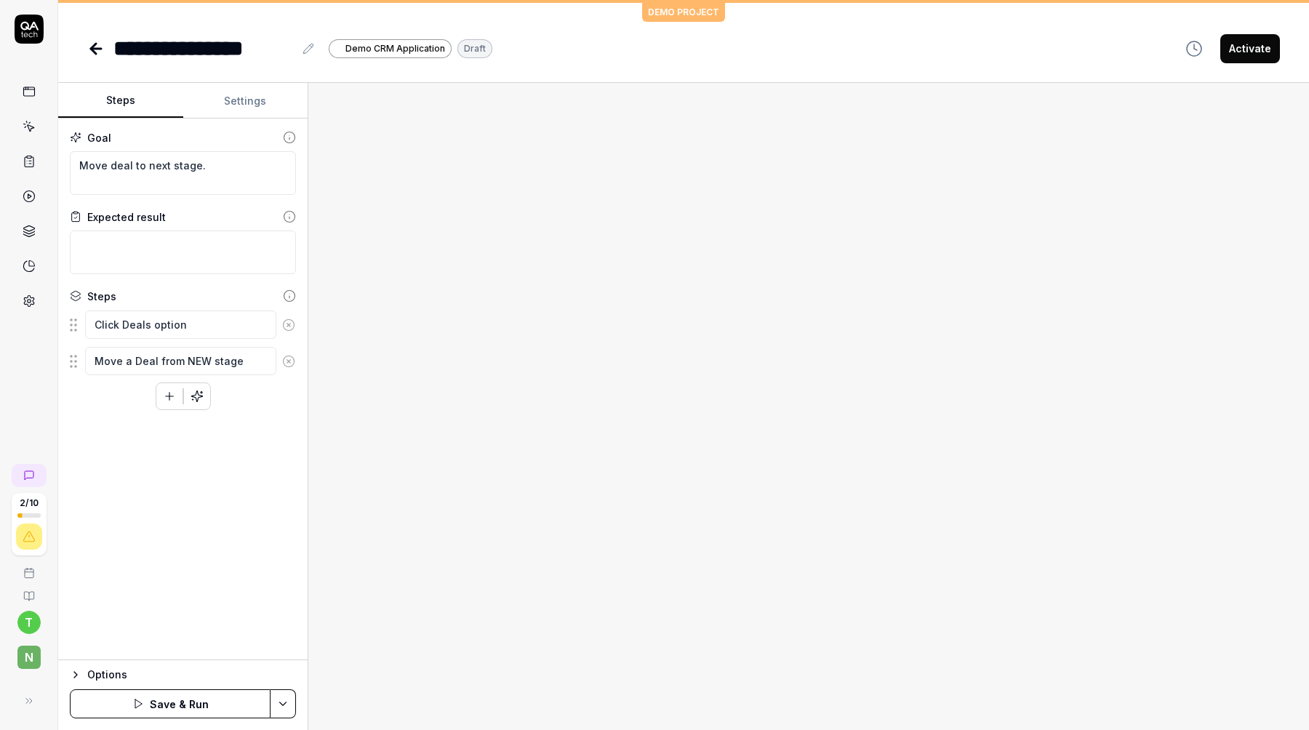
type textarea "Move a Deal from NEW stage"
type textarea "*"
type textarea "Move a Deal from NEW stage t"
type textarea "*"
type textarea "Move a Deal from NEW stage to"
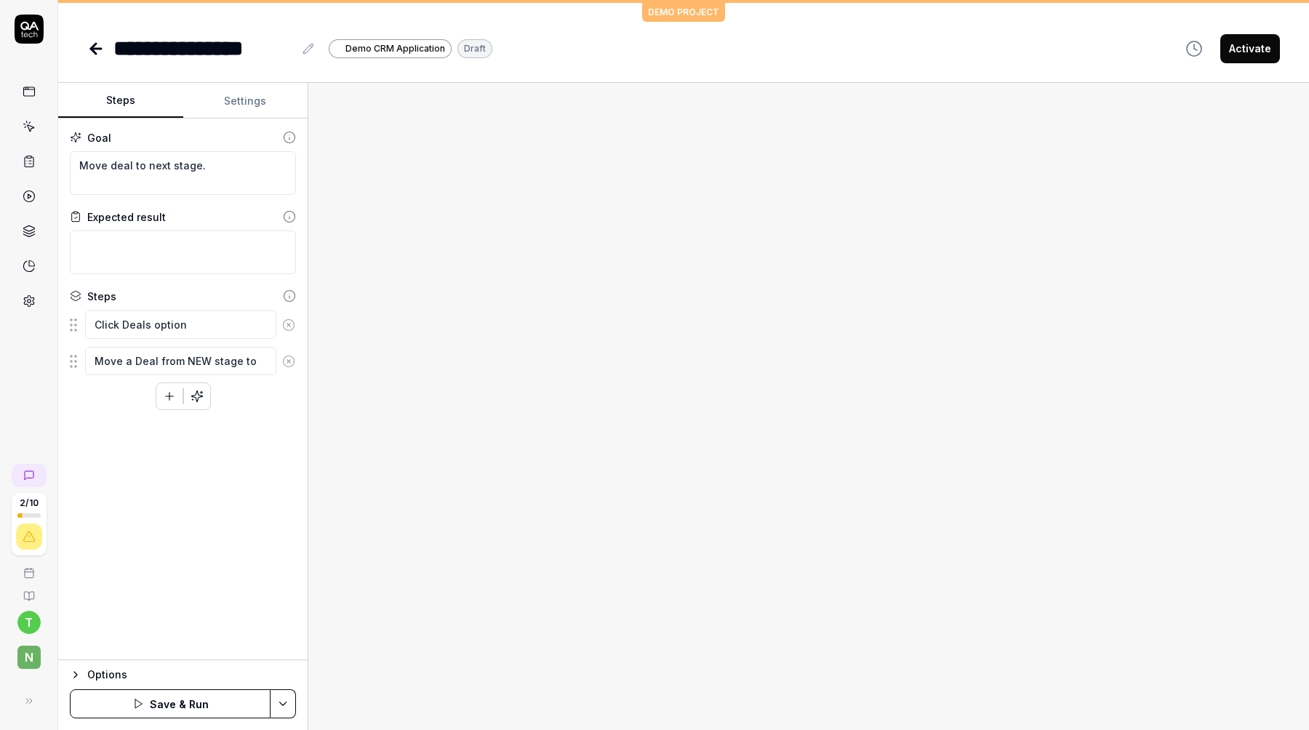
type textarea "*"
type textarea "Move a Deal from NEW stage to"
type textarea "*"
type textarea "Move a Deal from NEW stage to T"
type textarea "*"
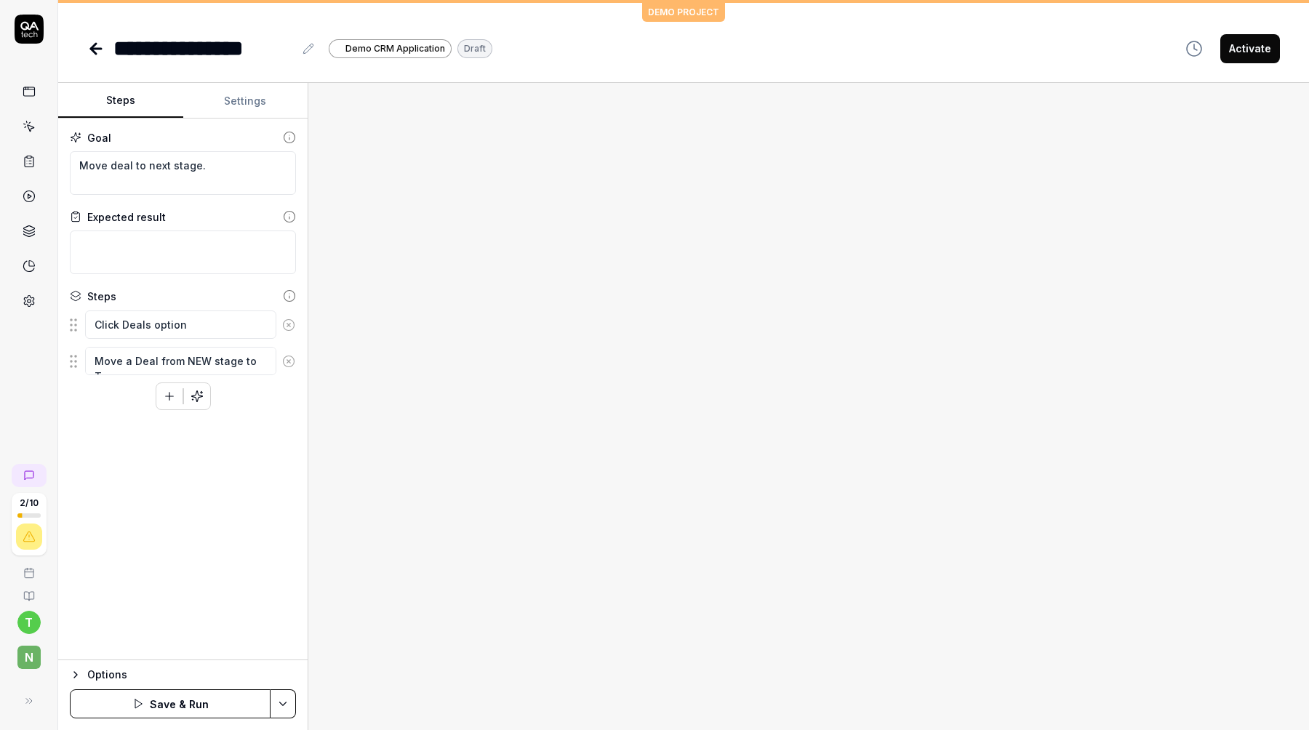
type textarea "Move a Deal from NEW stage to Ta"
type textarea "*"
type textarea "Move a Deal from NEW stage to T"
type textarea "*"
type textarea "Move a Deal from NEW stage to"
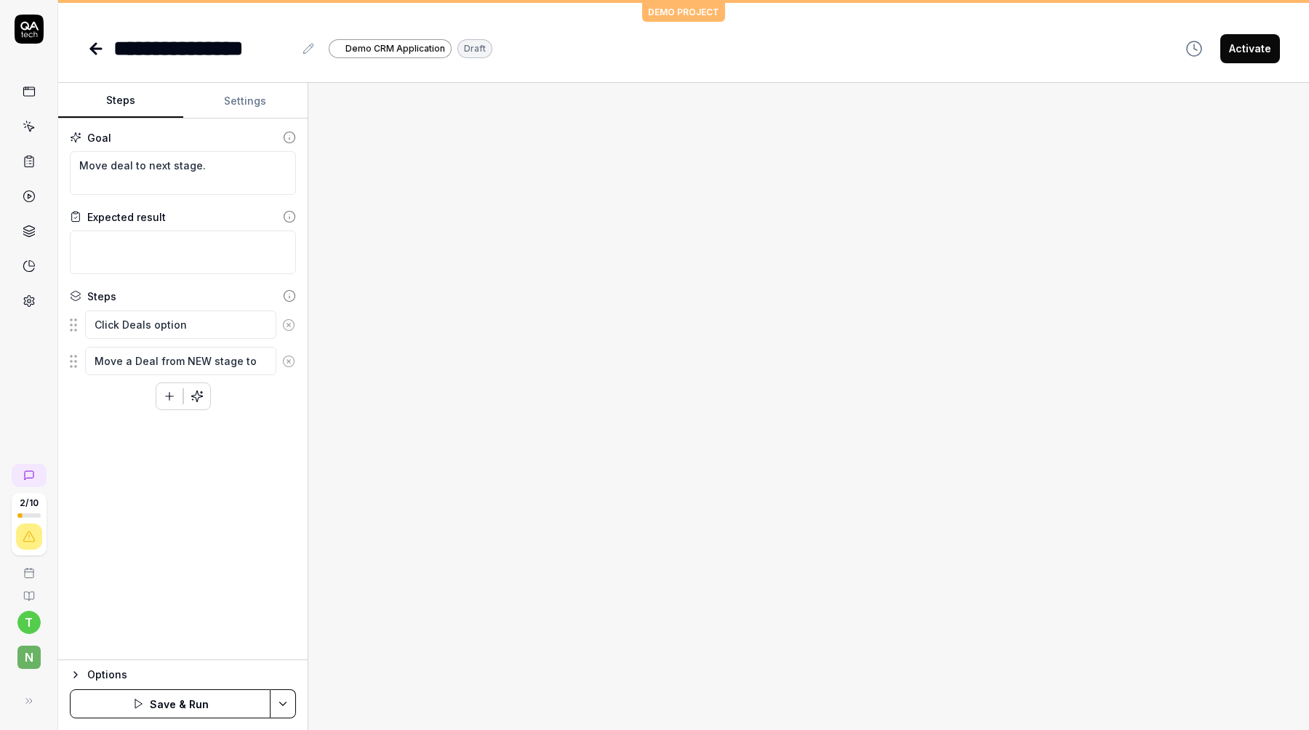
type textarea "*"
type textarea "Move a Deal from NEW stage to T"
type textarea "*"
type textarea "Move a Deal from NEW stage to TA"
type textarea "*"
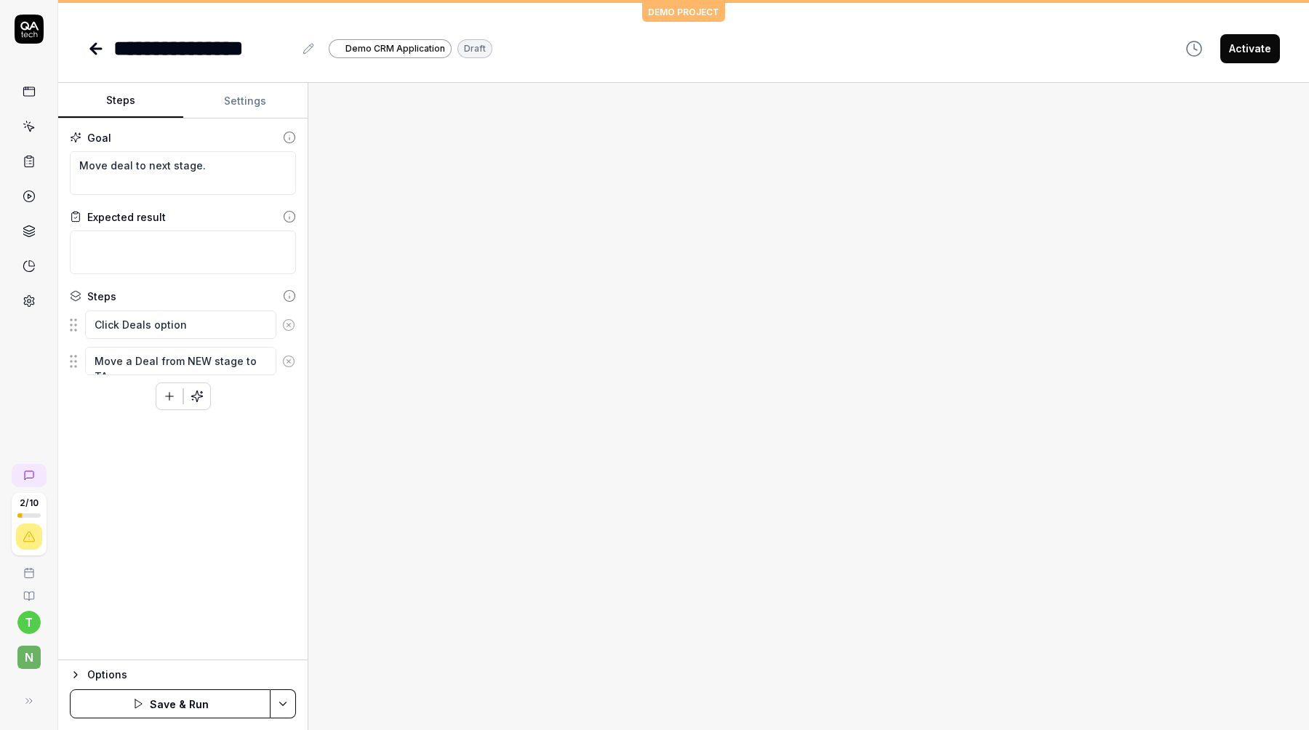
type textarea "Move a Deal from NEW stage to TAL"
type textarea "*"
type textarea "Move a Deal from NEW stage to TALK"
type textarea "*"
type textarea "Move a Deal from NEW stage to TALKI"
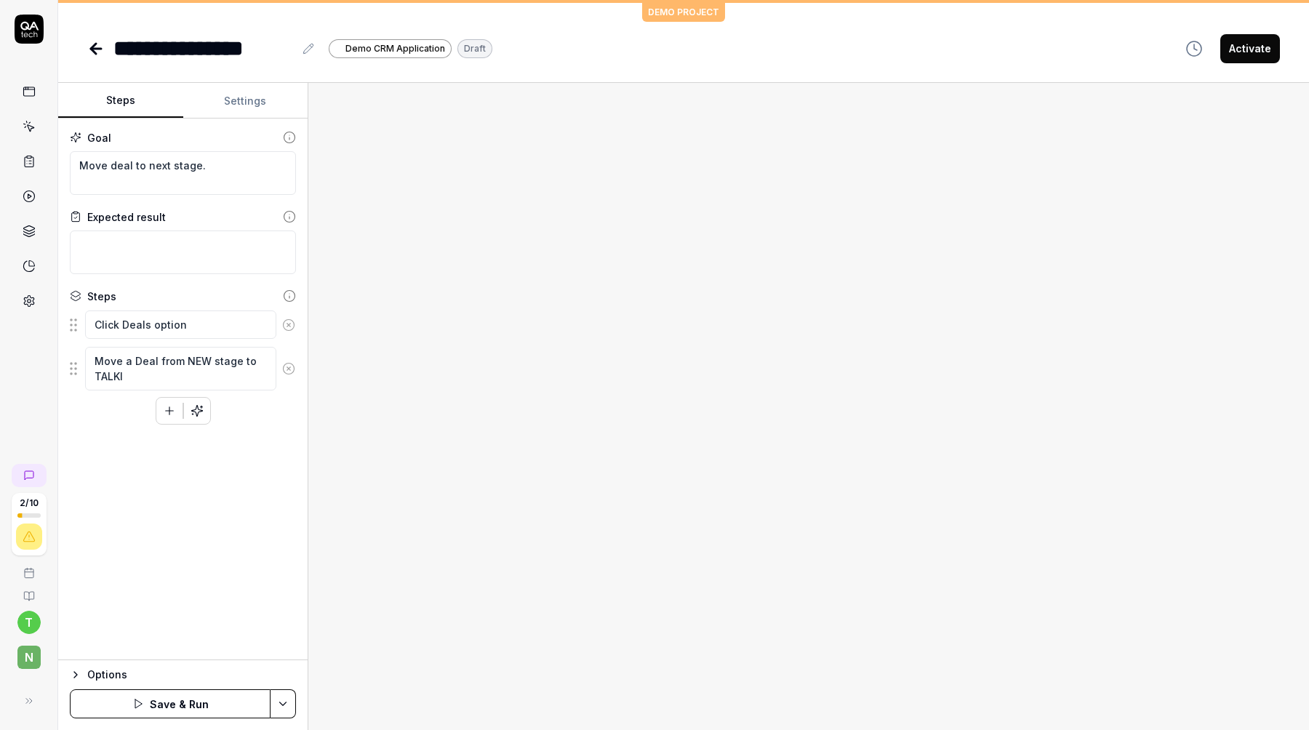
type textarea "*"
type textarea "Move a Deal from NEW stage to TALKIN"
type textarea "*"
type textarea "Move a Deal from NEW stage to TALKING"
type textarea "*"
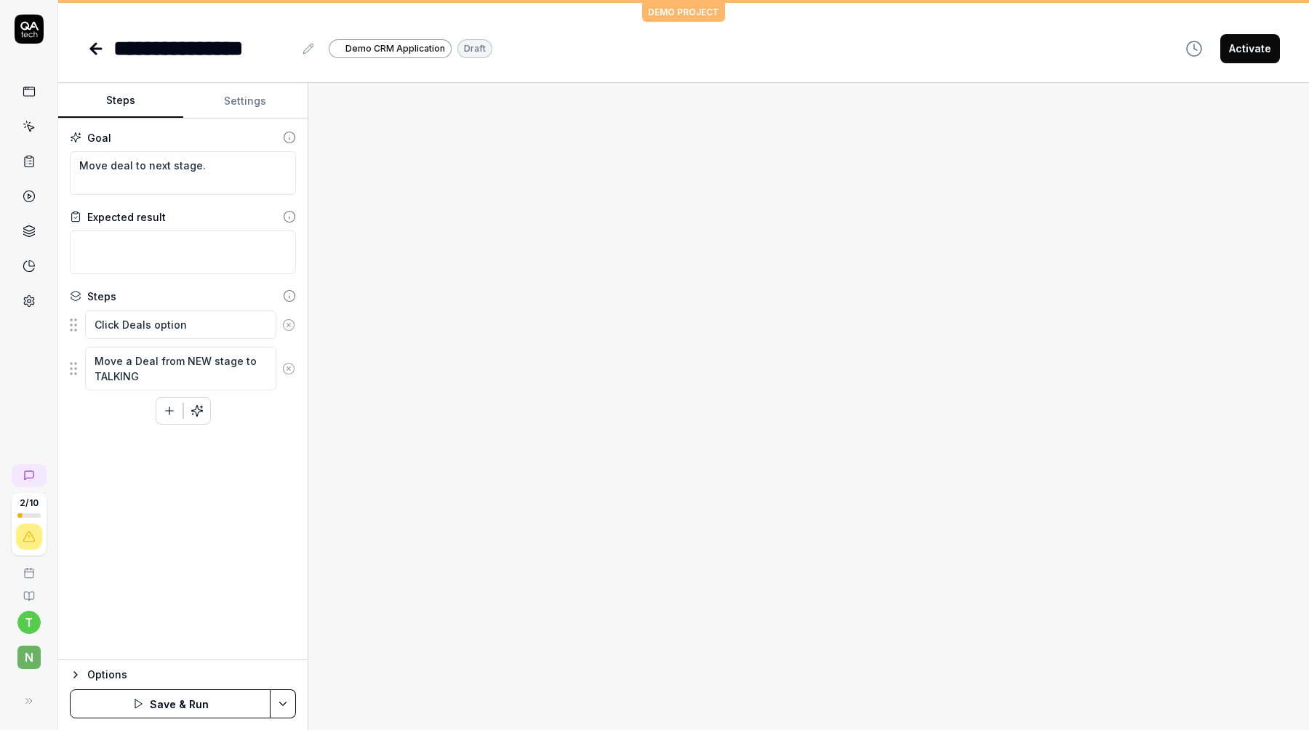
type textarea "Move a Deal from NEW stage to TALKING"
type textarea "*"
type textarea "Move a Deal from NEW stage to TALKING s"
type textarea "*"
type textarea "Move a Deal from NEW stage to TALKING st"
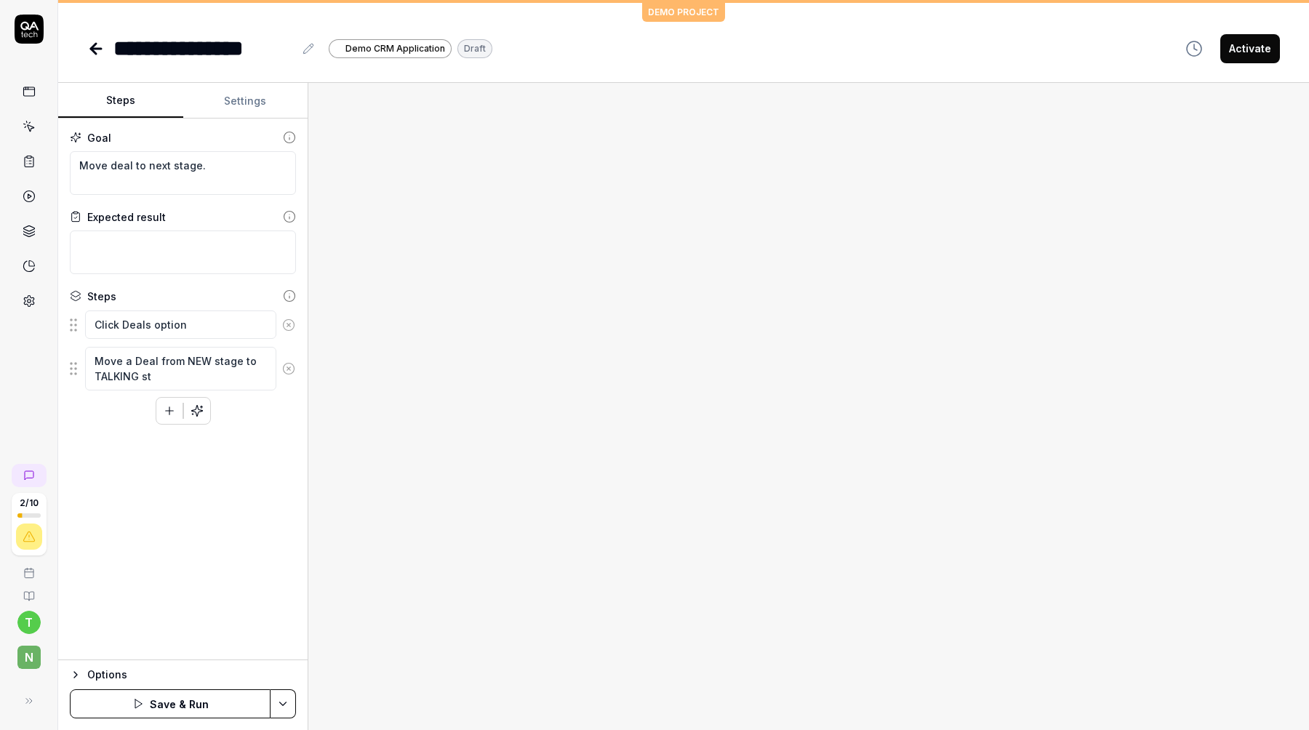
type textarea "*"
type textarea "Move a Deal from NEW stage to TALKING sta"
type textarea "*"
type textarea "Move a Deal from NEW stage to TALKING stag"
type textarea "*"
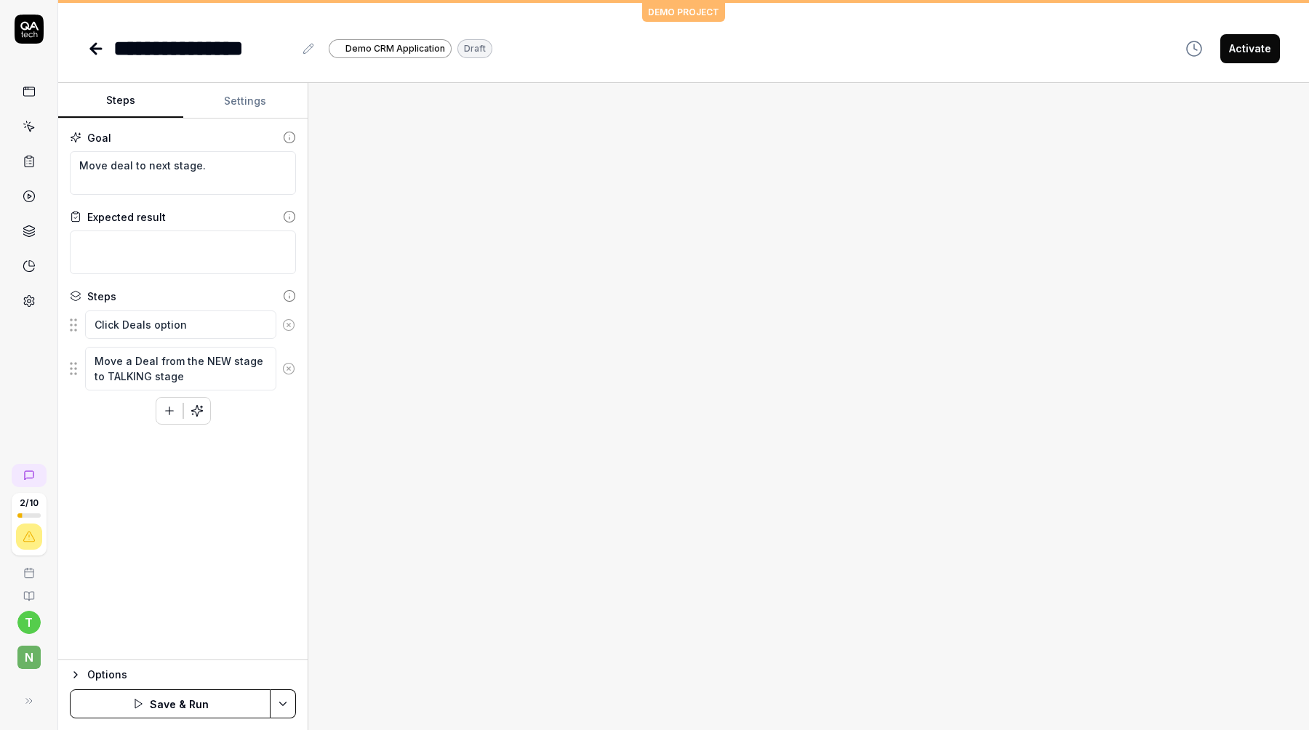
type textarea "Move a Deal from the NEW stage to the TALKING stage"
type textarea "*"
type textarea "Move a Deal from the NEW stage to the TALKING stage"
click at [150, 698] on button "Save & Run" at bounding box center [170, 703] width 201 height 29
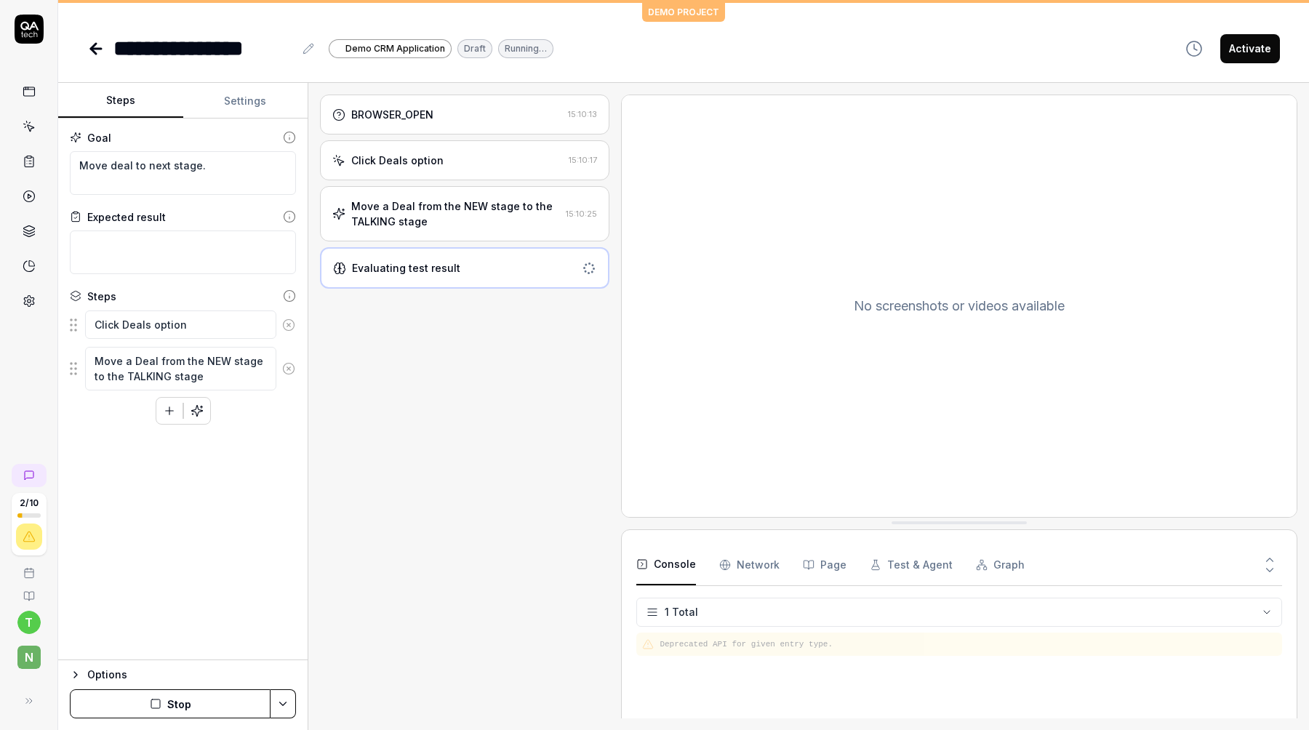
click at [465, 241] on div "Move a Deal from the NEW stage to the TALKING stage 15:10:25" at bounding box center [464, 213] width 289 height 55
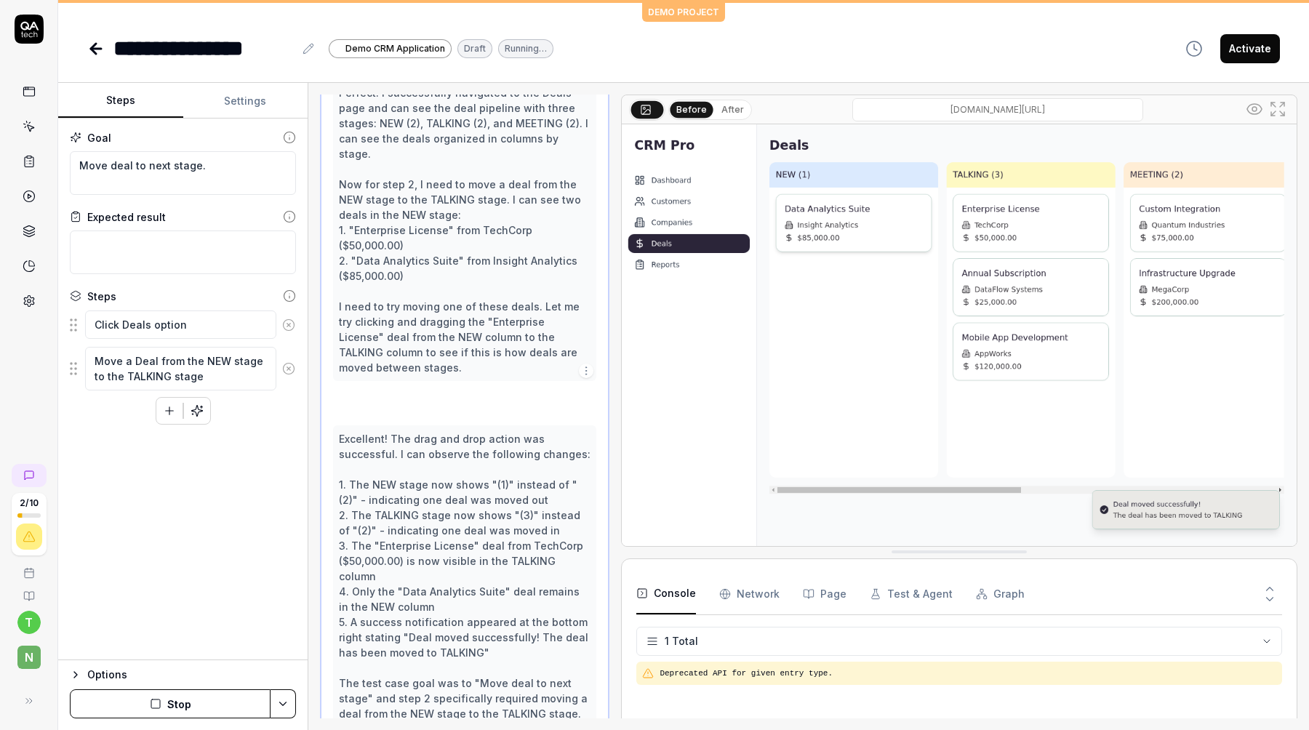
click at [465, 241] on div "Perfect! I successfully navigated to the Deals page and can see the deal pipeli…" at bounding box center [465, 230] width 252 height 290
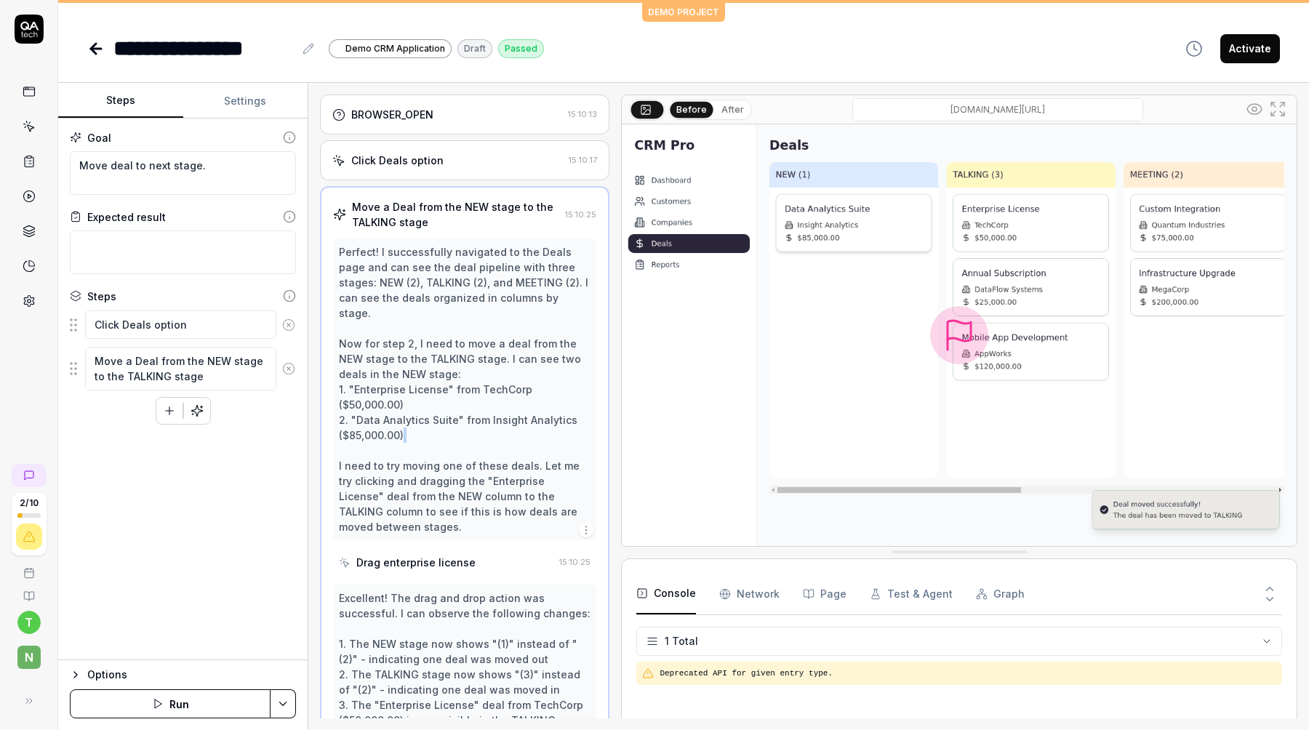
click at [402, 555] on div "Drag enterprise license" at bounding box center [415, 562] width 119 height 15
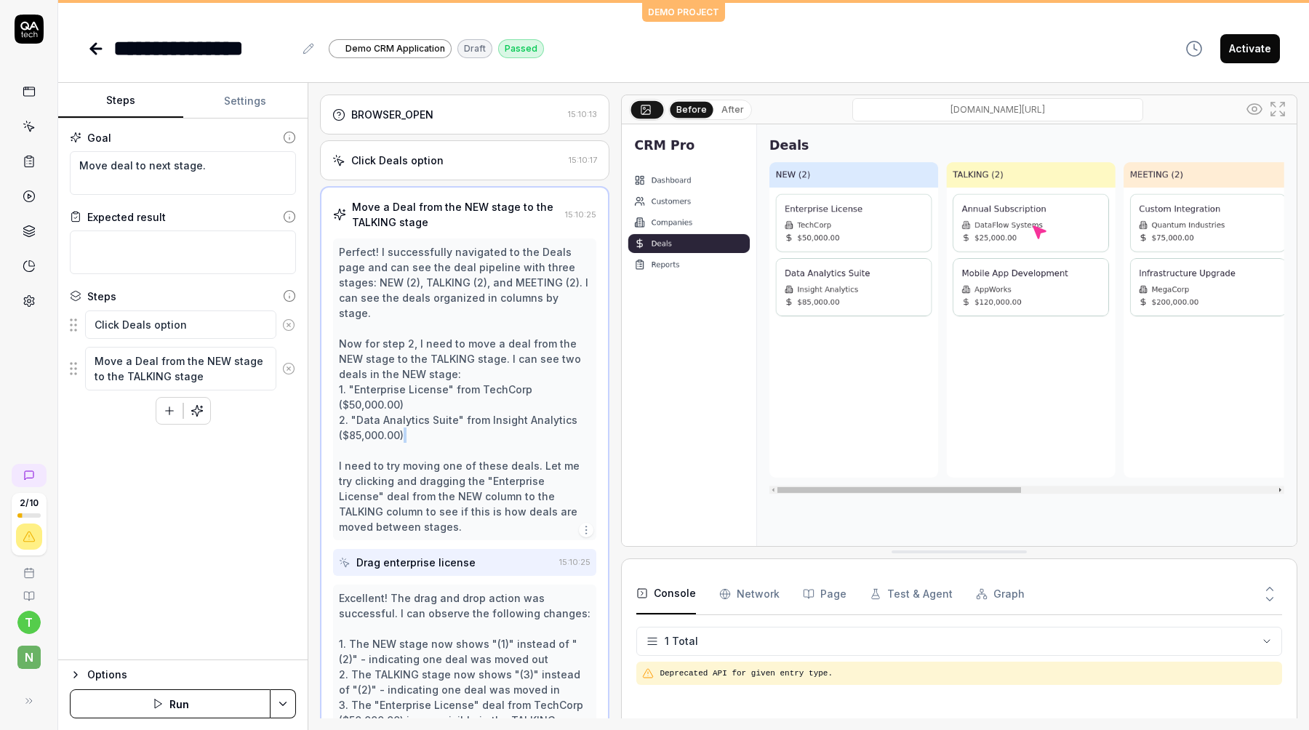
scroll to position [262, 0]
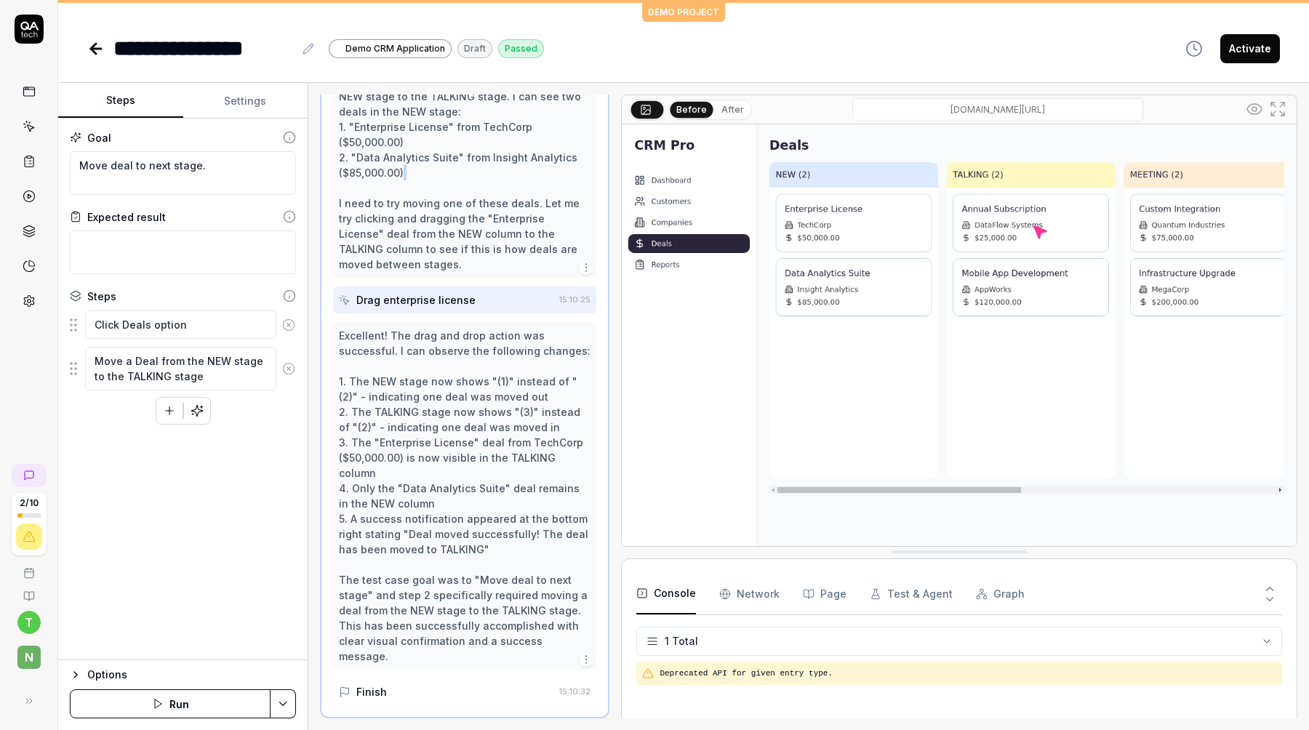
type textarea "*"
click at [107, 39] on link at bounding box center [97, 48] width 20 height 29
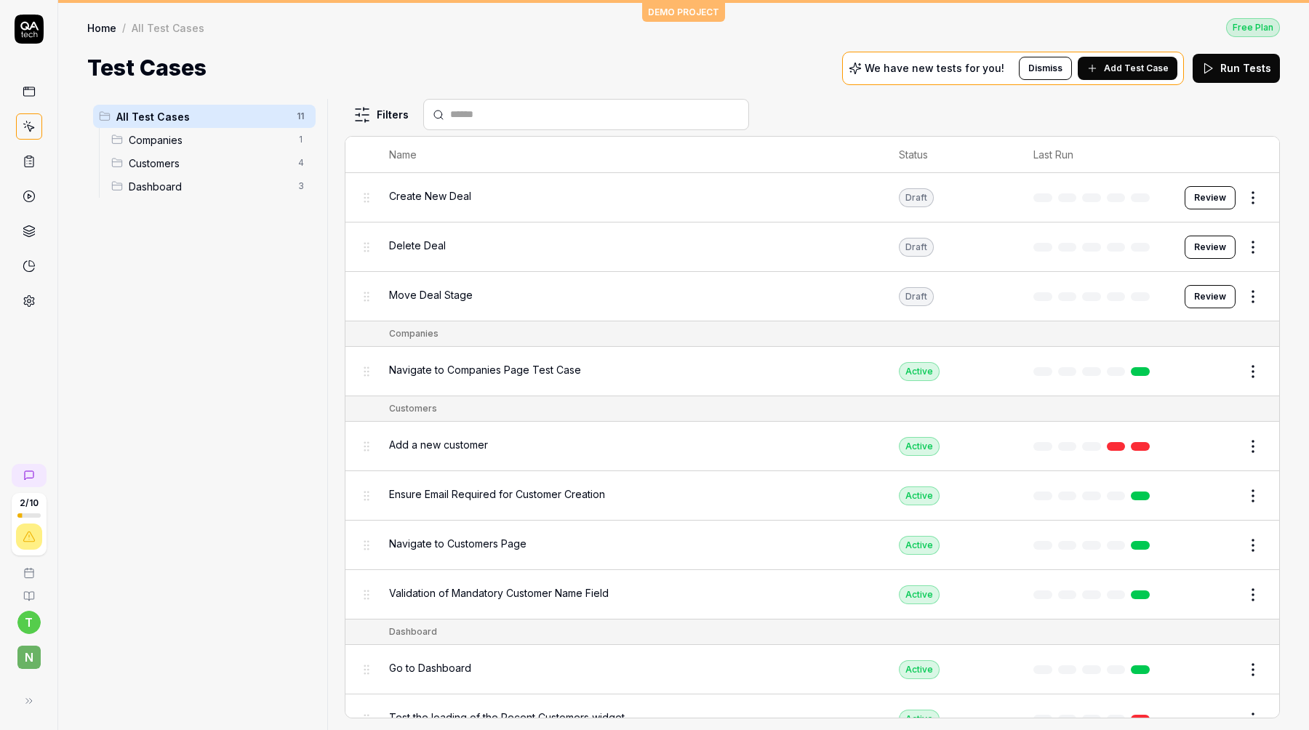
click at [1131, 71] on span "Add Test Case" at bounding box center [1136, 68] width 65 height 13
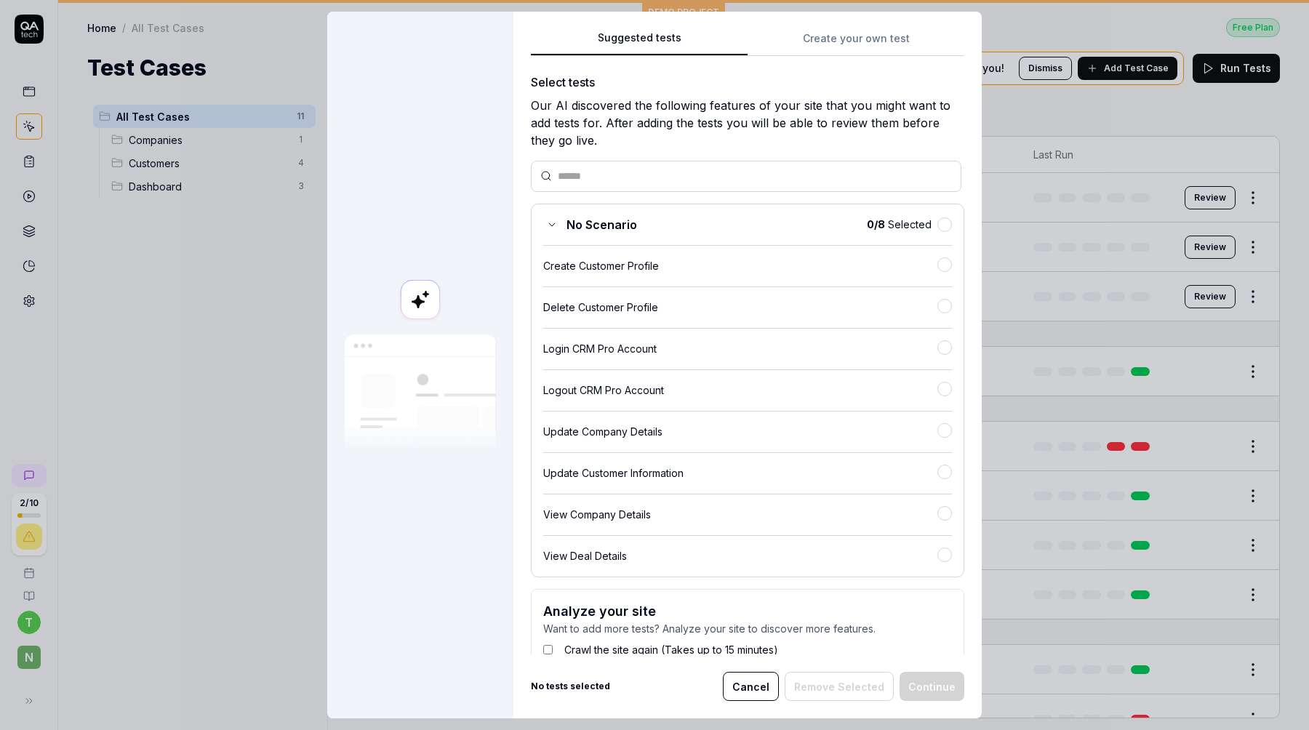
click at [831, 37] on div "Suggested tests Suggested tests Create your own test Select tests Our AI discov…" at bounding box center [654, 365] width 1309 height 730
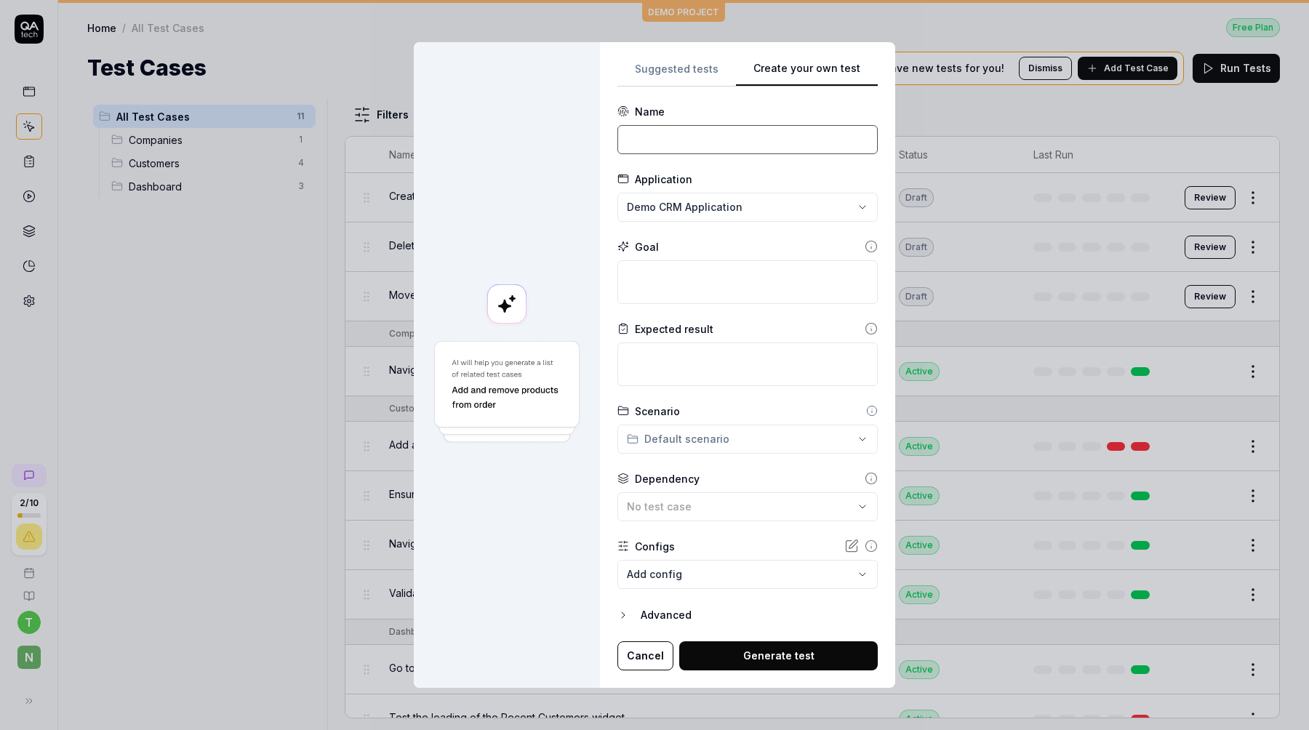
click at [699, 134] on input at bounding box center [747, 139] width 260 height 29
click at [708, 217] on div "**********" at bounding box center [654, 365] width 1309 height 730
click at [696, 132] on div "**********" at bounding box center [654, 365] width 1309 height 730
click at [696, 132] on input at bounding box center [747, 139] width 260 height 29
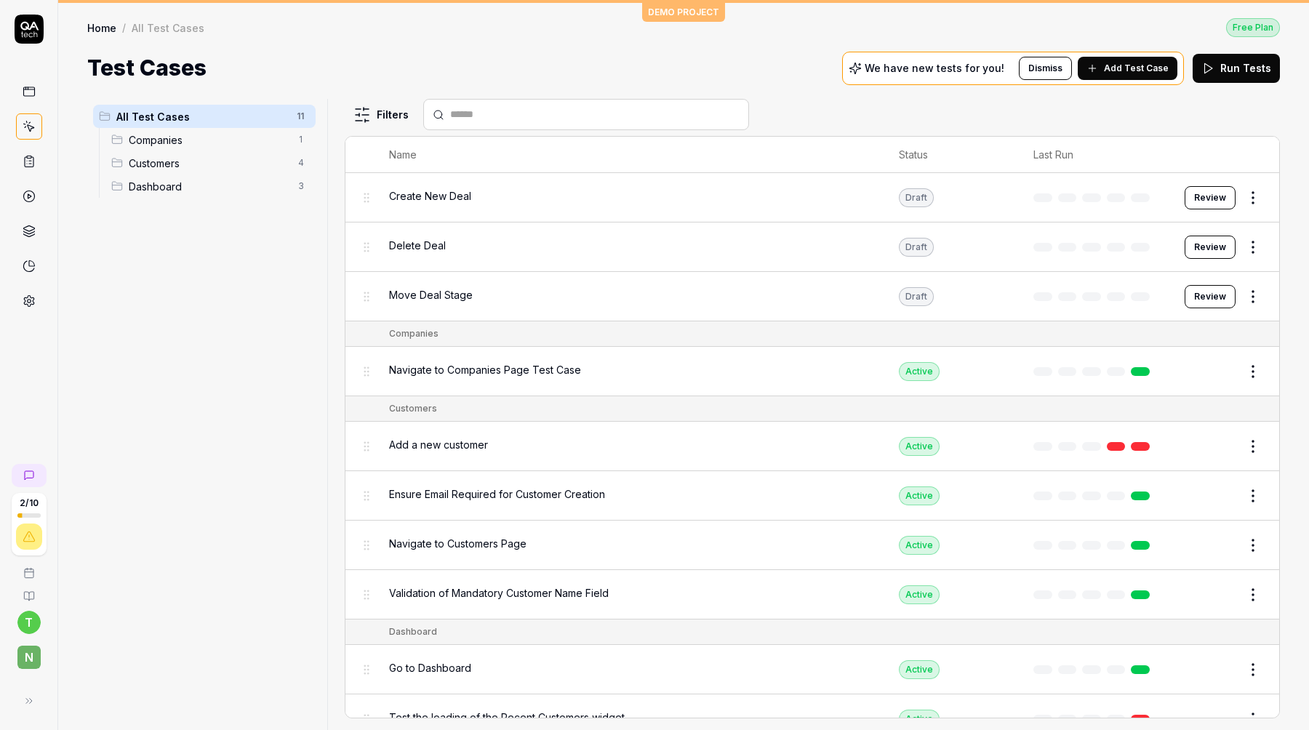
click at [1098, 68] on icon at bounding box center [1092, 69] width 12 height 12
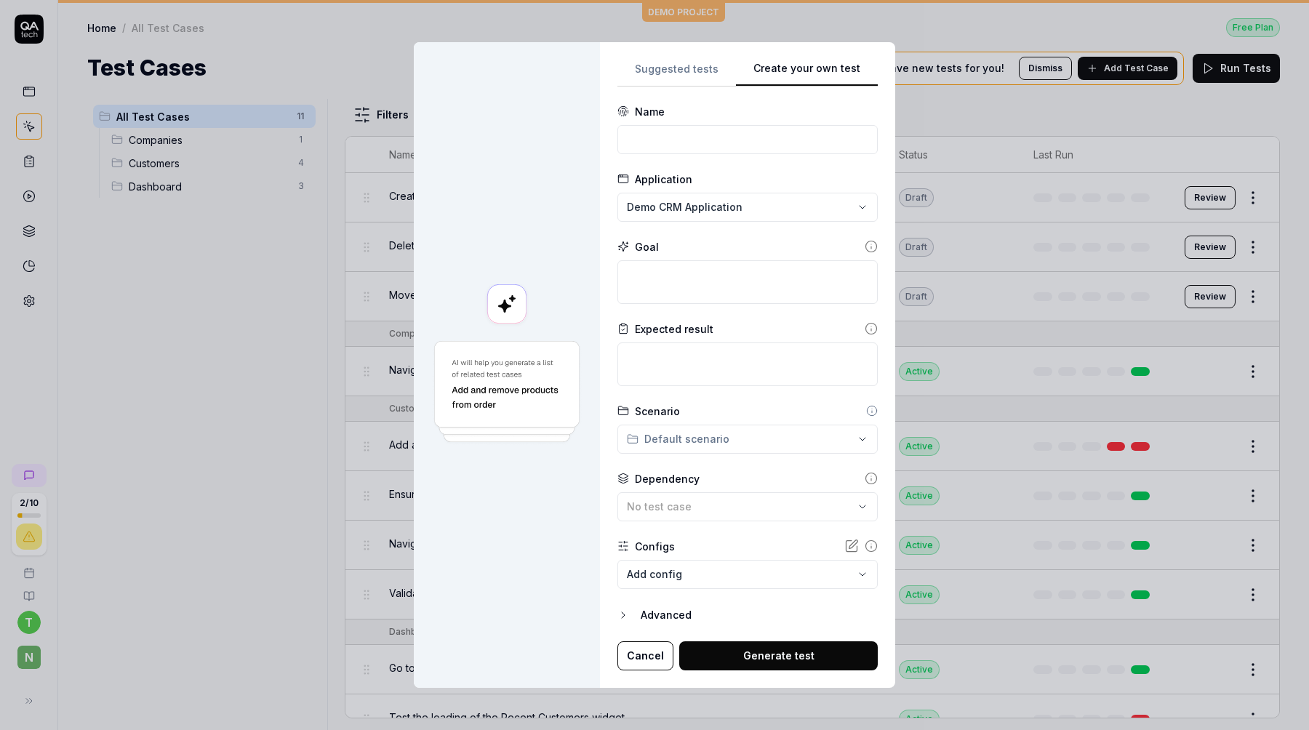
click at [670, 65] on div "**********" at bounding box center [747, 365] width 260 height 611
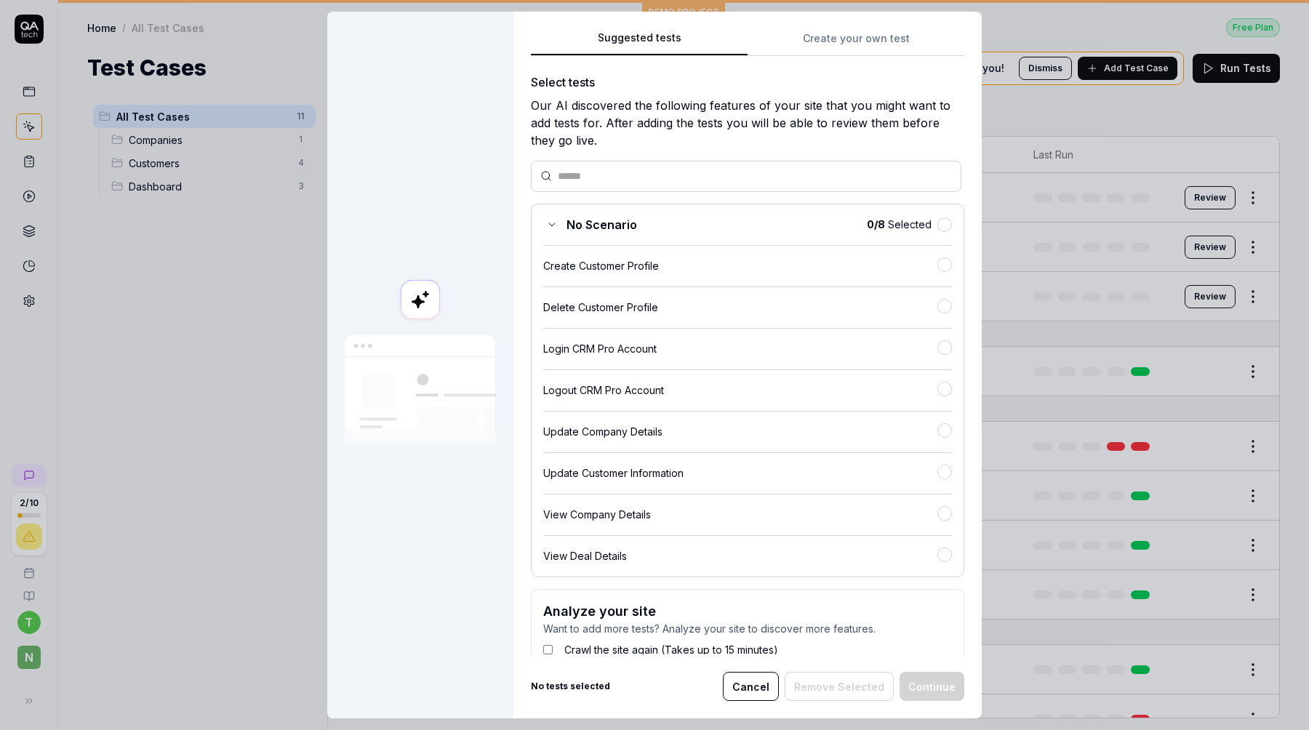
click at [832, 33] on div "Suggested tests Suggested tests Create your own test Select tests Our AI discov…" at bounding box center [654, 365] width 1309 height 730
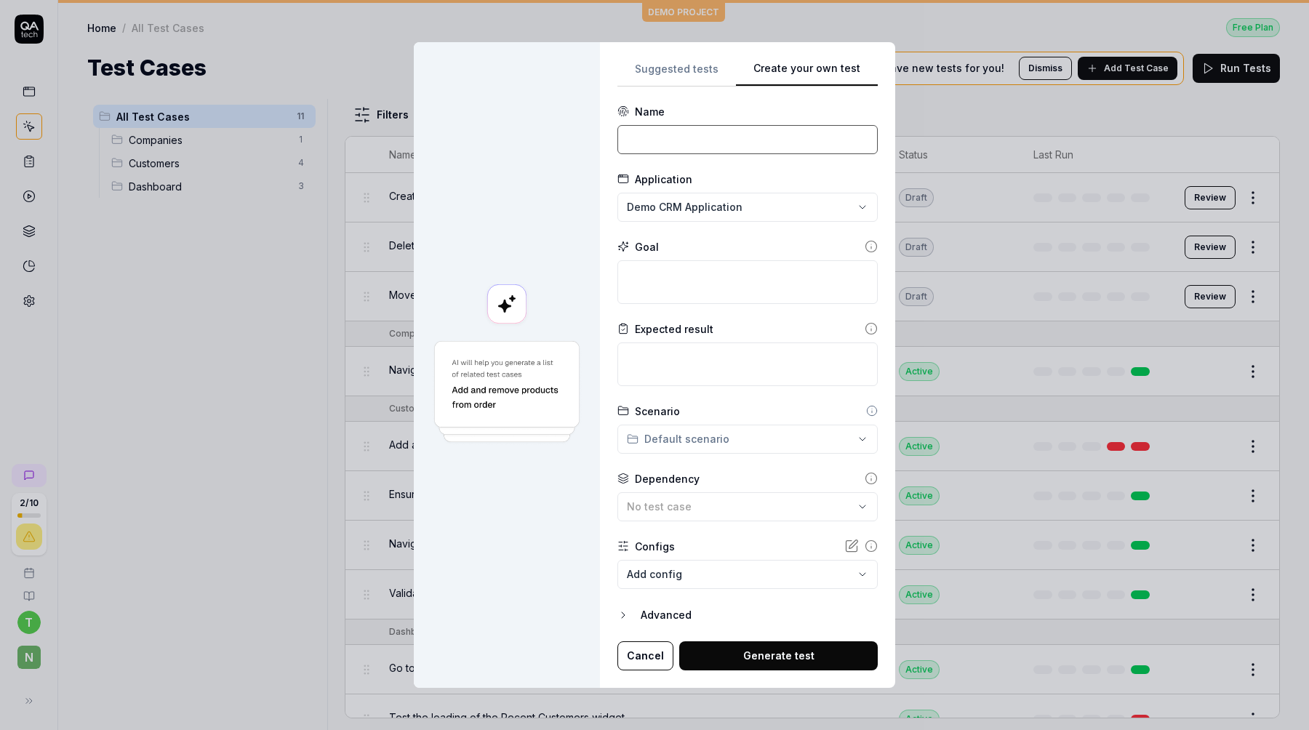
click at [670, 141] on input at bounding box center [747, 139] width 260 height 29
type input "Cfeate"
type input "Create new Report"
click at [707, 271] on textarea at bounding box center [747, 282] width 260 height 44
type textarea "*"
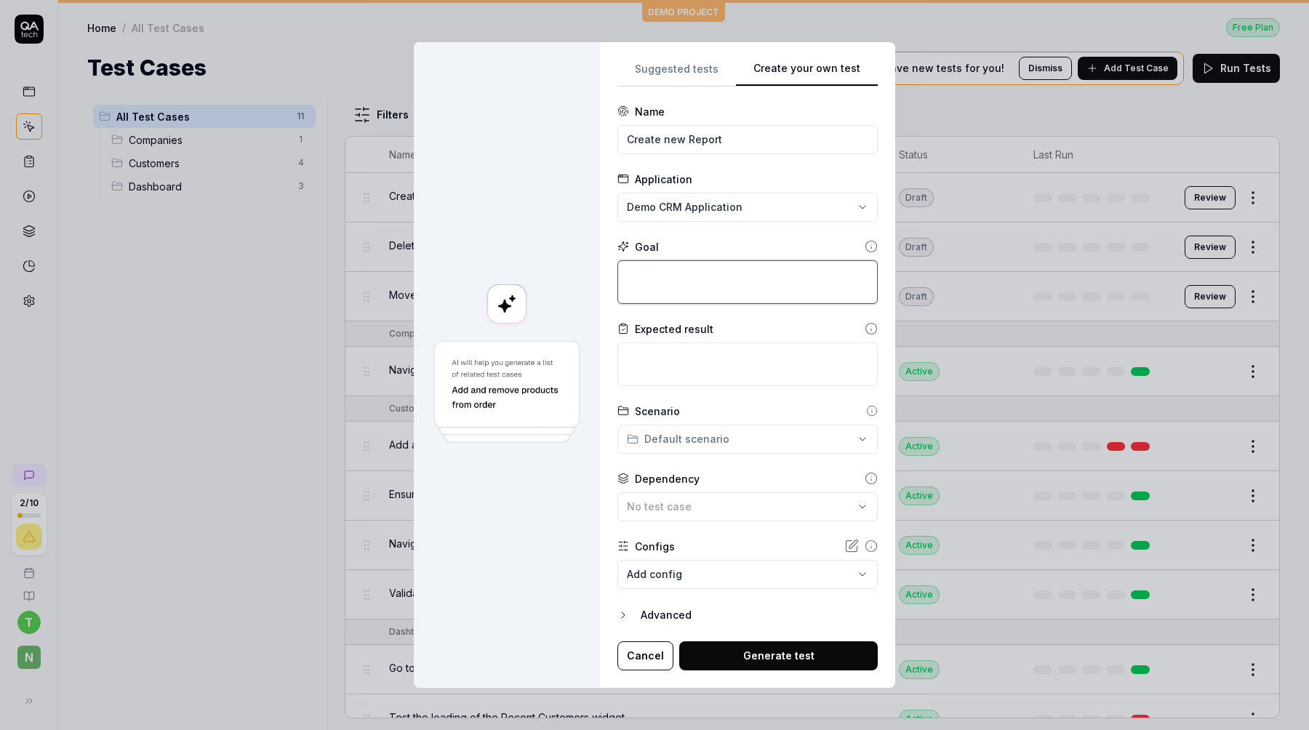
type textarea "C"
type textarea "*"
type textarea "Cr"
type textarea "*"
type textarea "Cre"
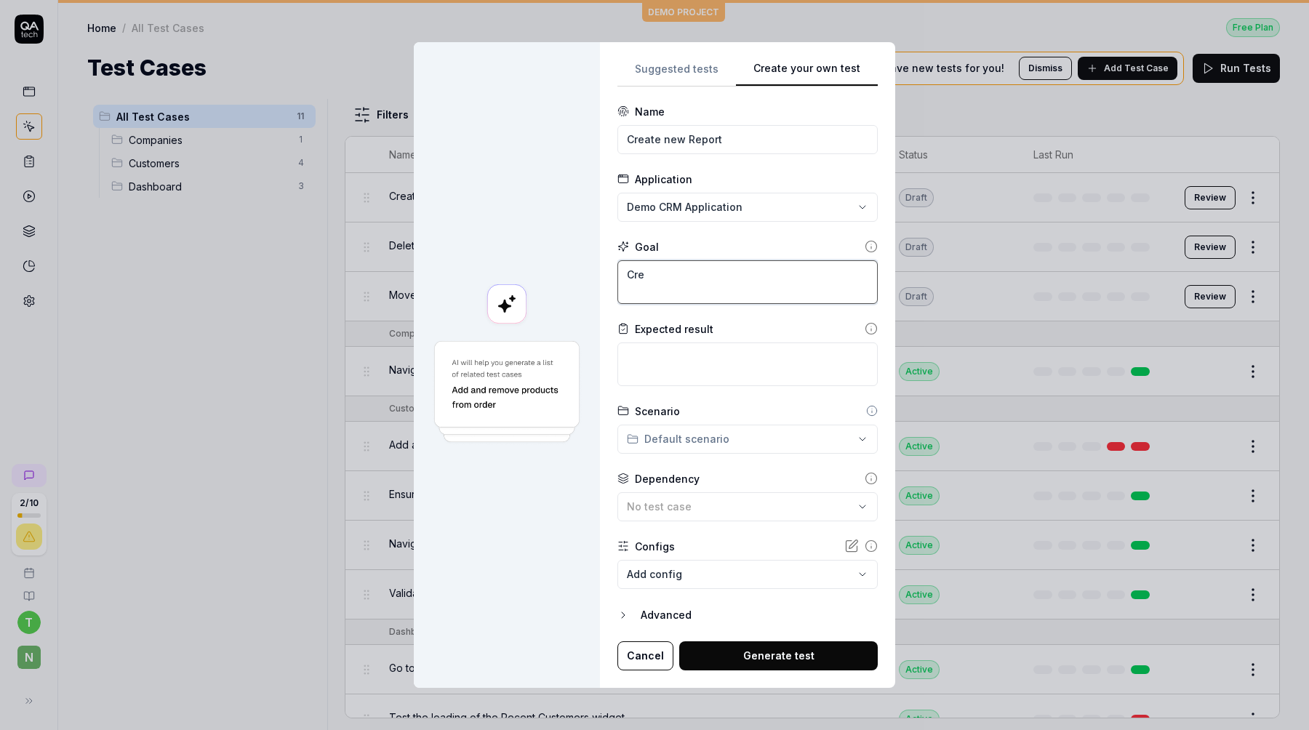
type textarea "*"
type textarea "Crea"
type textarea "*"
type textarea "Creat"
type textarea "*"
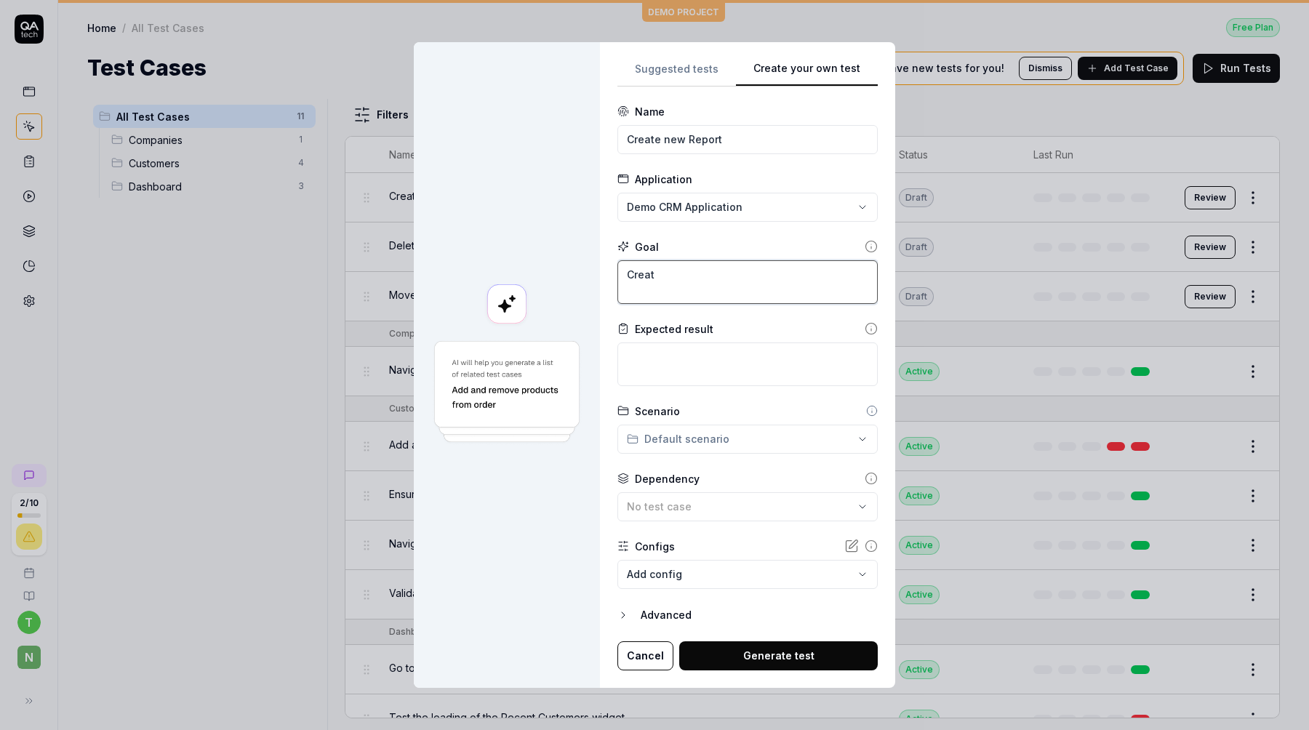
type textarea "Create"
type textarea "*"
type textarea "Create"
type textarea "*"
type textarea "Create a"
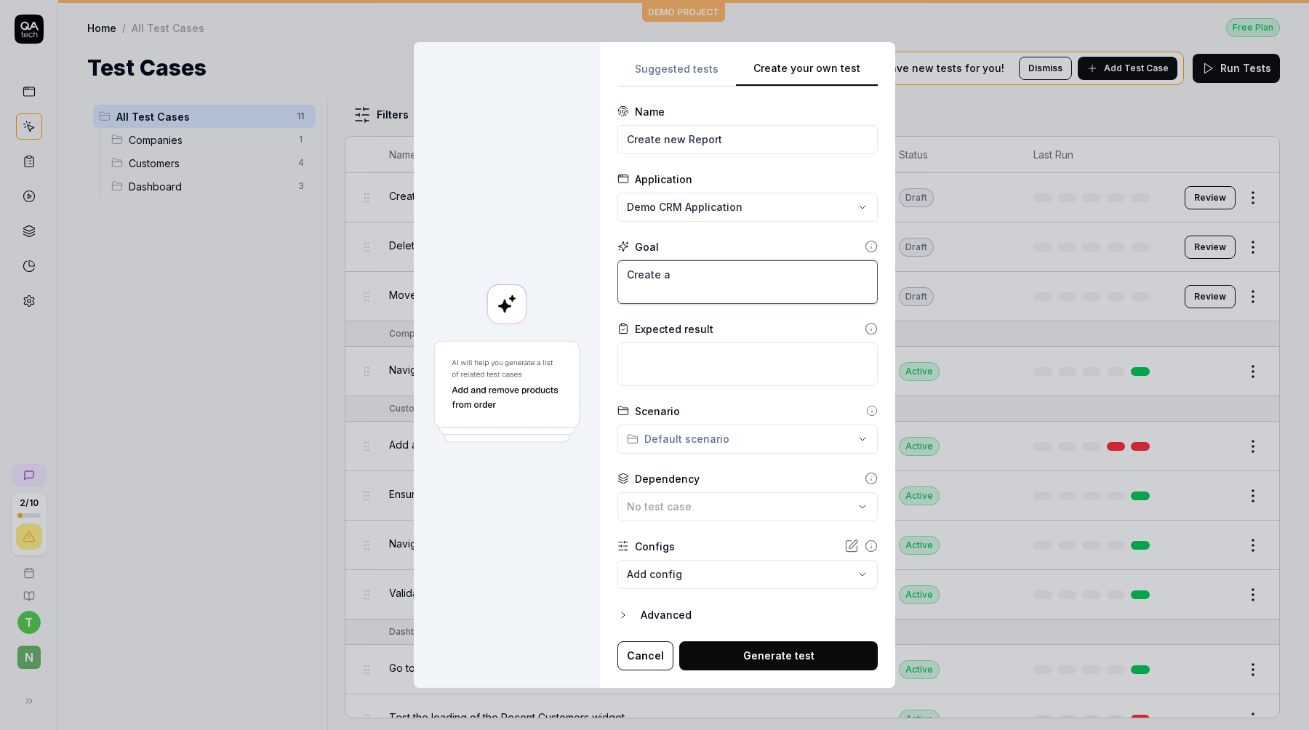
type textarea "*"
type textarea "Create a"
type textarea "*"
type textarea "Create a n"
type textarea "*"
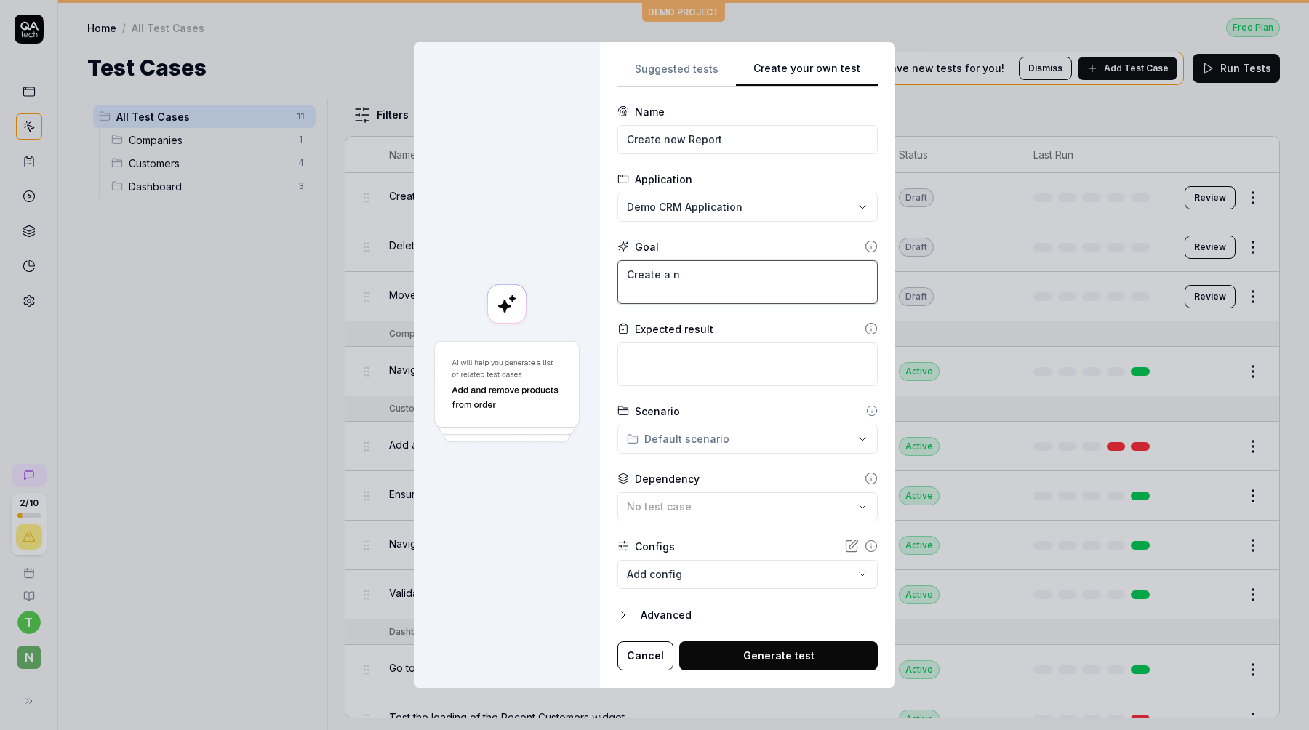
type textarea "Create a ne"
type textarea "*"
type textarea "Create a new"
type textarea "*"
type textarea "Create a new"
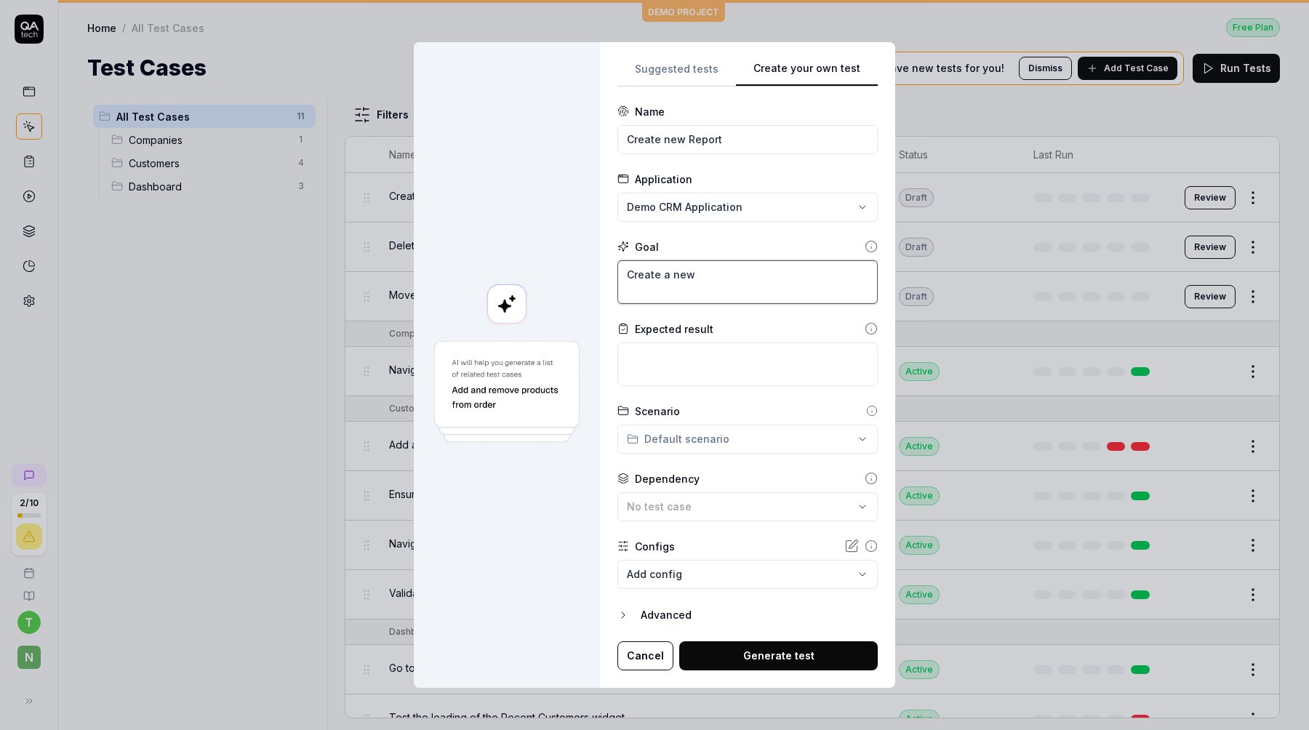
type textarea "*"
type textarea "Create a new r"
type textarea "*"
type textarea "Create a new re"
type textarea "*"
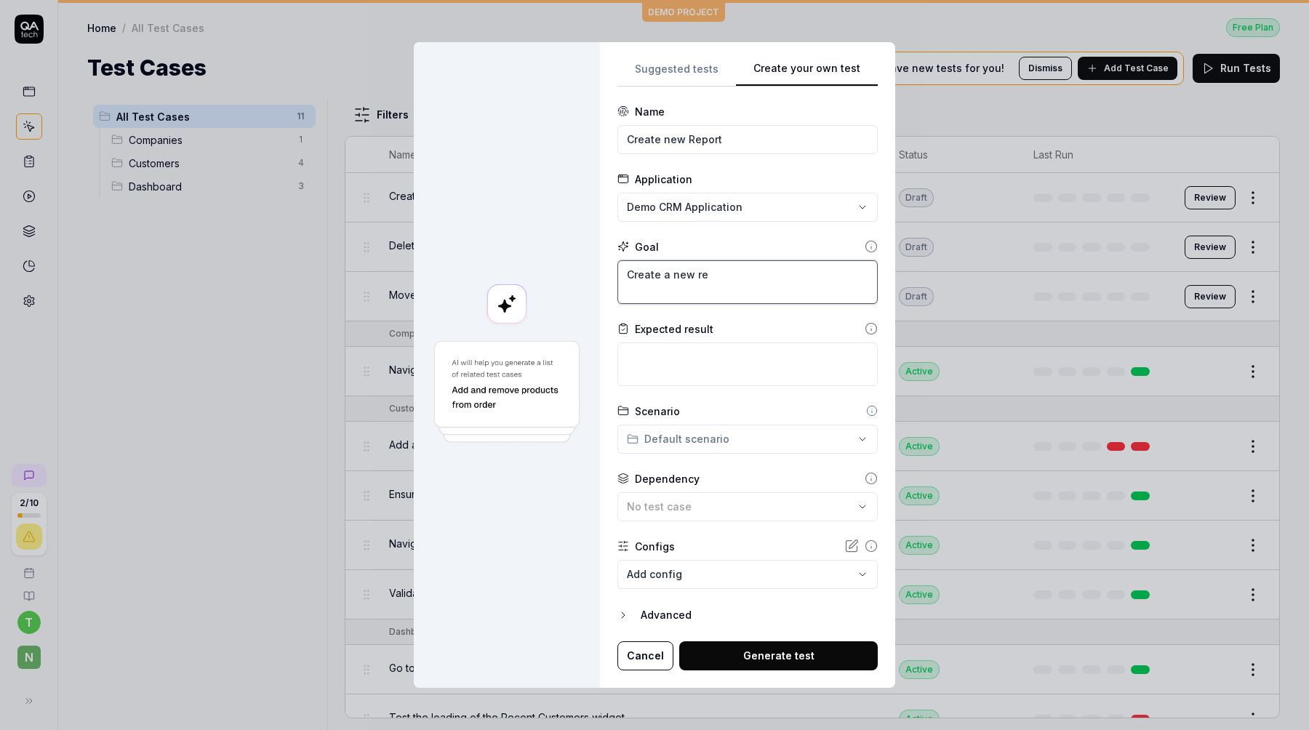
type textarea "Create a new rep"
type textarea "*"
type textarea "Create a new repo"
type textarea "*"
type textarea "Create a new repor"
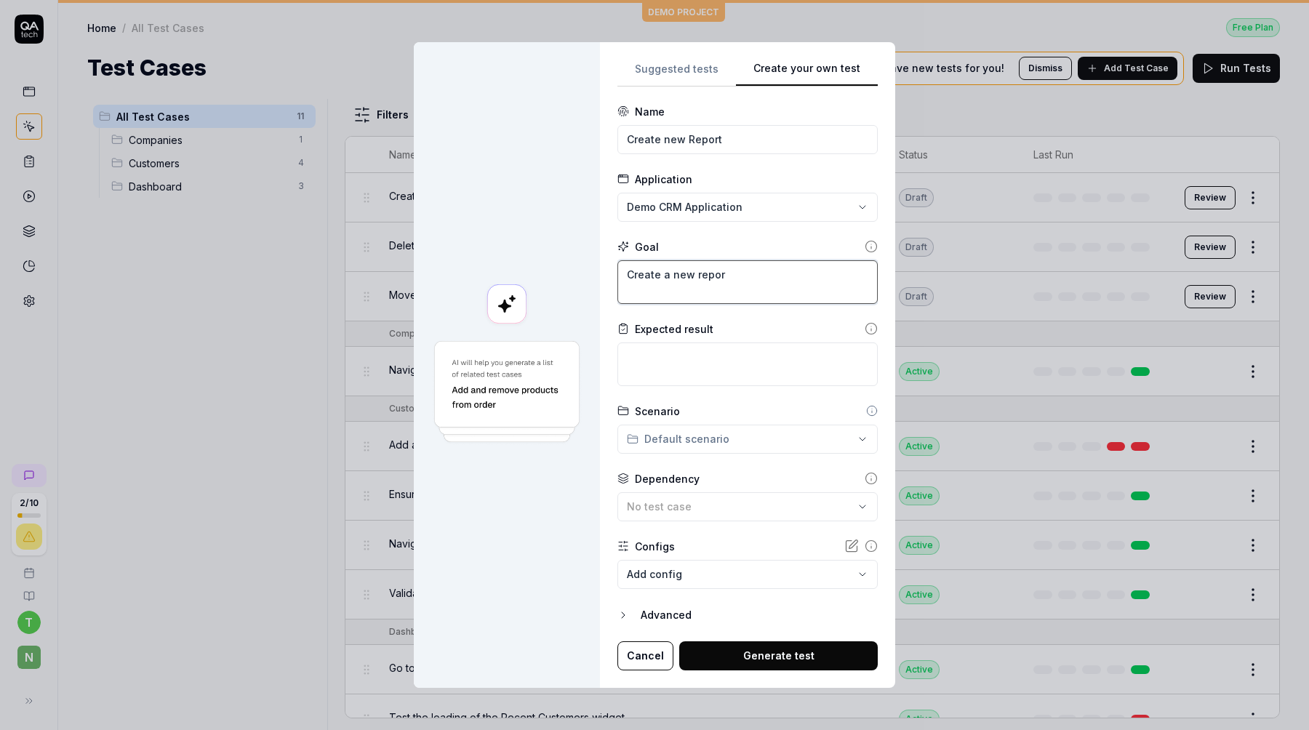
type textarea "*"
type textarea "Create a new report"
type textarea "*"
type textarea "Create a new report"
type textarea "*"
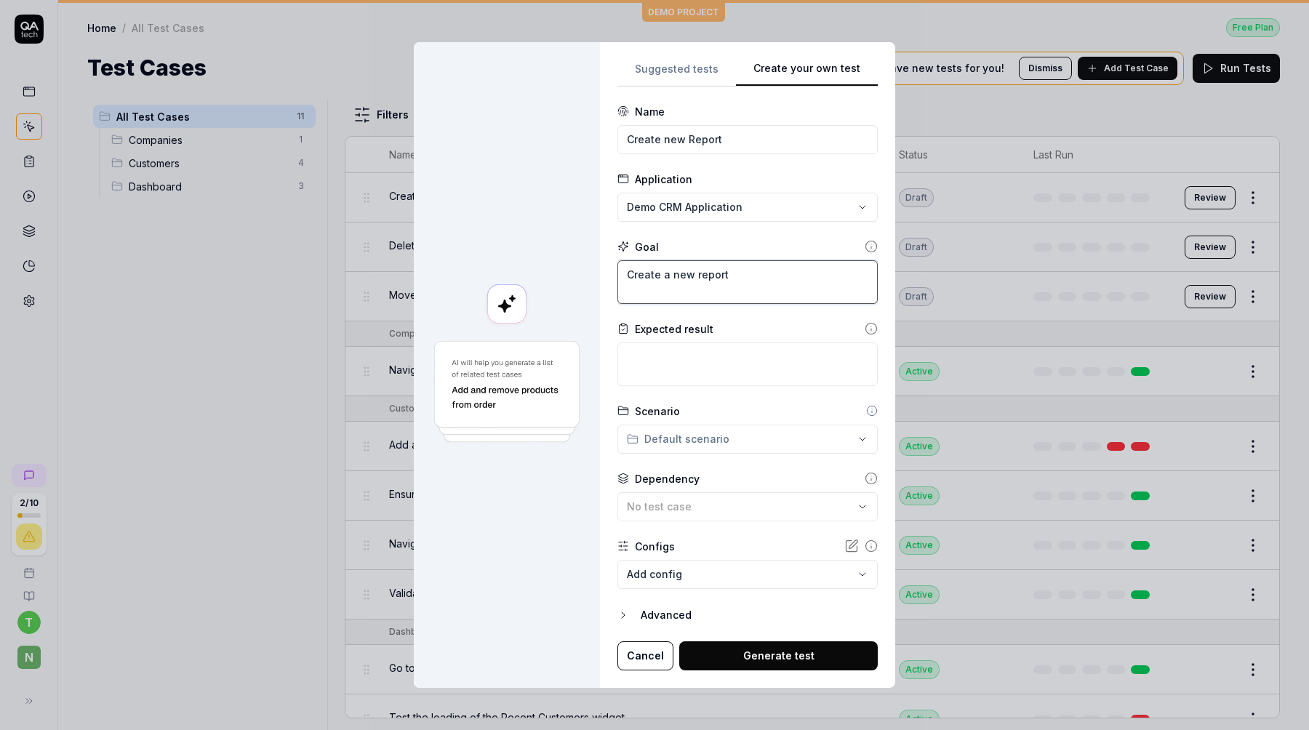
type textarea "Create a new report"
click at [731, 342] on textarea at bounding box center [747, 364] width 260 height 44
type textarea "*"
type textarea "T"
type textarea "*"
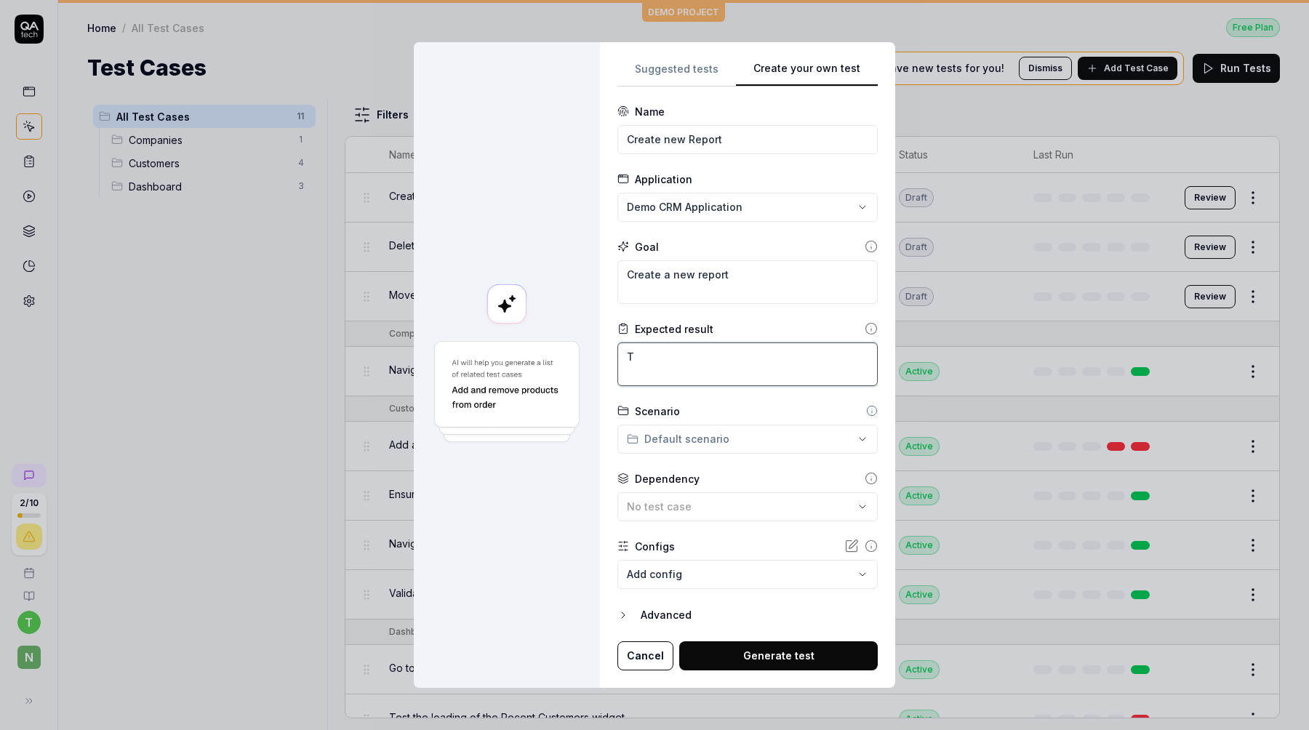
type textarea "Th"
type textarea "*"
type textarea "The"
type textarea "*"
type textarea "The n"
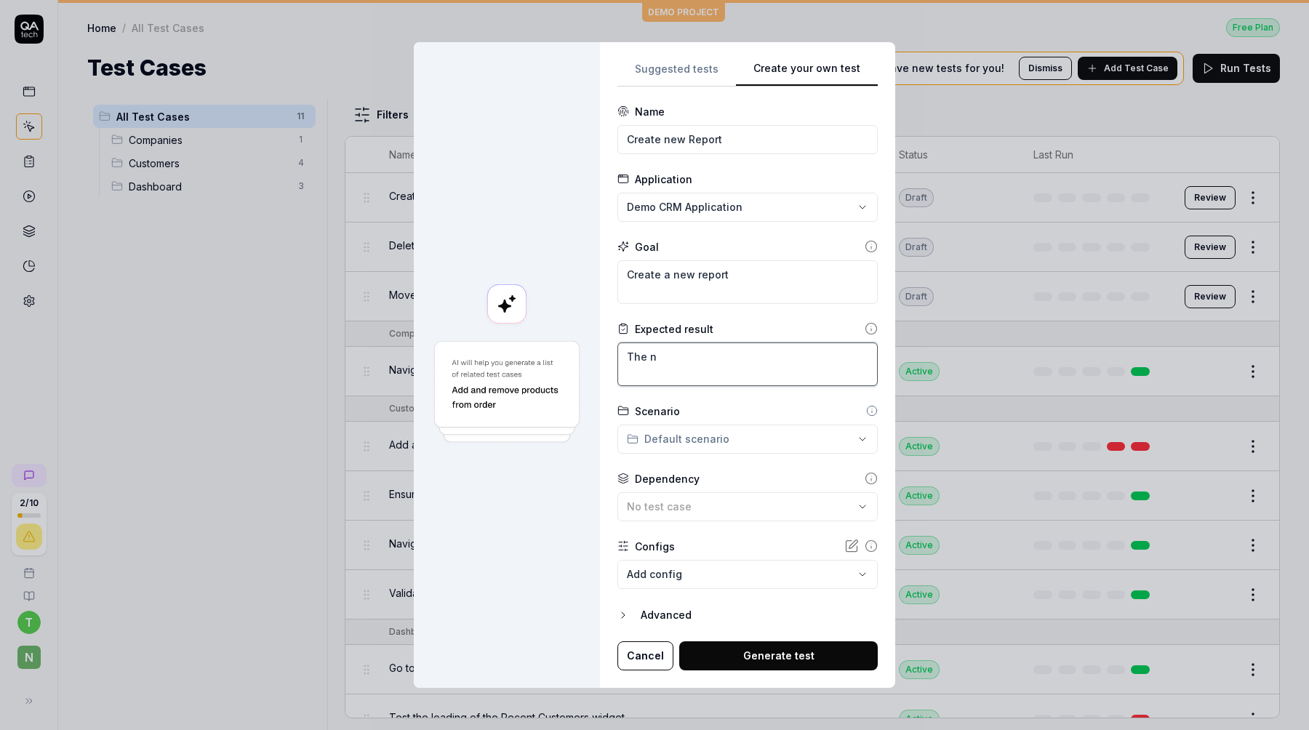
type textarea "*"
type textarea "The ne"
type textarea "*"
type textarea "The new"
type textarea "*"
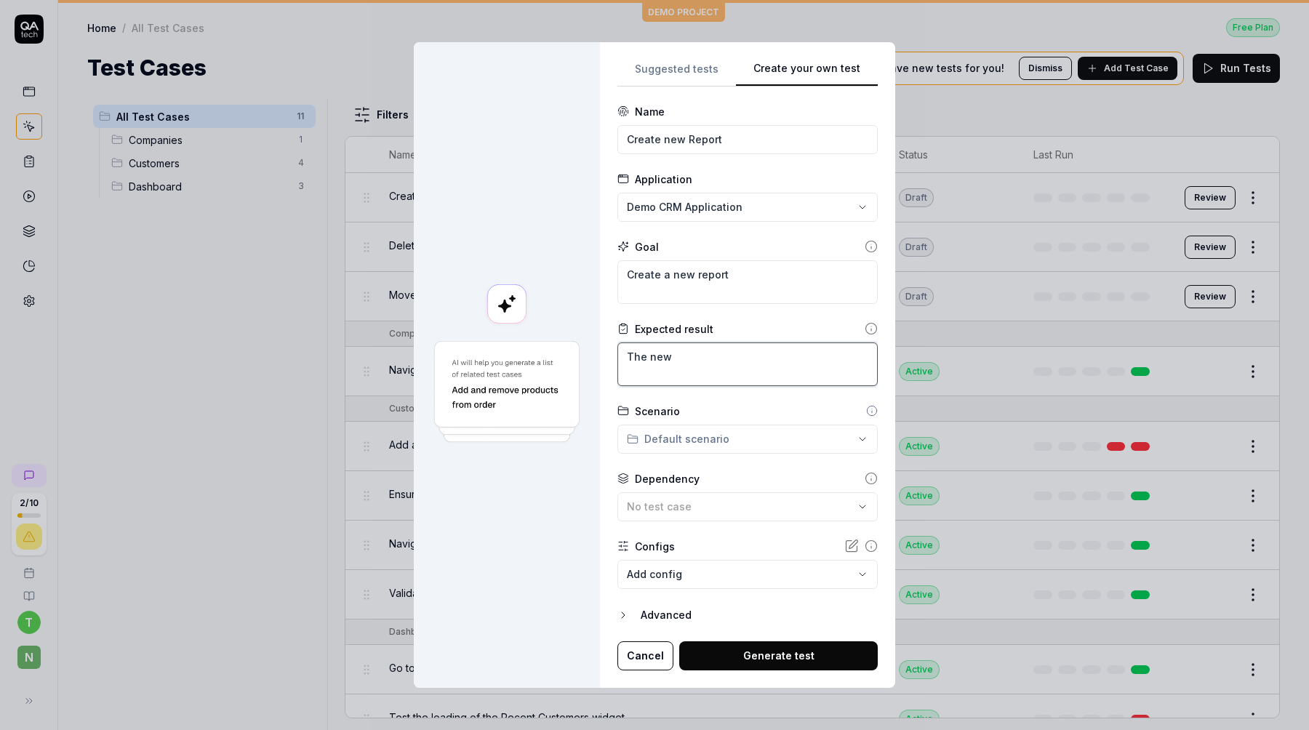
type textarea "The new"
type textarea "*"
type textarea "The new r"
type textarea "*"
type textarea "The new rp"
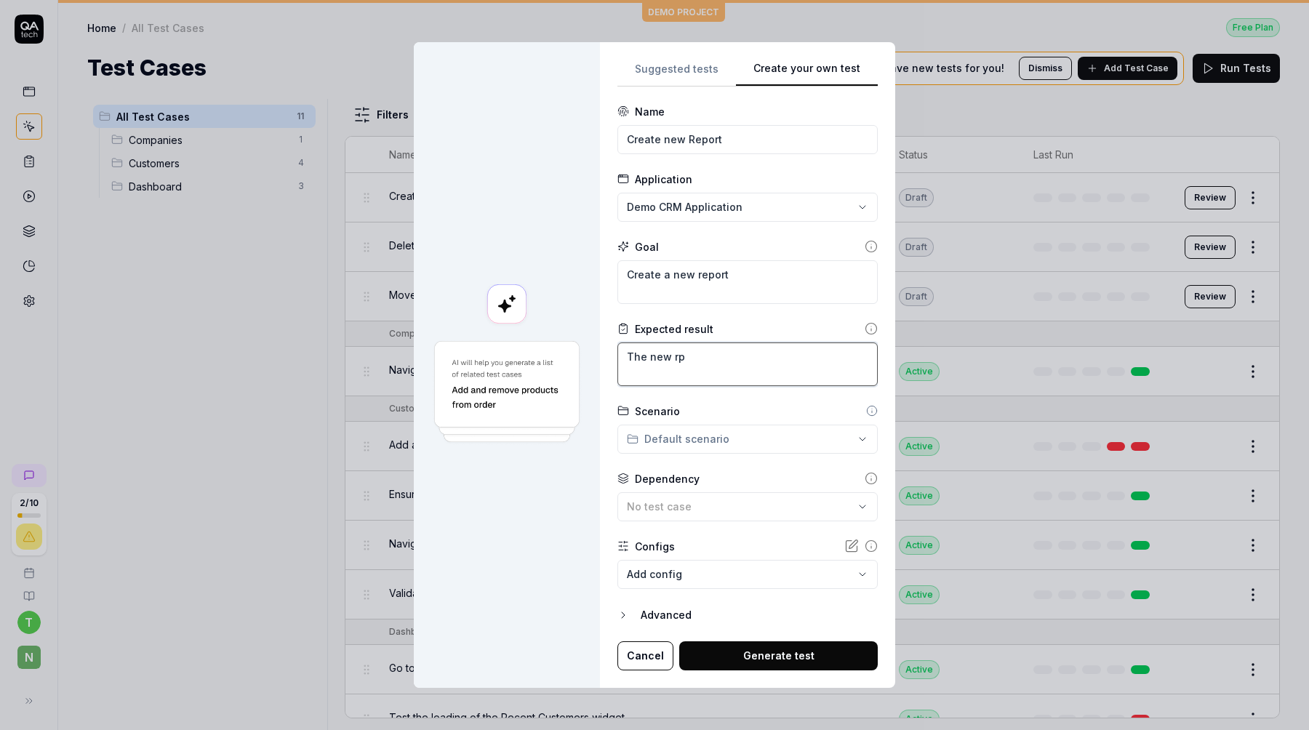
type textarea "*"
type textarea "The new rpo"
type textarea "*"
type textarea "The new rp"
type textarea "*"
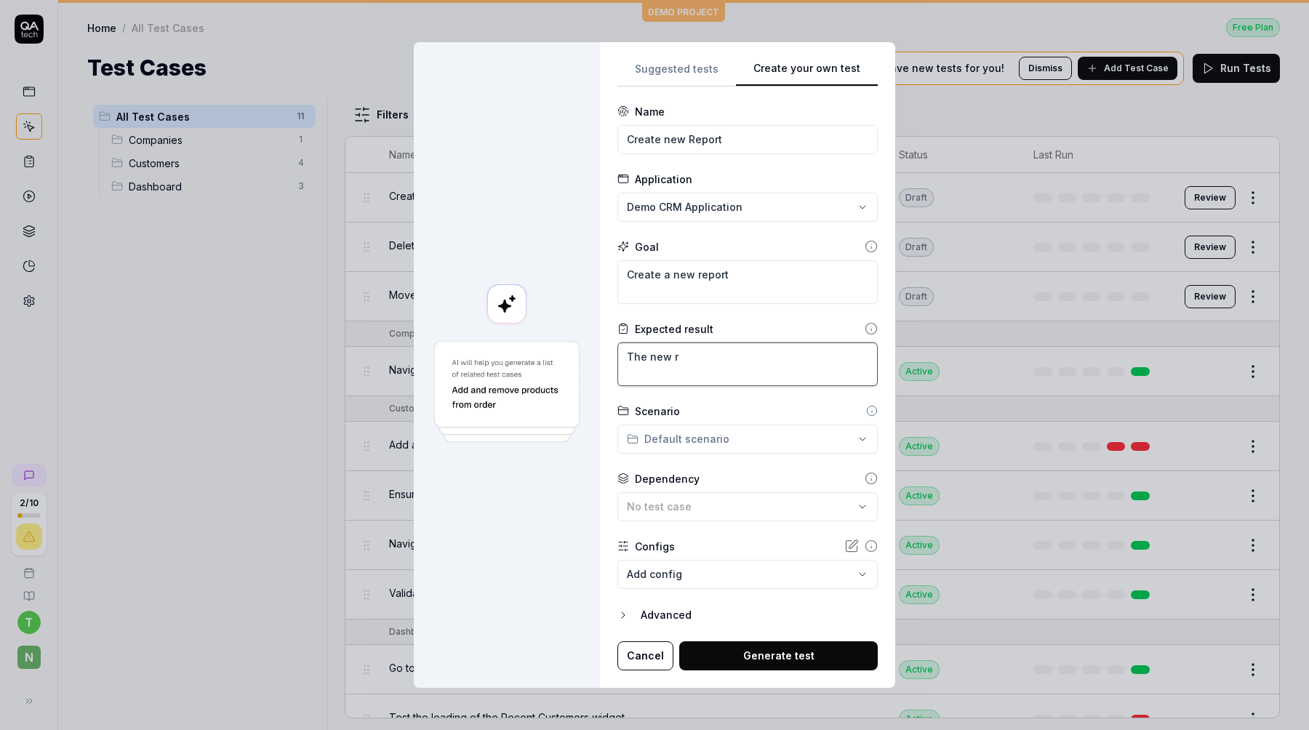
type textarea "The new re"
type textarea "*"
type textarea "The new rep"
click at [691, 430] on div "**********" at bounding box center [654, 365] width 1309 height 730
click at [698, 467] on span "Companies" at bounding box center [692, 466] width 83 height 15
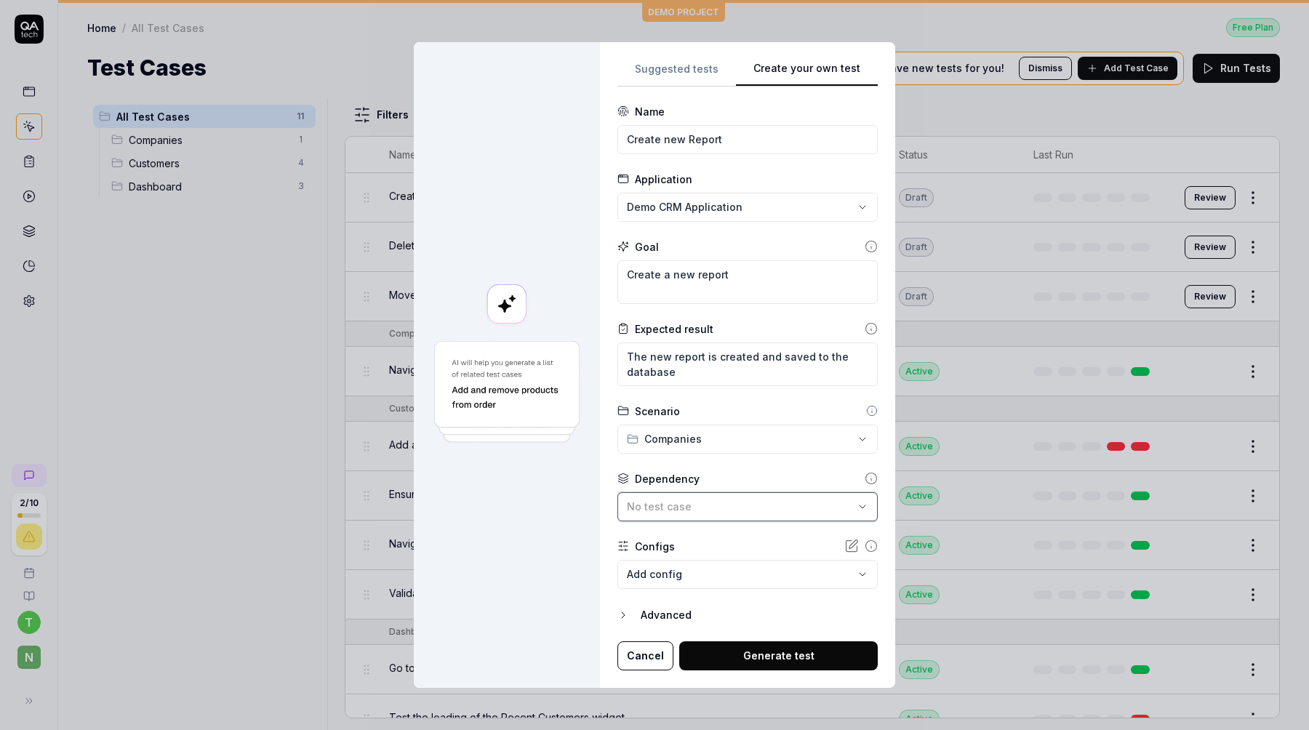
click at [683, 518] on button "No test case" at bounding box center [747, 506] width 260 height 29
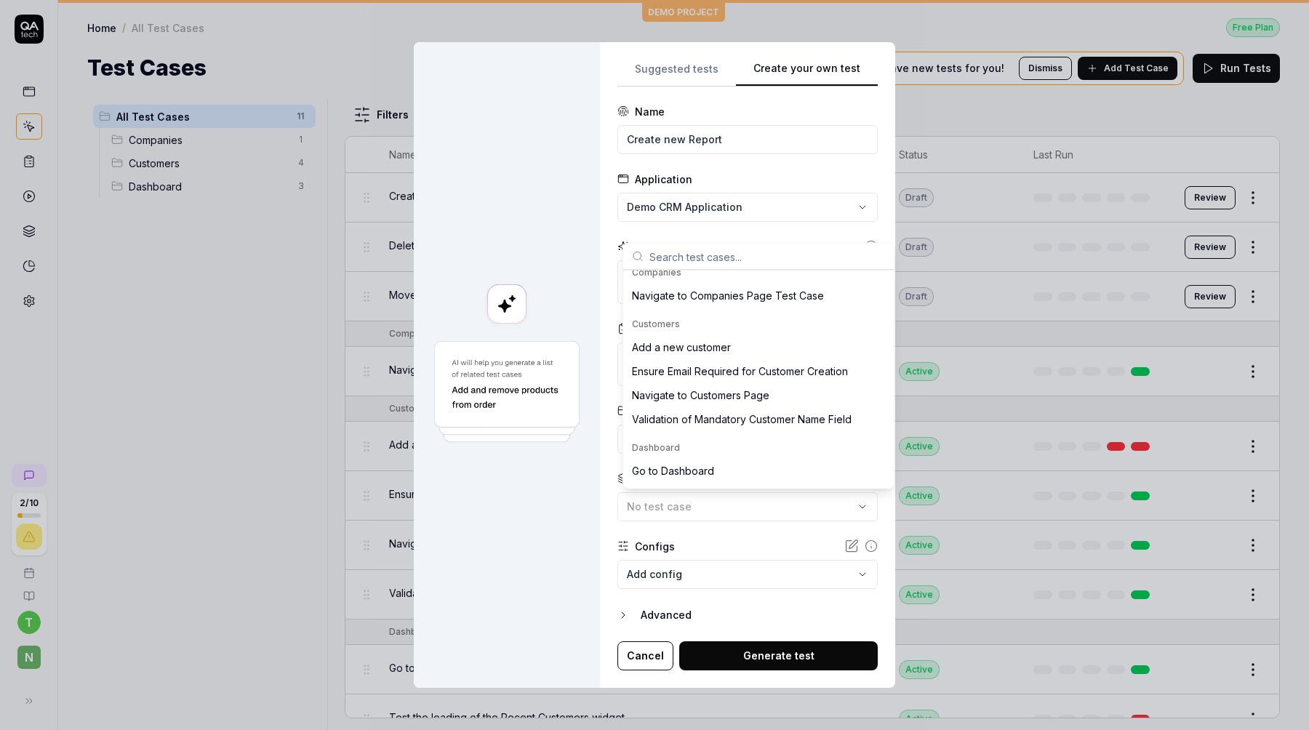
scroll to position [156, 0]
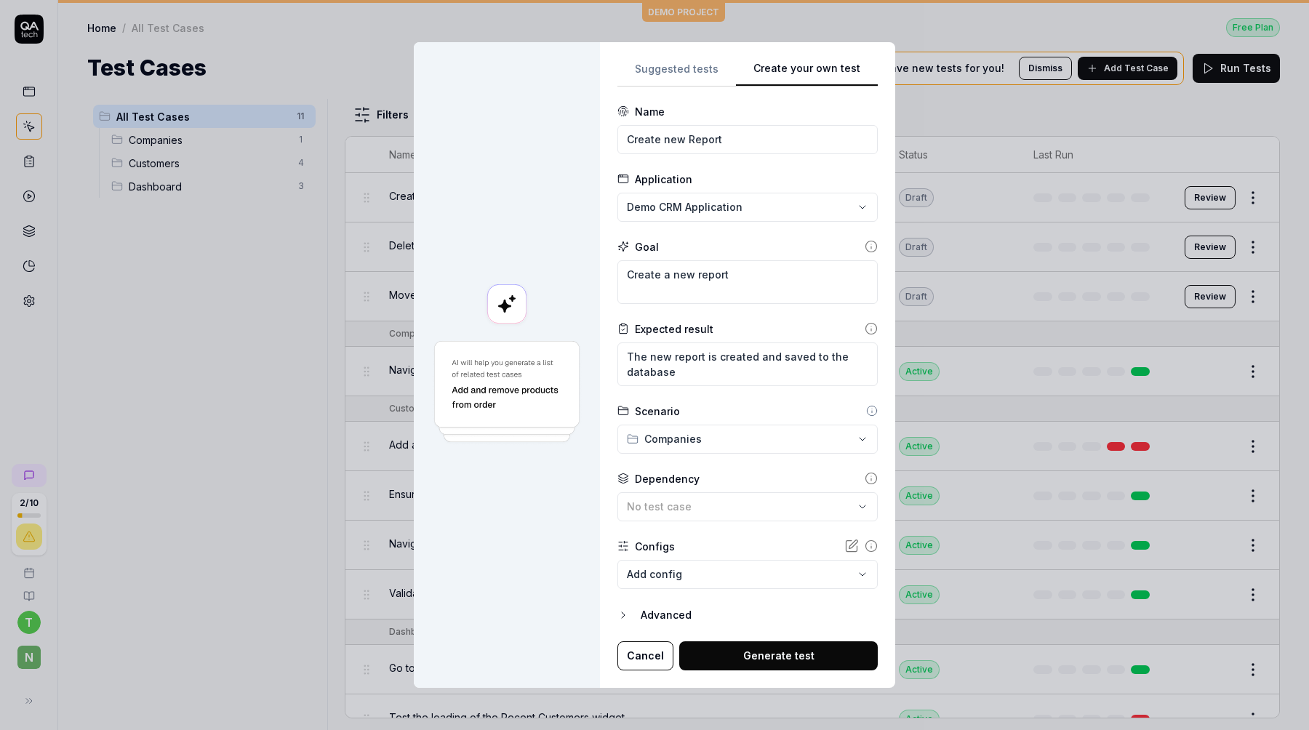
click at [678, 587] on body "2 / 10 t N DEMO PROJECT Home / All Test Cases Free Plan Home / All Test Cases F…" at bounding box center [654, 365] width 1309 height 730
click at [711, 500] on div "**********" at bounding box center [654, 365] width 1309 height 730
click at [647, 617] on div "Advanced" at bounding box center [759, 614] width 237 height 17
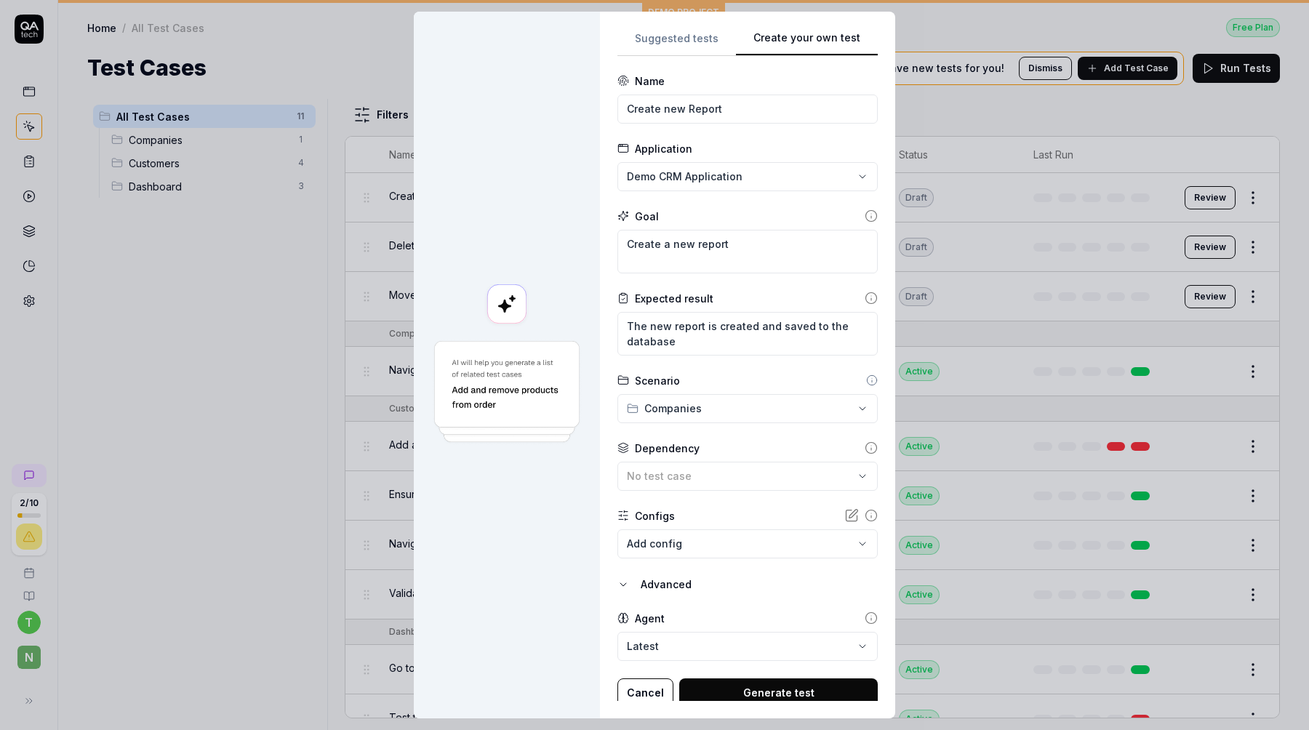
scroll to position [6, 0]
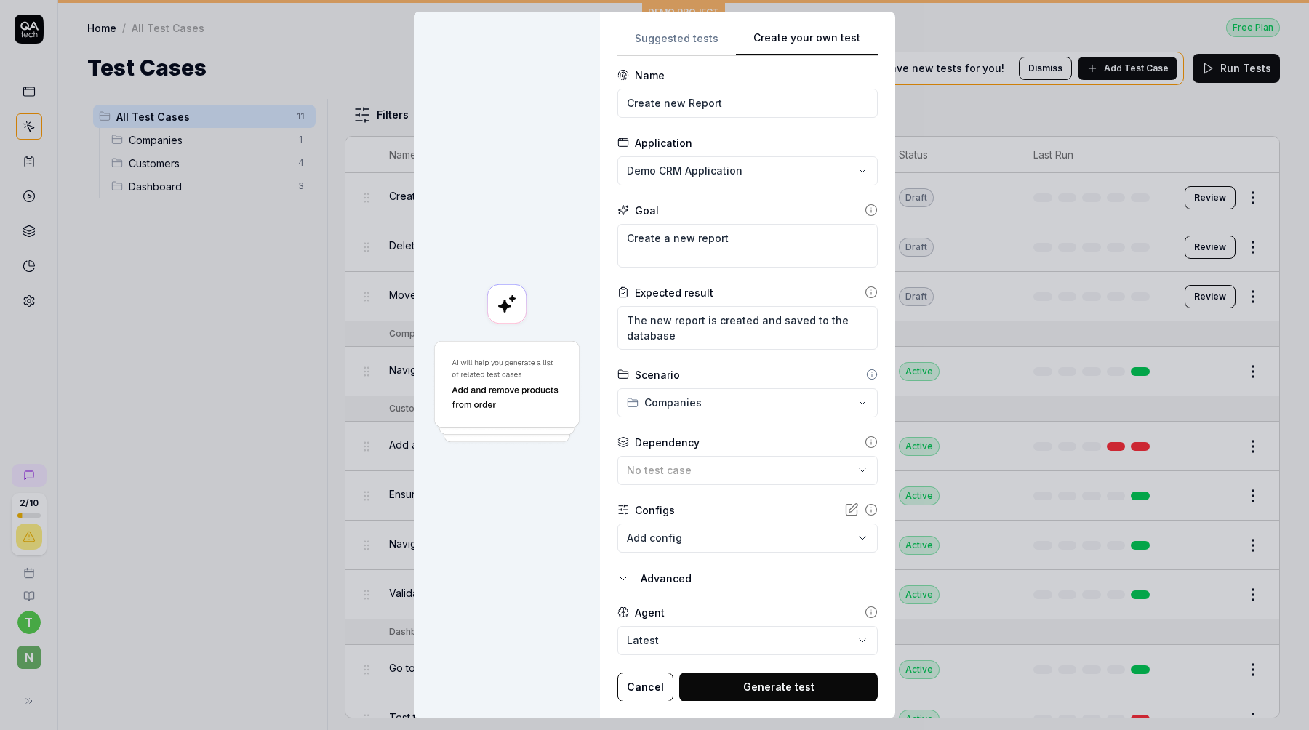
click at [644, 649] on body "2 / 10 t N DEMO PROJECT Home / All Test Cases Free Plan Home / All Test Cases F…" at bounding box center [654, 365] width 1309 height 730
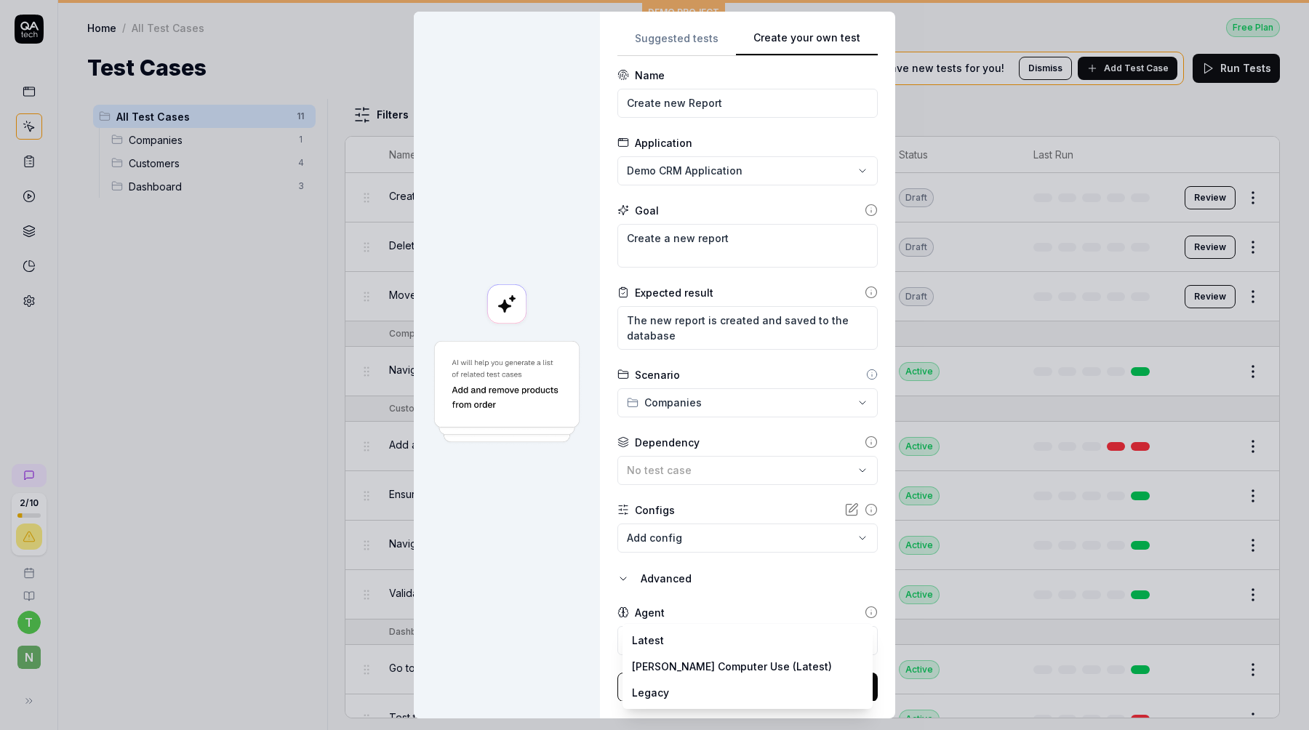
click at [665, 582] on div "**********" at bounding box center [654, 365] width 1309 height 730
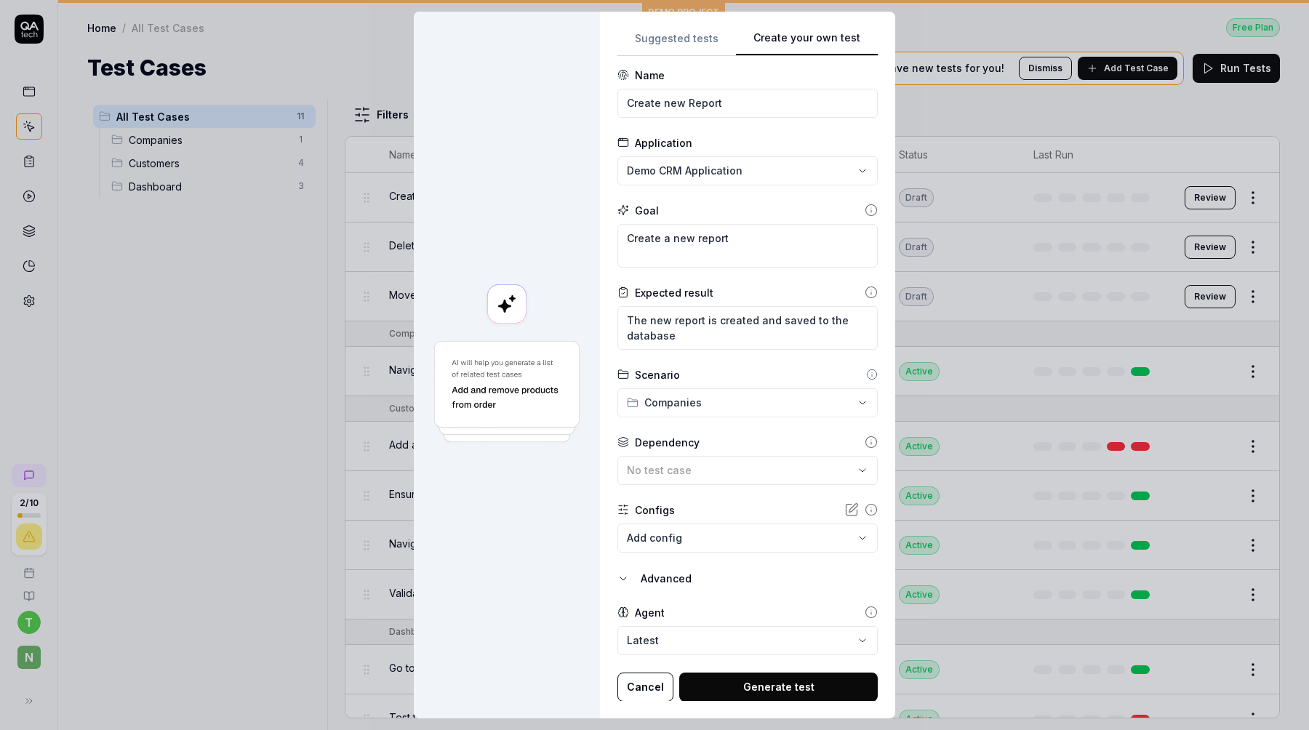
click at [651, 583] on div "Advanced" at bounding box center [759, 578] width 237 height 17
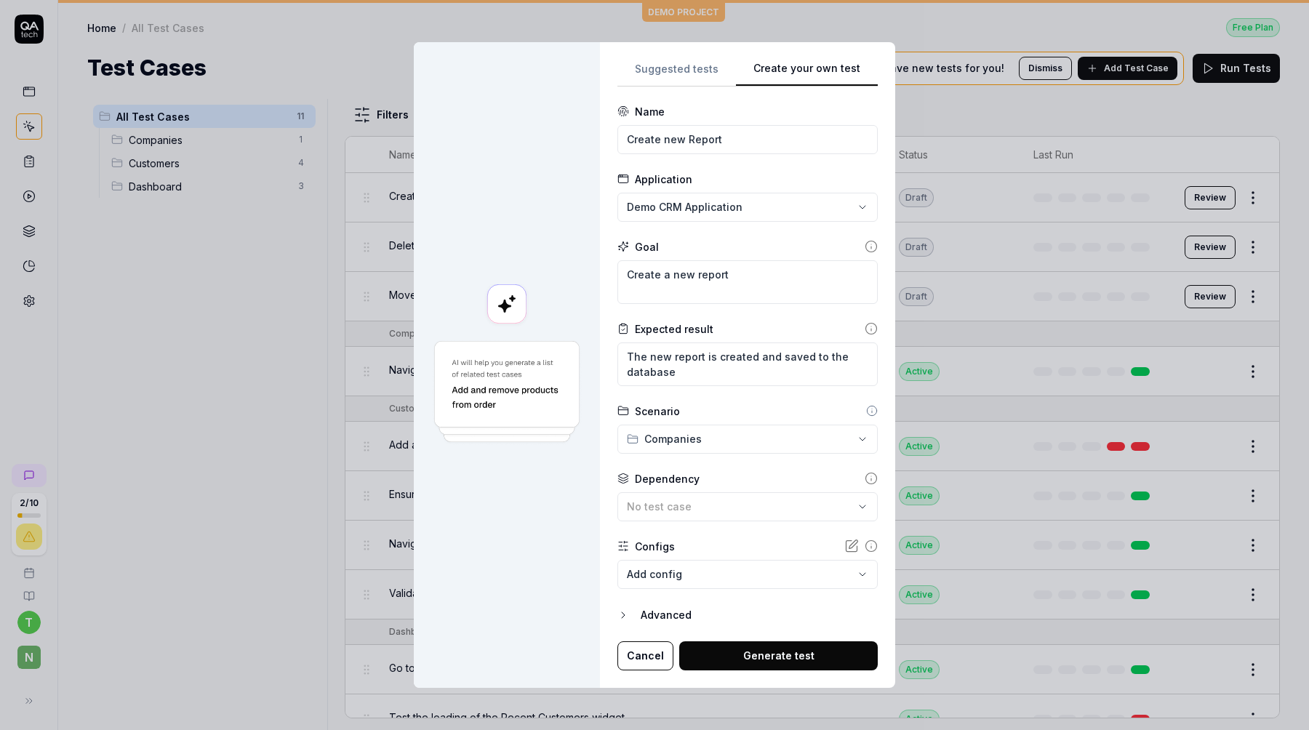
scroll to position [0, 0]
click at [720, 655] on button "Generate test" at bounding box center [778, 655] width 198 height 29
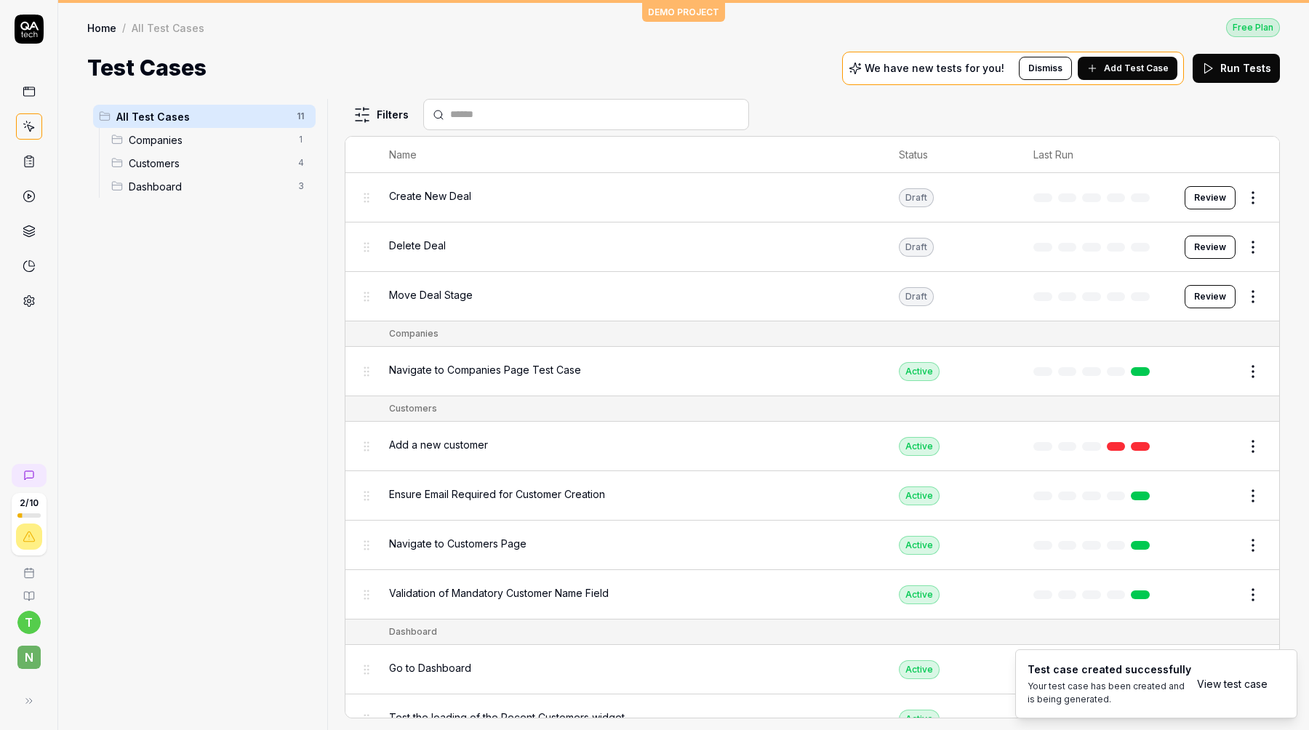
click at [1237, 678] on link "View test case" at bounding box center [1232, 683] width 71 height 15
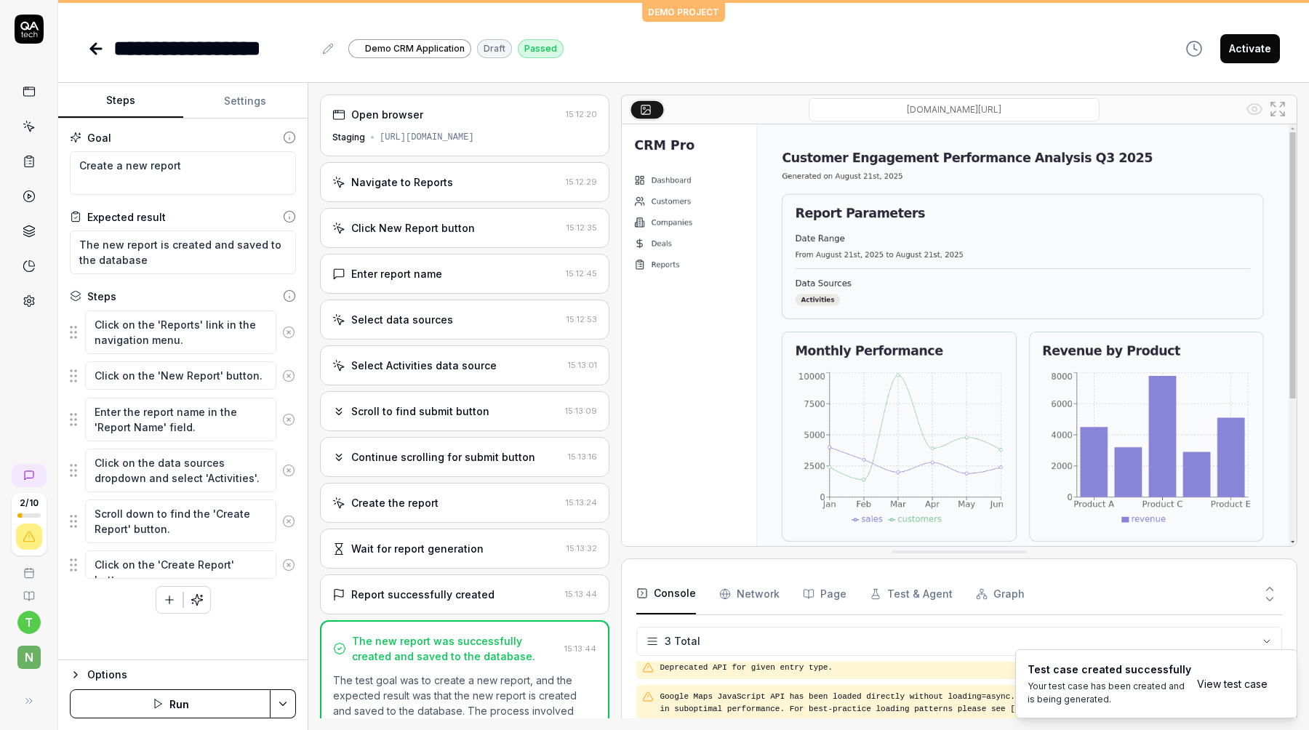
scroll to position [169, 0]
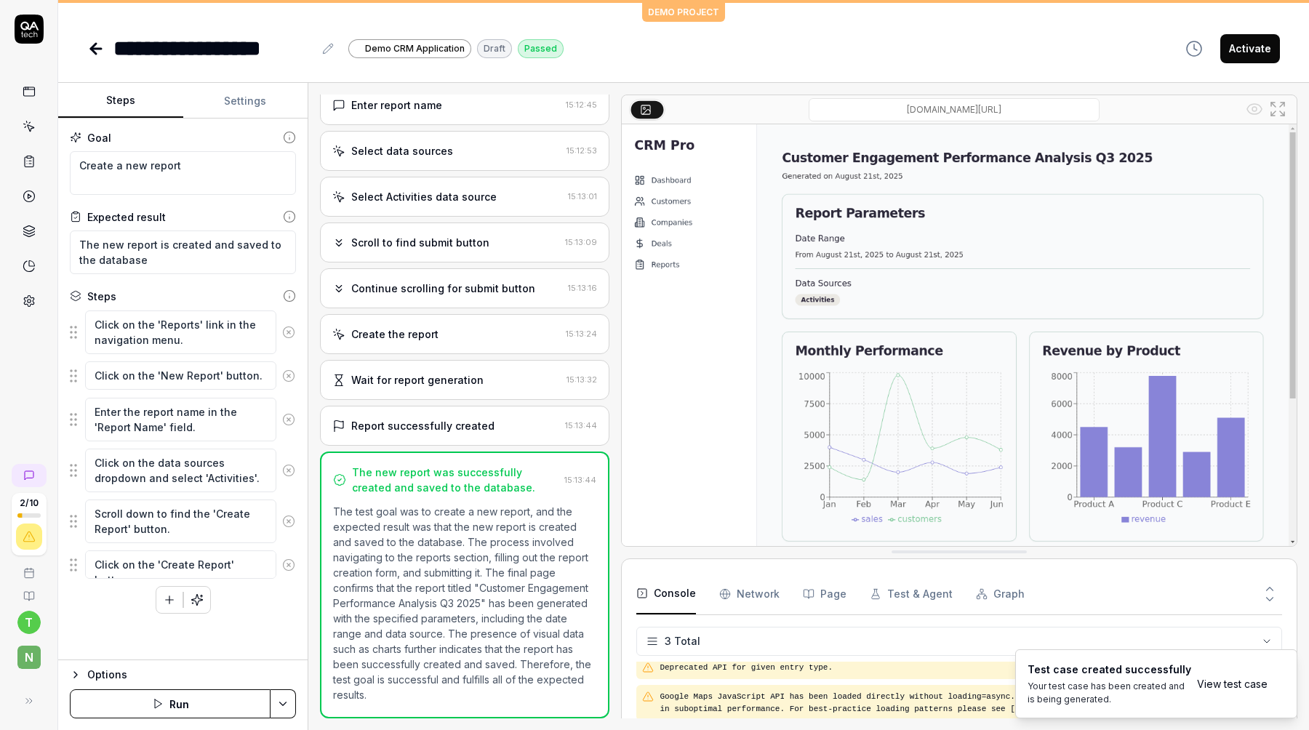
click at [473, 413] on div "Report successfully created 15:13:44" at bounding box center [464, 426] width 289 height 40
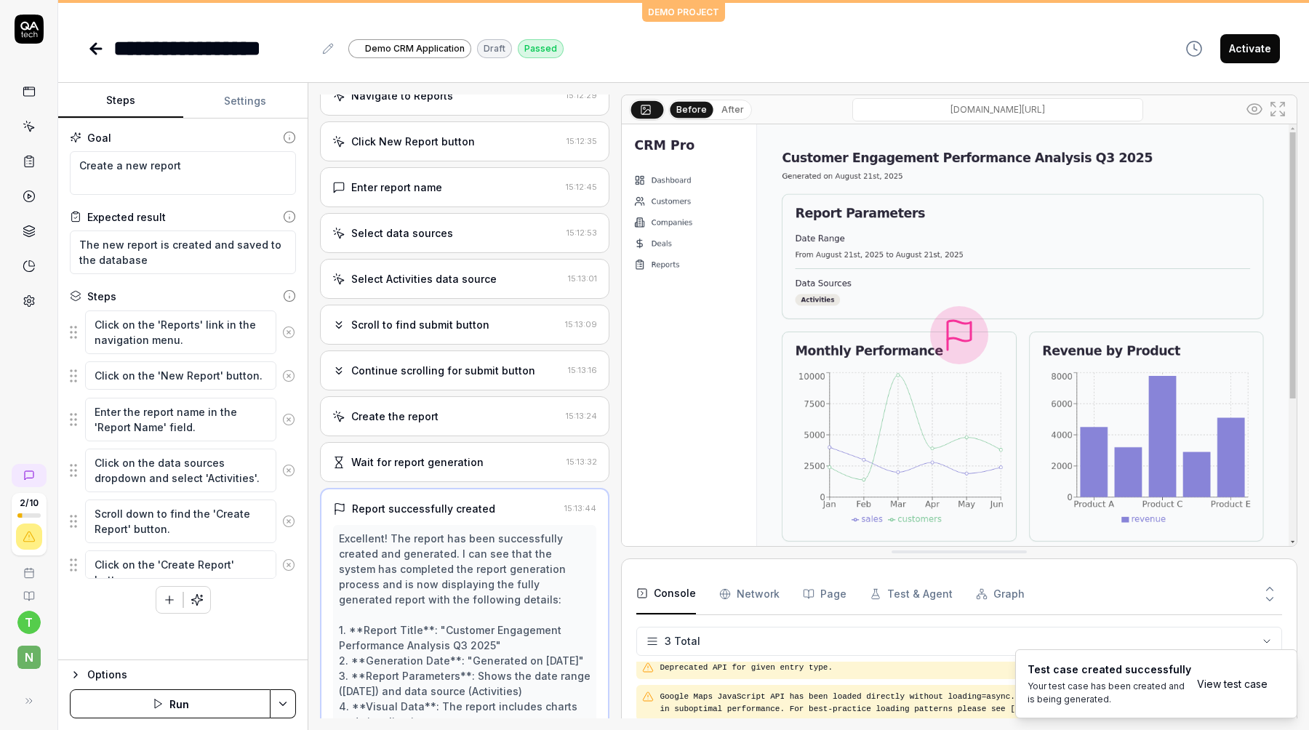
scroll to position [0, 0]
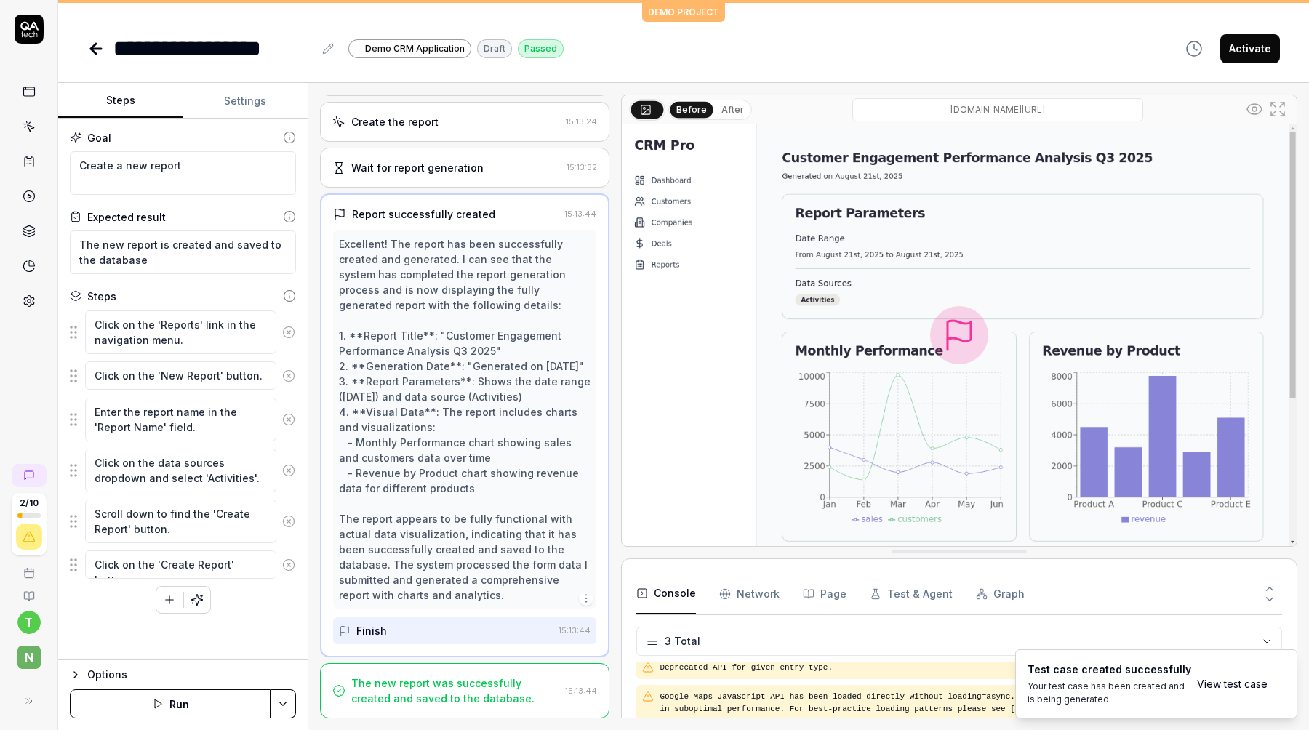
click at [418, 689] on div "The new report was successfully created and saved to the database." at bounding box center [455, 690] width 208 height 31
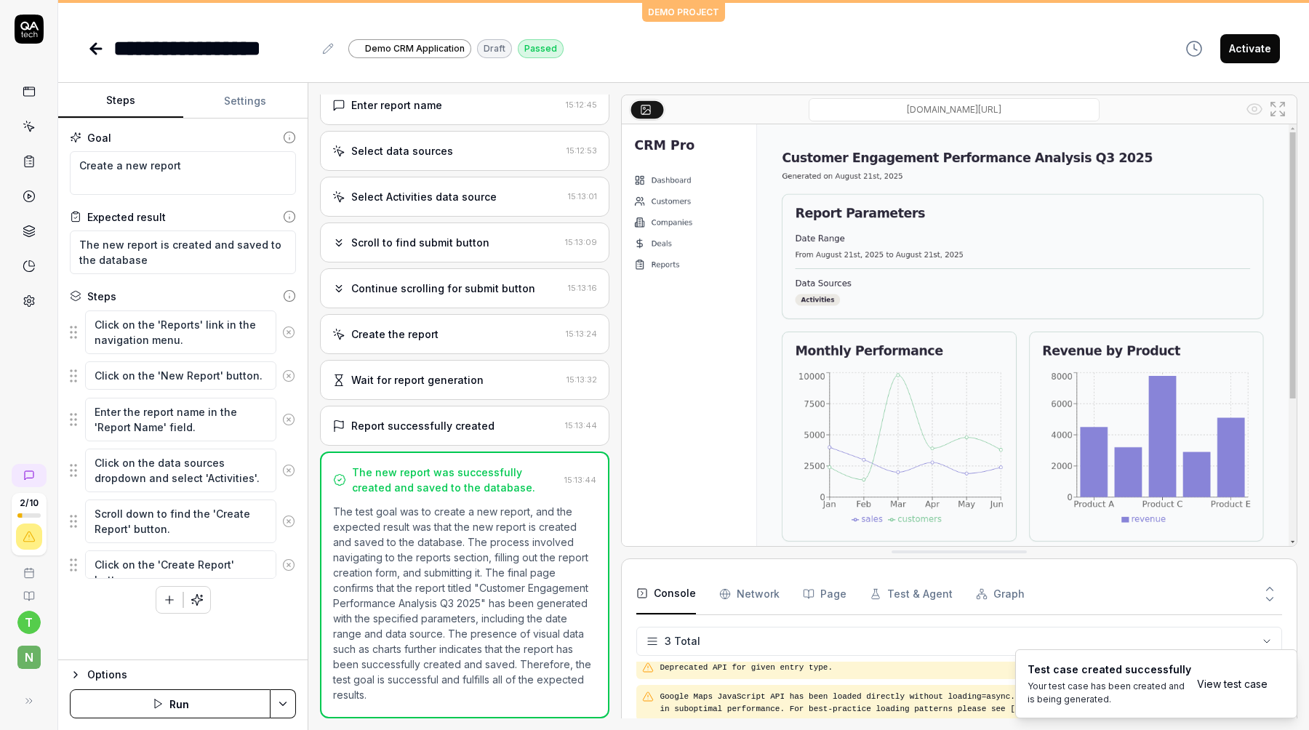
scroll to position [169, 0]
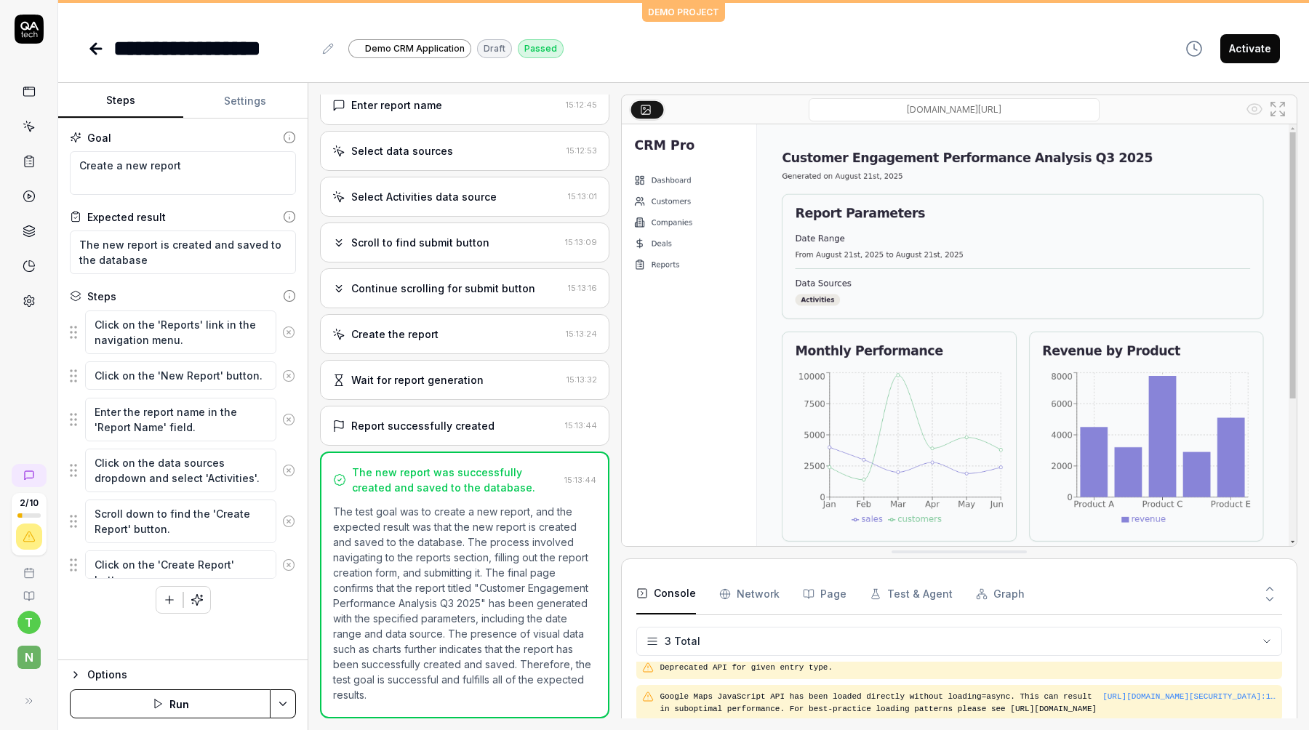
click at [904, 378] on img at bounding box center [959, 335] width 675 height 422
click at [460, 424] on div "Report successfully created" at bounding box center [422, 425] width 143 height 15
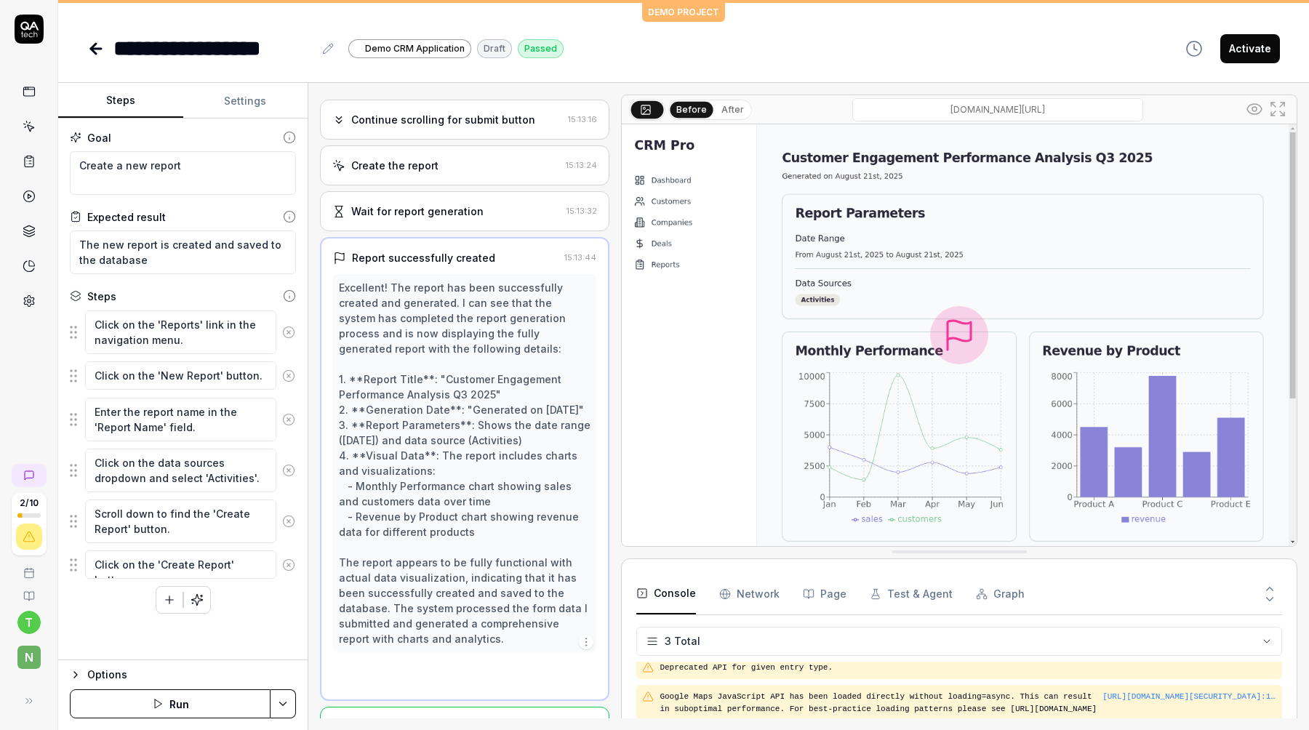
scroll to position [0, 0]
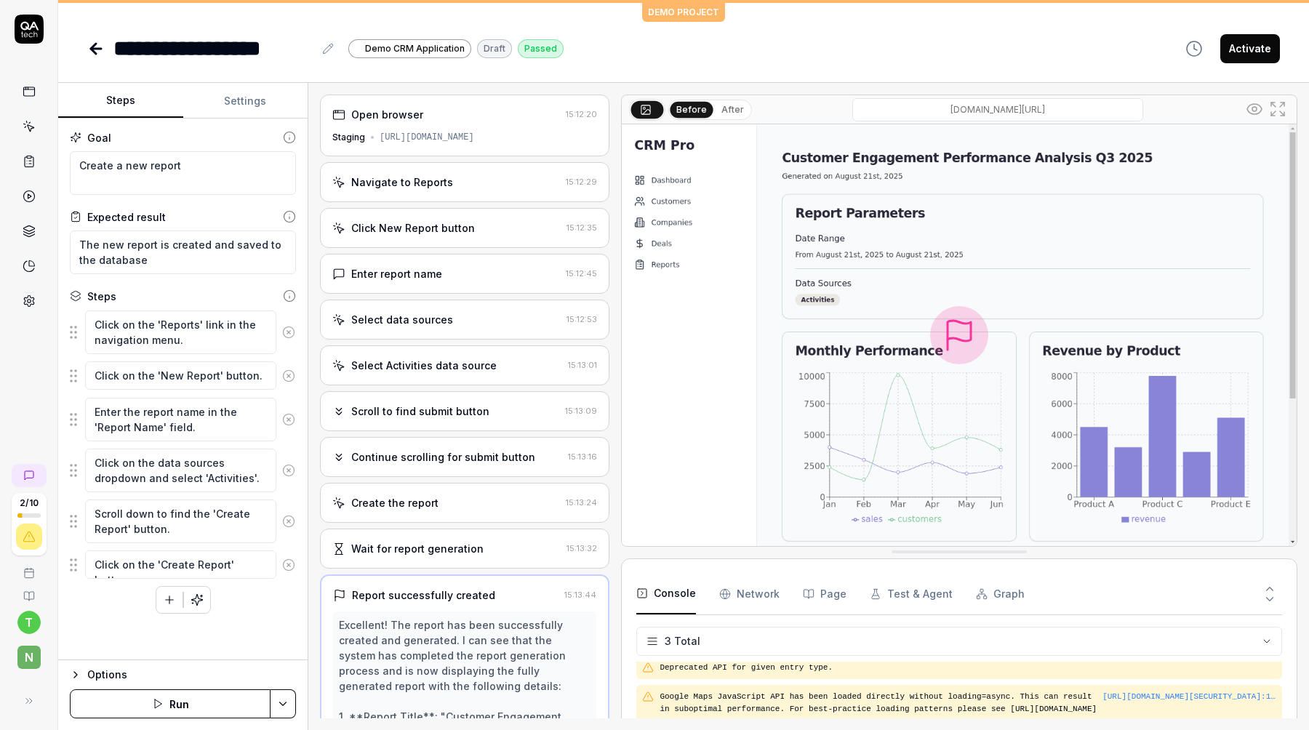
click at [440, 188] on div "Navigate to Reports" at bounding box center [402, 181] width 102 height 15
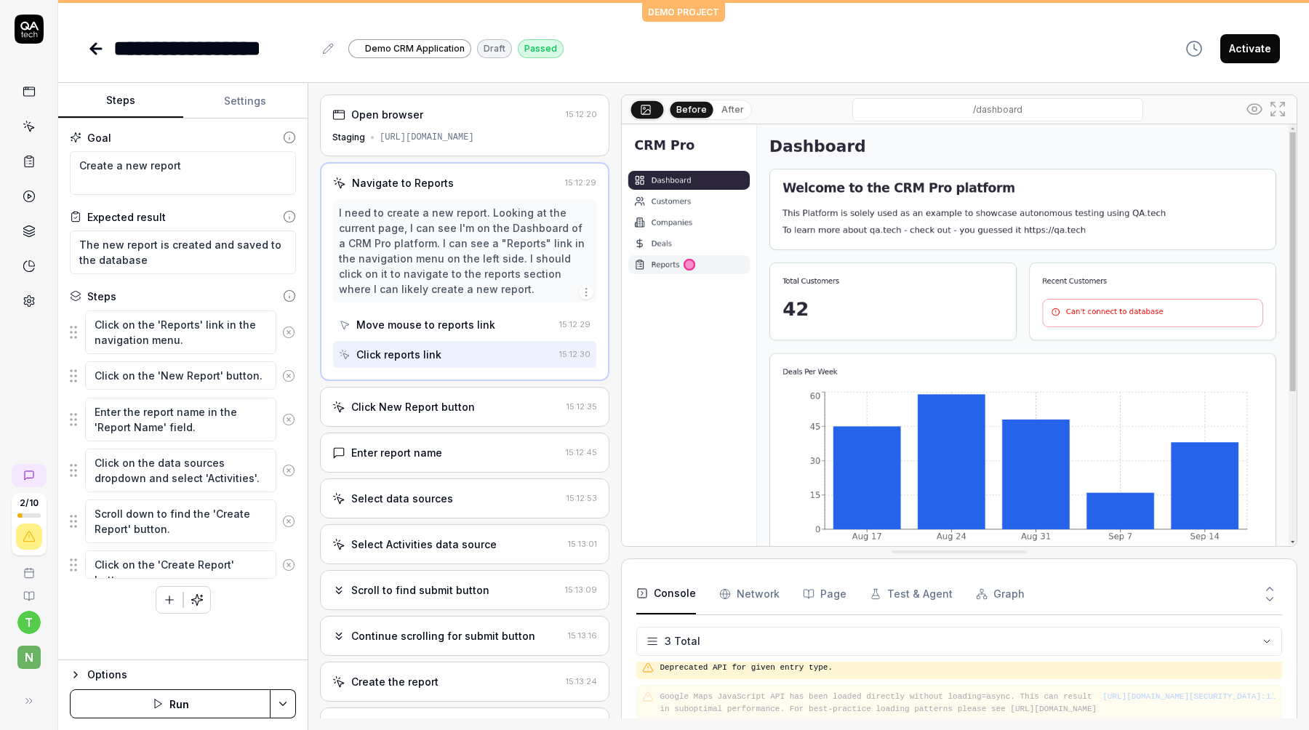
click at [410, 397] on div "Click New Report button 15:12:35" at bounding box center [464, 407] width 289 height 40
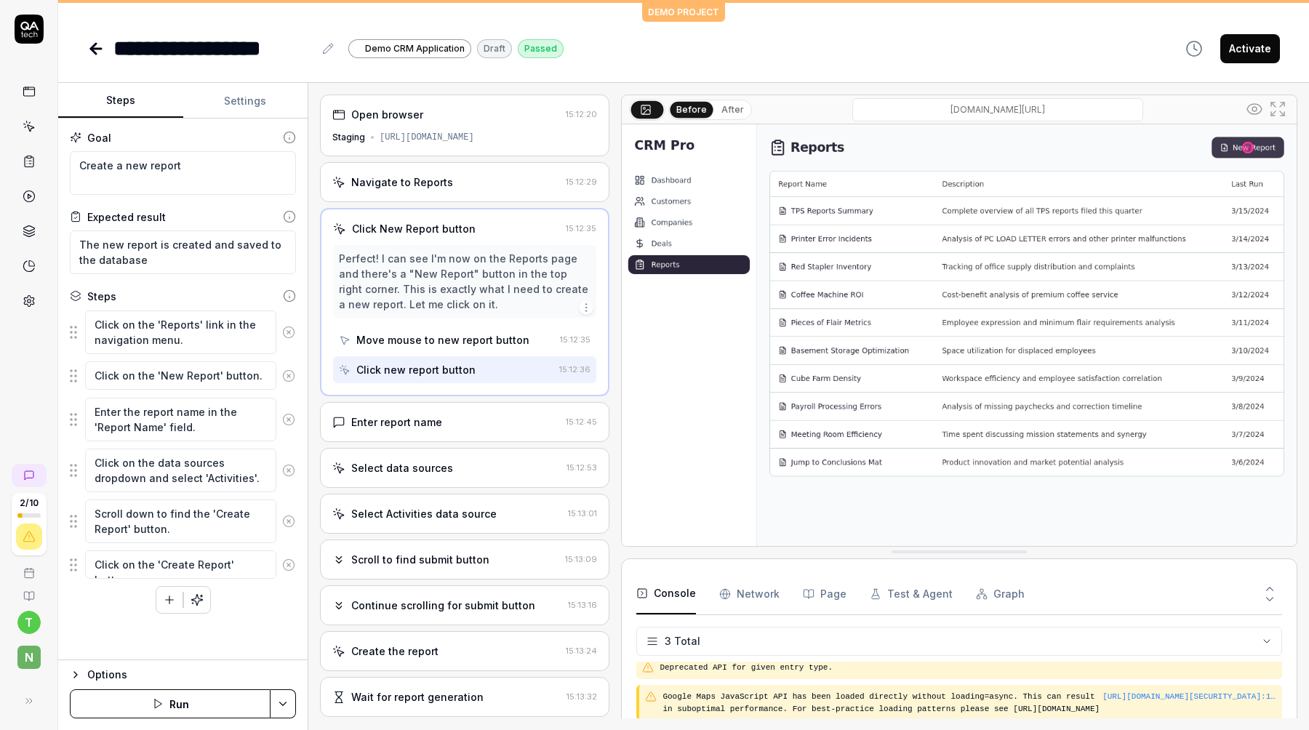
click at [411, 434] on div "Enter report name 15:12:45" at bounding box center [464, 422] width 289 height 40
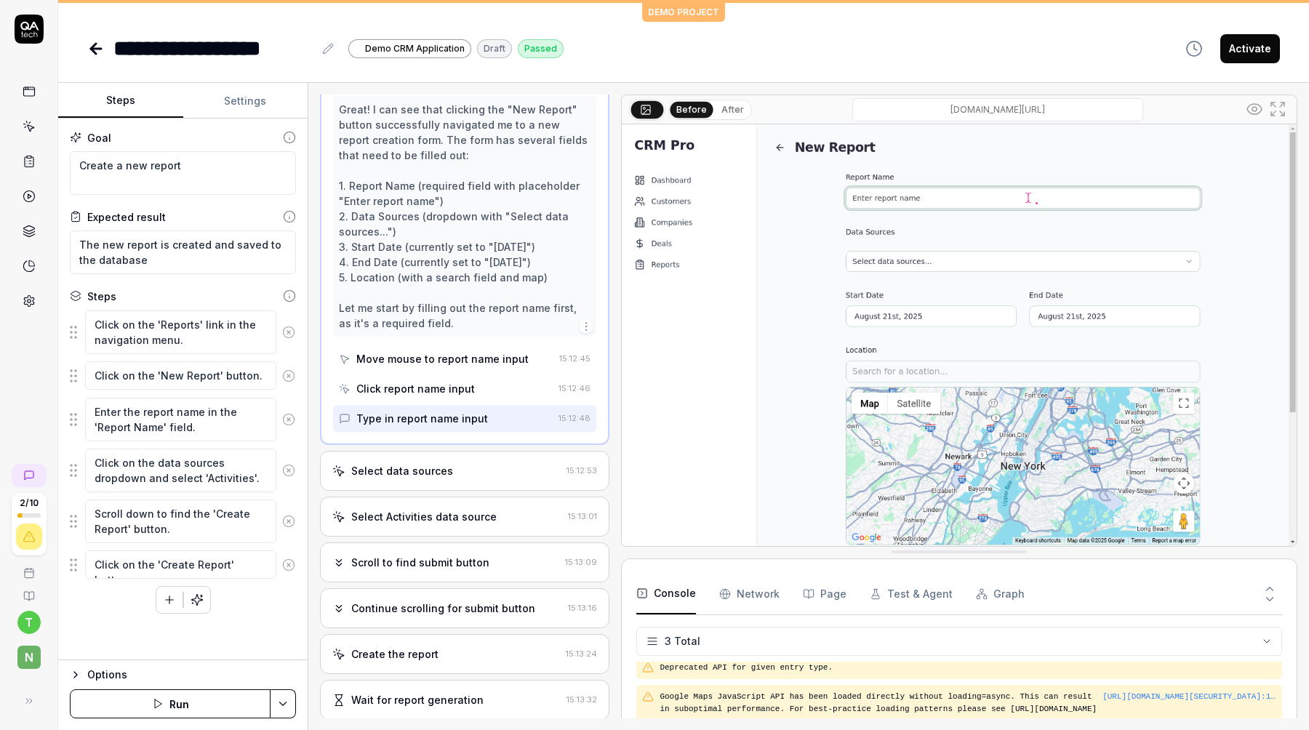
scroll to position [196, 0]
drag, startPoint x: 475, startPoint y: 241, endPoint x: 475, endPoint y: 279, distance: 37.8
click at [475, 279] on div "Great! I can see that clicking the "New Report" button successfully navigated m…" at bounding box center [465, 214] width 252 height 229
click at [406, 471] on div "Select data sources" at bounding box center [402, 469] width 102 height 15
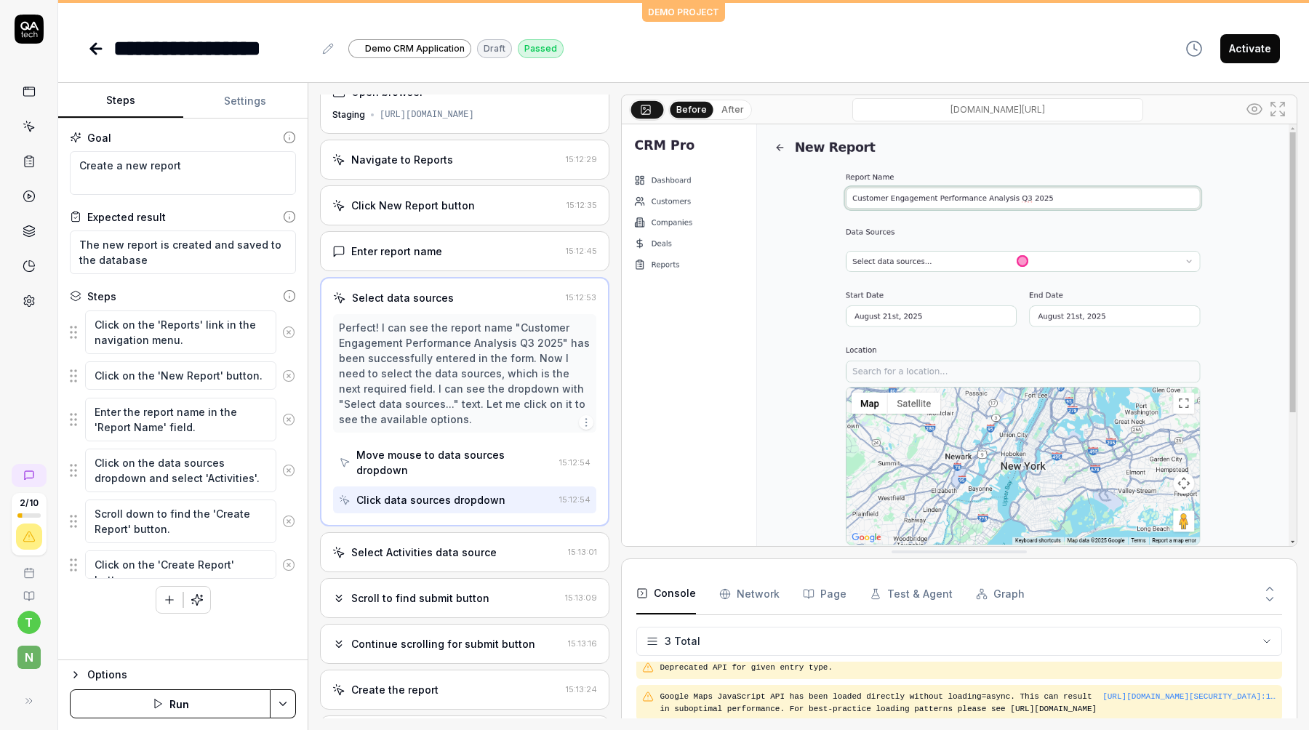
scroll to position [25, 0]
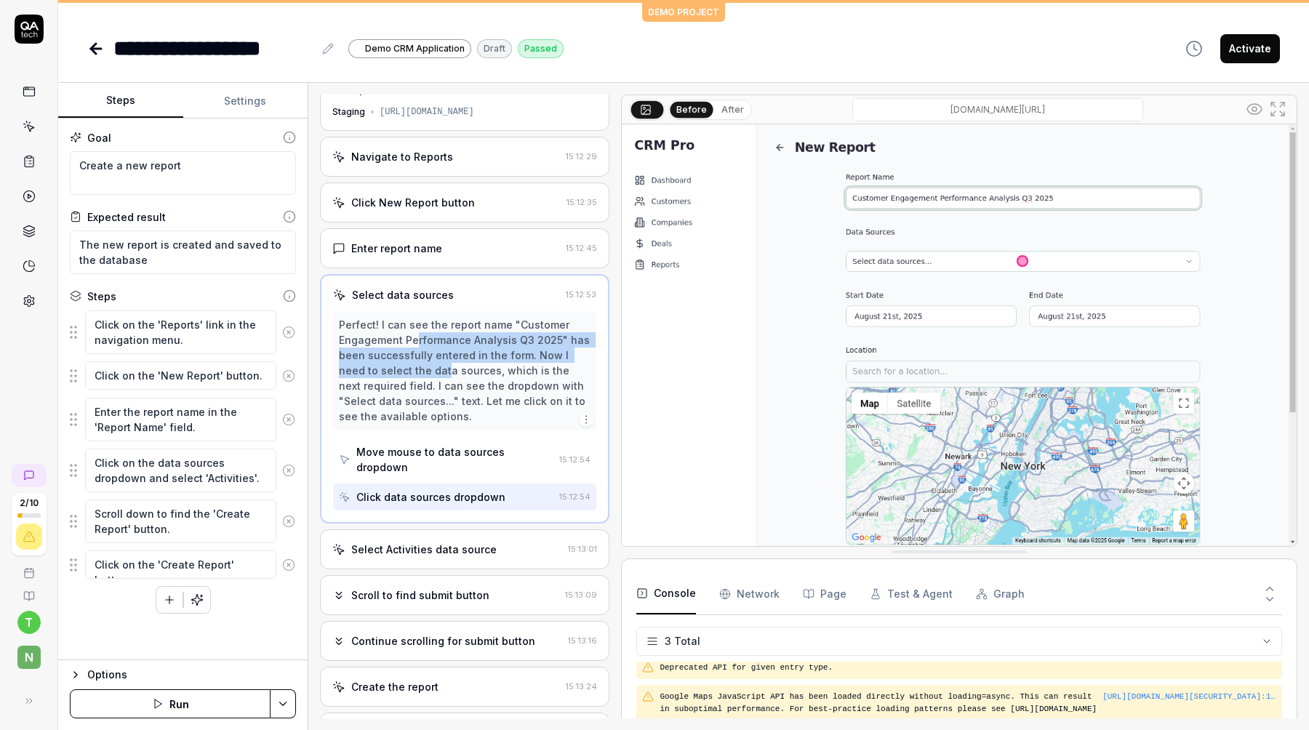
drag, startPoint x: 416, startPoint y: 335, endPoint x: 416, endPoint y: 379, distance: 43.6
click at [416, 378] on div "Perfect! I can see the report name "Customer Engagement Performance Analysis Q3…" at bounding box center [465, 370] width 252 height 107
click at [416, 379] on div "Perfect! I can see the report name "Customer Engagement Performance Analysis Q3…" at bounding box center [465, 370] width 252 height 107
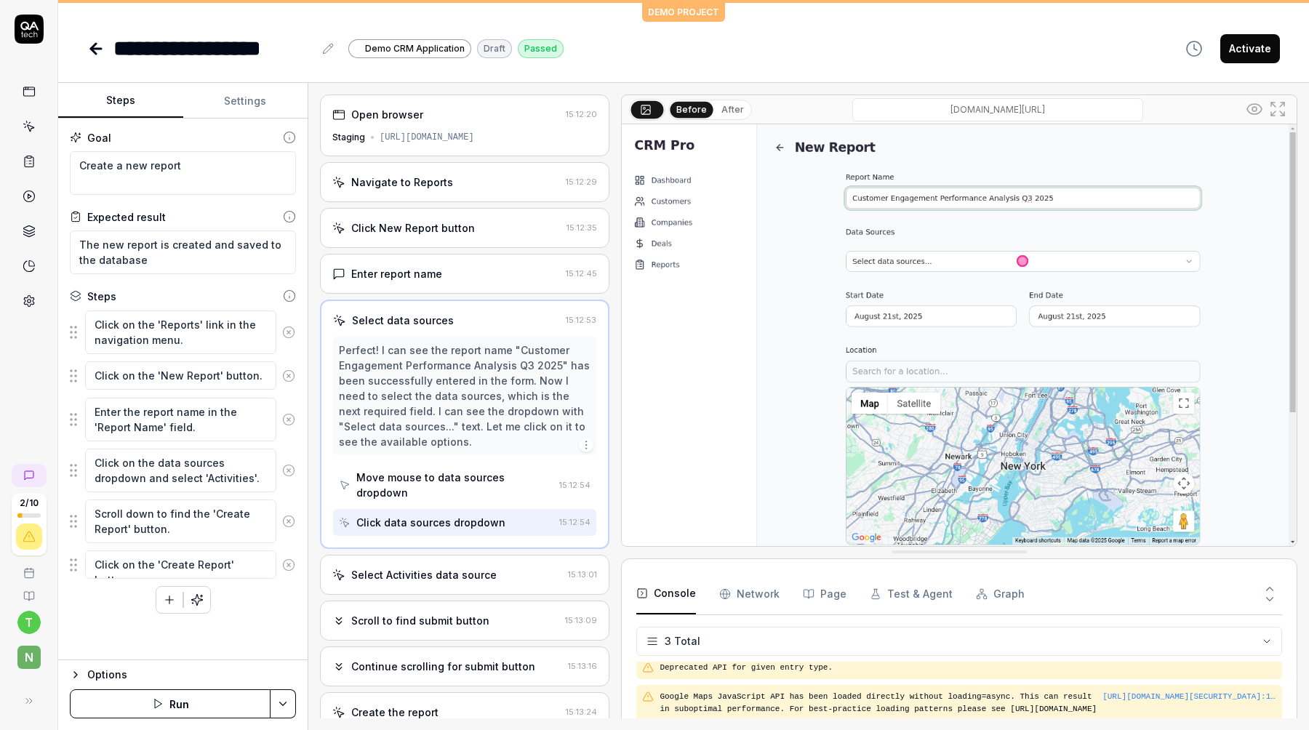
click at [390, 476] on div "Move mouse to data sources dropdown" at bounding box center [454, 485] width 197 height 31
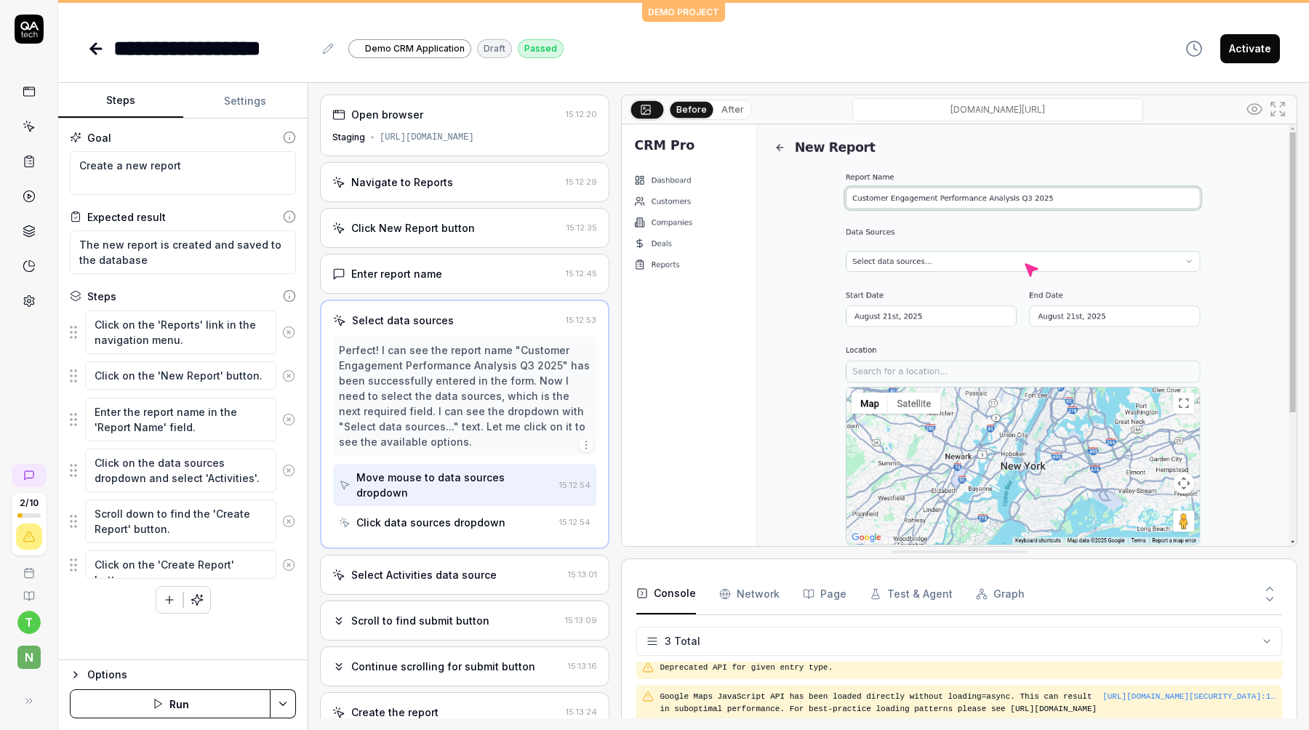
click at [390, 476] on div "Move mouse to data sources dropdown" at bounding box center [454, 485] width 197 height 31
click at [395, 509] on div "Click data sources dropdown" at bounding box center [446, 522] width 214 height 27
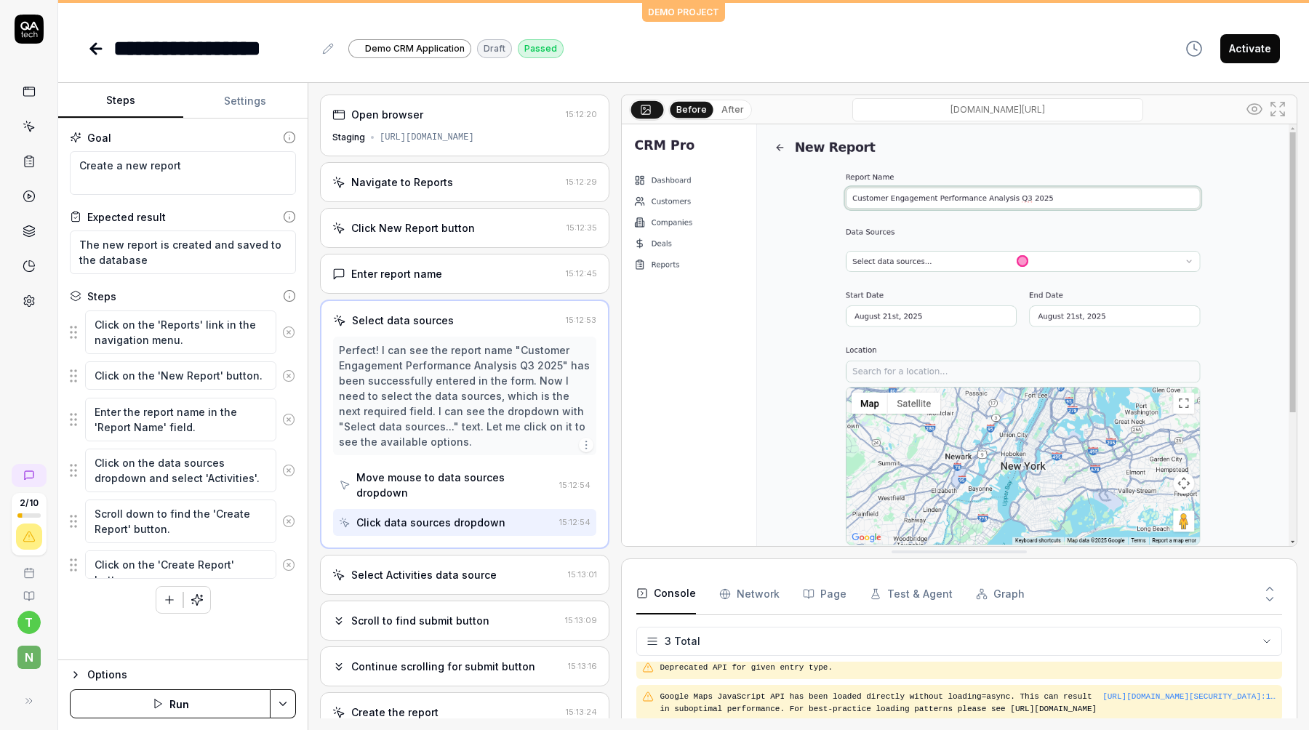
click at [478, 270] on div "Enter report name" at bounding box center [446, 273] width 228 height 15
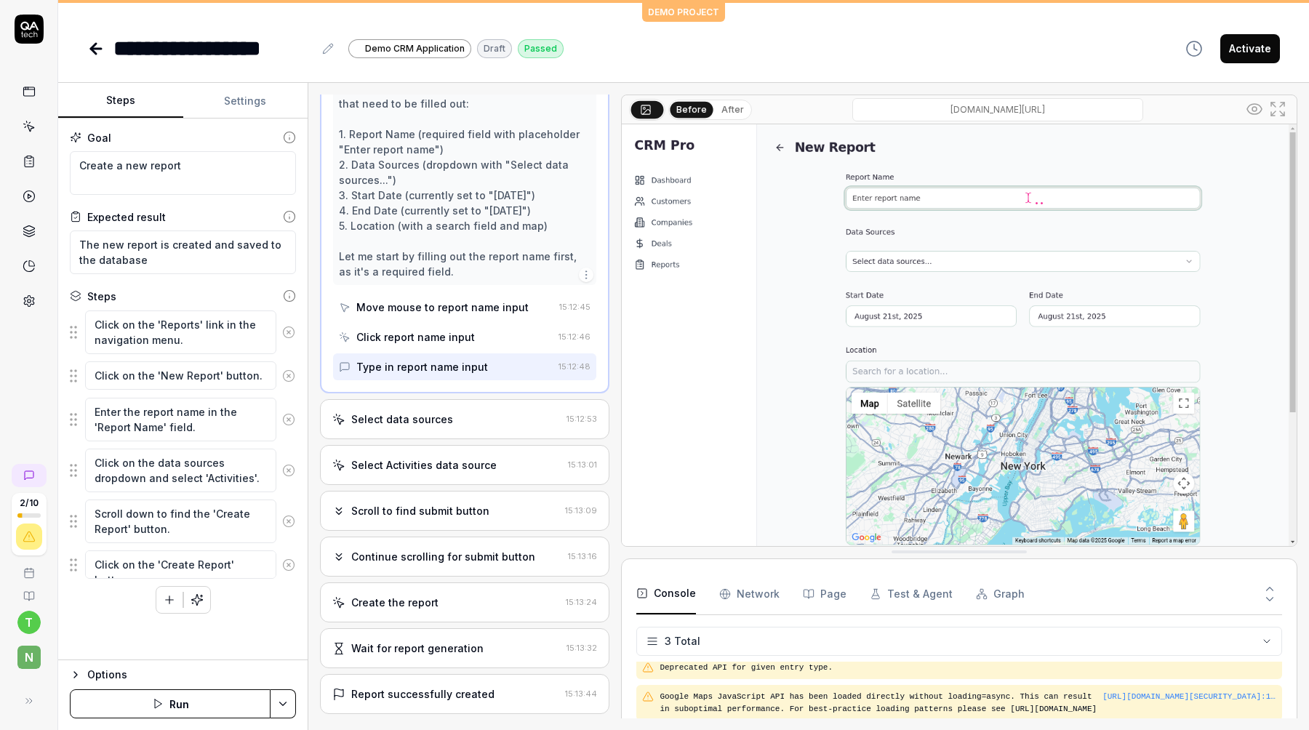
scroll to position [288, 0]
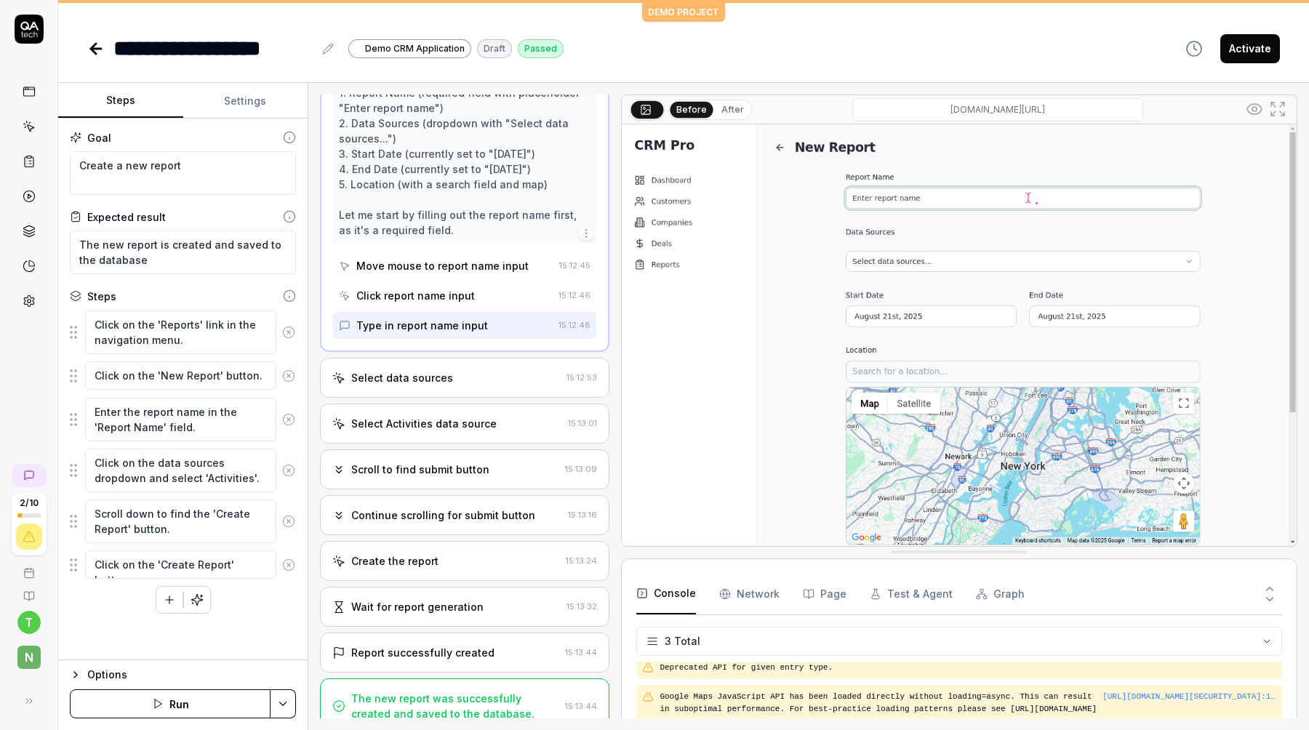
click at [454, 412] on div "Select Activities data source 15:13:01" at bounding box center [464, 423] width 289 height 40
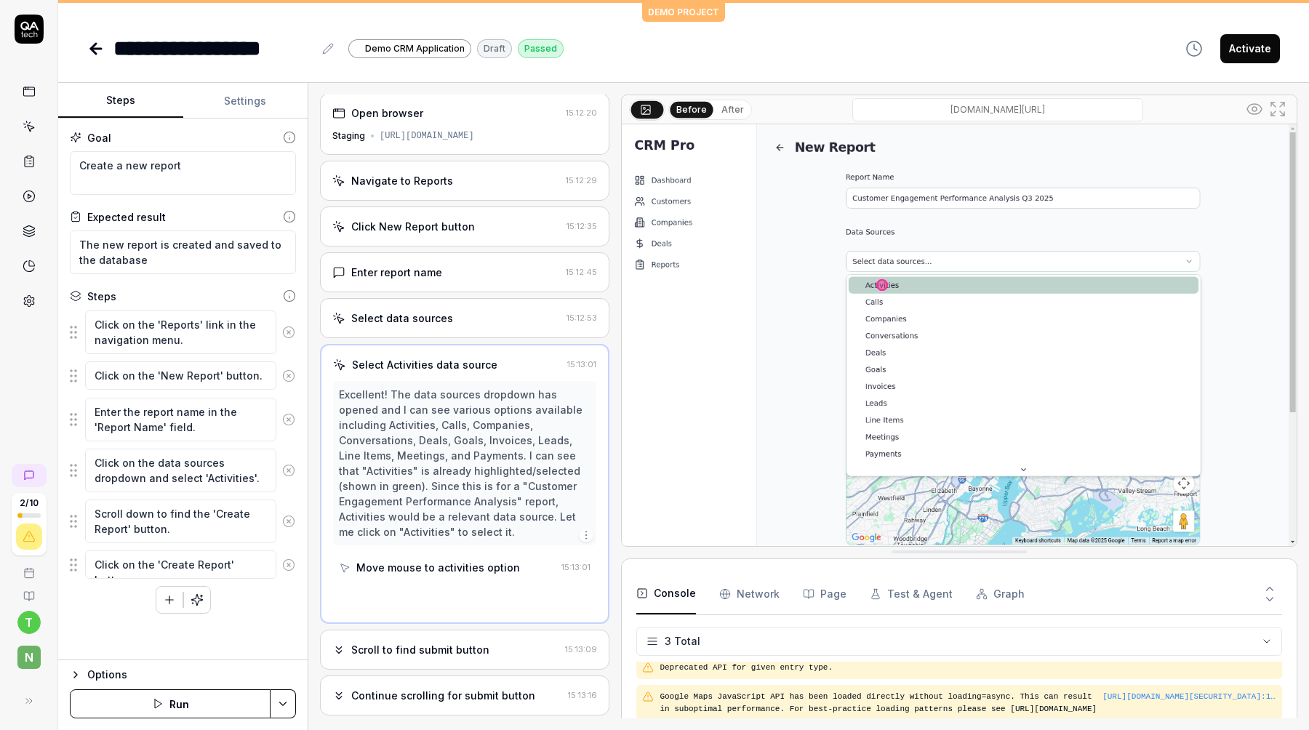
scroll to position [0, 0]
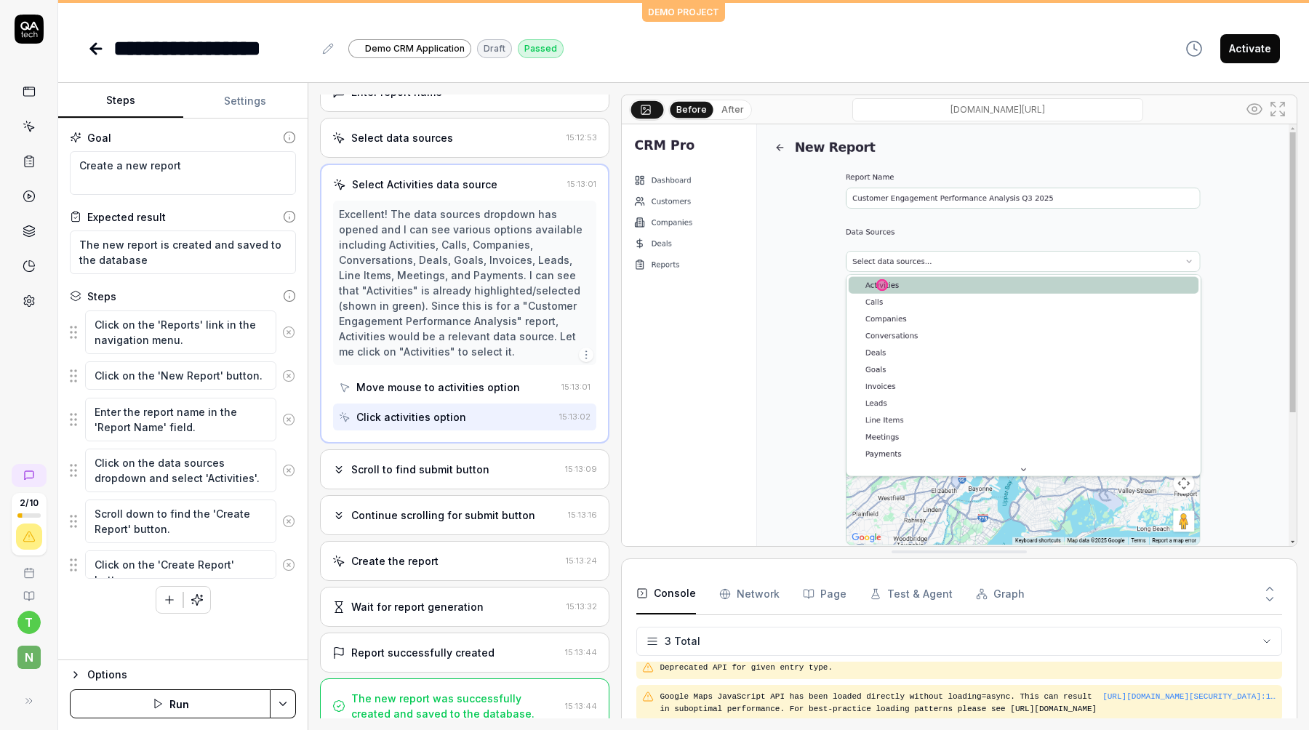
click at [488, 462] on div "Scroll to find submit button" at bounding box center [445, 469] width 227 height 15
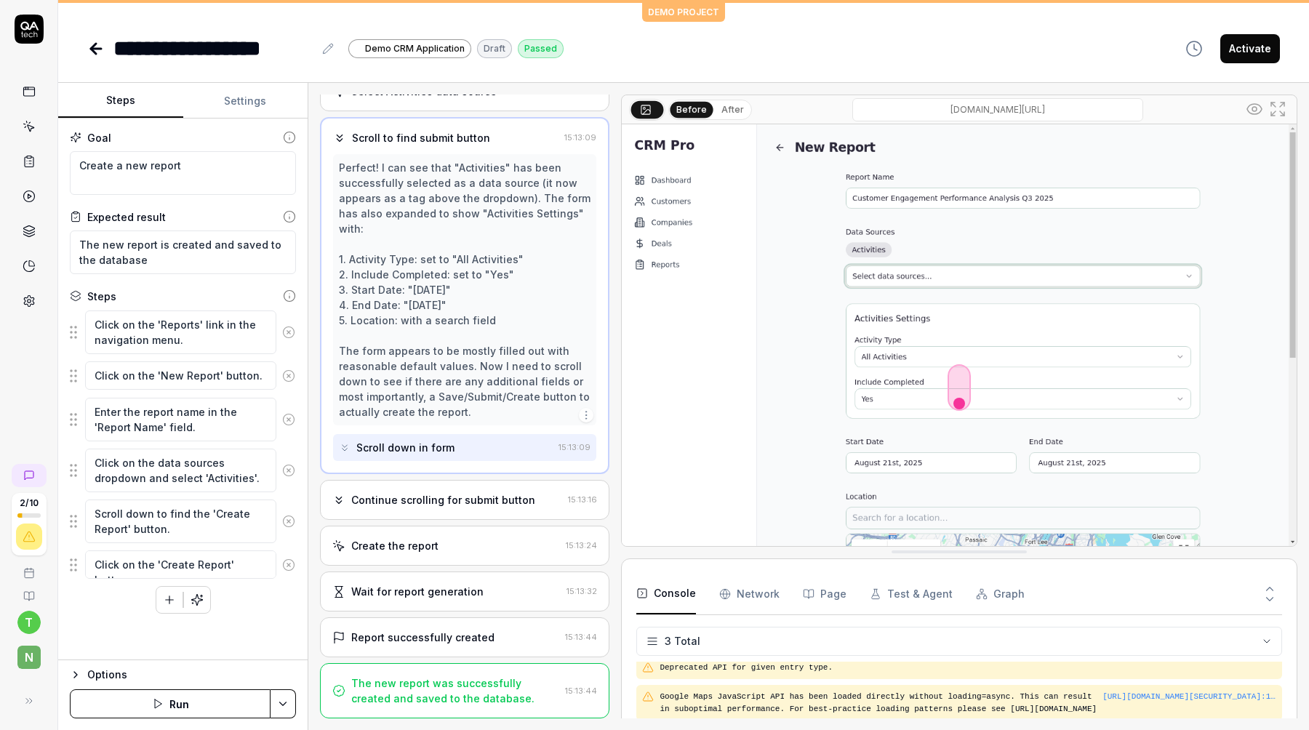
click at [456, 503] on div "Continue scrolling for submit button" at bounding box center [443, 499] width 184 height 15
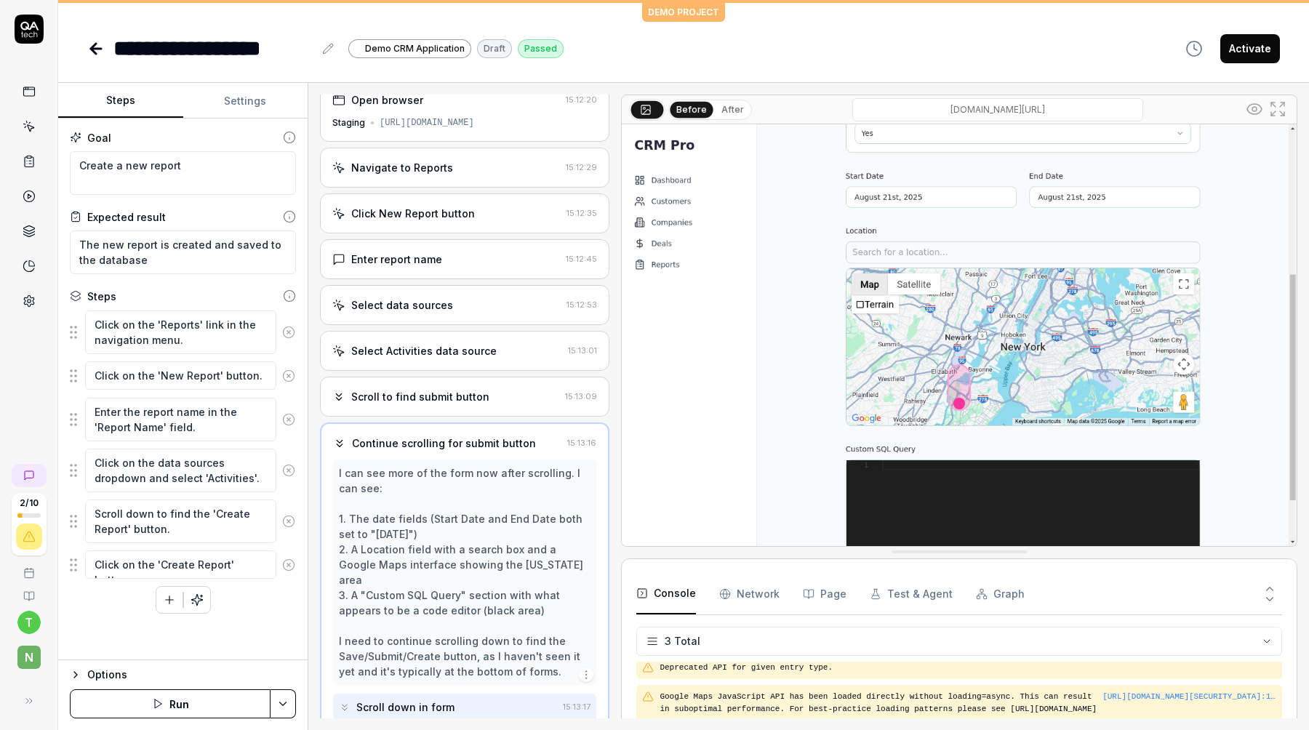
scroll to position [213, 0]
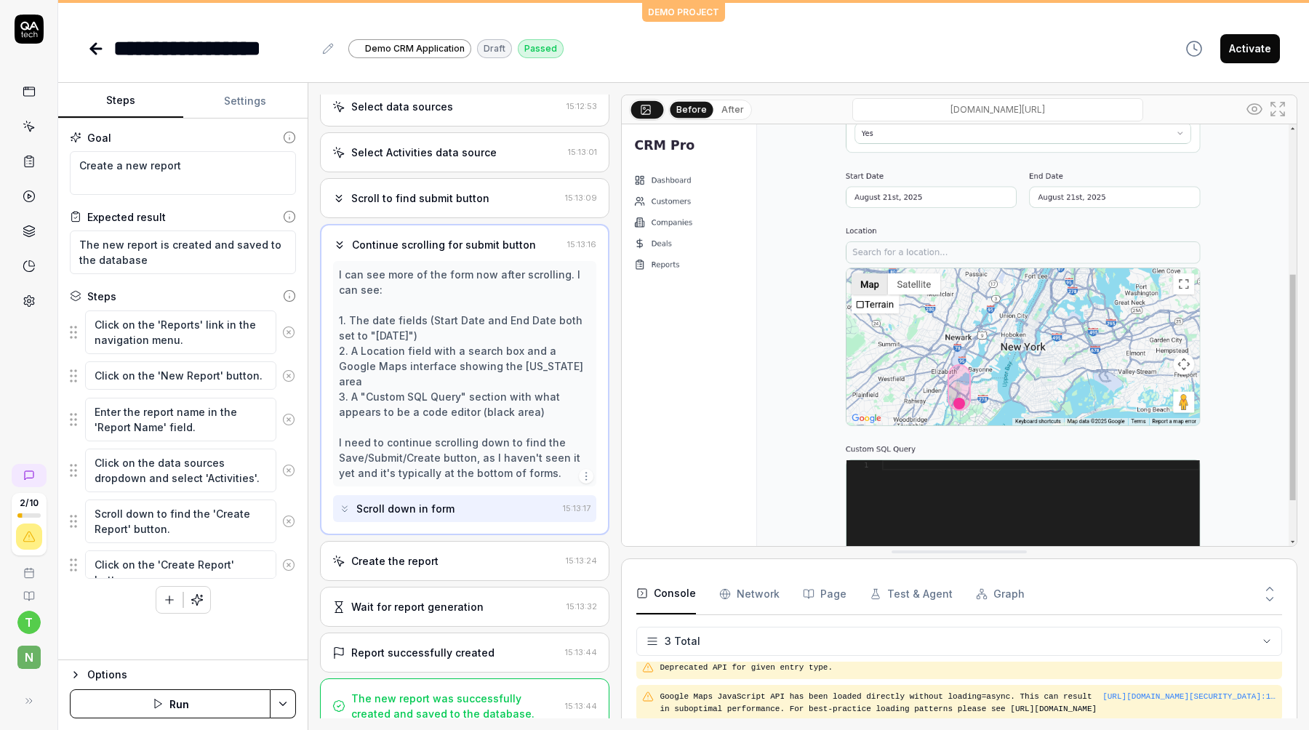
click at [443, 560] on div "Create the report 15:13:24" at bounding box center [464, 561] width 289 height 40
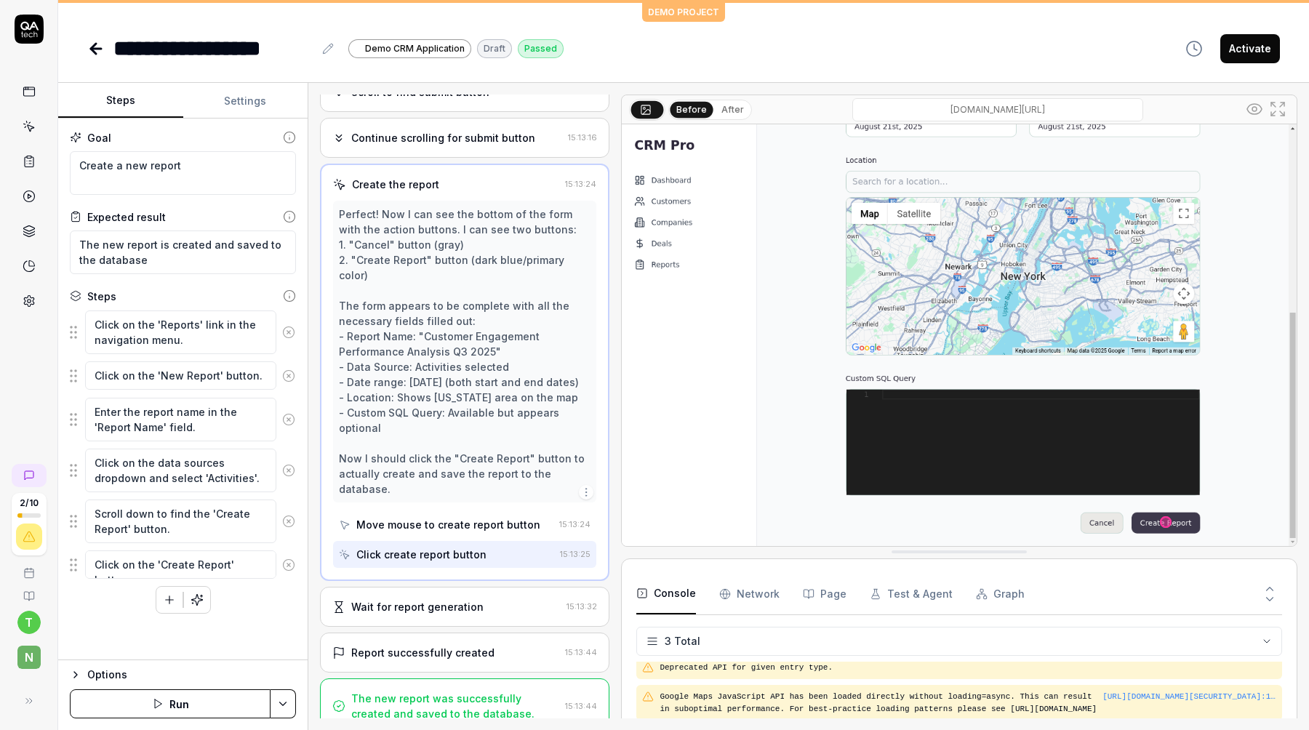
click at [433, 587] on div "Wait for report generation 15:13:32" at bounding box center [464, 607] width 289 height 40
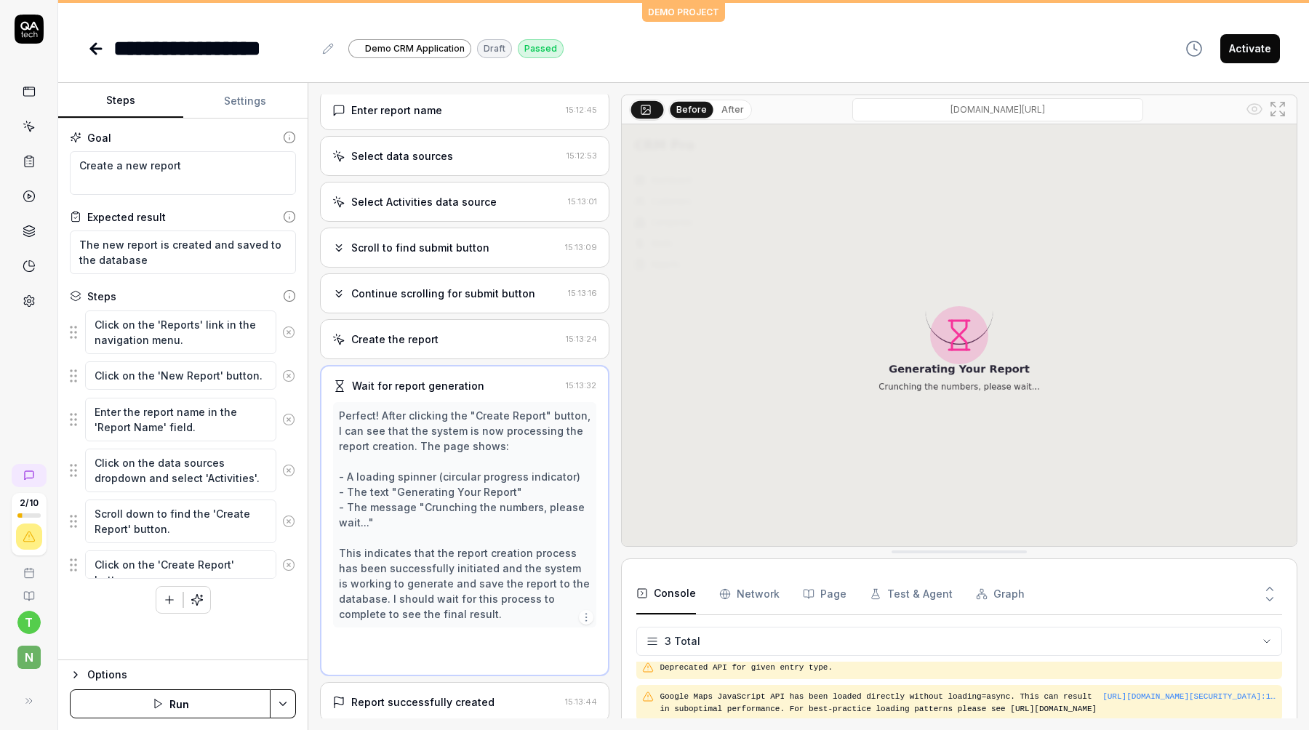
scroll to position [228, 0]
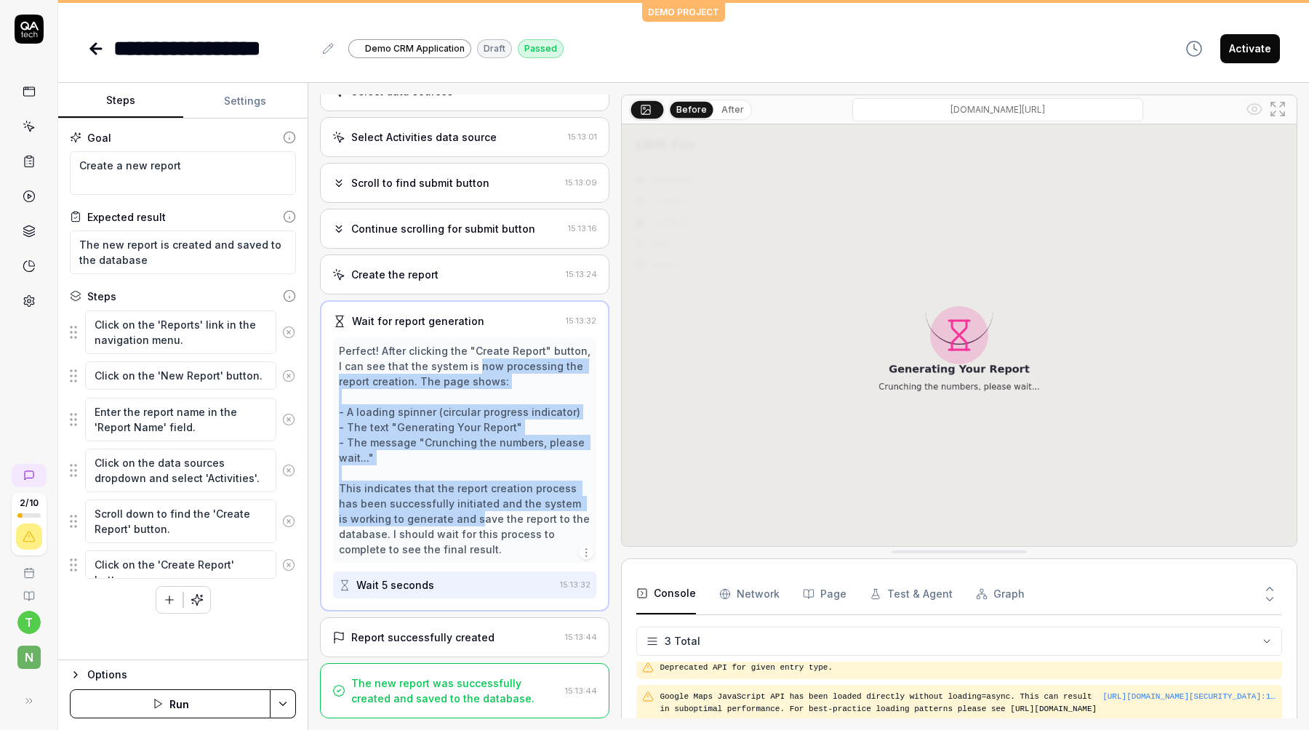
drag, startPoint x: 467, startPoint y: 361, endPoint x: 465, endPoint y: 515, distance: 154.1
click at [465, 515] on div "Perfect! After clicking the "Create Report" button, I can see that the system i…" at bounding box center [465, 450] width 252 height 214
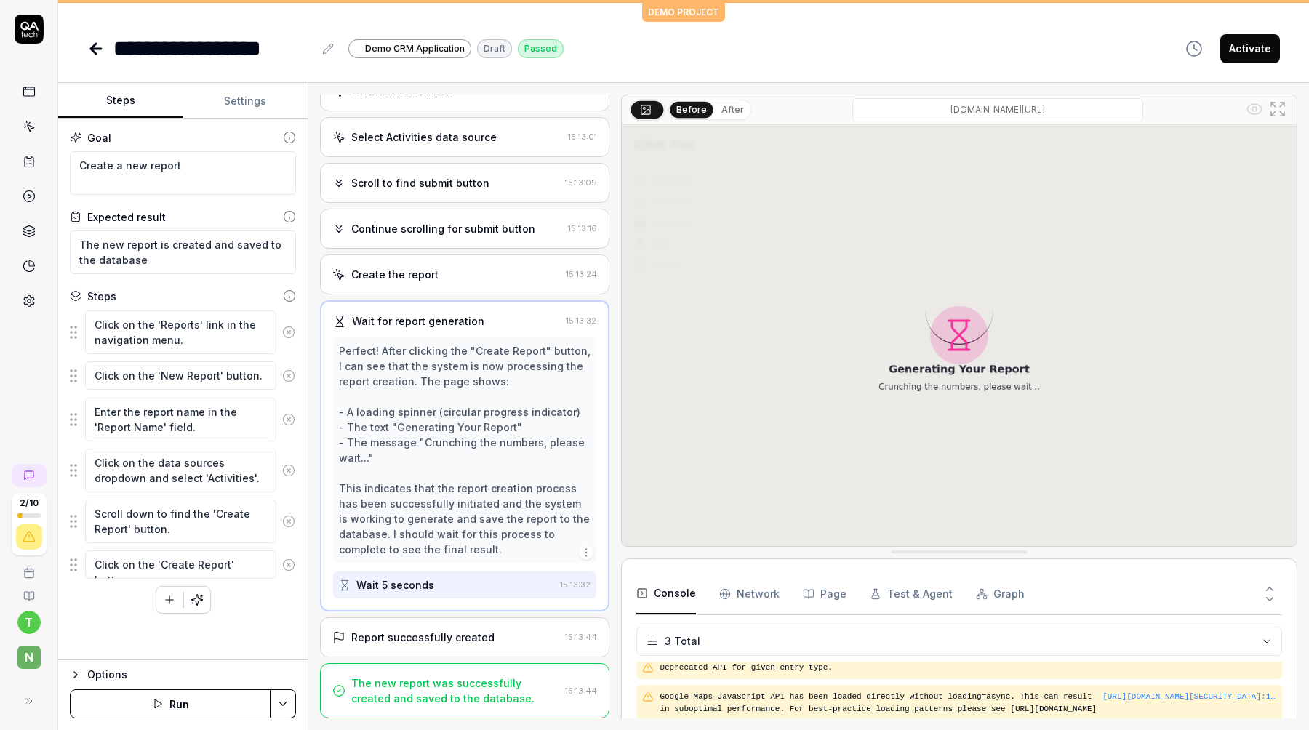
click at [423, 635] on div "Report successfully created" at bounding box center [422, 637] width 143 height 15
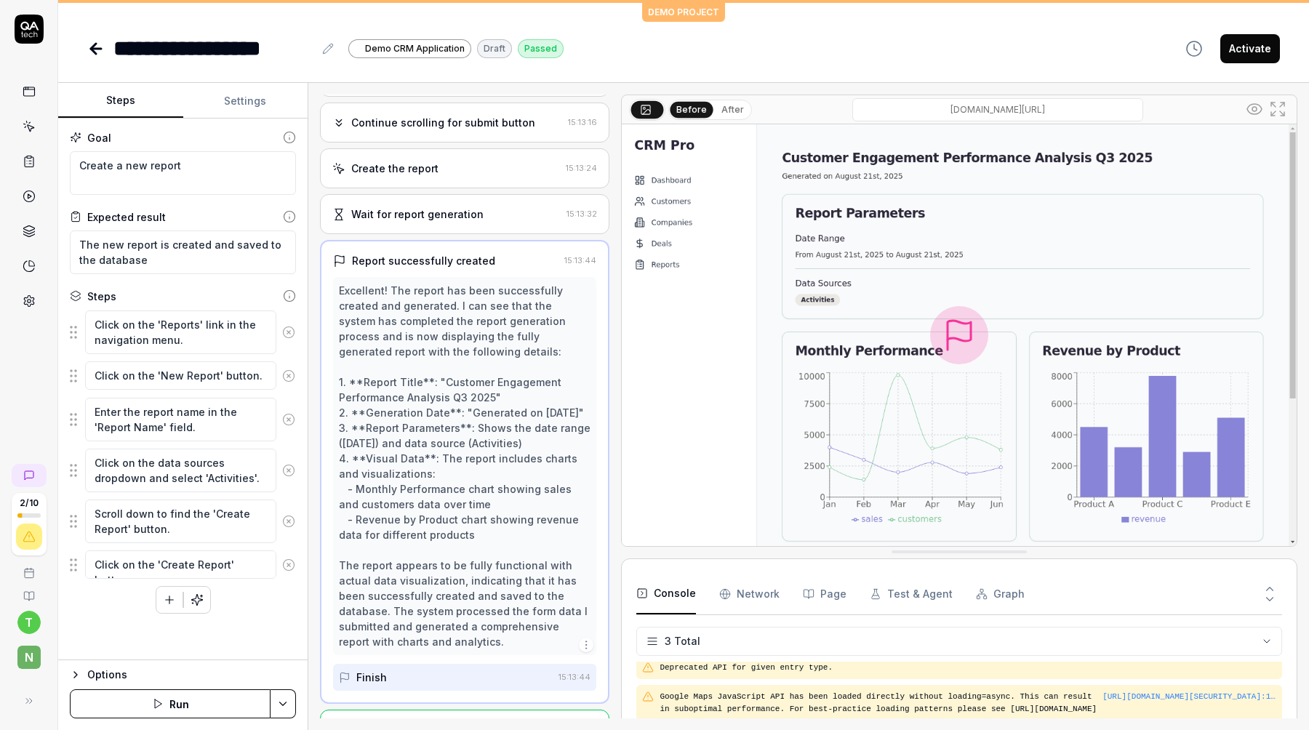
scroll to position [335, 0]
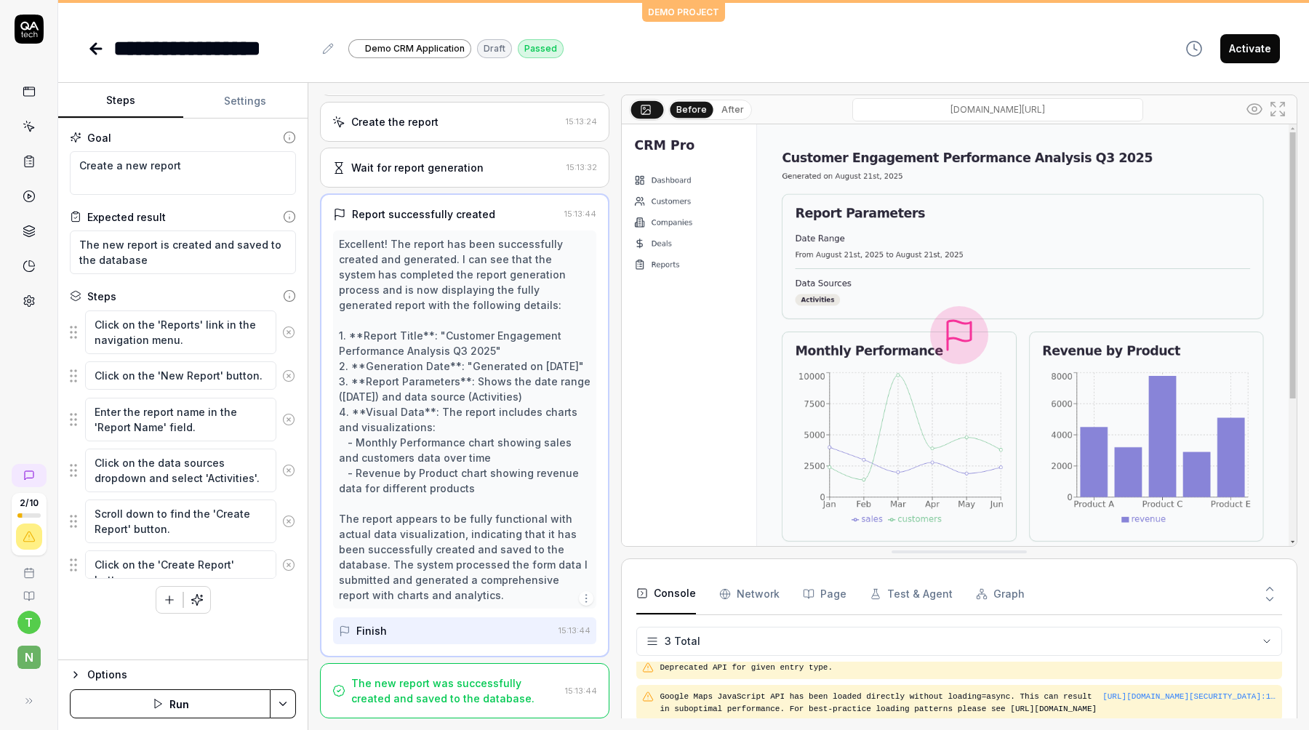
click at [411, 691] on div "The new report was successfully created and saved to the database." at bounding box center [455, 690] width 208 height 31
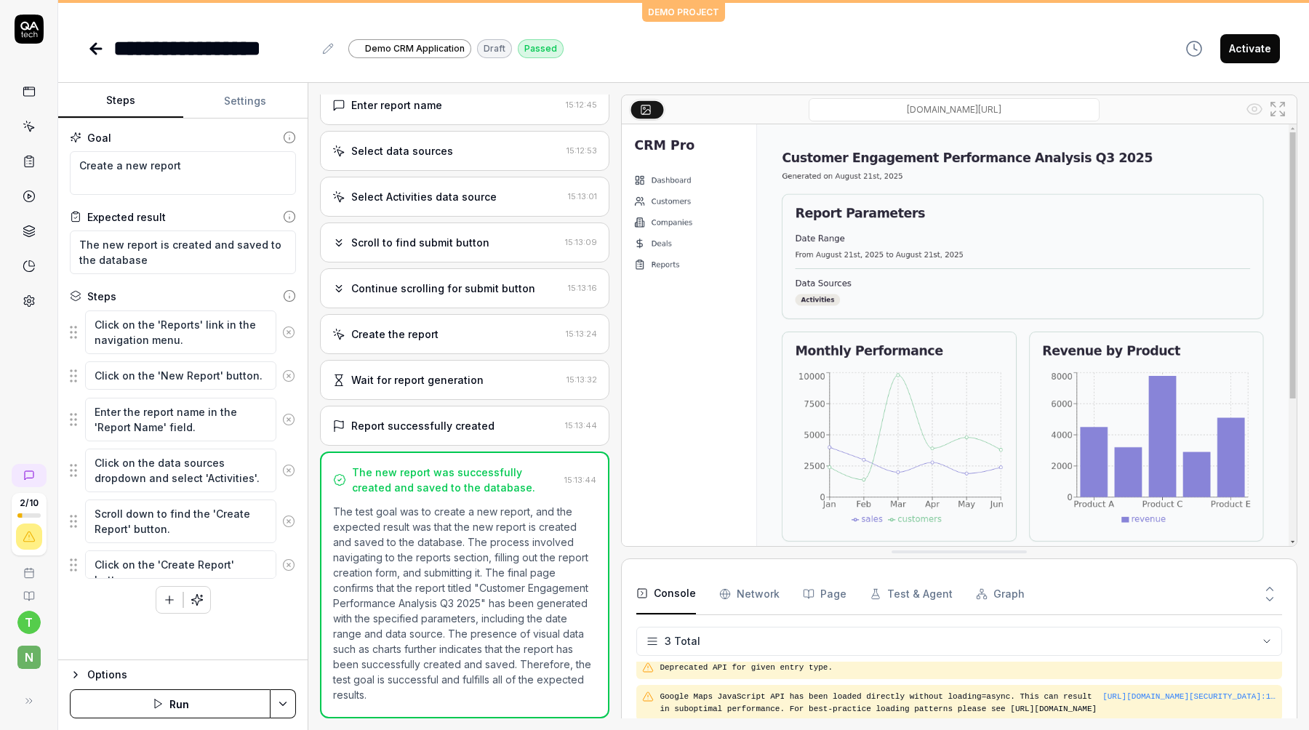
click at [1189, 49] on icon "button" at bounding box center [1193, 48] width 17 height 17
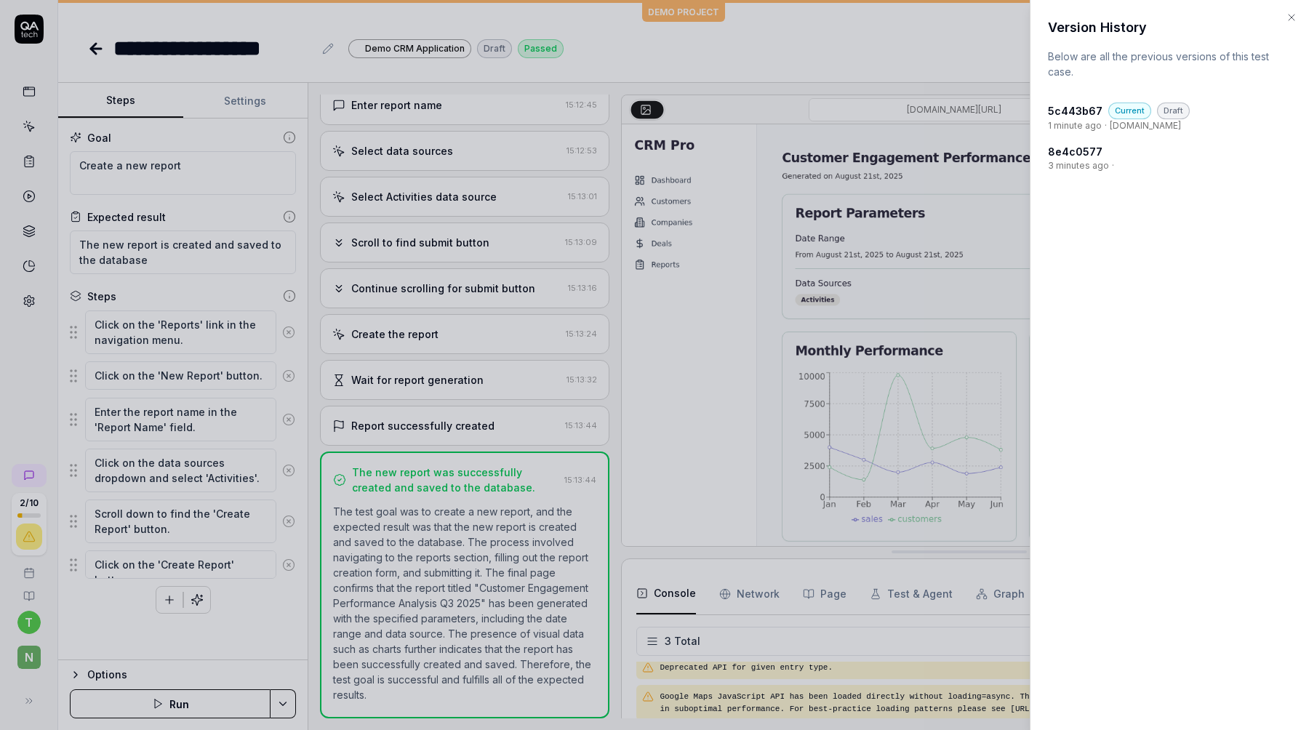
click at [933, 181] on div at bounding box center [654, 365] width 1309 height 730
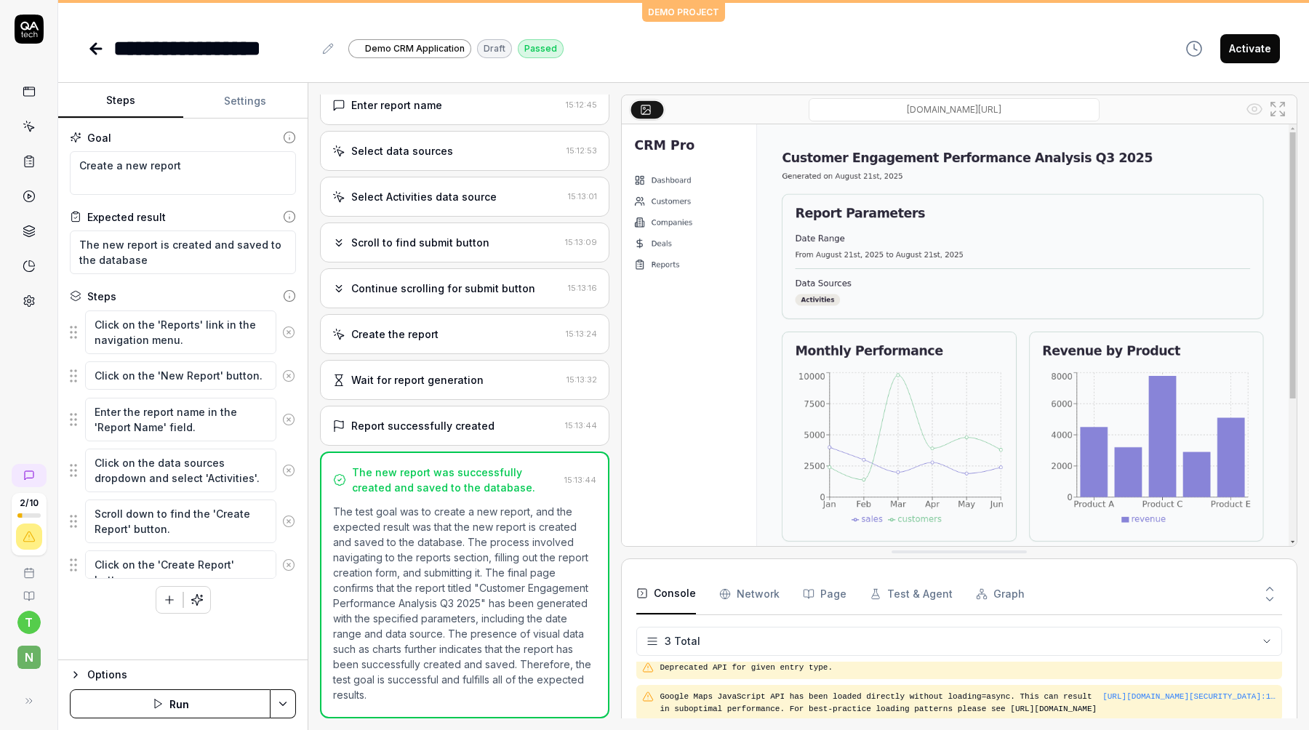
click at [987, 582] on button "Graph" at bounding box center [1000, 594] width 49 height 41
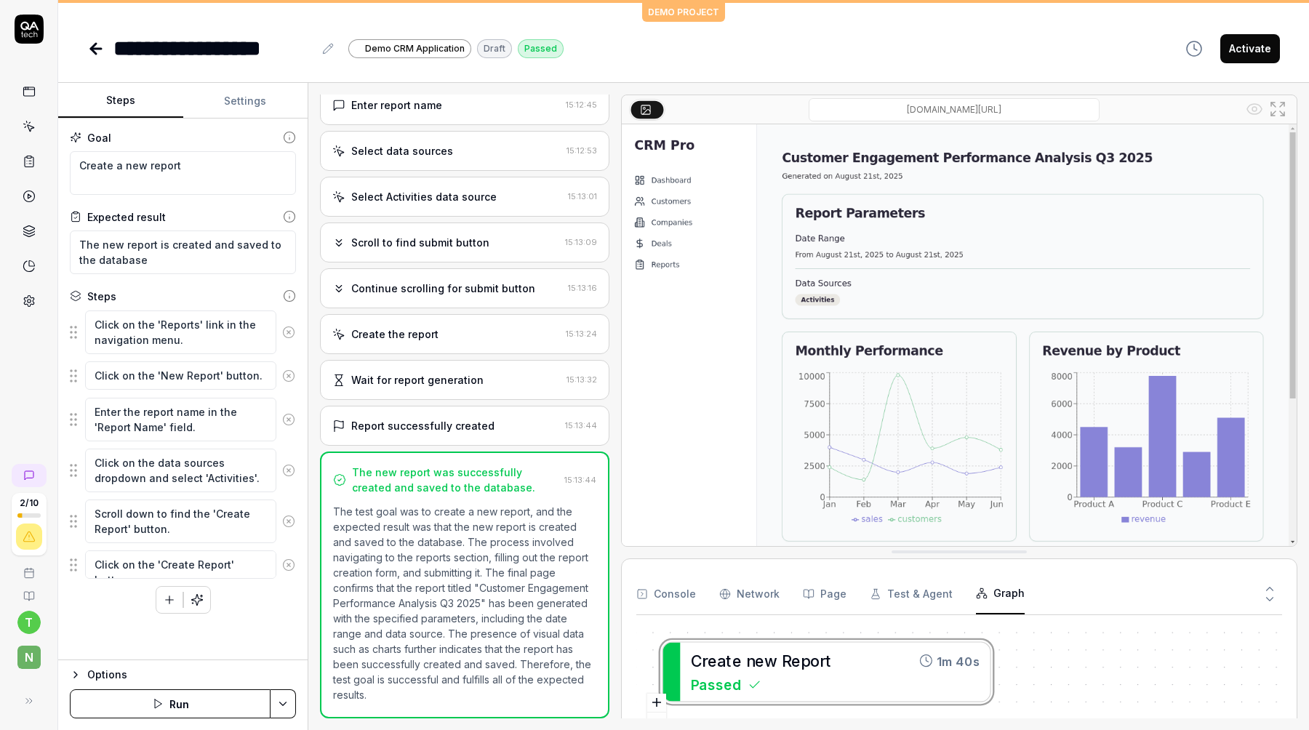
click at [821, 687] on div "C r e a t e n e w R e p o r t 1m 40s Passed" at bounding box center [959, 694] width 646 height 134
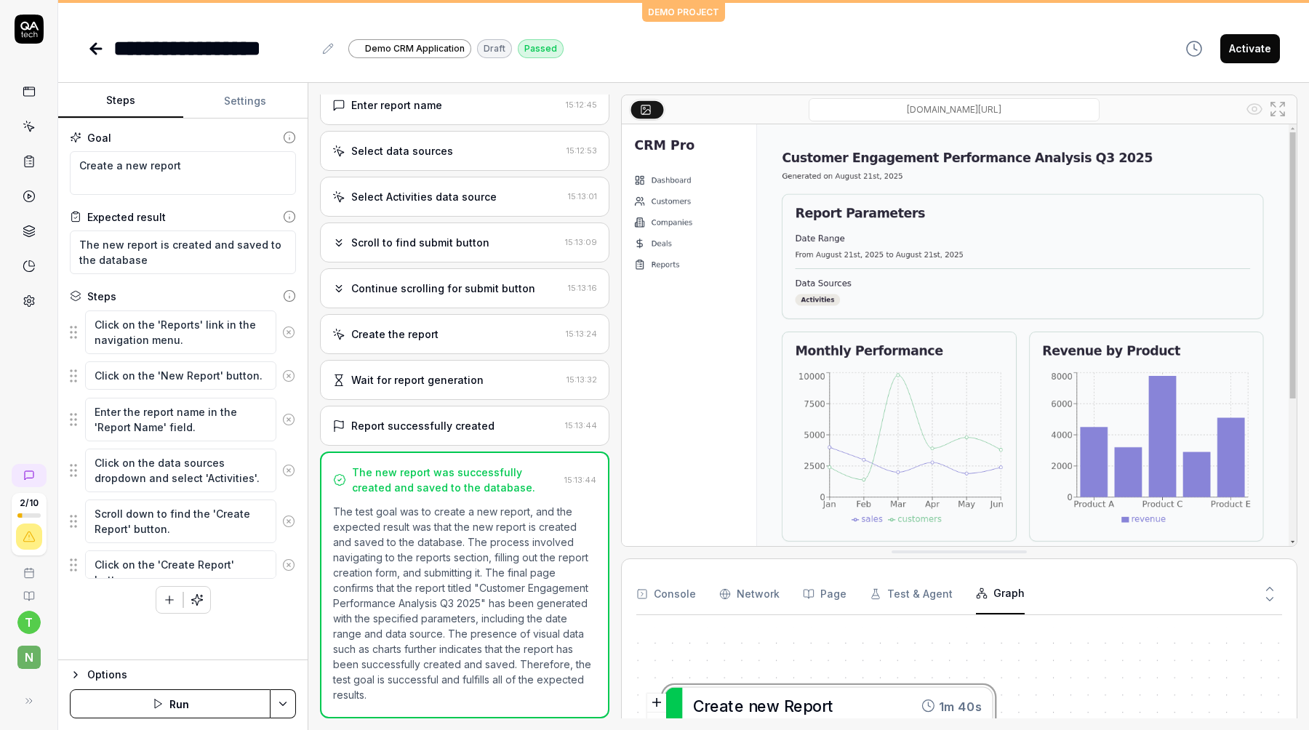
drag, startPoint x: 763, startPoint y: 672, endPoint x: 832, endPoint y: 609, distance: 94.2
click at [832, 609] on div "Console Network Page Test & Agent Graph C r e a t e n e w R e p o r t 1m 40s Pa…" at bounding box center [959, 668] width 646 height 188
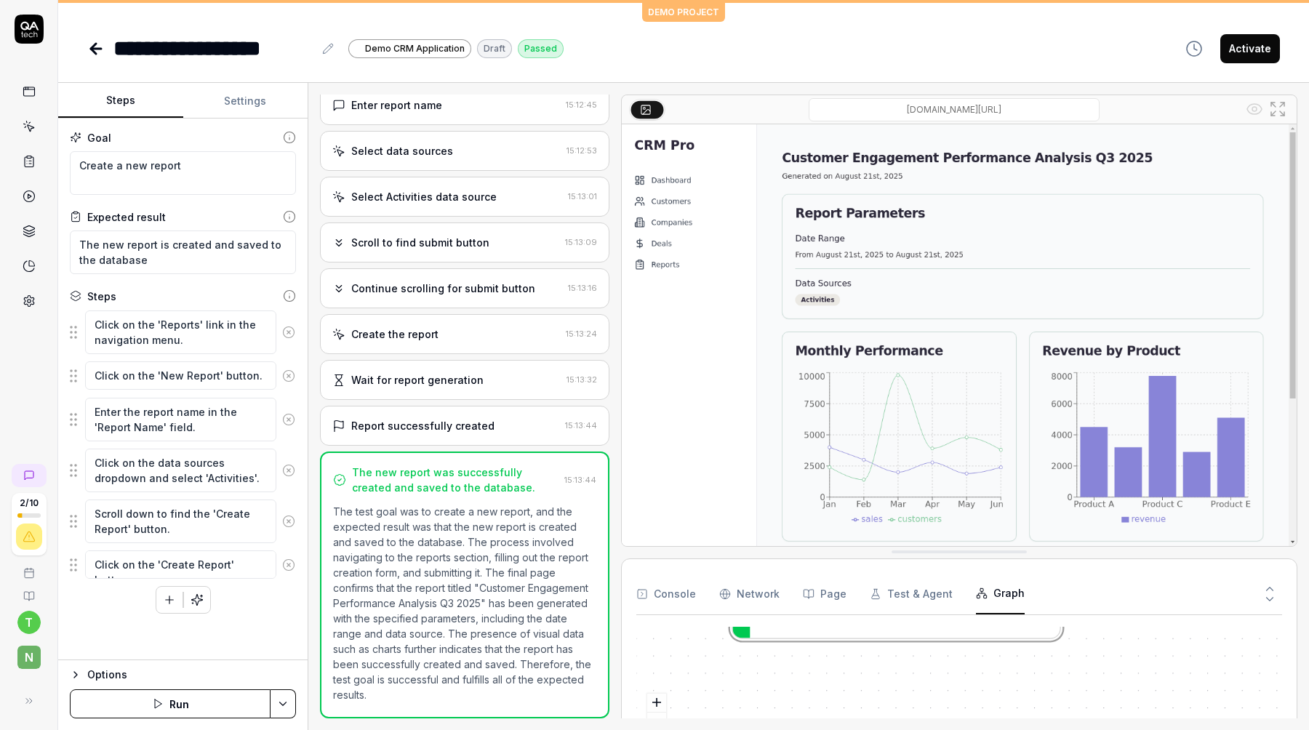
click at [95, 49] on icon at bounding box center [96, 49] width 10 height 0
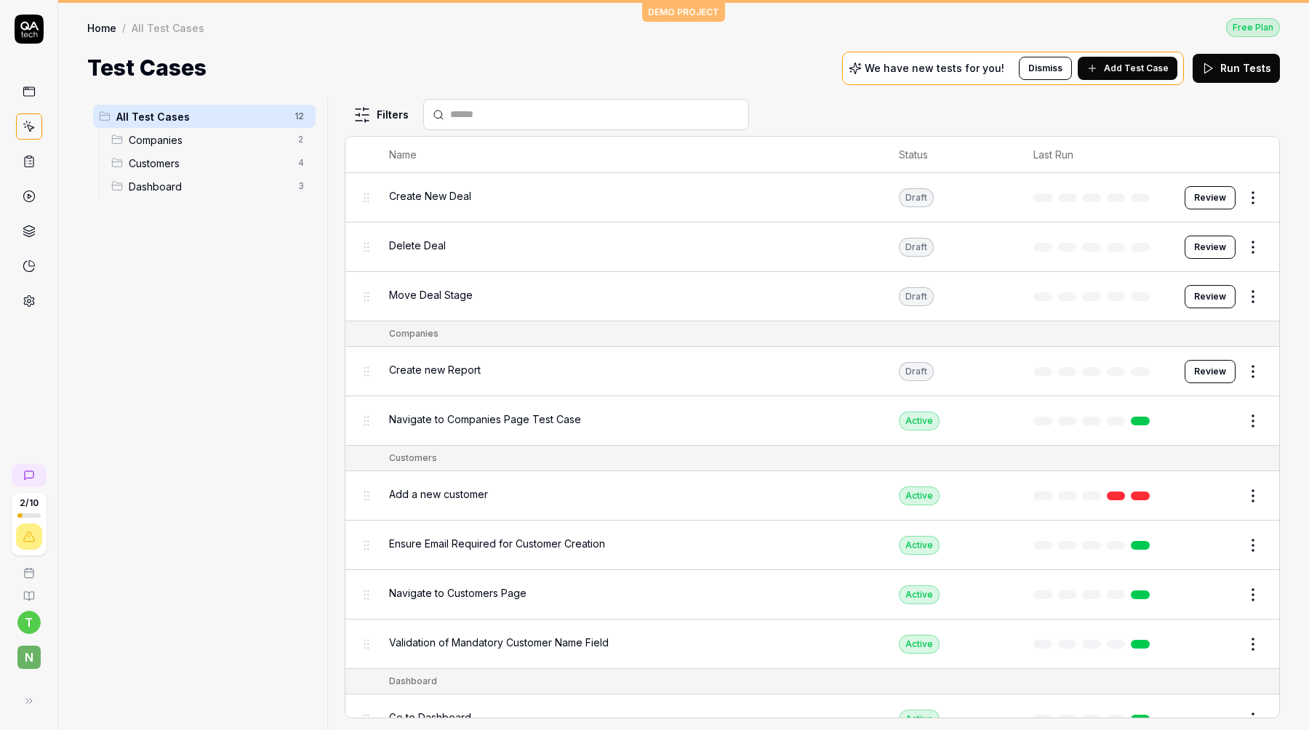
click at [1224, 367] on button "Review" at bounding box center [1209, 371] width 51 height 23
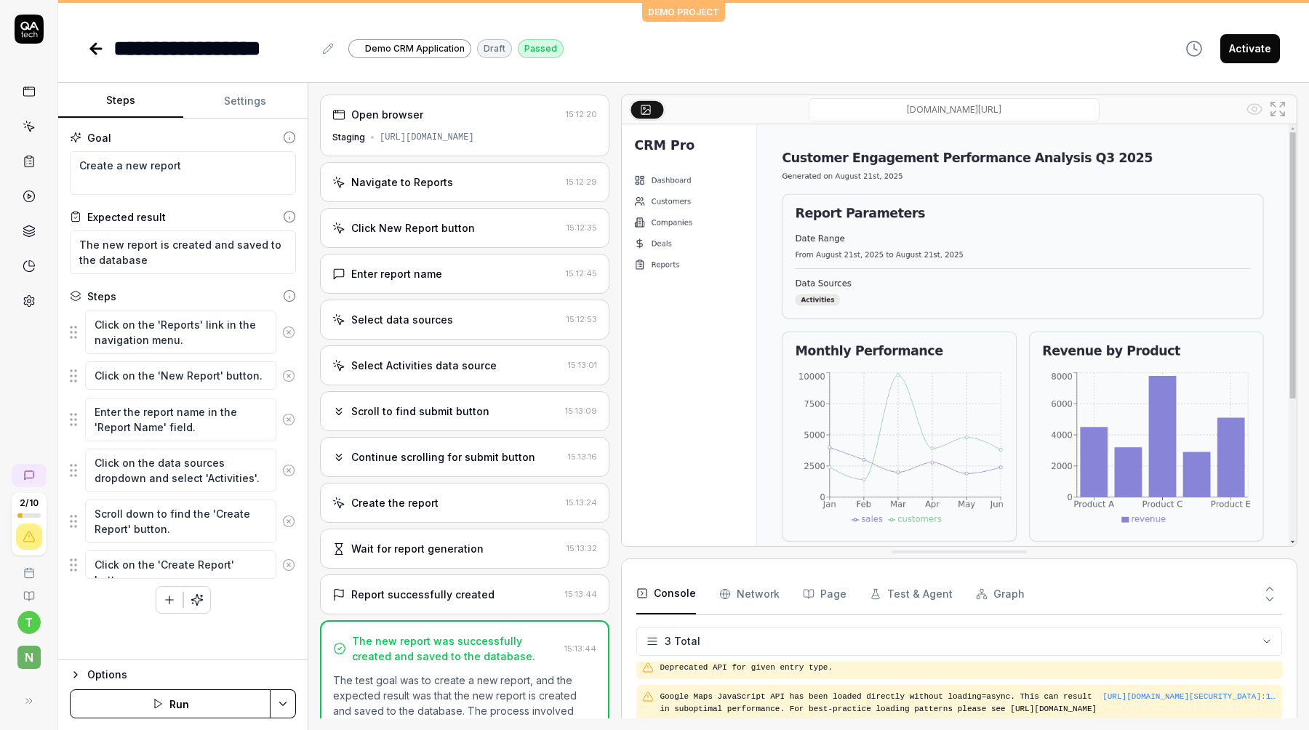
click at [179, 714] on button "Run" at bounding box center [170, 703] width 201 height 29
click at [25, 653] on span "N" at bounding box center [28, 657] width 23 height 23
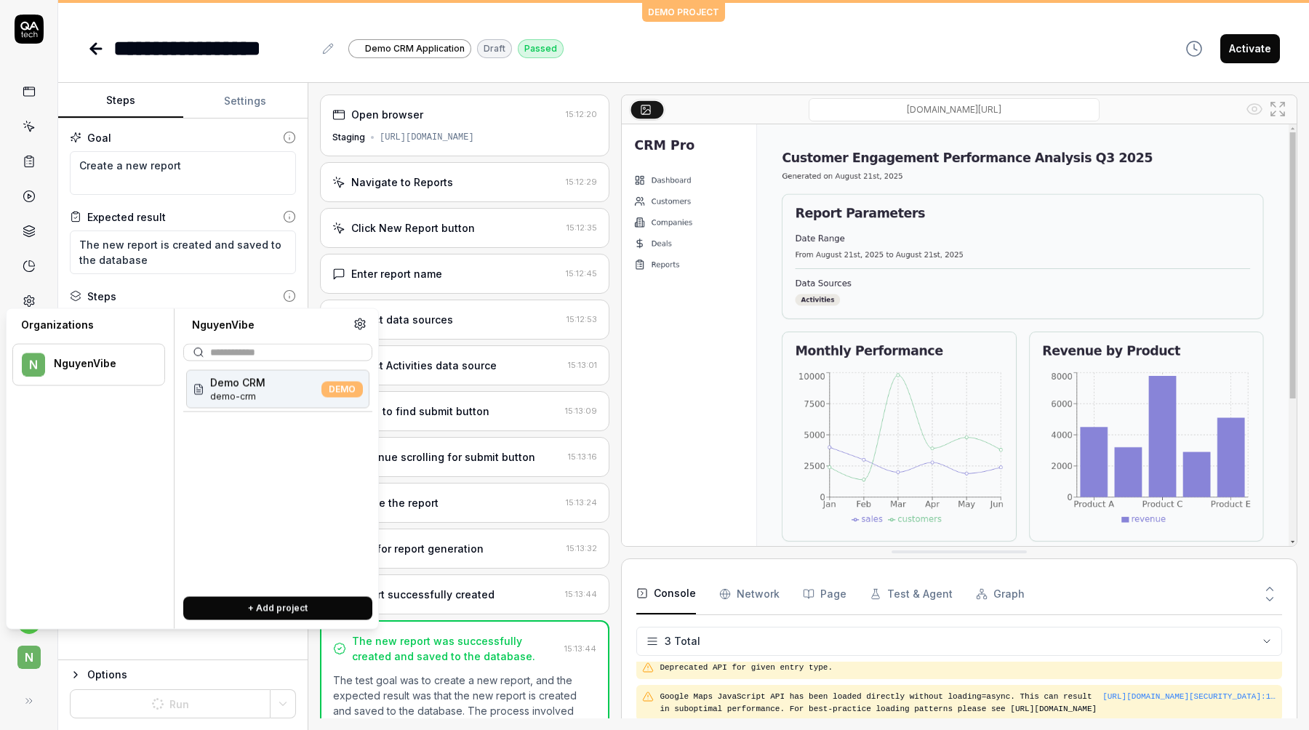
click at [25, 653] on span "N" at bounding box center [28, 657] width 23 height 23
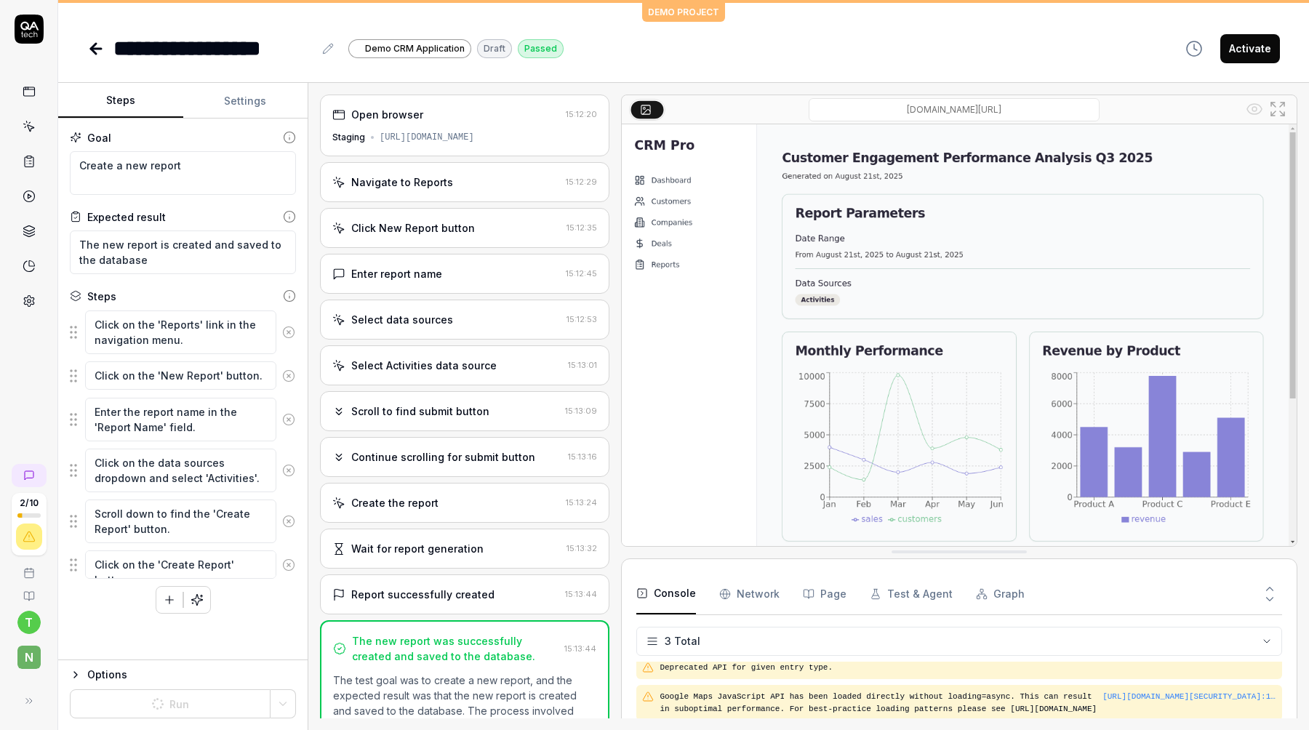
click at [28, 625] on html "**********" at bounding box center [654, 365] width 1309 height 730
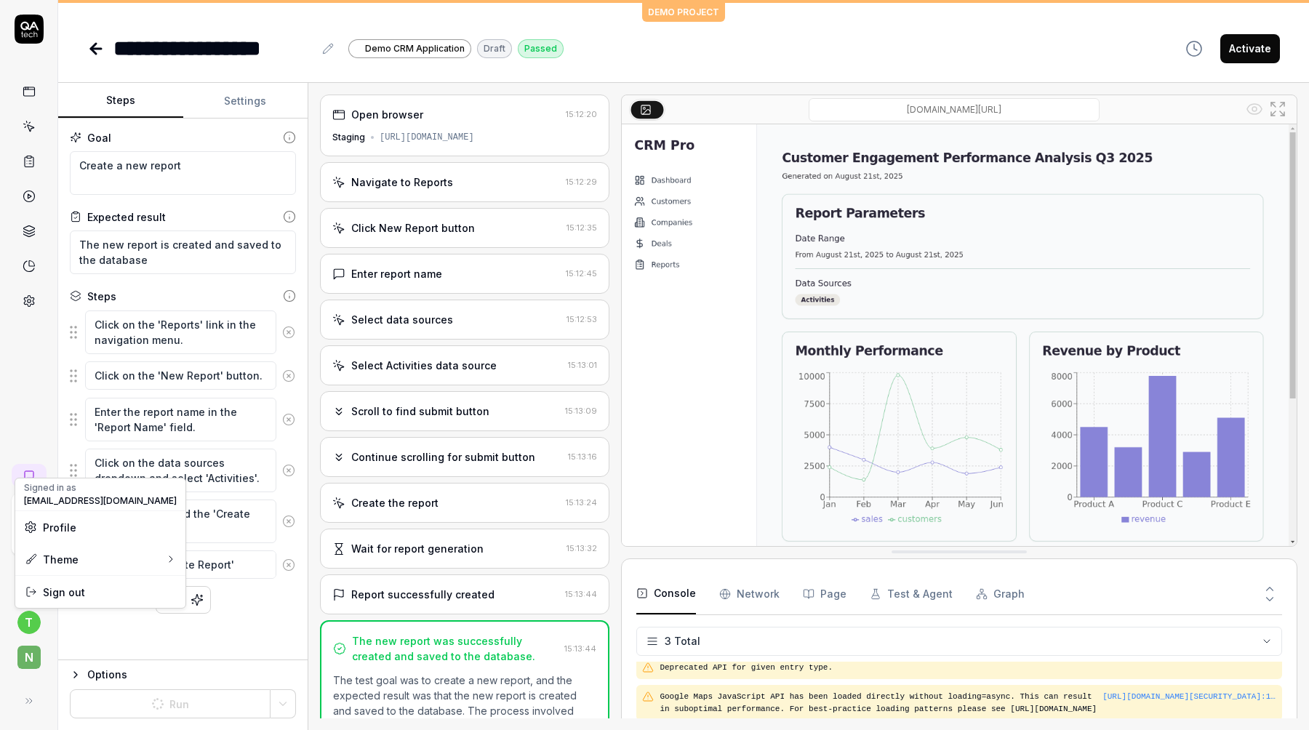
click at [28, 625] on html "**********" at bounding box center [654, 365] width 1309 height 730
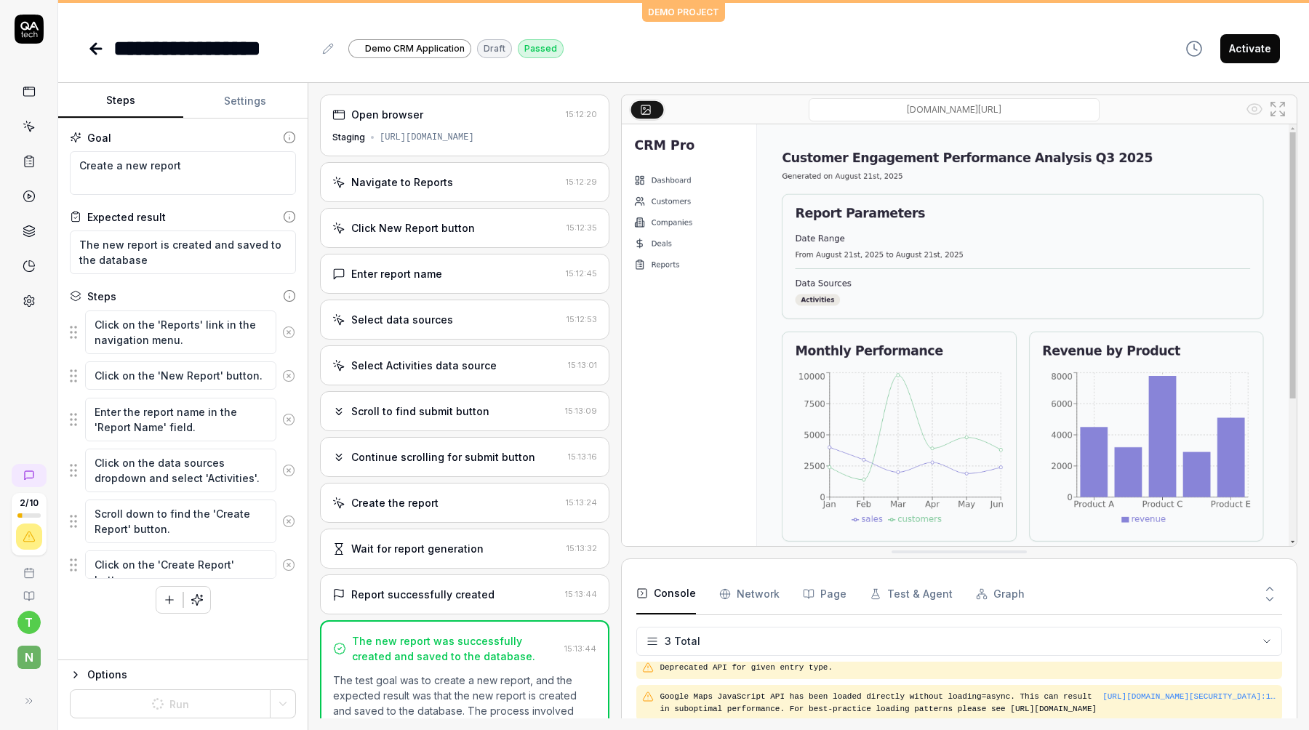
scroll to position [169, 0]
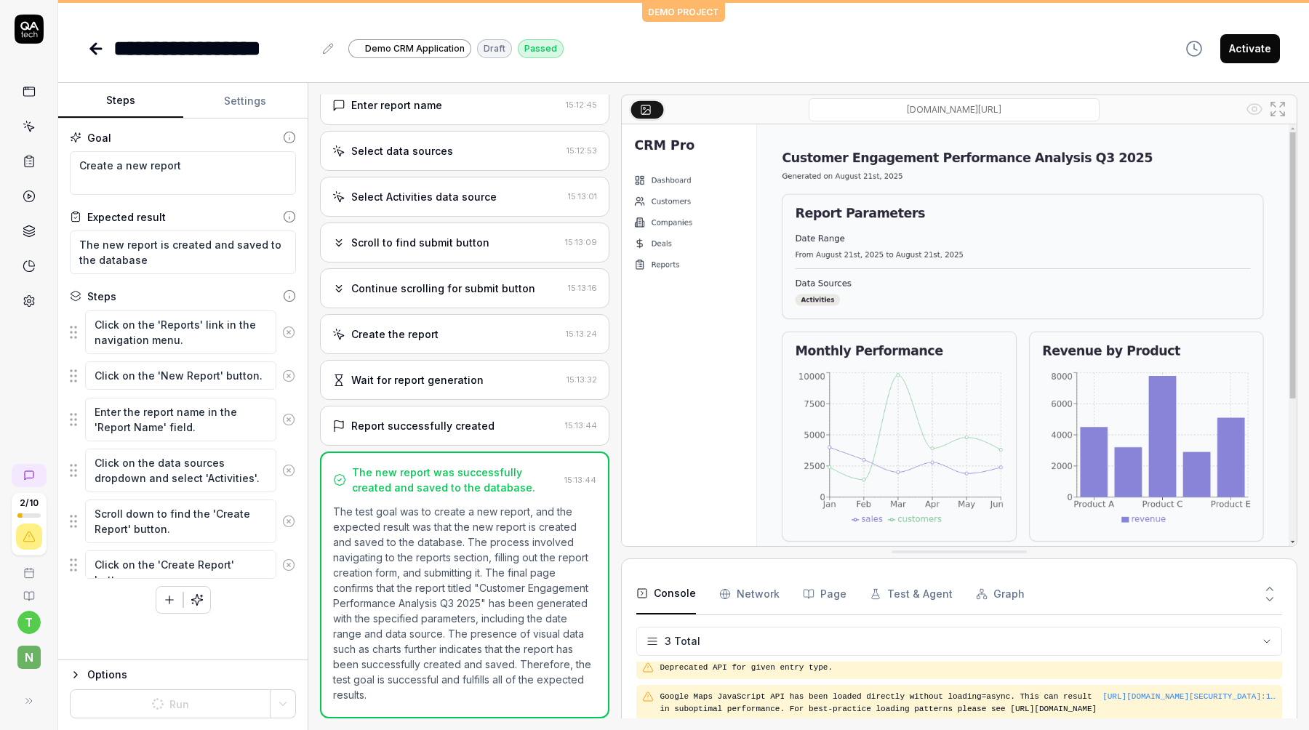
click at [1286, 101] on button at bounding box center [1277, 108] width 23 height 23
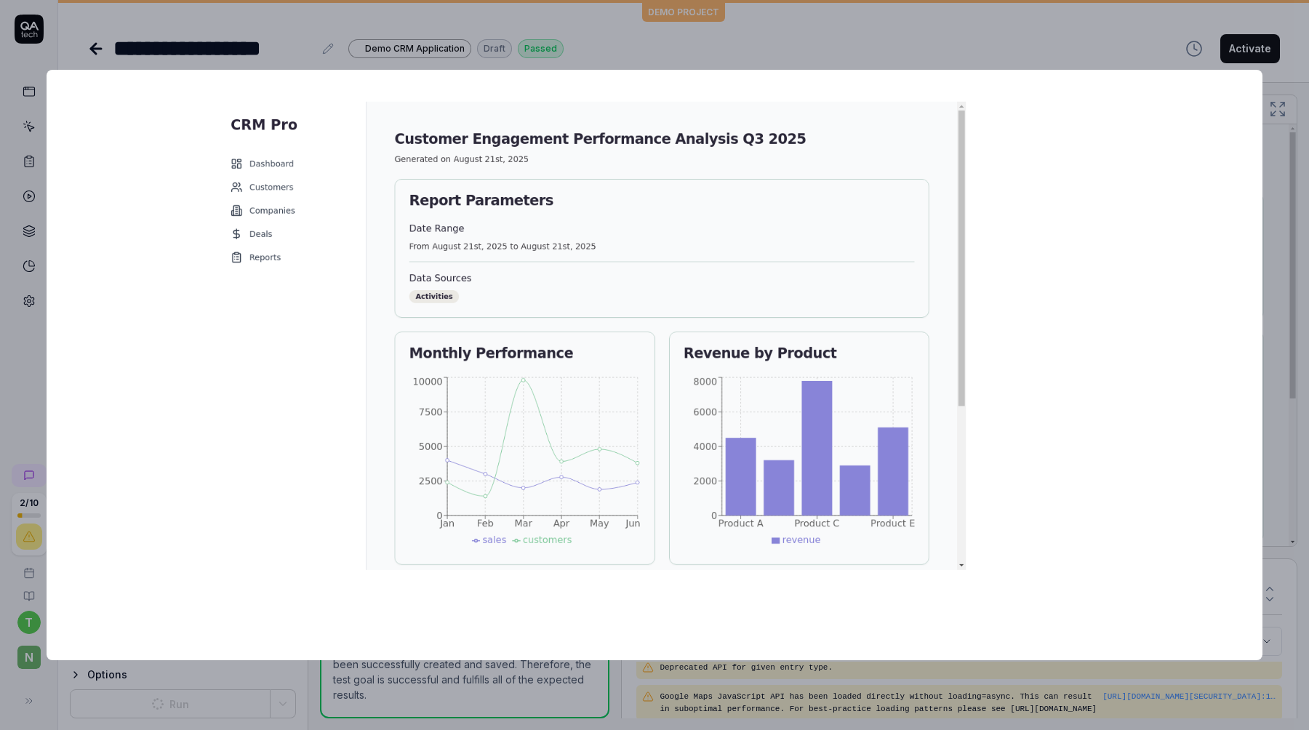
drag, startPoint x: 564, startPoint y: 382, endPoint x: 569, endPoint y: 441, distance: 58.4
click at [569, 441] on img at bounding box center [591, 336] width 749 height 468
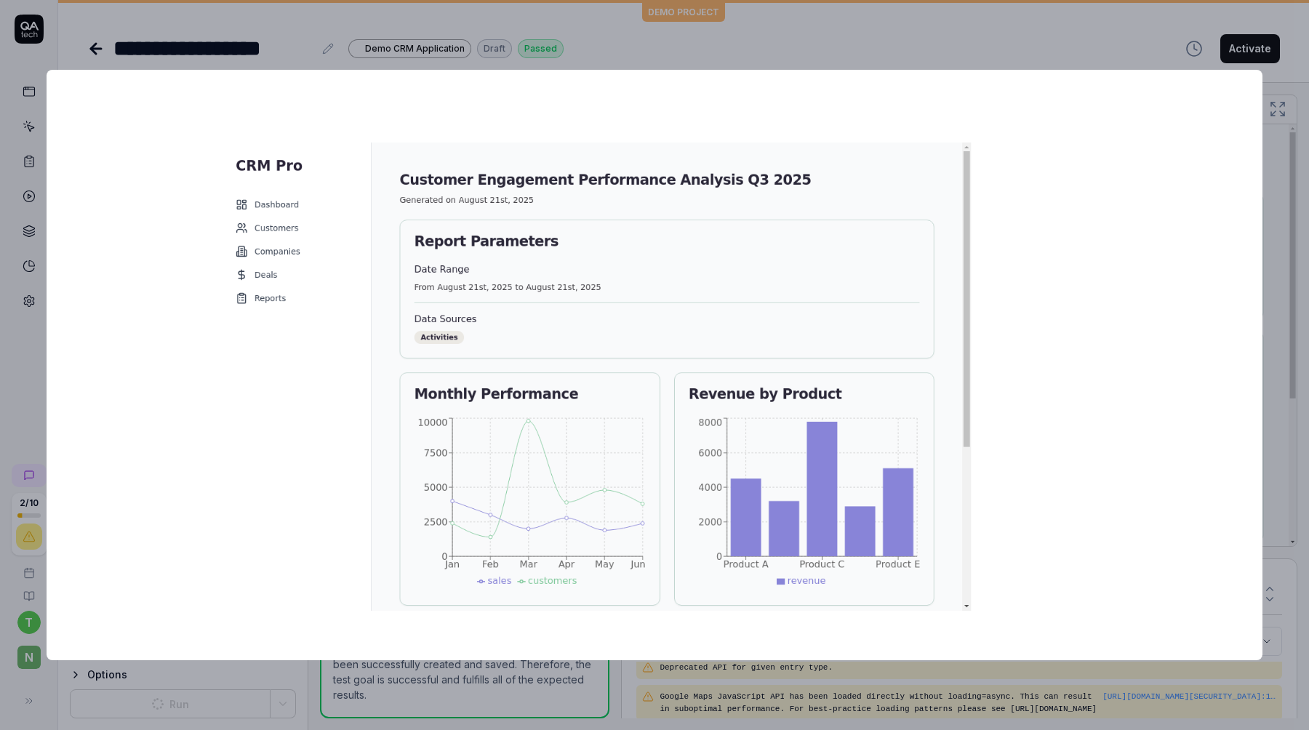
click at [830, 450] on div at bounding box center [654, 377] width 931 height 582
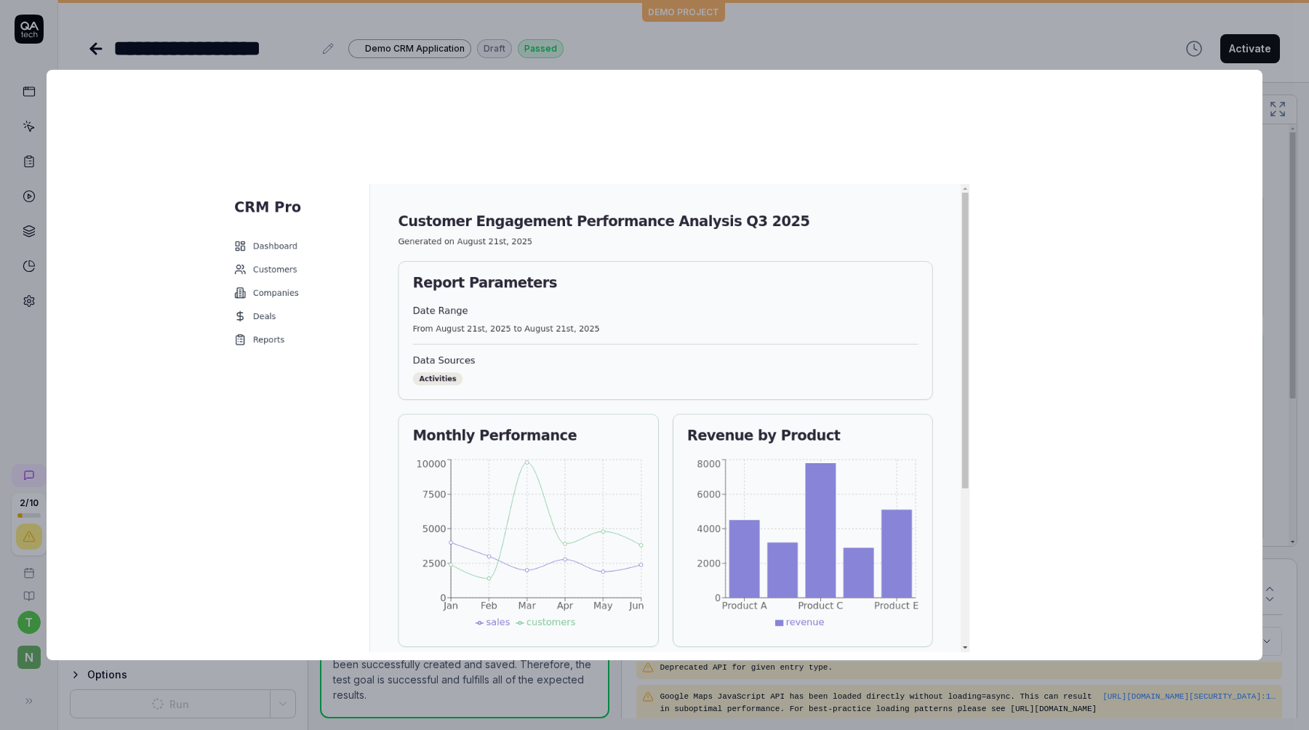
drag, startPoint x: 830, startPoint y: 450, endPoint x: 827, endPoint y: 481, distance: 31.3
click at [827, 487] on div at bounding box center [654, 377] width 931 height 582
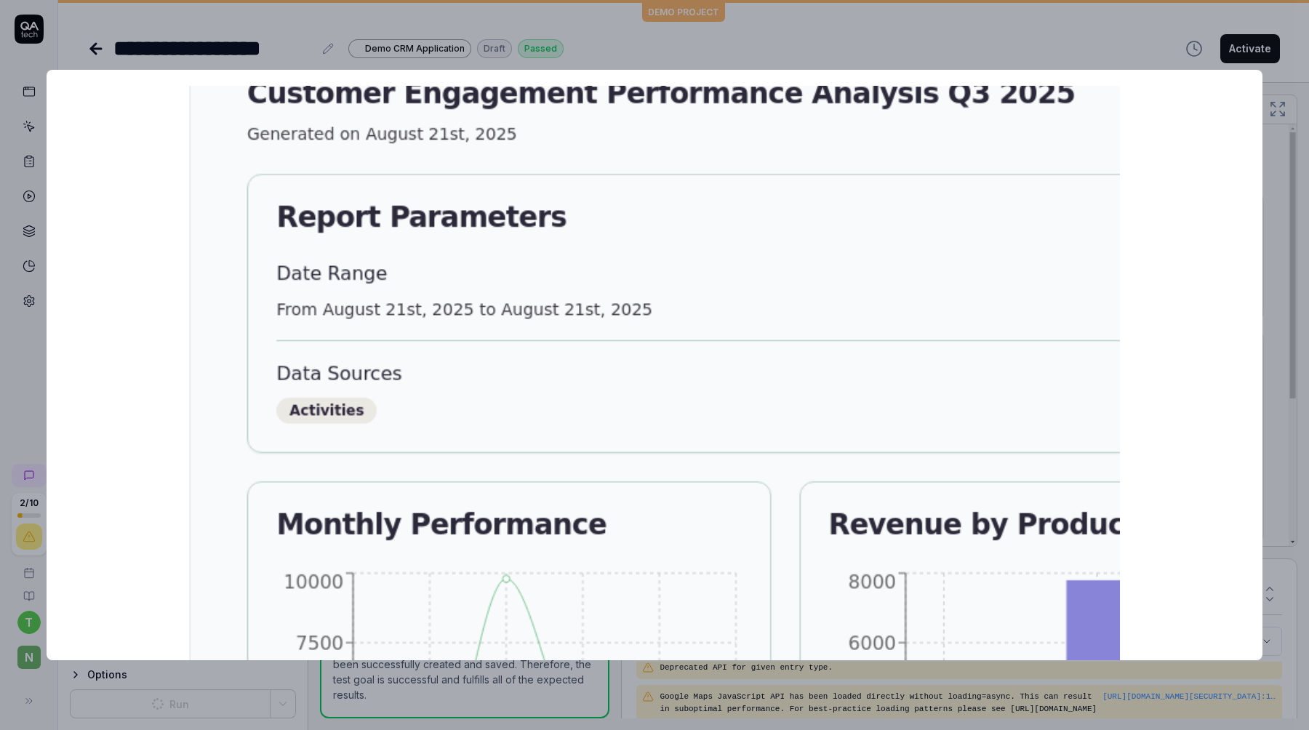
drag, startPoint x: 827, startPoint y: 481, endPoint x: 814, endPoint y: 286, distance: 196.0
click at [810, 297] on img at bounding box center [643, 489] width 1508 height 942
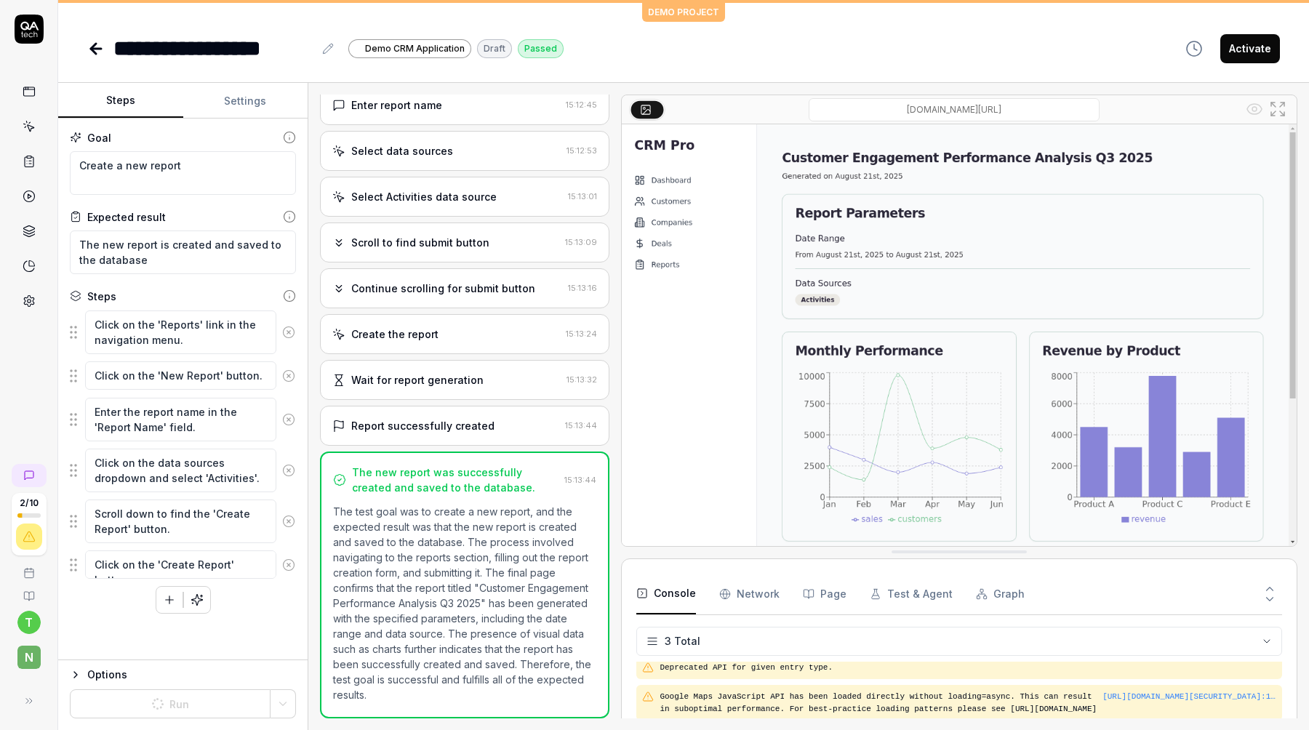
click at [747, 620] on div "3 Total Deprecated API for given entry type. https://maps.googleapis.com/maps/a…" at bounding box center [959, 688] width 646 height 146
click at [710, 650] on html "**********" at bounding box center [654, 365] width 1309 height 730
click at [100, 40] on icon at bounding box center [95, 48] width 17 height 17
